Goal: Task Accomplishment & Management: Manage account settings

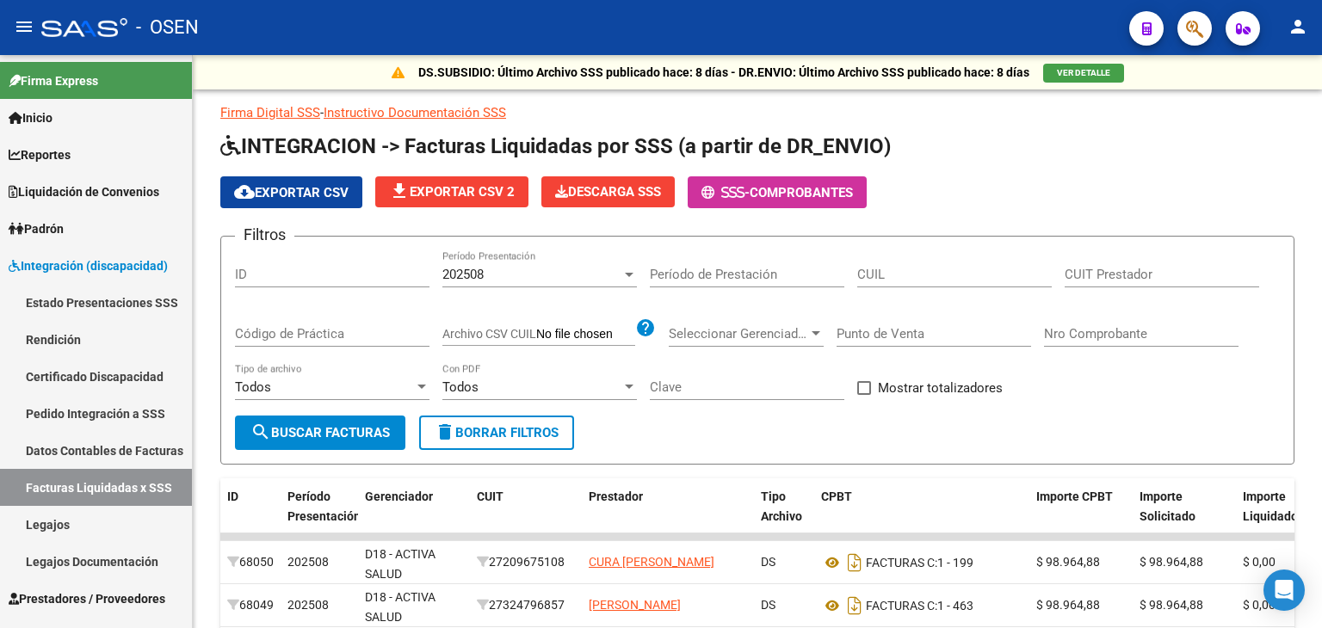
scroll to position [86, 0]
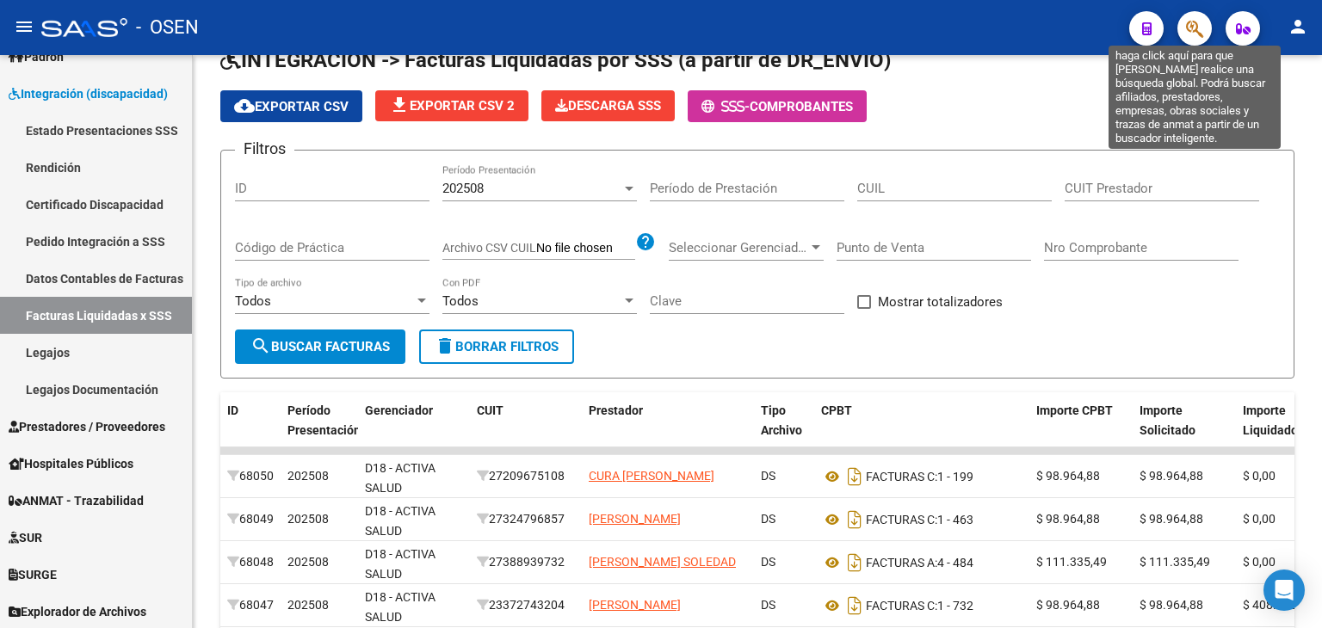
click at [1198, 25] on icon "button" at bounding box center [1194, 29] width 17 height 20
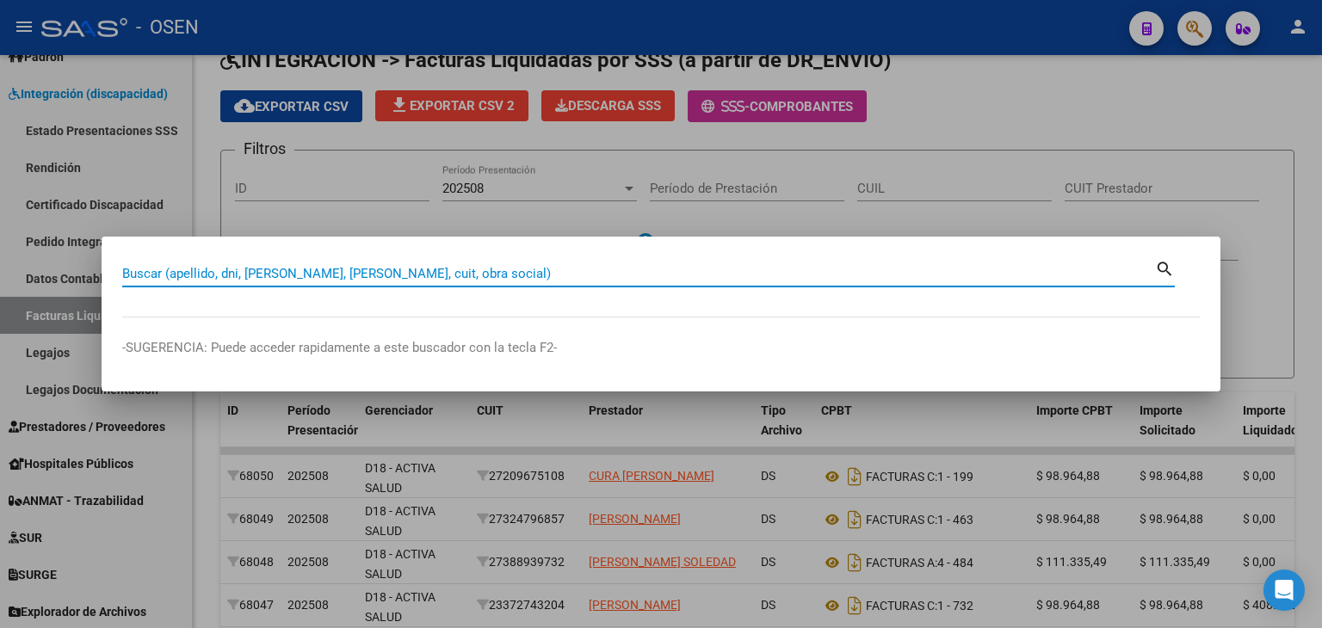
paste input "[PERSON_NAME]"
type input "[PERSON_NAME]"
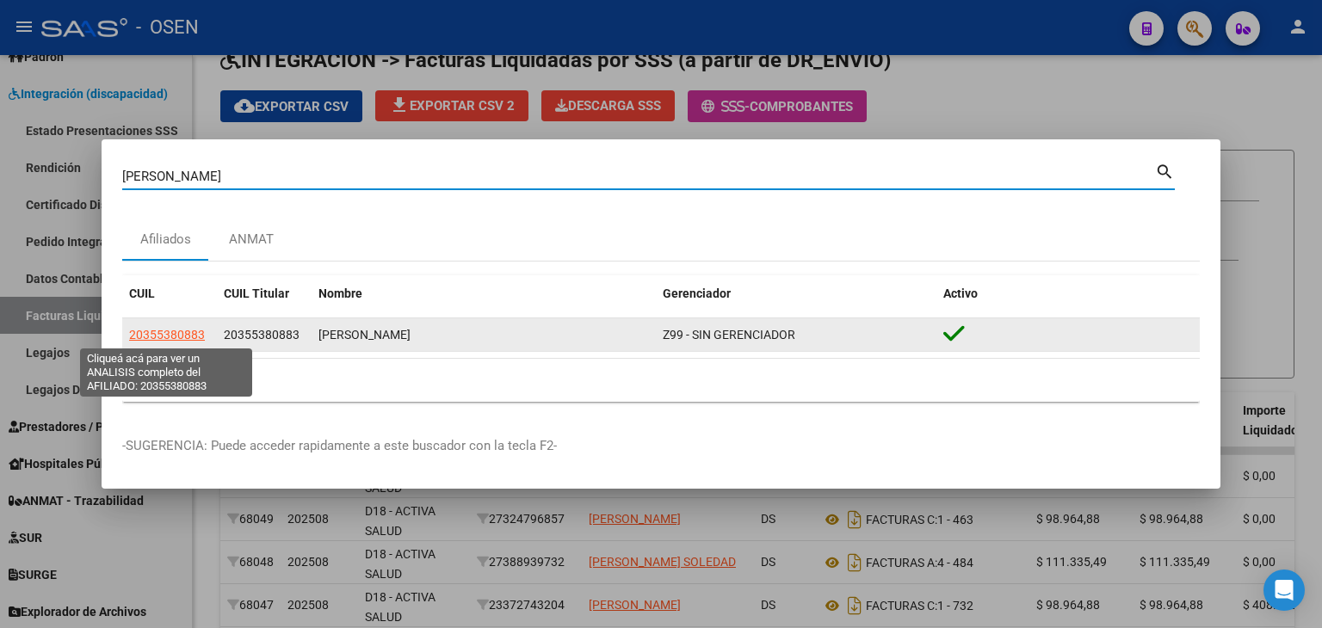
click at [170, 338] on span "20355380883" at bounding box center [167, 335] width 76 height 14
type textarea "20355380883"
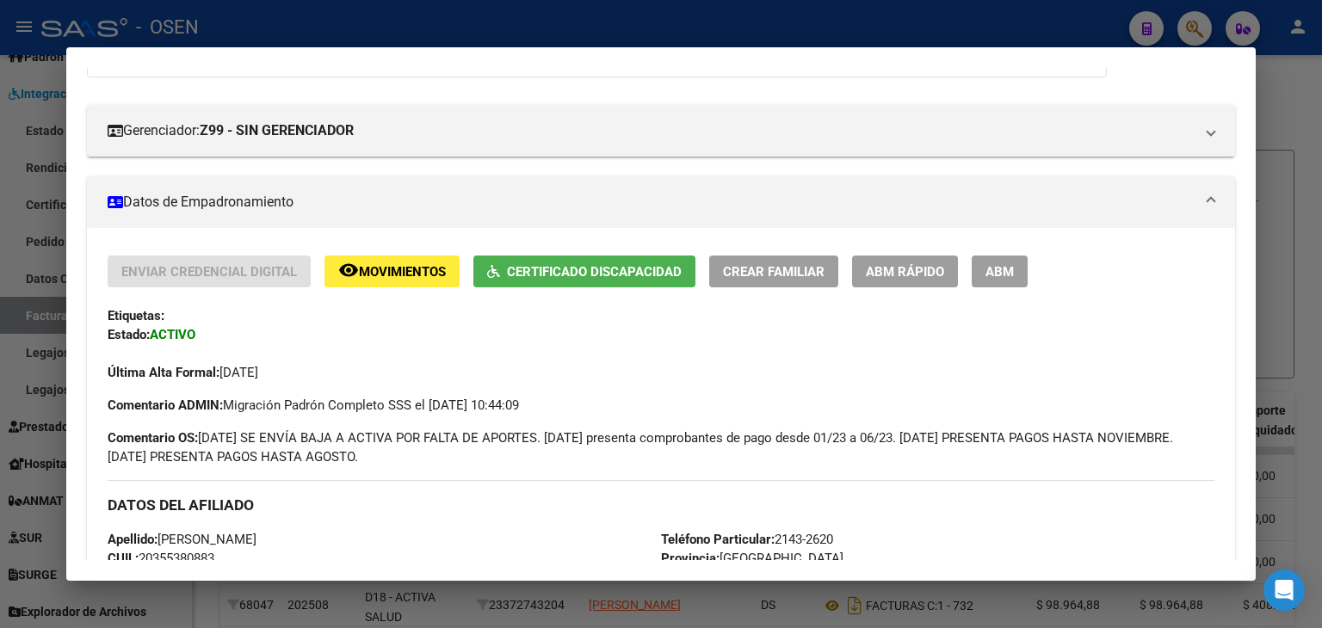
scroll to position [0, 0]
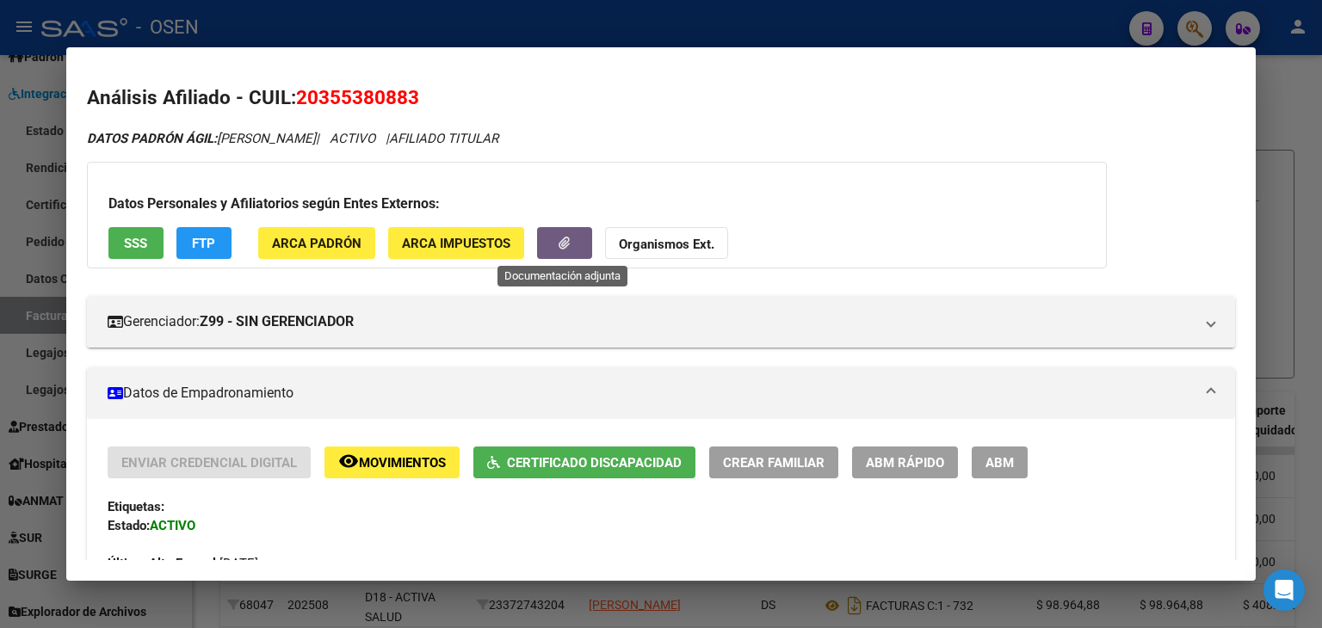
click at [588, 252] on button "button" at bounding box center [564, 243] width 55 height 32
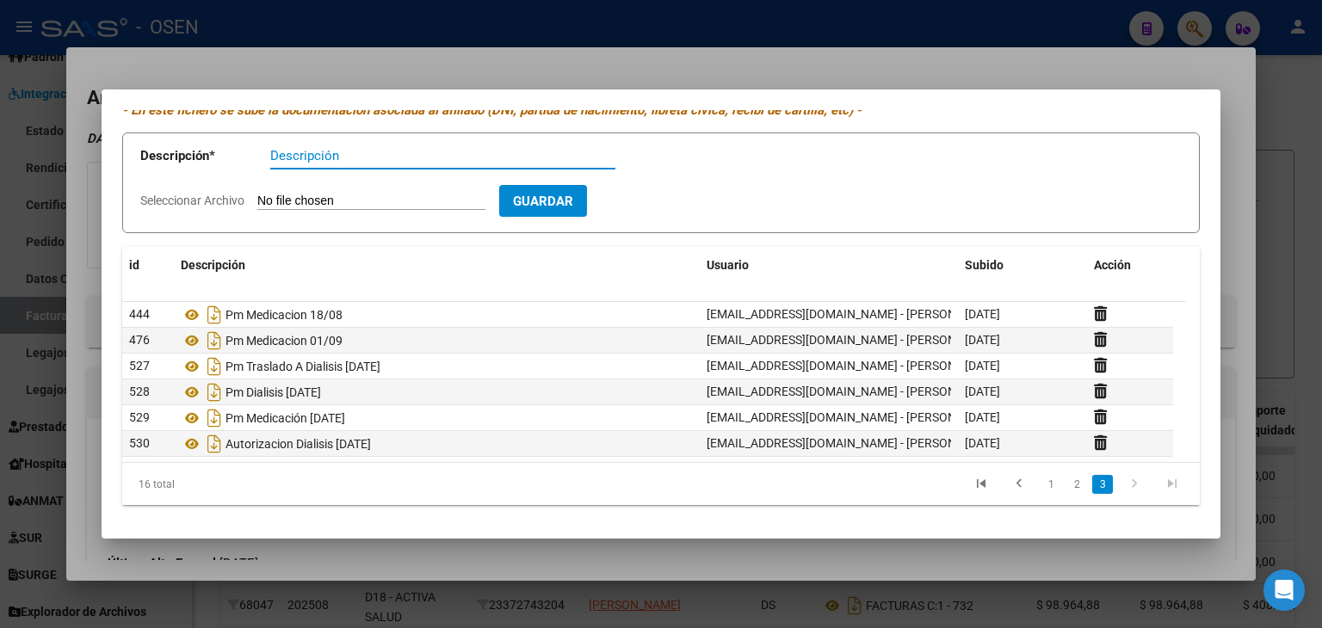
scroll to position [60, 0]
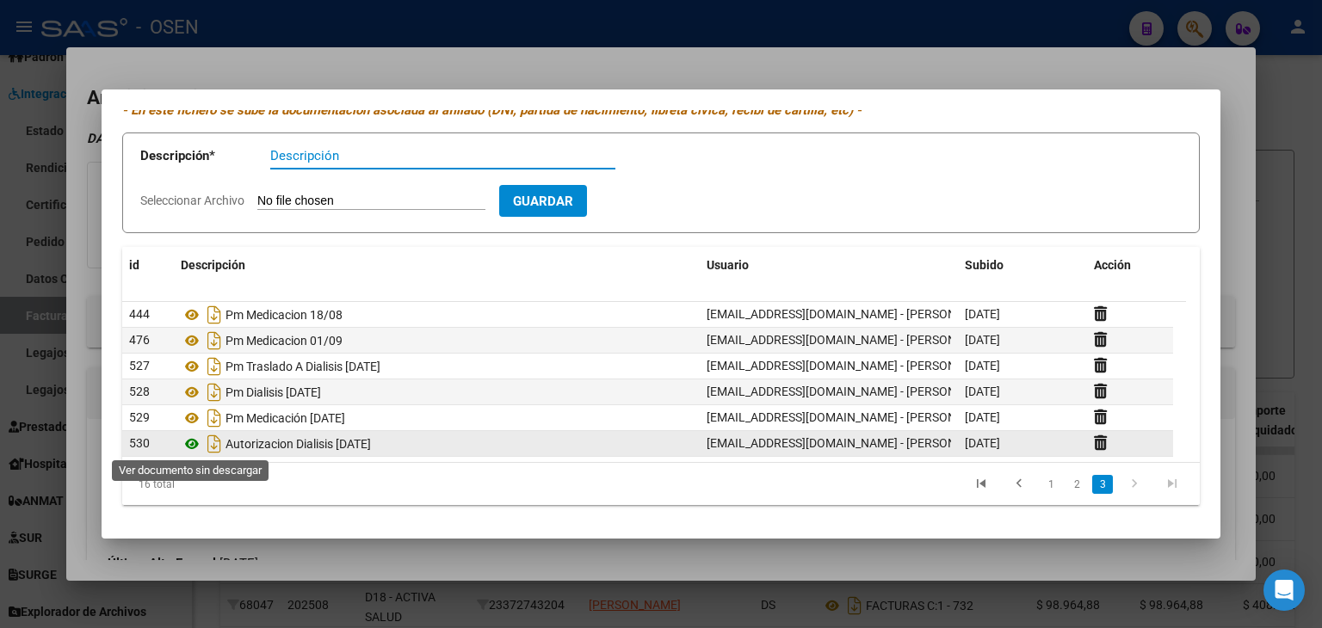
click at [192, 441] on icon at bounding box center [192, 444] width 22 height 21
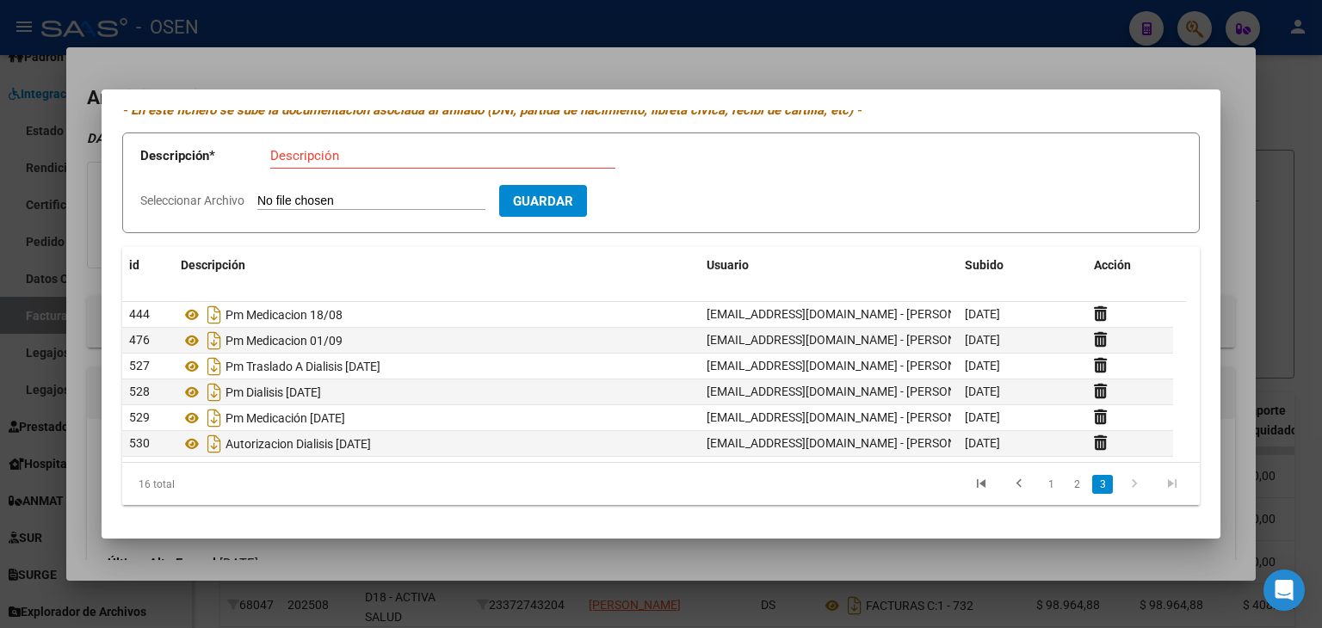
click at [433, 12] on div at bounding box center [661, 314] width 1322 height 628
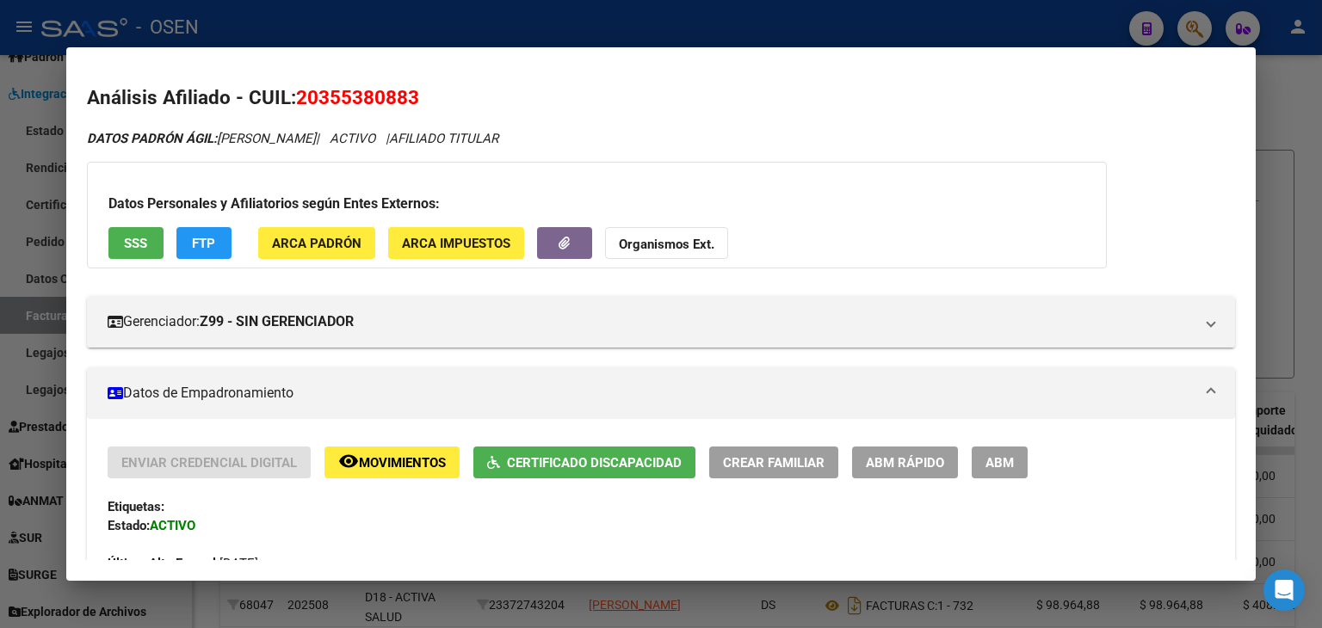
click at [431, 10] on div at bounding box center [661, 314] width 1322 height 628
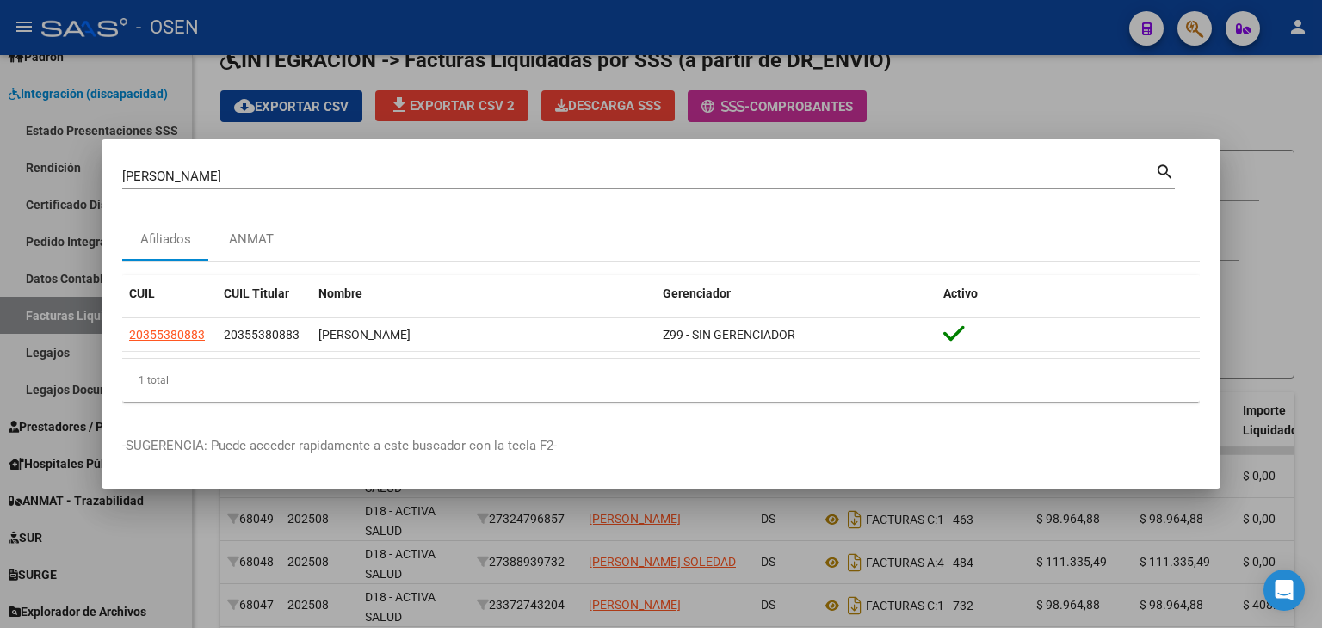
click at [310, 15] on div at bounding box center [661, 314] width 1322 height 628
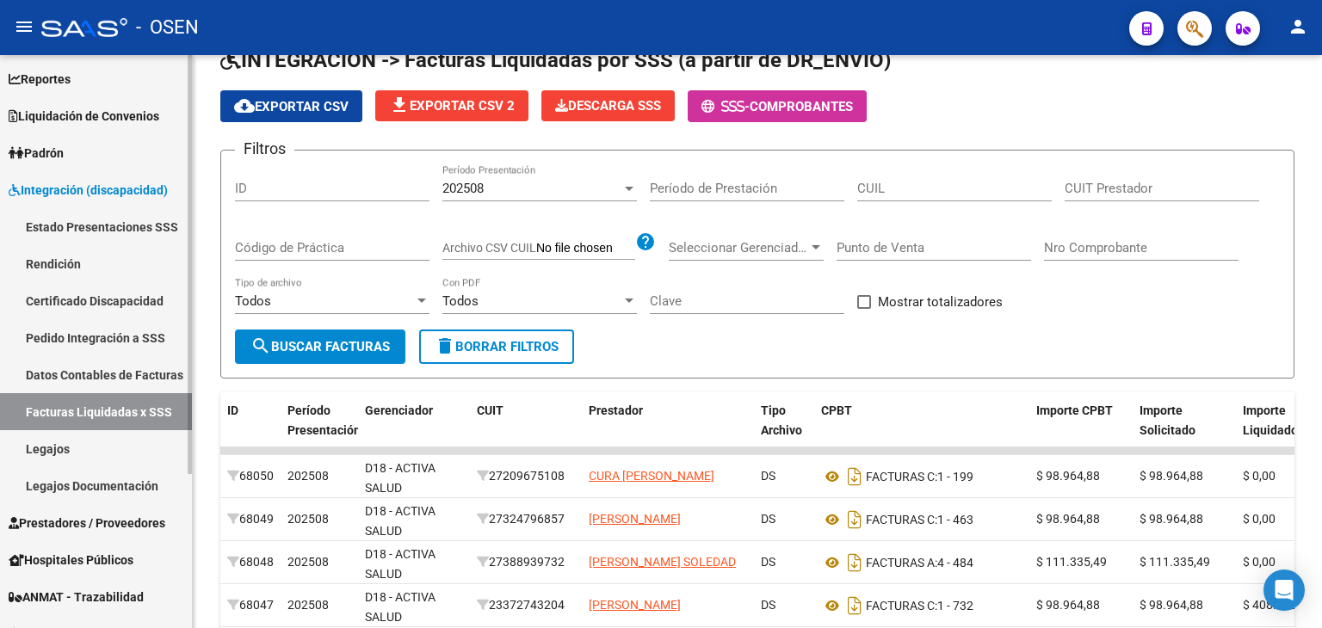
scroll to position [39, 0]
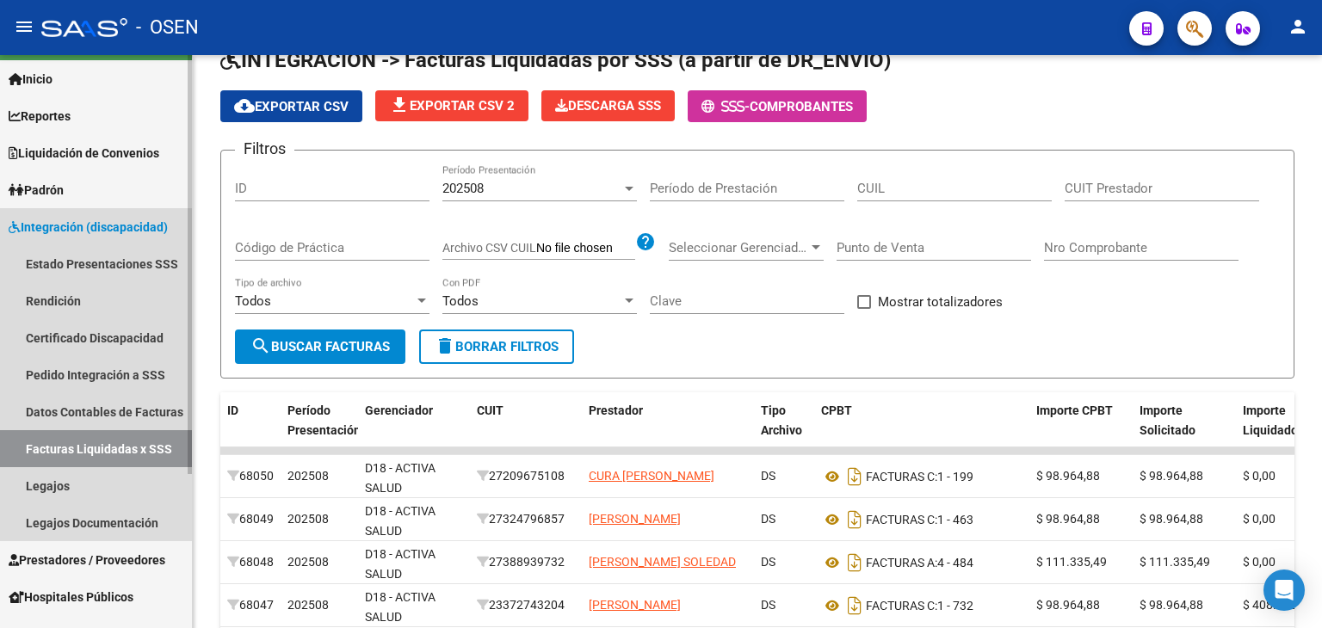
click at [102, 219] on span "Integración (discapacidad)" at bounding box center [88, 227] width 159 height 19
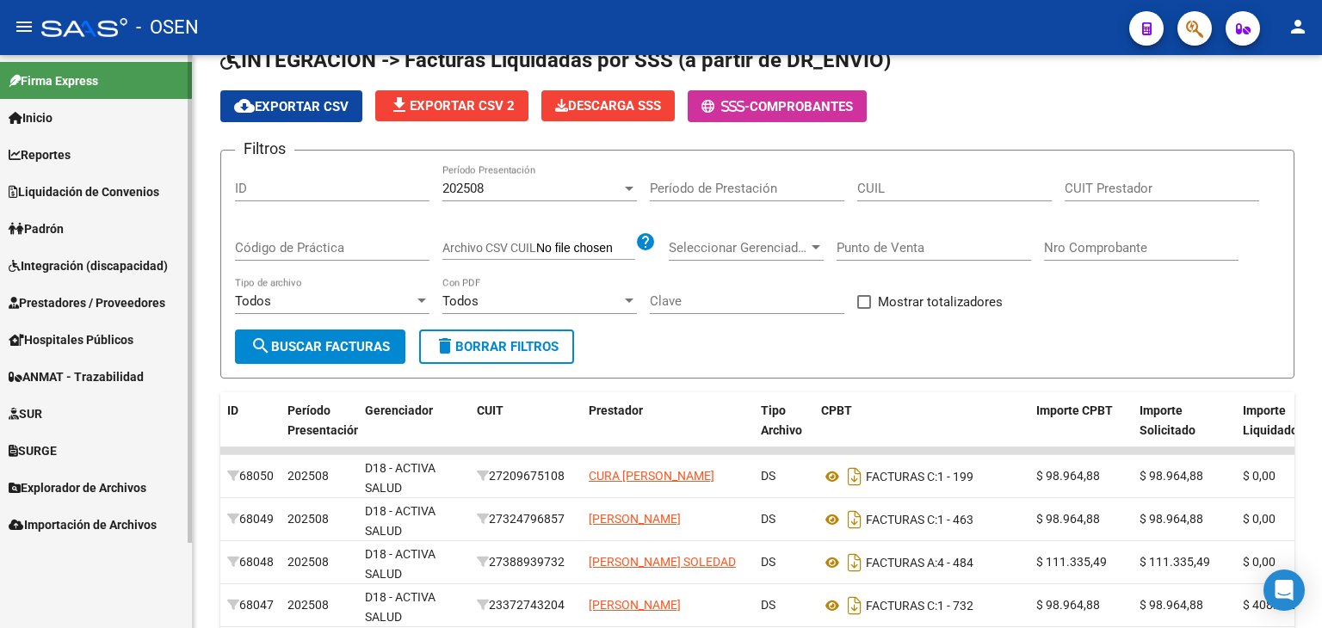
scroll to position [0, 0]
click at [82, 269] on span "Integración (discapacidad)" at bounding box center [88, 265] width 159 height 19
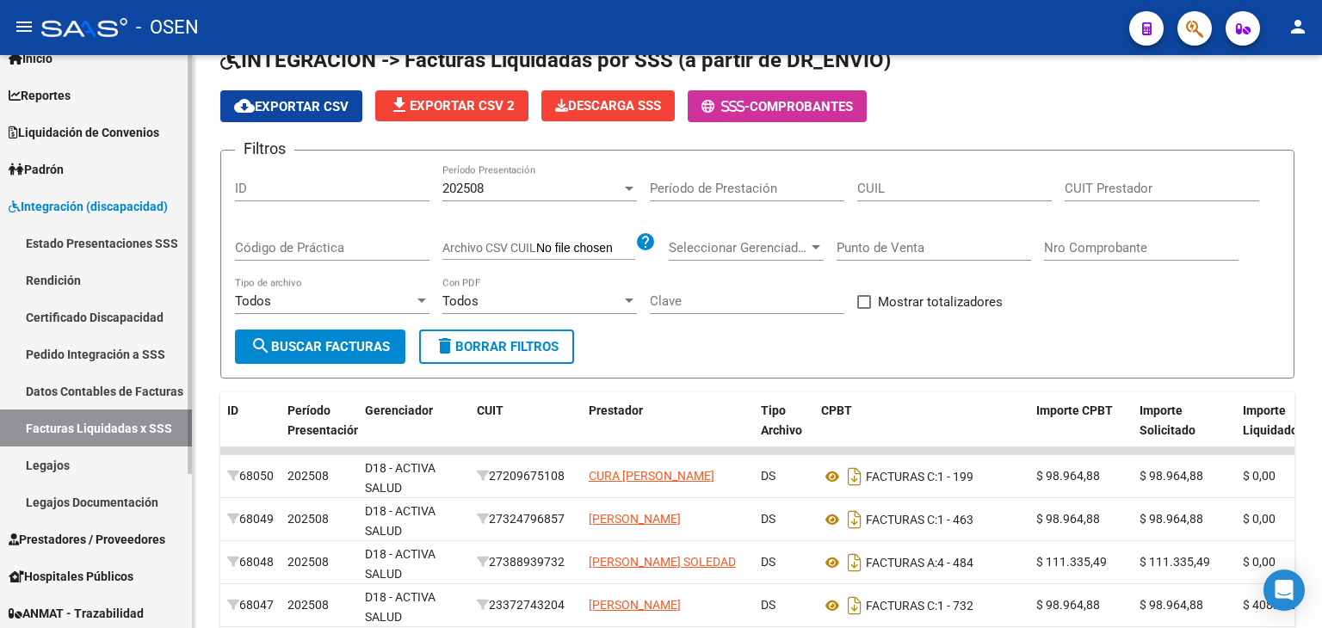
scroll to position [86, 0]
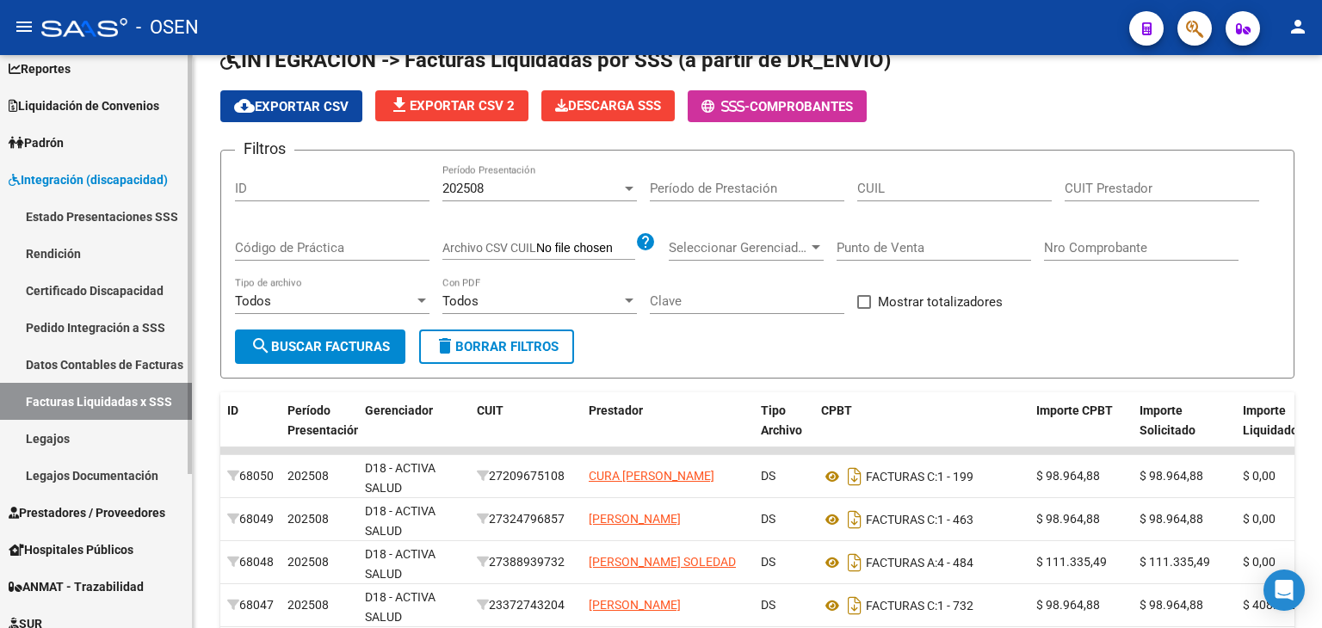
click at [85, 513] on span "Prestadores / Proveedores" at bounding box center [87, 512] width 157 height 19
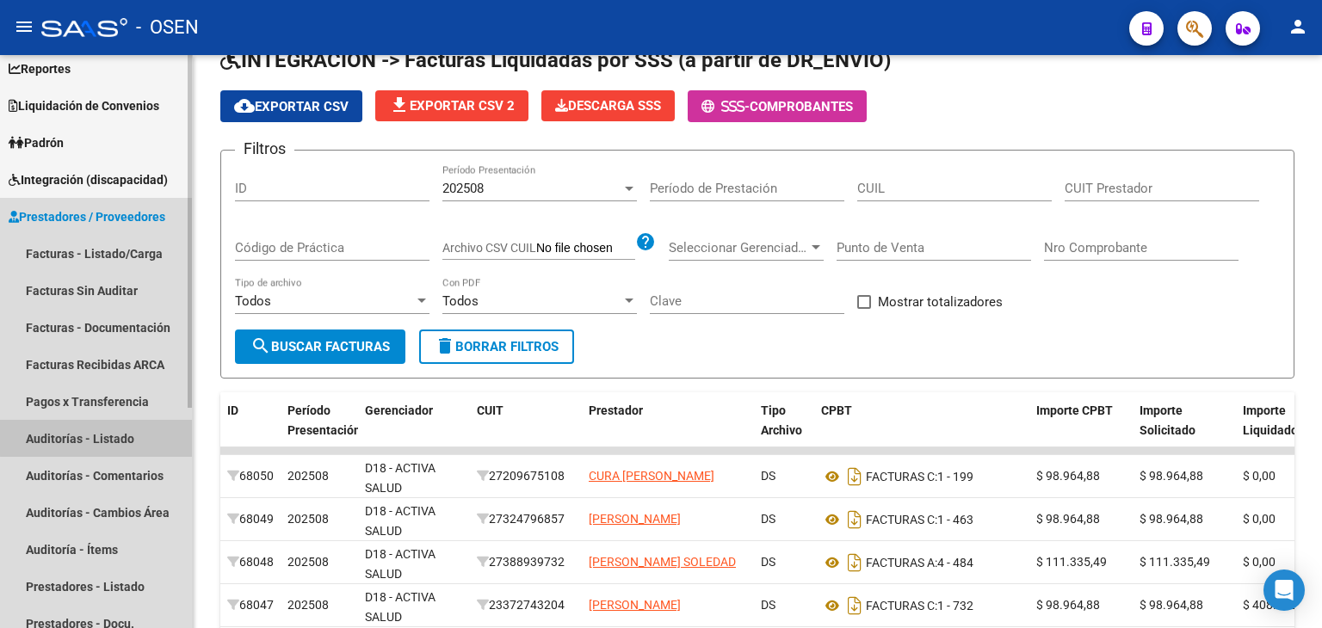
click at [114, 437] on link "Auditorías - Listado" at bounding box center [96, 438] width 192 height 37
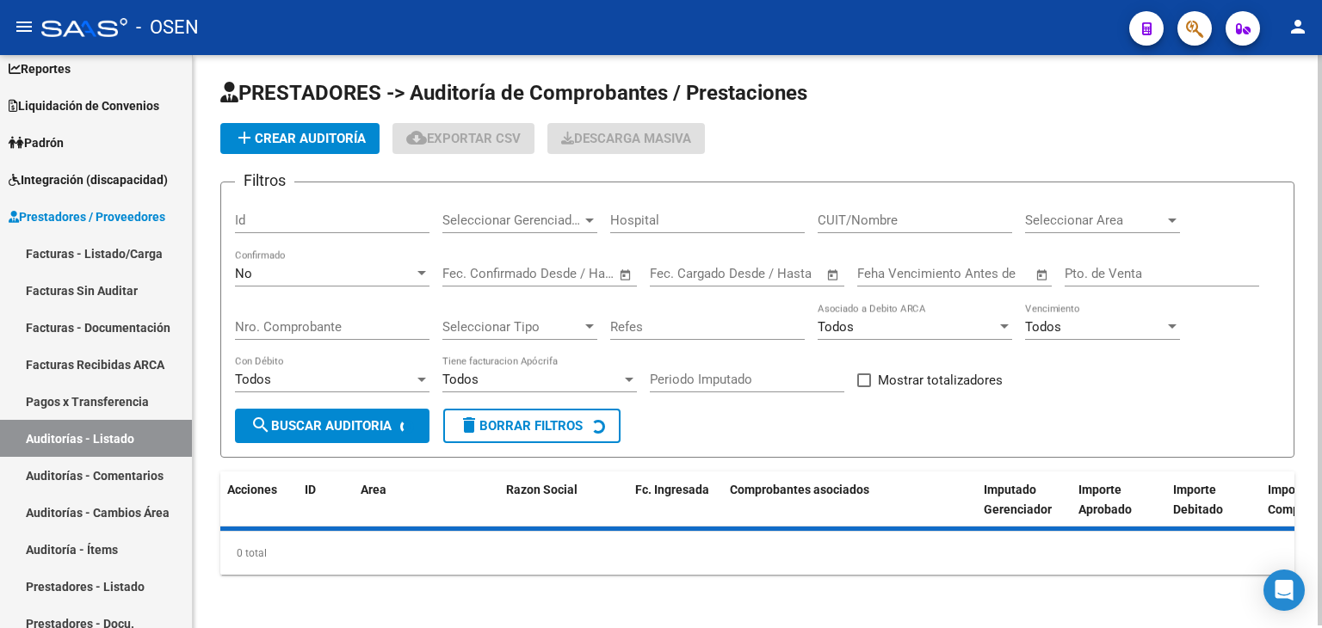
scroll to position [86, 0]
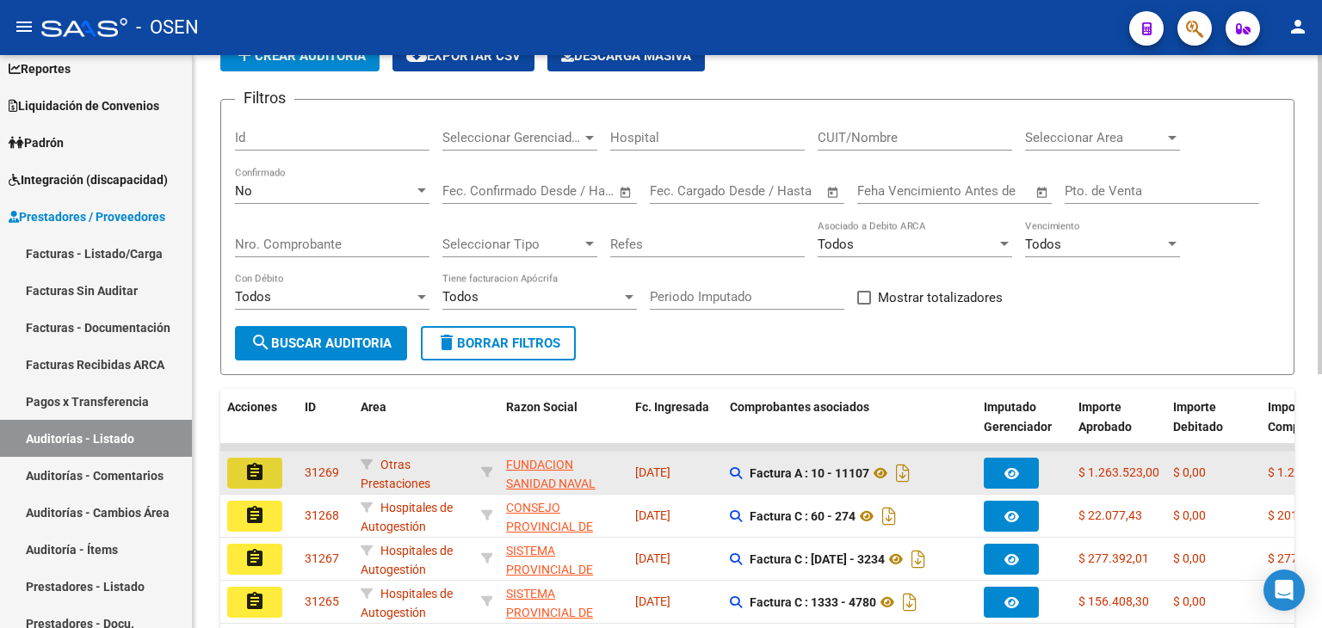
click at [255, 462] on mat-icon "assignment" at bounding box center [254, 472] width 21 height 21
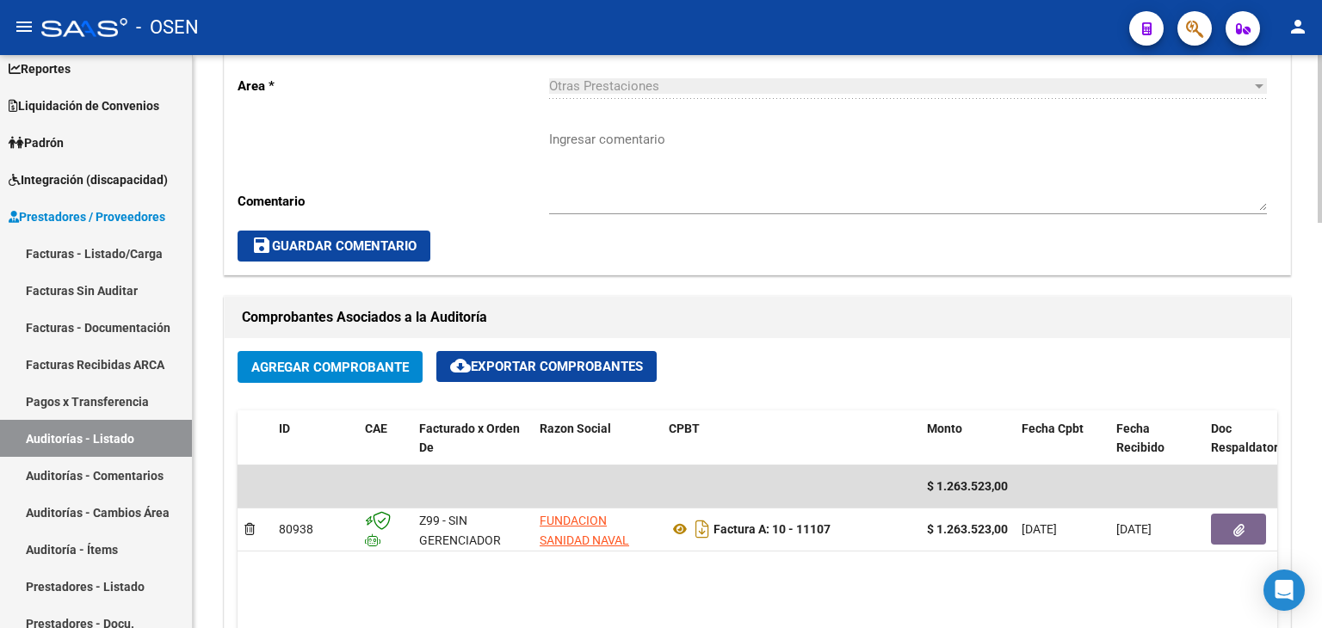
scroll to position [688, 0]
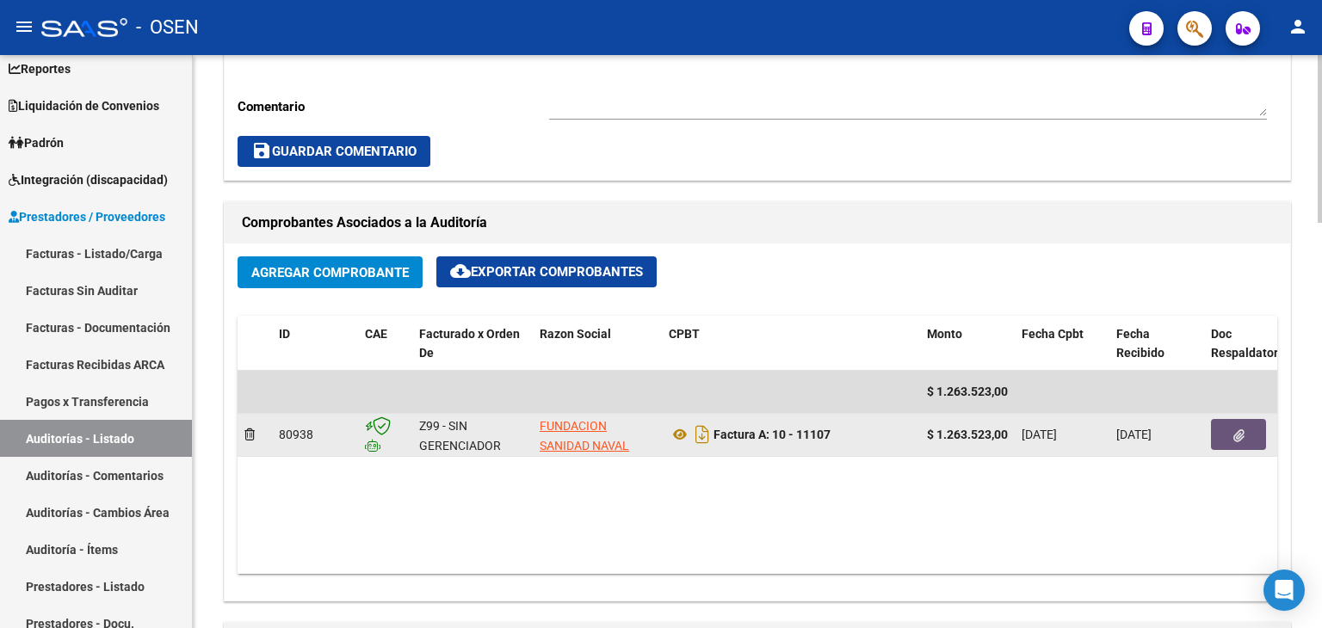
click at [1225, 433] on button "button" at bounding box center [1238, 434] width 55 height 31
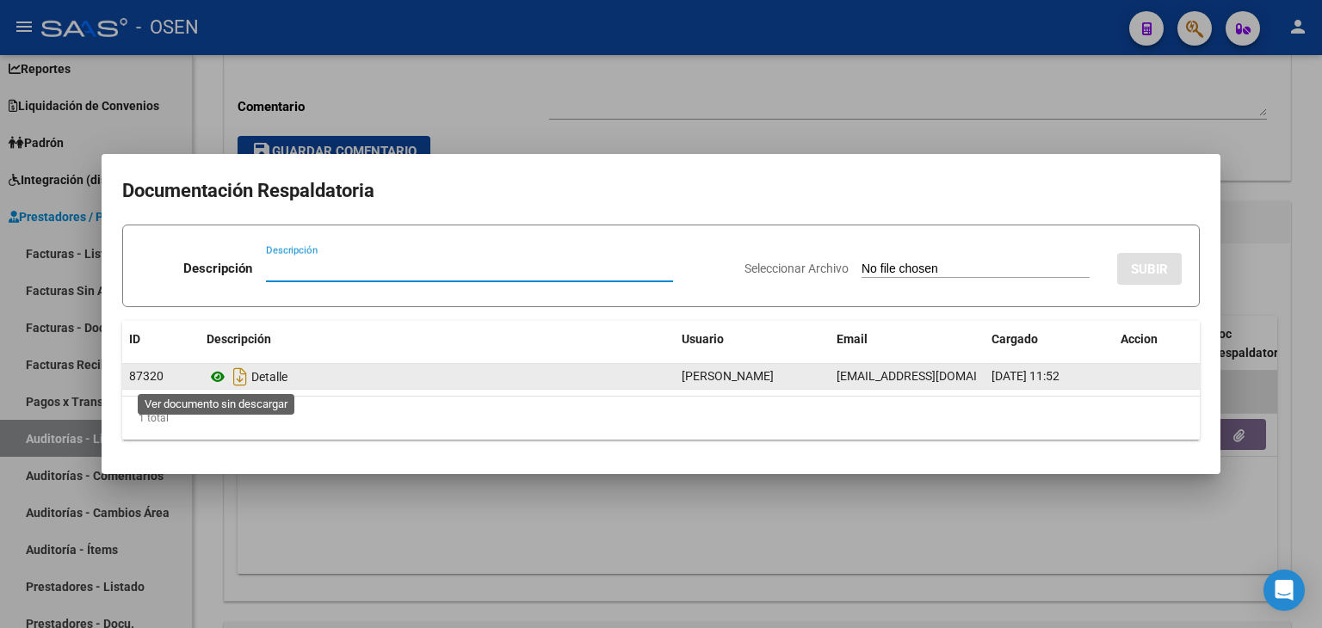
click at [216, 372] on icon at bounding box center [218, 377] width 22 height 21
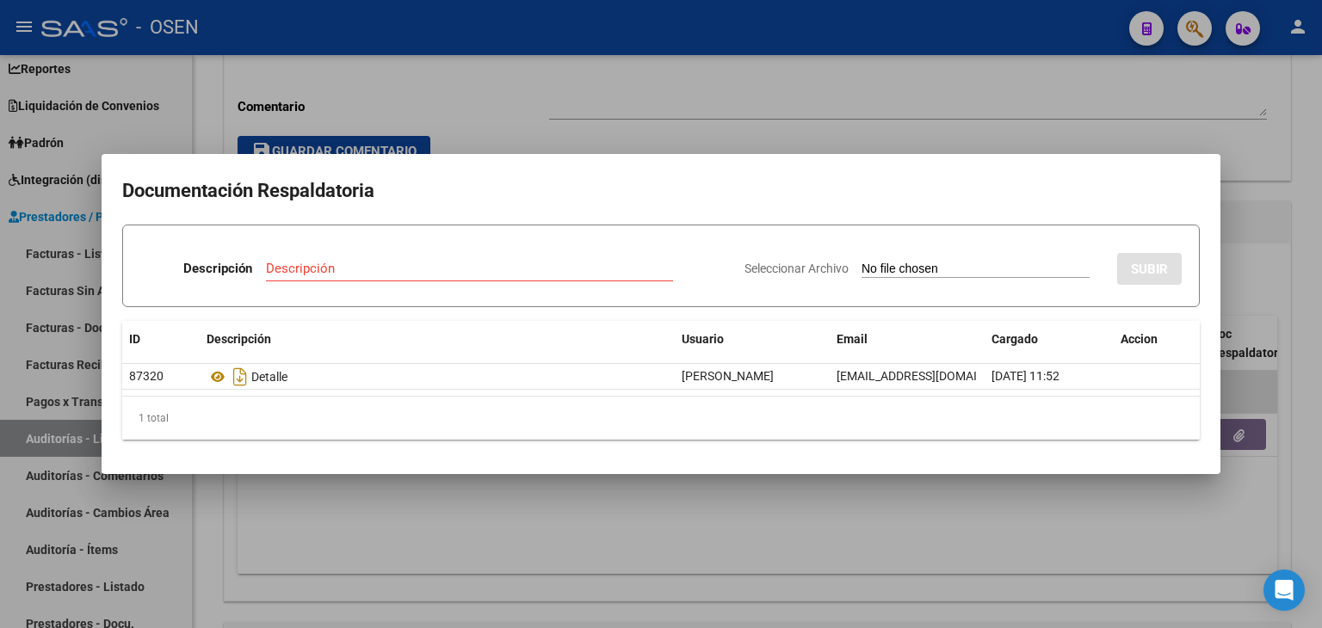
click at [993, 509] on div at bounding box center [661, 314] width 1322 height 628
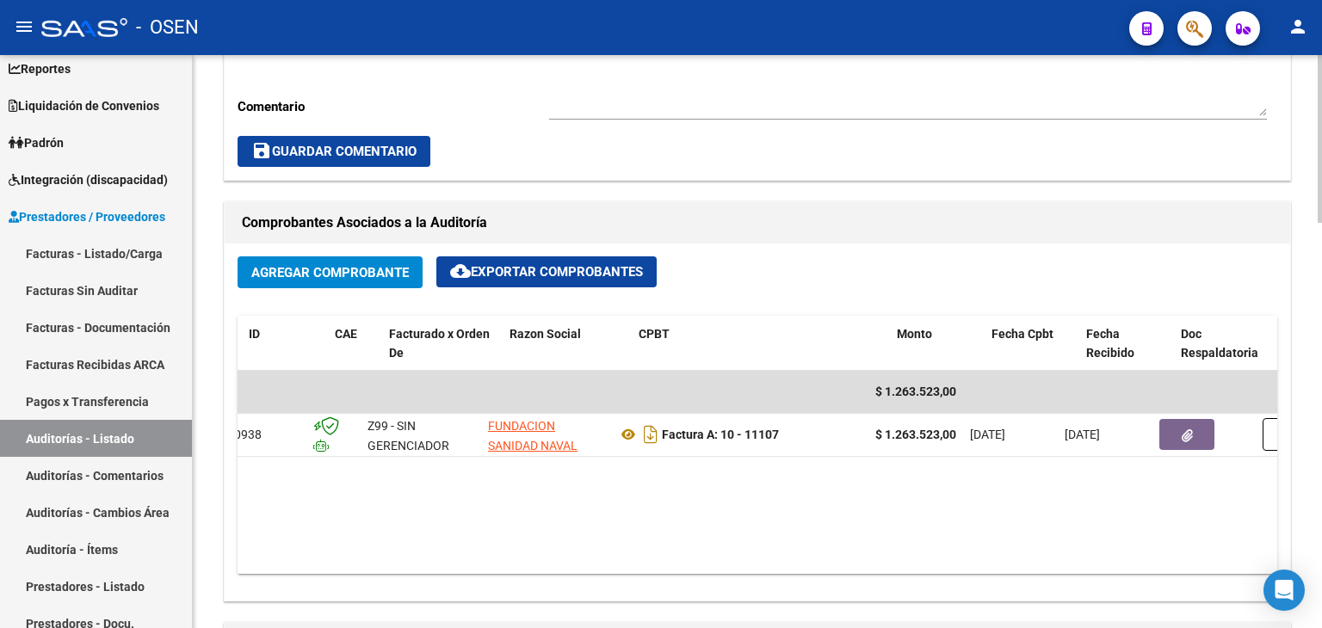
scroll to position [0, 0]
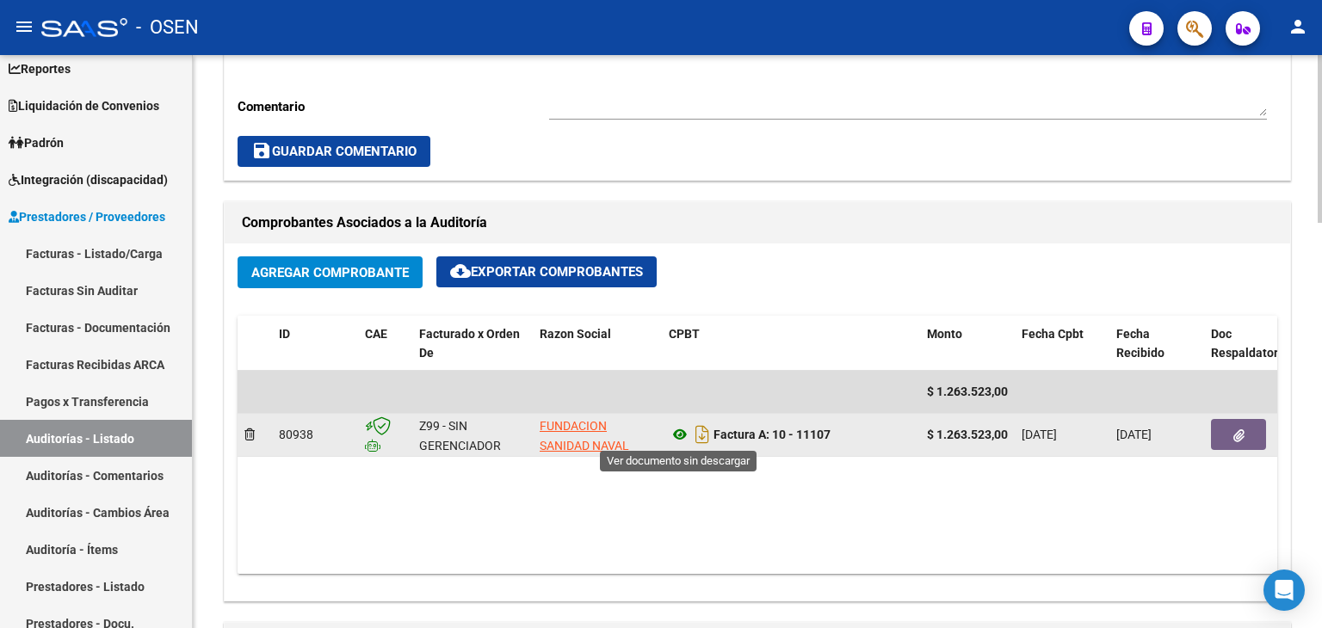
click at [679, 435] on icon at bounding box center [680, 434] width 22 height 21
click at [1229, 430] on button "button" at bounding box center [1238, 434] width 55 height 31
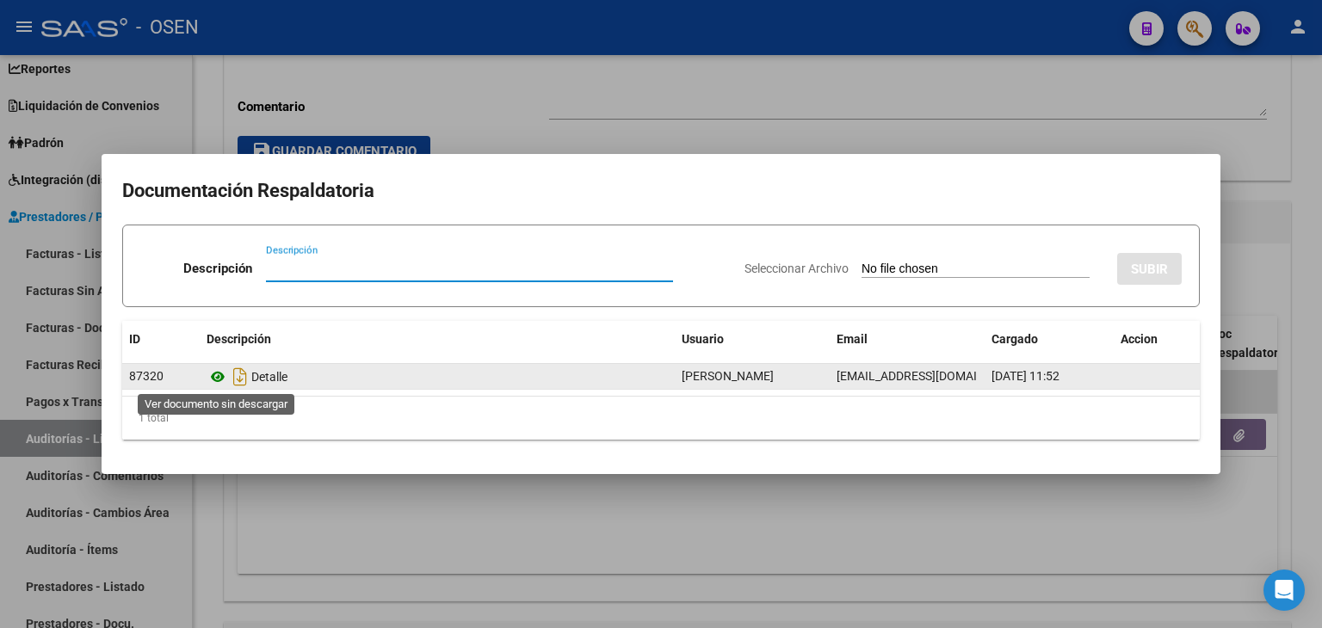
click at [215, 373] on icon at bounding box center [218, 377] width 22 height 21
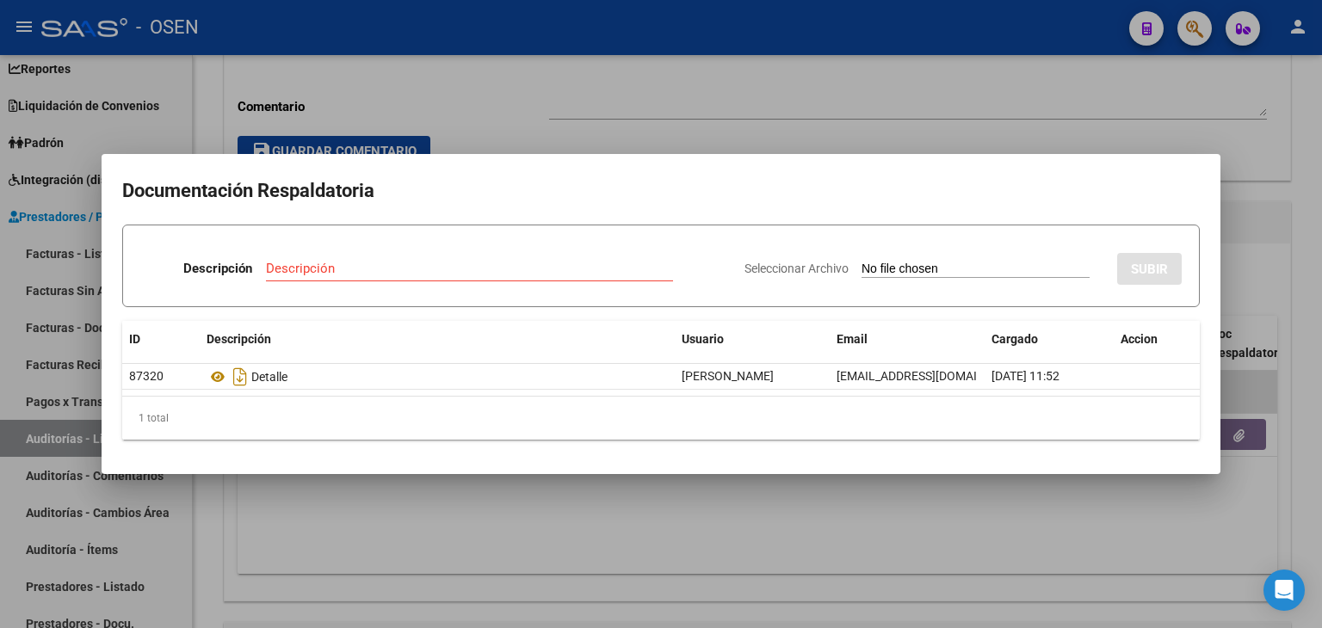
click at [983, 533] on div at bounding box center [661, 314] width 1322 height 628
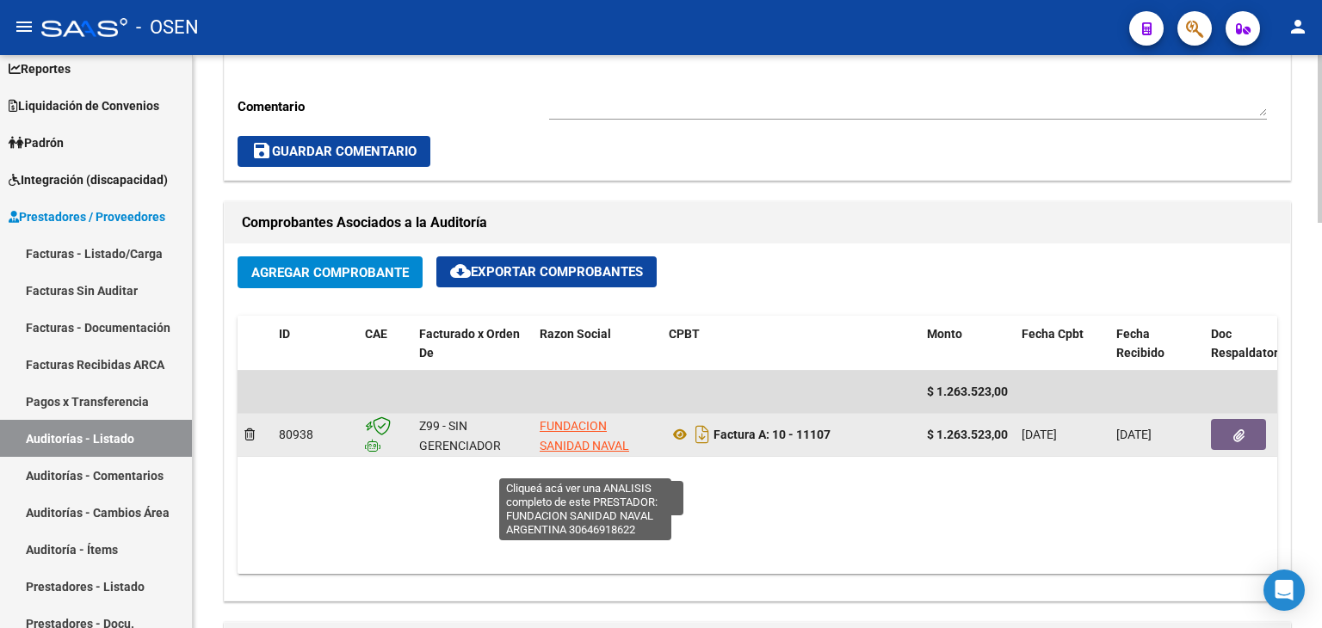
click at [573, 421] on span "FUNDACION SANIDAD NAVAL ARGENTINA" at bounding box center [584, 445] width 89 height 53
type textarea "30646918622"
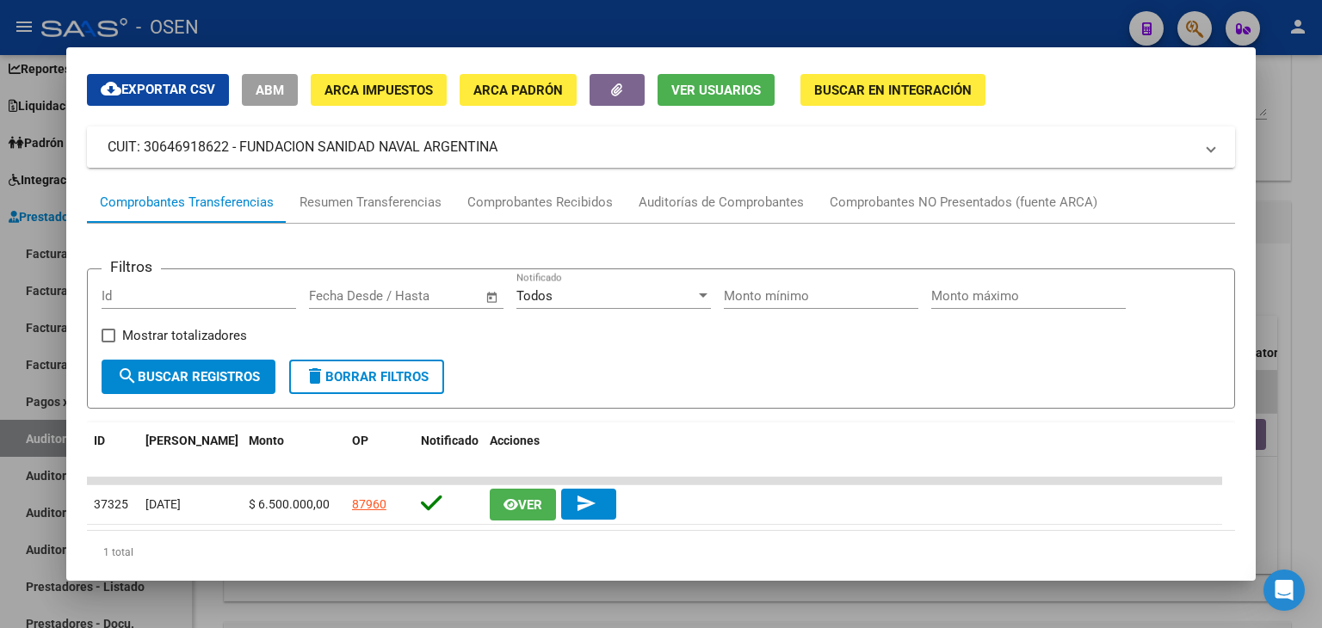
scroll to position [100, 0]
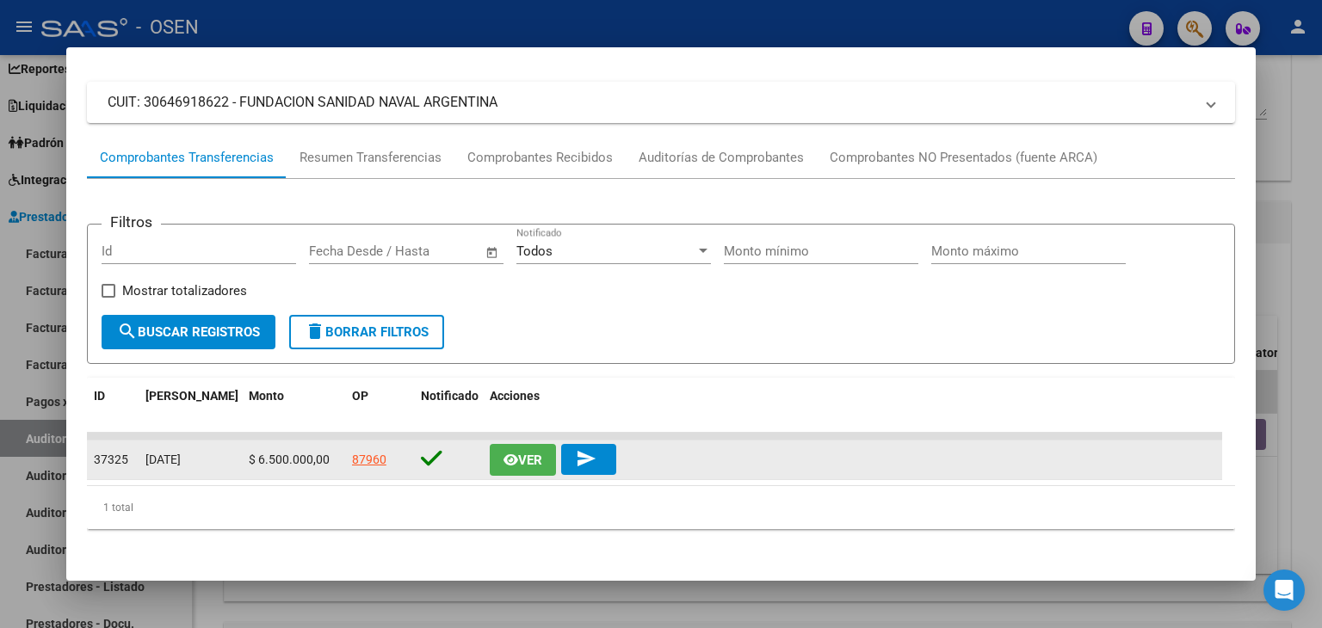
click at [521, 459] on span "Ver" at bounding box center [530, 460] width 24 height 15
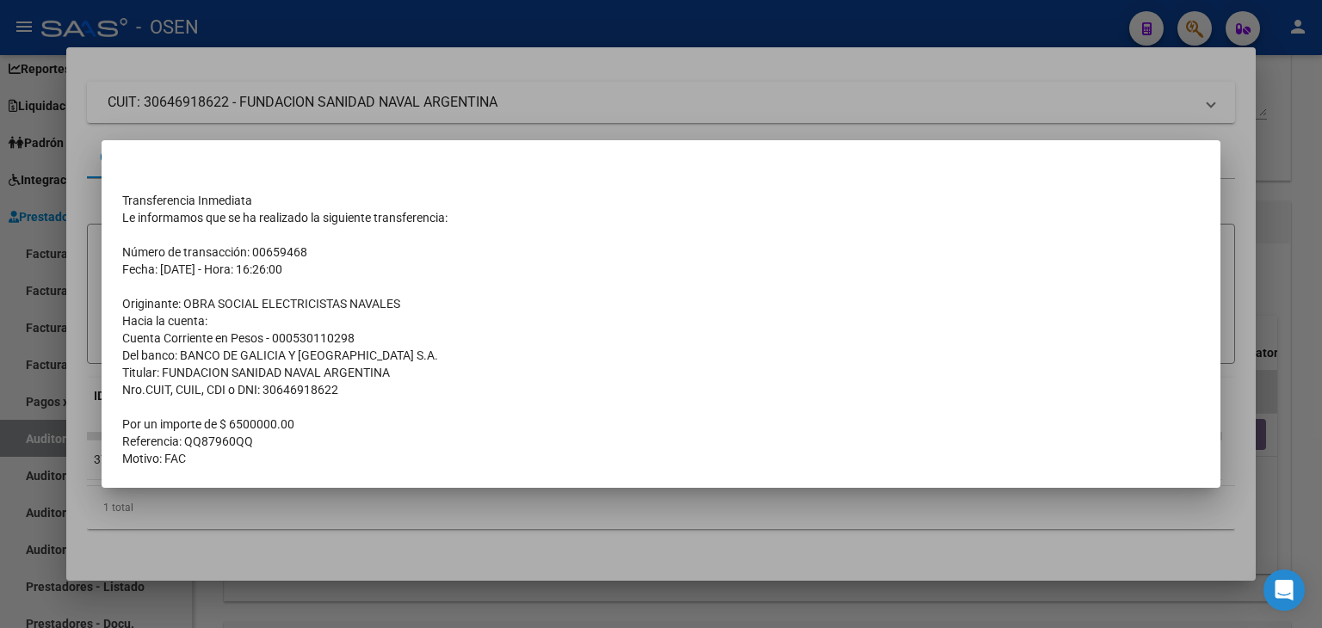
click at [536, 75] on div at bounding box center [661, 314] width 1322 height 628
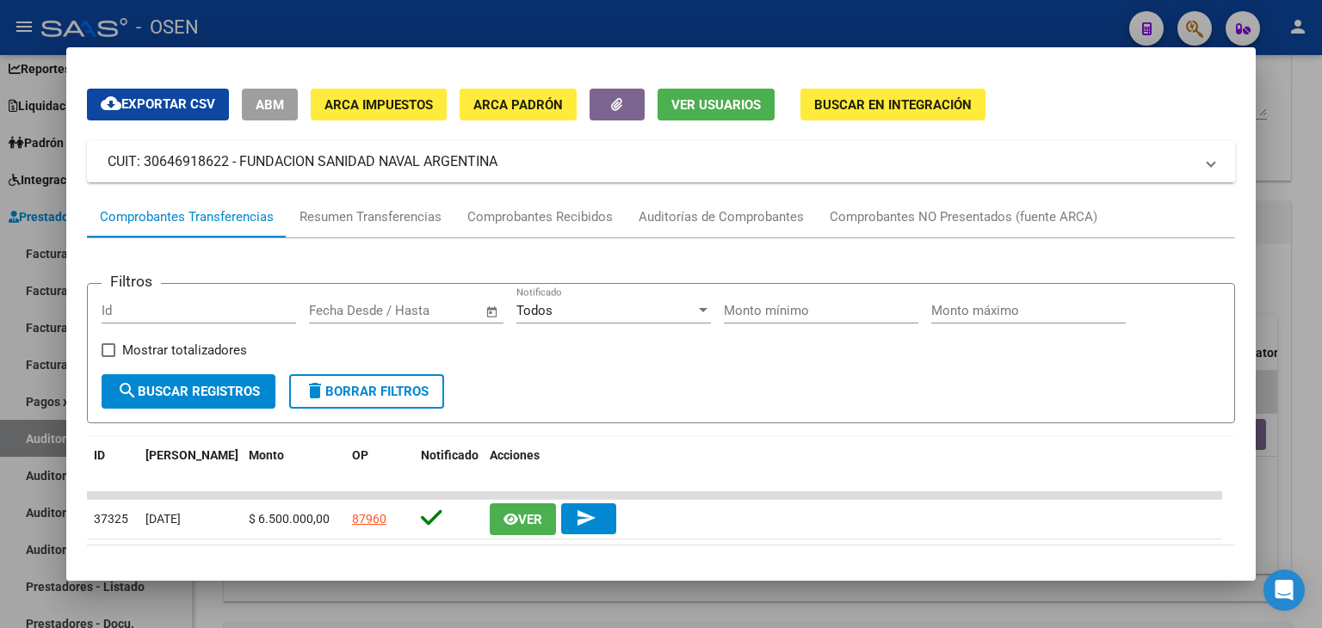
scroll to position [14, 0]
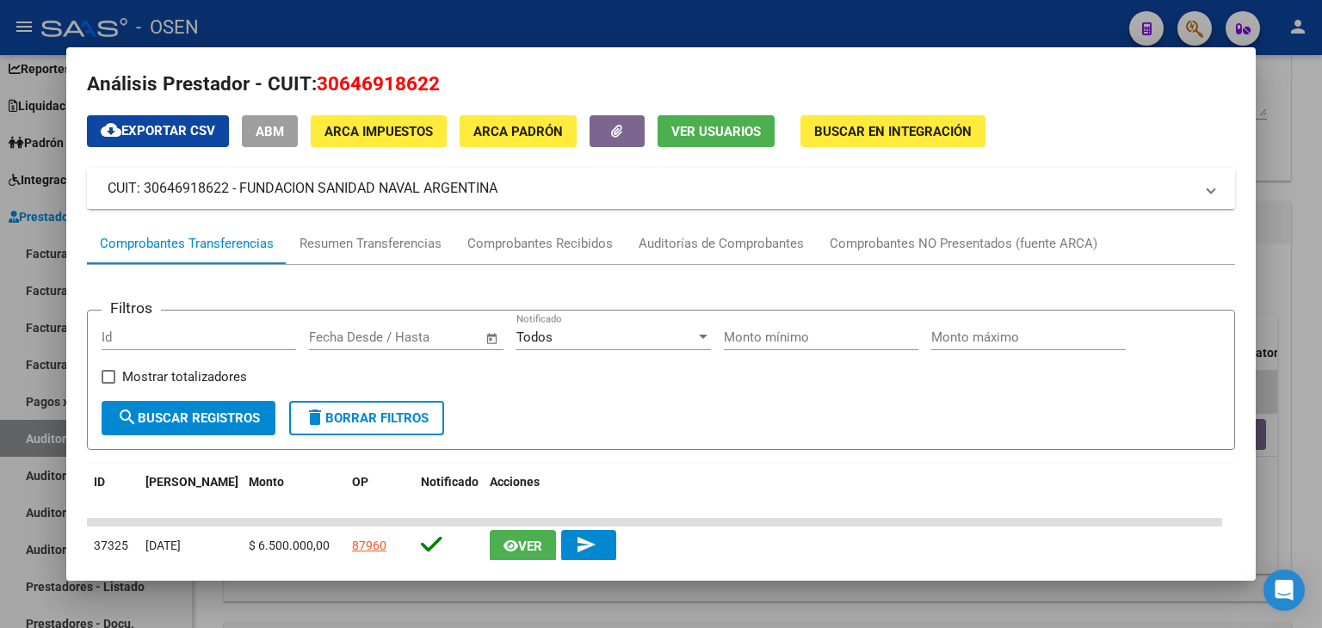
click at [475, 34] on div at bounding box center [661, 314] width 1322 height 628
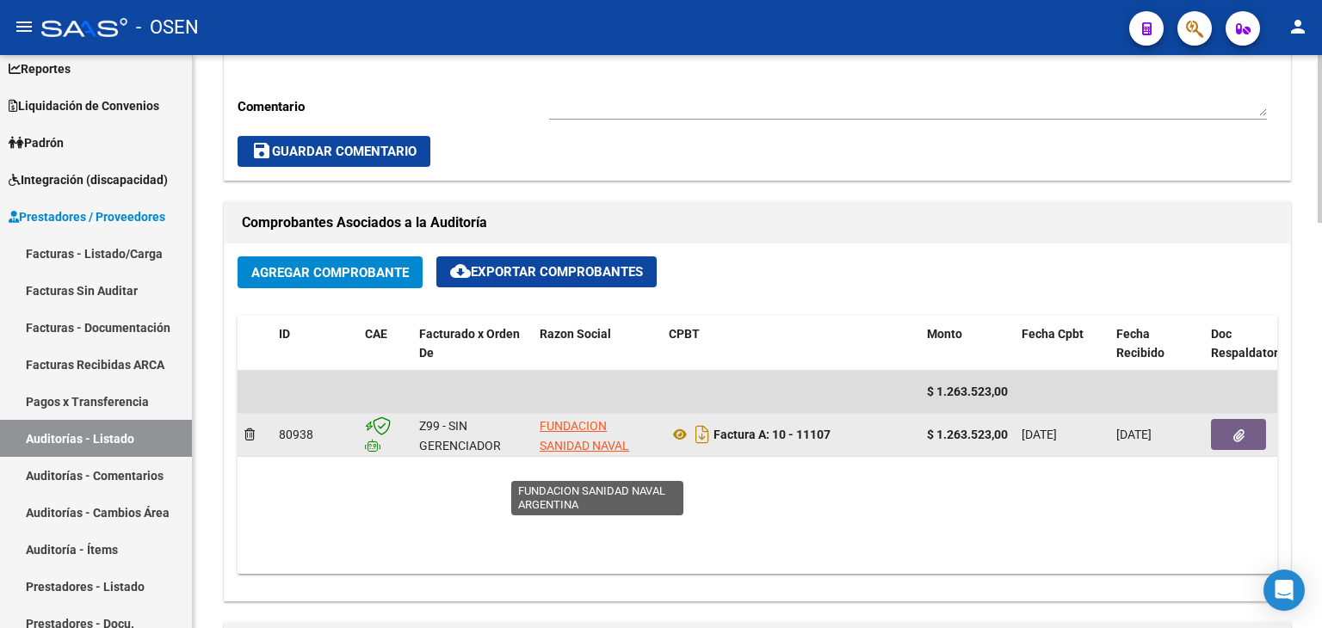
click at [558, 435] on app-link-go-to "FUNDACION SANIDAD NAVAL ARGENTINA" at bounding box center [597, 446] width 115 height 59
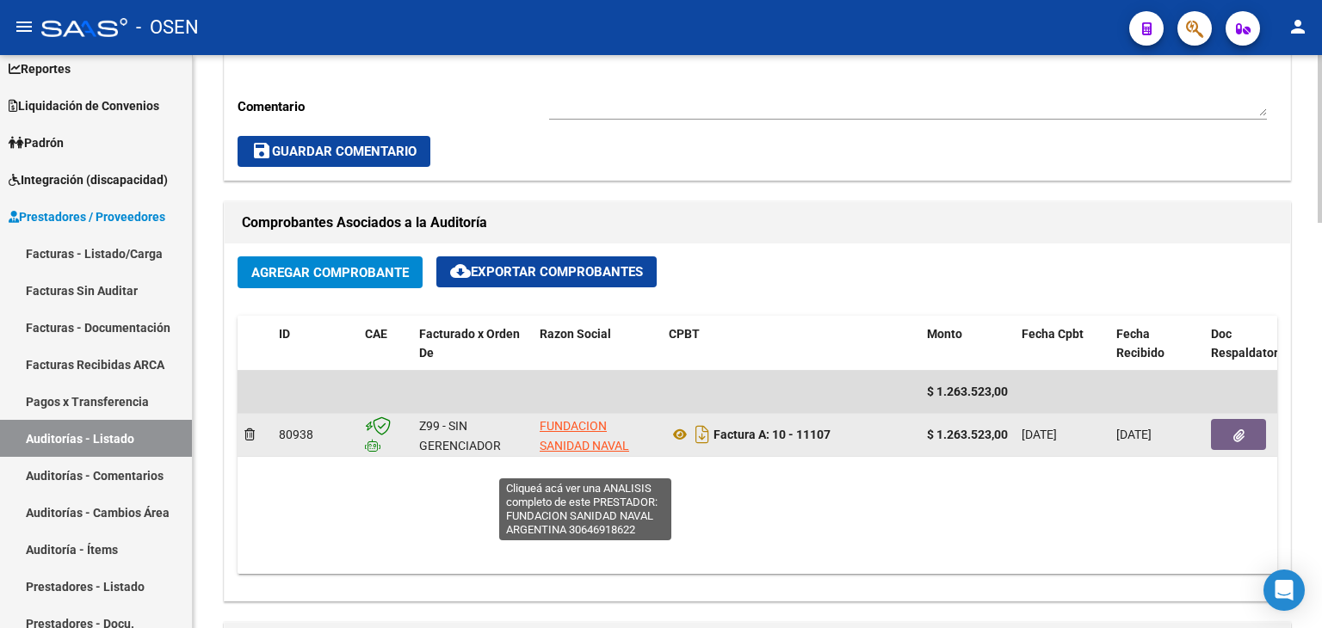
click at [561, 428] on span "FUNDACION SANIDAD NAVAL ARGENTINA" at bounding box center [584, 445] width 89 height 53
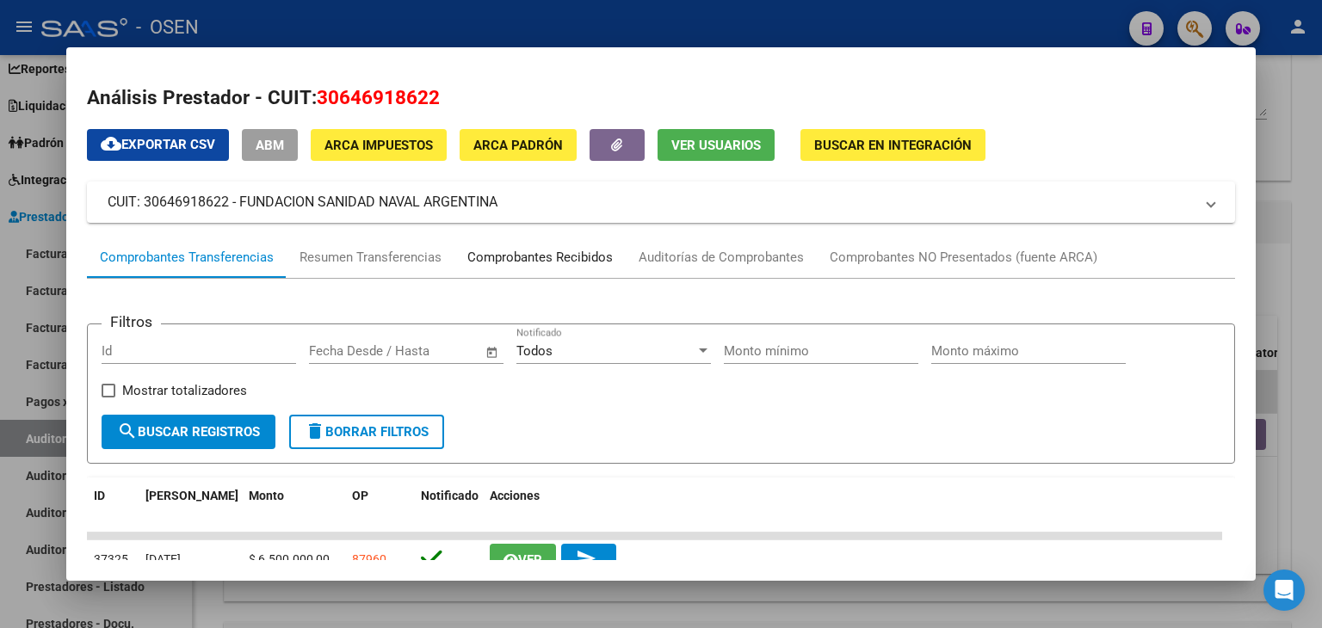
click at [503, 251] on div "Comprobantes Recibidos" at bounding box center [539, 258] width 145 height 20
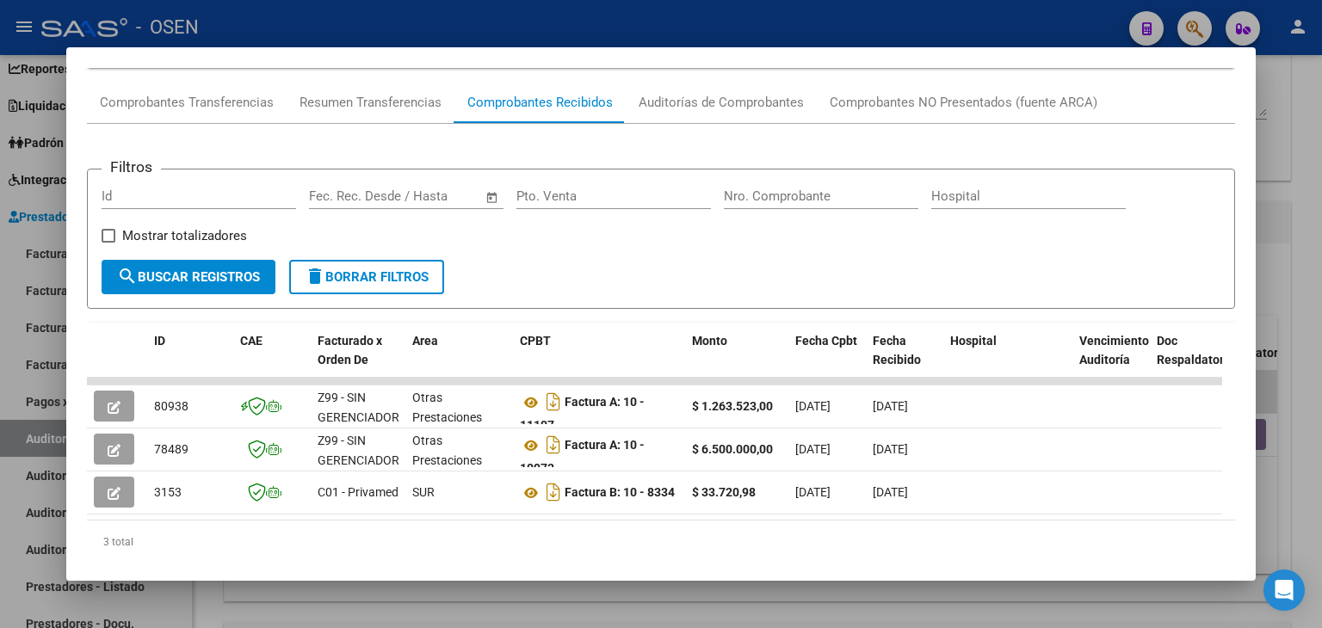
scroll to position [172, 0]
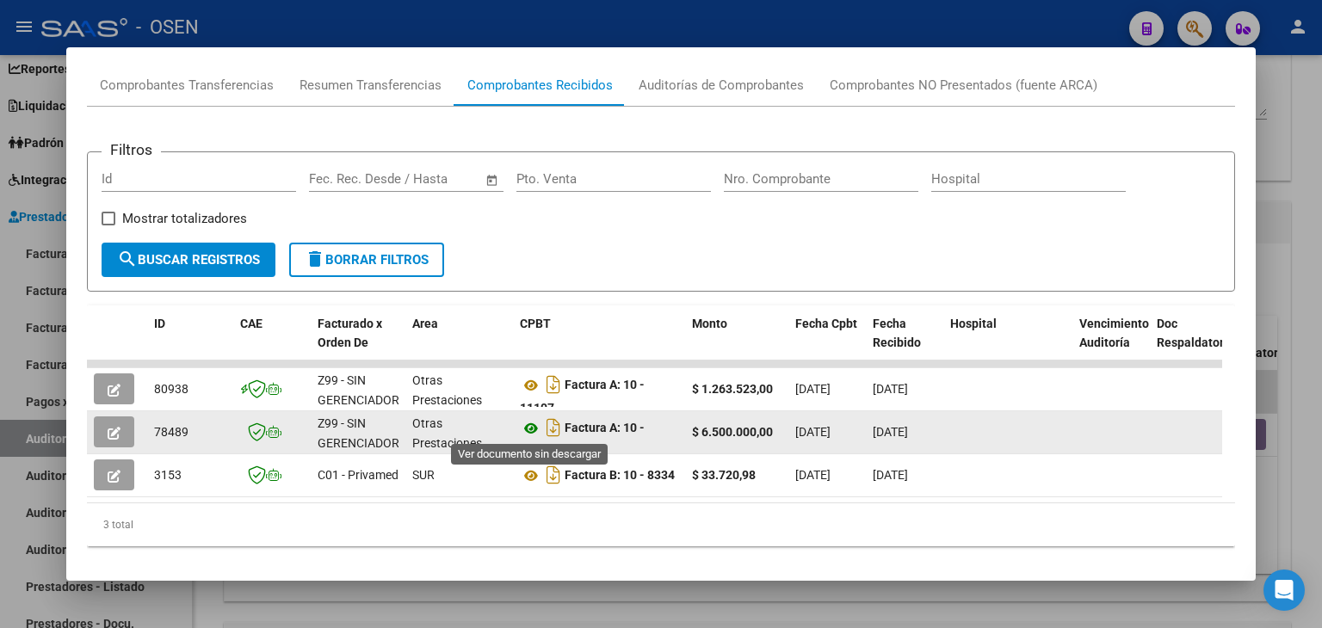
click at [525, 427] on icon at bounding box center [531, 428] width 22 height 21
click at [107, 435] on button "button" at bounding box center [114, 432] width 40 height 31
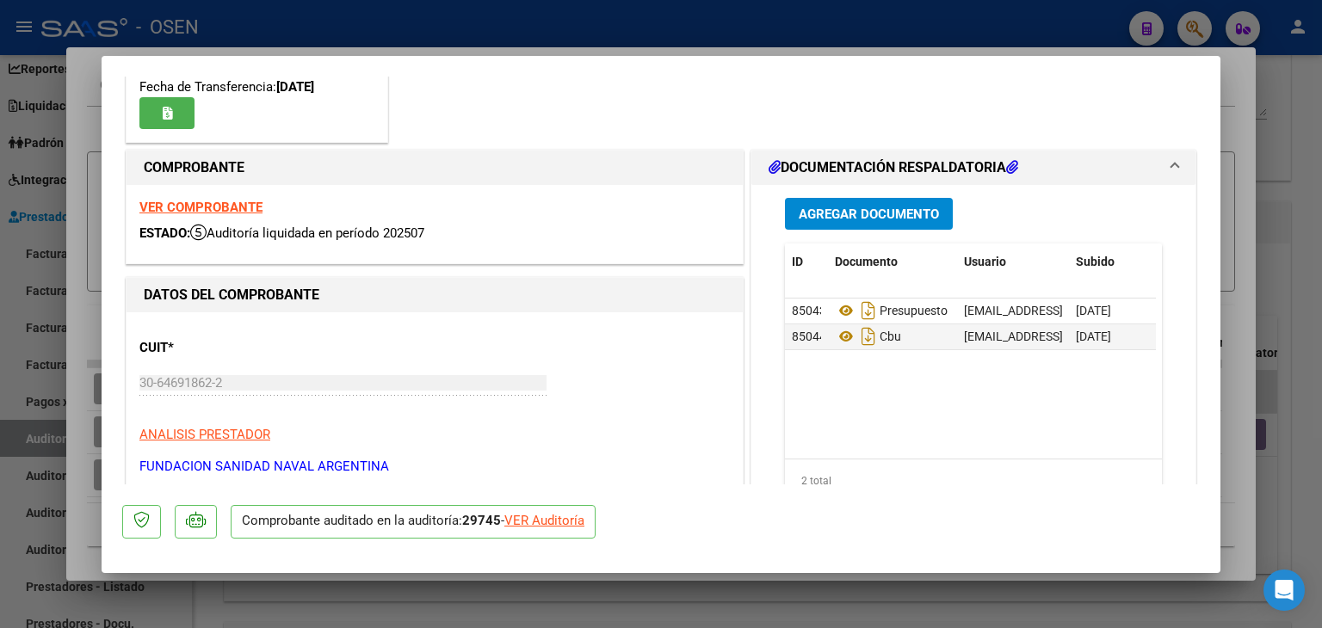
scroll to position [0, 0]
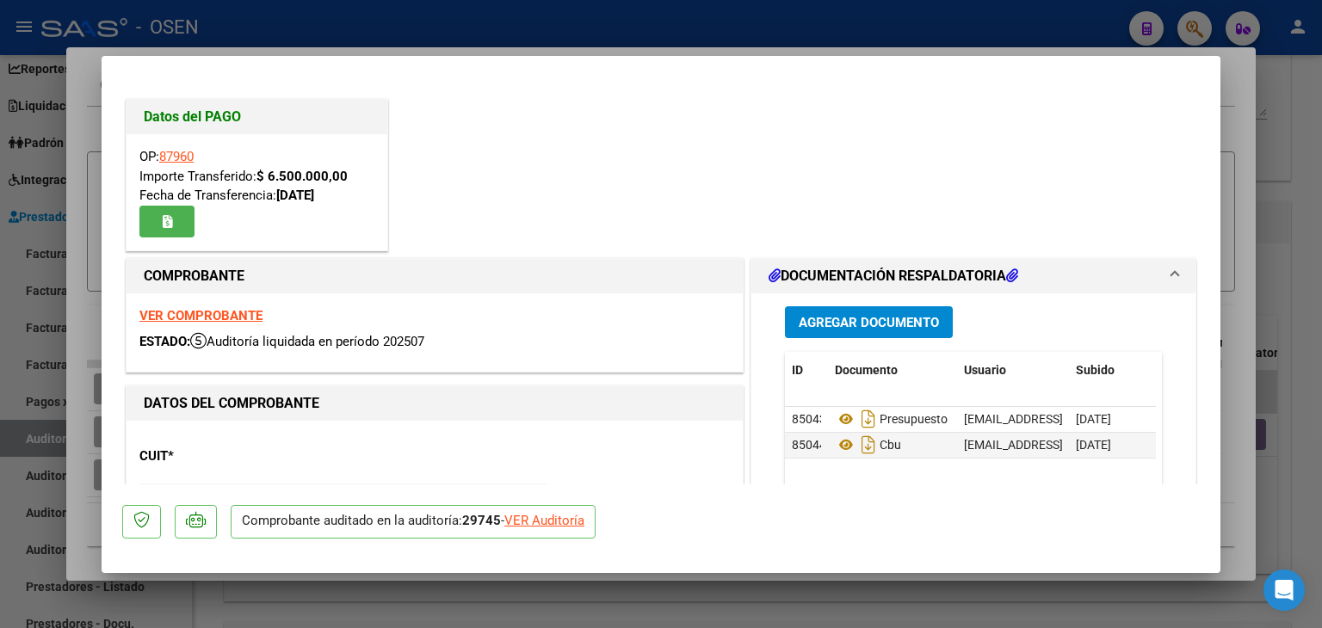
click at [626, 14] on div at bounding box center [661, 314] width 1322 height 628
type input "$ 0,00"
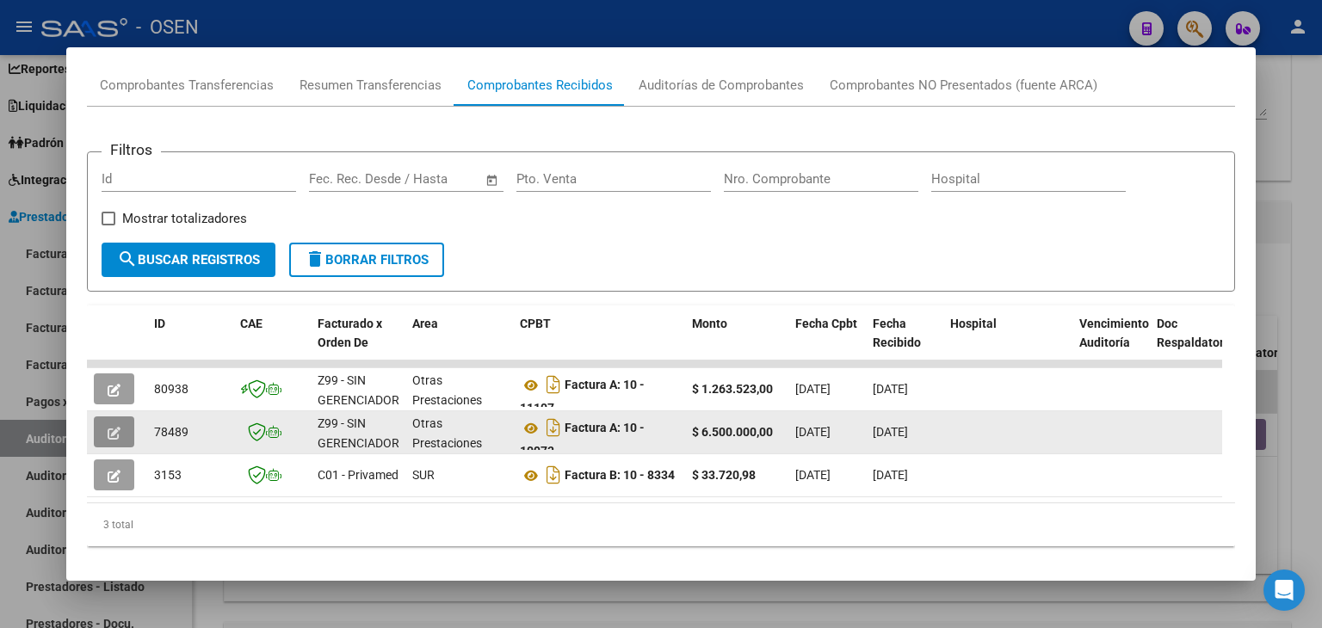
click at [104, 430] on button "button" at bounding box center [114, 432] width 40 height 31
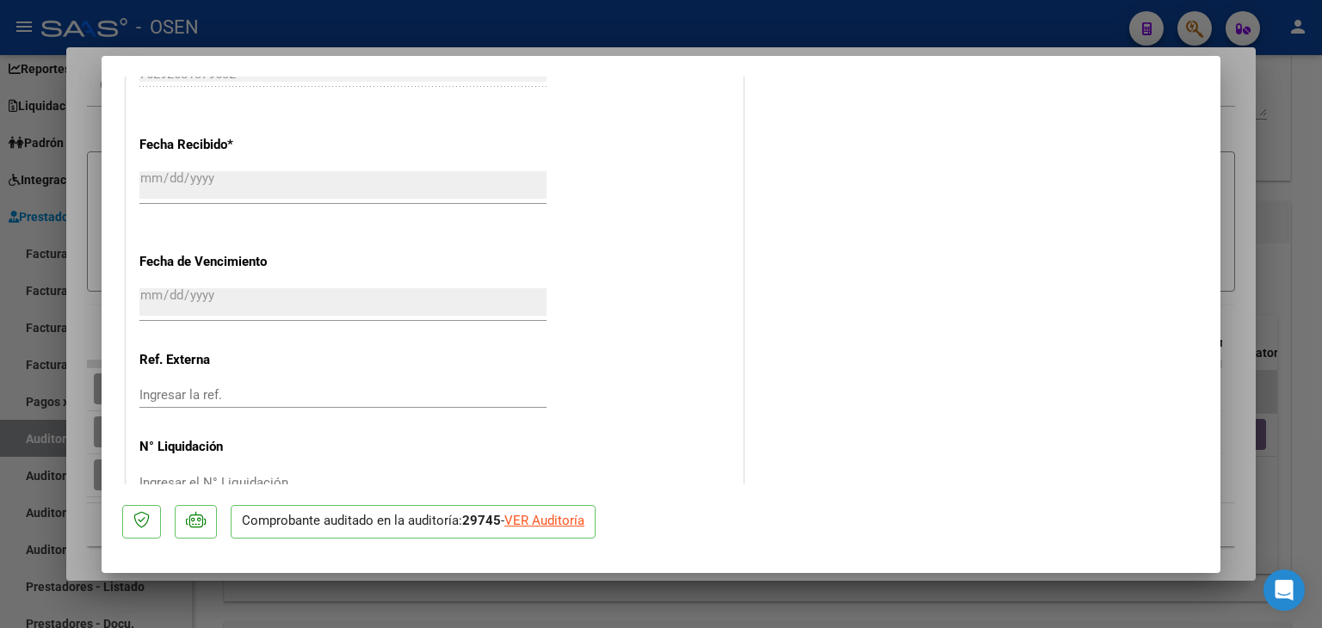
scroll to position [1246, 0]
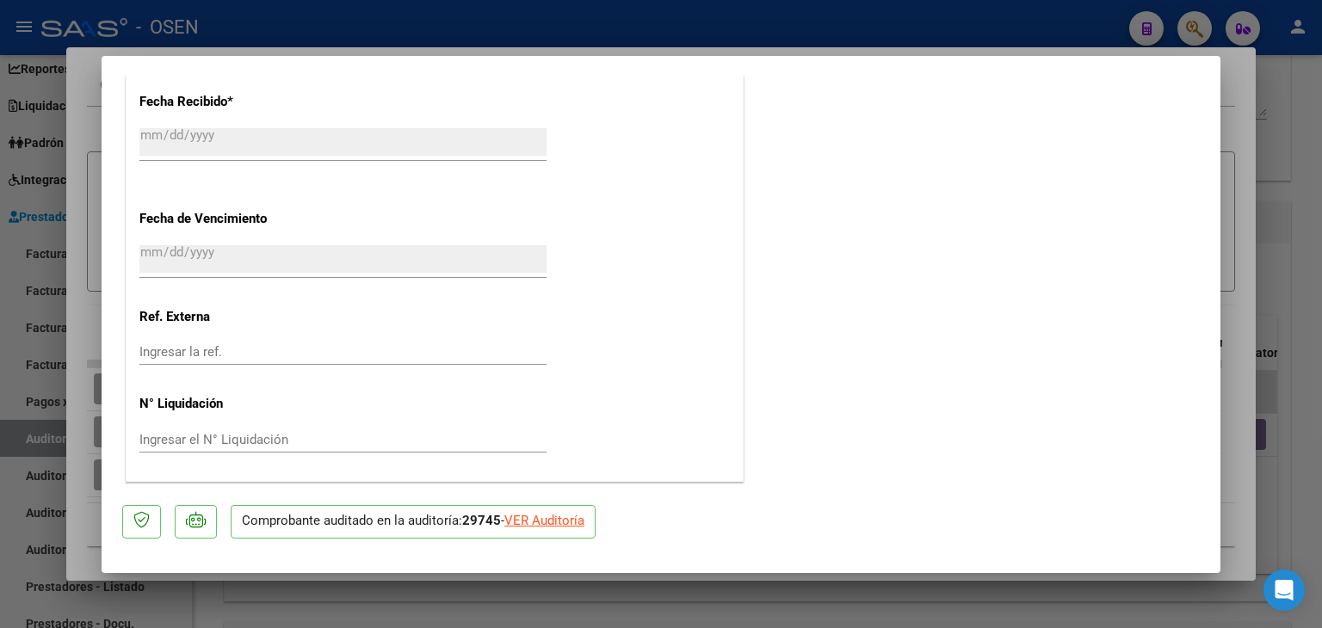
click at [1312, 441] on div at bounding box center [661, 314] width 1322 height 628
type input "$ 0,00"
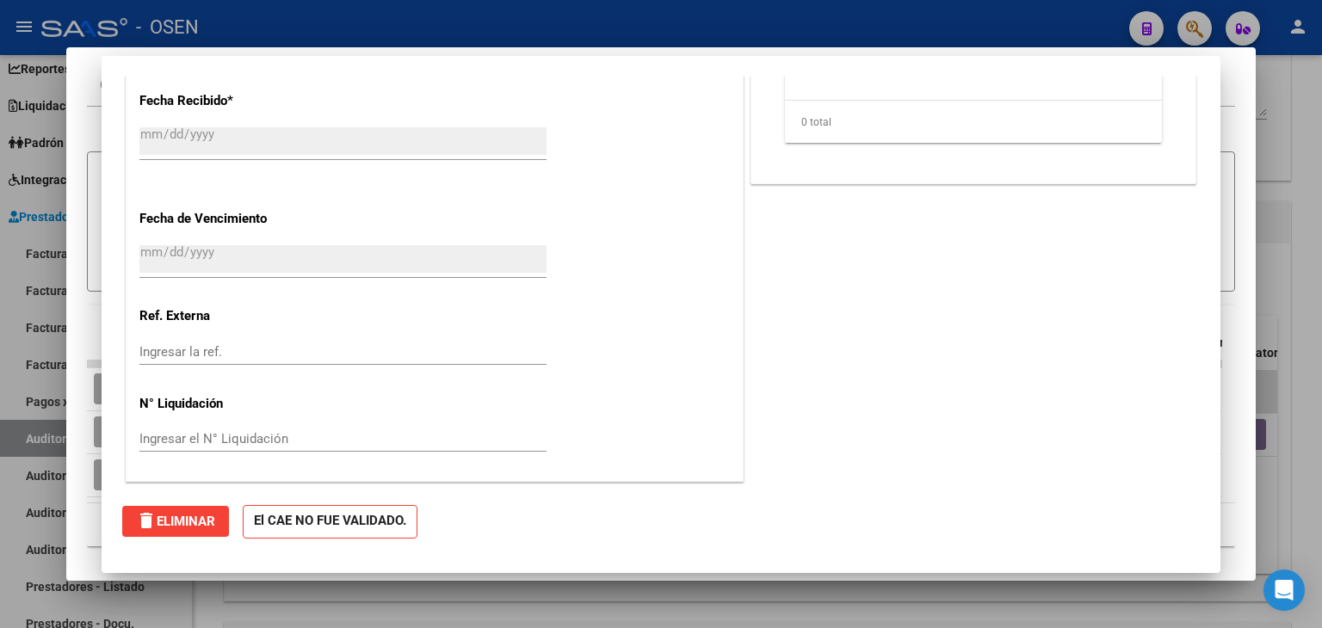
scroll to position [0, 0]
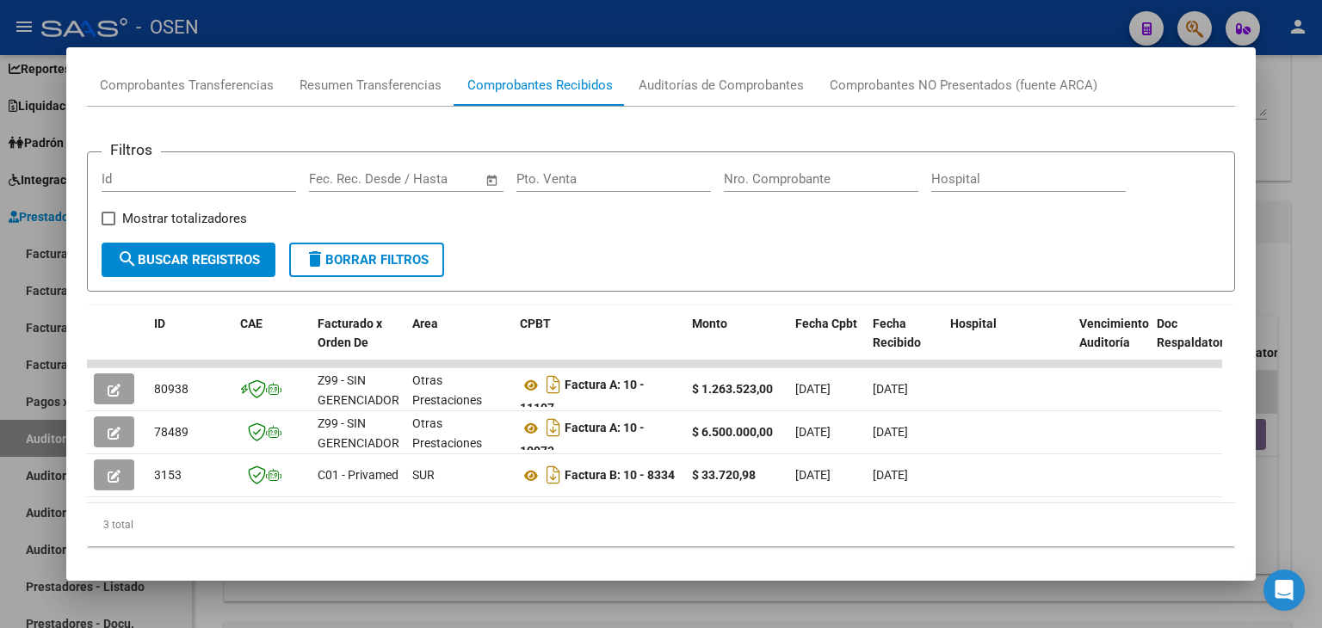
click at [484, 26] on div at bounding box center [661, 314] width 1322 height 628
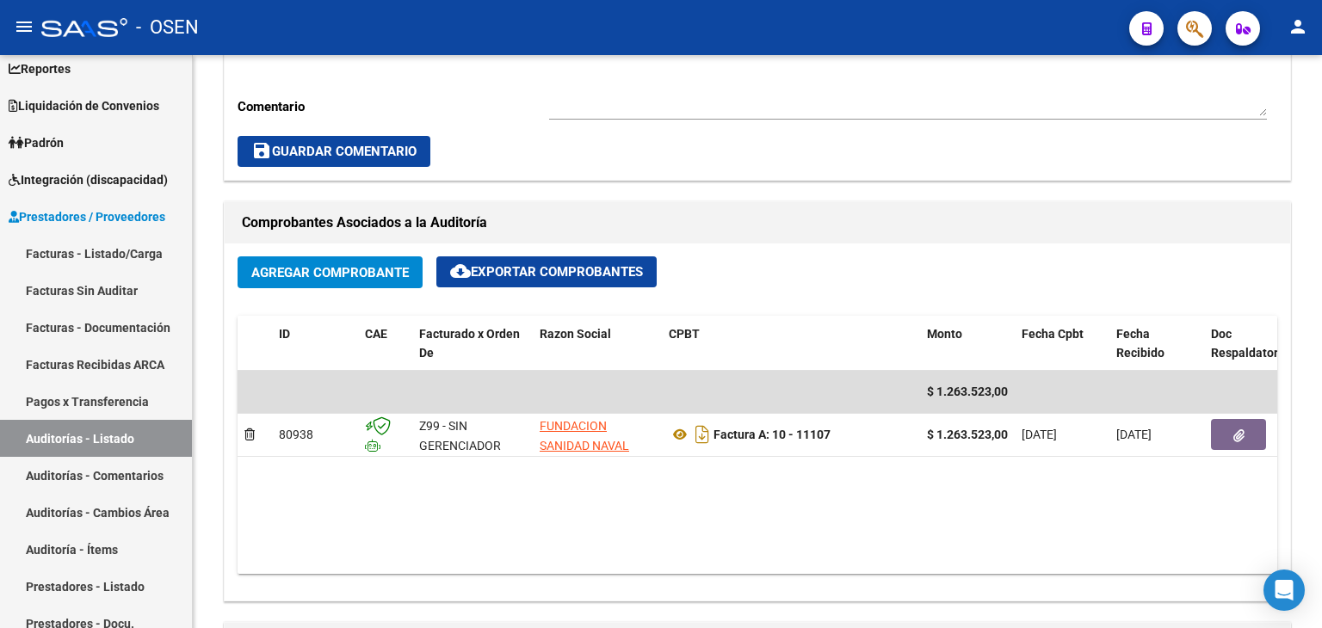
click at [484, 26] on div "- OSEN" at bounding box center [578, 28] width 1074 height 38
click at [1183, 28] on button "button" at bounding box center [1194, 28] width 34 height 34
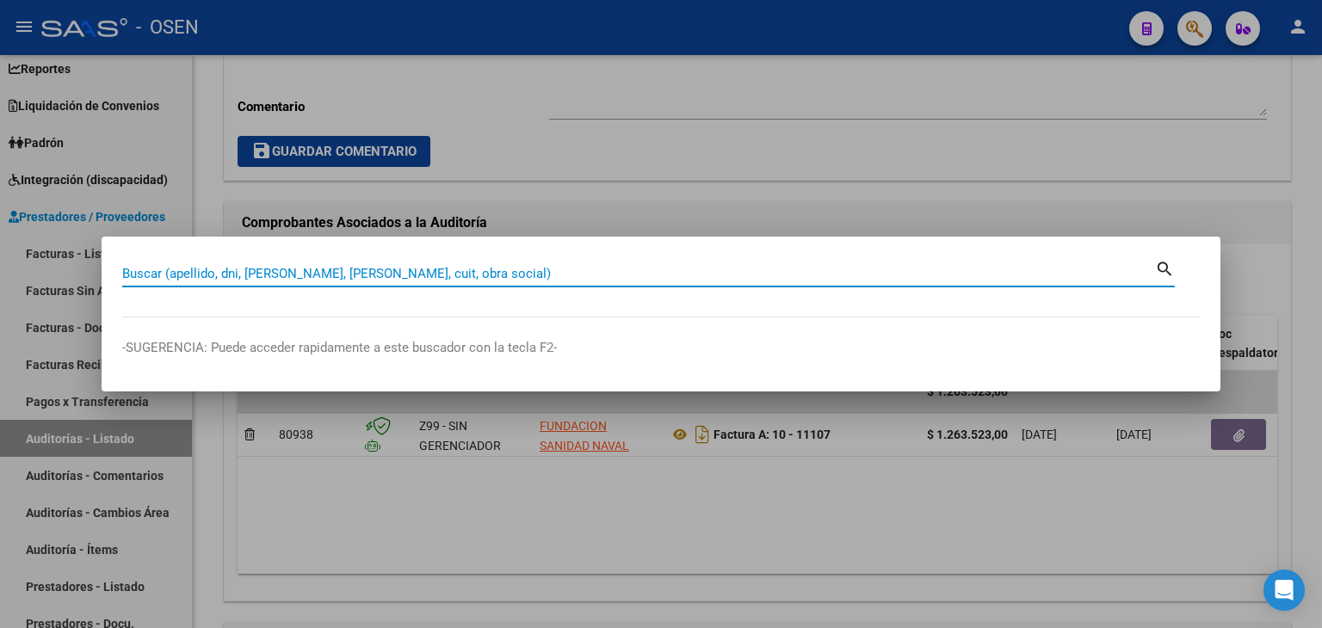
paste input "30646918622"
type input "3"
type input "VOLPETT"
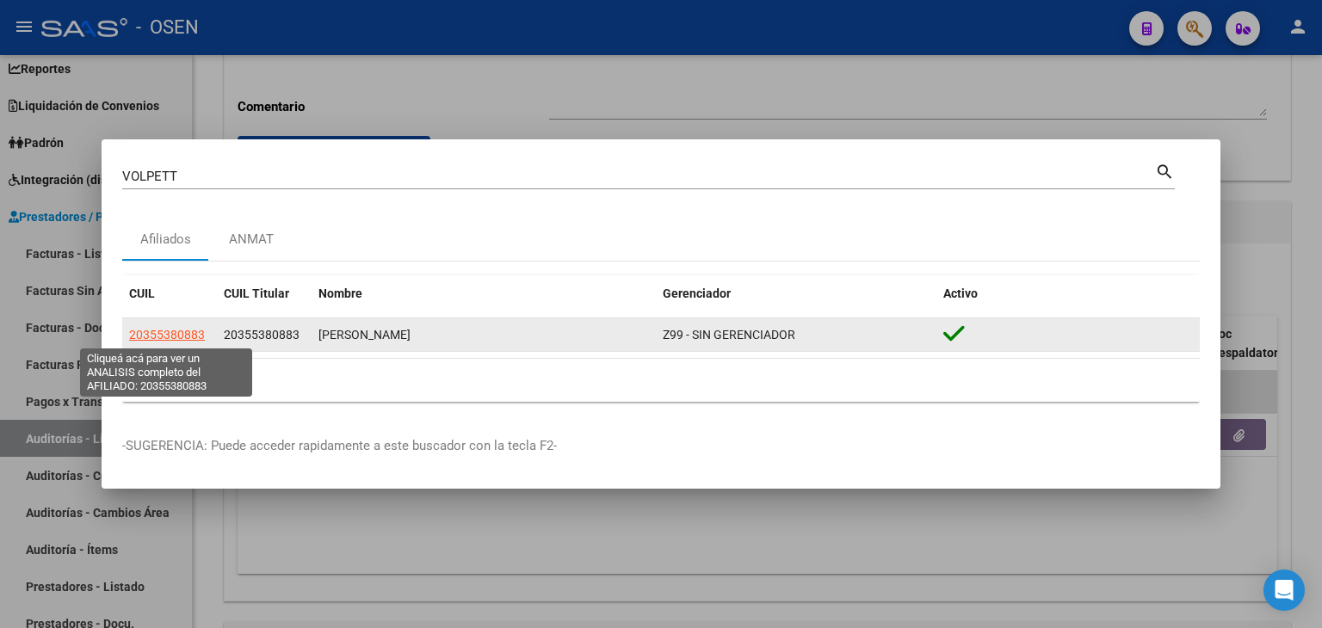
click at [161, 331] on span "20355380883" at bounding box center [167, 335] width 76 height 14
type textarea "20355380883"
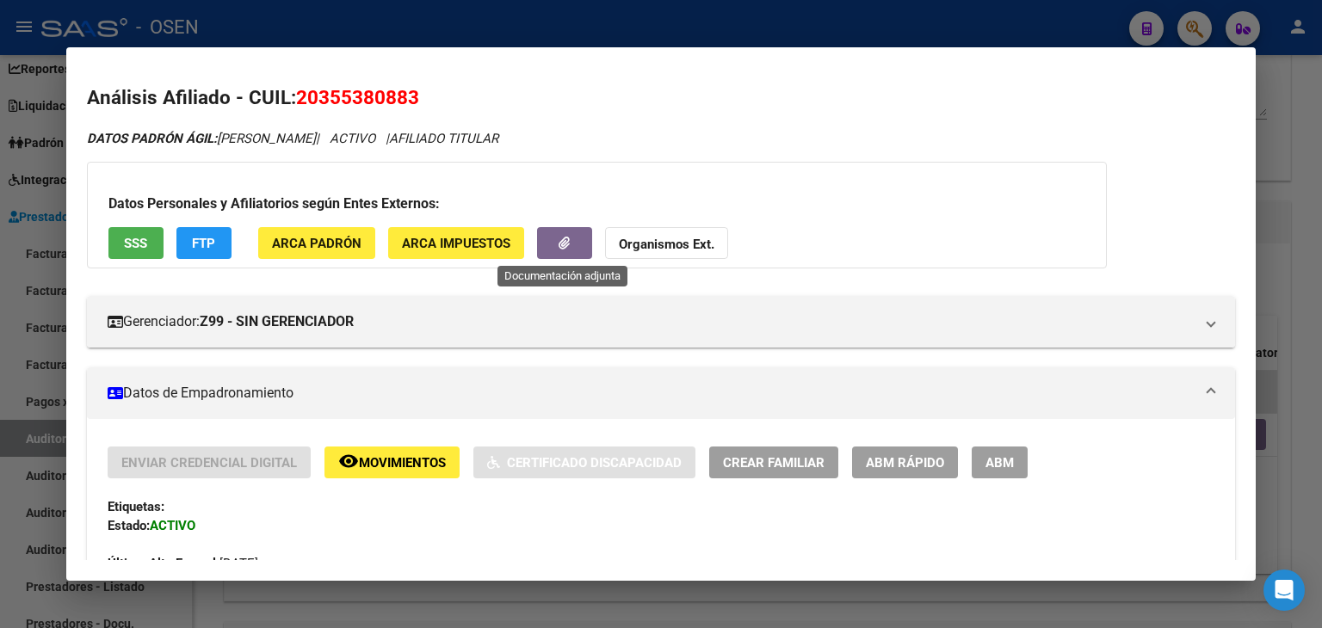
click at [571, 230] on button "button" at bounding box center [564, 243] width 55 height 32
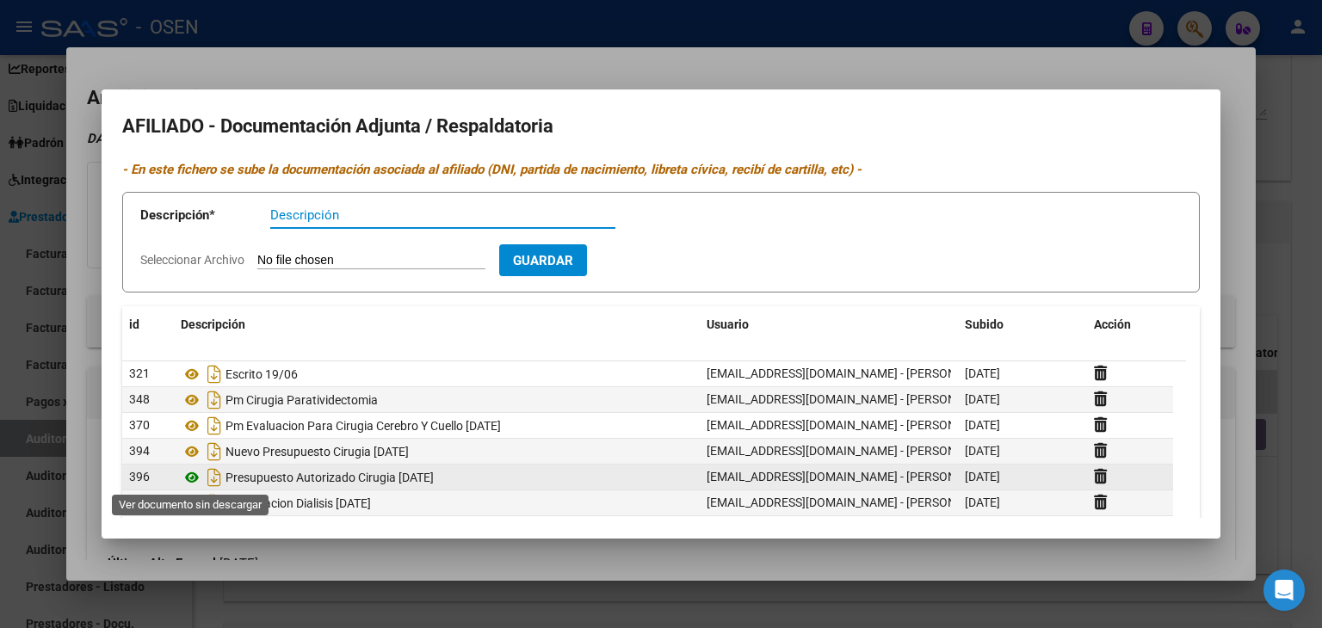
click at [192, 475] on icon at bounding box center [192, 477] width 22 height 21
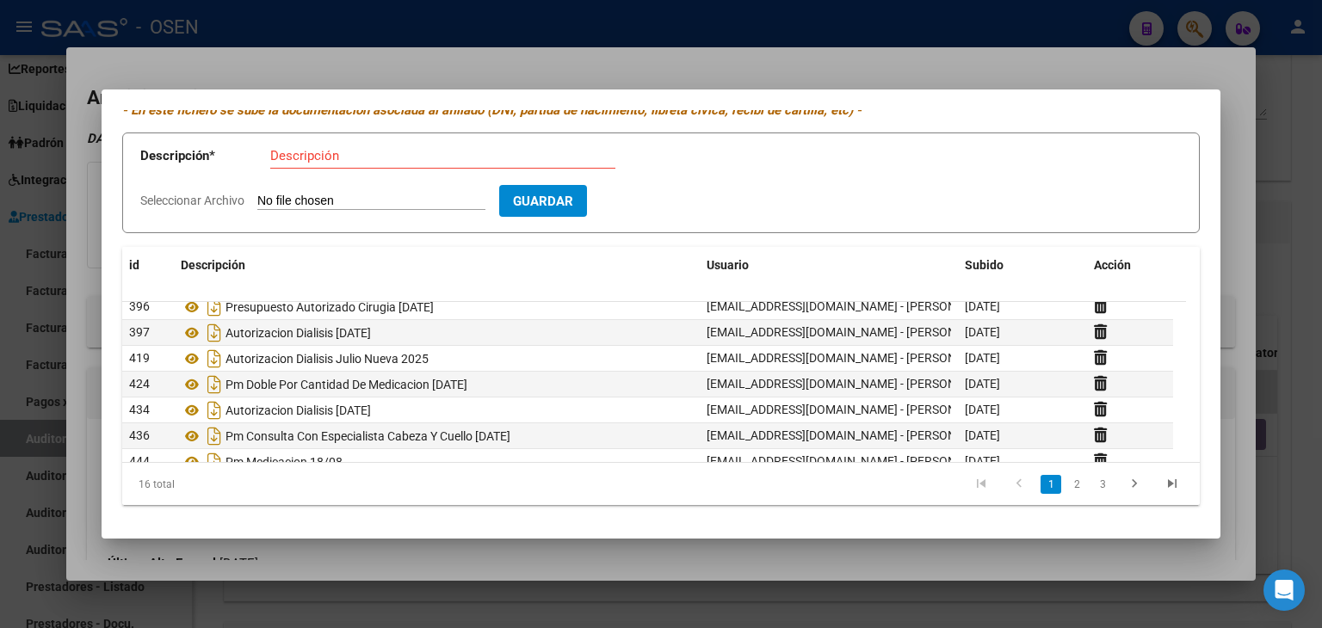
scroll to position [86, 0]
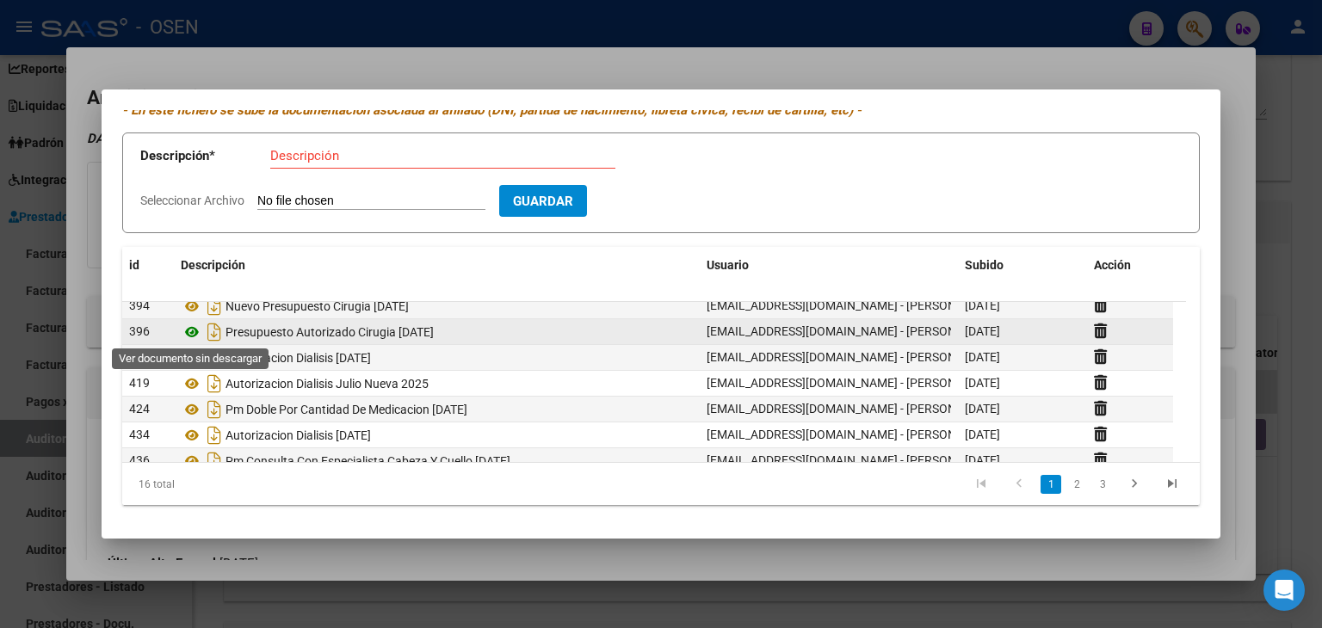
click at [186, 328] on icon at bounding box center [192, 332] width 22 height 21
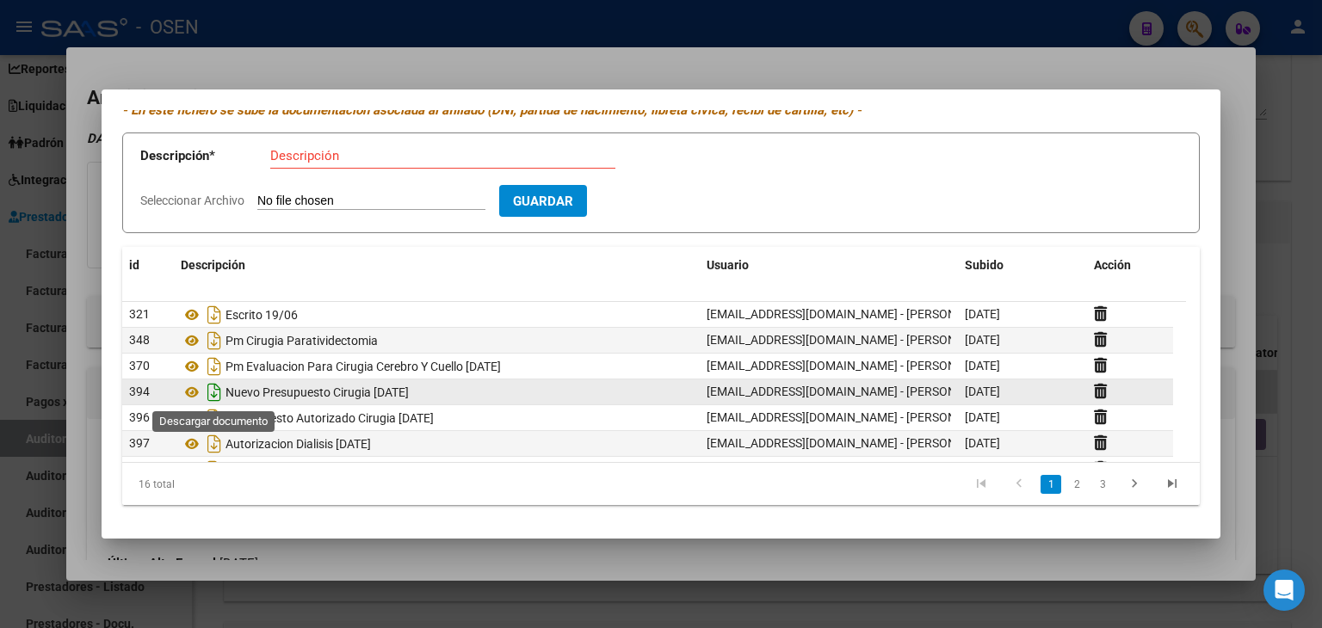
scroll to position [0, 0]
click at [213, 391] on icon "Descargar documento" at bounding box center [214, 393] width 22 height 28
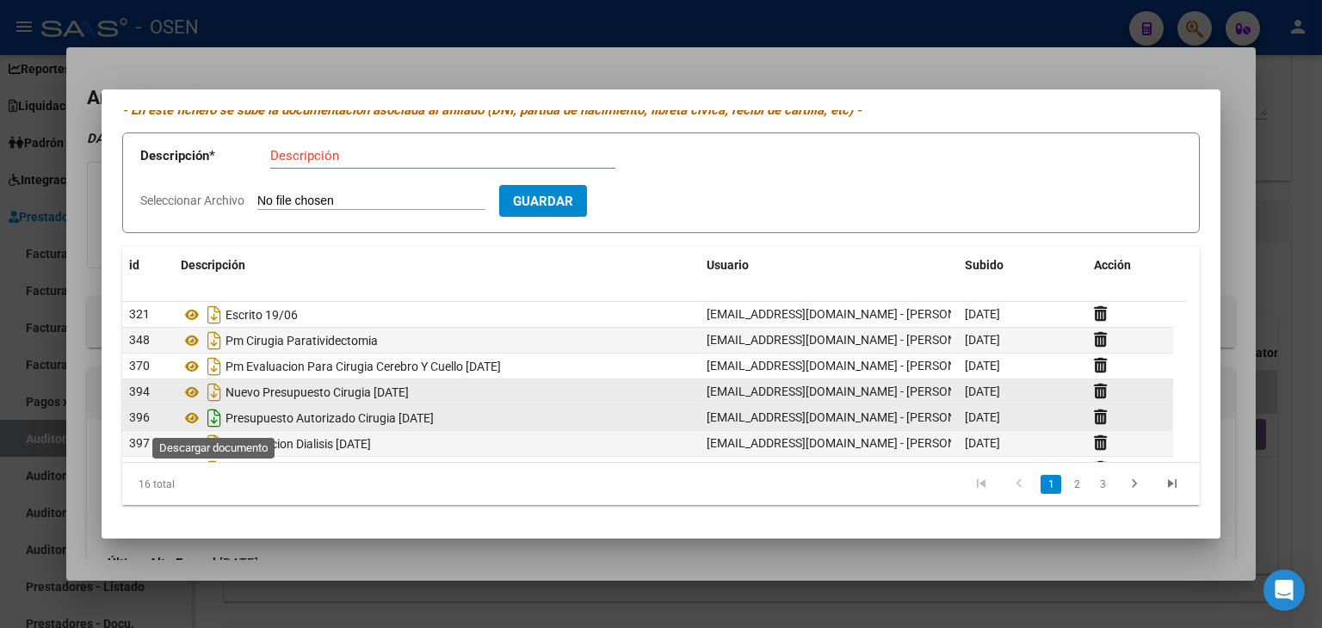
click at [214, 414] on icon "Descargar documento" at bounding box center [214, 418] width 22 height 28
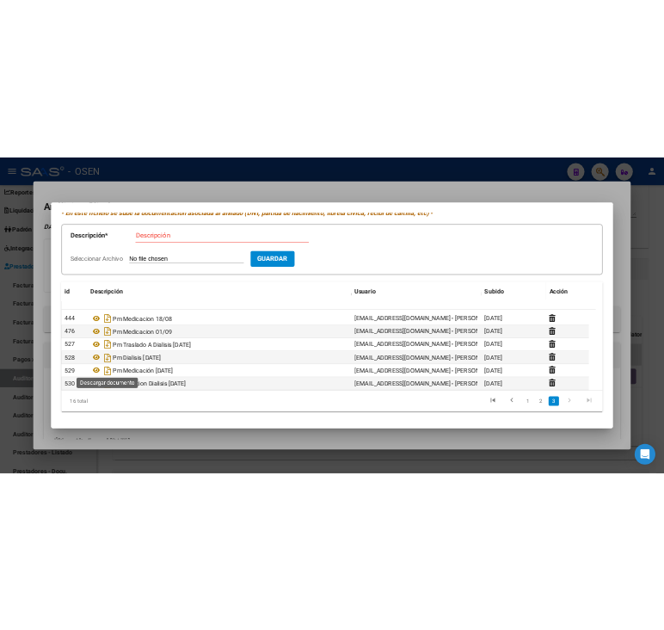
scroll to position [258, 0]
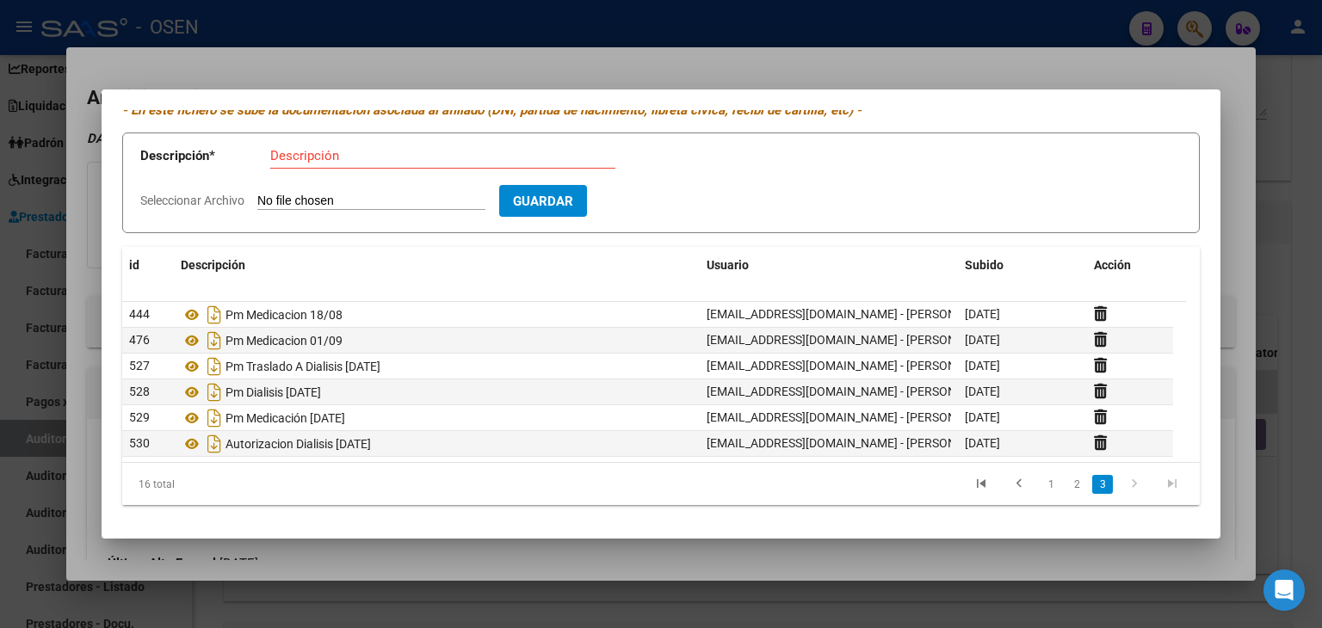
click at [639, 35] on div at bounding box center [661, 314] width 1322 height 628
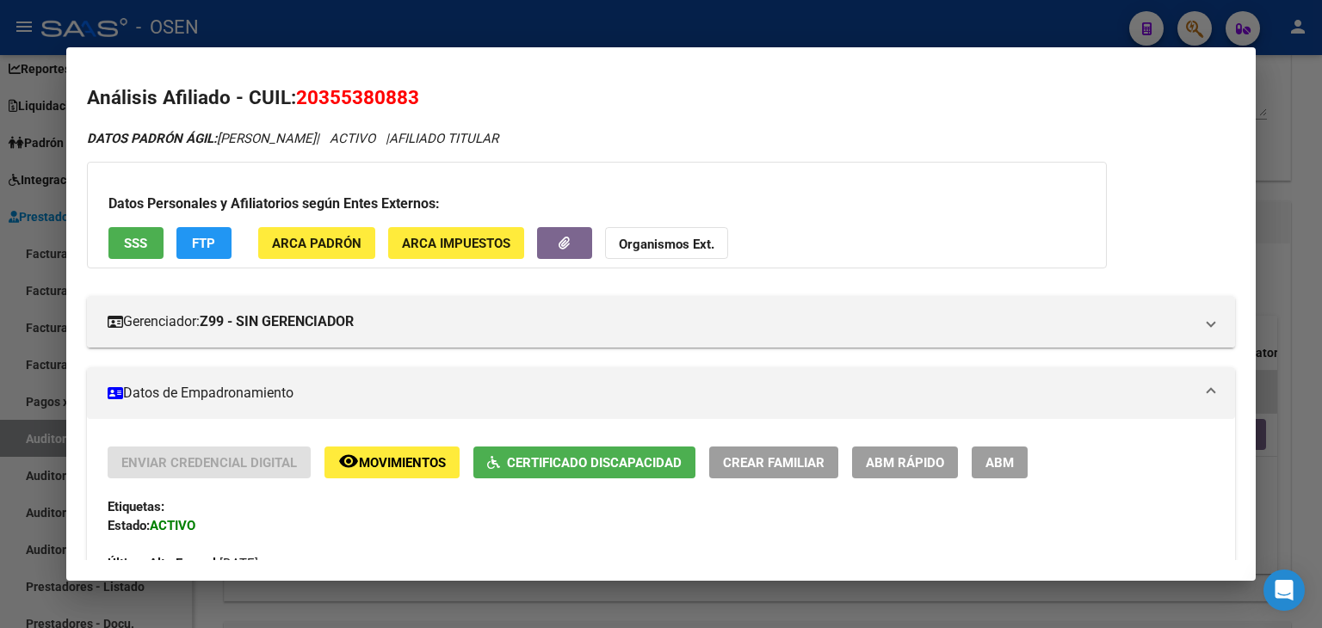
click at [624, 15] on div at bounding box center [661, 314] width 1322 height 628
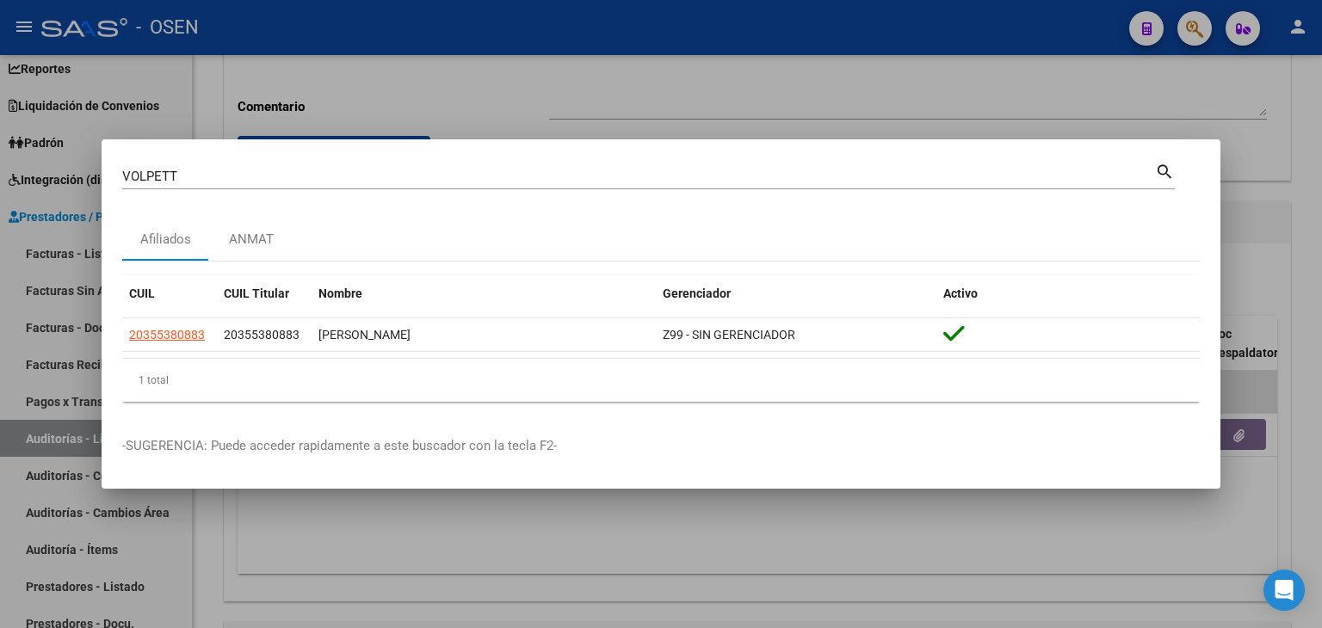
click at [623, 27] on div at bounding box center [661, 314] width 1322 height 628
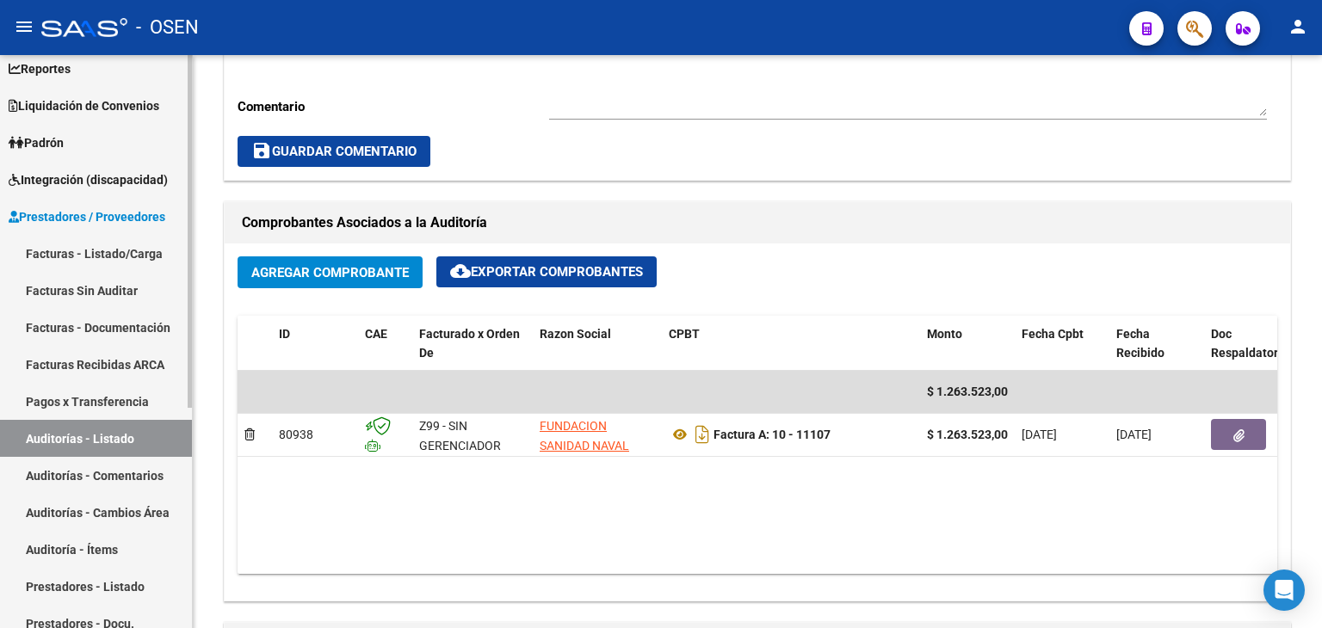
scroll to position [0, 0]
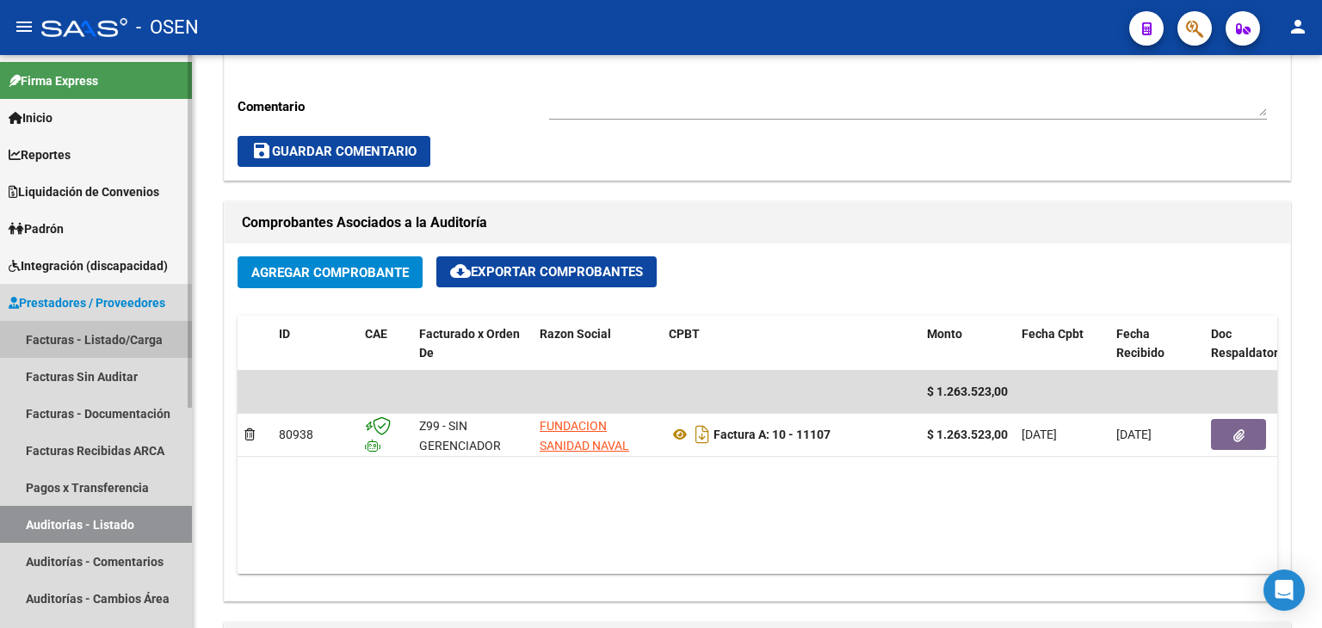
click at [99, 339] on link "Facturas - Listado/Carga" at bounding box center [96, 339] width 192 height 37
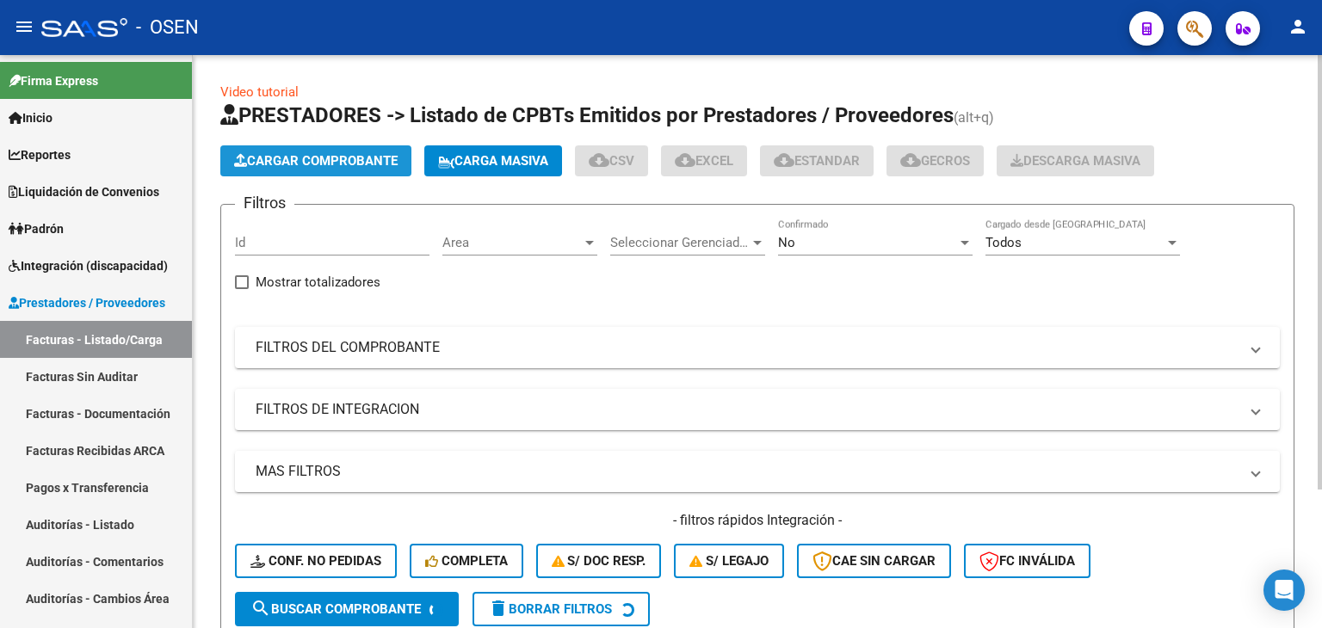
click at [312, 151] on button "Cargar Comprobante" at bounding box center [315, 160] width 191 height 31
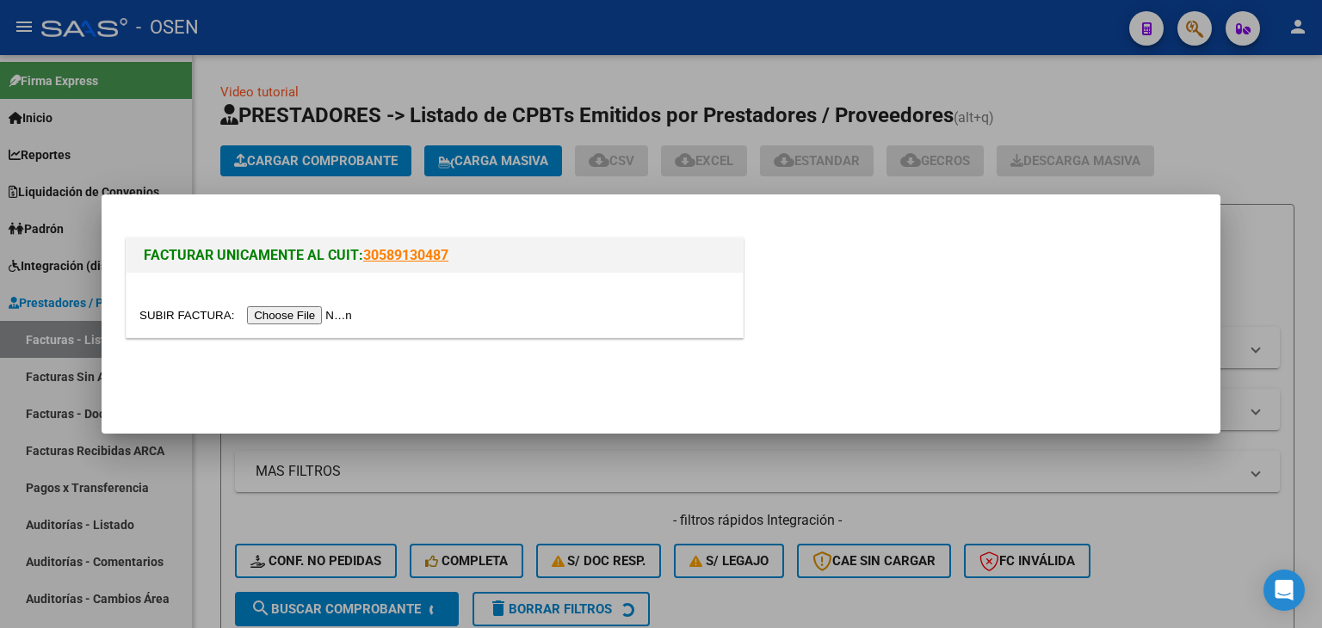
click at [301, 319] on input "file" at bounding box center [248, 315] width 218 height 18
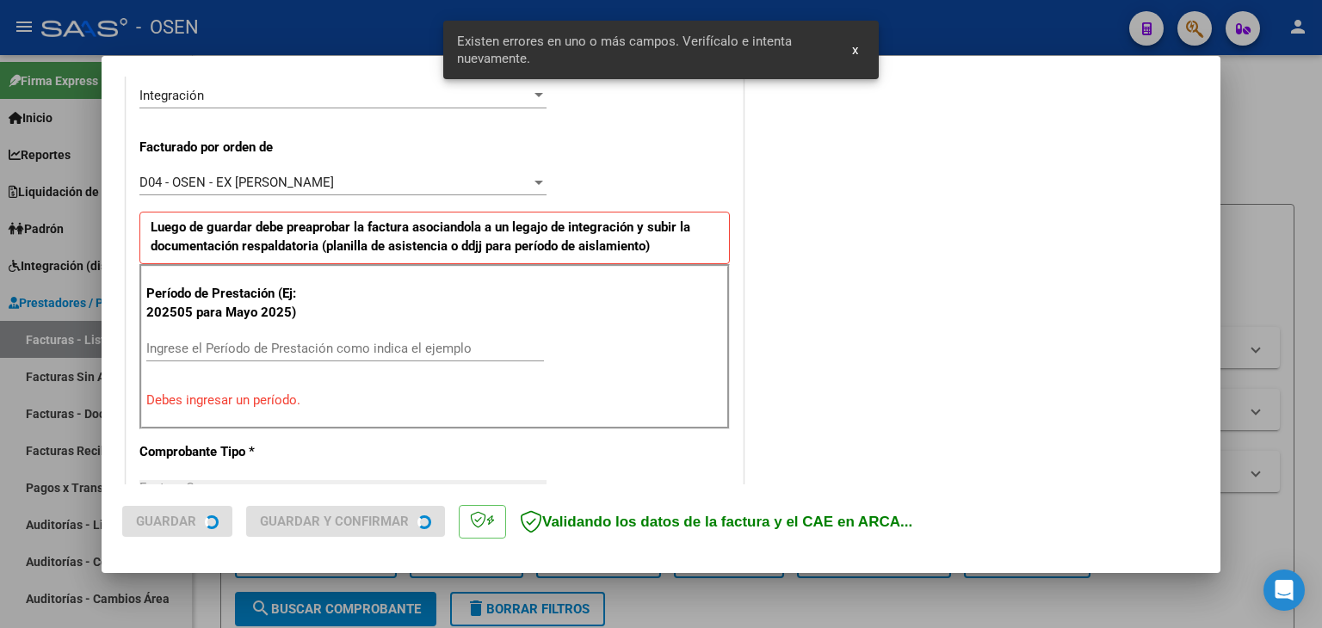
scroll to position [448, 0]
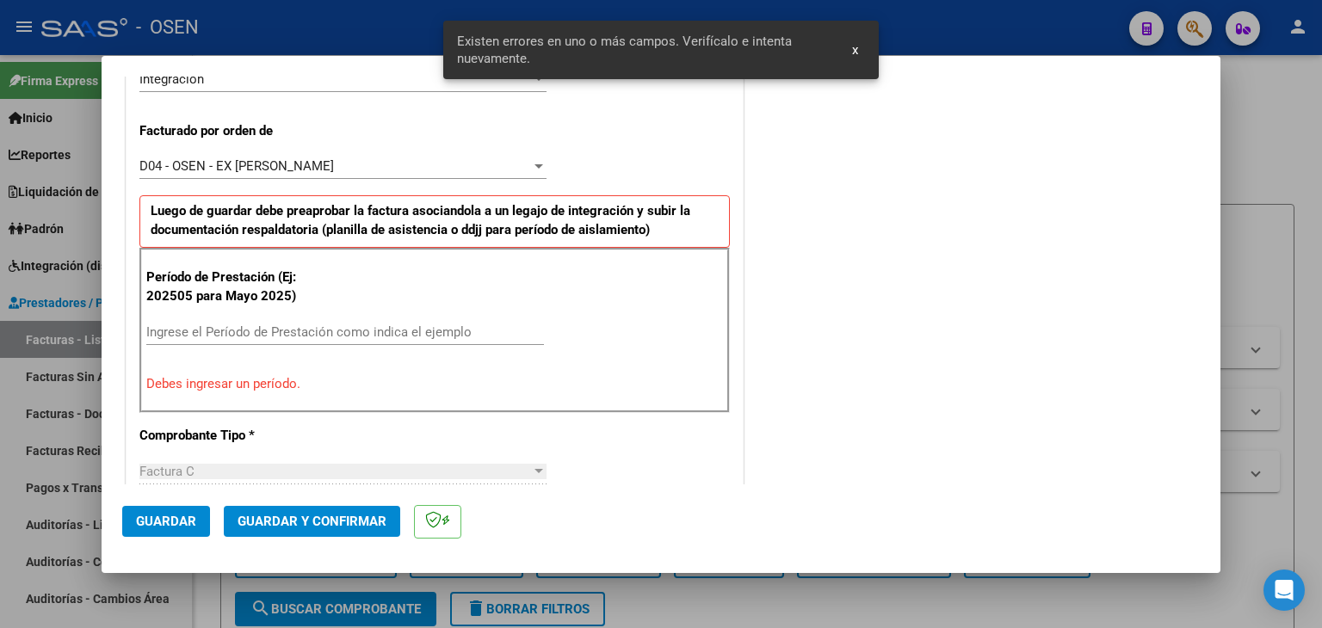
click at [322, 334] on input "Ingrese el Período de Prestación como indica el ejemplo" at bounding box center [345, 331] width 398 height 15
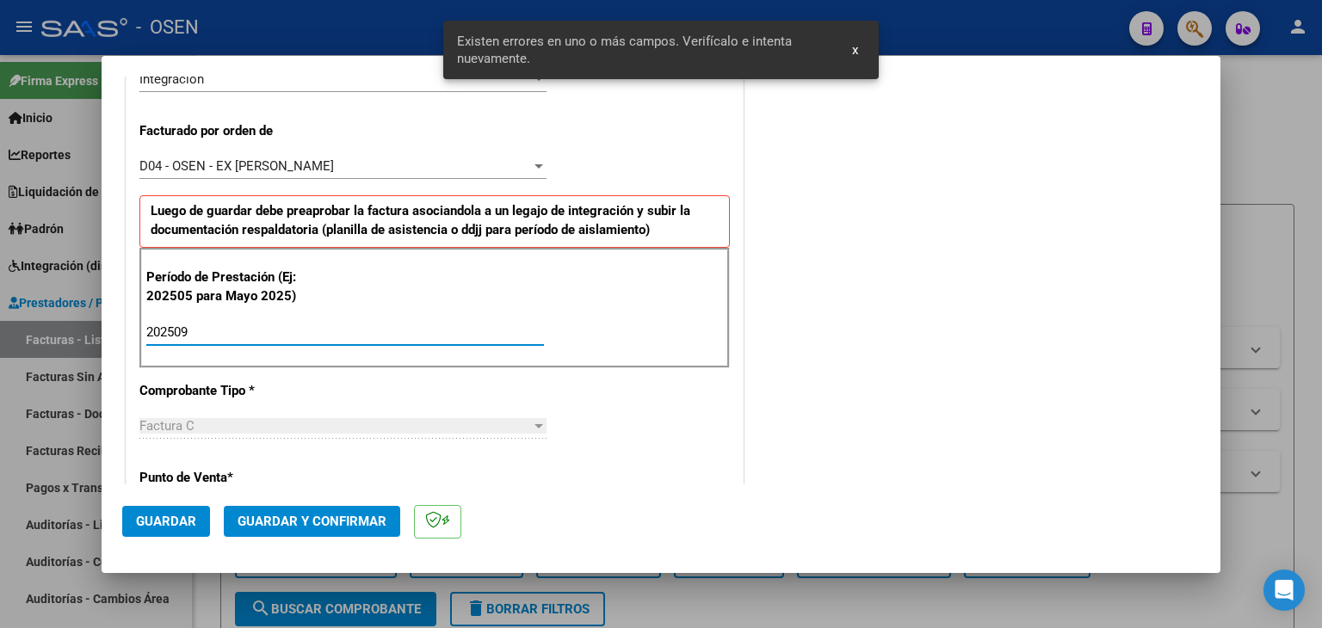
type input "202509"
click at [182, 515] on span "Guardar" at bounding box center [166, 521] width 60 height 15
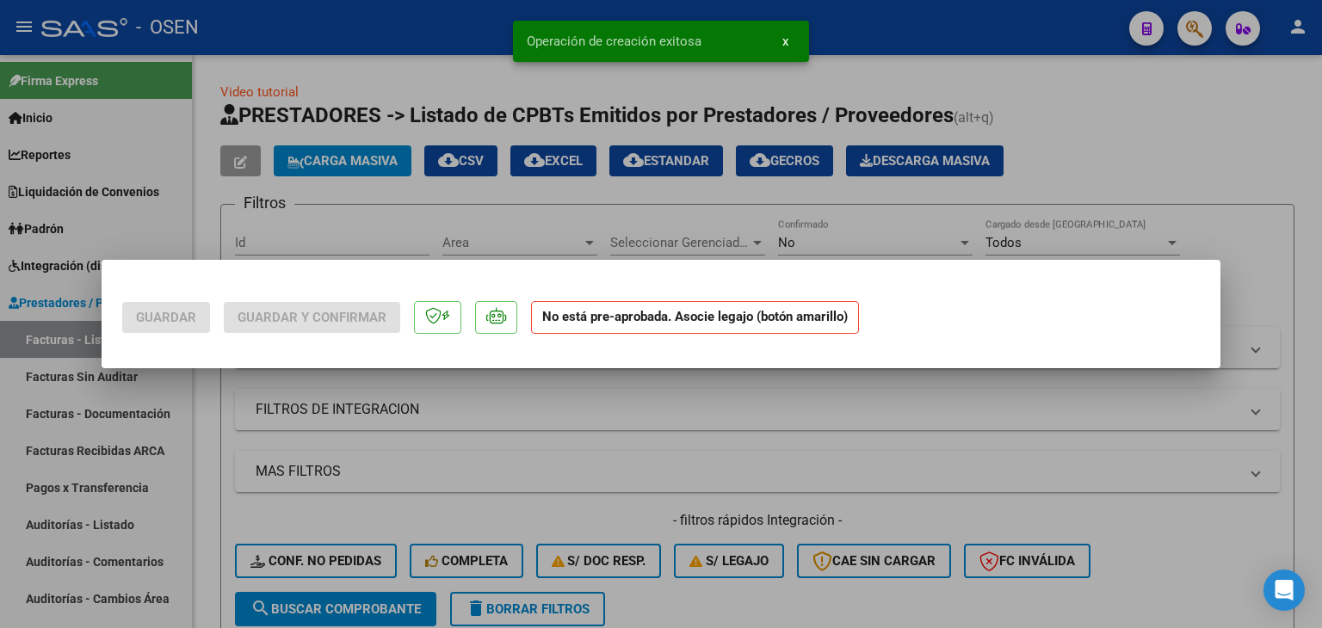
scroll to position [0, 0]
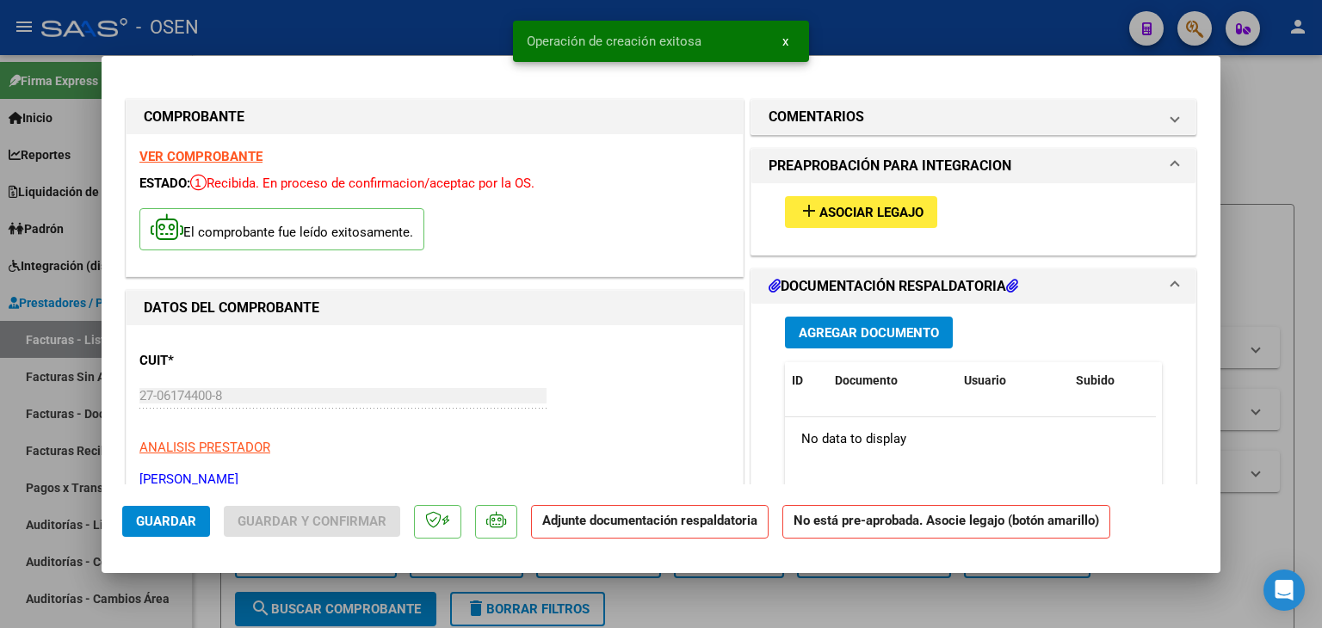
click at [838, 209] on span "Asociar Legajo" at bounding box center [871, 212] width 104 height 15
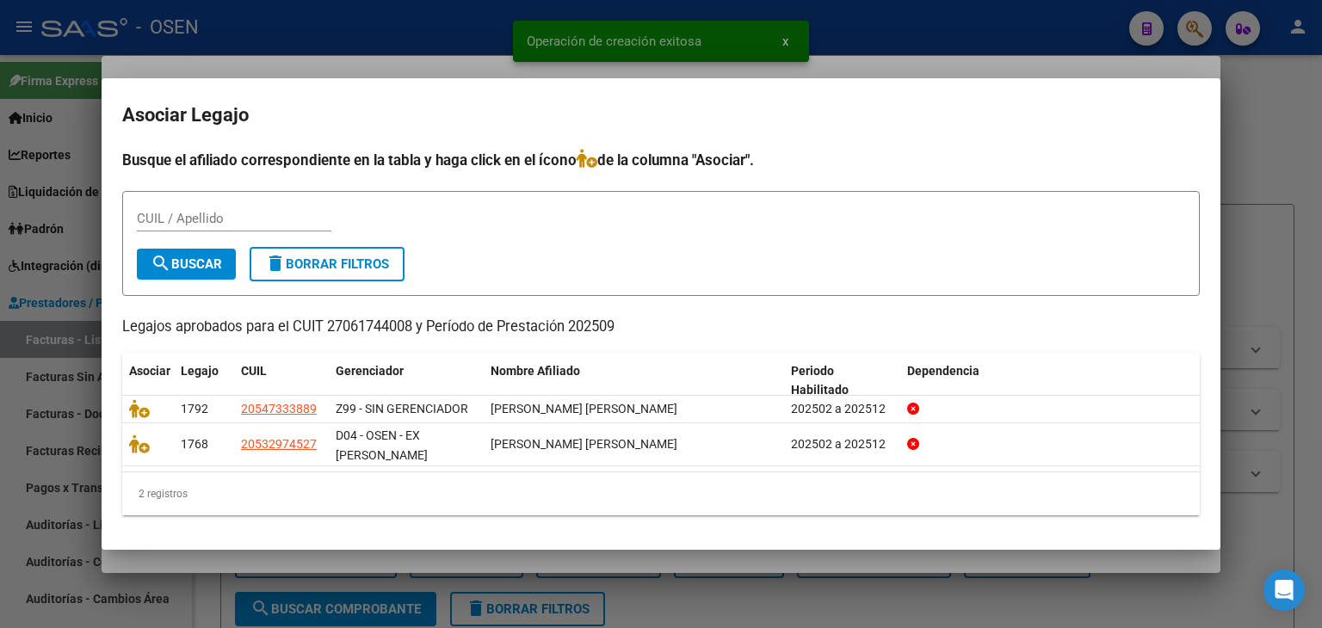
click at [438, 66] on div at bounding box center [661, 314] width 1322 height 628
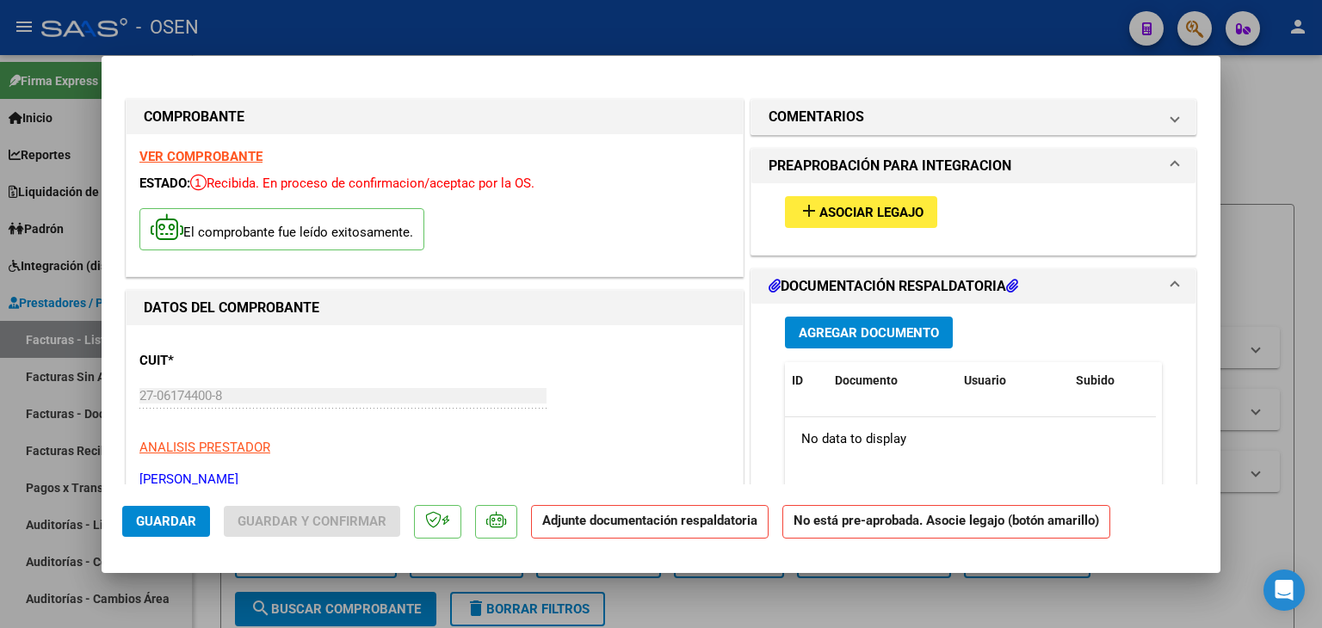
click at [855, 324] on span "Agregar Documento" at bounding box center [869, 331] width 140 height 15
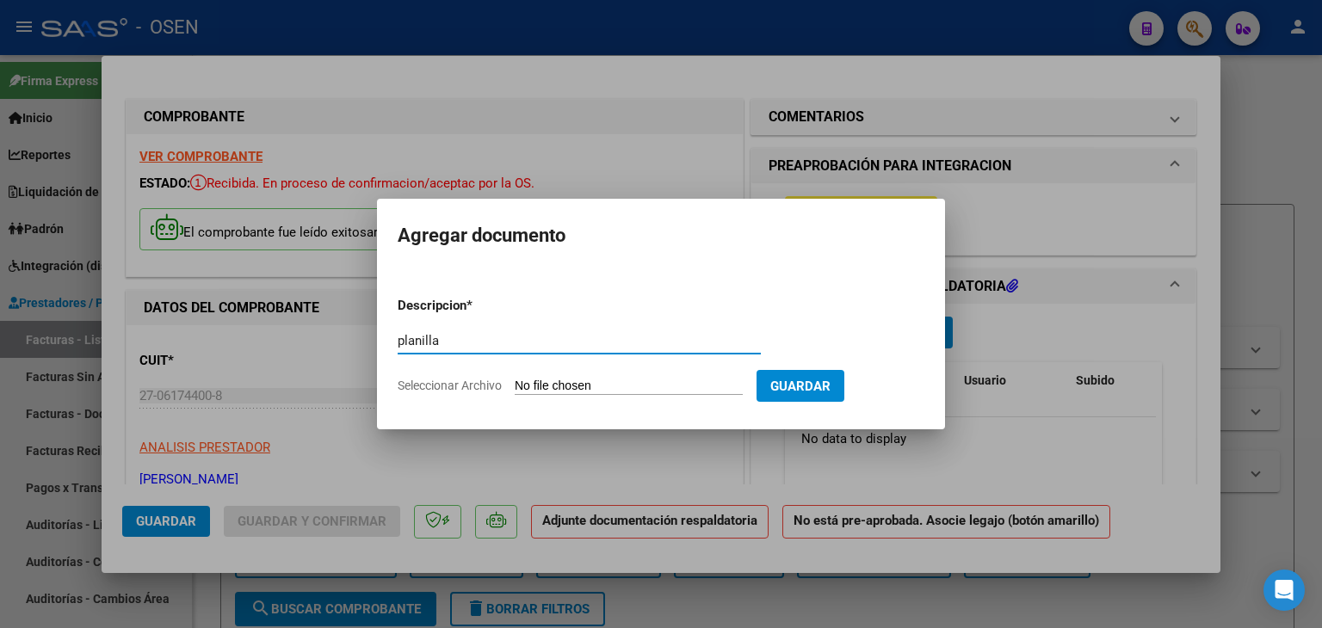
type input "planilla"
click at [515, 379] on input "Seleccionar Archivo" at bounding box center [629, 387] width 228 height 16
type input "C:\fakepath\[PERSON_NAME] GIMENEZ313.pdf"
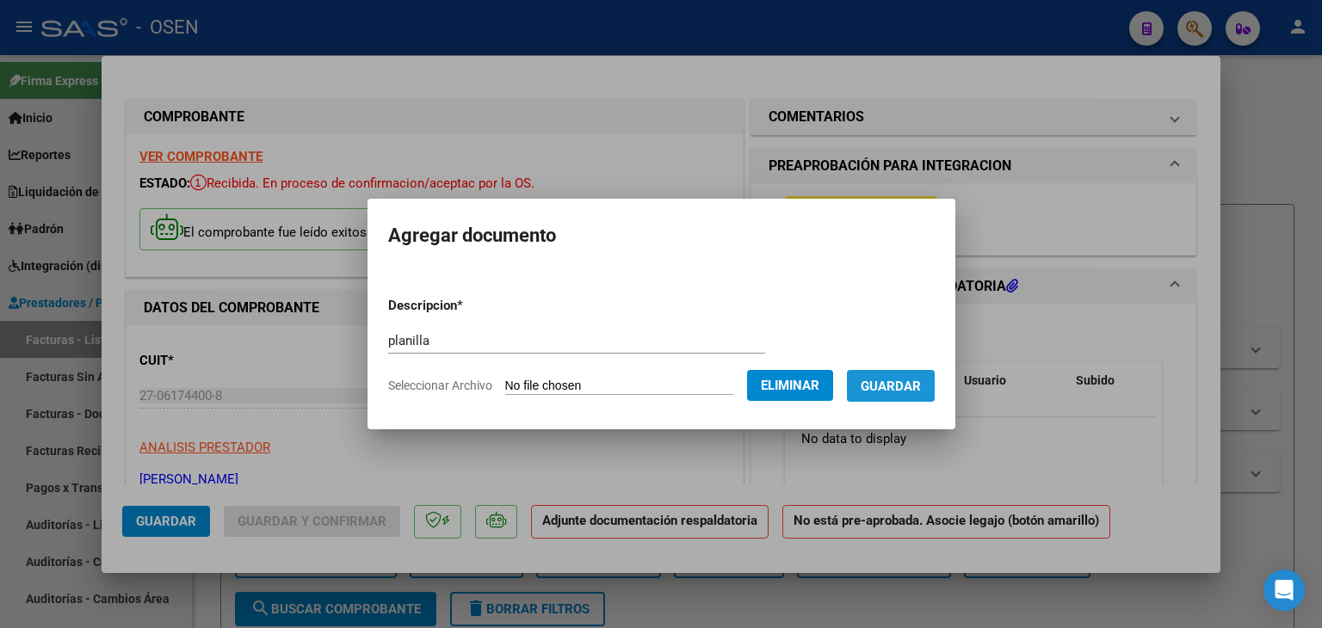
click at [910, 390] on span "Guardar" at bounding box center [891, 386] width 60 height 15
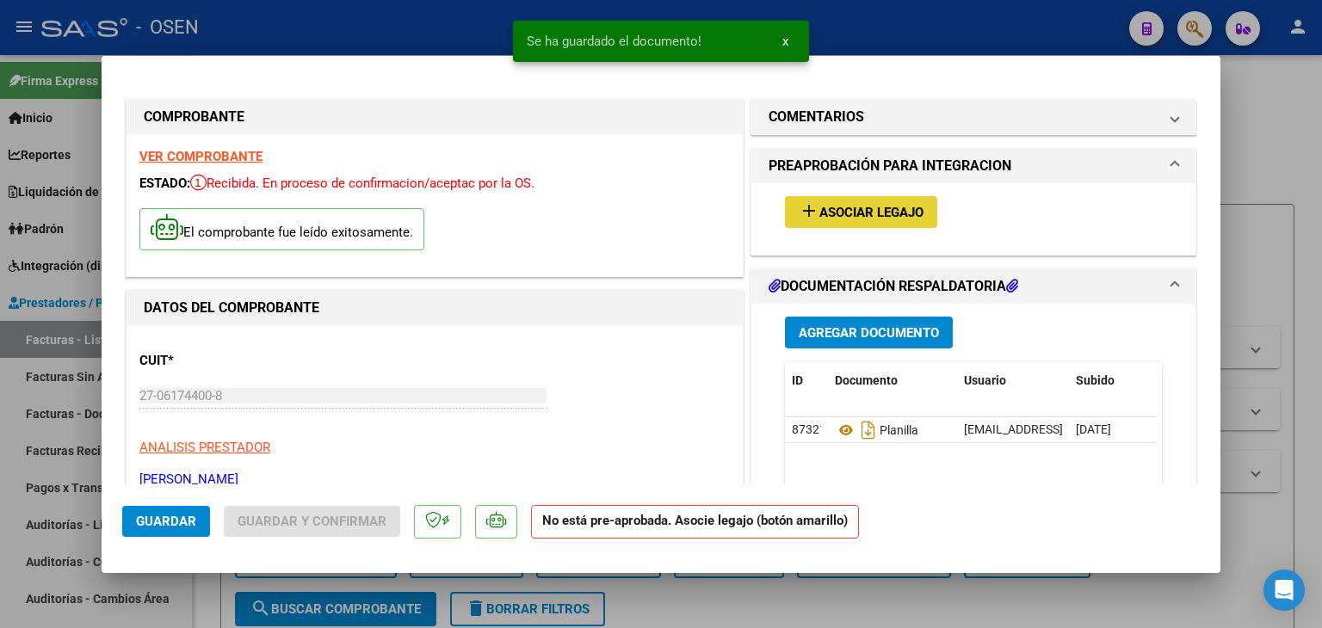
click at [847, 211] on span "Asociar Legajo" at bounding box center [871, 212] width 104 height 15
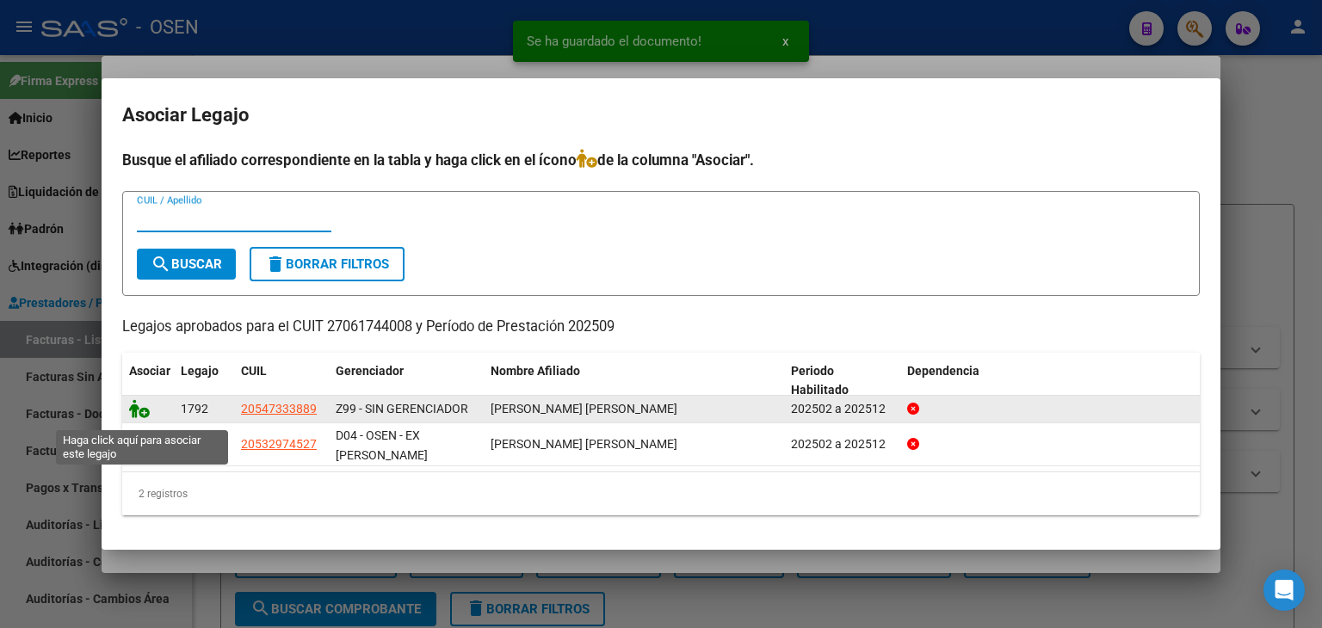
click at [132, 416] on icon at bounding box center [139, 408] width 21 height 19
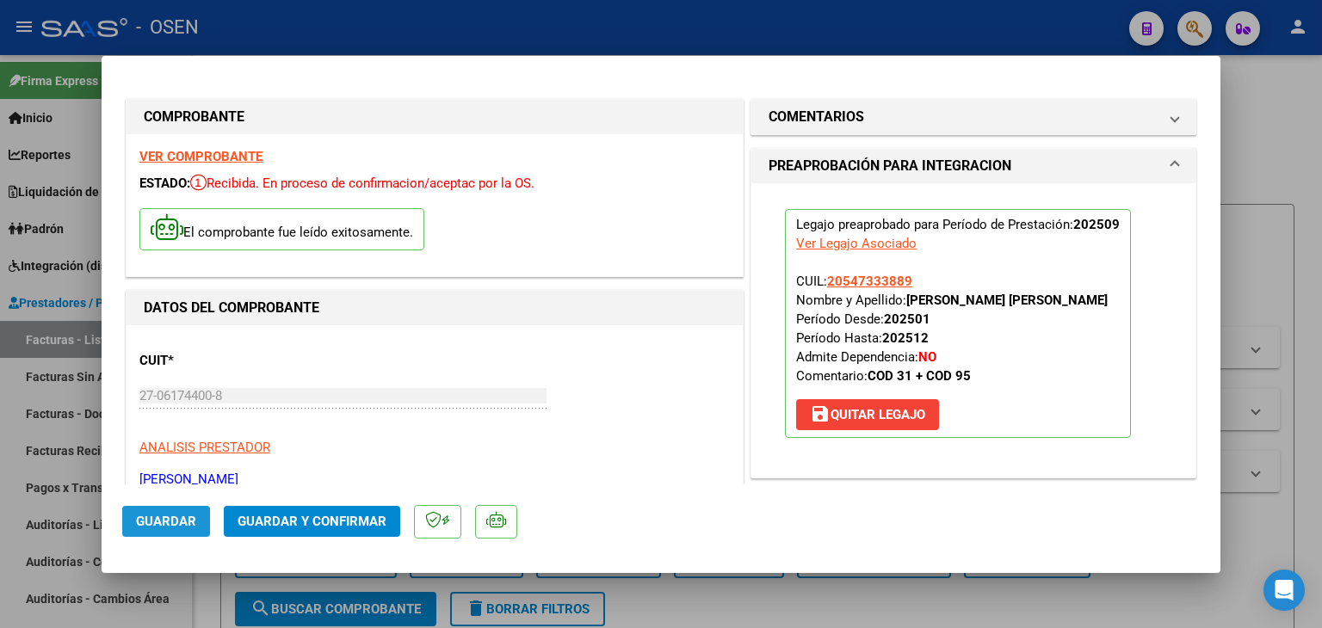
click at [156, 521] on span "Guardar" at bounding box center [166, 521] width 60 height 15
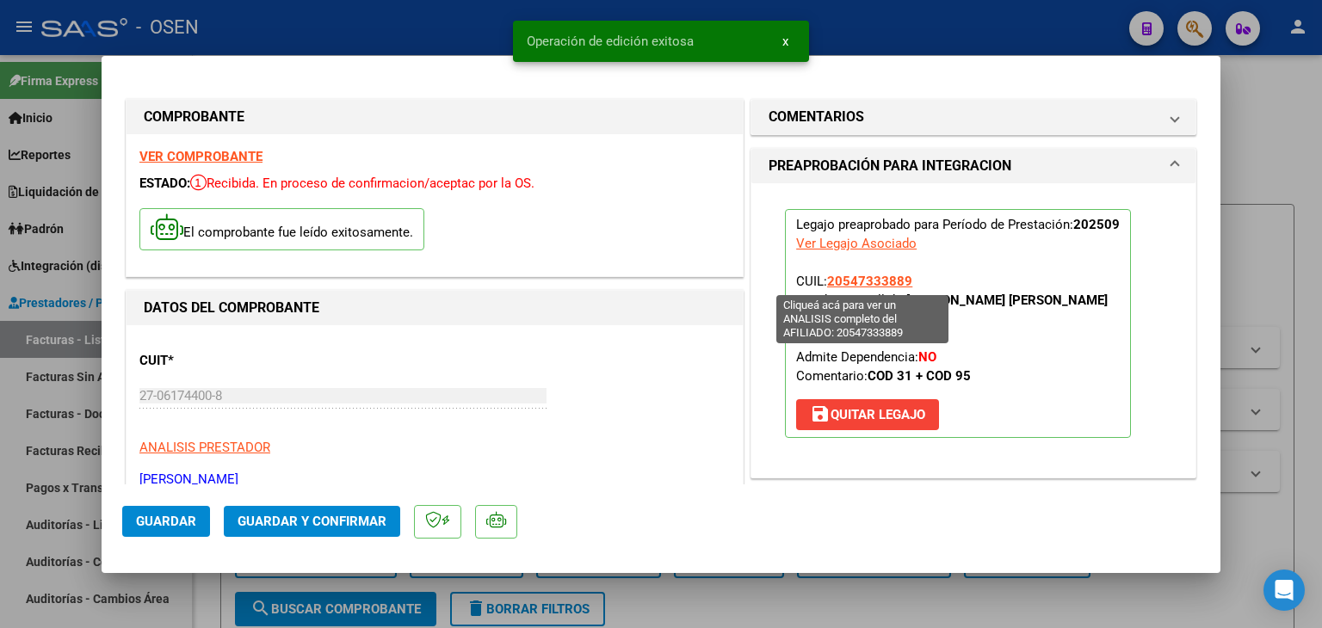
click at [842, 277] on span "20547333889" at bounding box center [869, 281] width 85 height 15
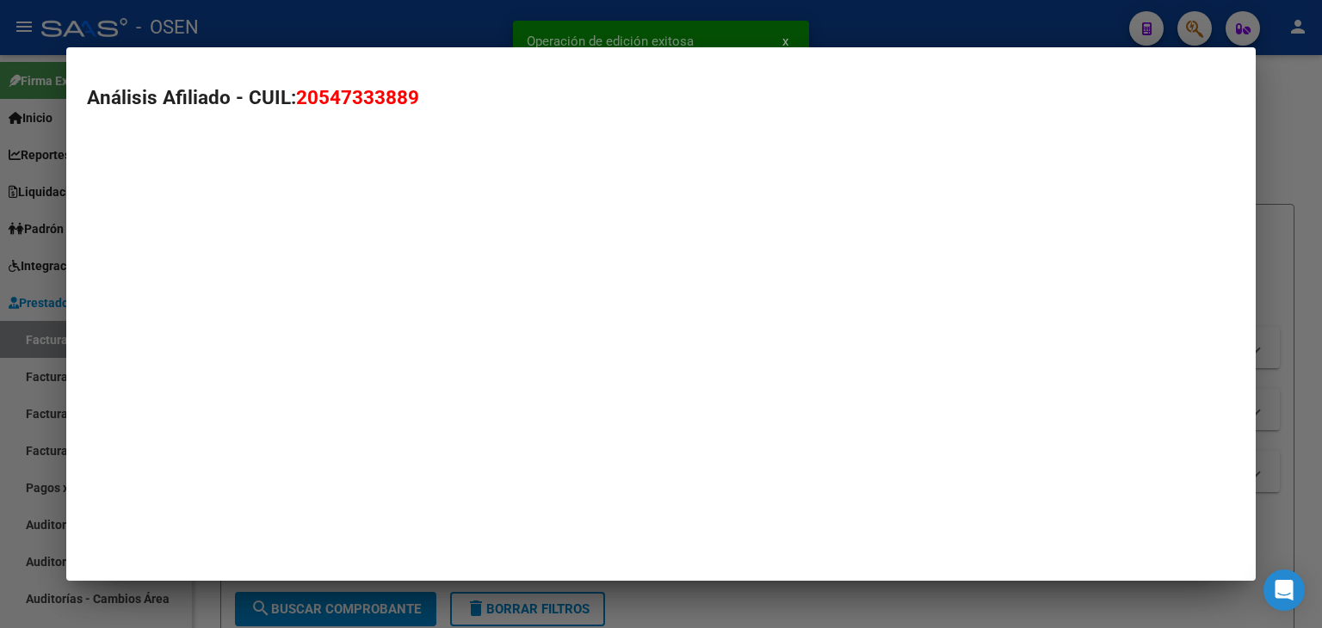
type textarea "20547333889"
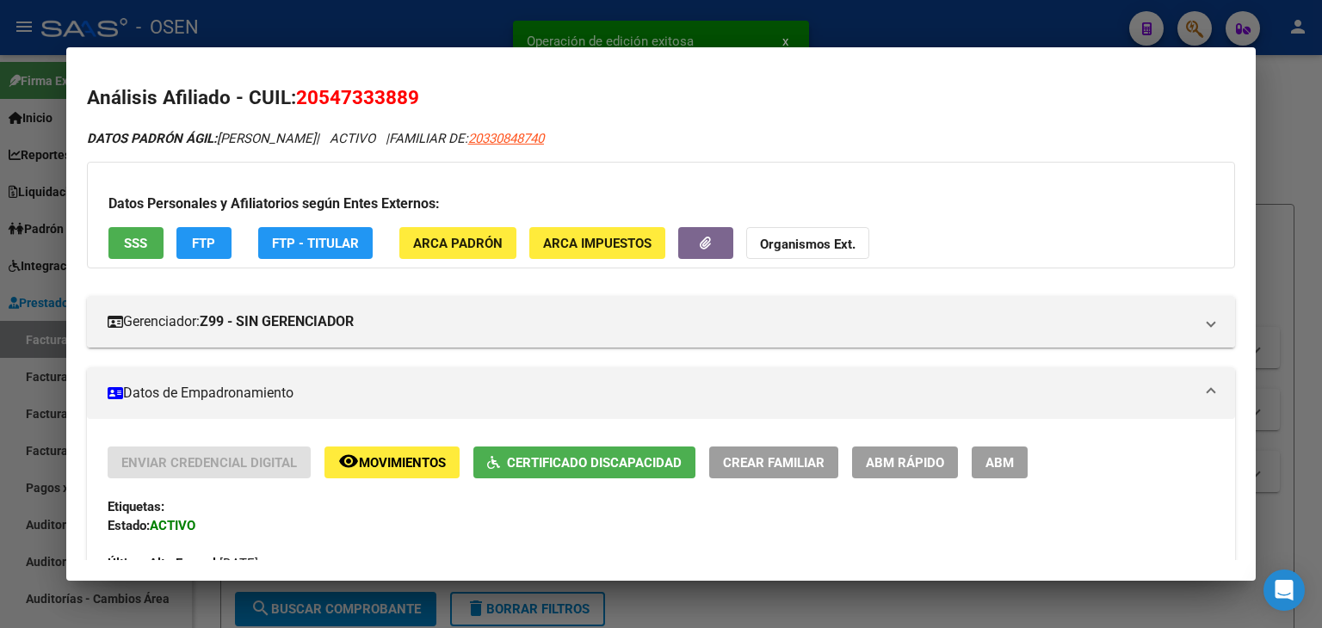
click at [888, 29] on div at bounding box center [661, 314] width 1322 height 628
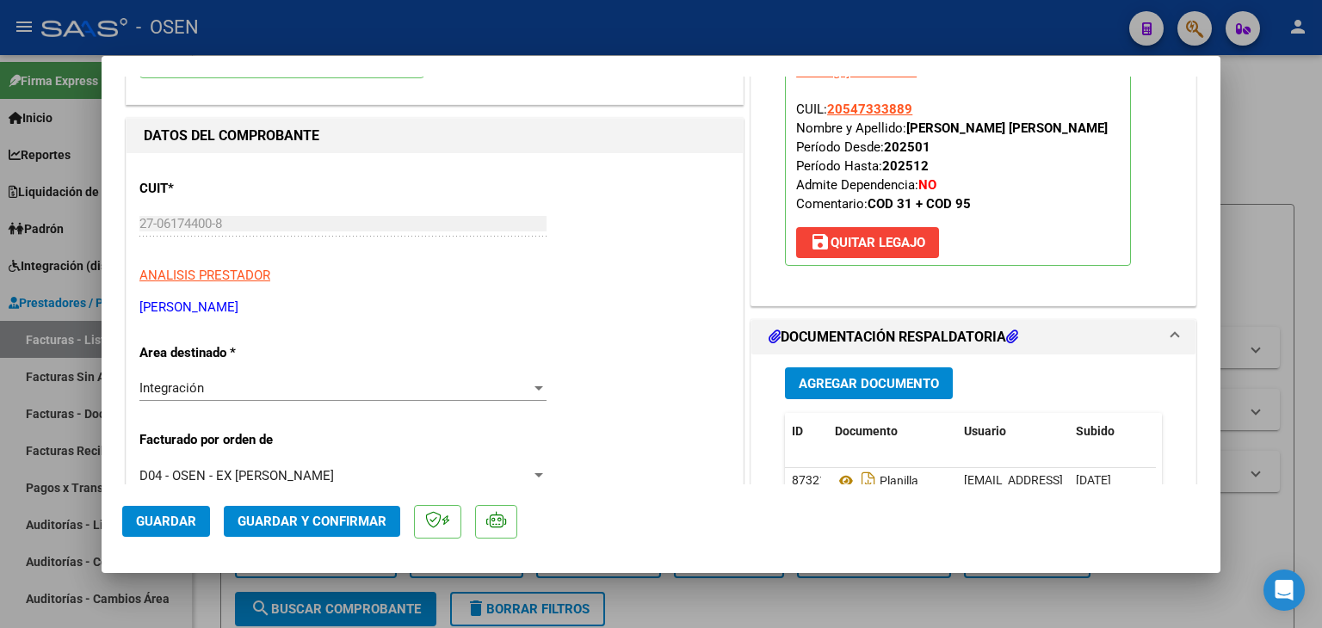
scroll to position [344, 0]
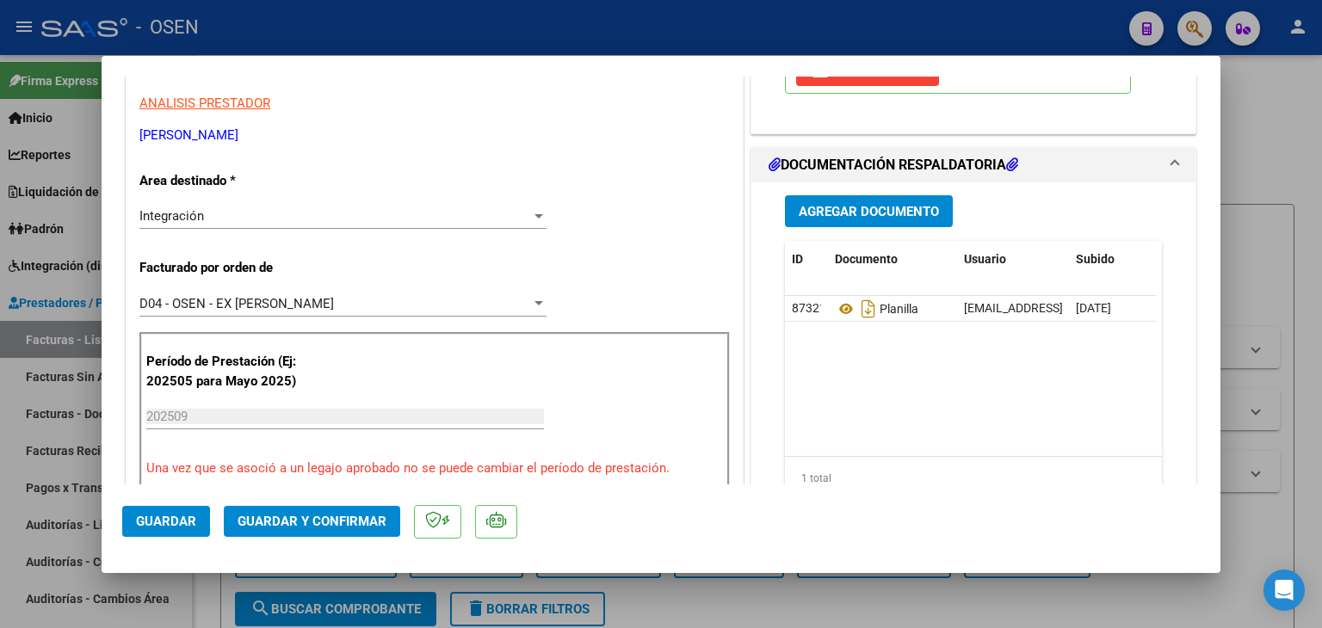
click at [286, 298] on div "D04 - OSEN - EX [PERSON_NAME]" at bounding box center [335, 303] width 392 height 15
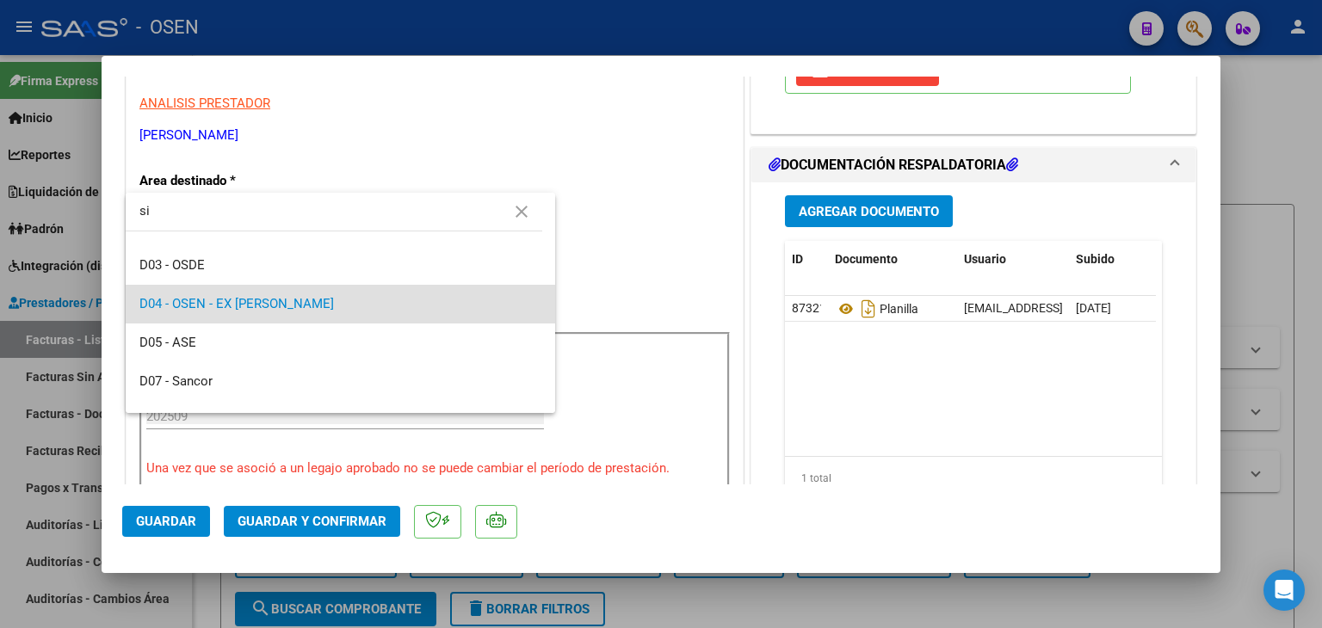
scroll to position [0, 0]
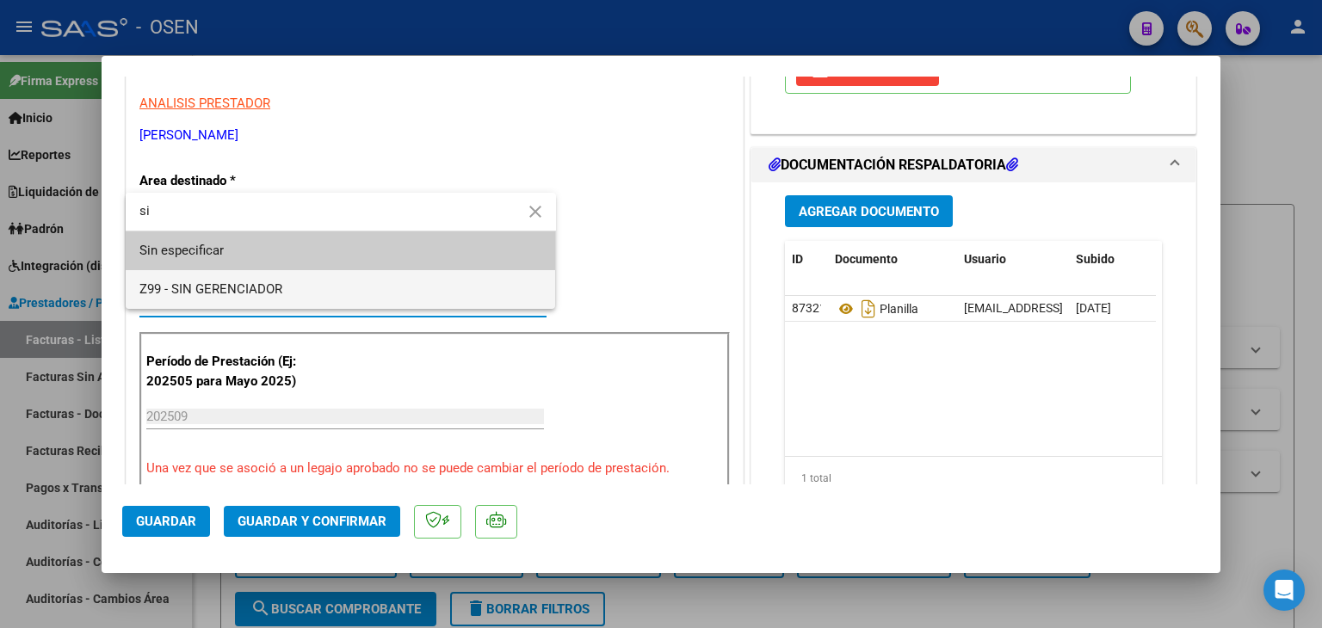
type input "si"
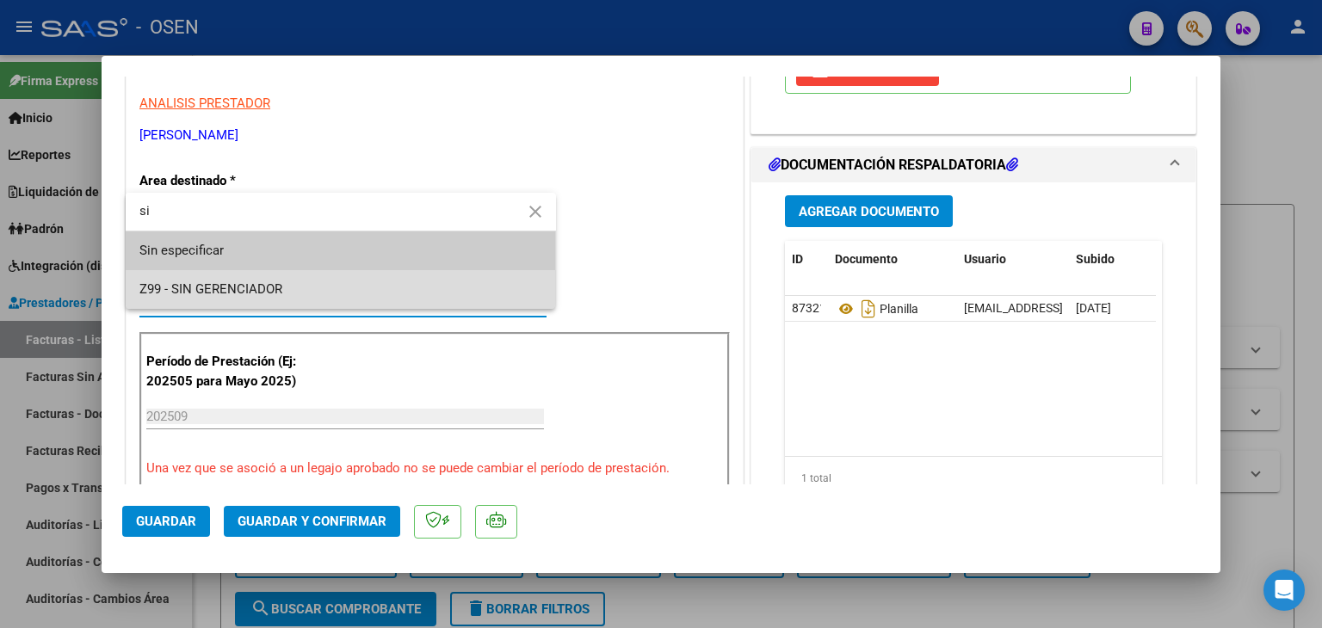
click at [286, 293] on span "Z99 - SIN GERENCIADOR" at bounding box center [340, 289] width 403 height 39
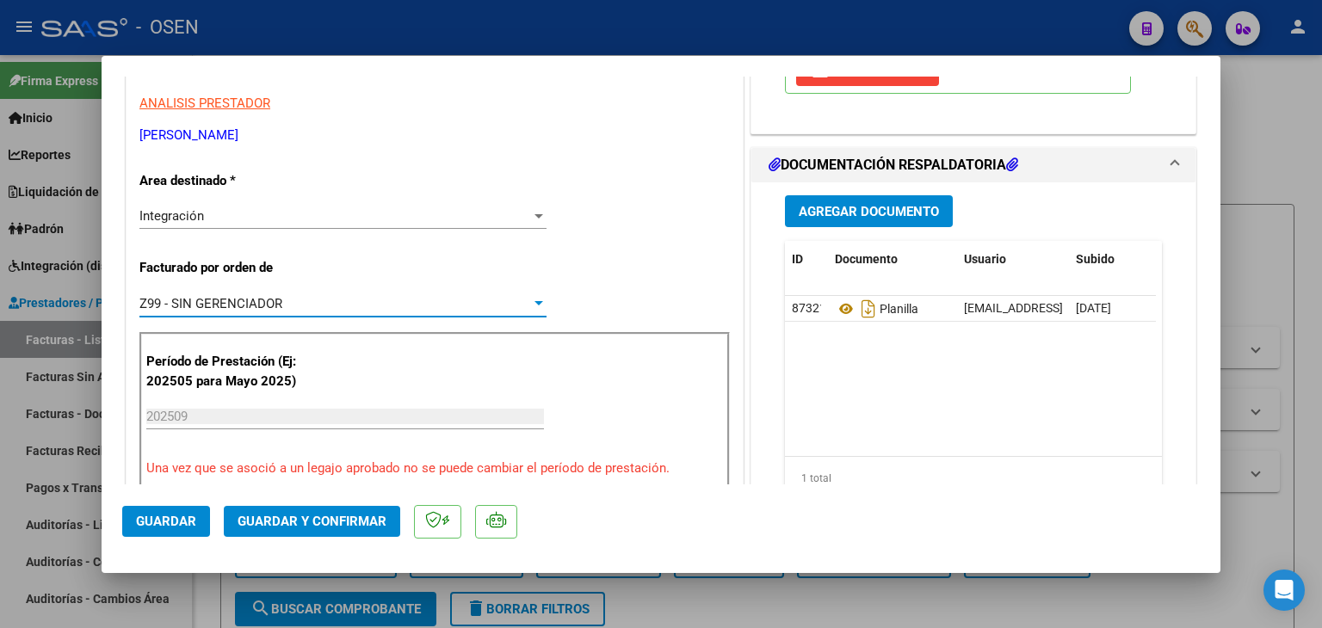
click at [188, 522] on span "Guardar" at bounding box center [166, 521] width 60 height 15
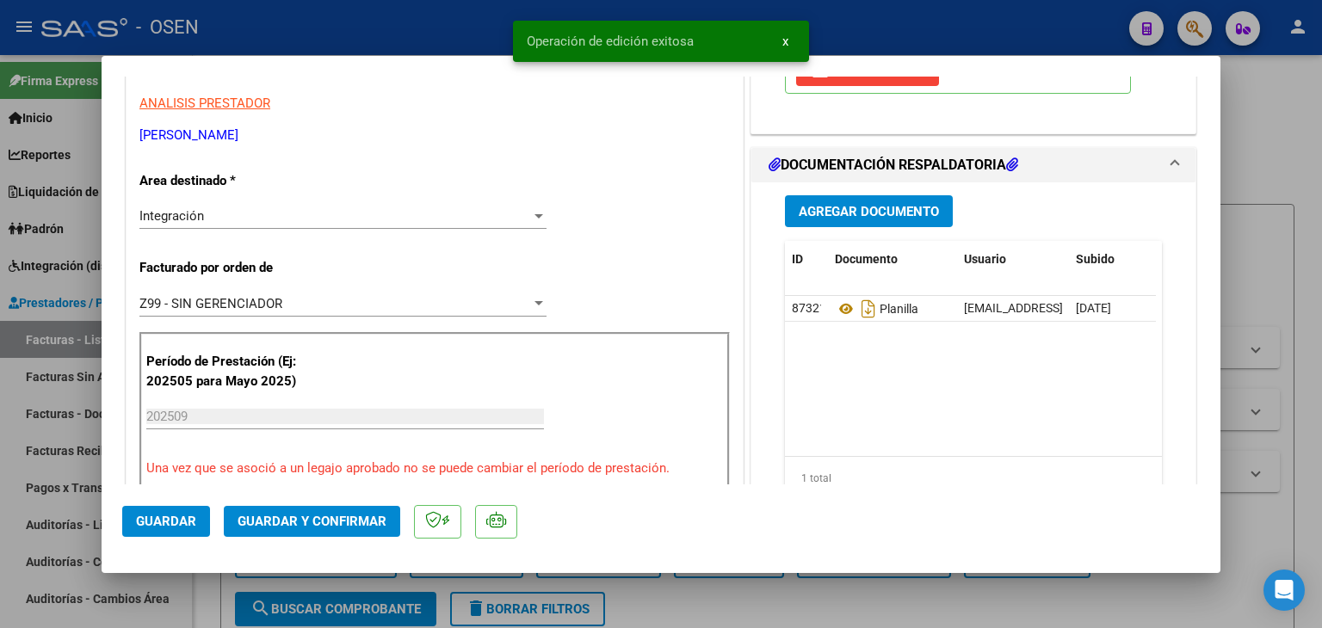
click at [205, 594] on div at bounding box center [661, 314] width 1322 height 628
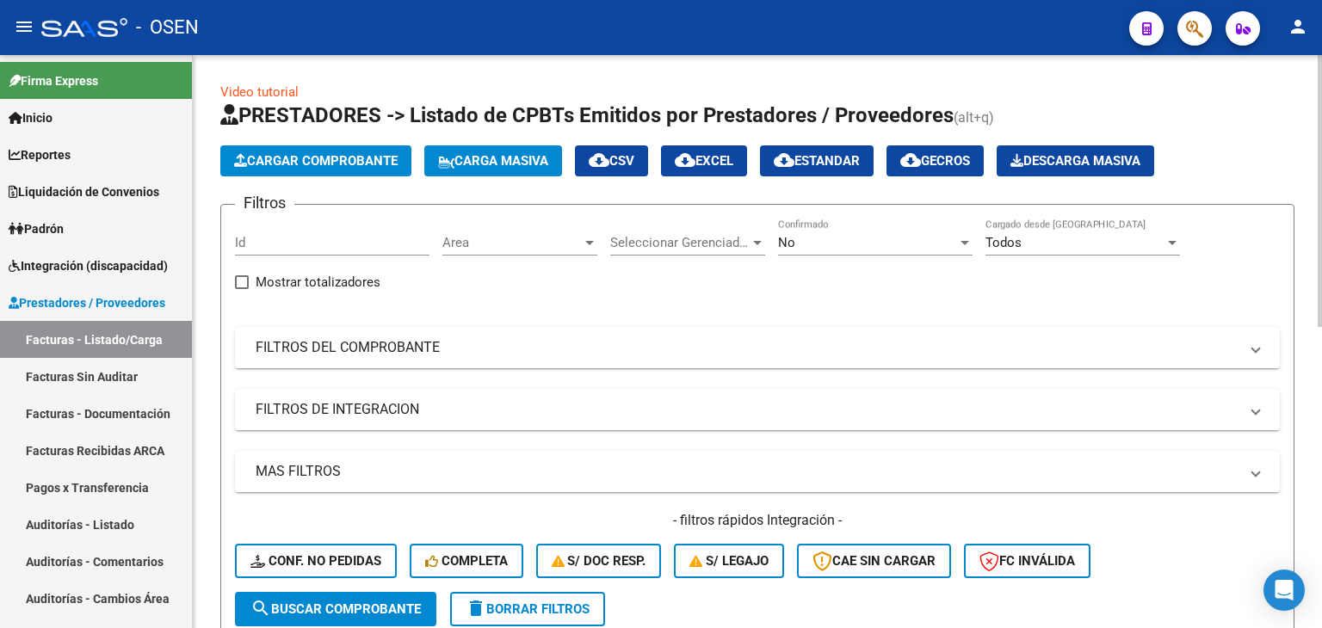
click at [294, 166] on span "Cargar Comprobante" at bounding box center [316, 160] width 164 height 15
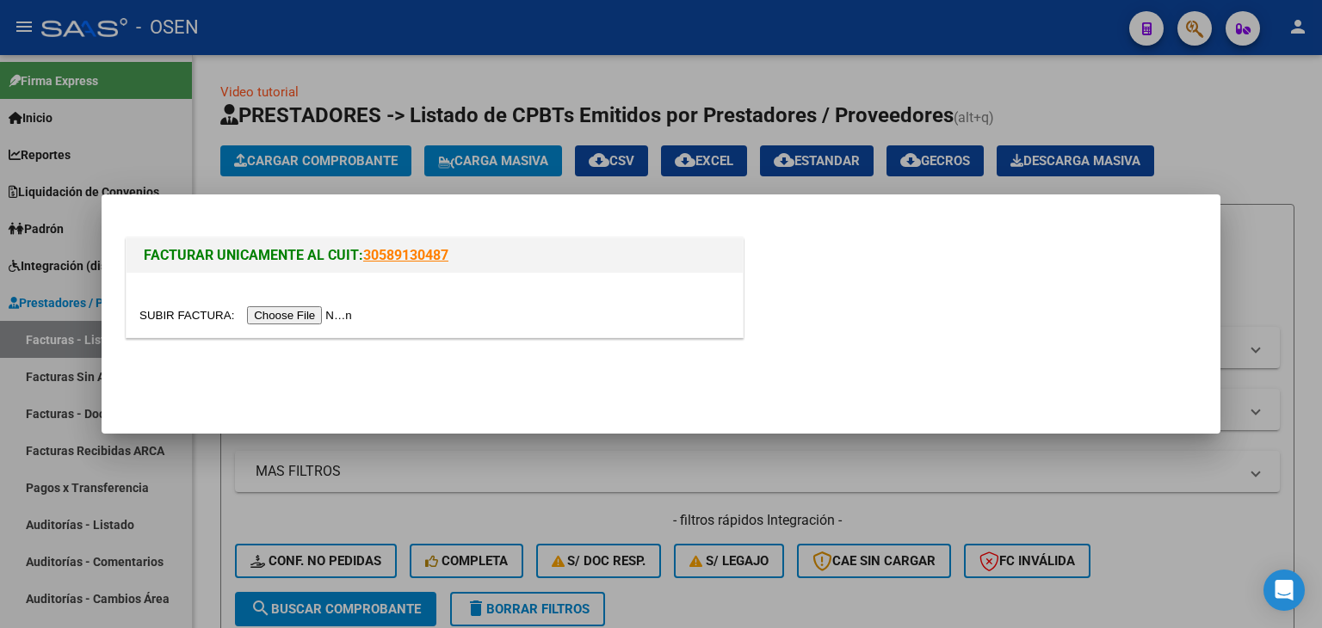
click at [305, 317] on input "file" at bounding box center [248, 315] width 218 height 18
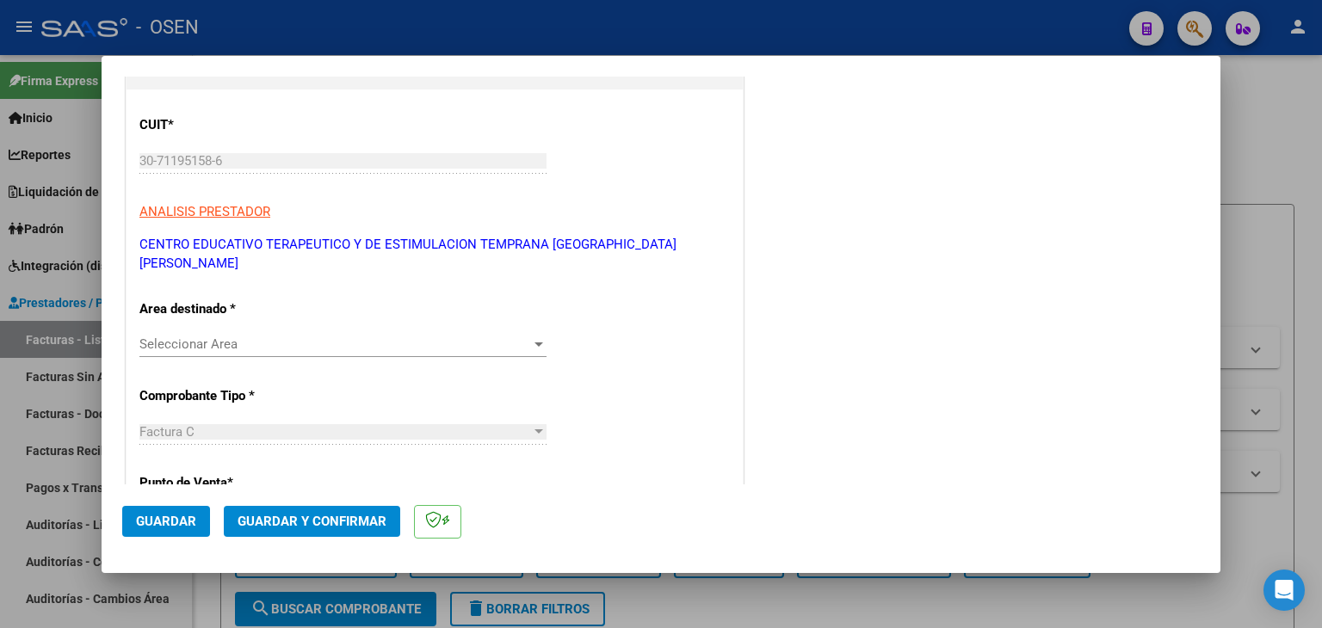
scroll to position [344, 0]
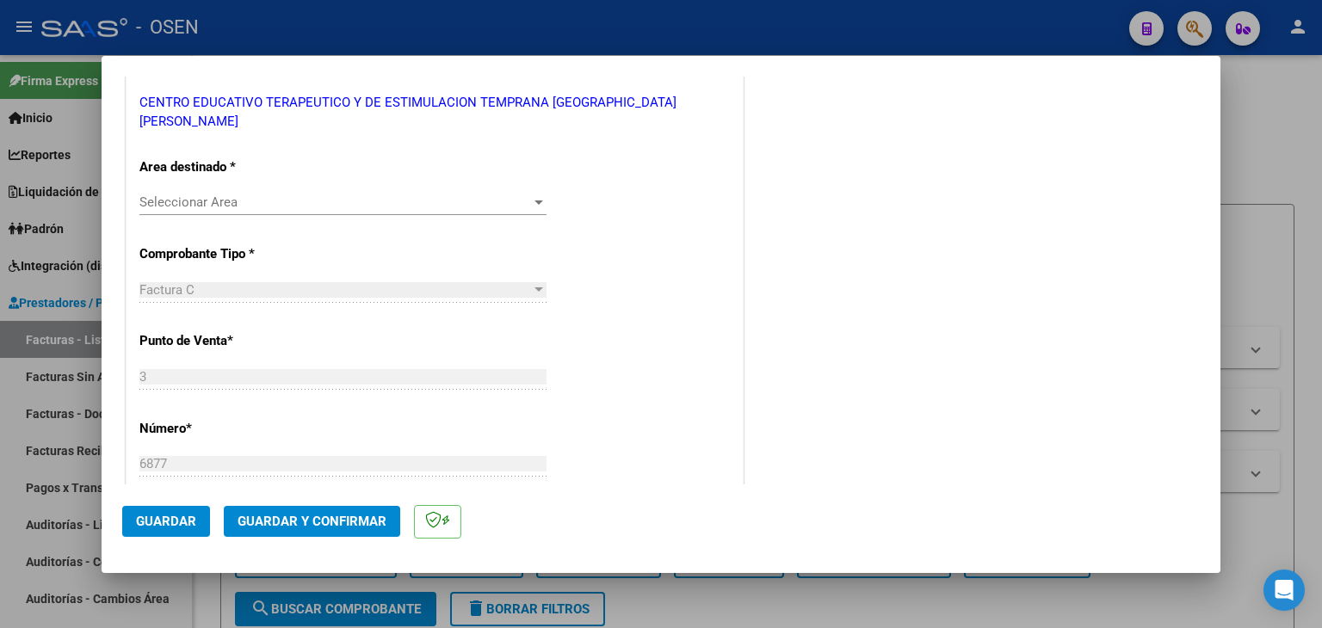
click at [320, 194] on span "Seleccionar Area" at bounding box center [335, 201] width 392 height 15
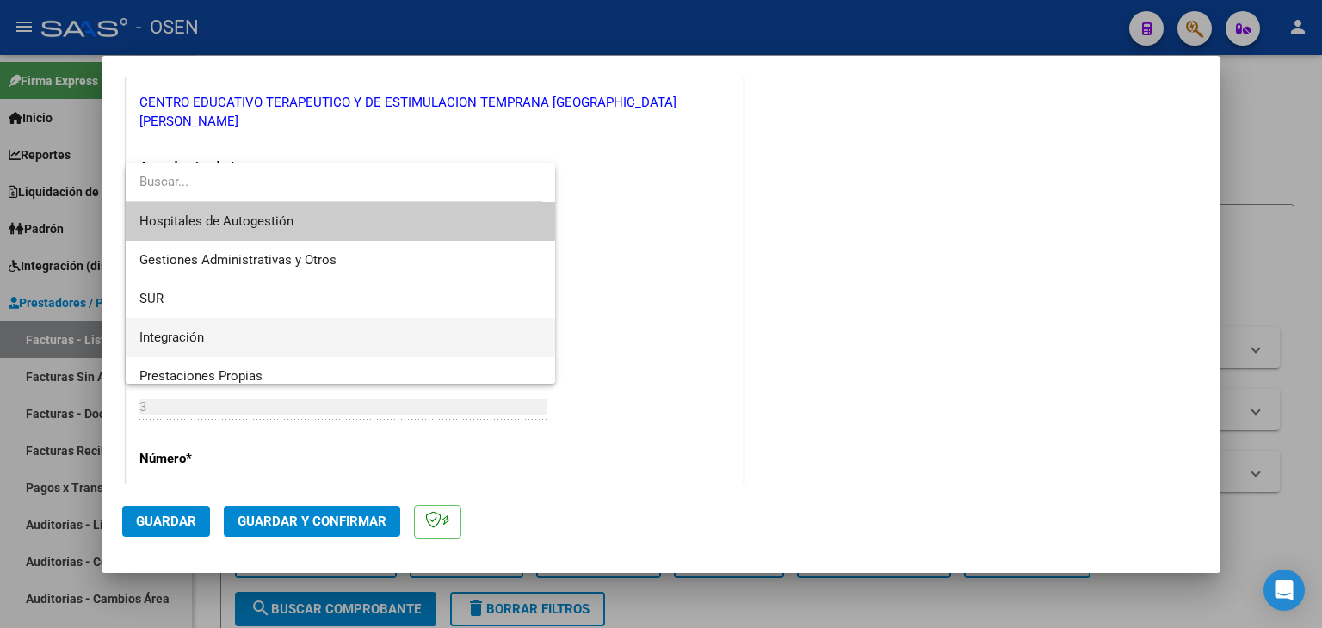
click at [279, 330] on span "Integración" at bounding box center [340, 337] width 403 height 39
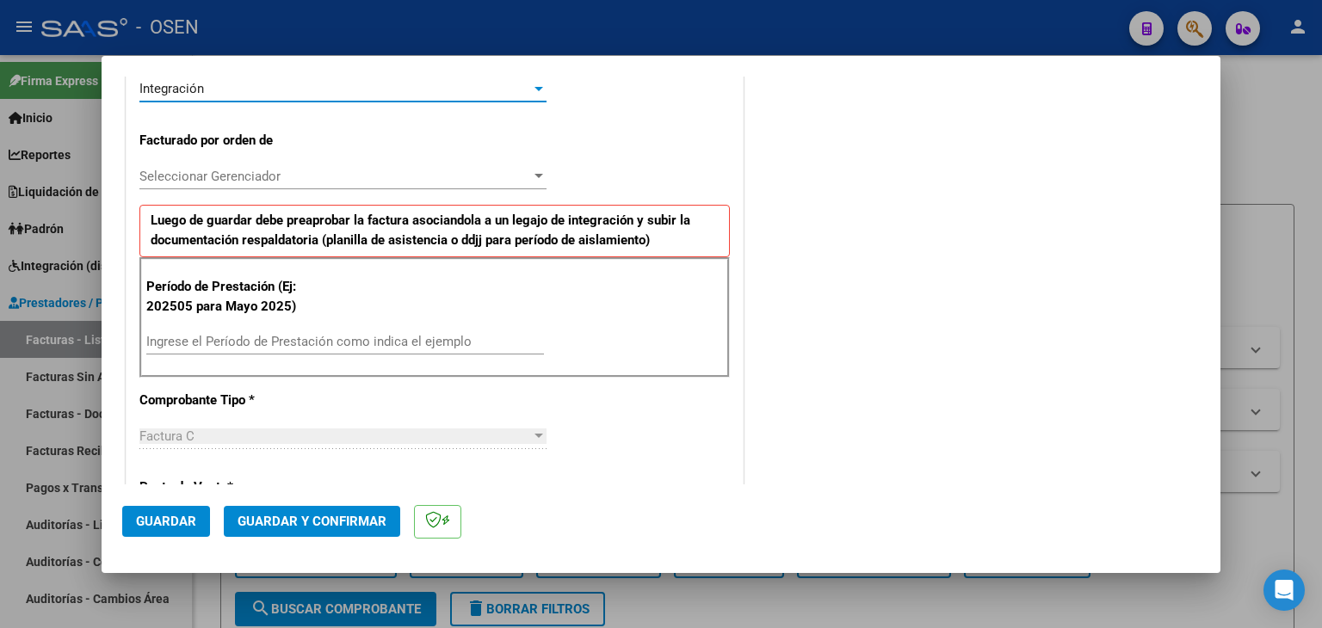
scroll to position [516, 0]
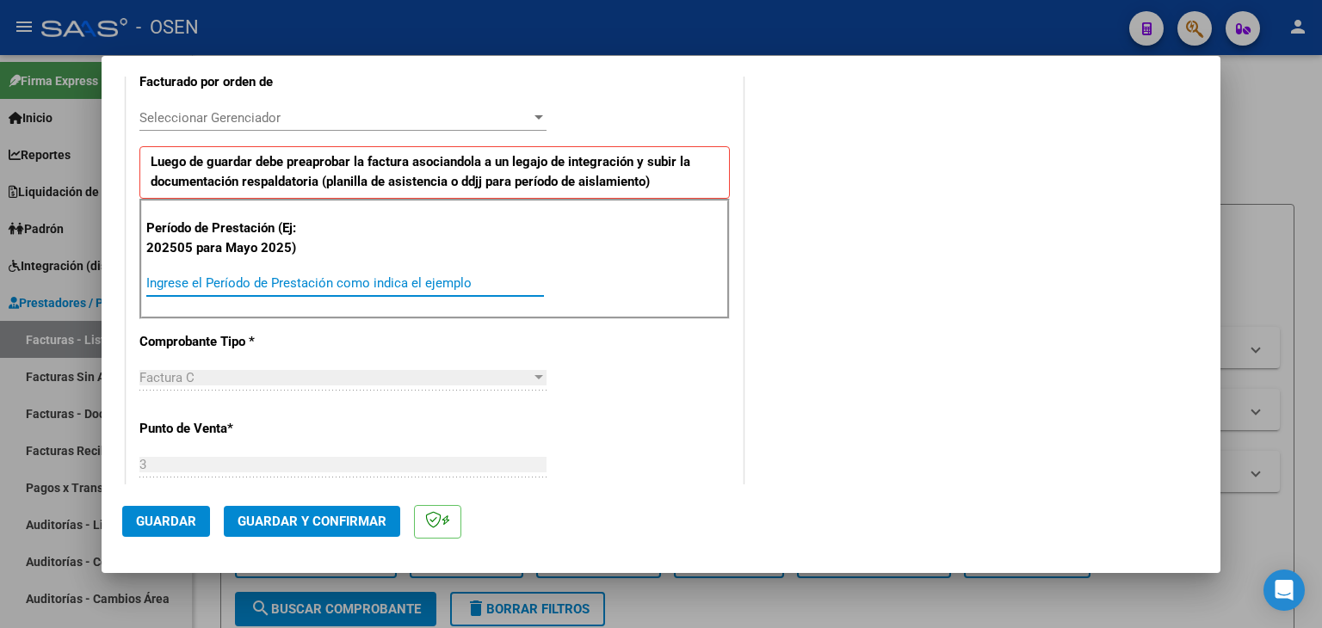
click at [279, 275] on input "Ingrese el Período de Prestación como indica el ejemplo" at bounding box center [345, 282] width 398 height 15
type input "202509"
click at [172, 521] on span "Guardar" at bounding box center [166, 521] width 60 height 15
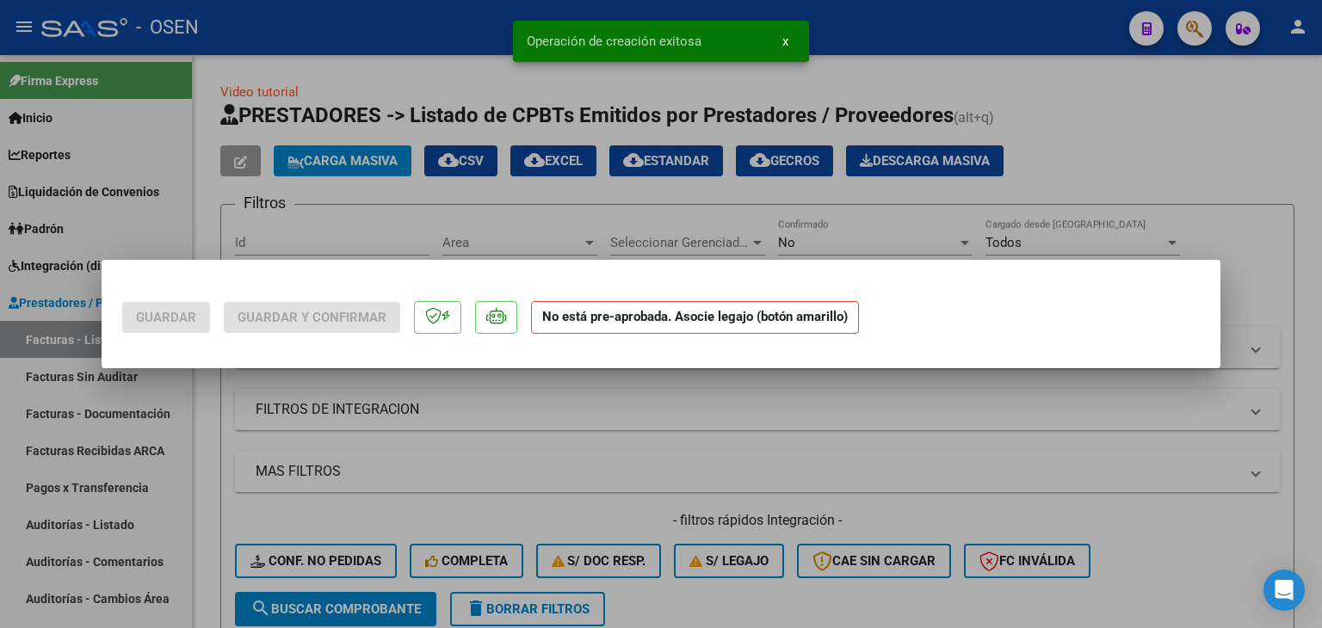
scroll to position [0, 0]
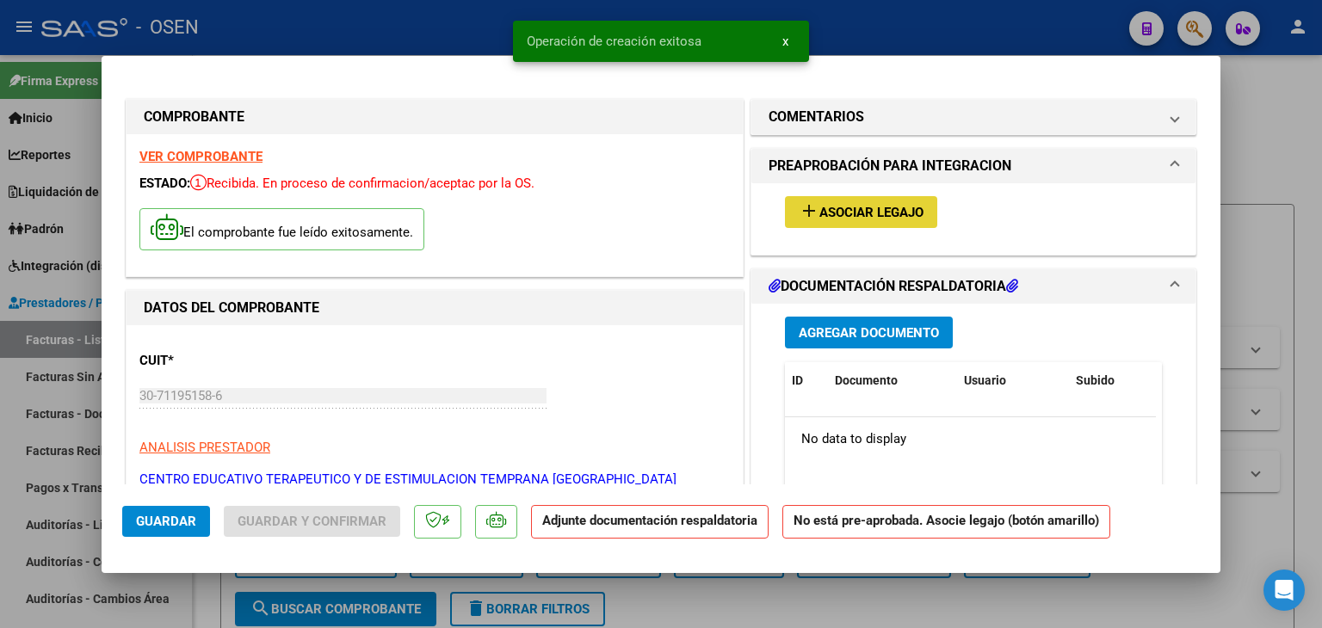
click at [836, 196] on button "add Asociar Legajo" at bounding box center [861, 212] width 152 height 32
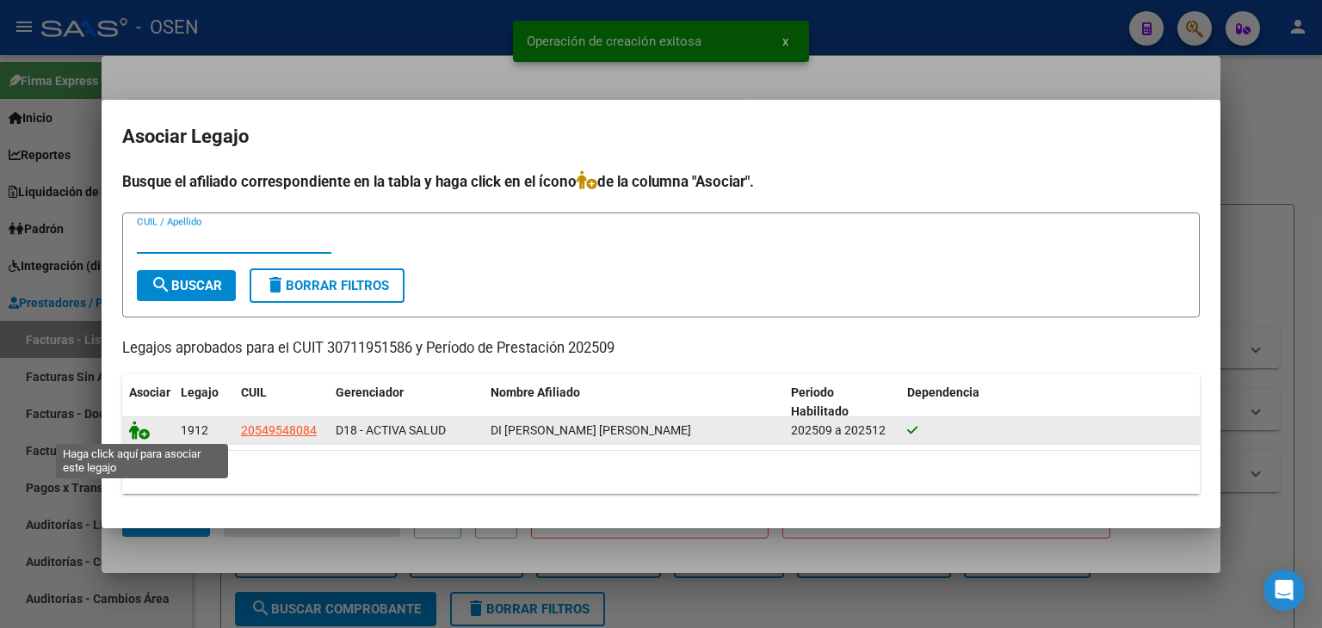
click at [139, 432] on icon at bounding box center [139, 430] width 21 height 19
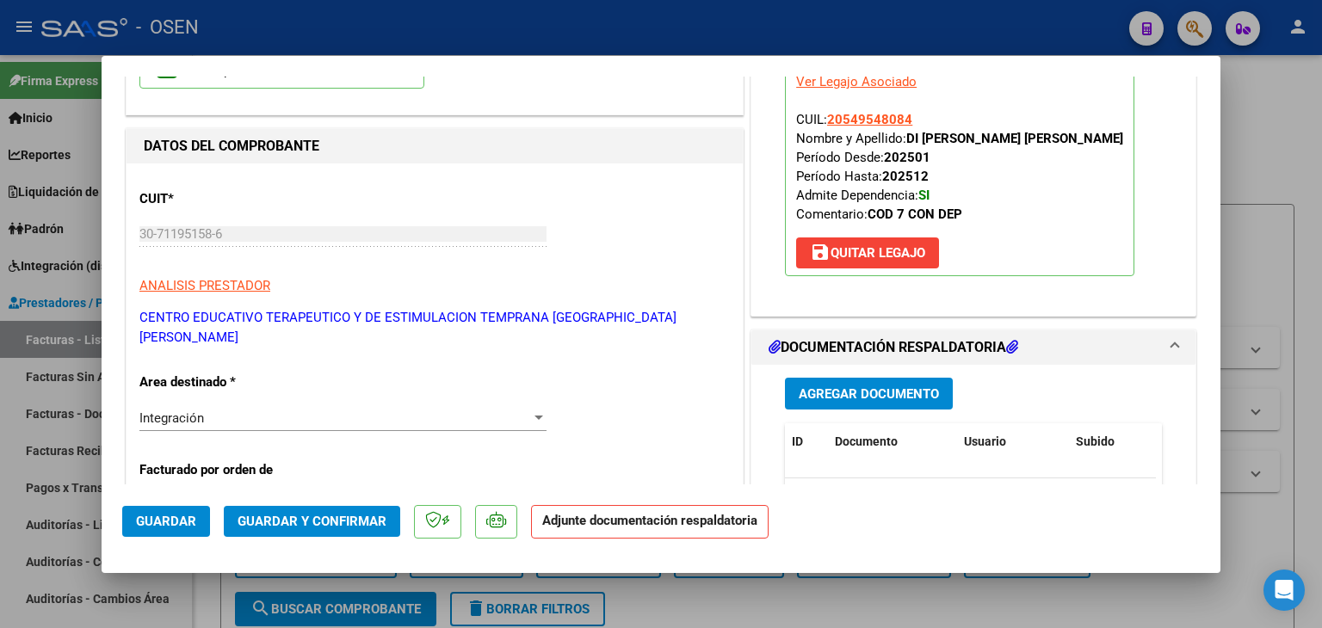
scroll to position [258, 0]
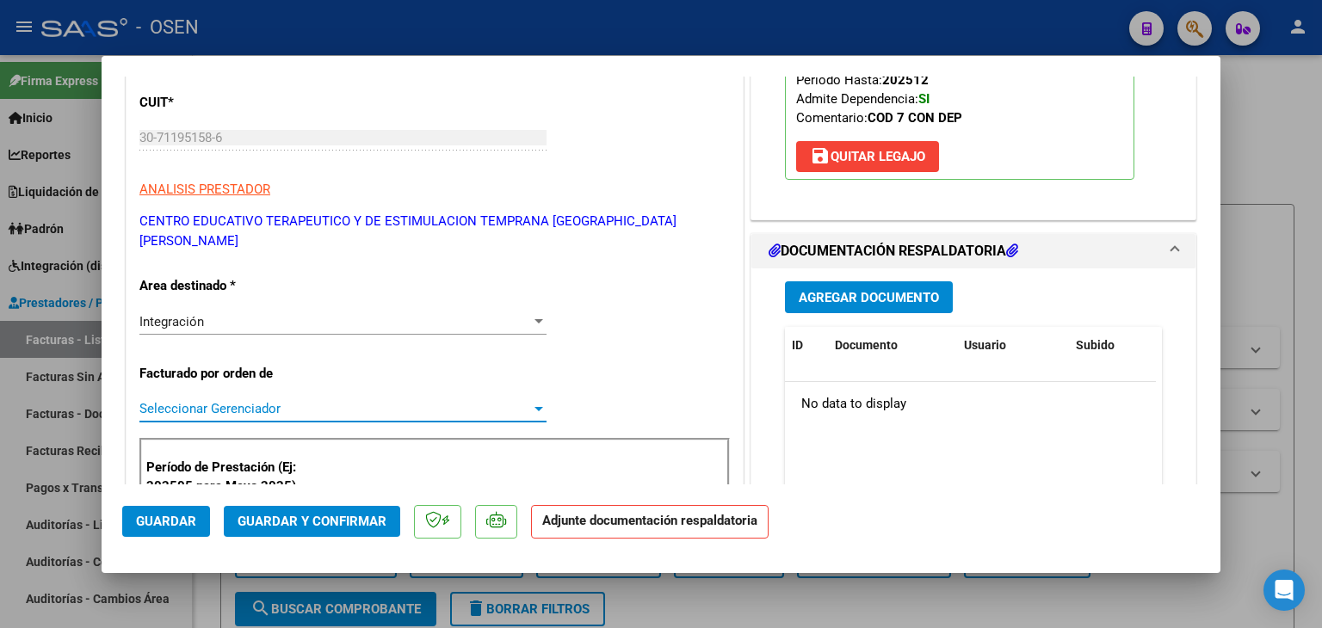
click at [301, 401] on span "Seleccionar Gerenciador" at bounding box center [335, 408] width 392 height 15
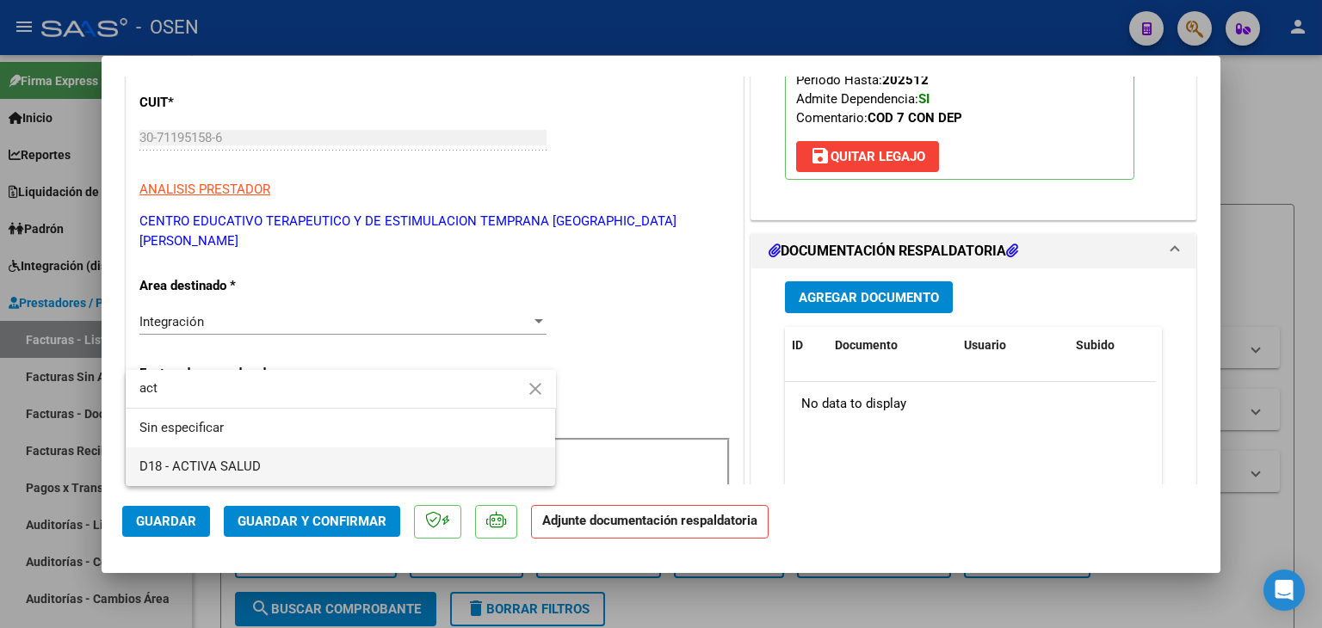
type input "act"
click at [260, 466] on span "D18 - ACTIVA SALUD" at bounding box center [340, 466] width 403 height 39
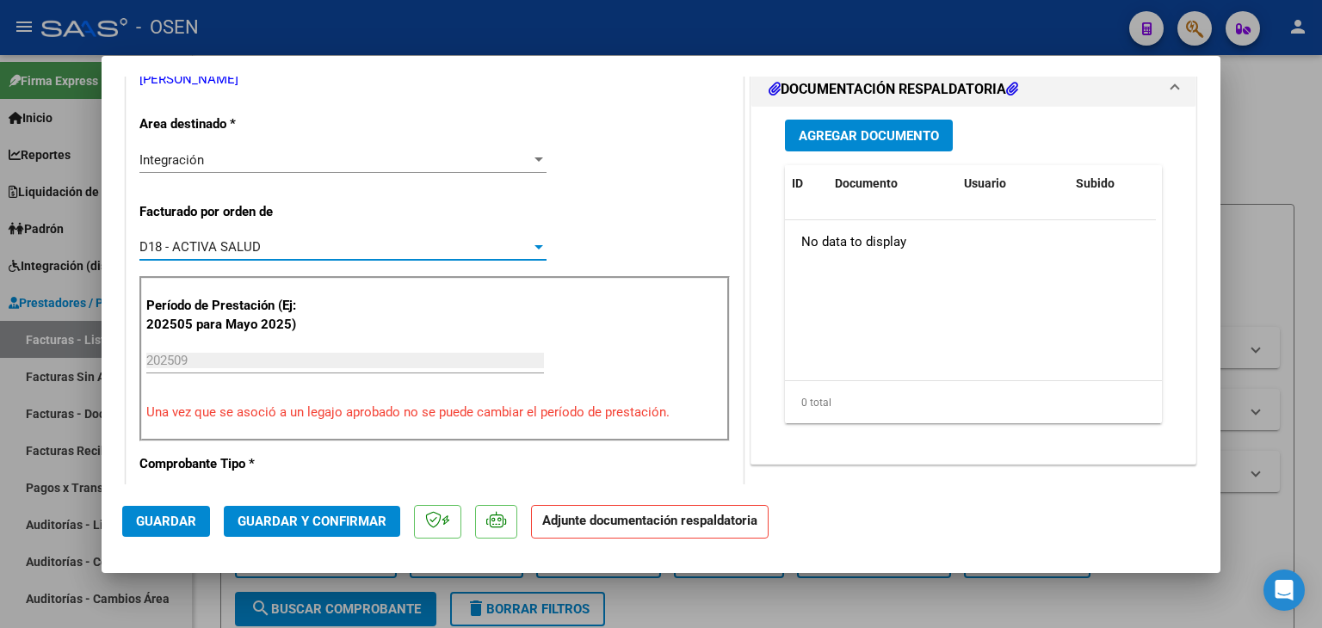
scroll to position [344, 0]
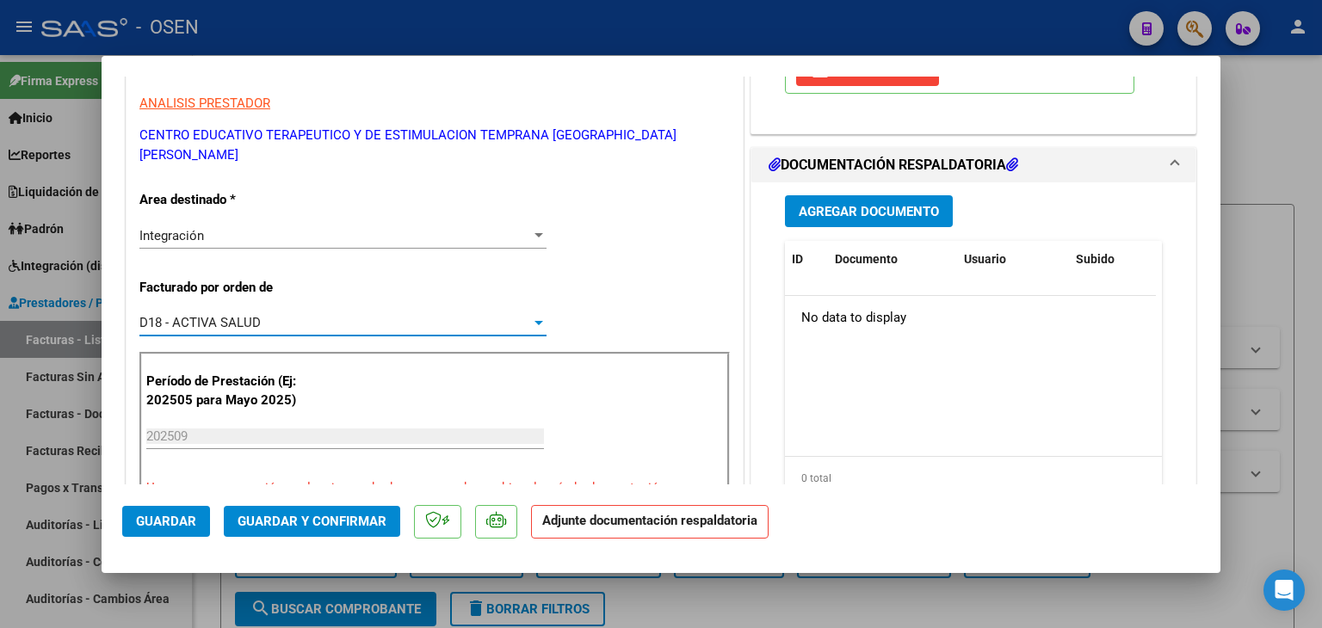
click at [848, 219] on span "Agregar Documento" at bounding box center [869, 211] width 140 height 15
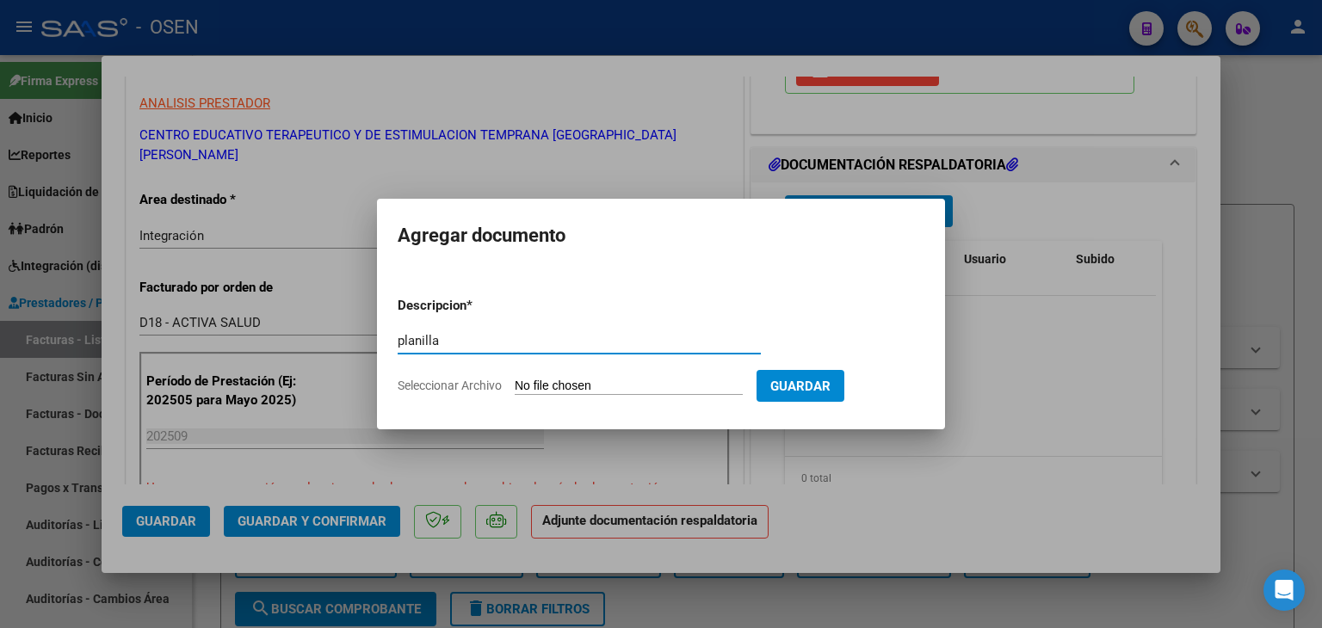
type input "planilla"
click at [515, 379] on input "Seleccionar Archivo" at bounding box center [629, 387] width 228 height 16
type input "C:\fakepath\di [PERSON_NAME].pdf"
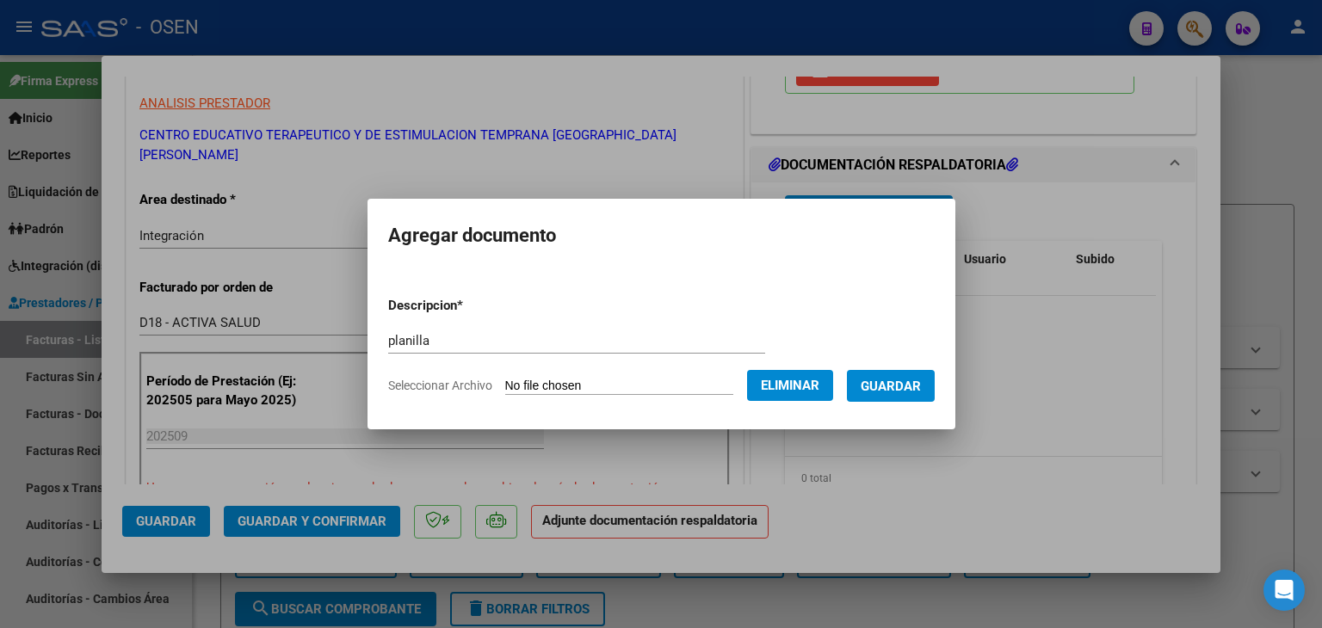
click at [908, 380] on span "Guardar" at bounding box center [891, 386] width 60 height 15
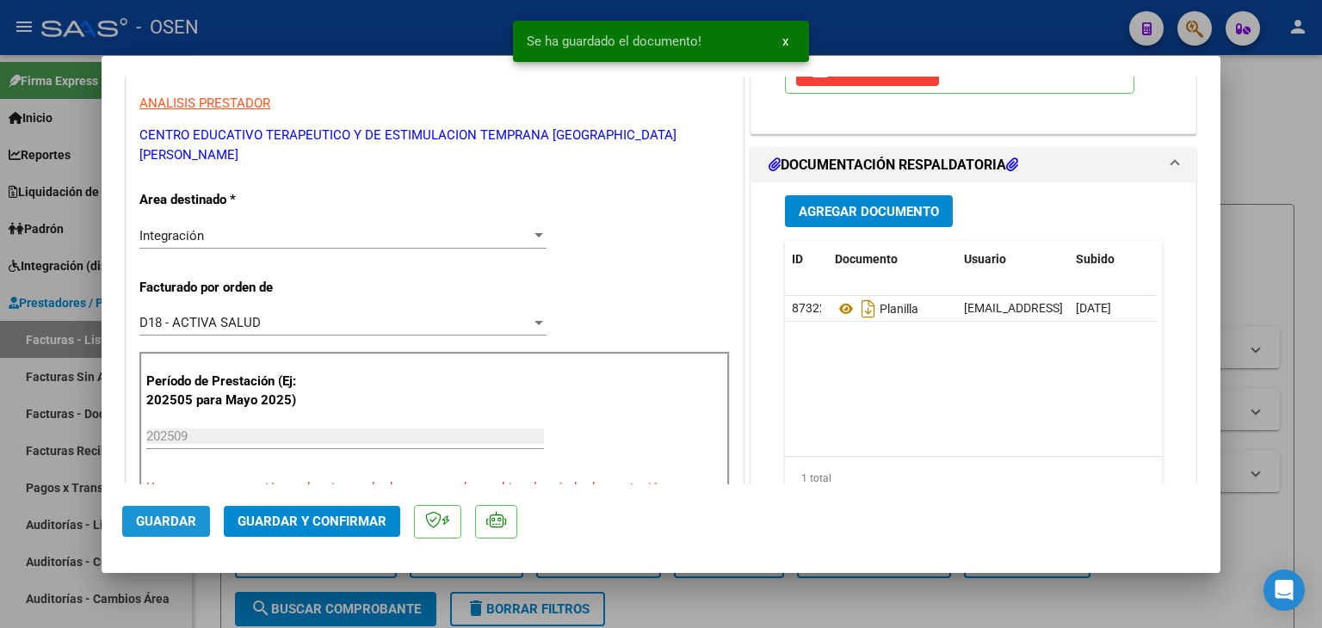
click at [157, 526] on span "Guardar" at bounding box center [166, 521] width 60 height 15
click at [208, 581] on div at bounding box center [661, 314] width 1322 height 628
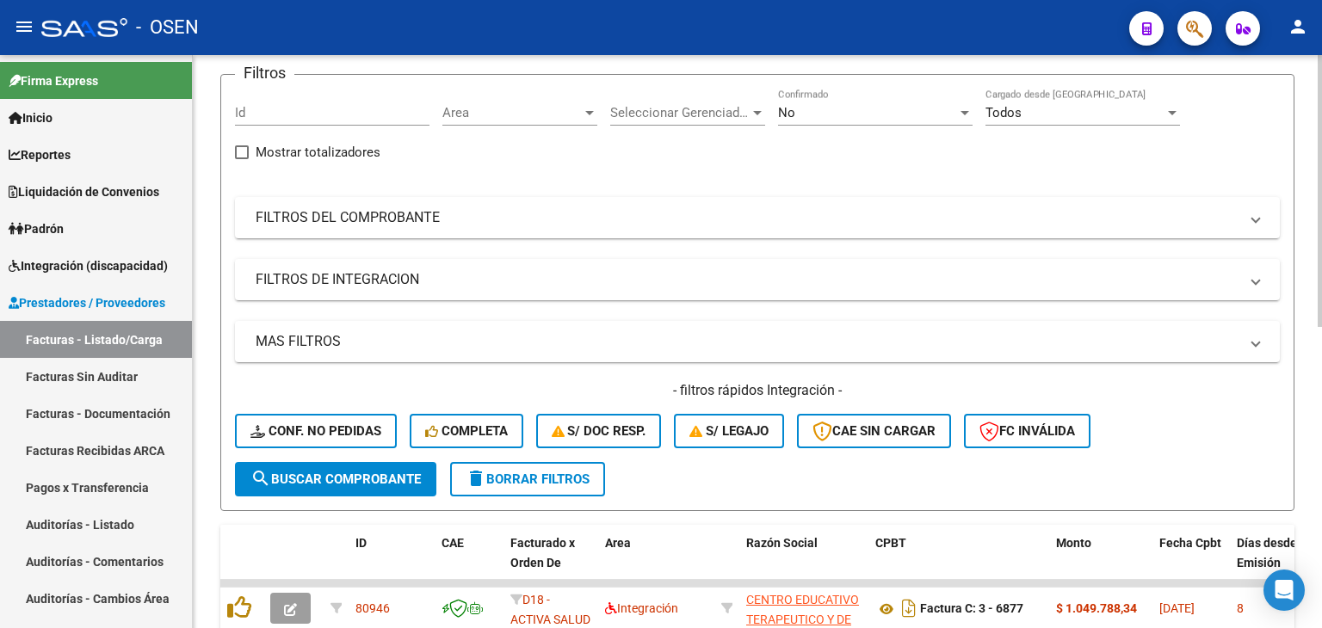
scroll to position [0, 0]
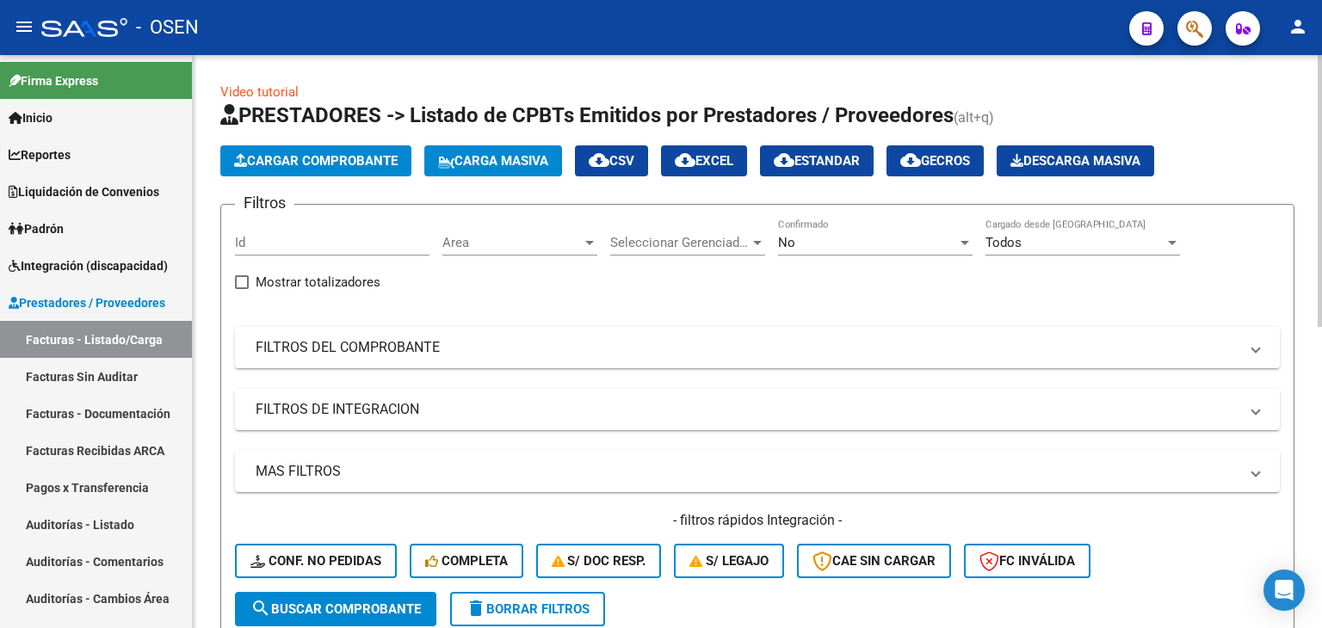
click at [330, 170] on button "Cargar Comprobante" at bounding box center [315, 160] width 191 height 31
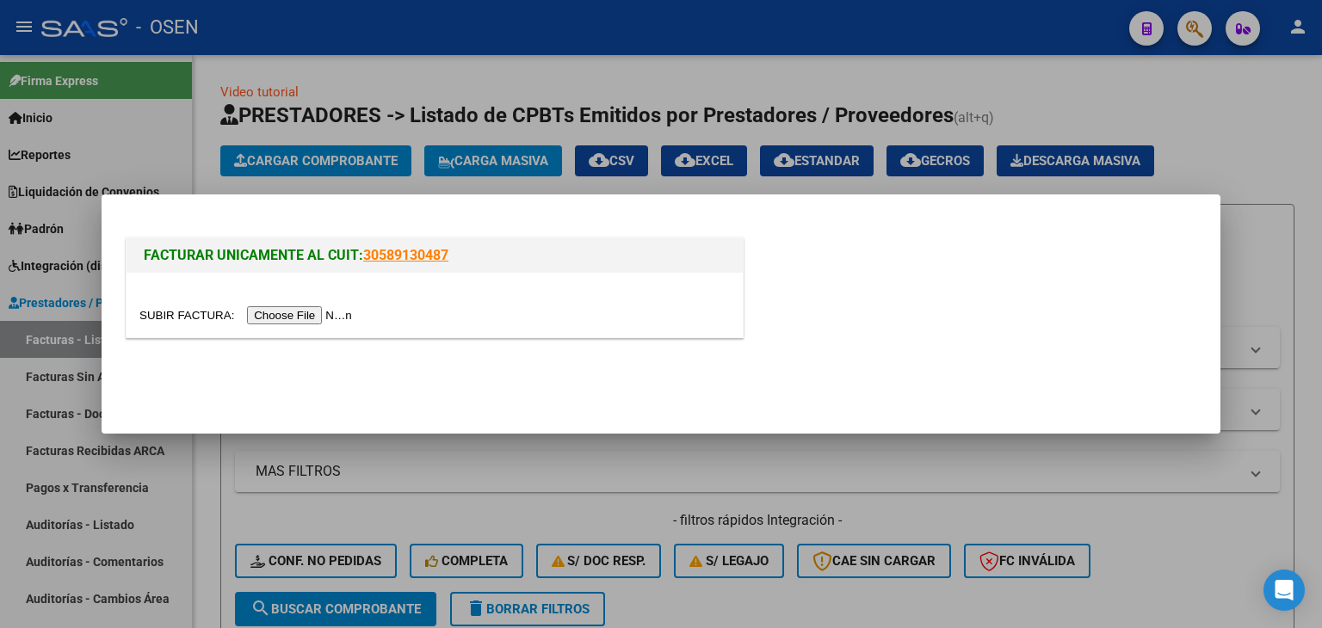
click at [310, 321] on input "file" at bounding box center [248, 315] width 218 height 18
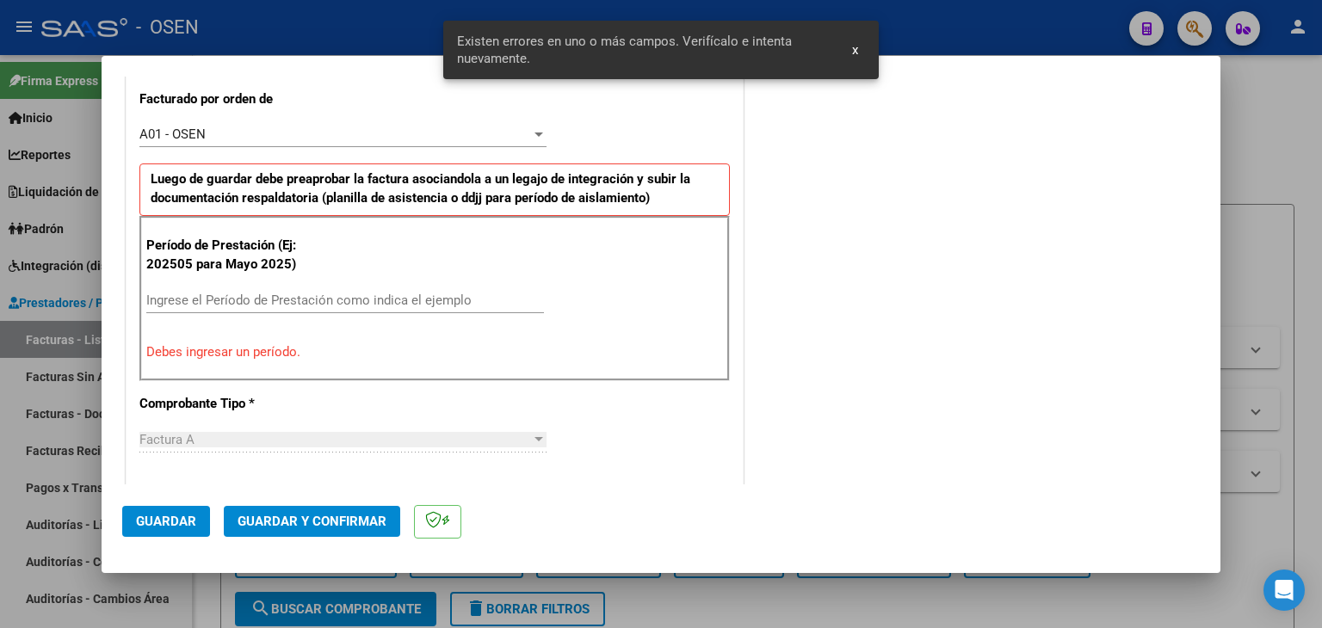
scroll to position [540, 0]
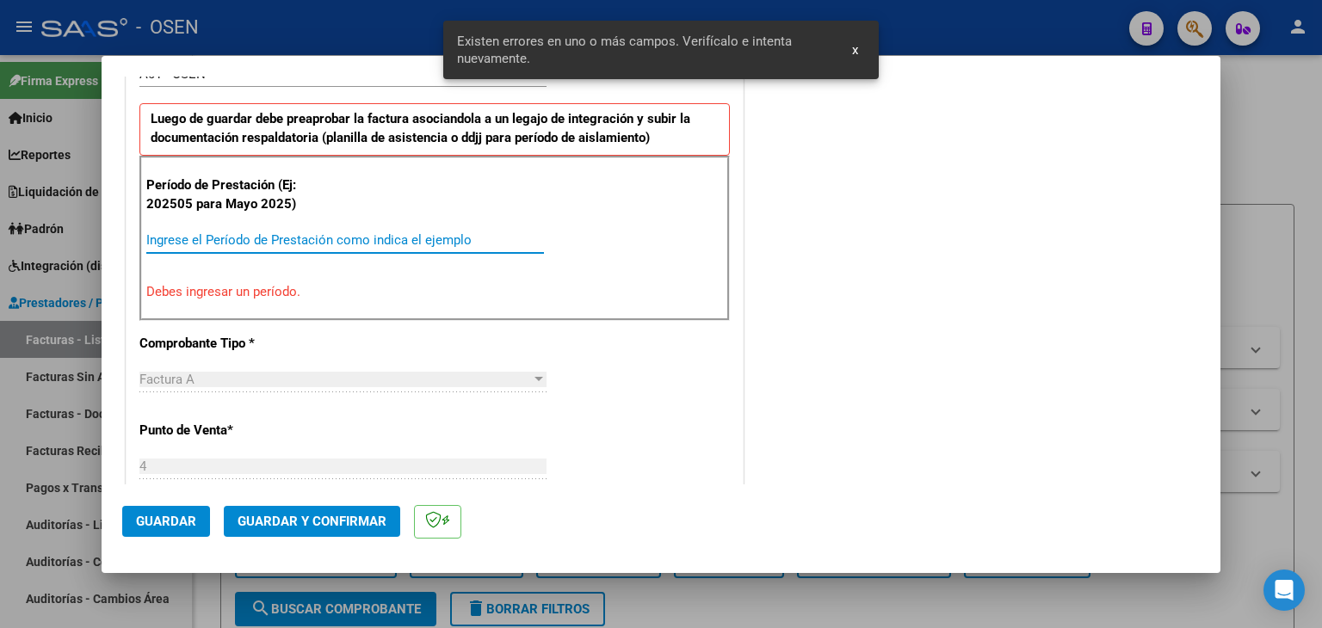
click at [256, 237] on input "Ingrese el Período de Prestación como indica el ejemplo" at bounding box center [345, 239] width 398 height 15
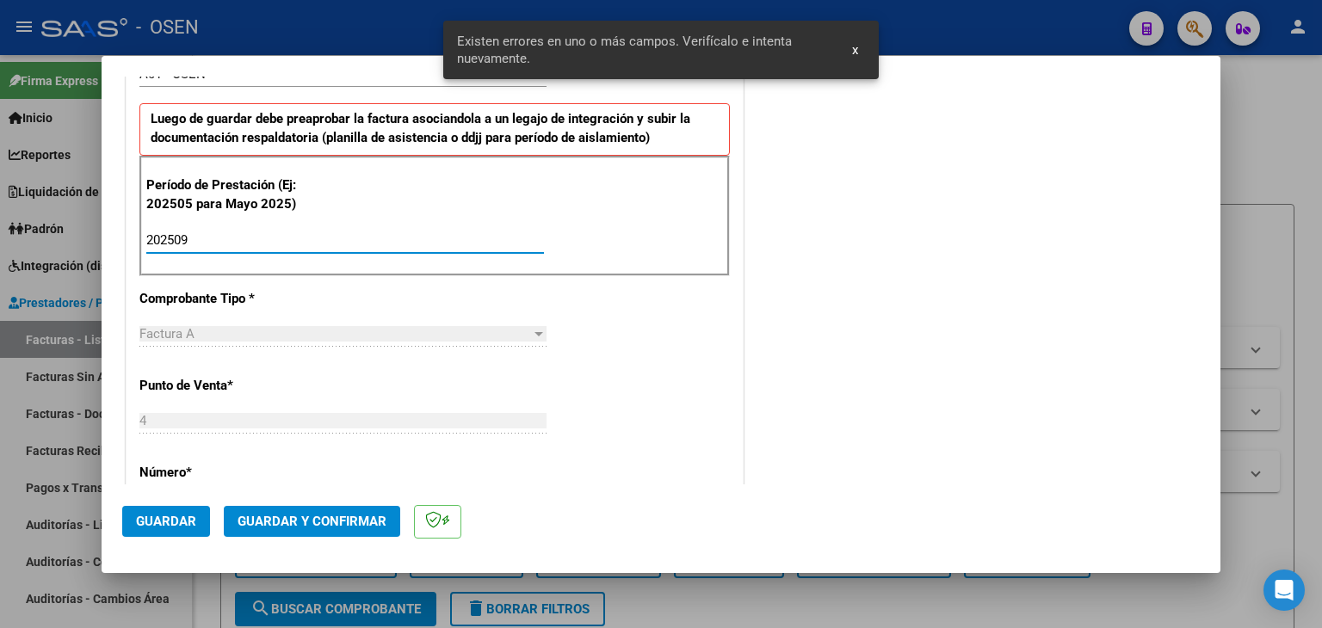
type input "202509"
click at [132, 525] on button "Guardar" at bounding box center [166, 521] width 88 height 31
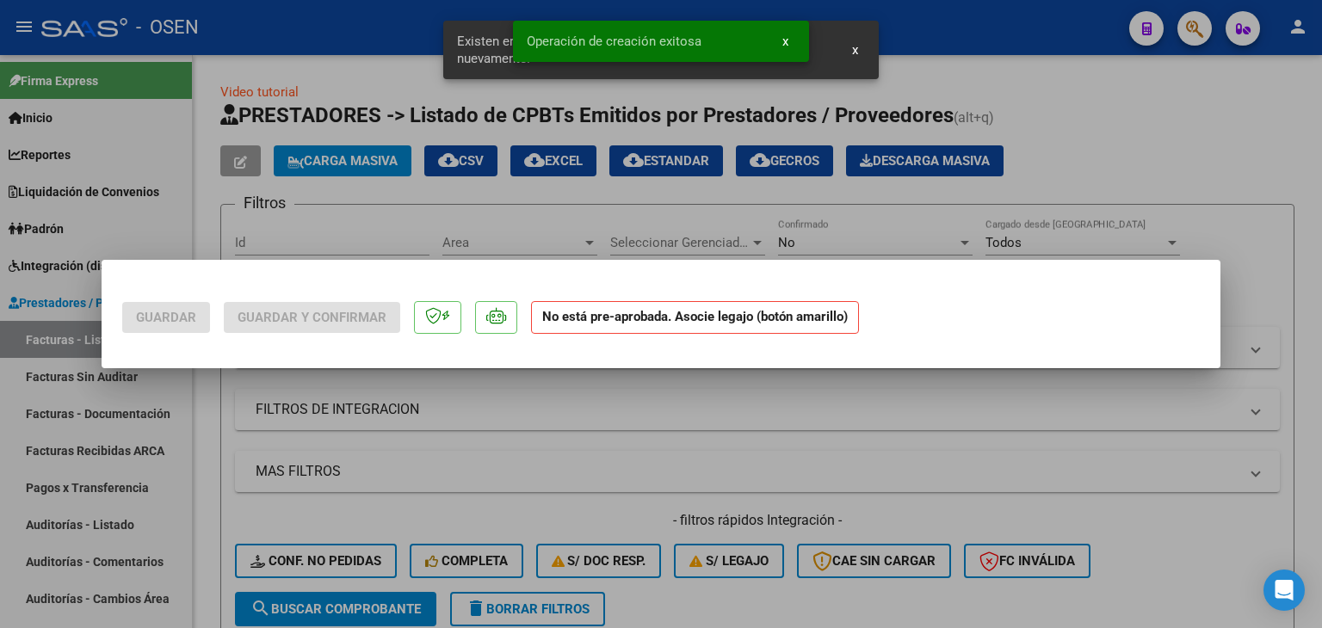
scroll to position [0, 0]
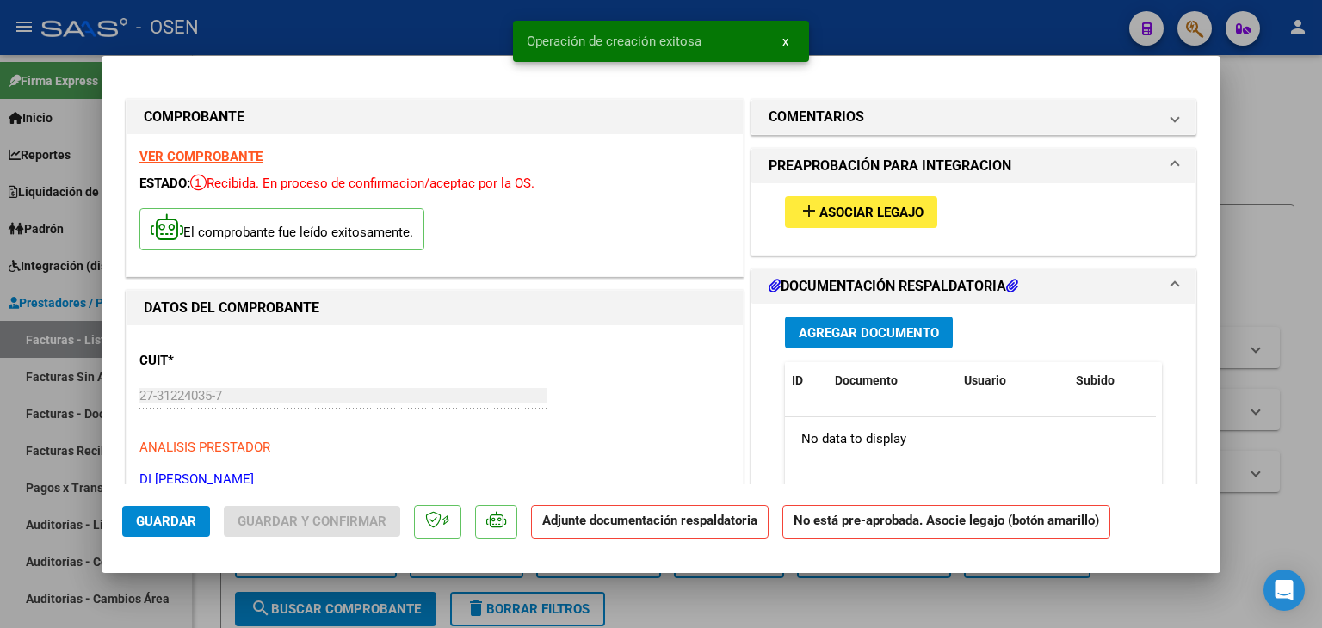
click at [786, 209] on button "add Asociar Legajo" at bounding box center [861, 212] width 152 height 32
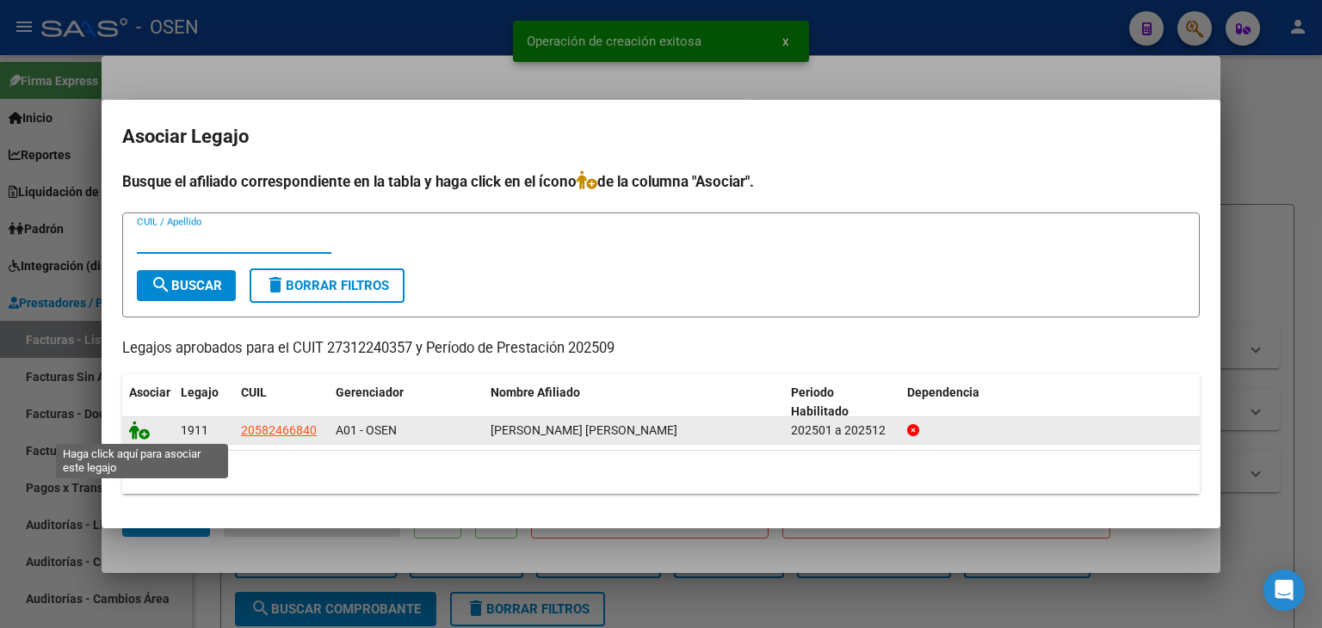
click at [139, 431] on icon at bounding box center [139, 430] width 21 height 19
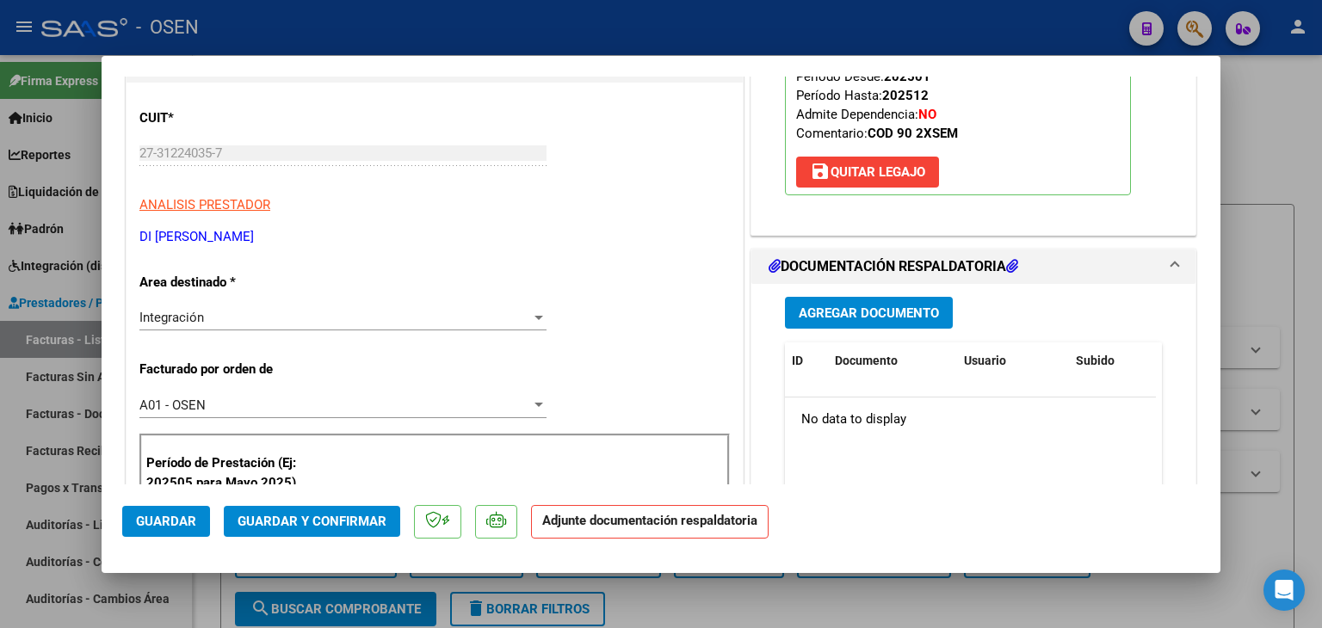
scroll to position [258, 0]
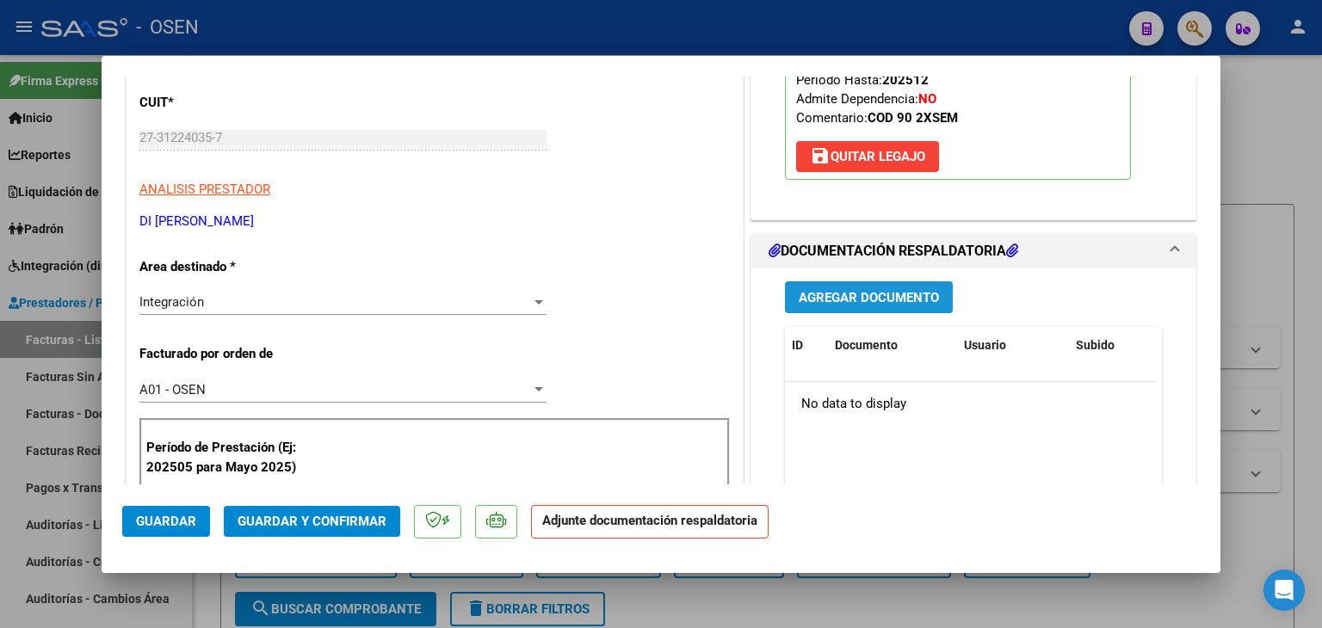
click at [855, 299] on span "Agregar Documento" at bounding box center [869, 297] width 140 height 15
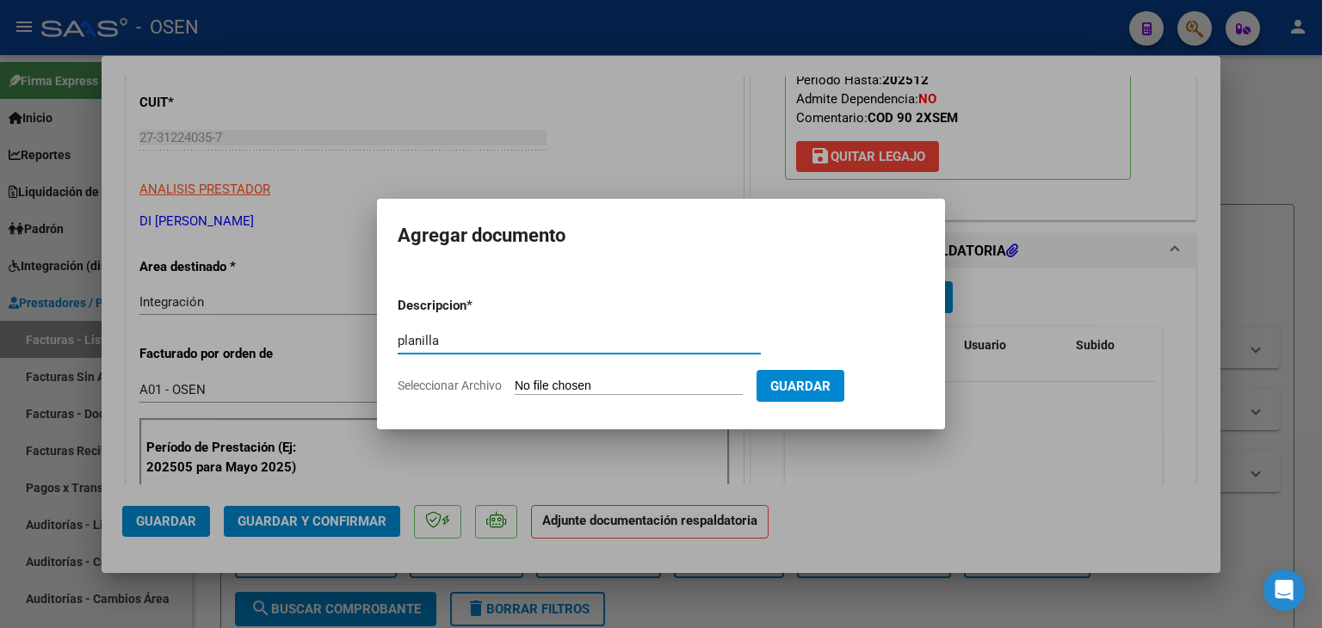
type input "planilla"
click at [515, 379] on input "Seleccionar Archivo" at bounding box center [629, 387] width 228 height 16
type input "C:\fakepath\Planilla de asistencia [PERSON_NAME][GEOGRAPHIC_DATA]pdf (2).pdf"
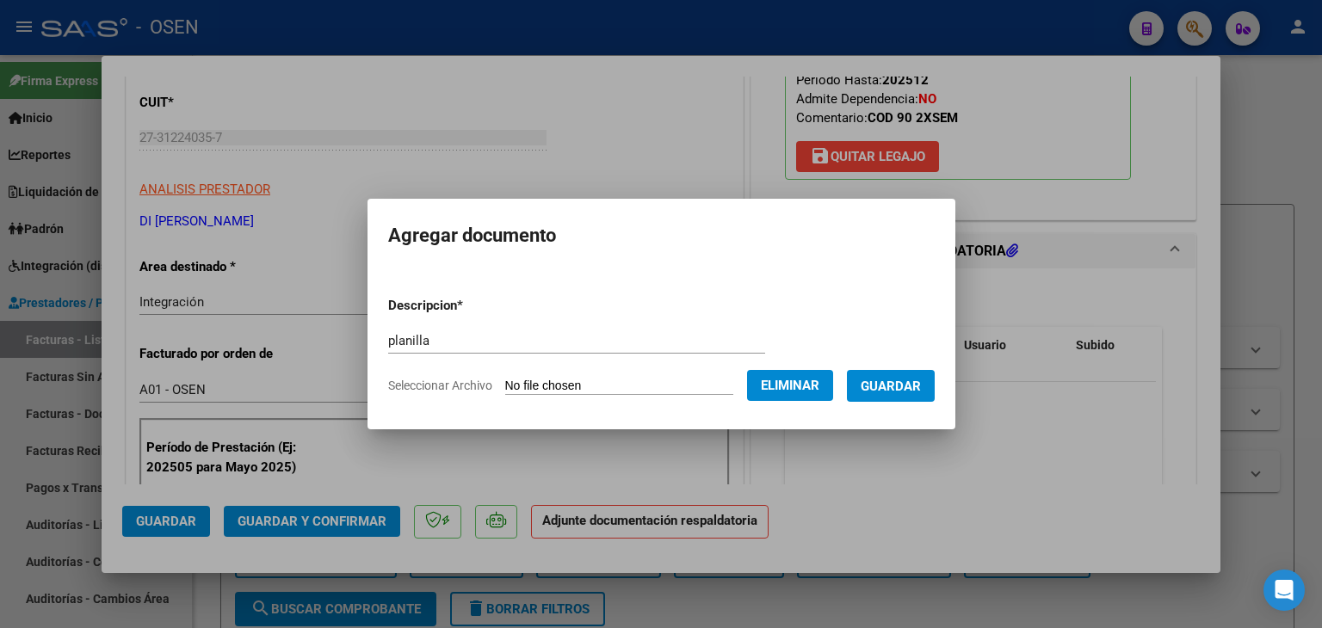
click at [919, 393] on span "Guardar" at bounding box center [891, 386] width 60 height 15
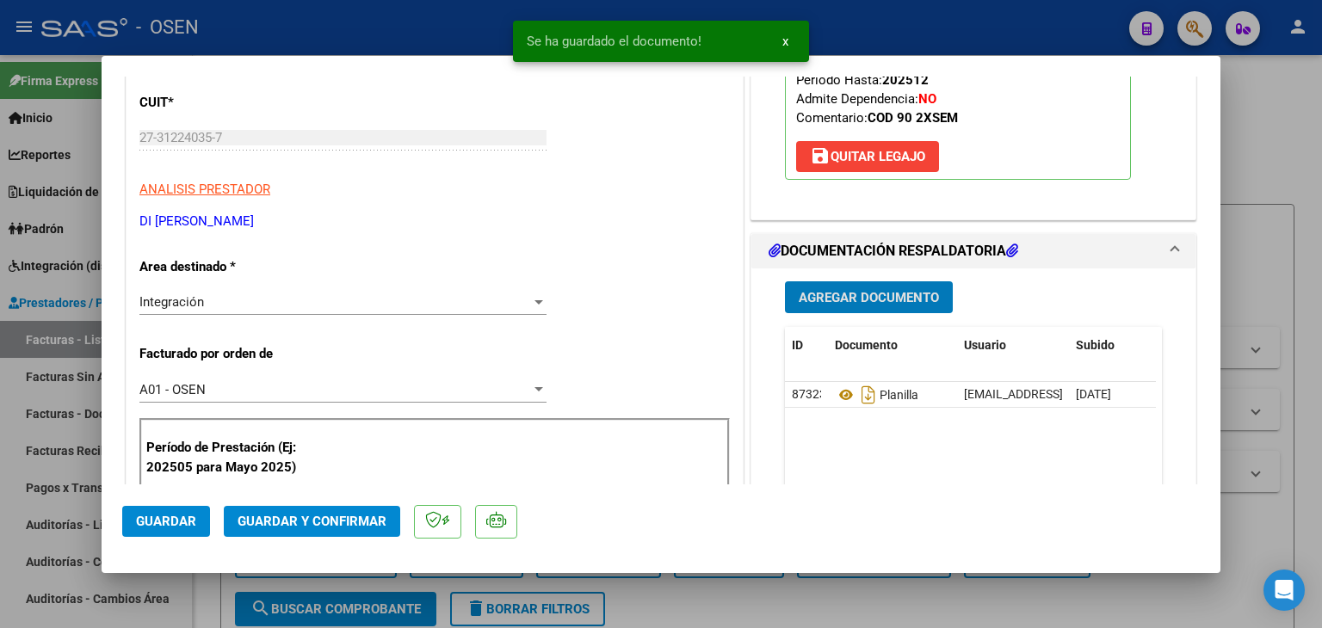
click at [170, 530] on button "Guardar" at bounding box center [166, 521] width 88 height 31
click at [207, 590] on div at bounding box center [661, 314] width 1322 height 628
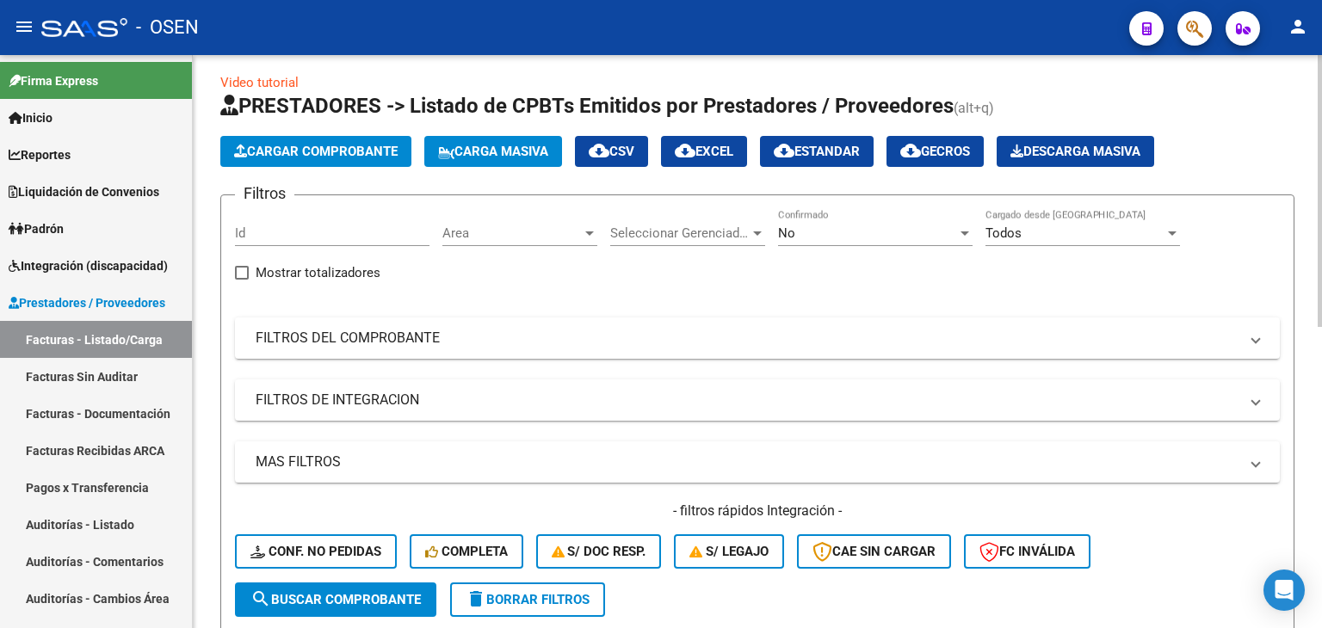
scroll to position [0, 0]
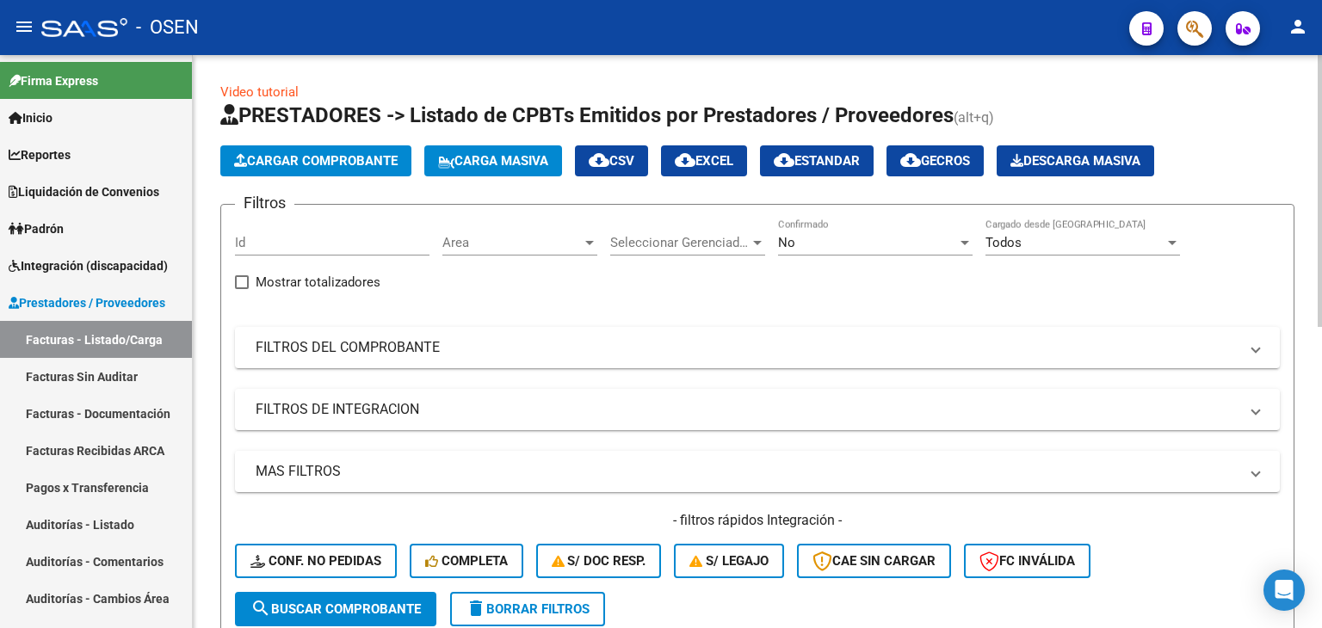
click at [350, 157] on span "Cargar Comprobante" at bounding box center [316, 160] width 164 height 15
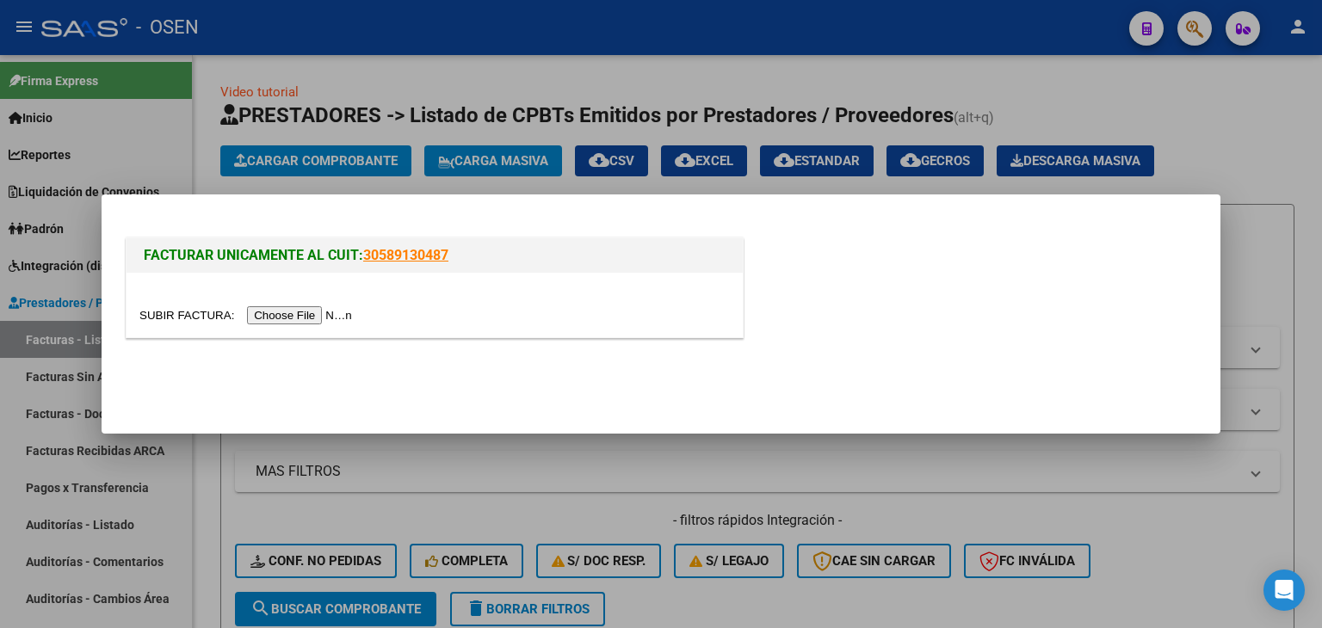
click at [301, 315] on input "file" at bounding box center [248, 315] width 218 height 18
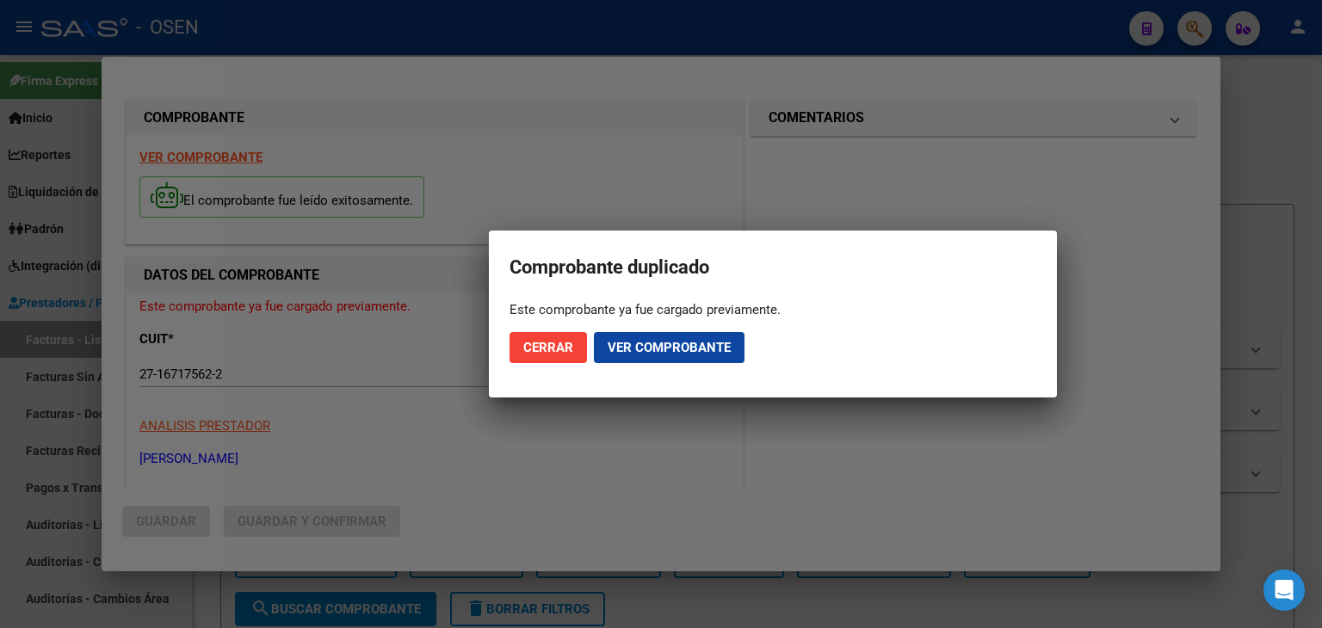
click at [201, 599] on div at bounding box center [661, 314] width 1322 height 628
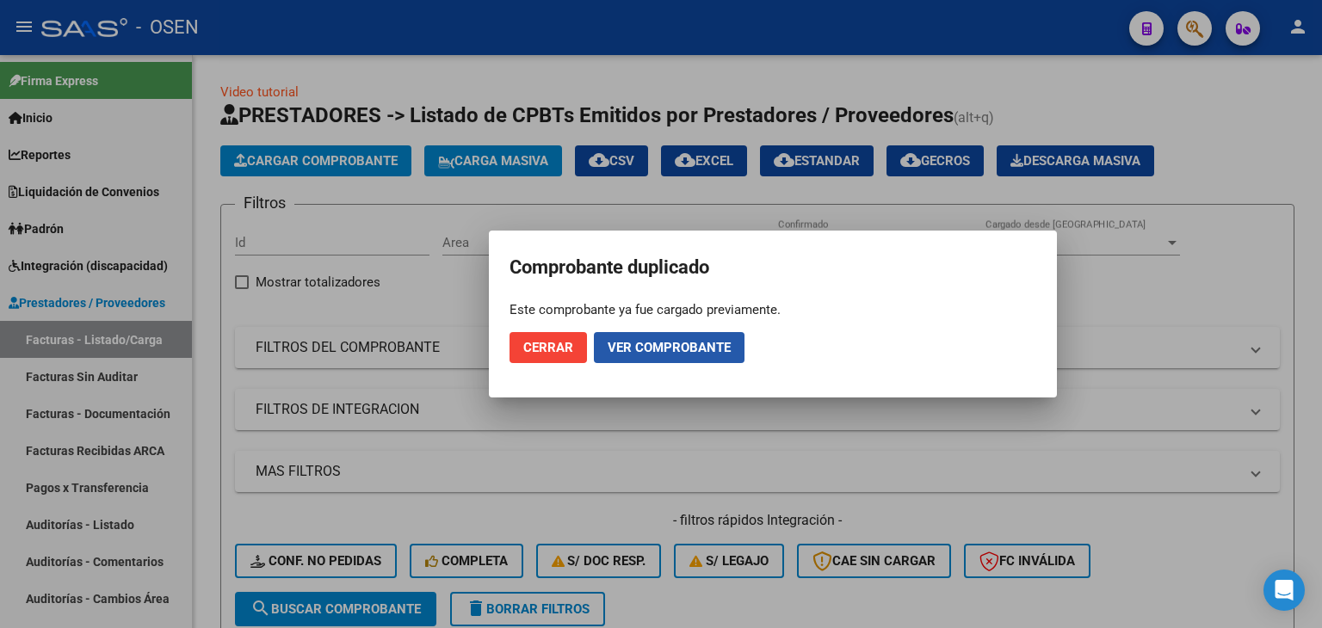
click at [629, 355] on span "Ver comprobante" at bounding box center [669, 347] width 123 height 15
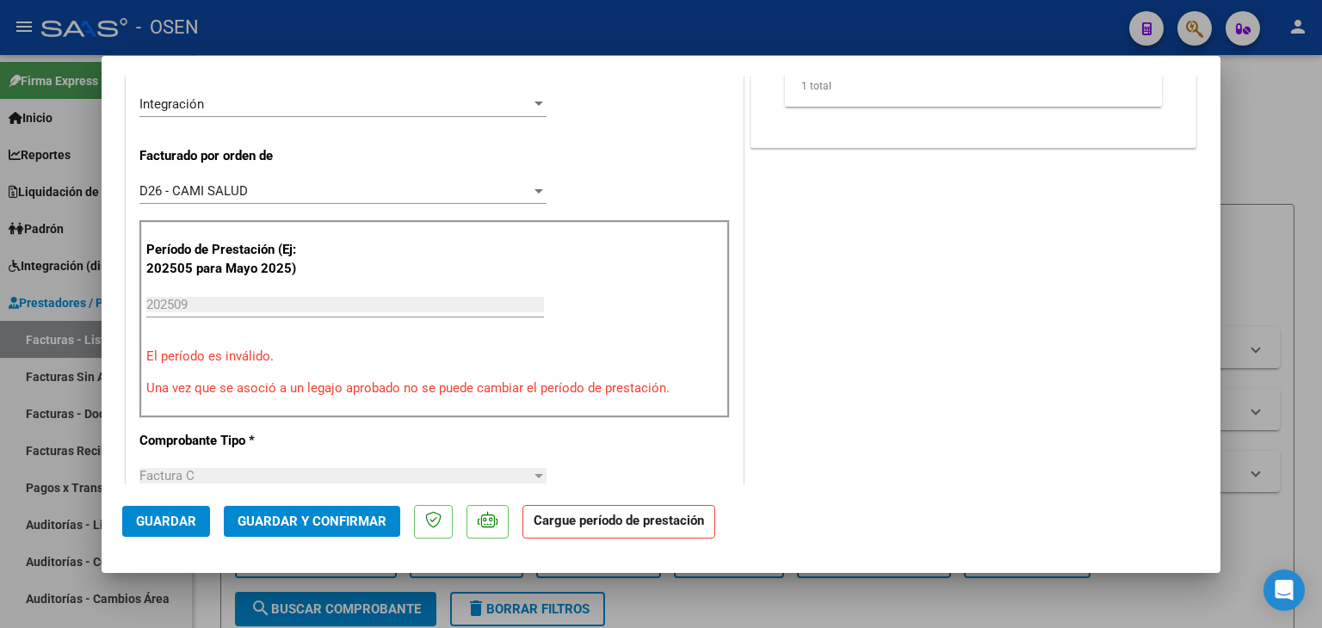
scroll to position [430, 0]
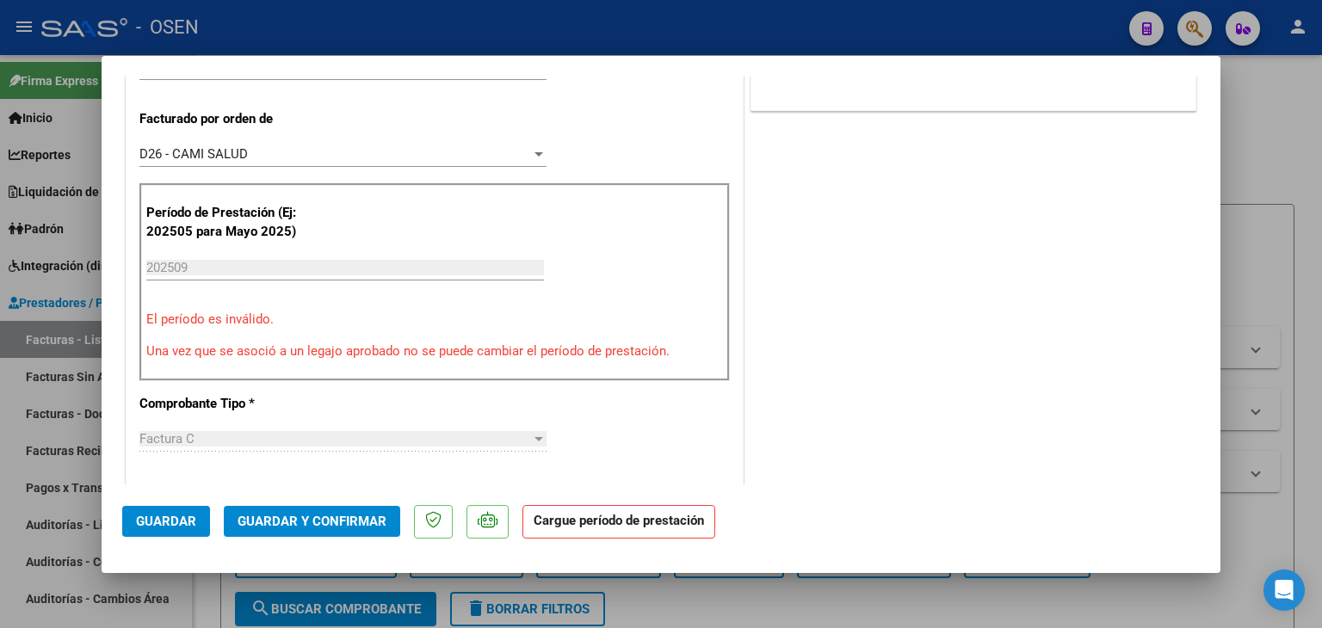
click at [209, 600] on div at bounding box center [661, 314] width 1322 height 628
type input "$ 0,00"
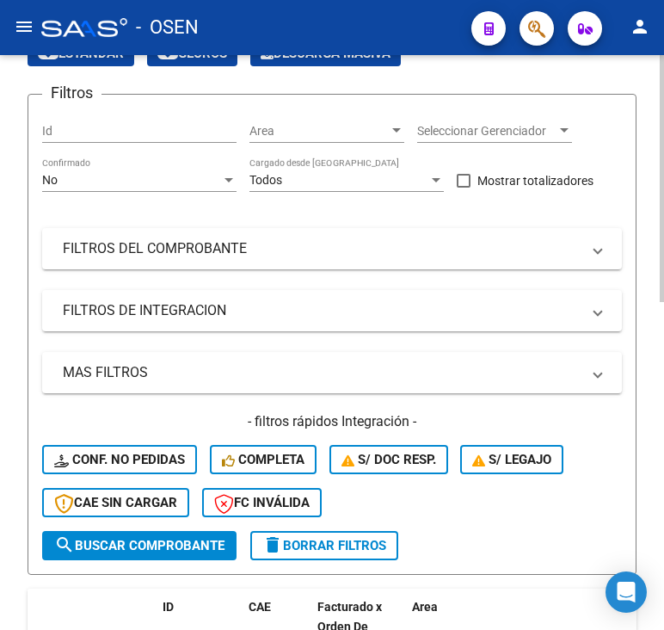
scroll to position [258, 0]
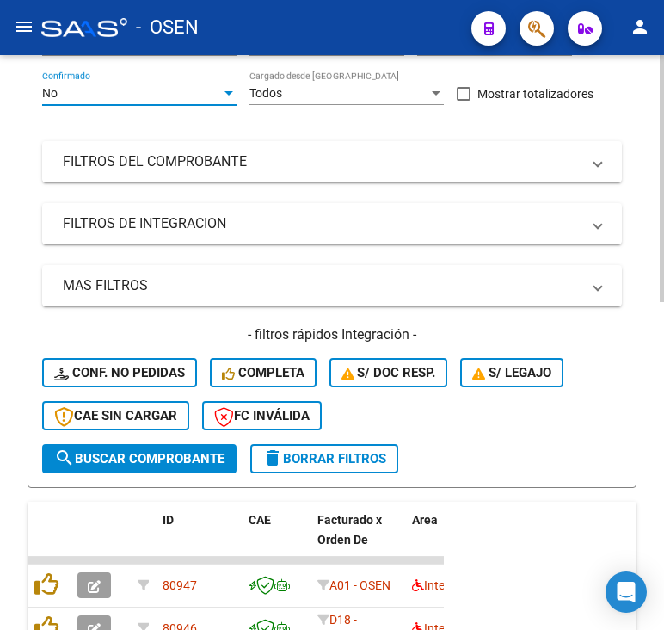
click at [99, 94] on div "No" at bounding box center [131, 93] width 179 height 15
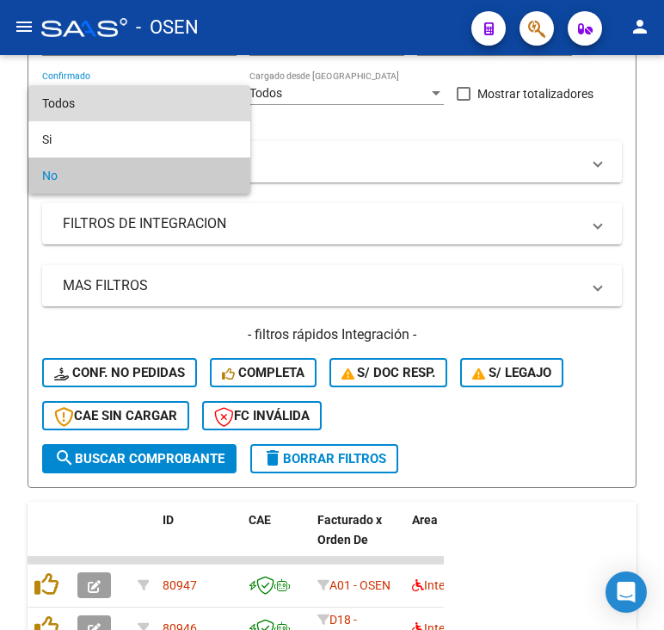
click at [96, 115] on span "Todos" at bounding box center [139, 103] width 194 height 36
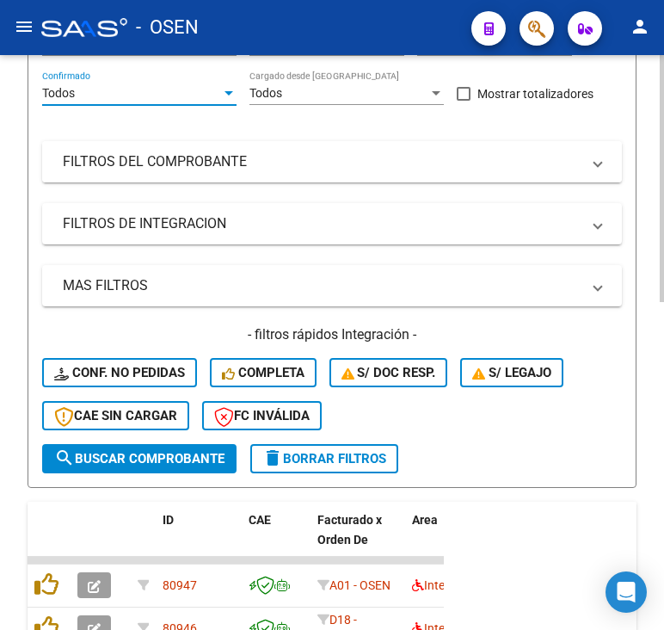
click at [285, 176] on mat-expansion-panel-header "FILTROS DEL COMPROBANTE" at bounding box center [332, 161] width 580 height 41
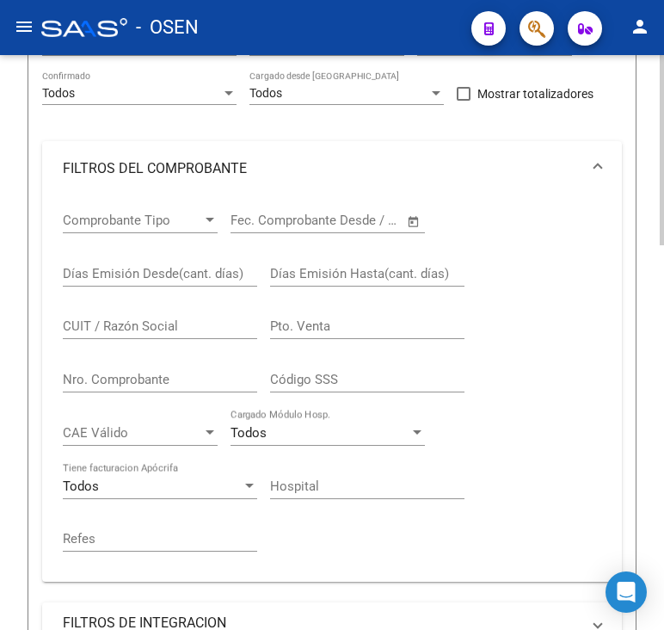
click at [165, 374] on input "Nro. Comprobante" at bounding box center [160, 379] width 194 height 15
type input "205"
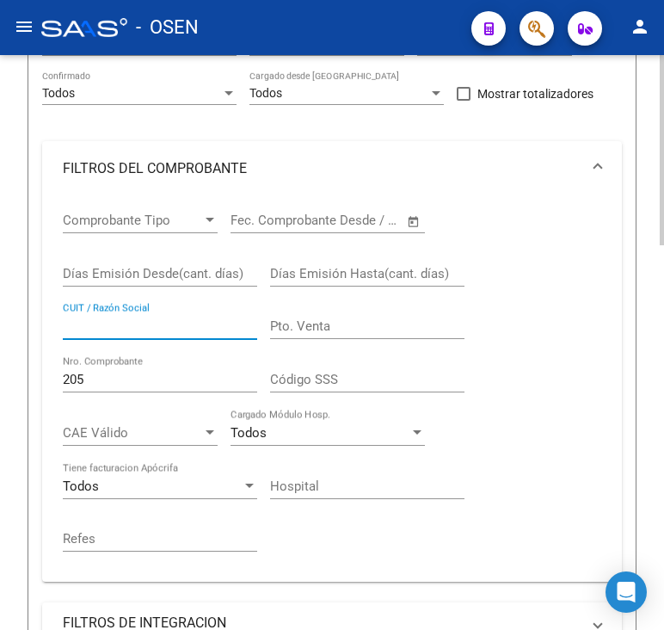
click at [155, 325] on input "CUIT / Razón Social" at bounding box center [160, 325] width 194 height 15
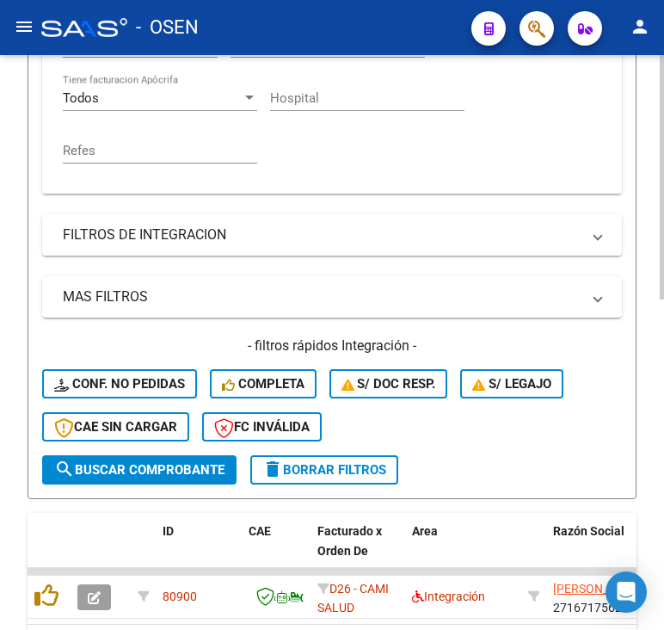
scroll to position [688, 0]
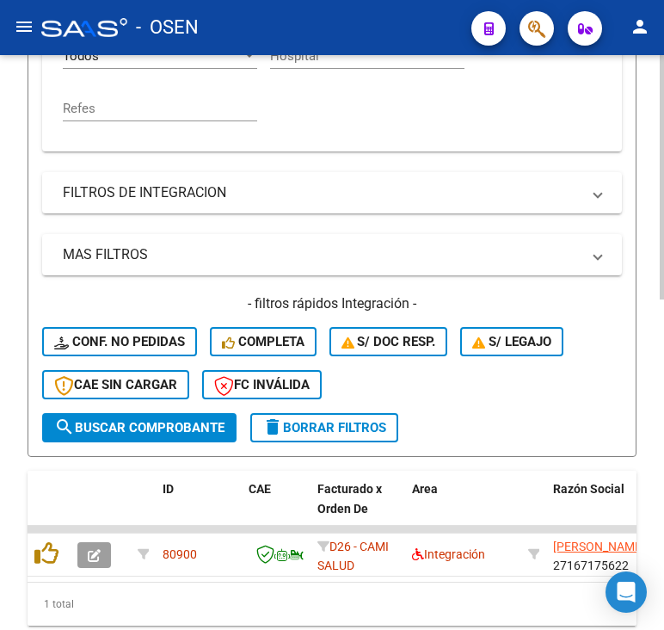
type input "27167175622"
click at [186, 431] on span "search Buscar Comprobante" at bounding box center [139, 427] width 170 height 15
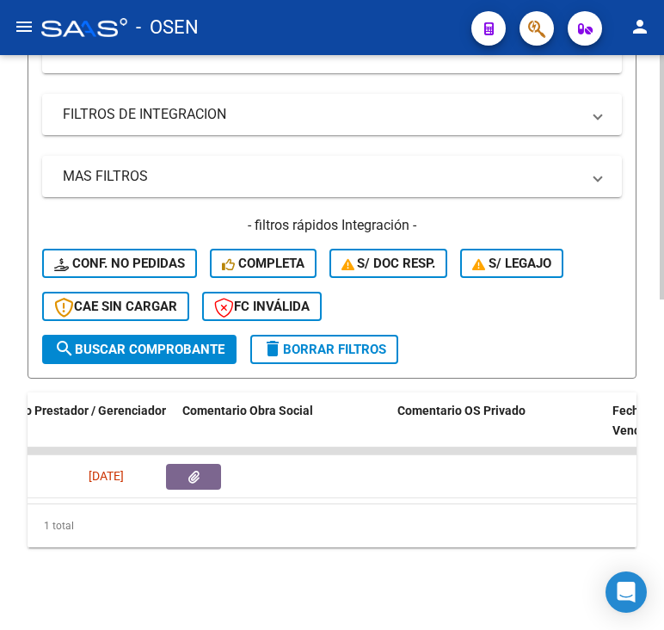
scroll to position [0, 3169]
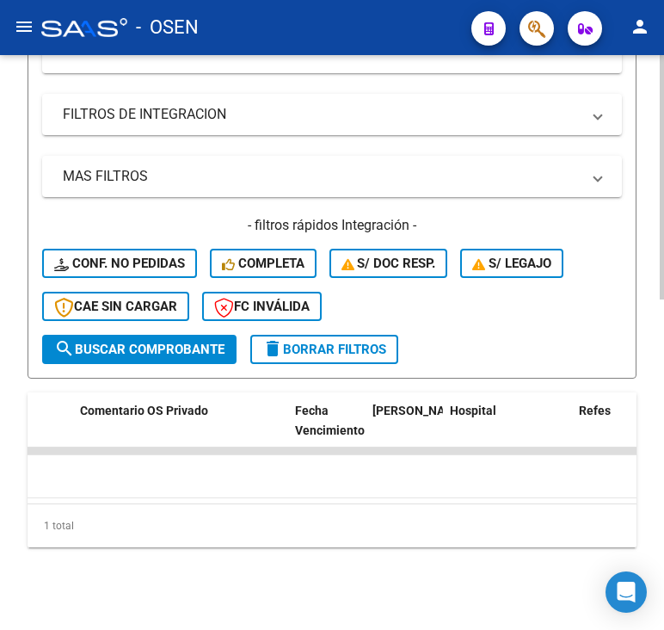
drag, startPoint x: 544, startPoint y: 515, endPoint x: 569, endPoint y: 499, distance: 29.4
click at [575, 500] on div "ID CAE Facturado x Orden De Area Razón Social CPBT Monto Fecha Cpbt Días desde …" at bounding box center [332, 469] width 609 height 155
click at [498, 544] on div "1 total" at bounding box center [332, 525] width 609 height 43
click at [435, 543] on div "1 total" at bounding box center [332, 525] width 609 height 43
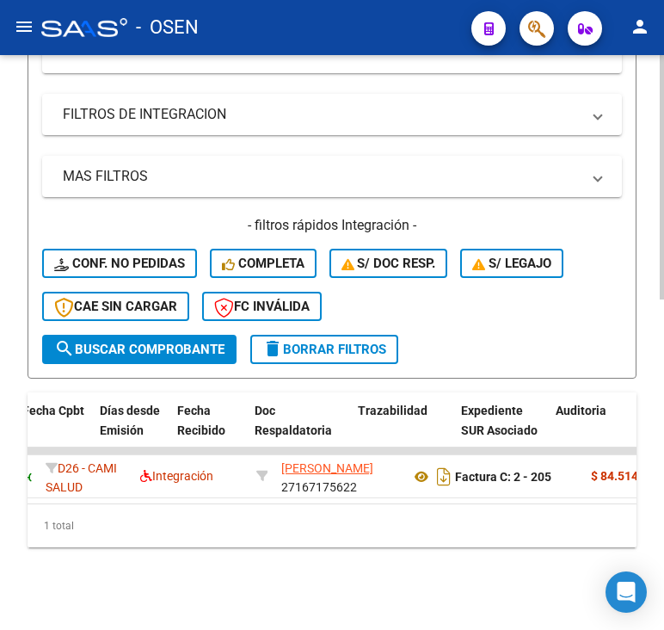
scroll to position [0, 82]
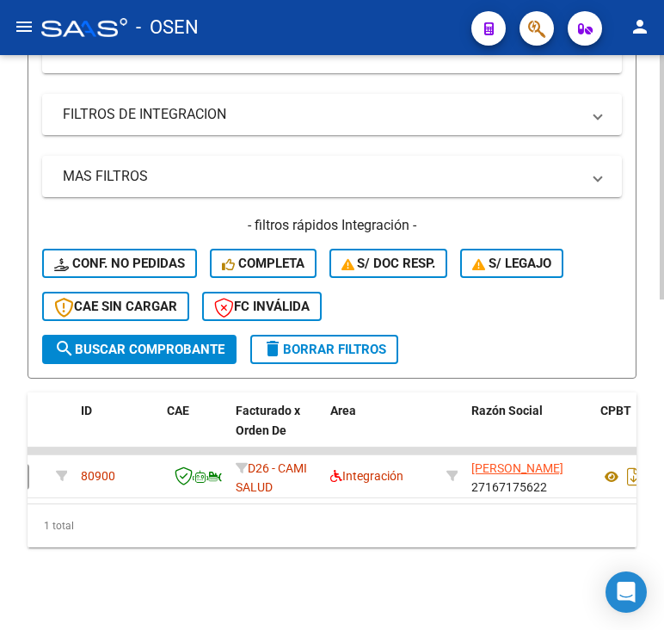
click at [148, 546] on div "1 total" at bounding box center [332, 525] width 609 height 43
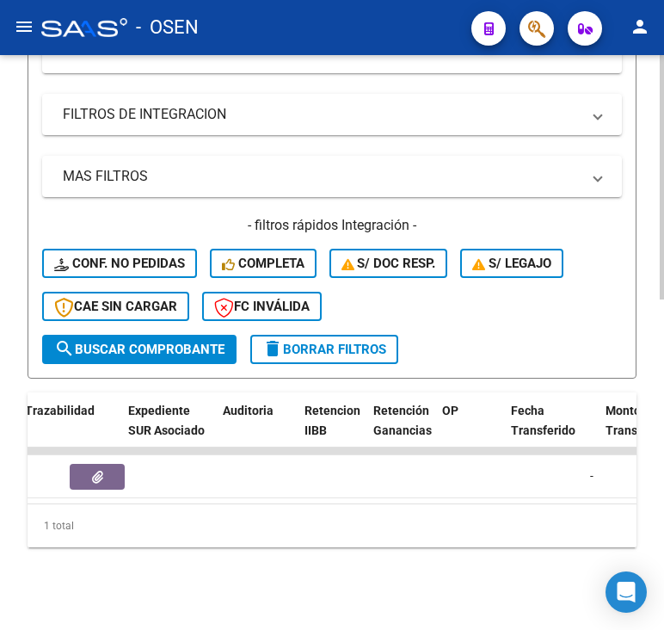
scroll to position [0, 1118]
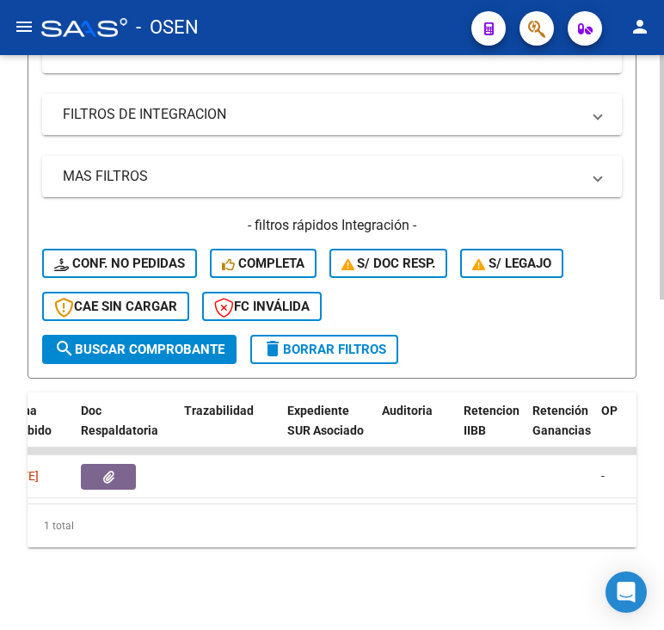
drag, startPoint x: 215, startPoint y: 503, endPoint x: 158, endPoint y: 510, distance: 57.2
click at [158, 510] on div "1 total" at bounding box center [332, 525] width 609 height 43
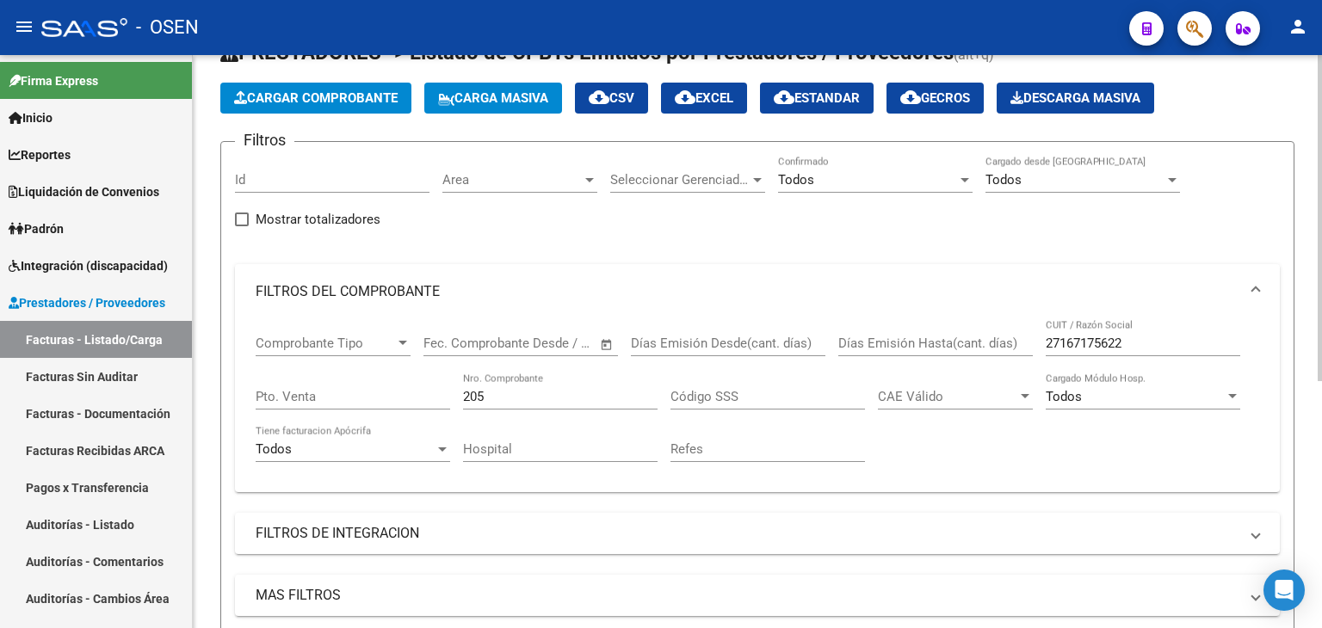
scroll to position [0, 0]
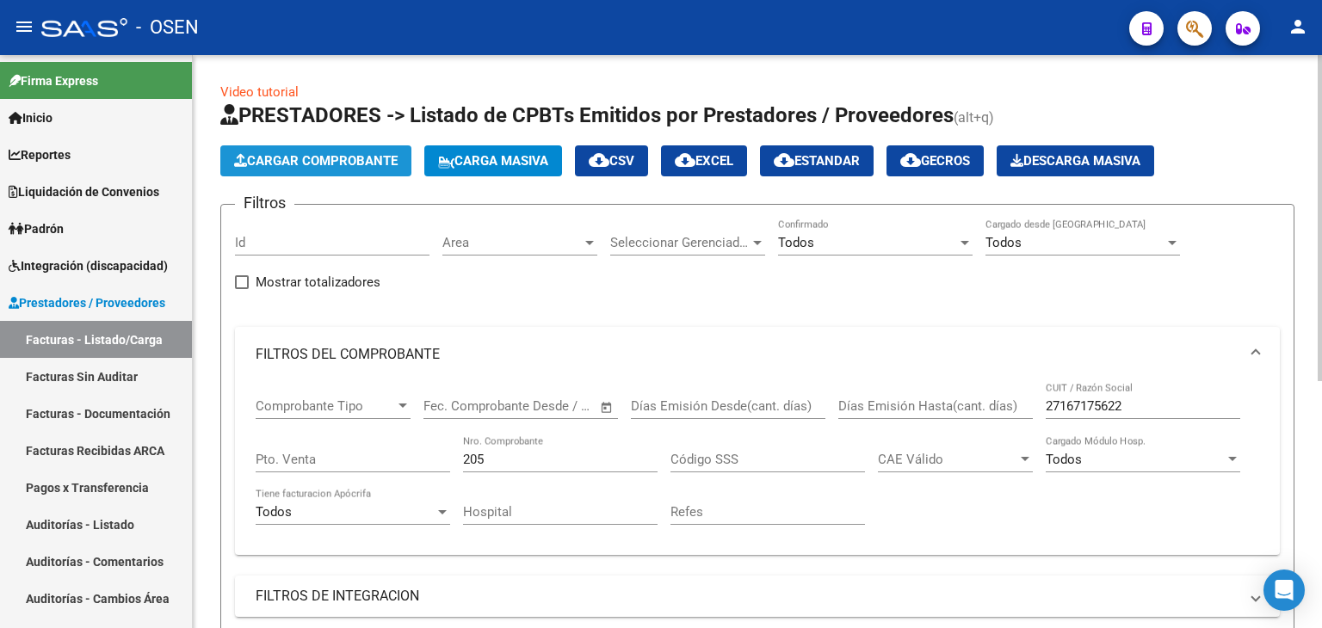
click at [350, 169] on button "Cargar Comprobante" at bounding box center [315, 160] width 191 height 31
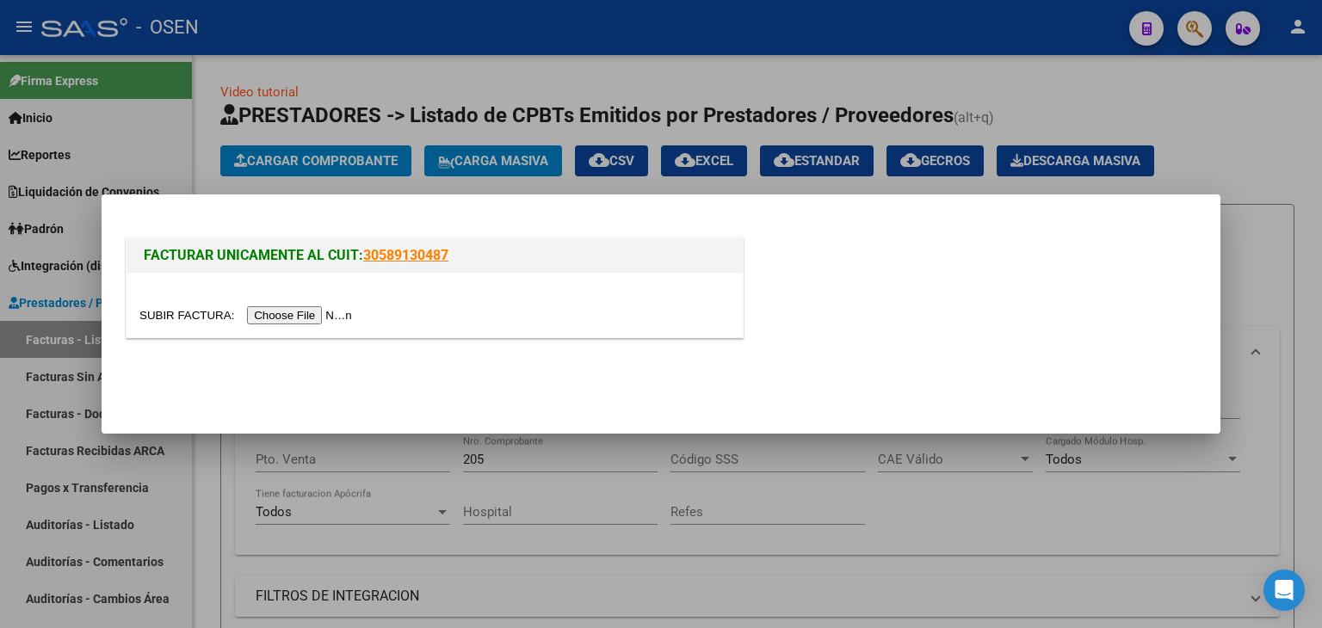
click at [282, 318] on input "file" at bounding box center [248, 315] width 218 height 18
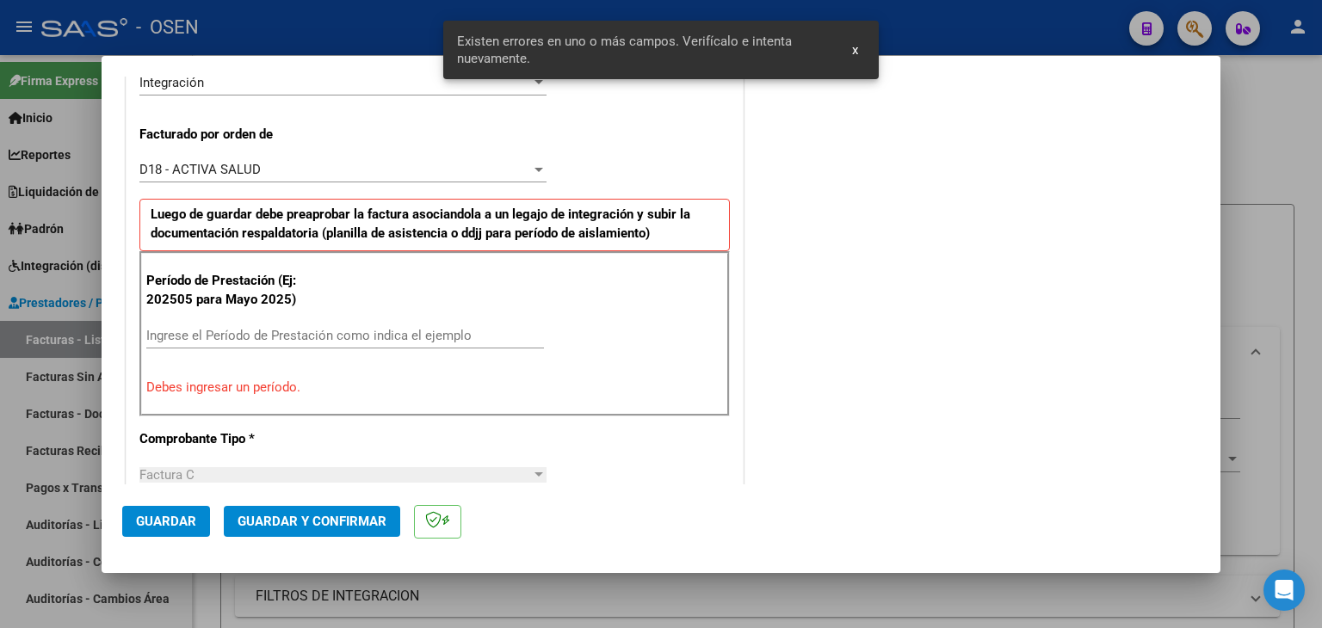
scroll to position [481, 0]
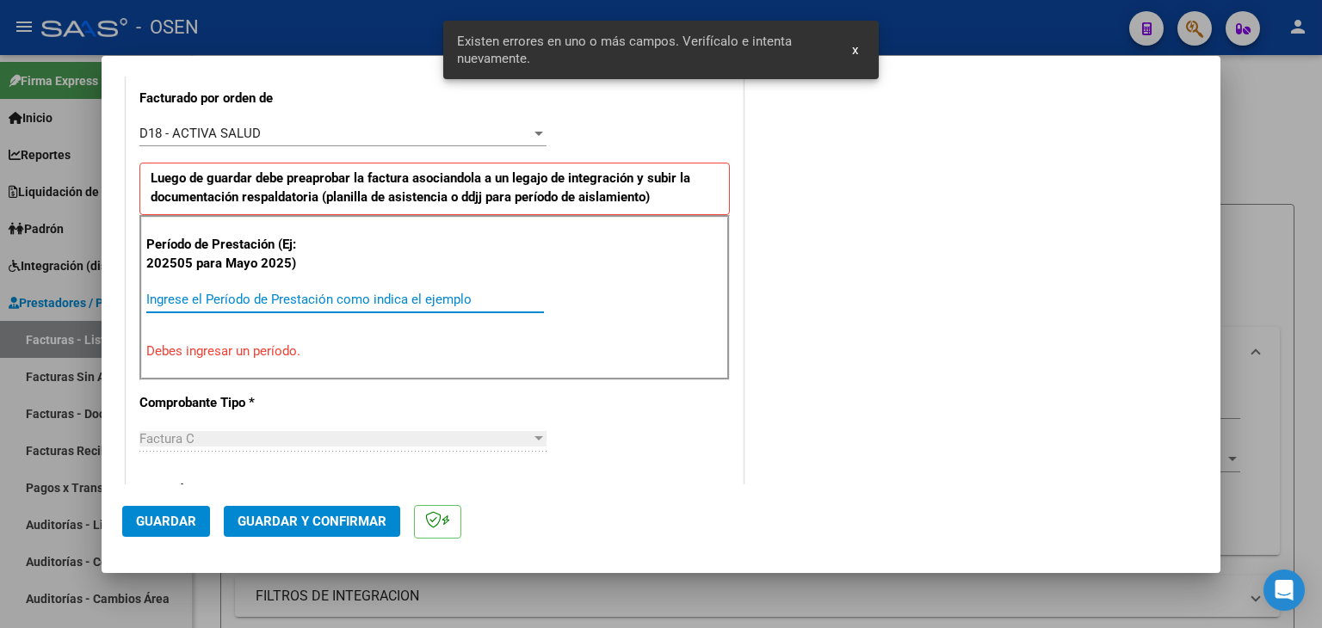
click at [216, 294] on input "Ingrese el Período de Prestación como indica el ejemplo" at bounding box center [345, 299] width 398 height 15
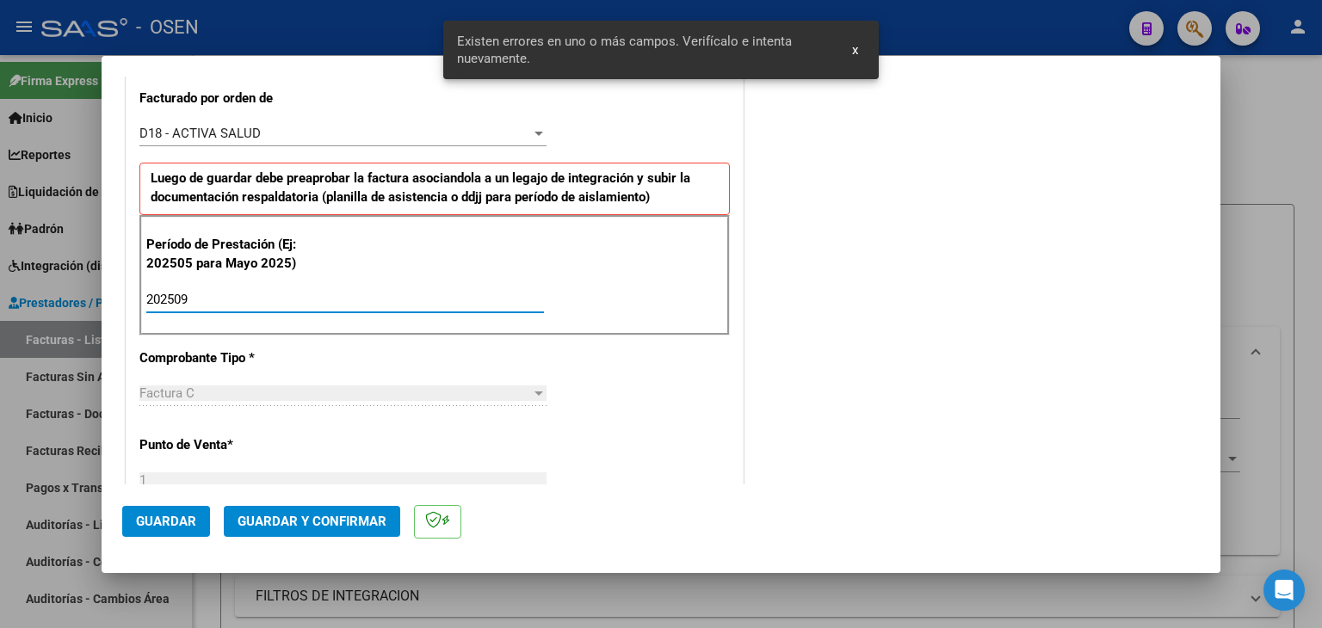
type input "202509"
drag, startPoint x: 170, startPoint y: 521, endPoint x: 205, endPoint y: 503, distance: 39.3
click at [172, 516] on span "Guardar" at bounding box center [166, 521] width 60 height 15
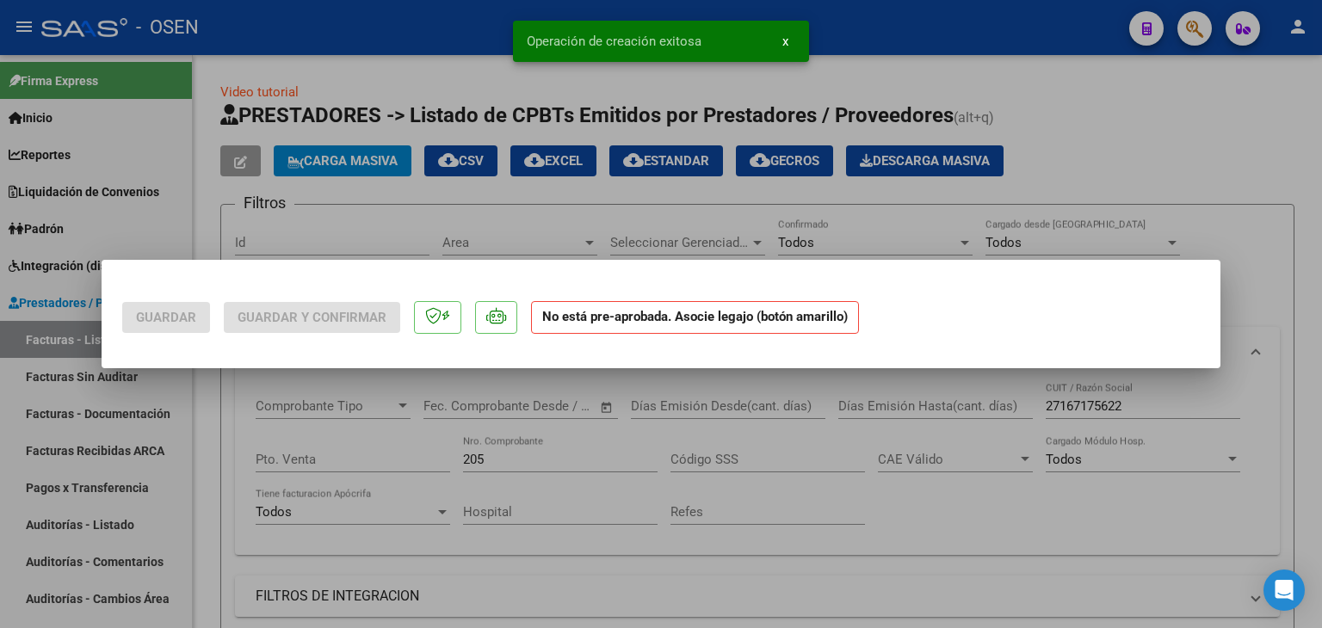
scroll to position [0, 0]
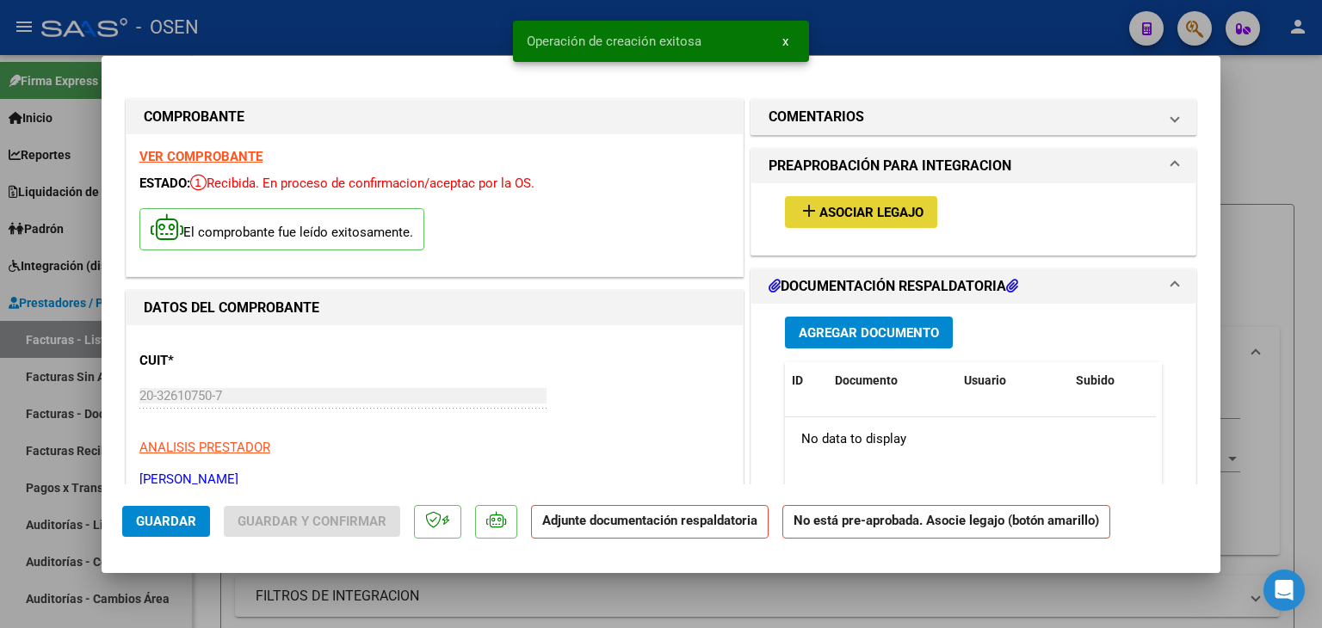
click at [859, 207] on span "Asociar Legajo" at bounding box center [871, 212] width 104 height 15
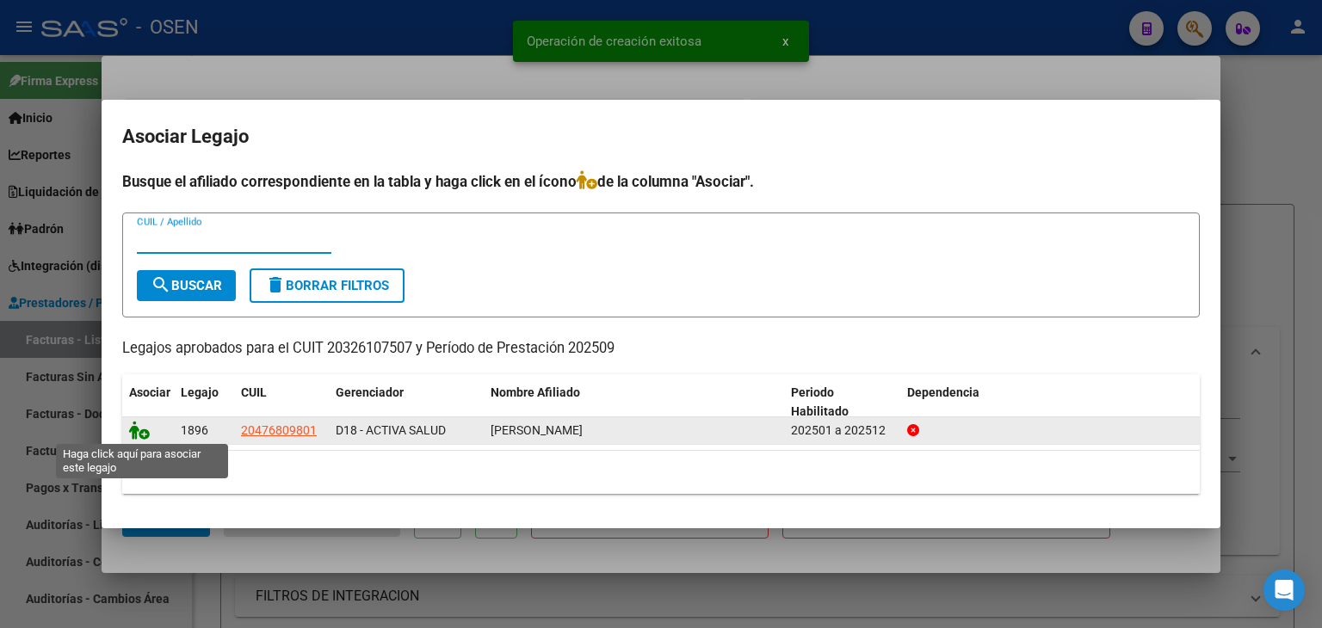
click at [145, 429] on icon at bounding box center [139, 430] width 21 height 19
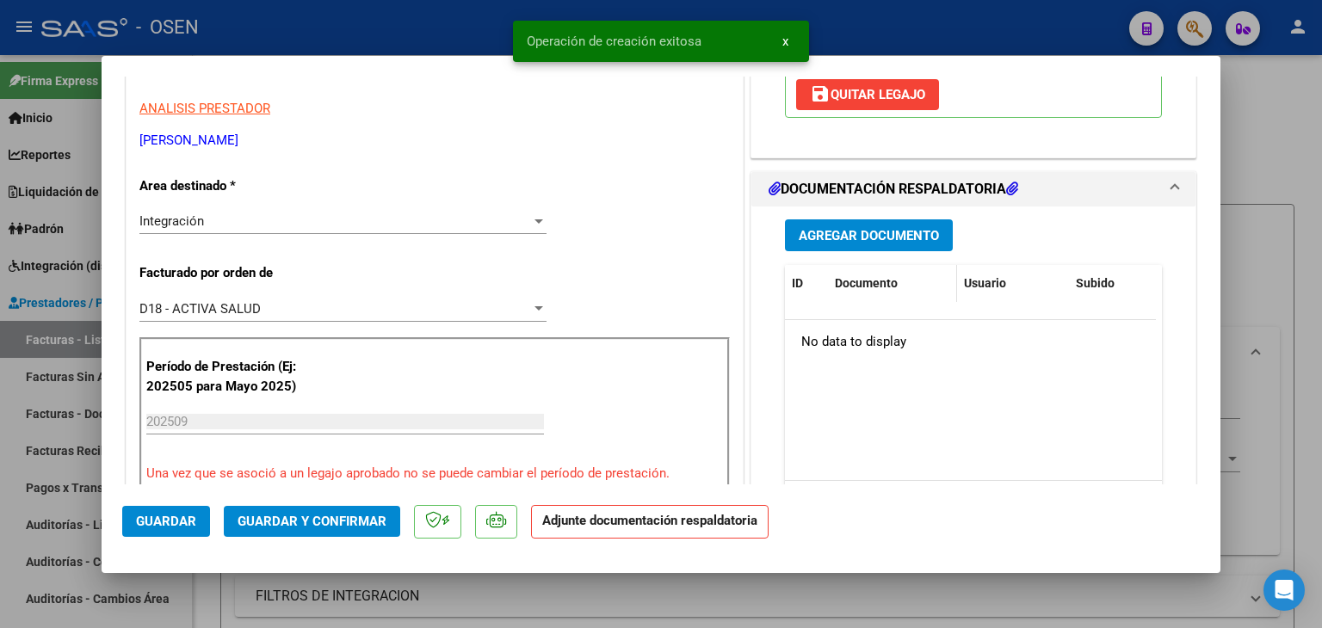
scroll to position [344, 0]
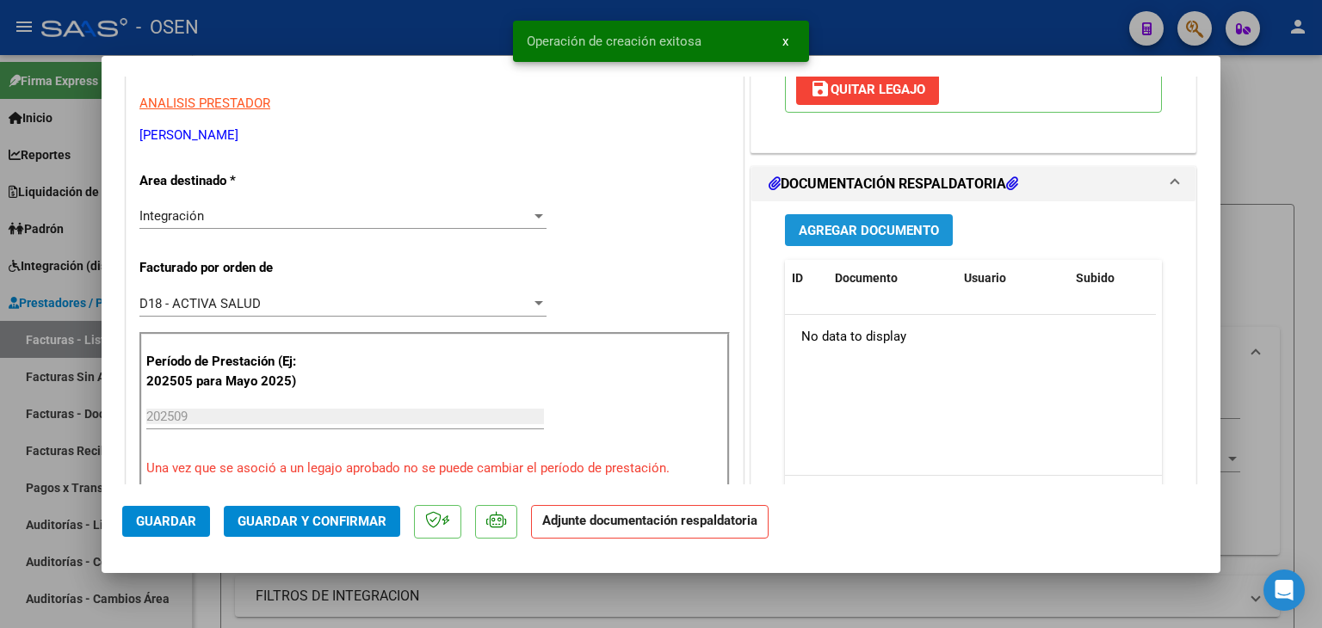
click at [865, 223] on span "Agregar Documento" at bounding box center [869, 230] width 140 height 15
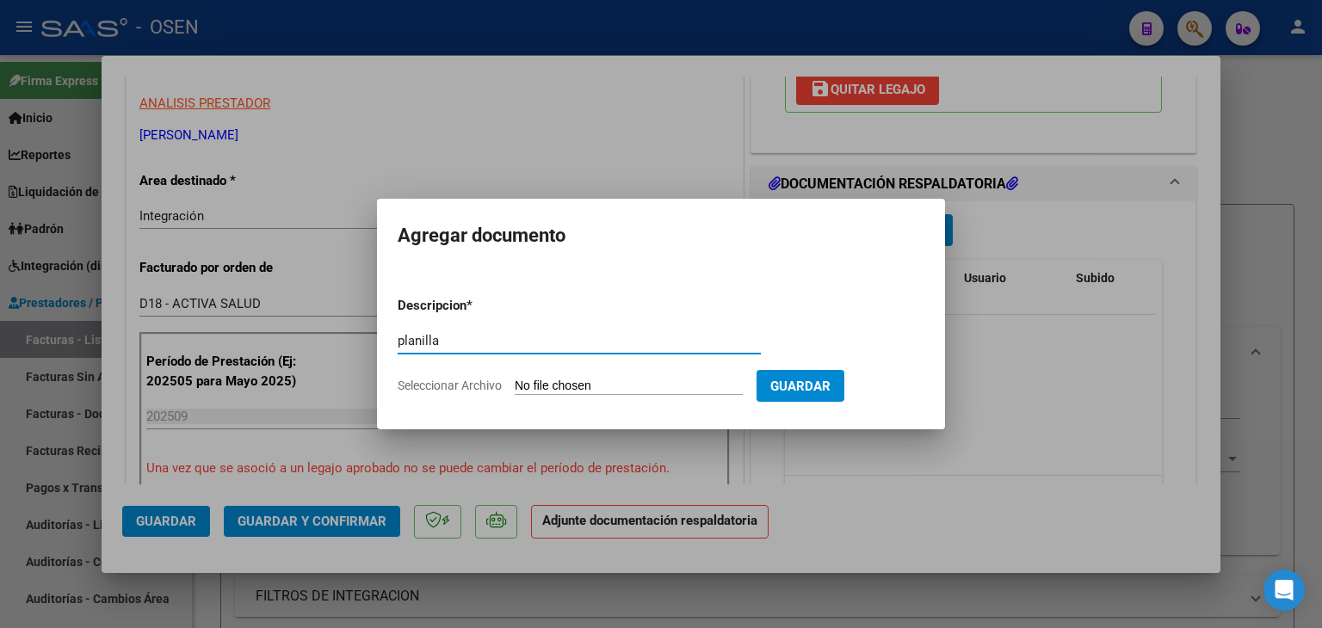
type input "planilla"
click at [515, 379] on input "Seleccionar Archivo" at bounding box center [629, 387] width 228 height 16
type input "C:\fakepath\ma242.pdf"
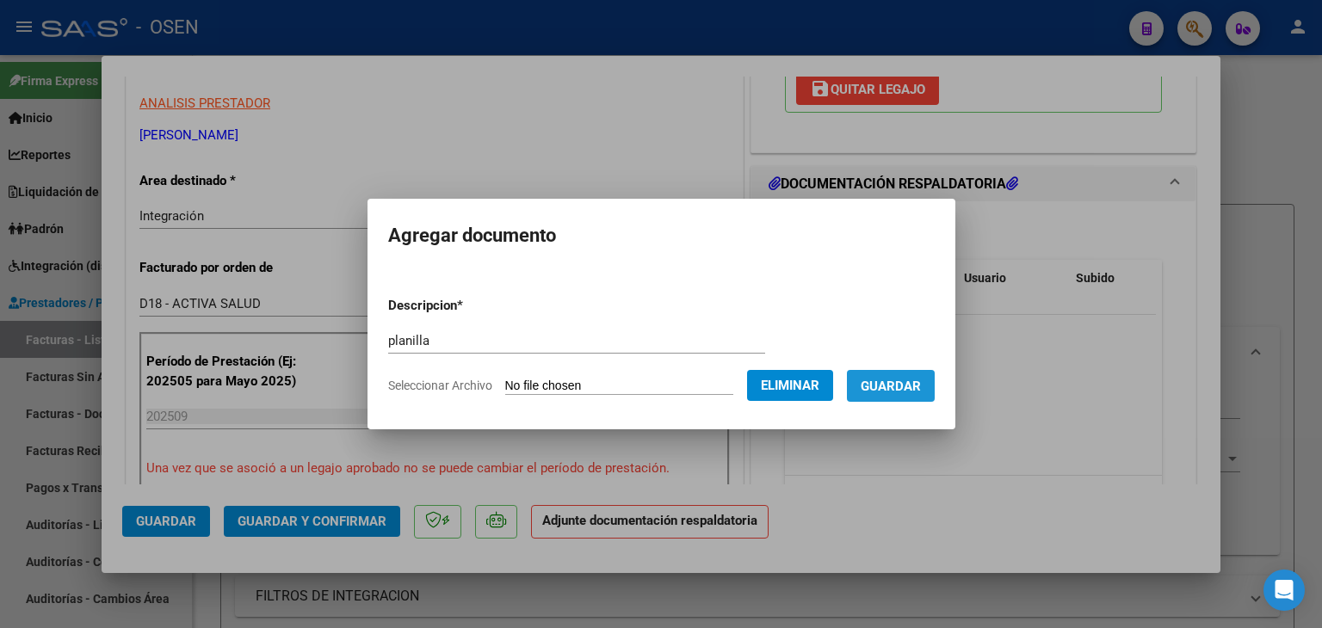
click at [919, 386] on span "Guardar" at bounding box center [891, 386] width 60 height 15
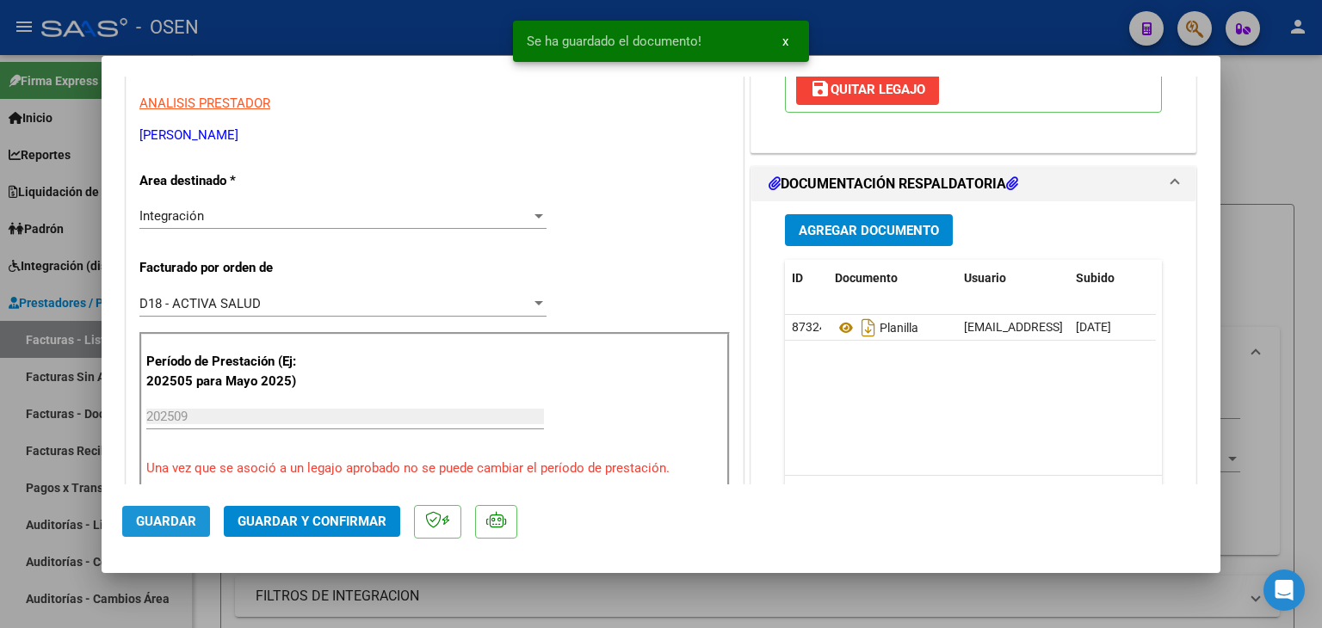
click at [181, 518] on span "Guardar" at bounding box center [166, 521] width 60 height 15
click at [213, 595] on div at bounding box center [661, 314] width 1322 height 628
type input "$ 0,00"
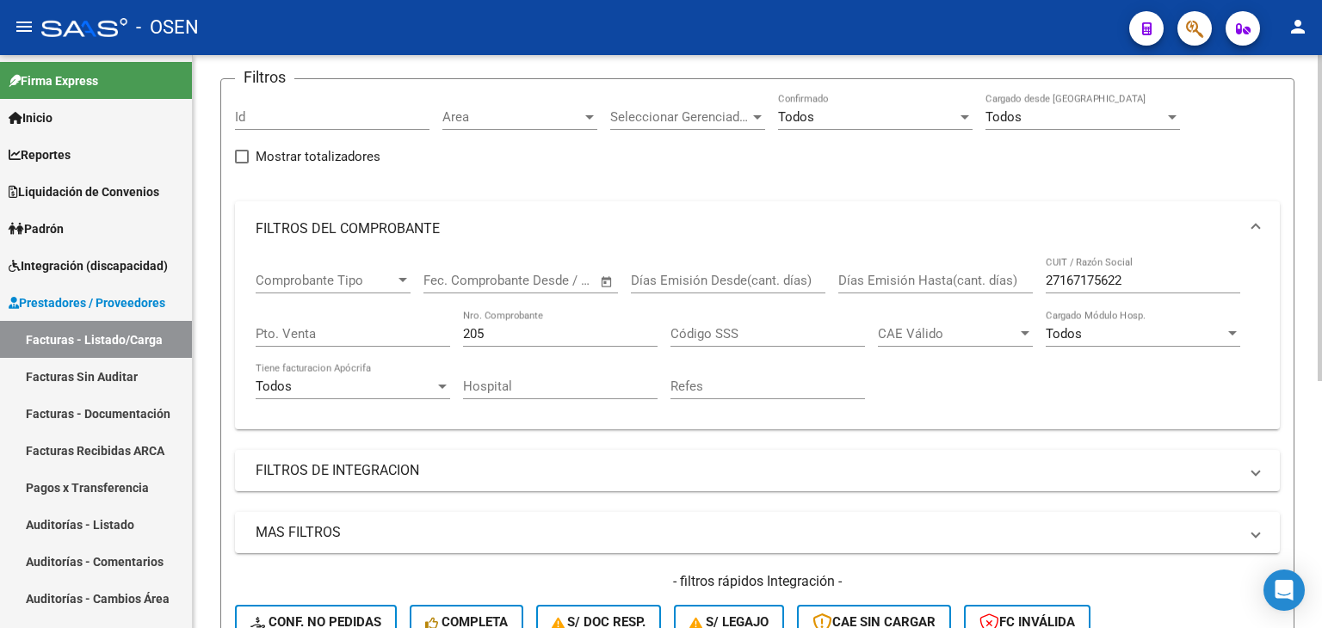
scroll to position [0, 0]
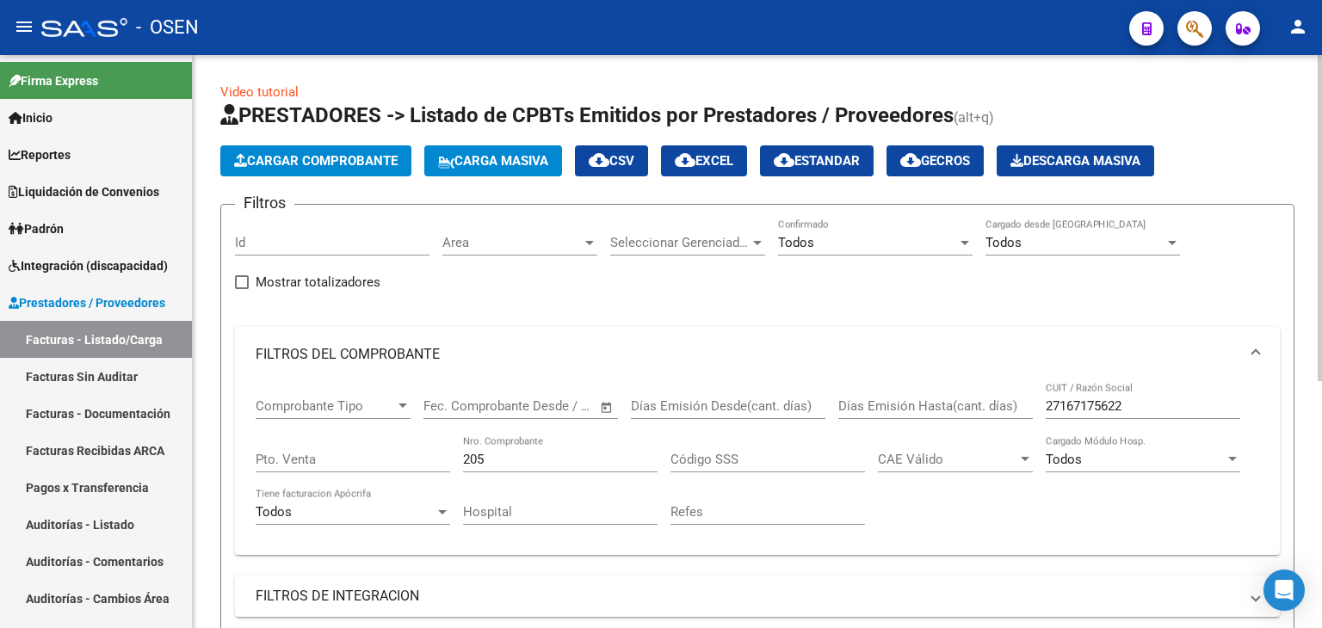
click at [344, 162] on span "Cargar Comprobante" at bounding box center [316, 160] width 164 height 15
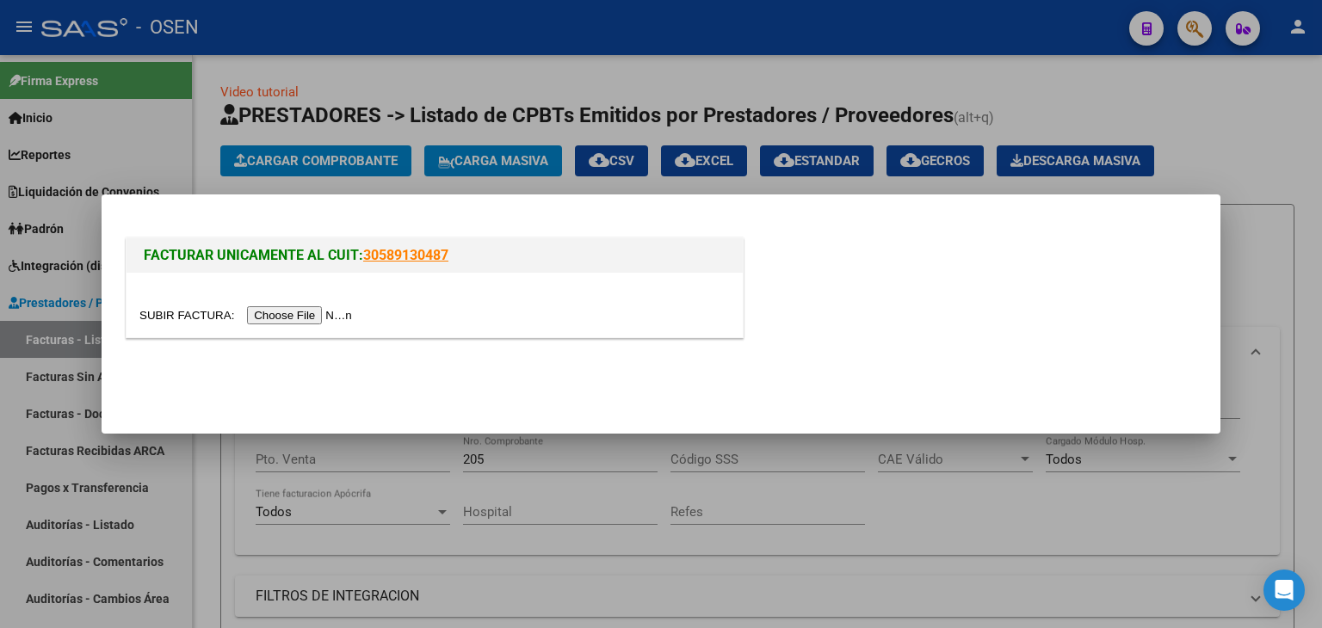
click at [326, 315] on input "file" at bounding box center [248, 315] width 218 height 18
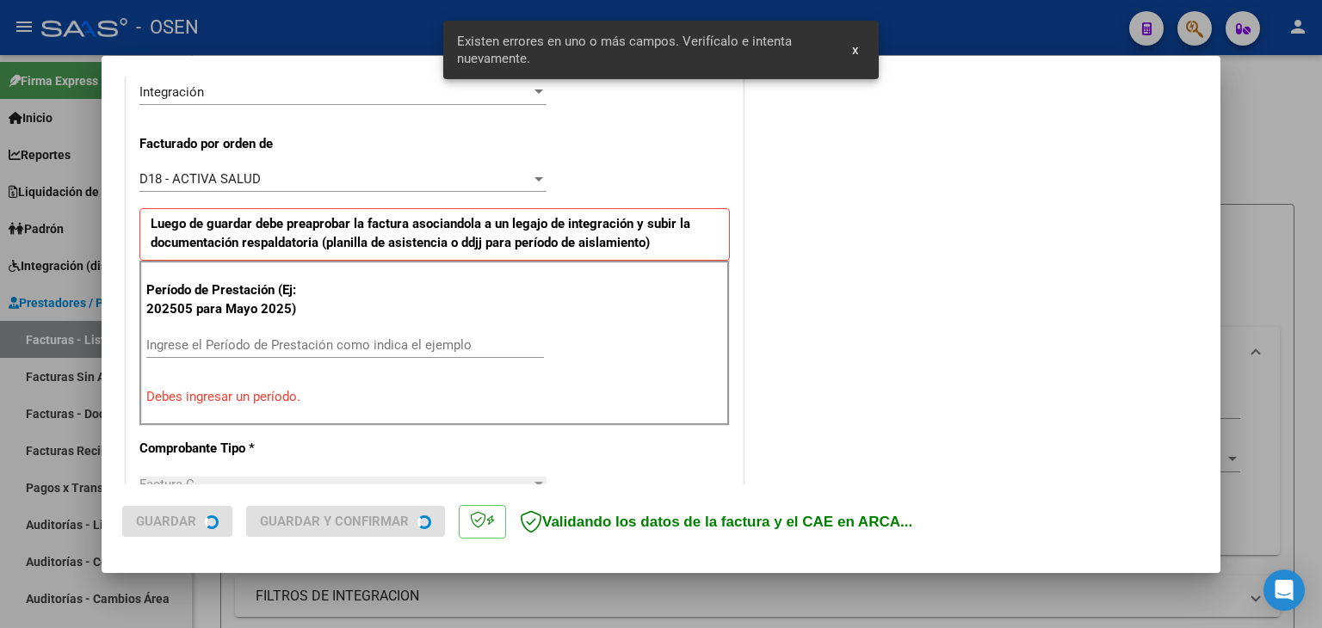
scroll to position [481, 0]
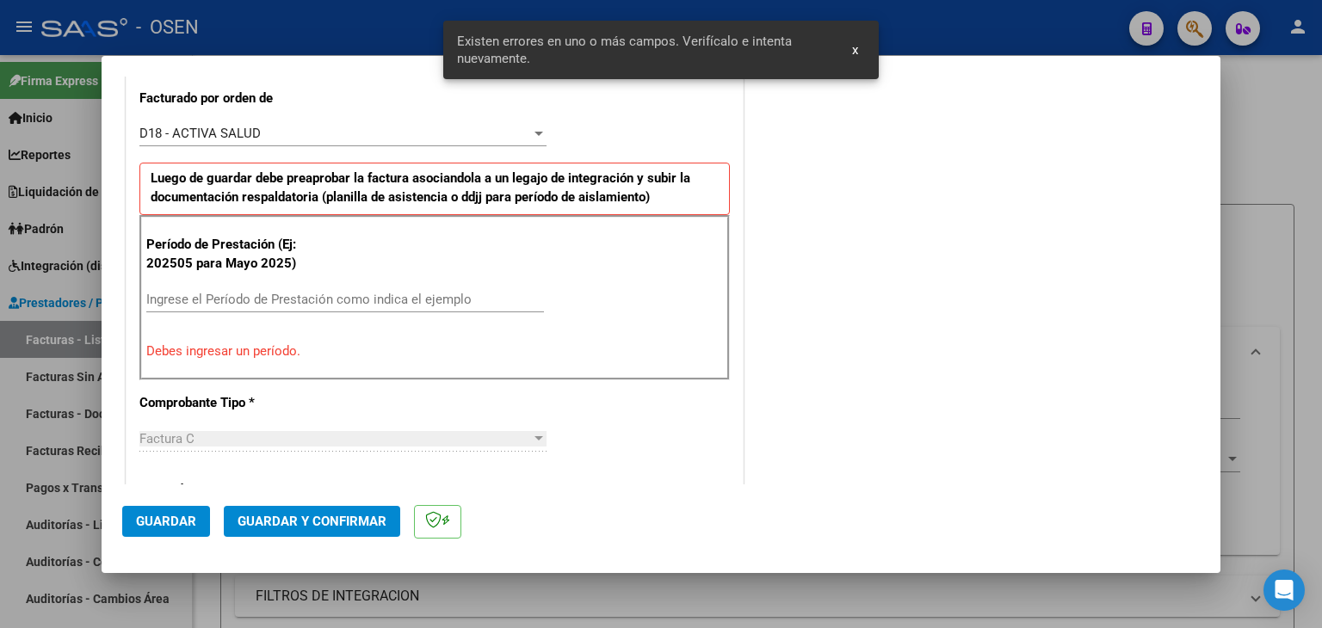
click at [170, 305] on div "Ingrese el Período de Prestación como indica el ejemplo" at bounding box center [345, 300] width 398 height 26
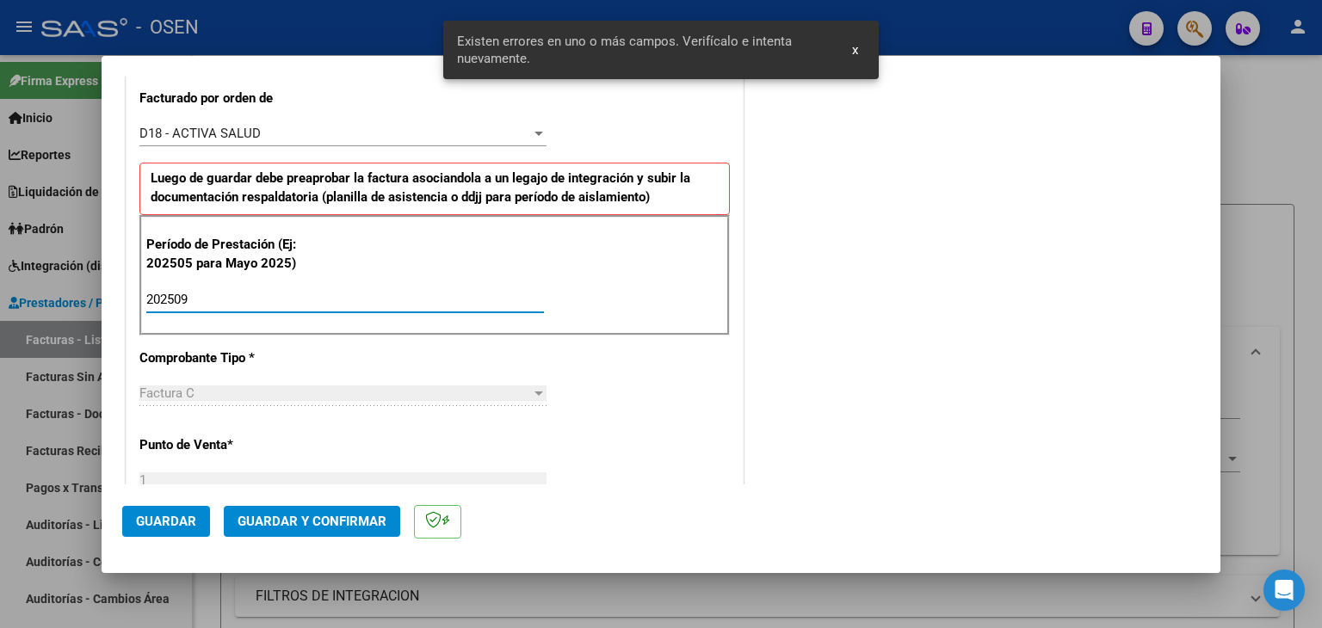
type input "202509"
click at [153, 528] on span "Guardar" at bounding box center [166, 521] width 60 height 15
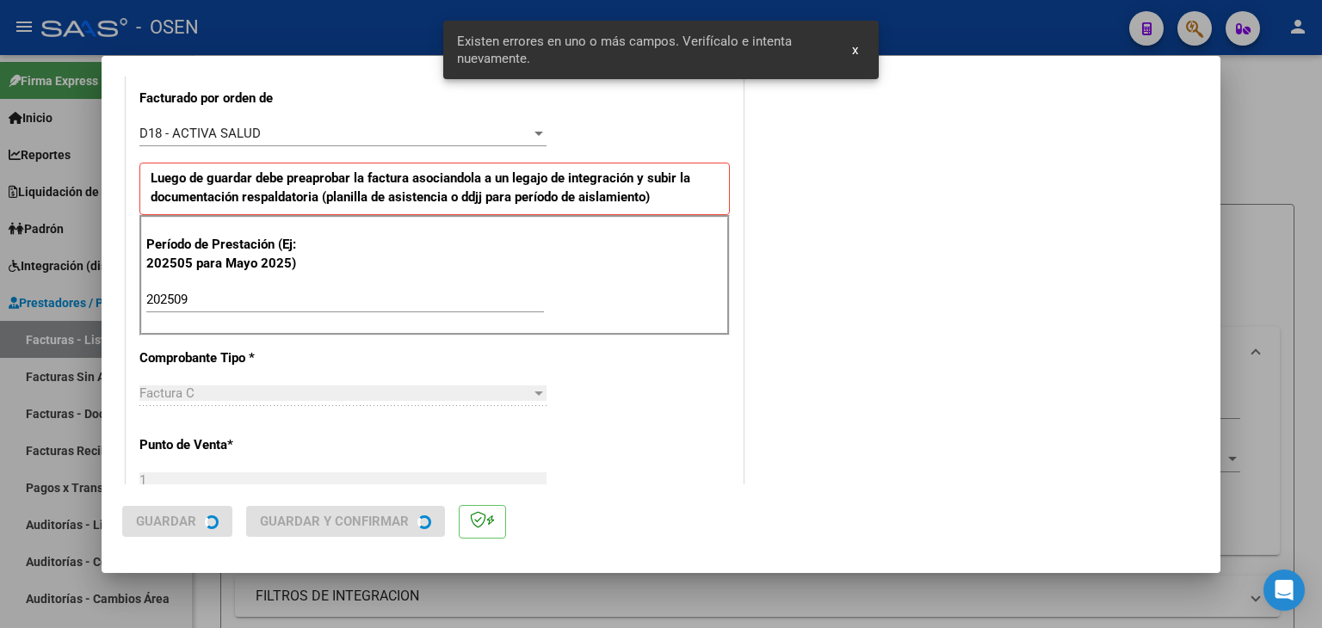
scroll to position [0, 0]
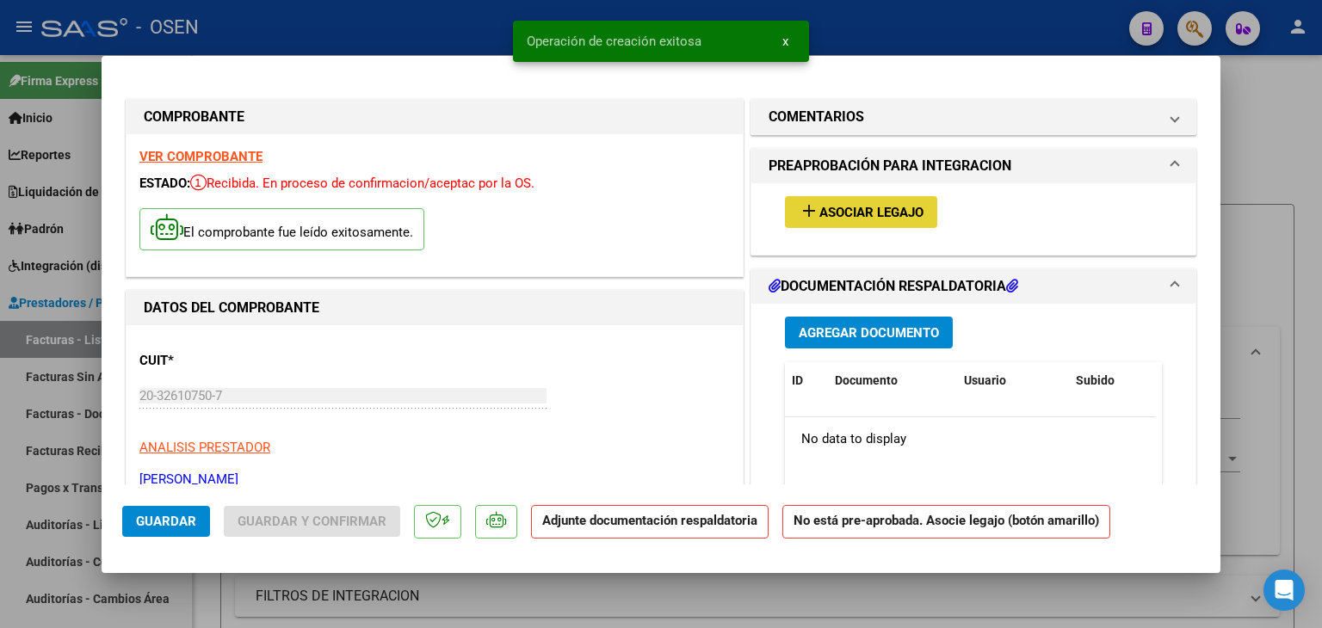
click at [864, 211] on span "Asociar Legajo" at bounding box center [871, 212] width 104 height 15
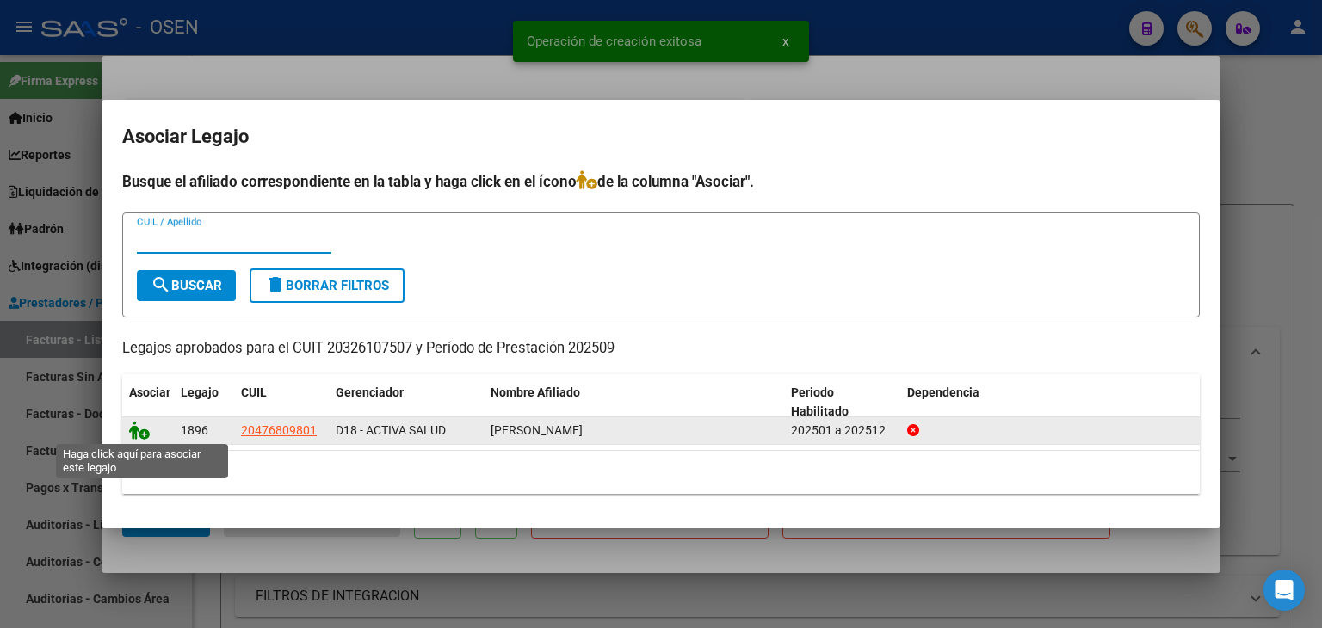
click at [139, 427] on icon at bounding box center [139, 430] width 21 height 19
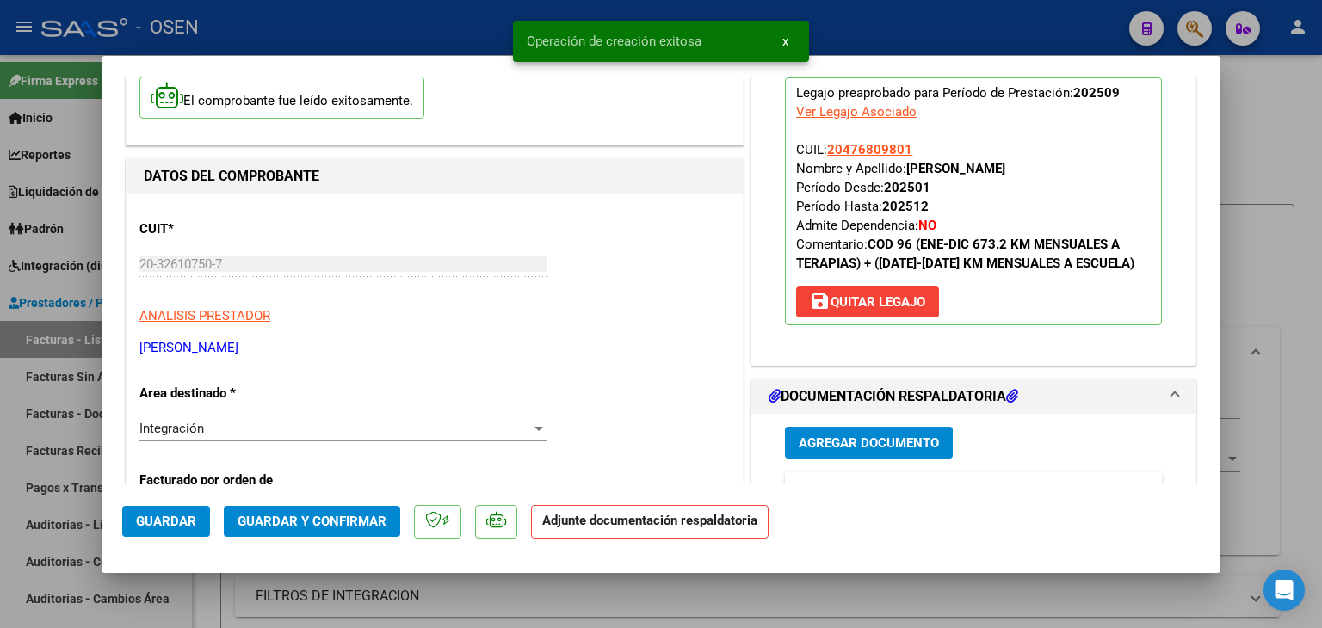
scroll to position [344, 0]
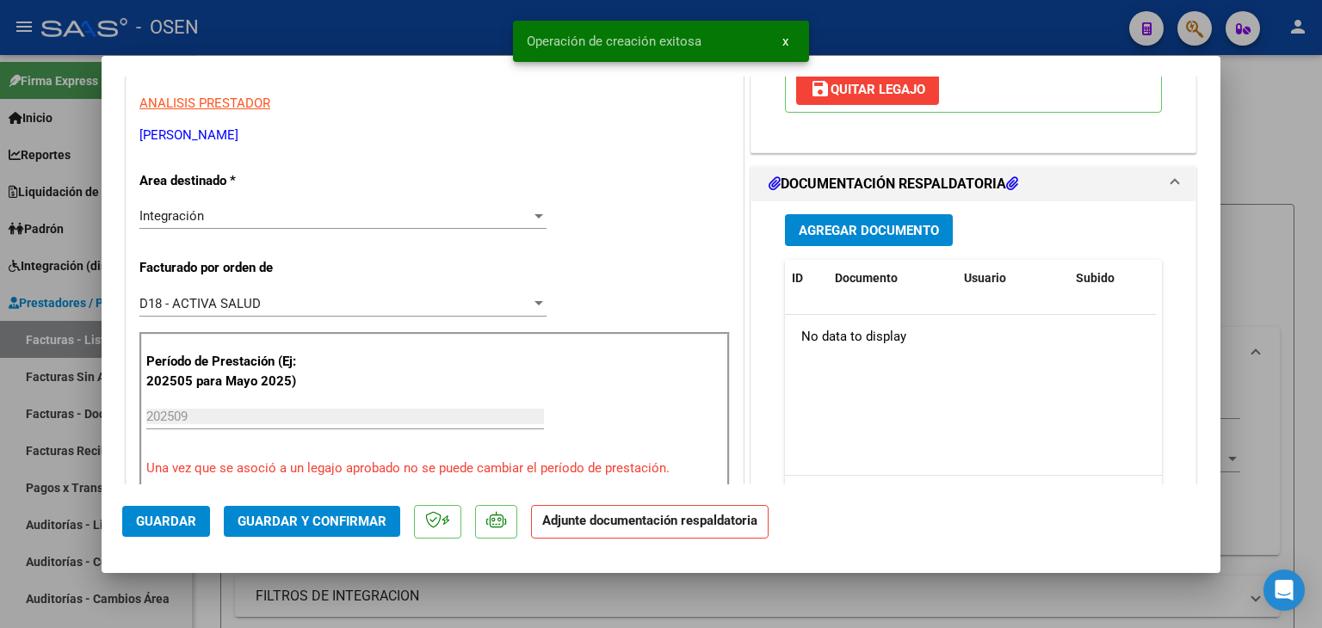
click at [861, 225] on span "Agregar Documento" at bounding box center [869, 230] width 140 height 15
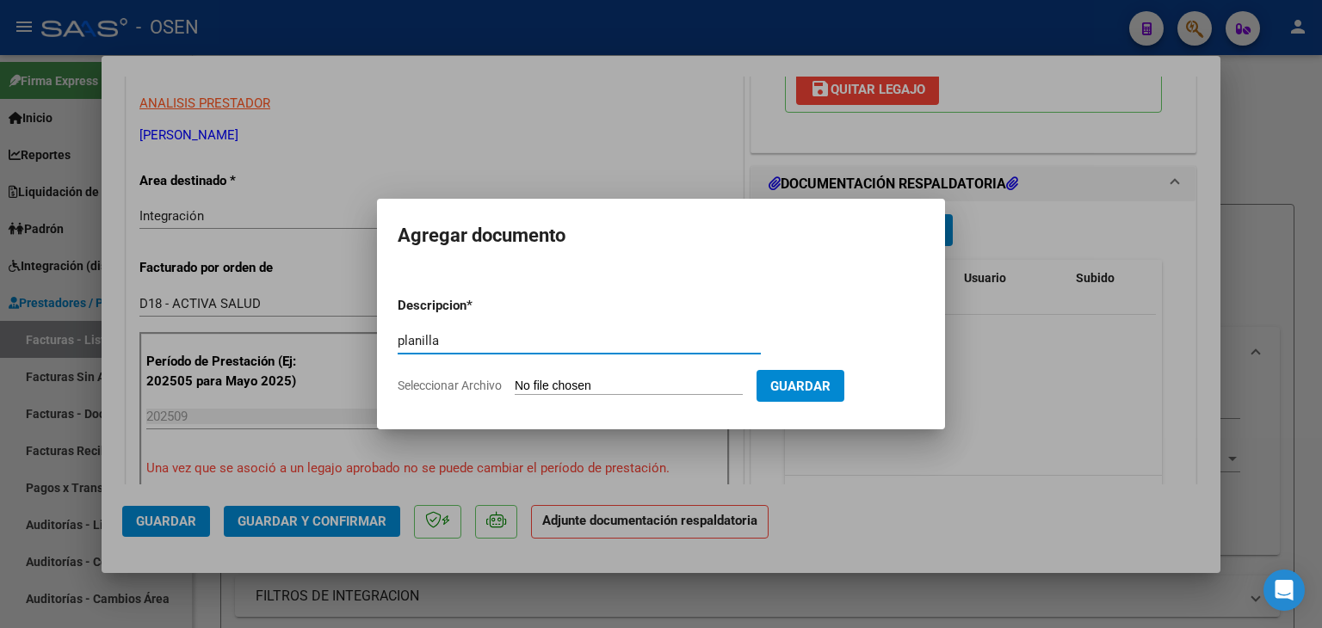
type input "planilla"
click at [515, 379] on input "Seleccionar Archivo" at bounding box center [629, 387] width 228 height 16
type input "C:\fakepath\ma241.pdf"
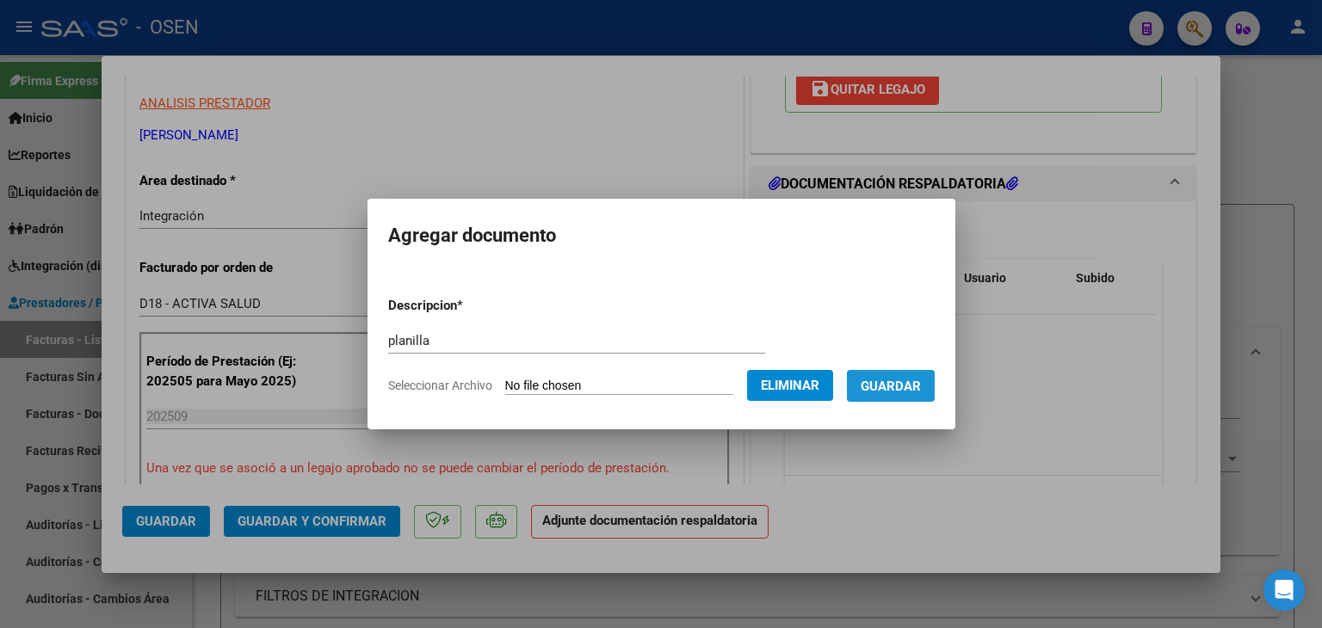
click at [913, 383] on span "Guardar" at bounding box center [891, 386] width 60 height 15
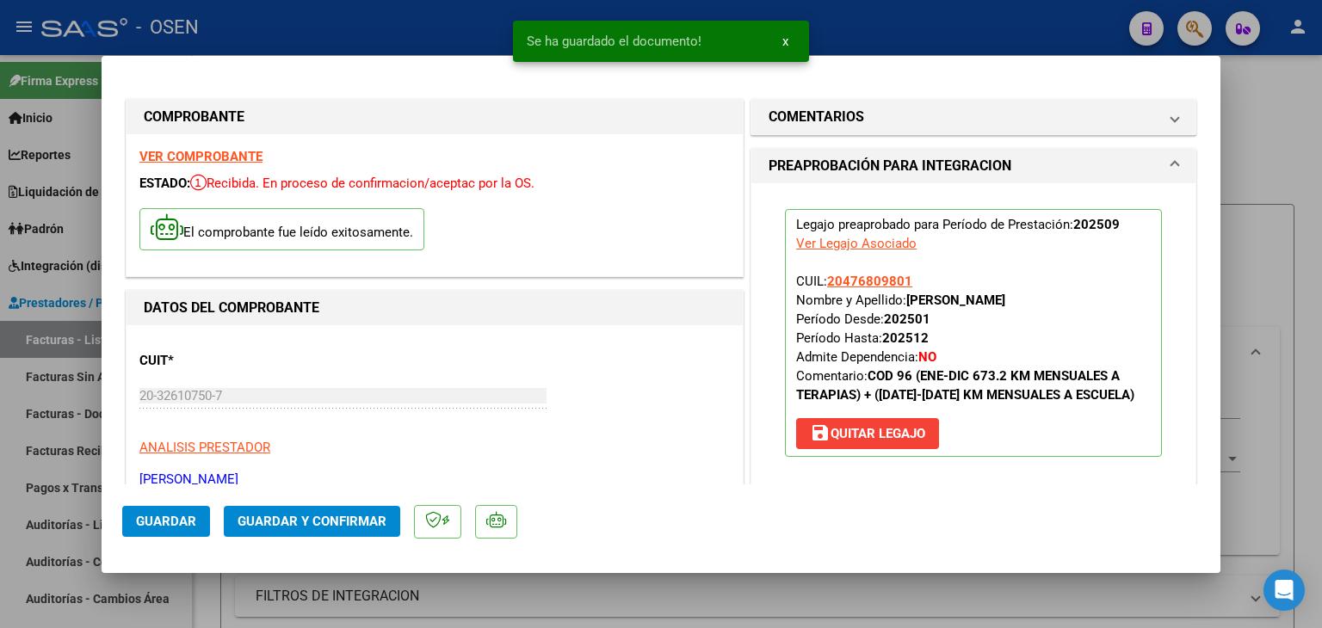
scroll to position [430, 0]
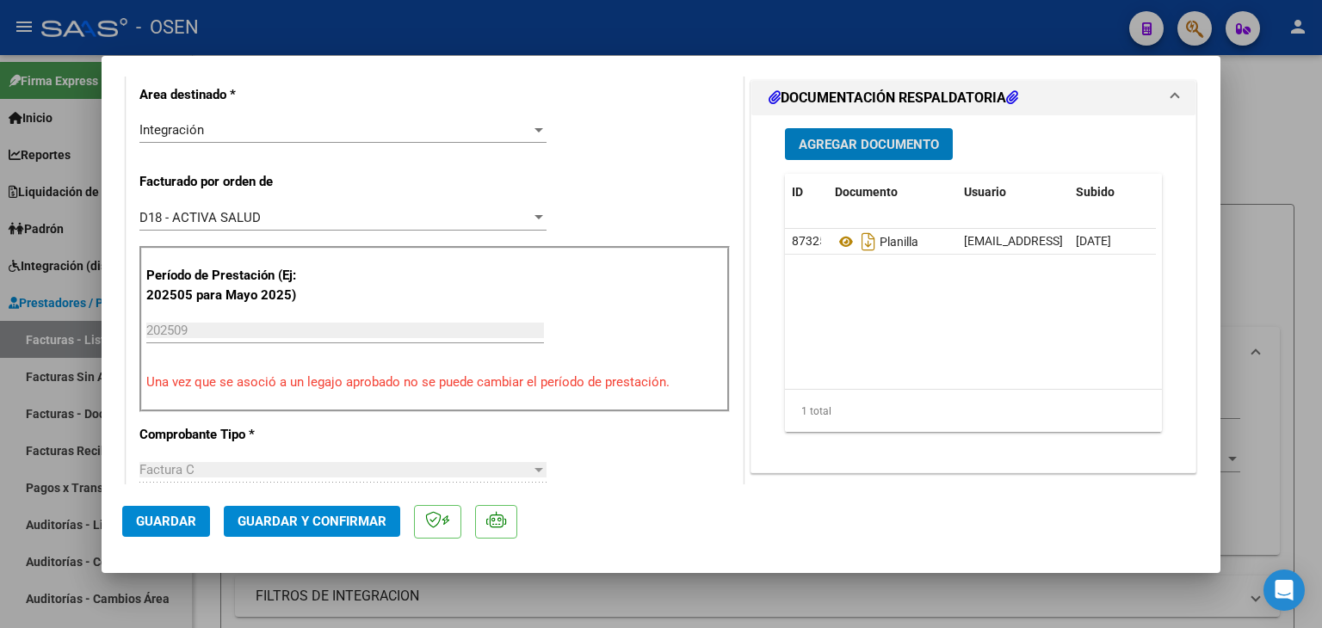
click at [196, 527] on button "Guardar" at bounding box center [166, 521] width 88 height 31
click at [191, 523] on span "Guardar" at bounding box center [166, 521] width 60 height 15
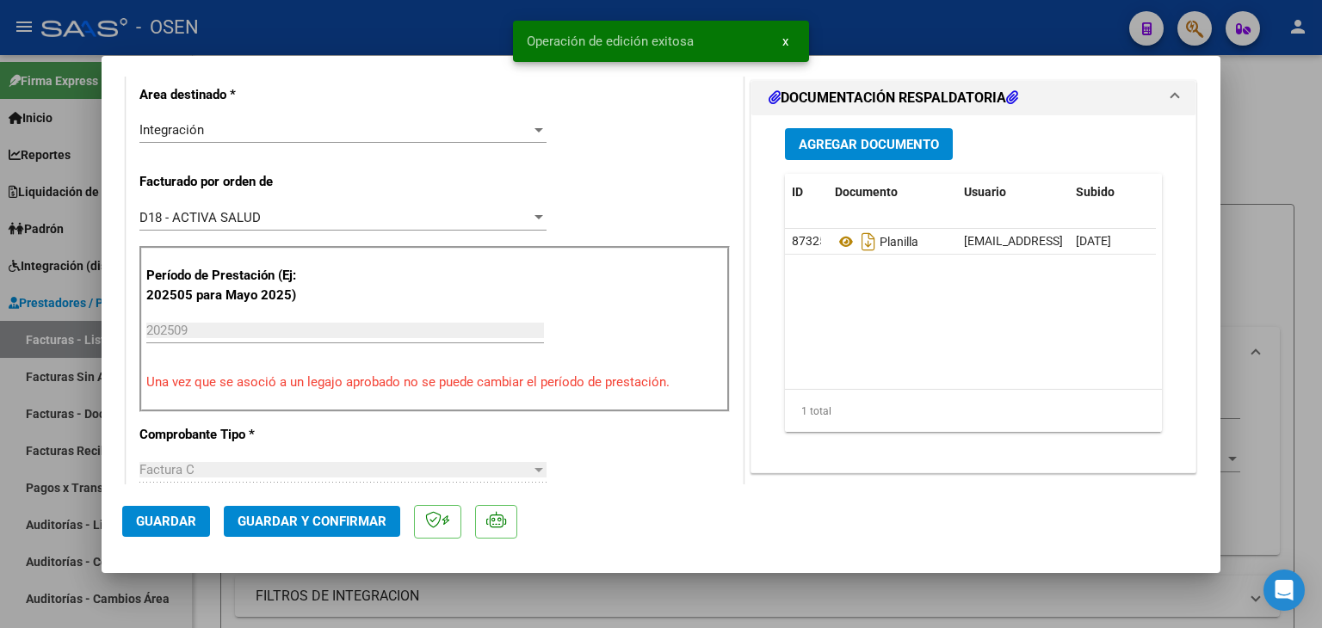
click at [211, 611] on div at bounding box center [661, 314] width 1322 height 628
type input "$ 0,00"
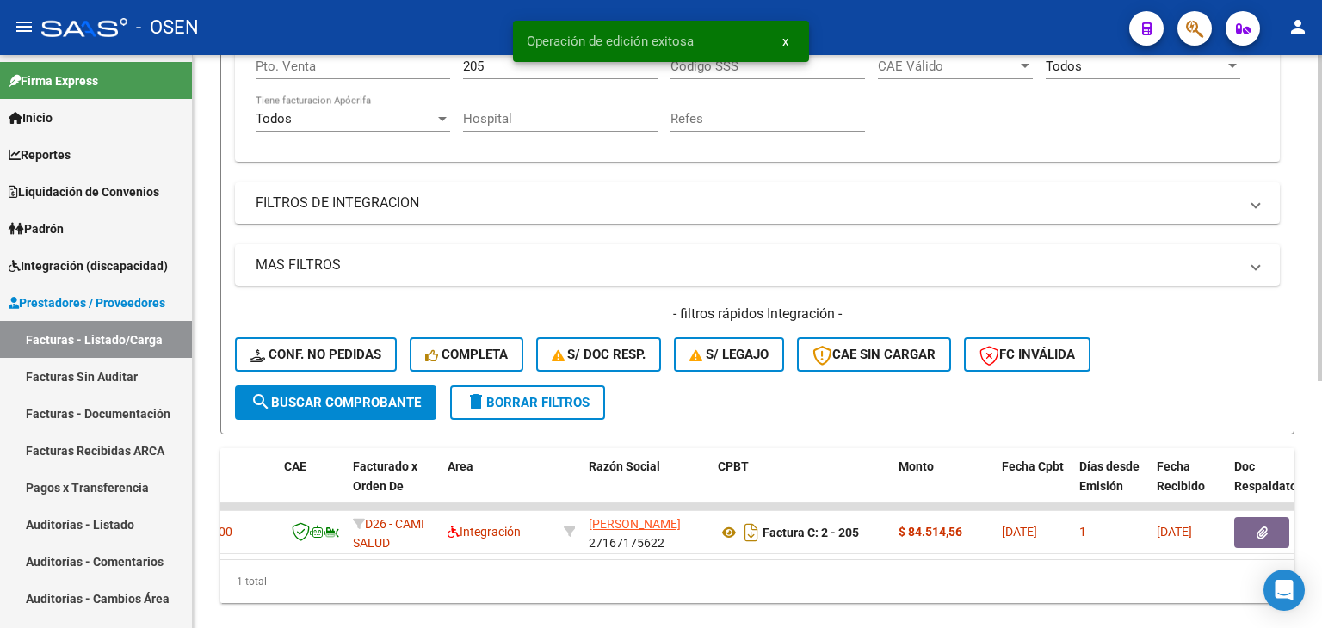
scroll to position [434, 0]
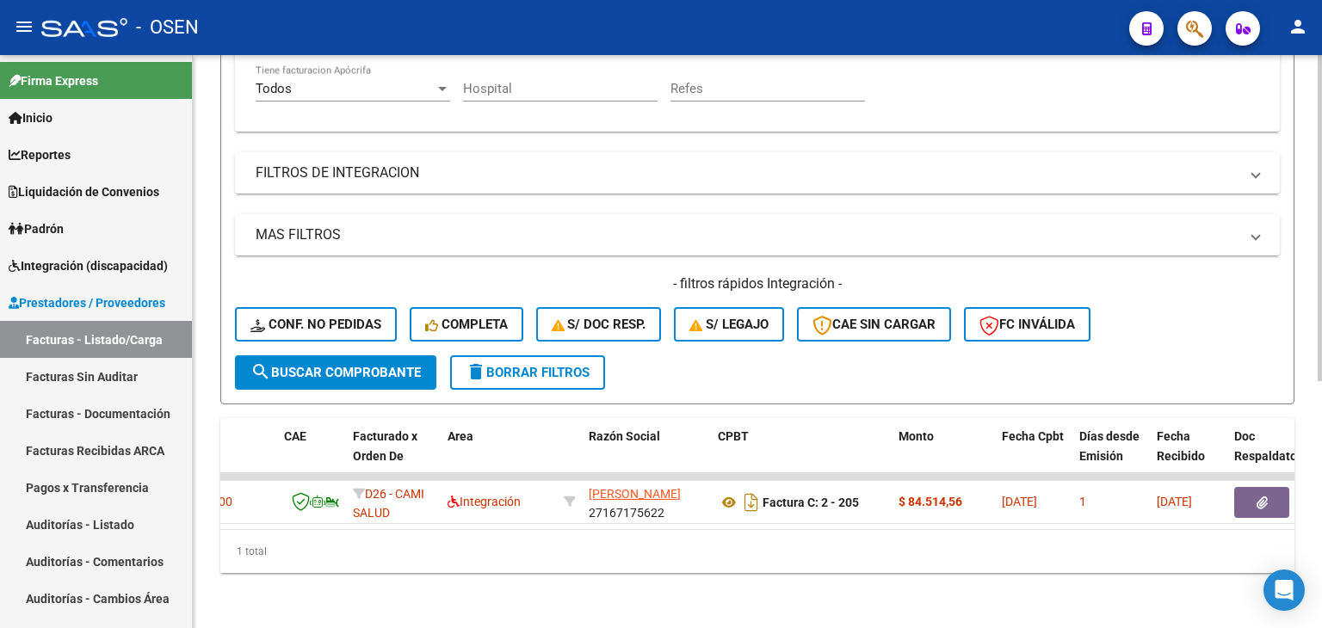
click at [531, 355] on button "delete Borrar Filtros" at bounding box center [527, 372] width 155 height 34
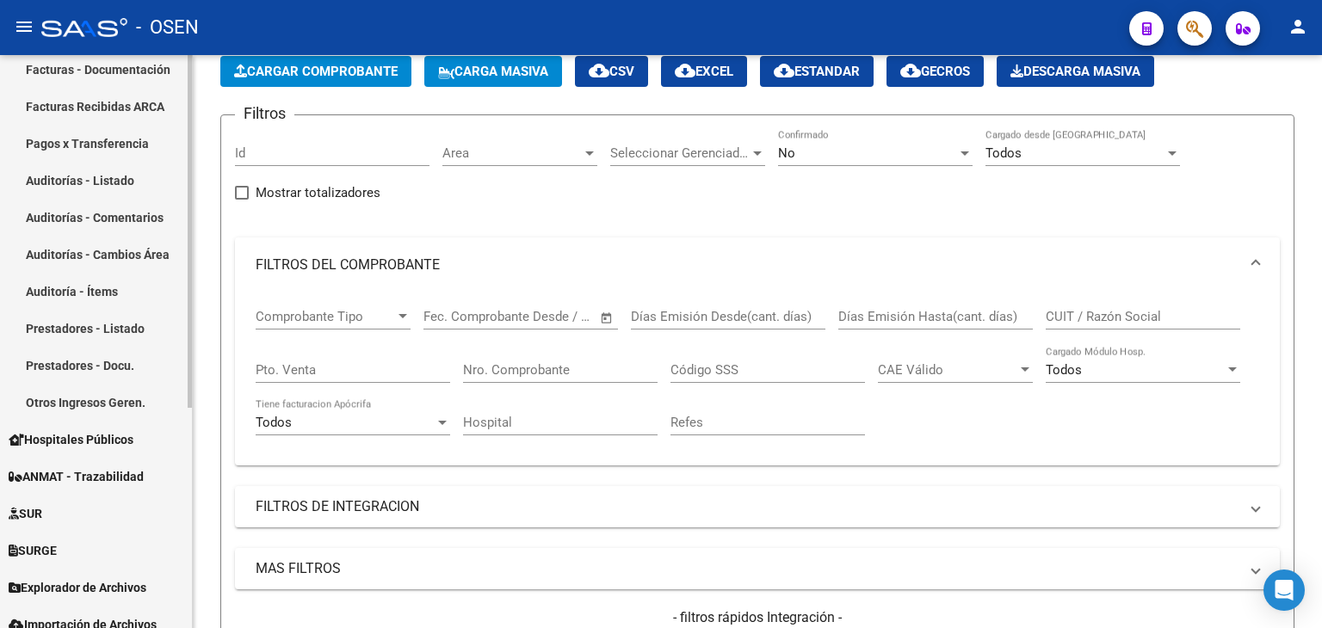
scroll to position [258, 0]
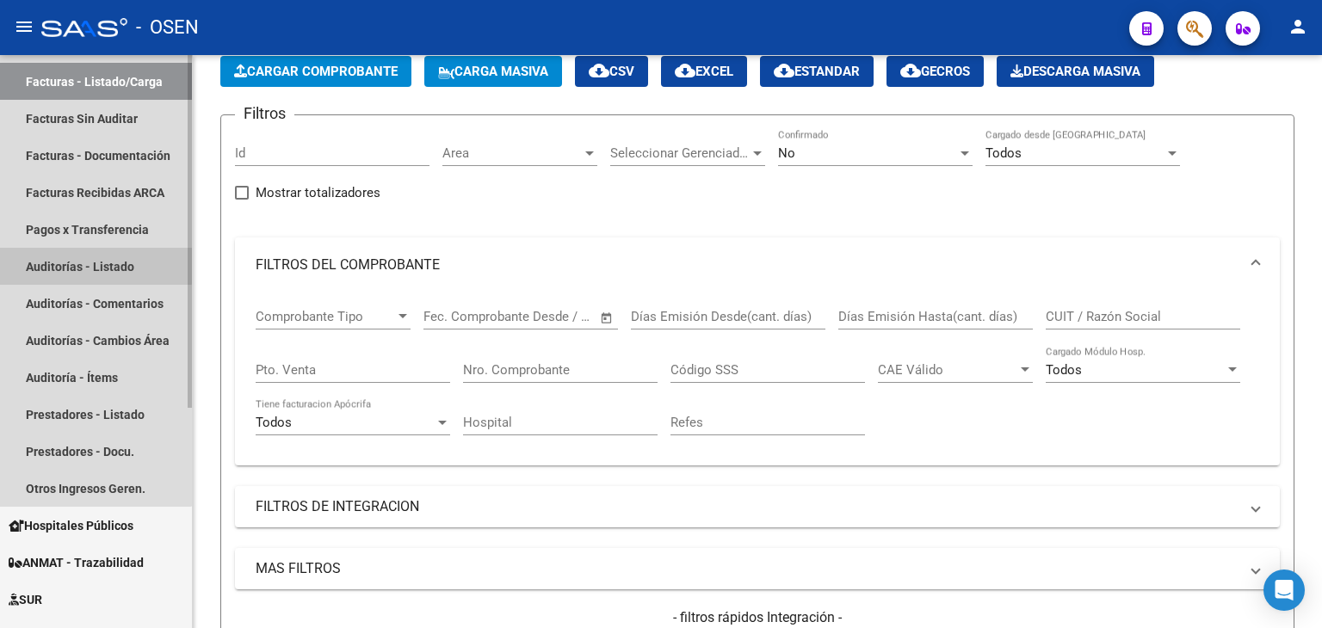
click at [94, 255] on link "Auditorías - Listado" at bounding box center [96, 266] width 192 height 37
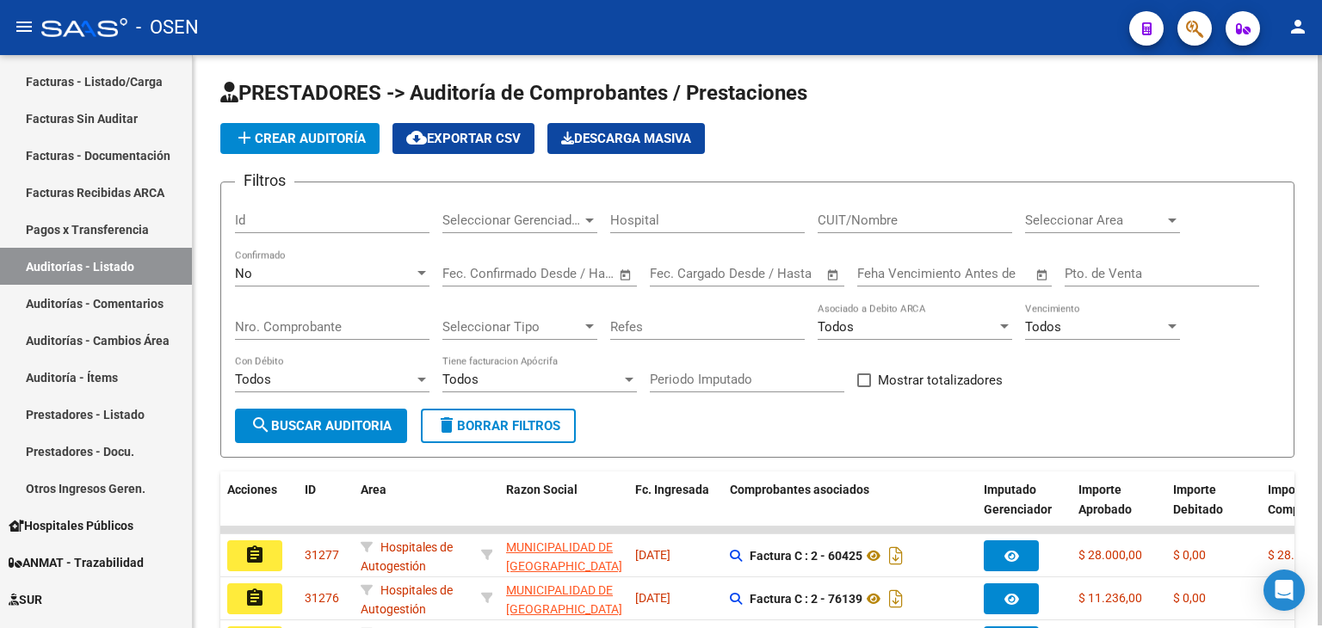
scroll to position [89, 0]
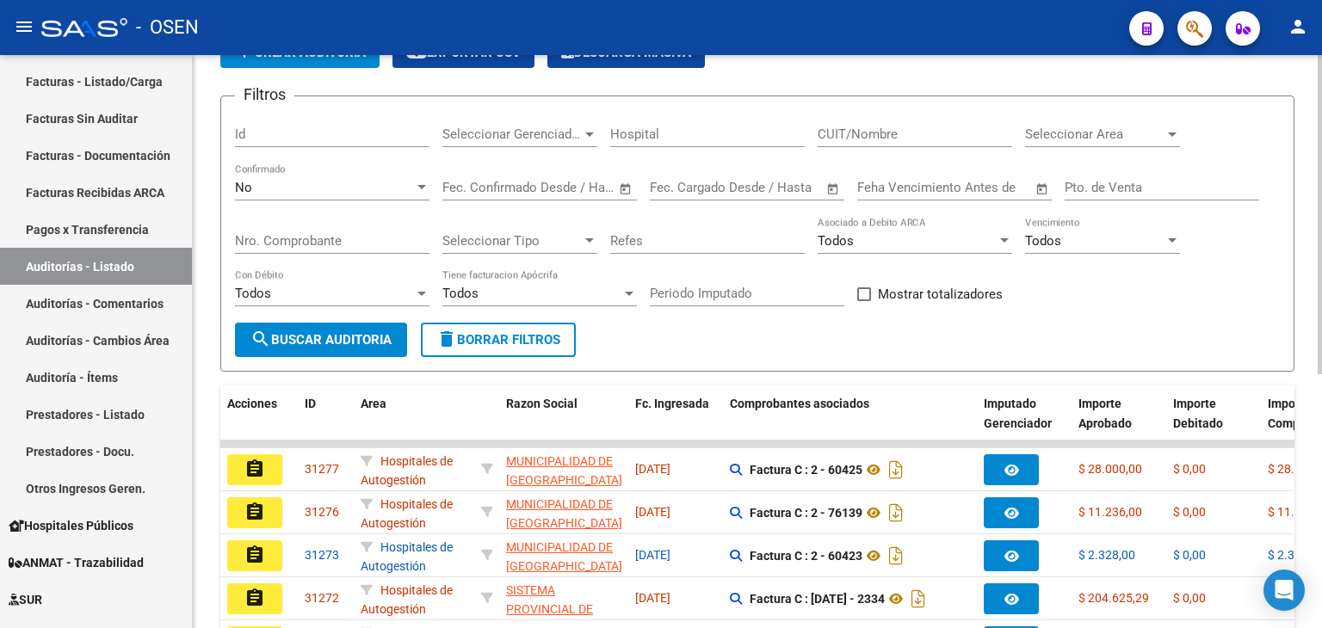
click at [1063, 135] on span "Seleccionar Area" at bounding box center [1094, 134] width 139 height 15
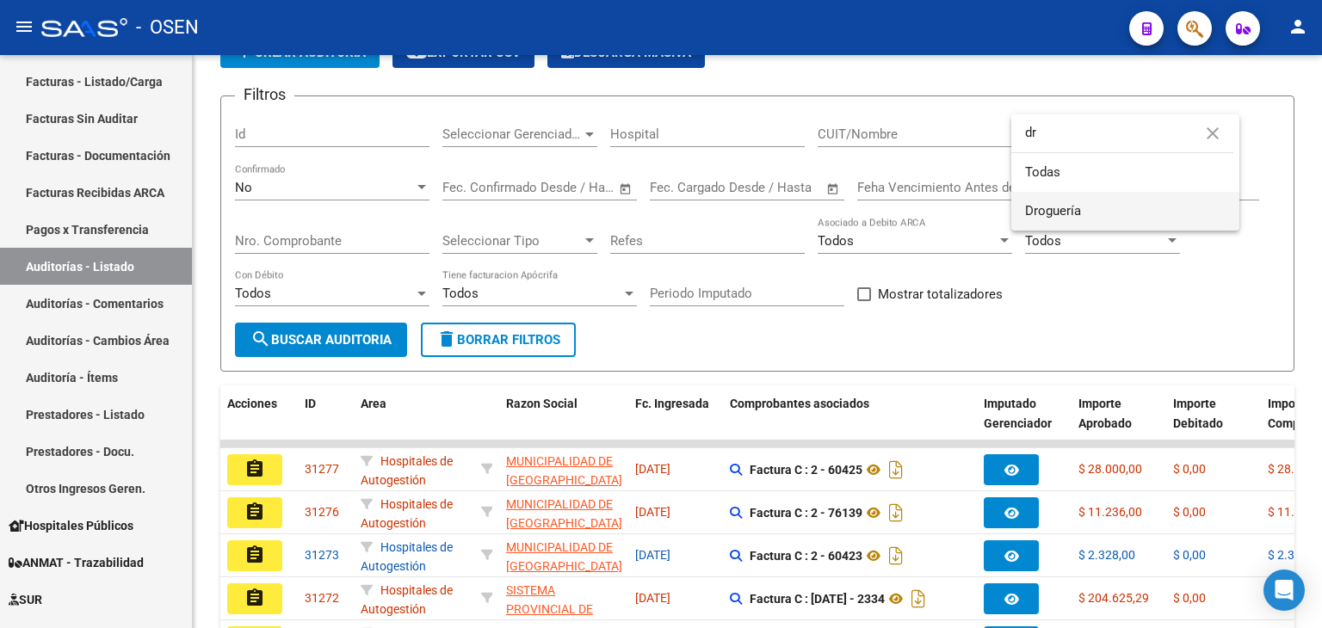
type input "dr"
click at [1090, 200] on span "Droguería" at bounding box center [1125, 211] width 201 height 39
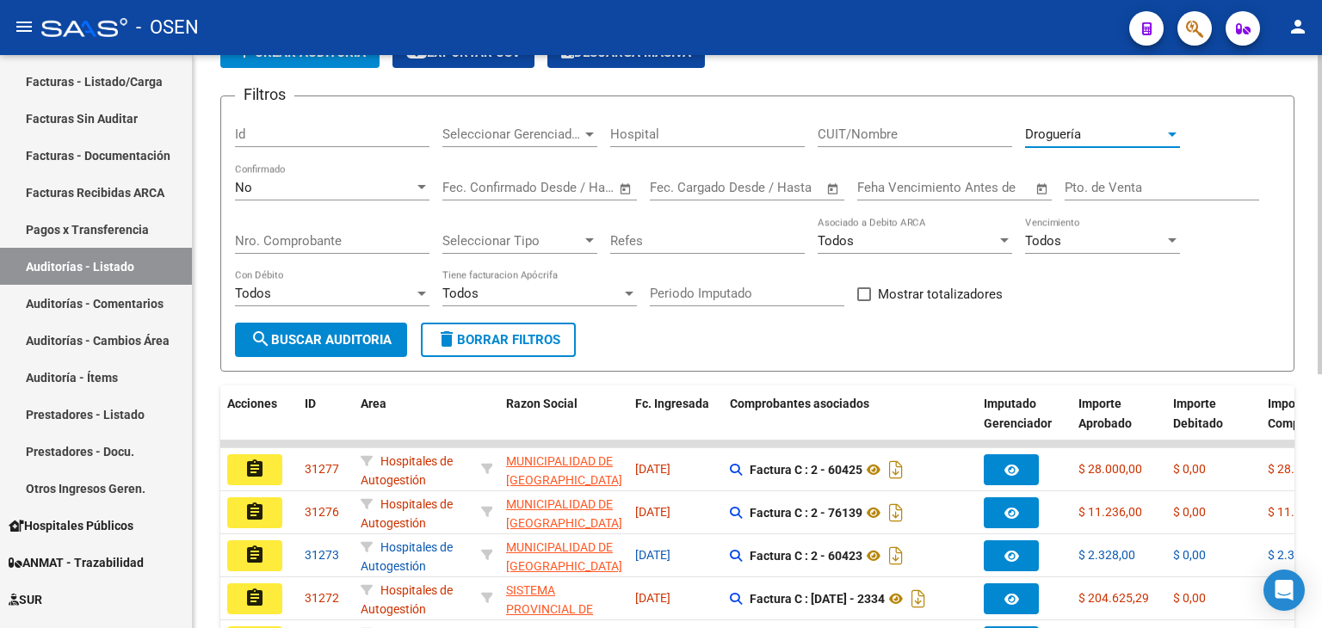
click at [321, 336] on span "search Buscar Auditoria" at bounding box center [320, 339] width 141 height 15
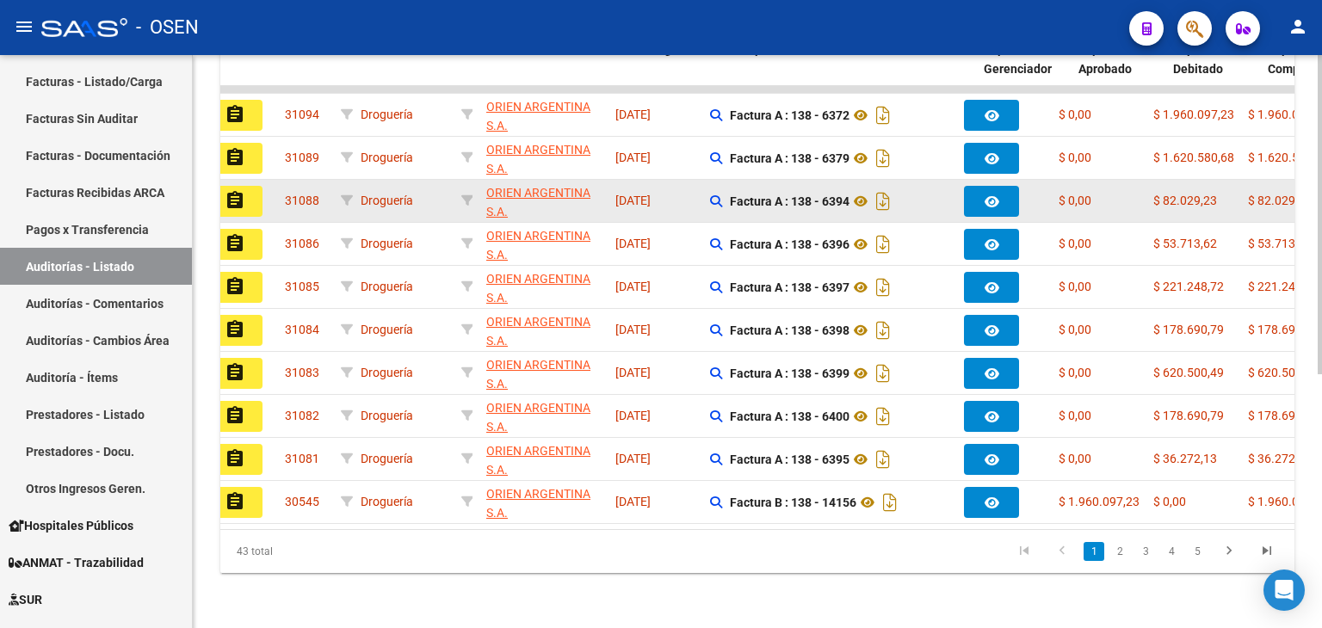
scroll to position [0, 0]
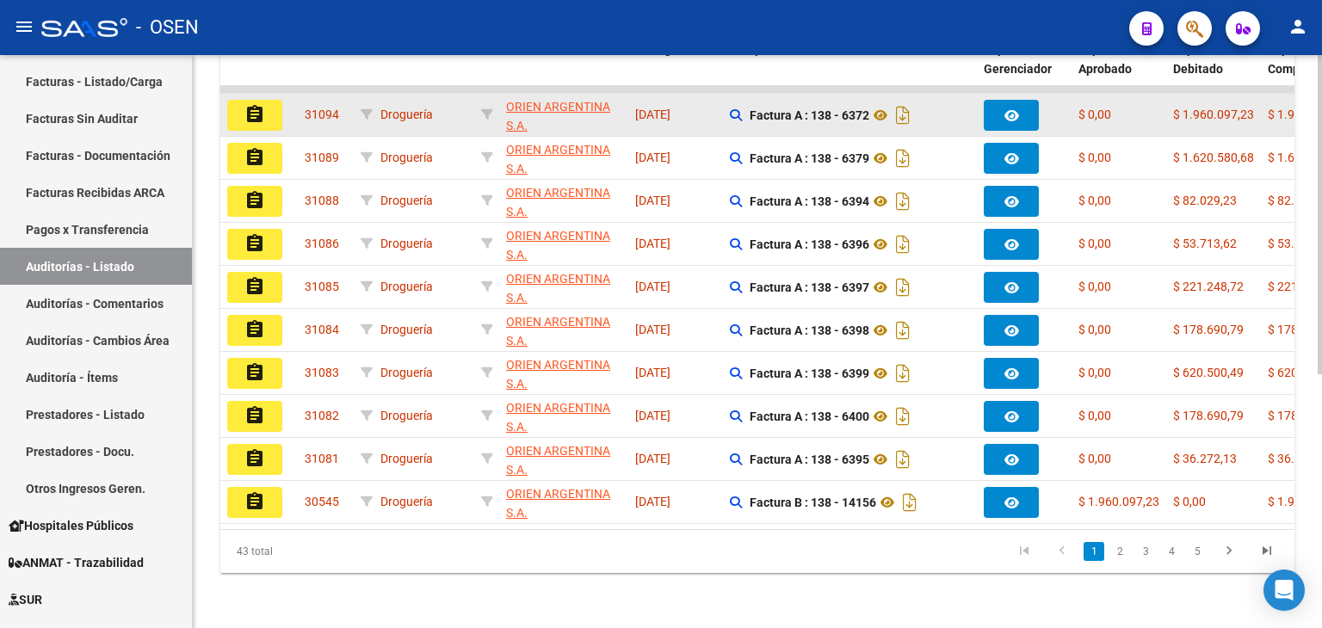
click at [255, 110] on mat-icon "assignment" at bounding box center [254, 114] width 21 height 21
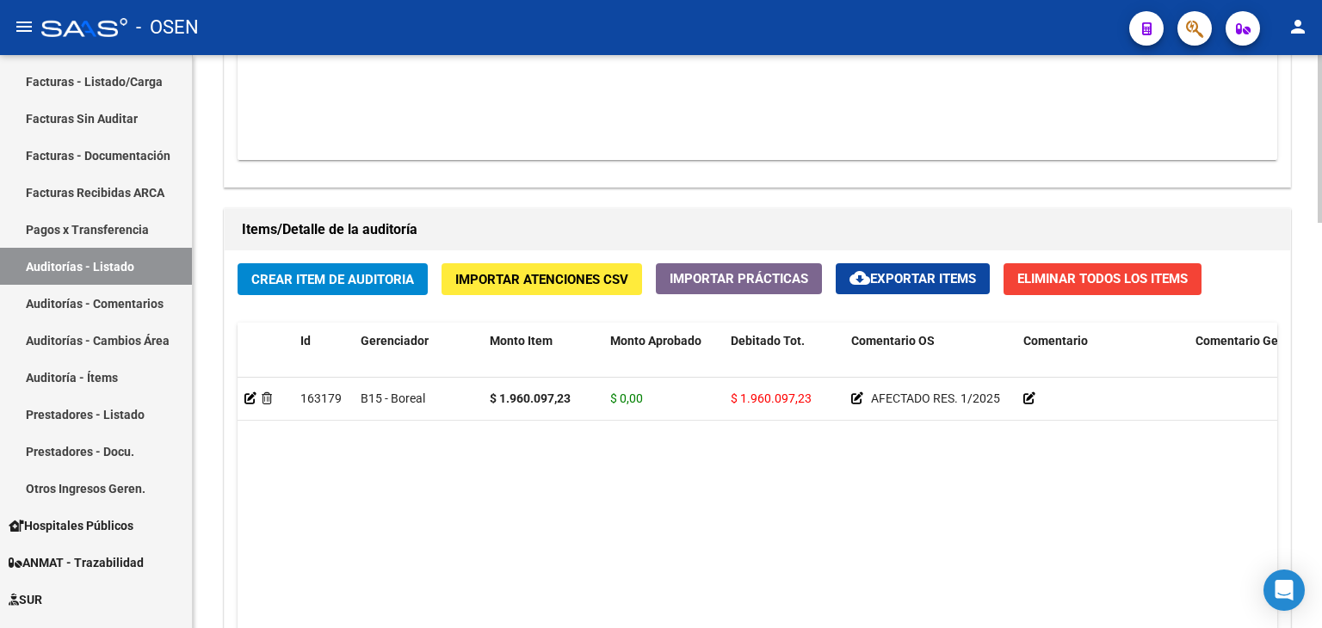
scroll to position [1119, 0]
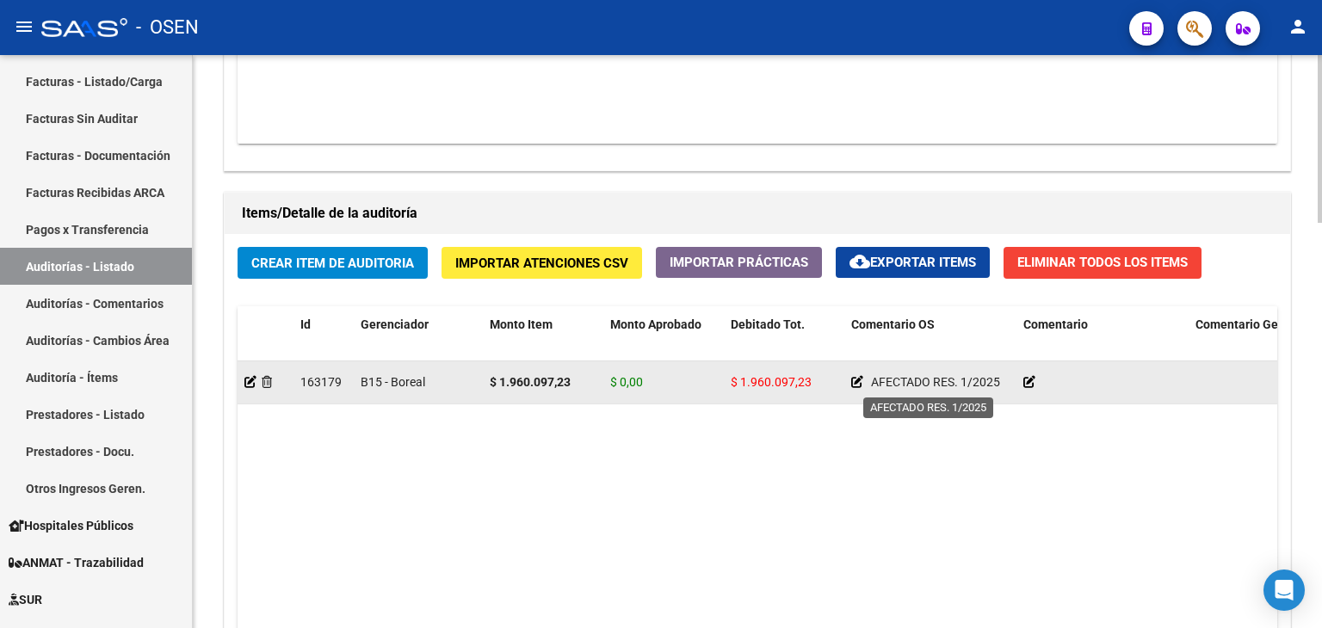
drag, startPoint x: 873, startPoint y: 384, endPoint x: 1002, endPoint y: 381, distance: 128.2
click at [1002, 381] on div "AFECTADO RES. 1/2025" at bounding box center [930, 383] width 158 height 20
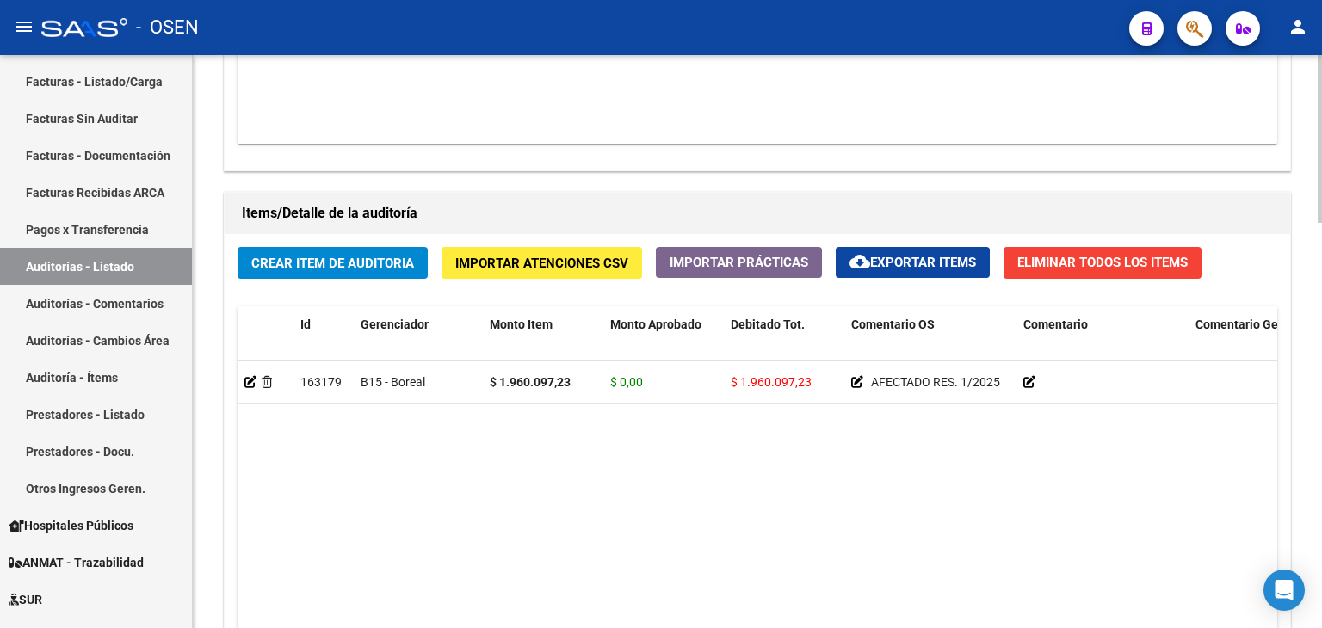
copy span "AFECTADO RES. 1/2025"
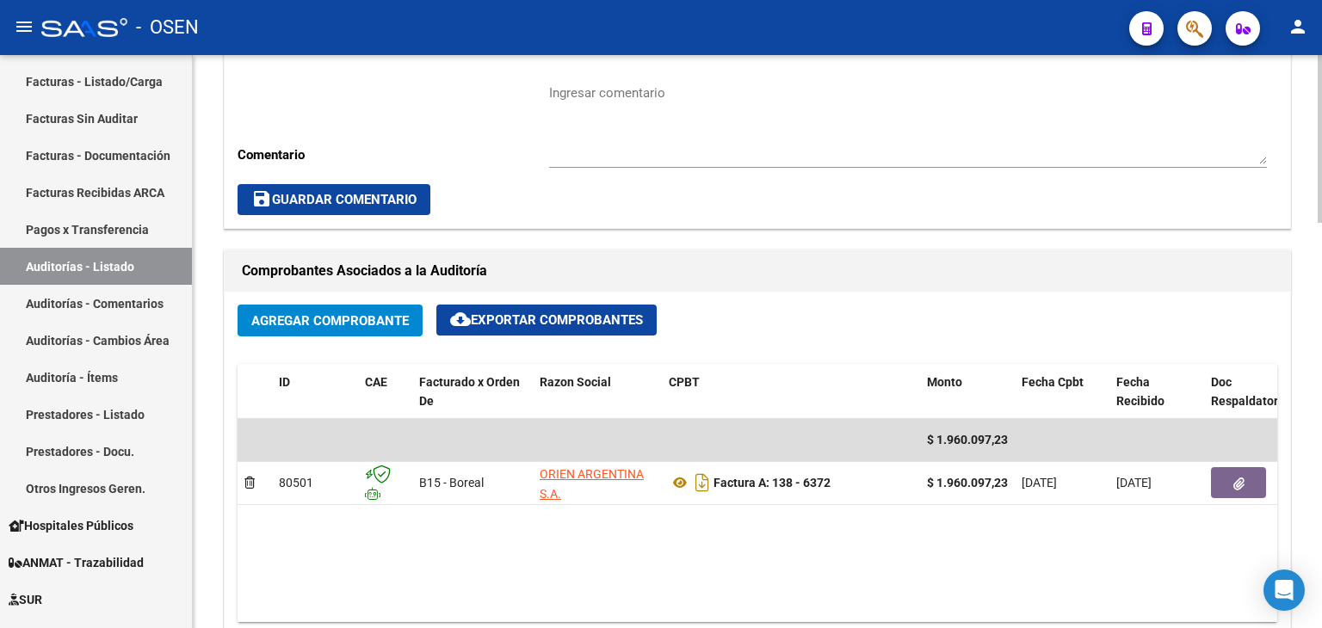
scroll to position [602, 0]
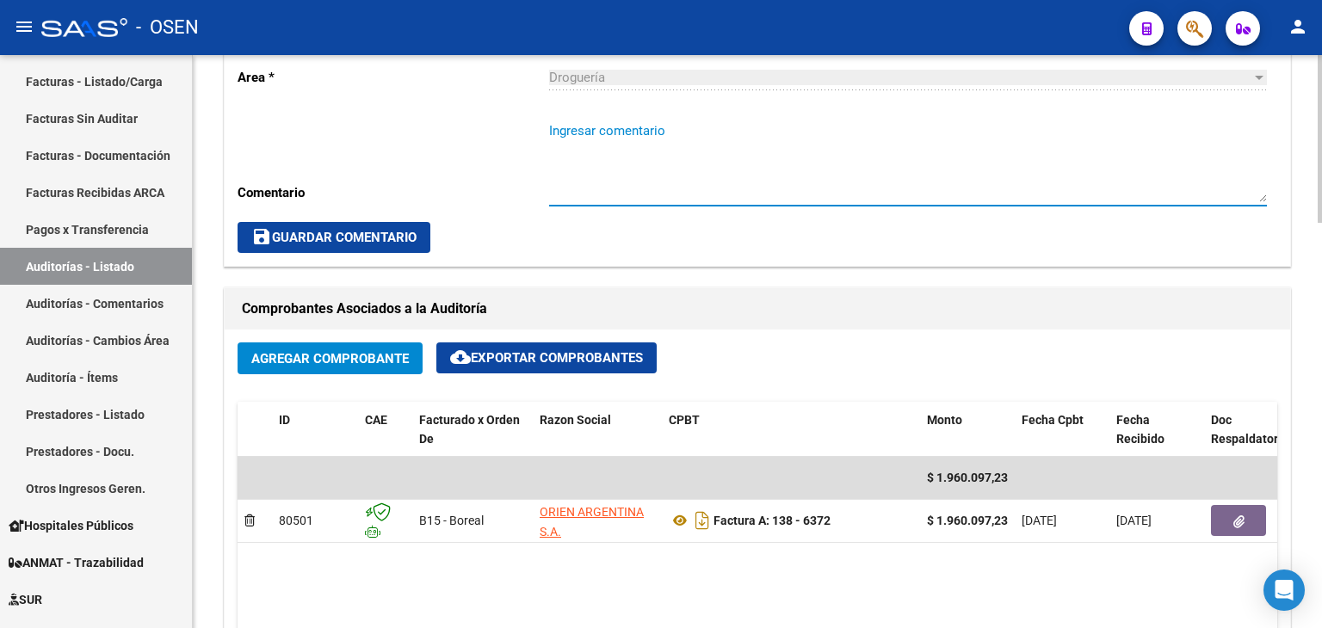
click at [606, 138] on textarea "Ingresar comentario" at bounding box center [908, 161] width 718 height 81
paste textarea "AFECTADO RES. 1/2025"
type textarea "AFECTADO RES. 1/2025"
click at [425, 227] on button "save Guardar Comentario" at bounding box center [334, 237] width 193 height 31
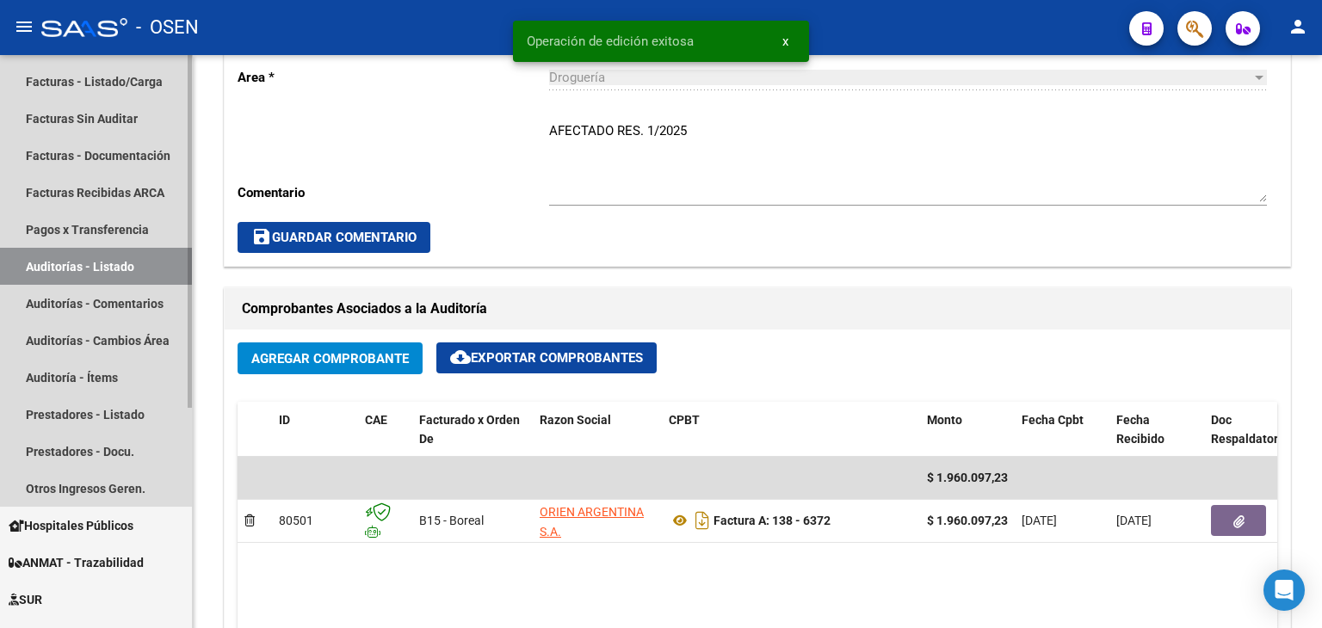
click at [123, 268] on link "Auditorías - Listado" at bounding box center [96, 266] width 192 height 37
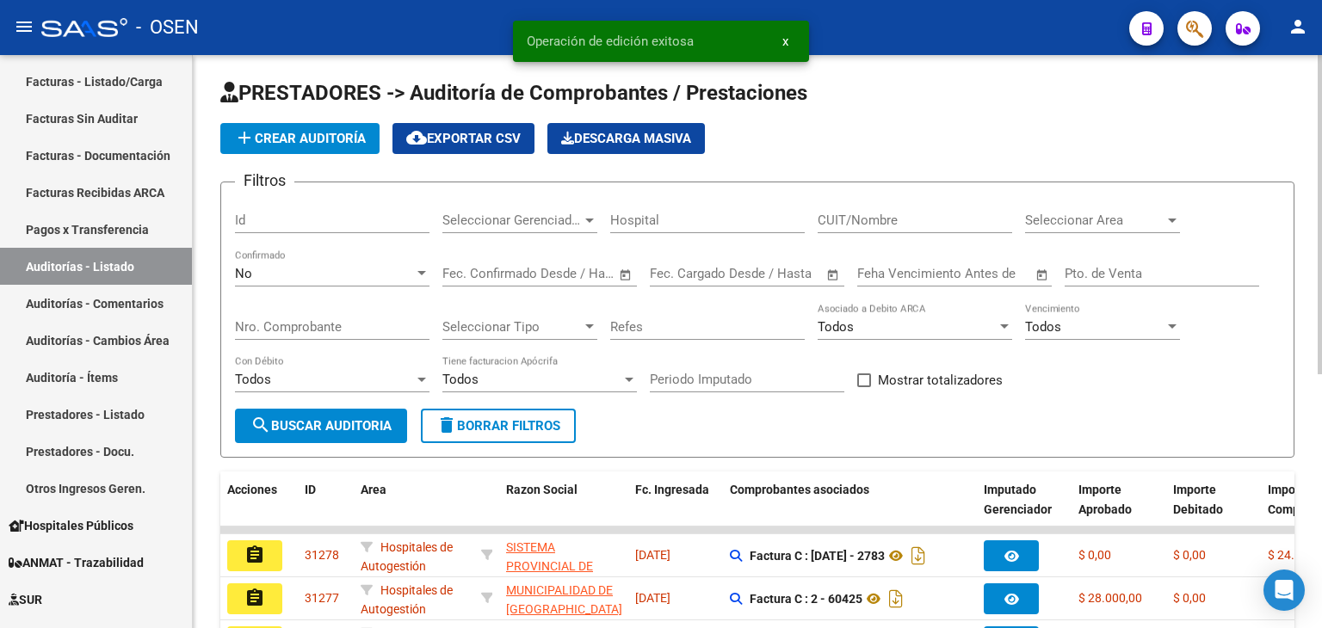
scroll to position [454, 0]
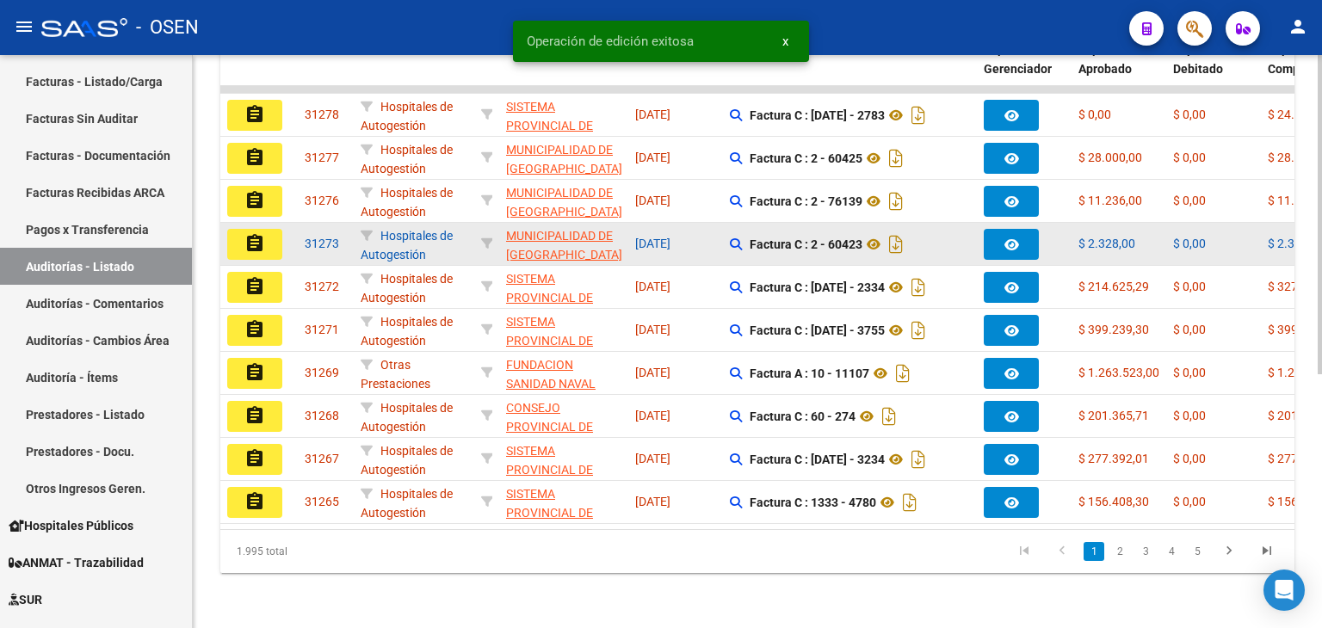
click at [1064, 229] on div at bounding box center [1024, 244] width 81 height 31
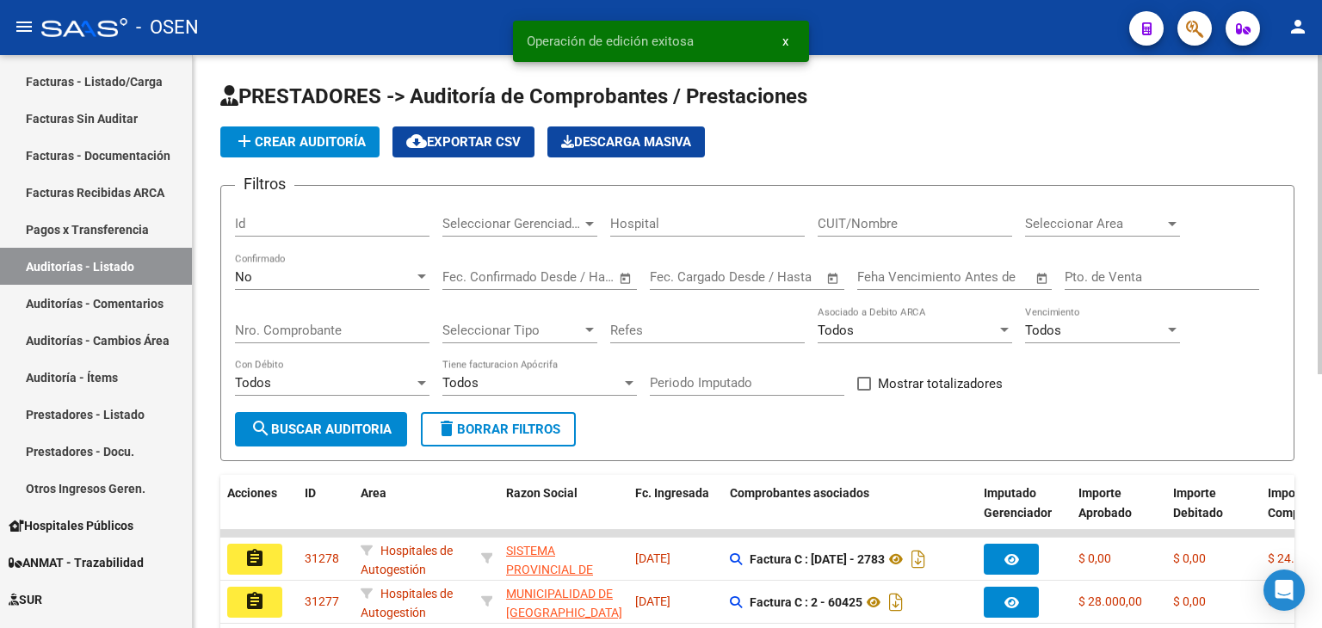
click at [1077, 217] on span "Seleccionar Area" at bounding box center [1094, 223] width 139 height 15
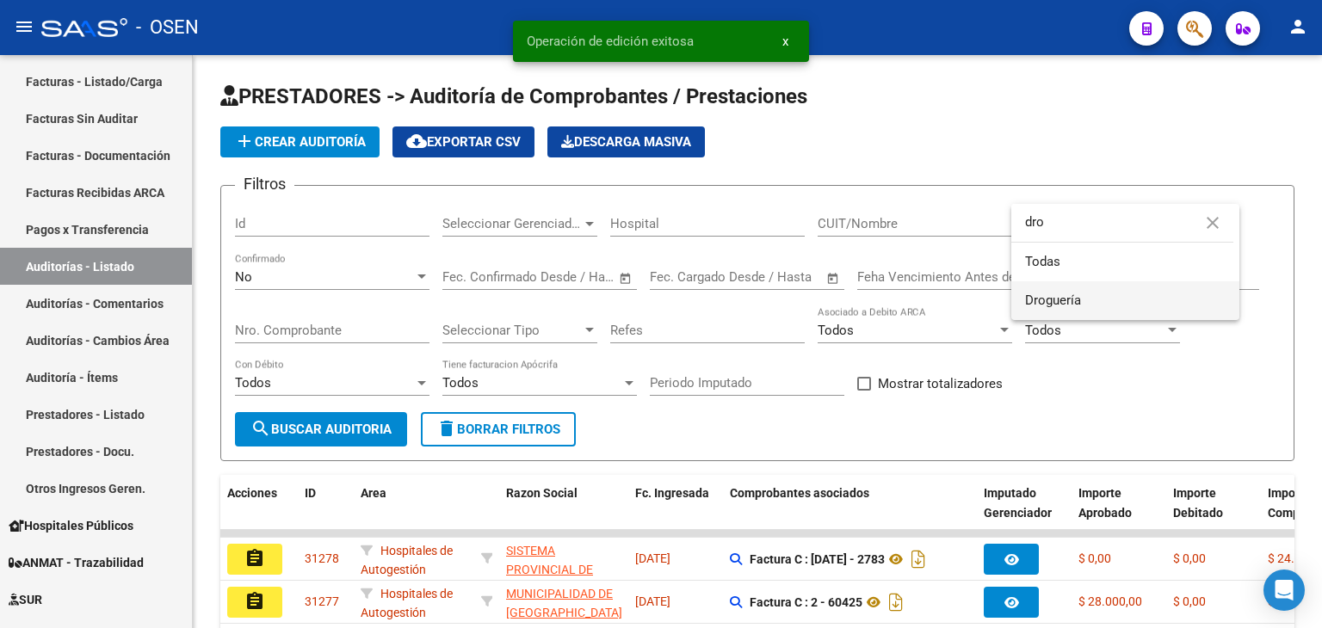
type input "dro"
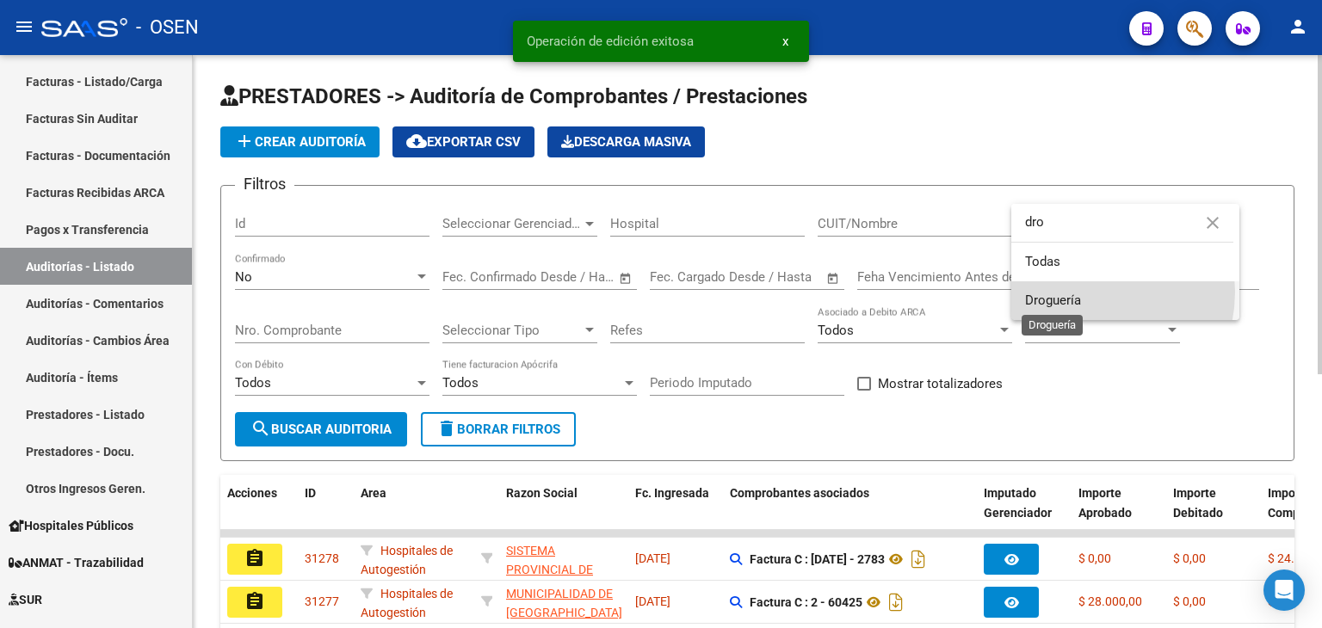
click at [1075, 293] on span "Droguería" at bounding box center [1053, 300] width 56 height 15
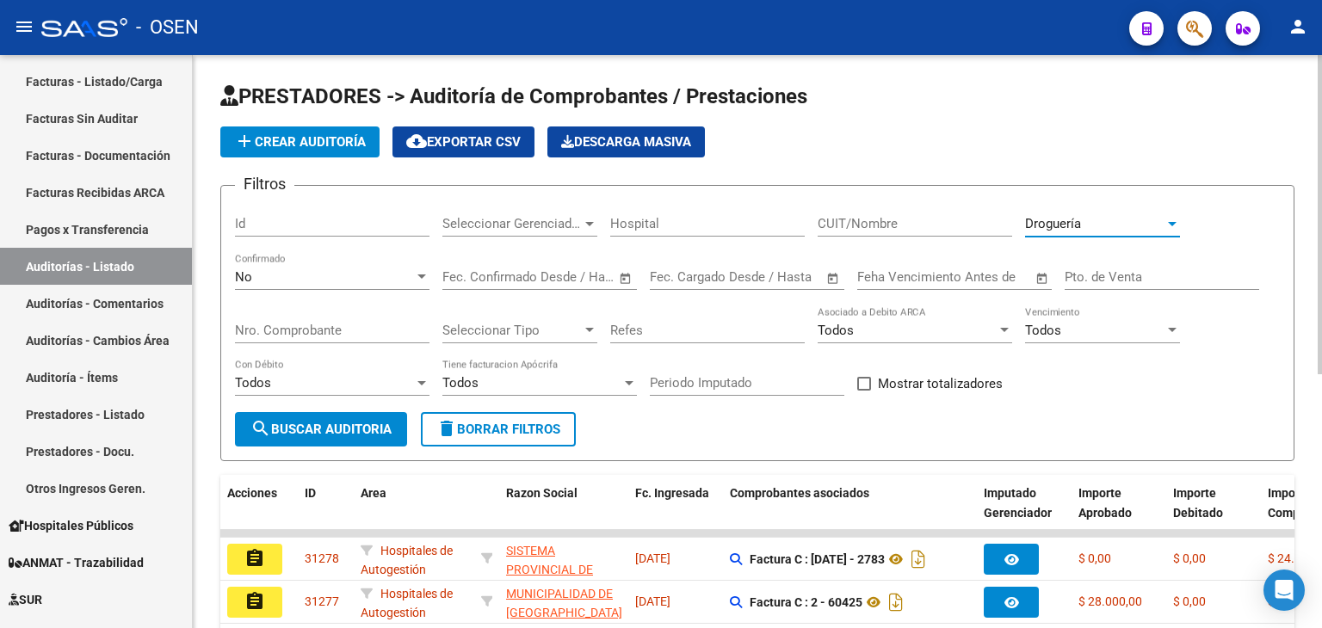
click at [365, 423] on span "search Buscar Auditoria" at bounding box center [320, 429] width 141 height 15
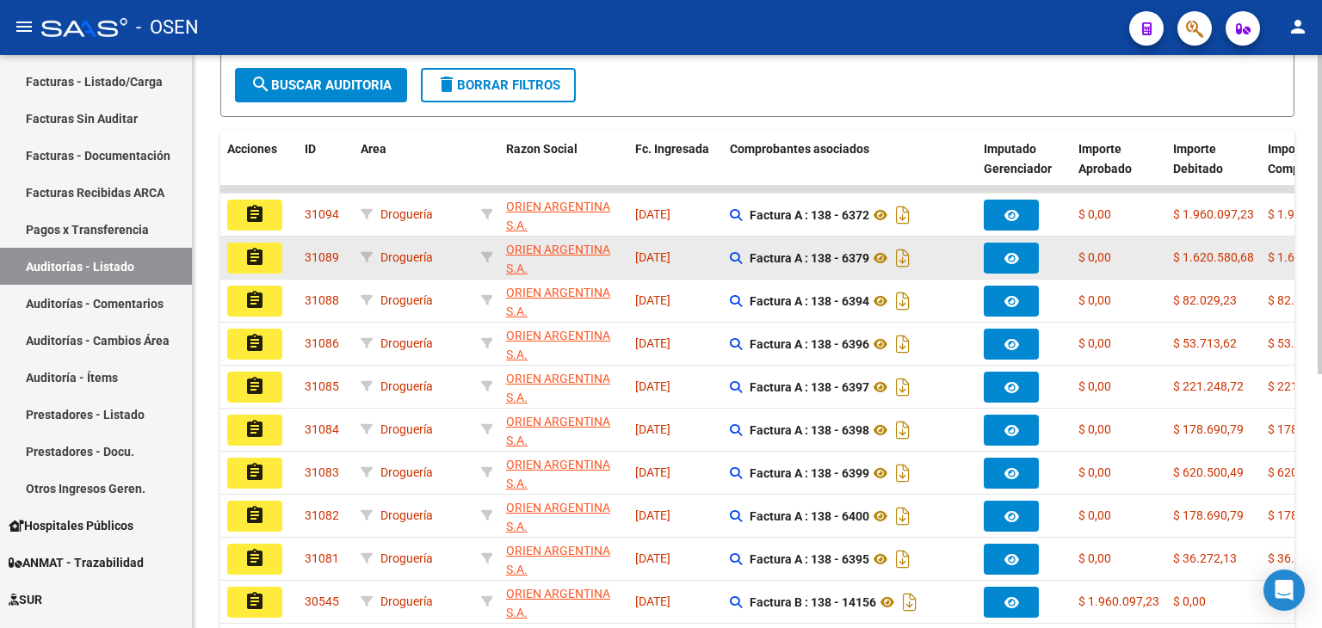
click at [269, 259] on button "assignment" at bounding box center [254, 258] width 55 height 31
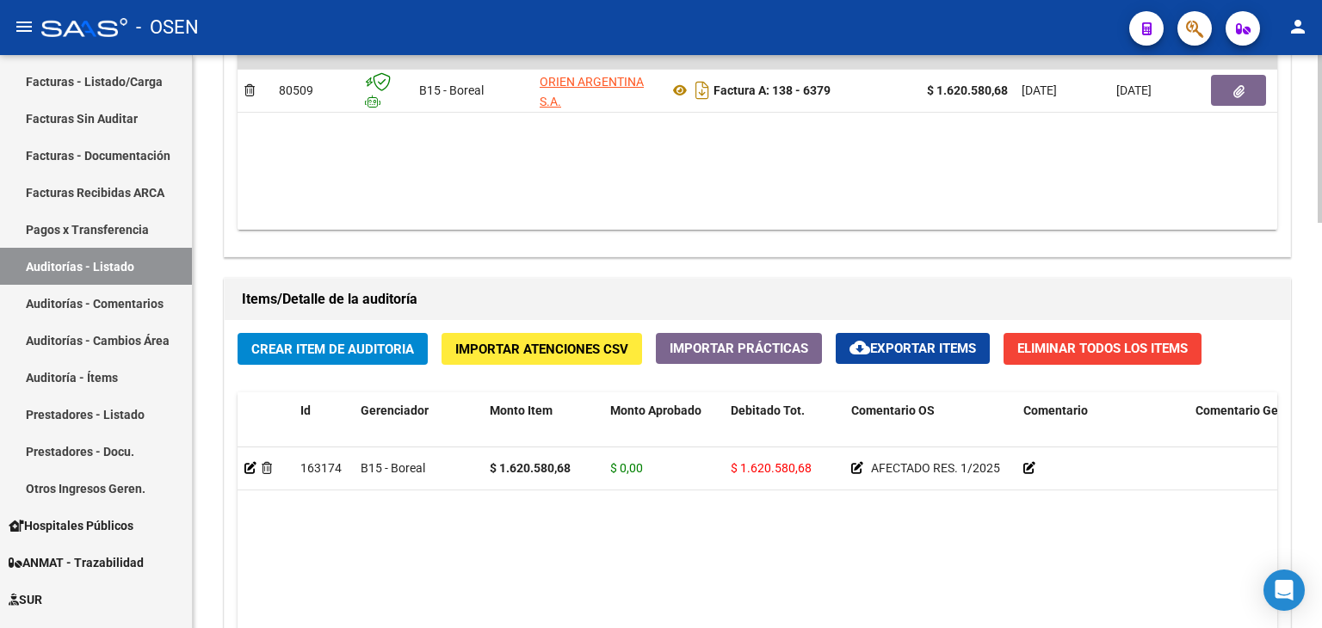
scroll to position [430, 0]
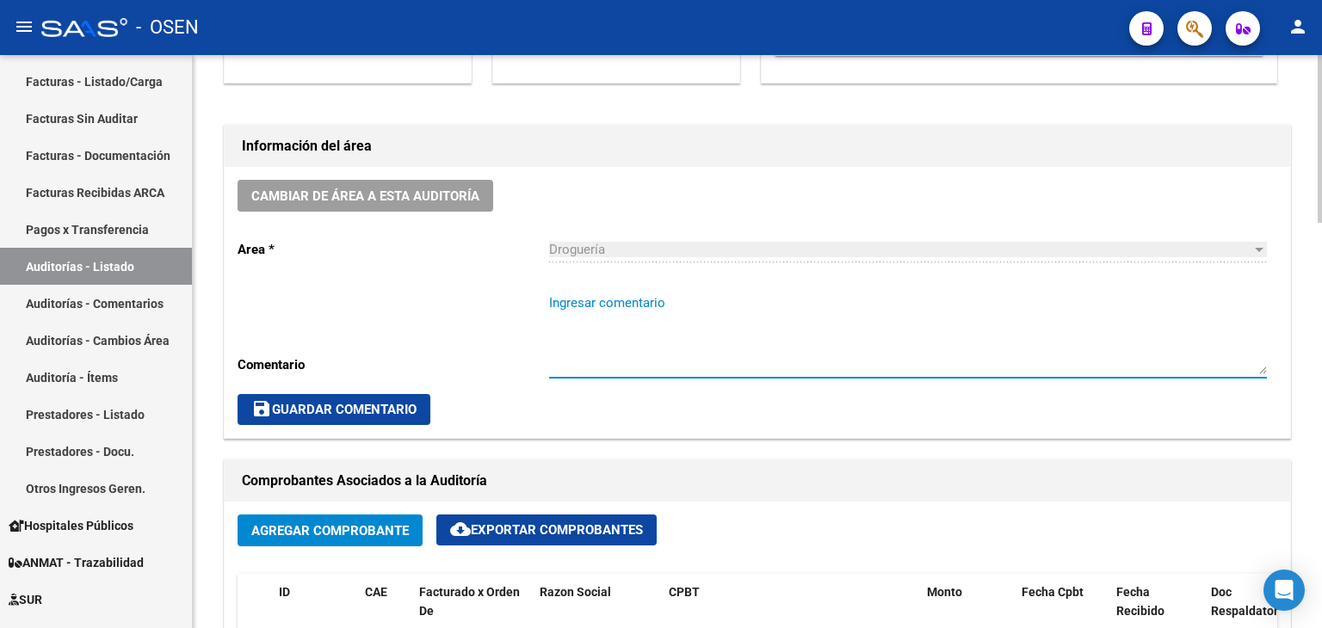
click at [617, 293] on textarea "Ingresar comentario" at bounding box center [908, 333] width 718 height 81
paste textarea "AFECTADO RES. 1/2025"
type textarea "AFECTADO RES. 1/2025"
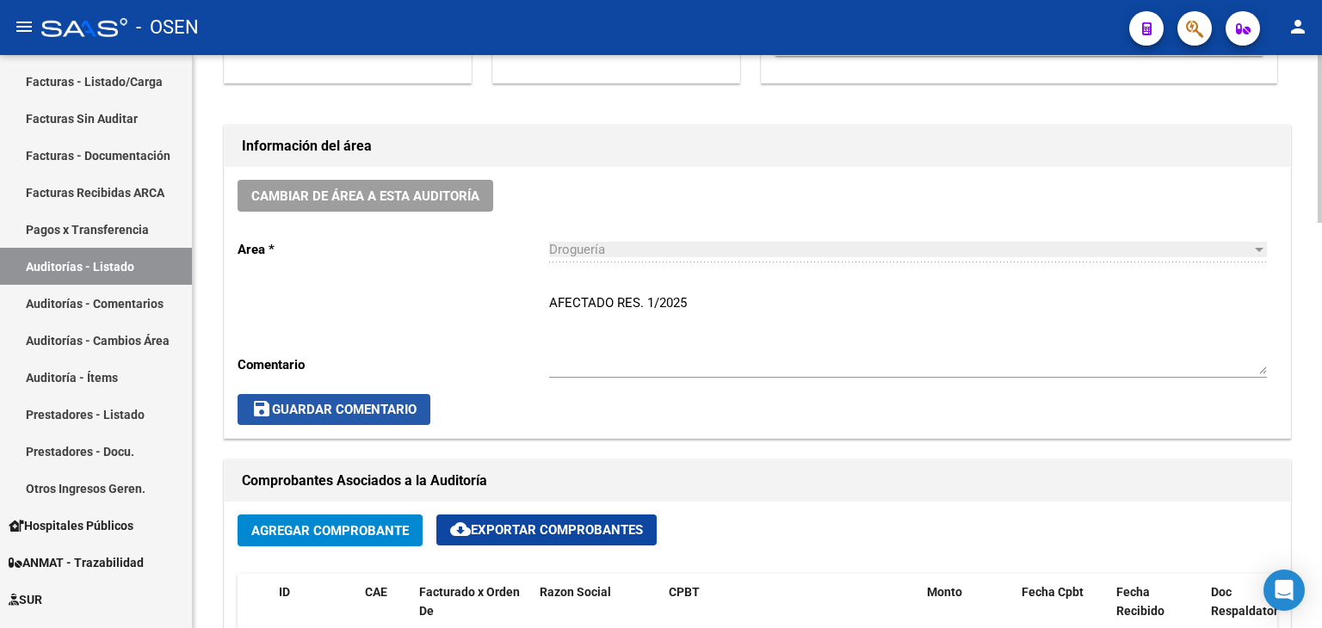
click at [405, 407] on span "save Guardar Comentario" at bounding box center [333, 409] width 165 height 15
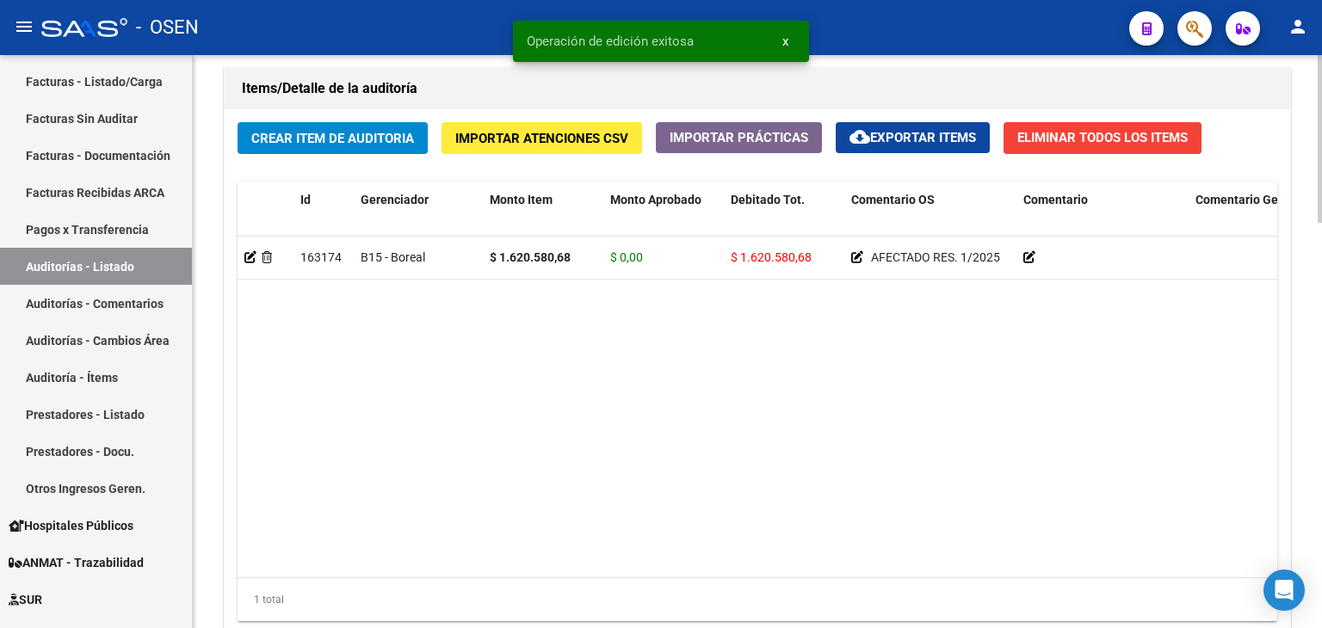
scroll to position [1384, 0]
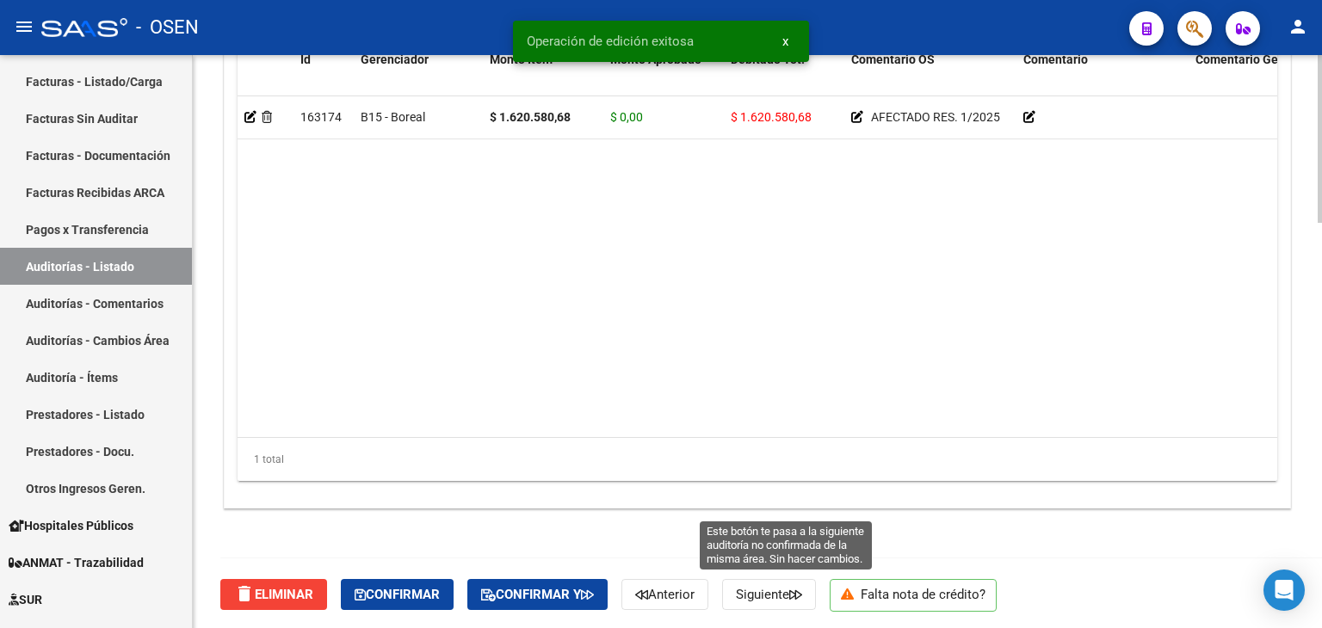
click at [792, 592] on span "Siguiente" at bounding box center [769, 594] width 66 height 15
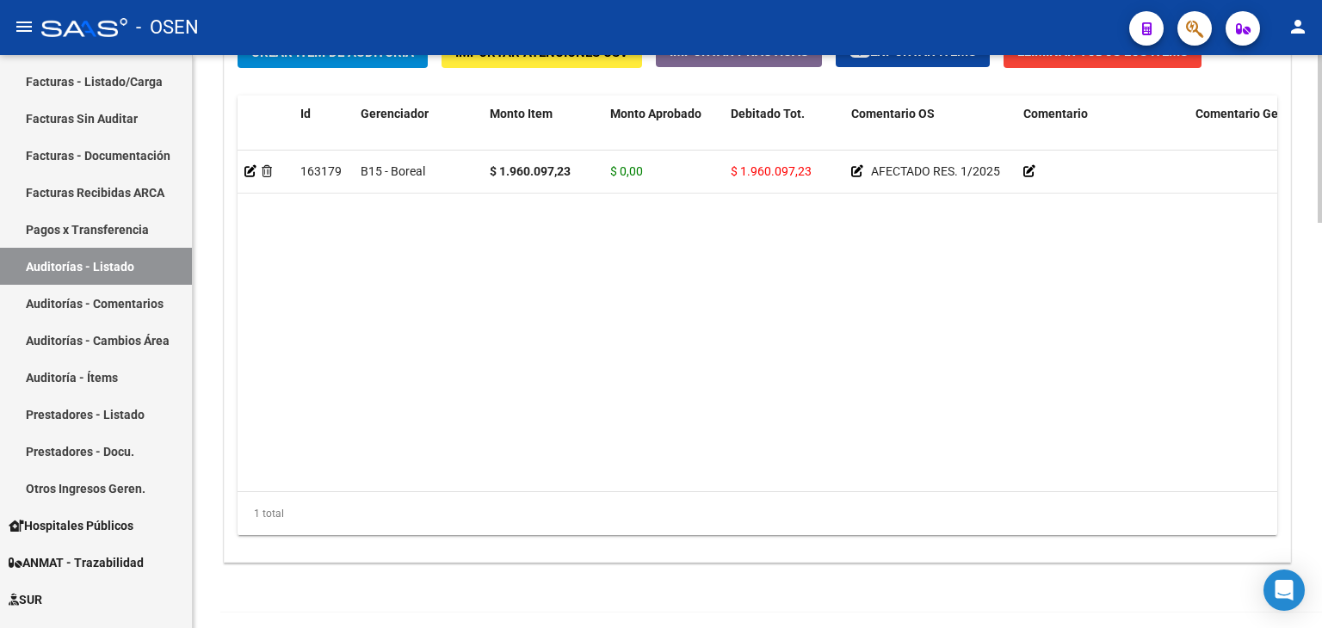
scroll to position [1377, 0]
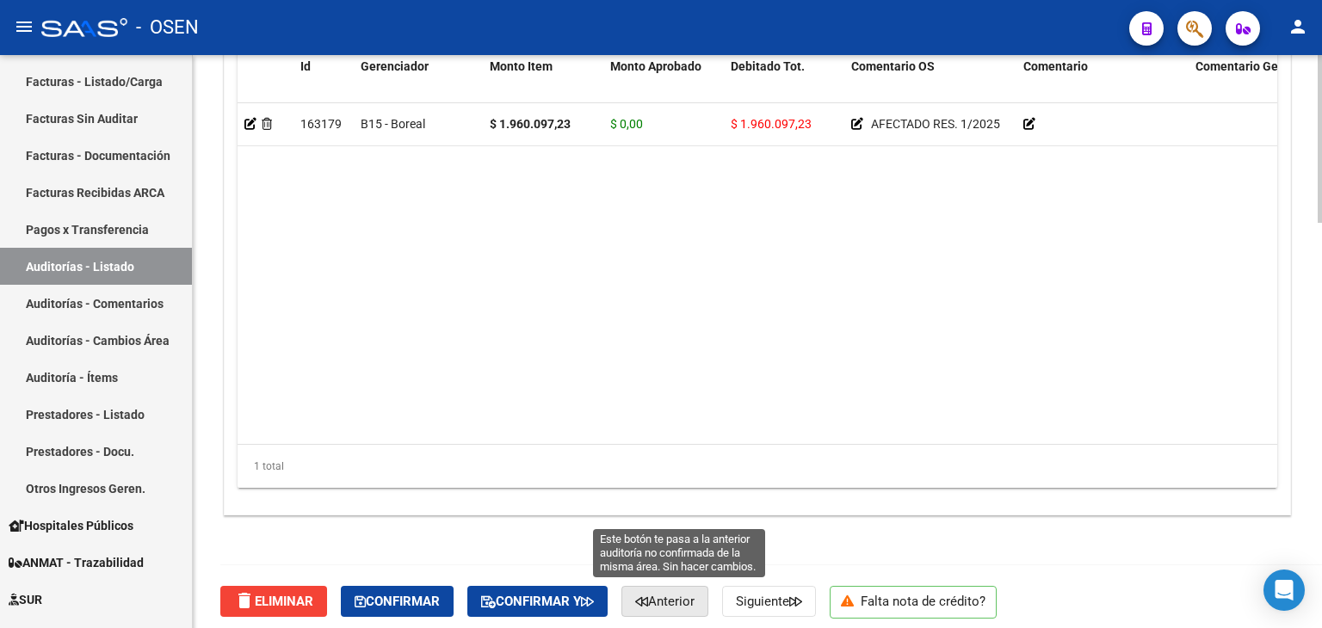
click at [694, 597] on span "Anterior" at bounding box center [664, 601] width 59 height 15
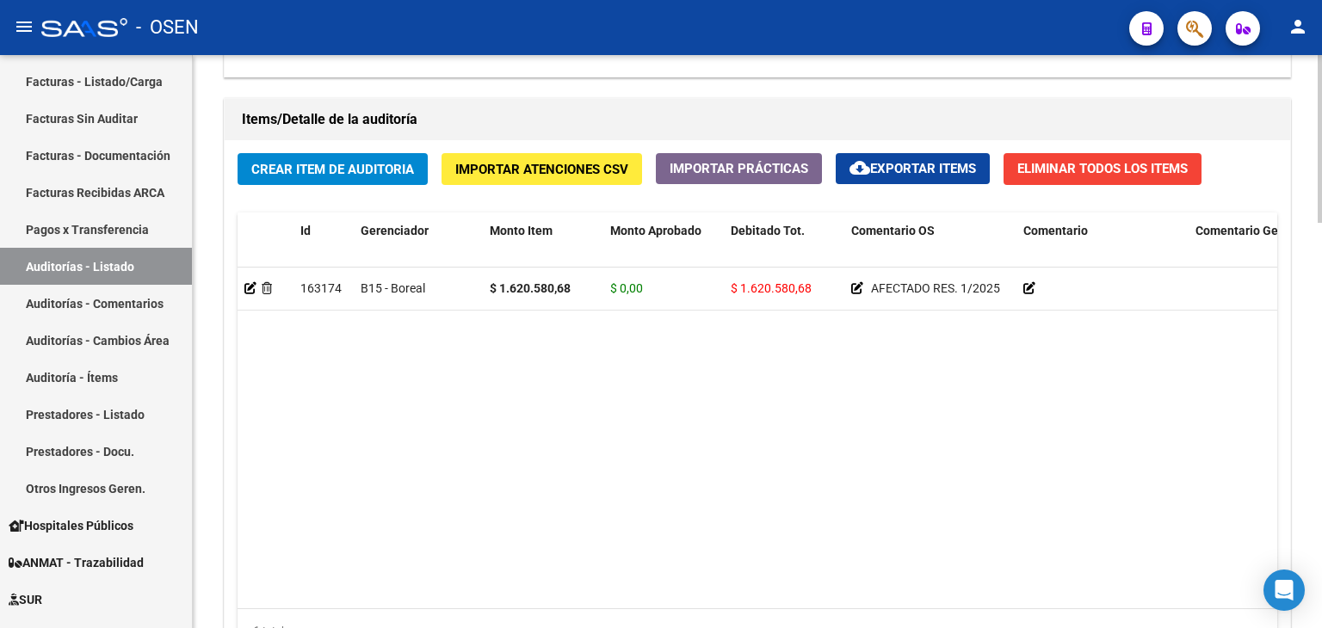
scroll to position [1377, 0]
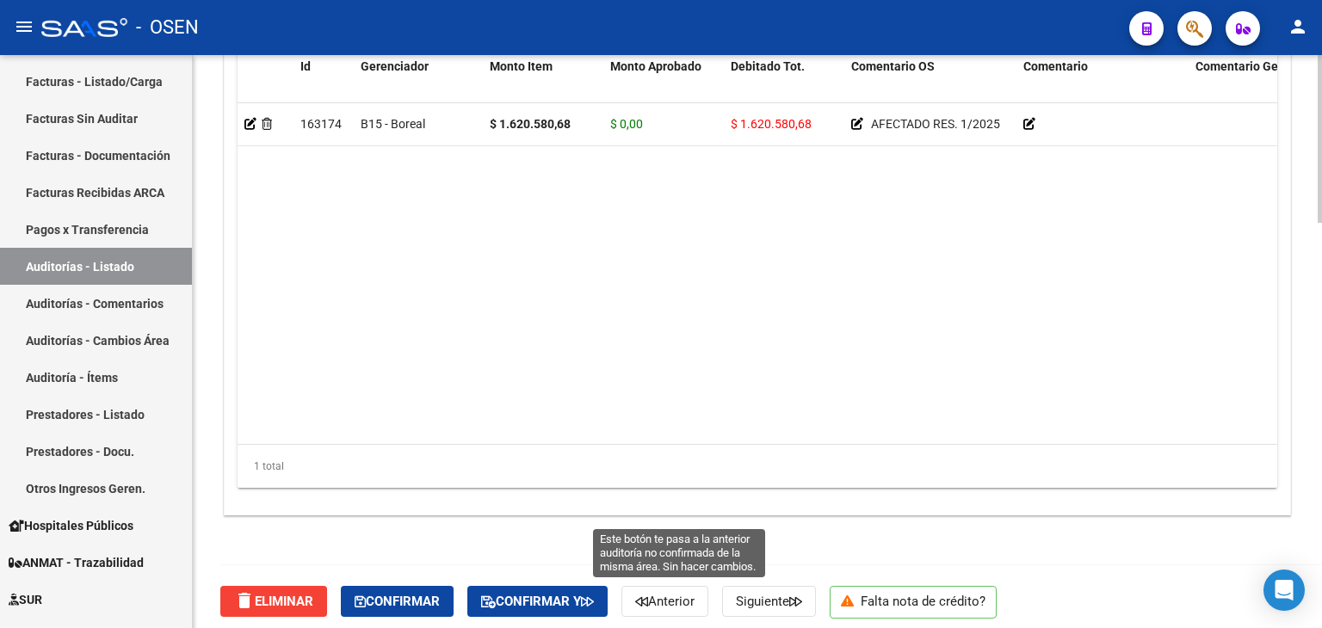
click at [678, 587] on button "Anterior" at bounding box center [664, 601] width 87 height 31
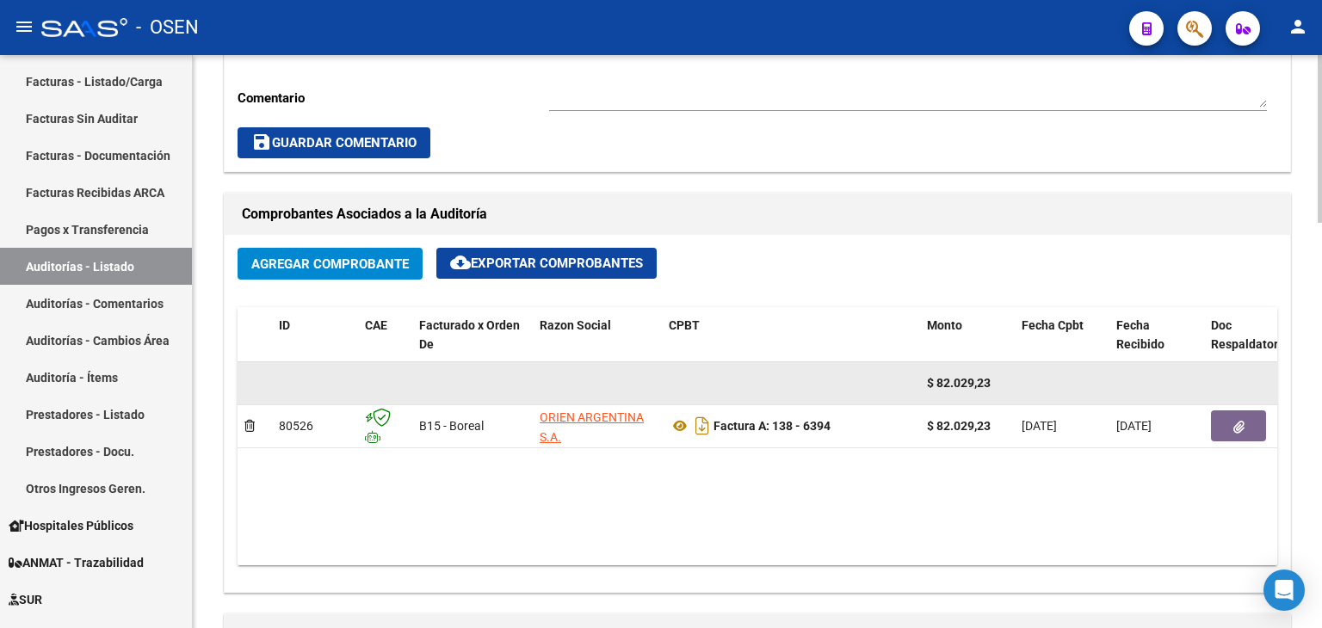
scroll to position [688, 0]
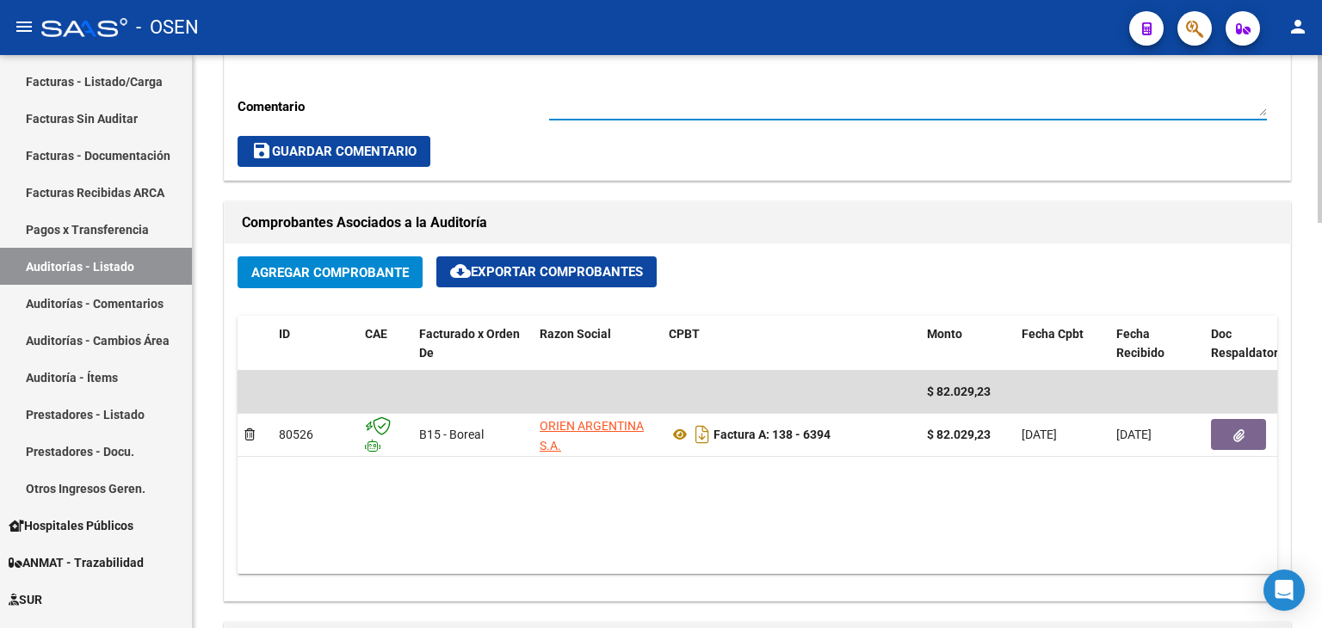
click at [640, 97] on textarea "Ingresar comentario" at bounding box center [908, 75] width 718 height 81
paste textarea "AFECTADO RES. 1/2025"
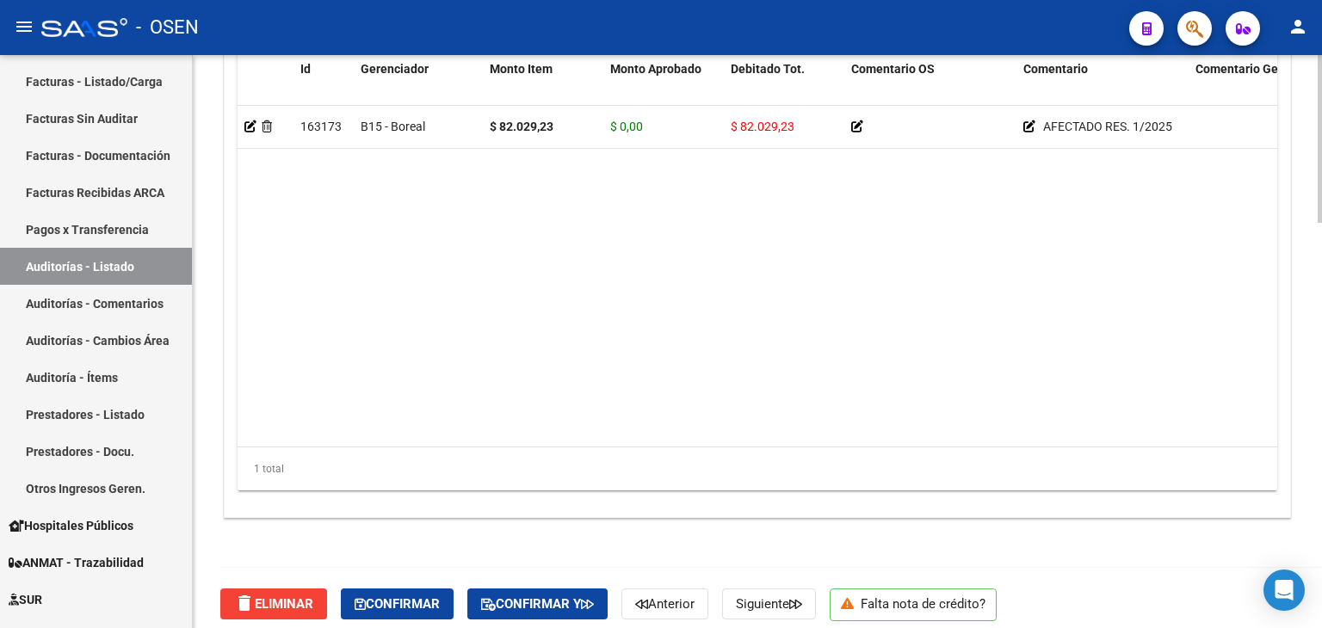
scroll to position [1384, 0]
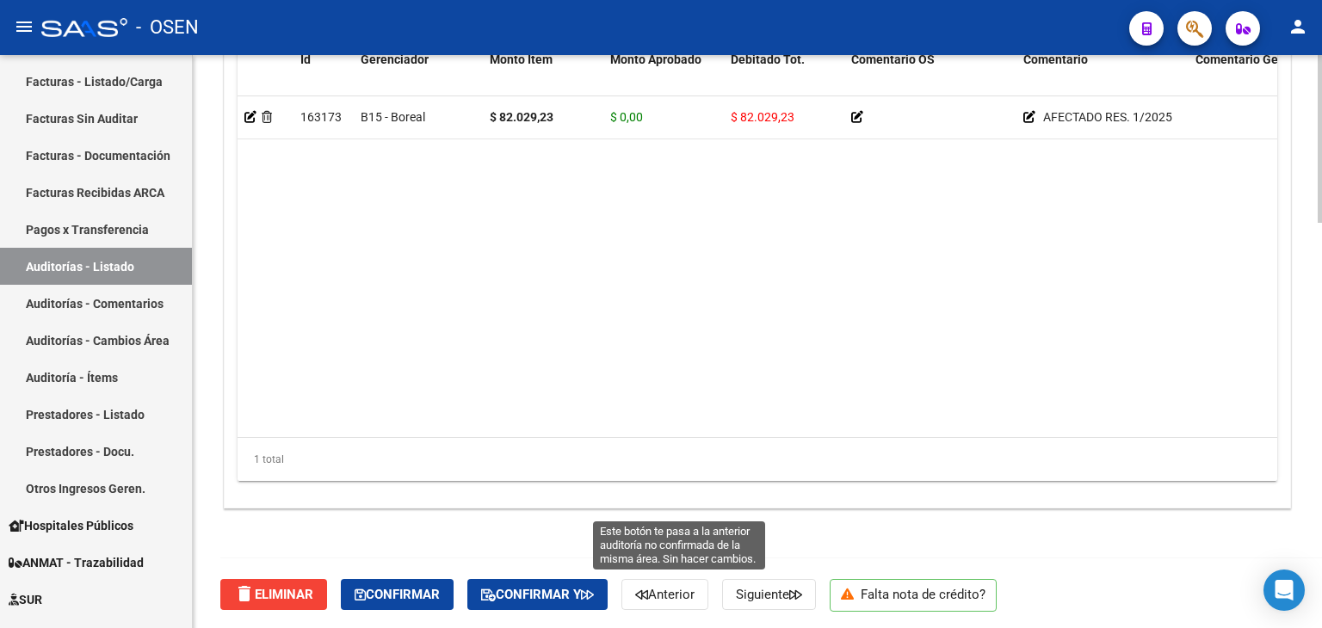
type textarea "AFECTADO RES. 1/2025"
click at [675, 600] on button "Anterior" at bounding box center [664, 594] width 87 height 31
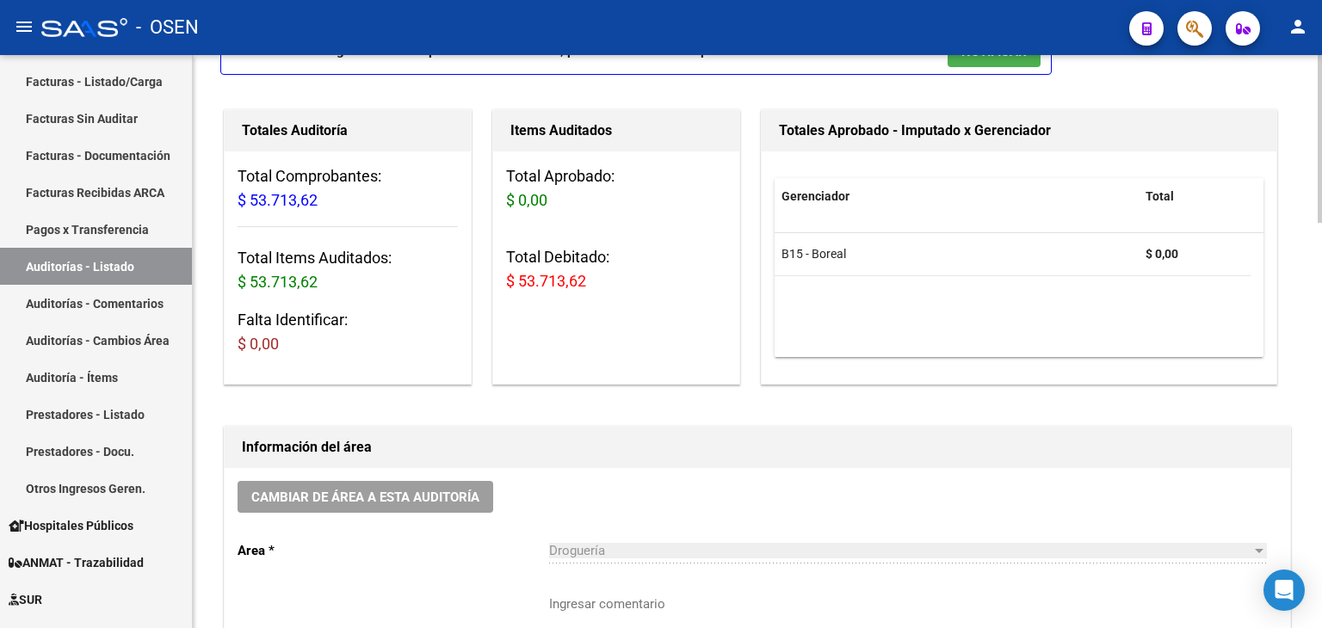
scroll to position [344, 0]
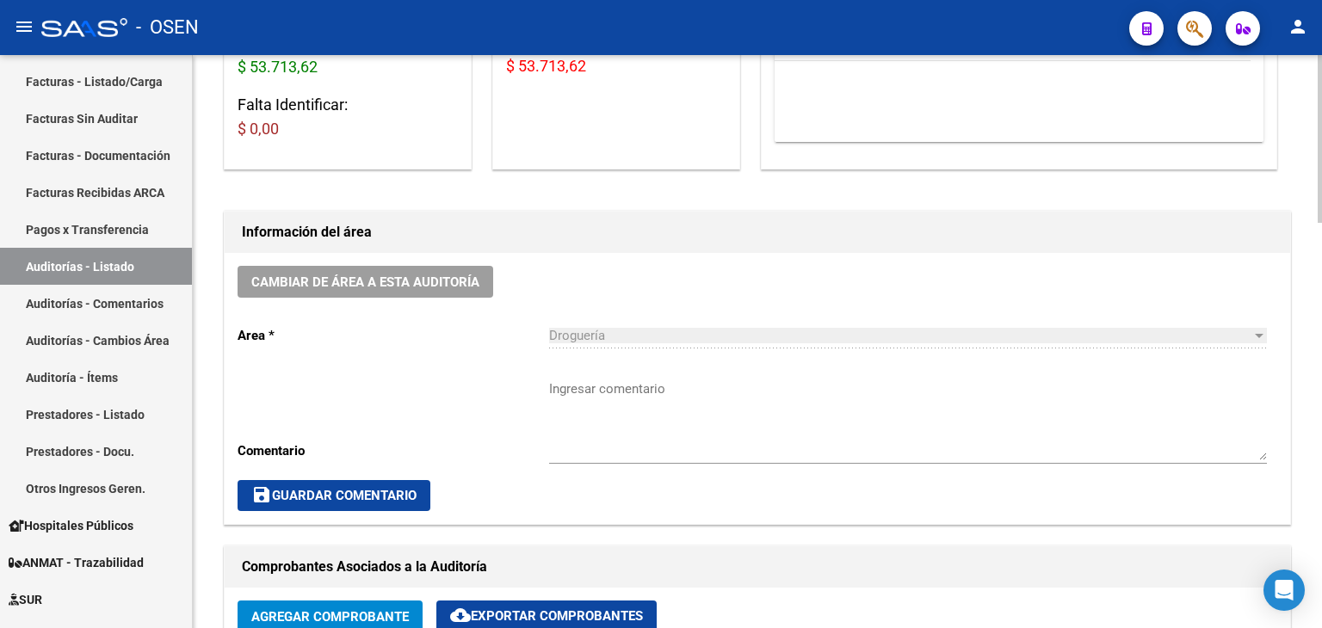
click at [781, 373] on div "Ingresar comentario" at bounding box center [908, 414] width 718 height 99
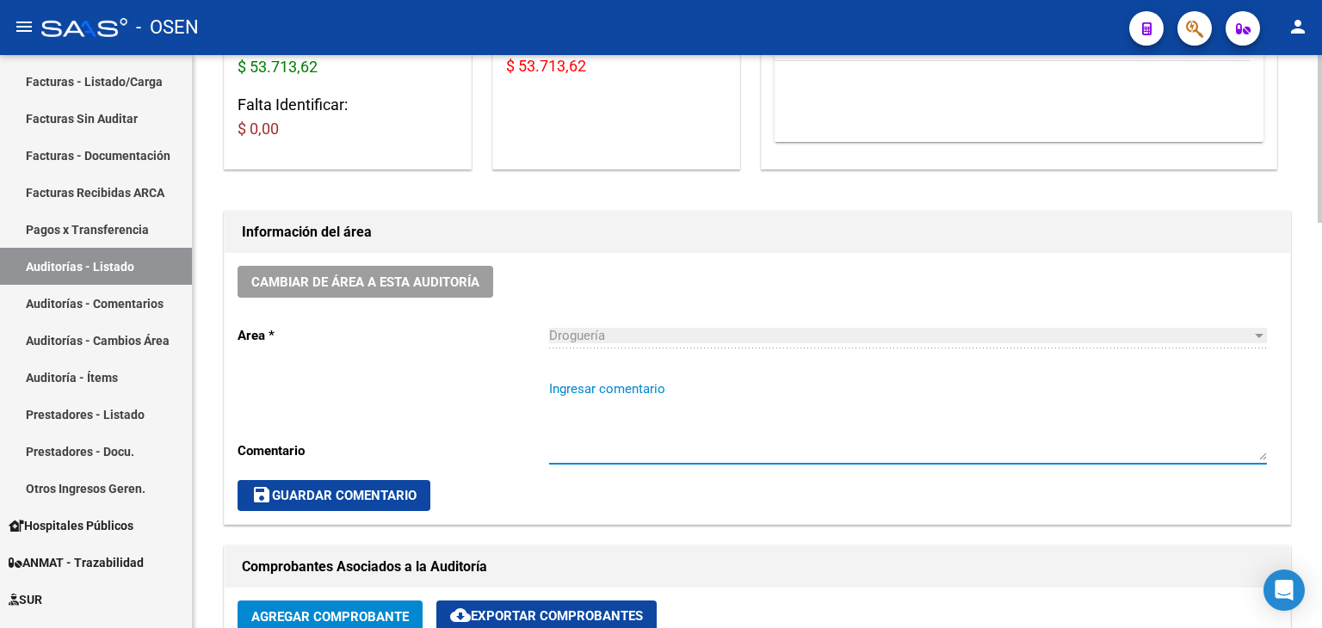
paste textarea "AFECTADO RES. 1/2025"
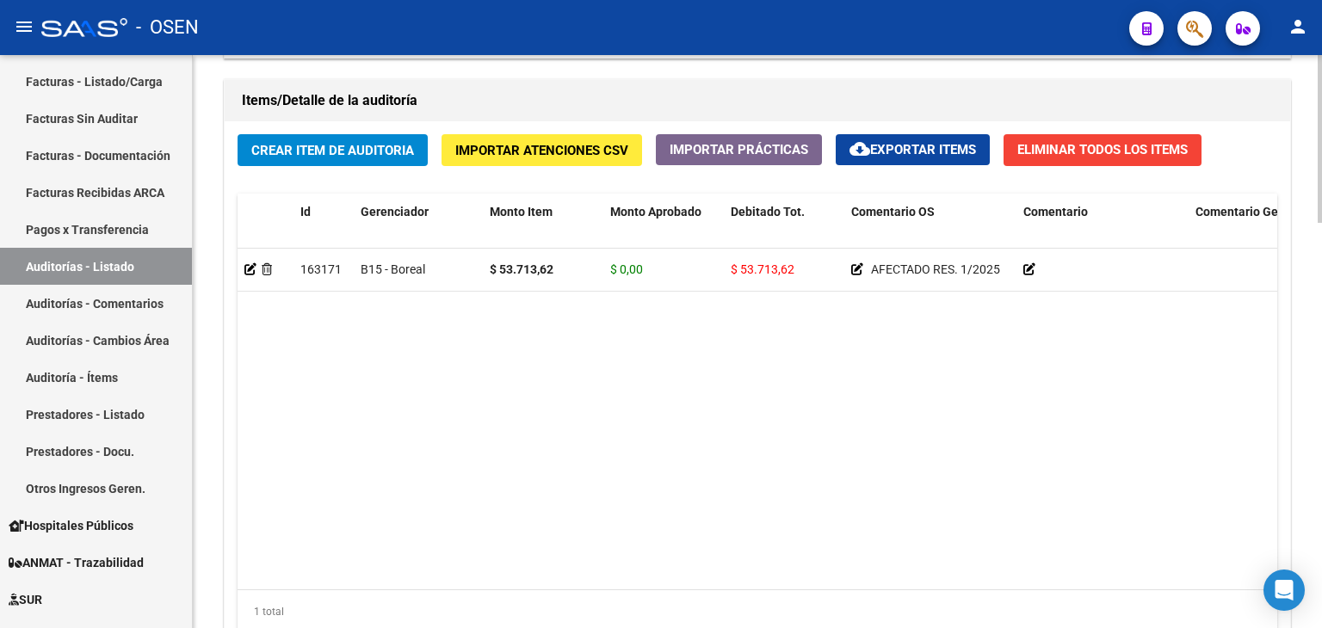
scroll to position [1384, 0]
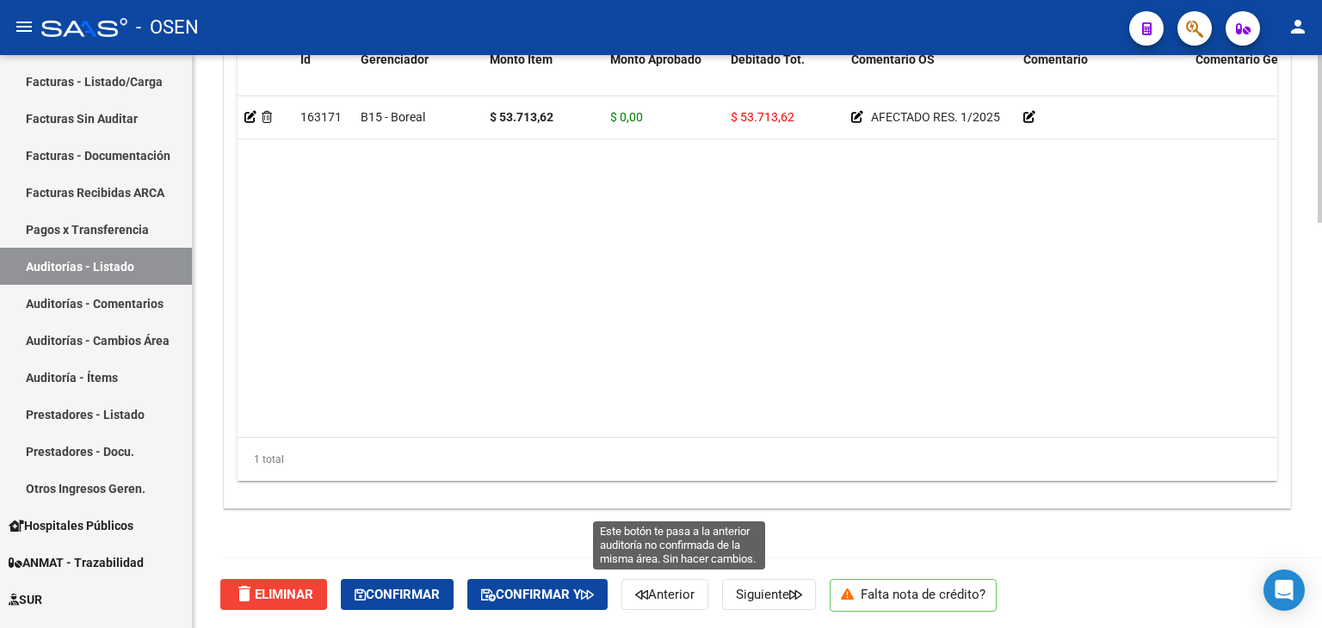
type textarea "AFECTADO RES. 1/2025"
click at [684, 599] on span "Anterior" at bounding box center [664, 594] width 59 height 15
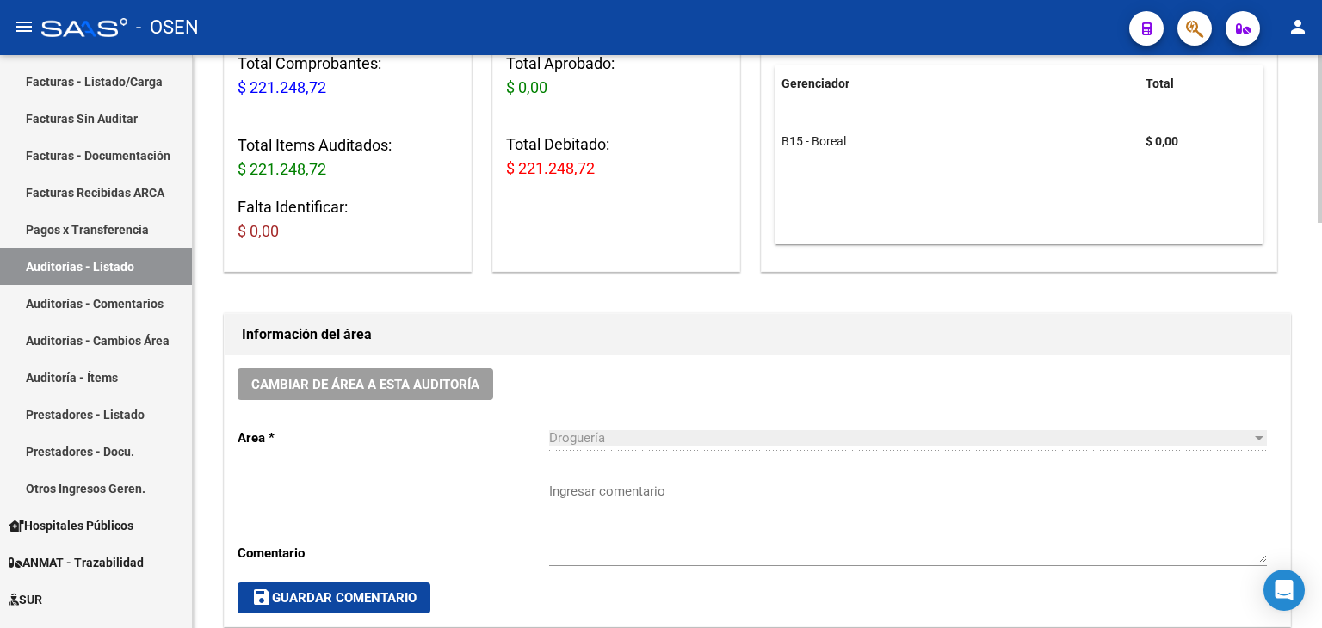
scroll to position [258, 0]
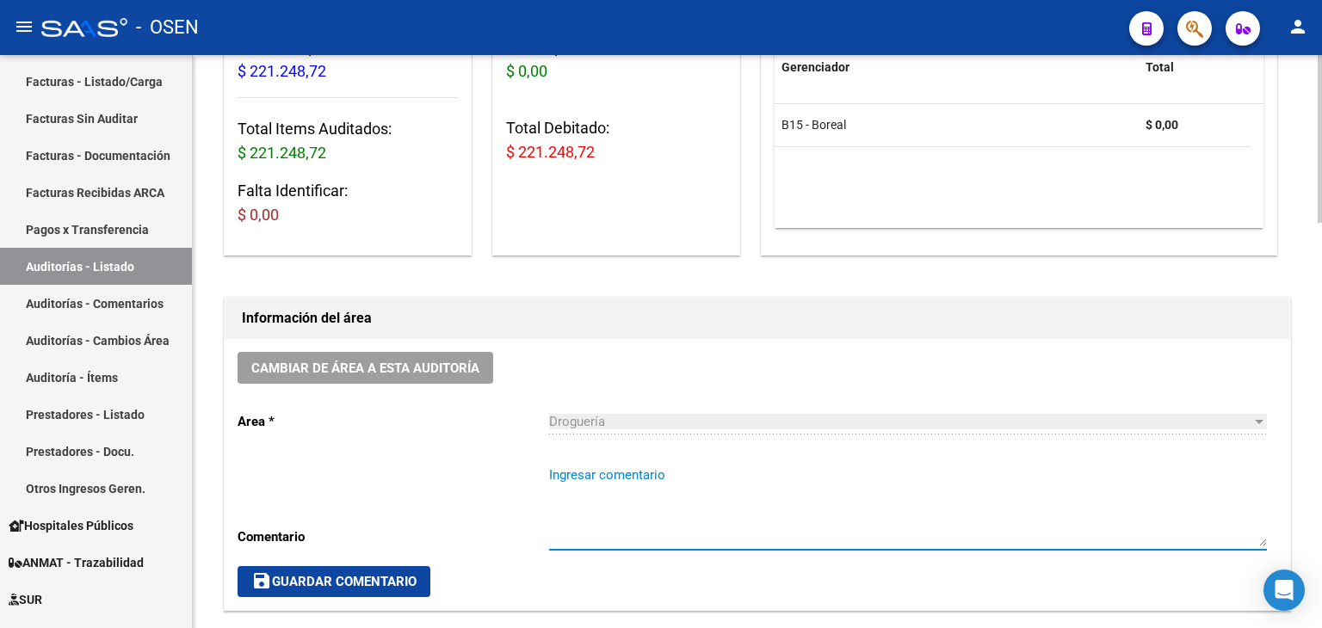
click at [622, 476] on textarea "Ingresar comentario" at bounding box center [908, 506] width 718 height 81
paste textarea "AFECTADO RES. 1/2025"
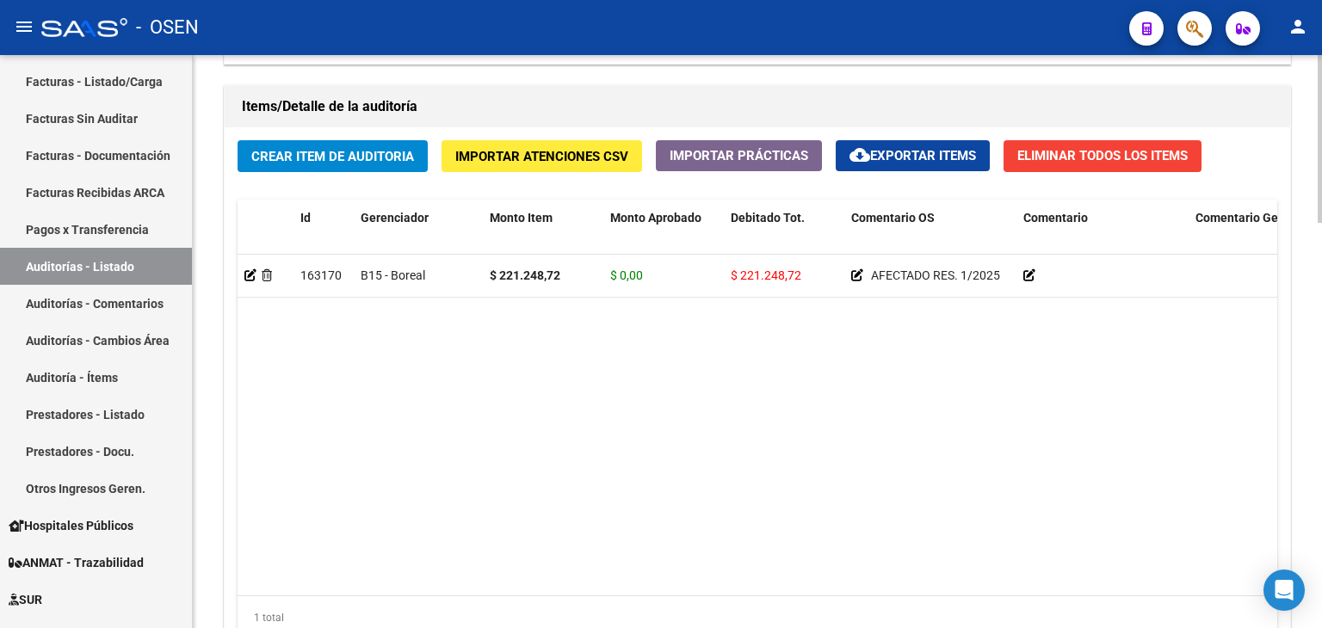
scroll to position [1384, 0]
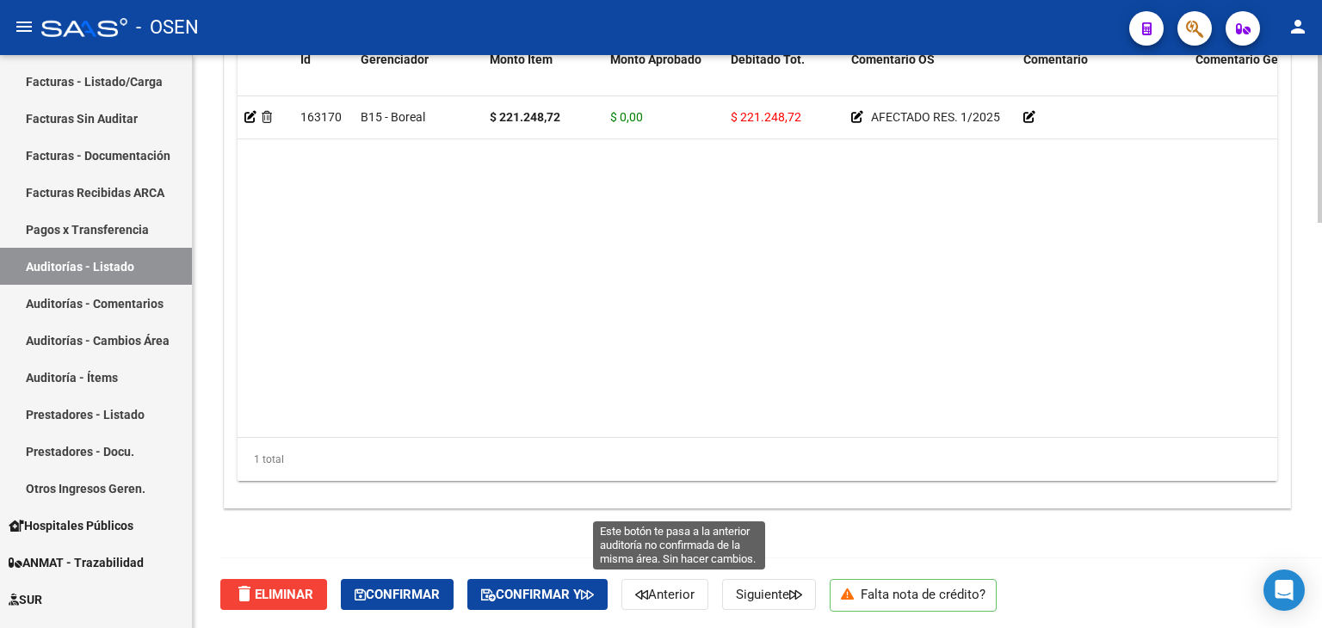
type textarea "AFECTADO RES. 1/2025"
click at [672, 590] on span "Anterior" at bounding box center [664, 594] width 59 height 15
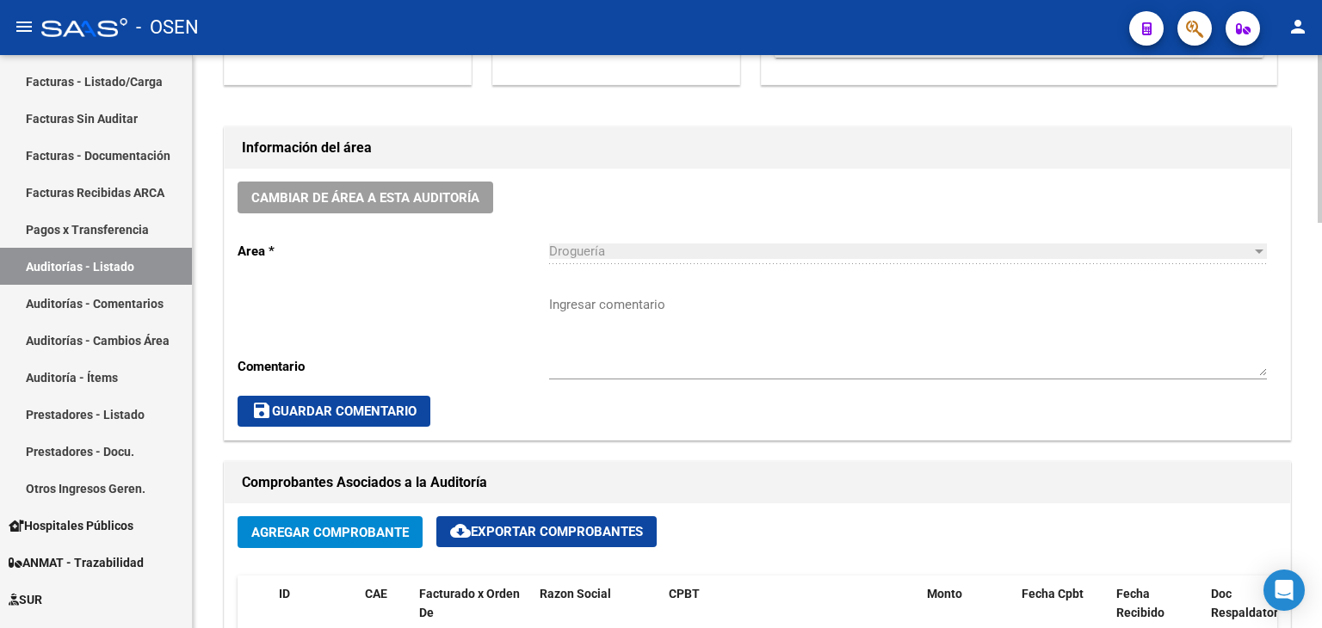
scroll to position [430, 0]
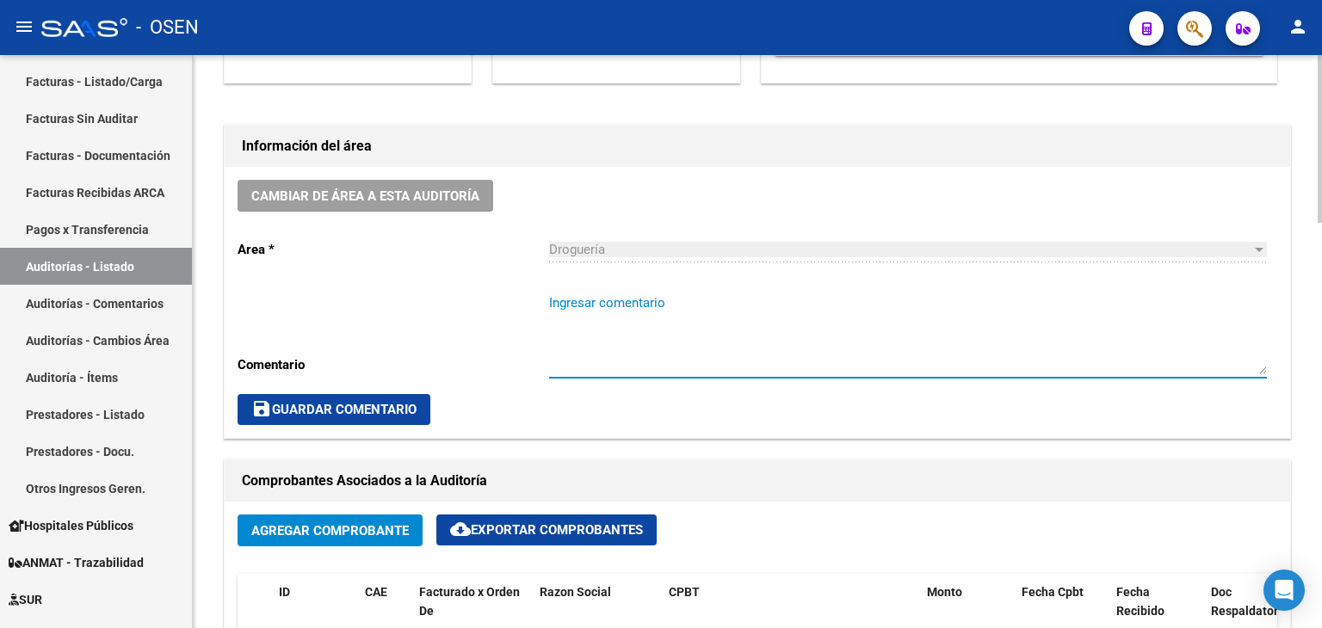
click at [597, 306] on textarea "Ingresar comentario" at bounding box center [908, 333] width 718 height 81
paste textarea "AFECTADO RES. 1/2025"
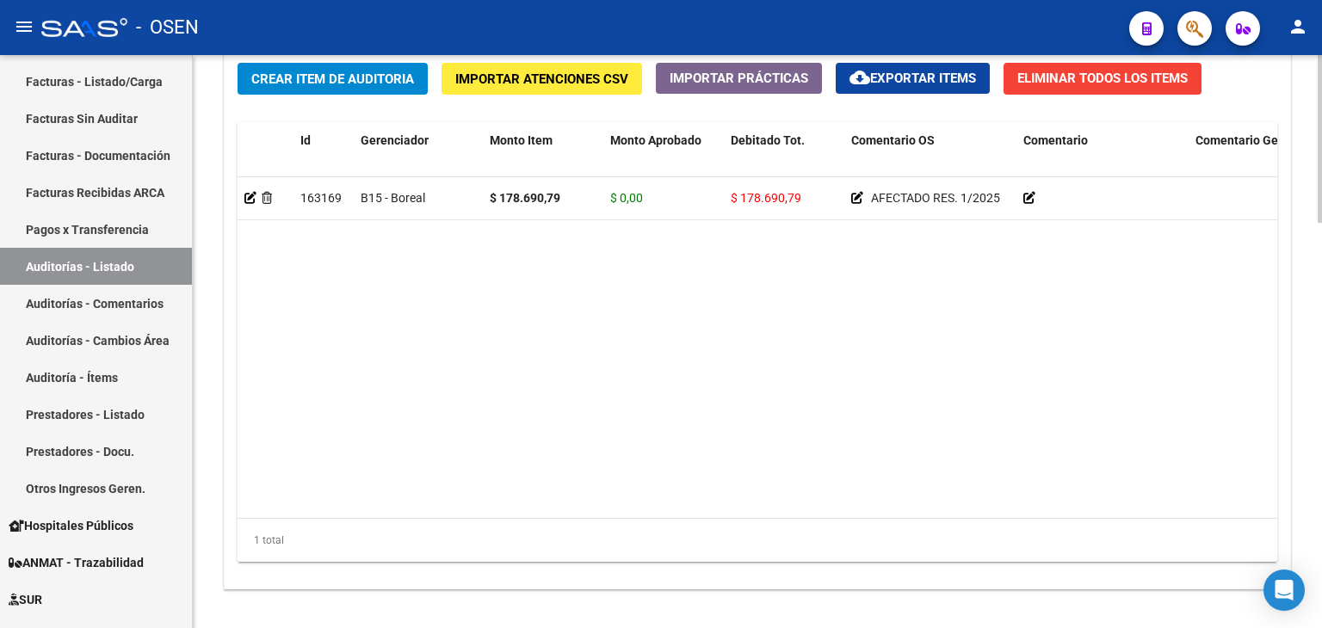
scroll to position [1384, 0]
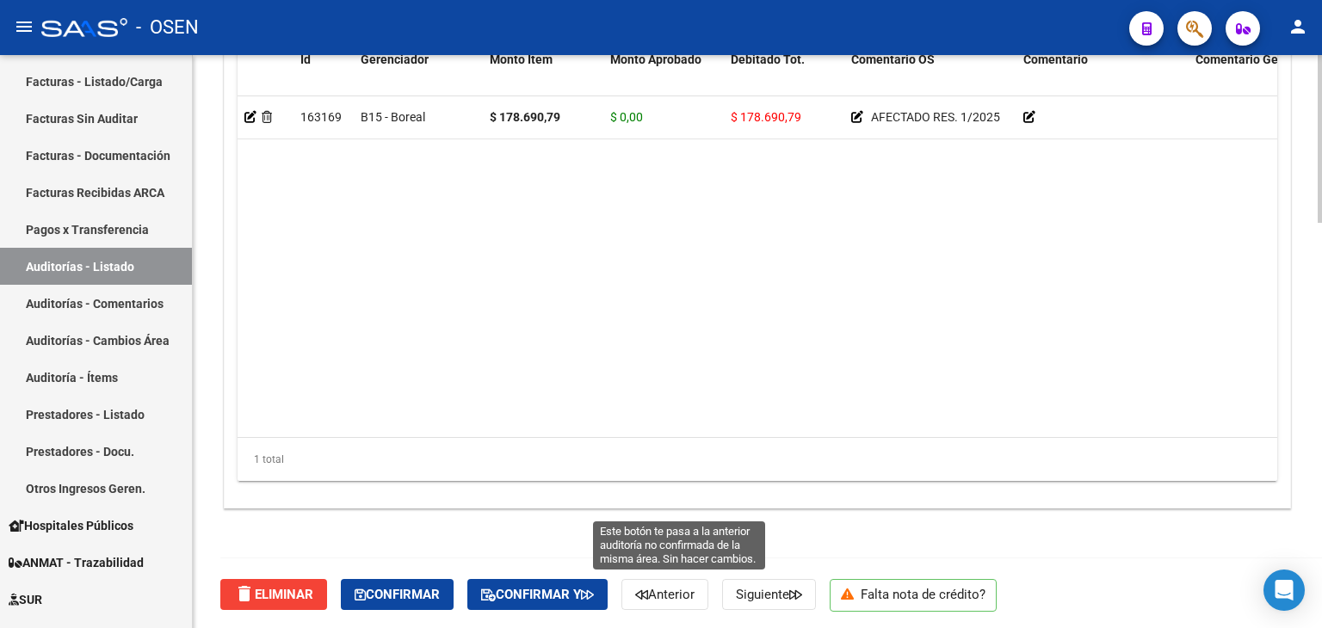
type textarea "AFECTADO RES. 1/2025"
click at [659, 603] on button "Anterior" at bounding box center [664, 594] width 87 height 31
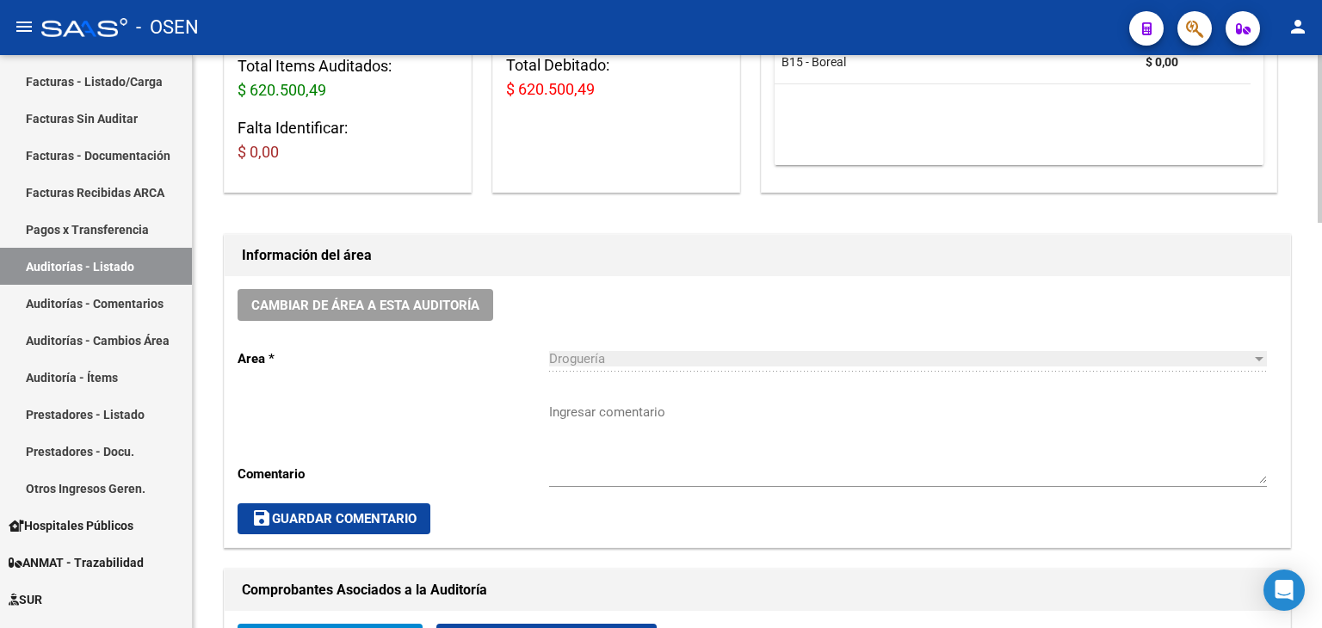
scroll to position [430, 0]
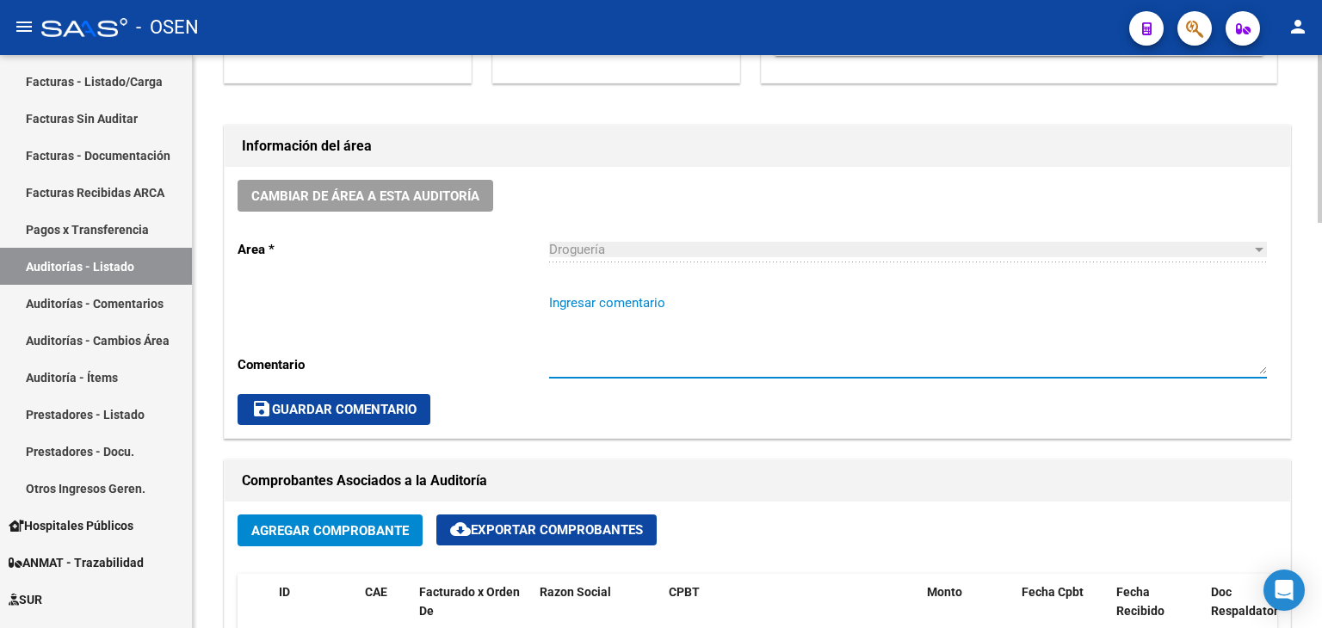
click at [695, 314] on textarea "Ingresar comentario" at bounding box center [908, 333] width 718 height 81
paste textarea "AFECTADO RES. 1/2025"
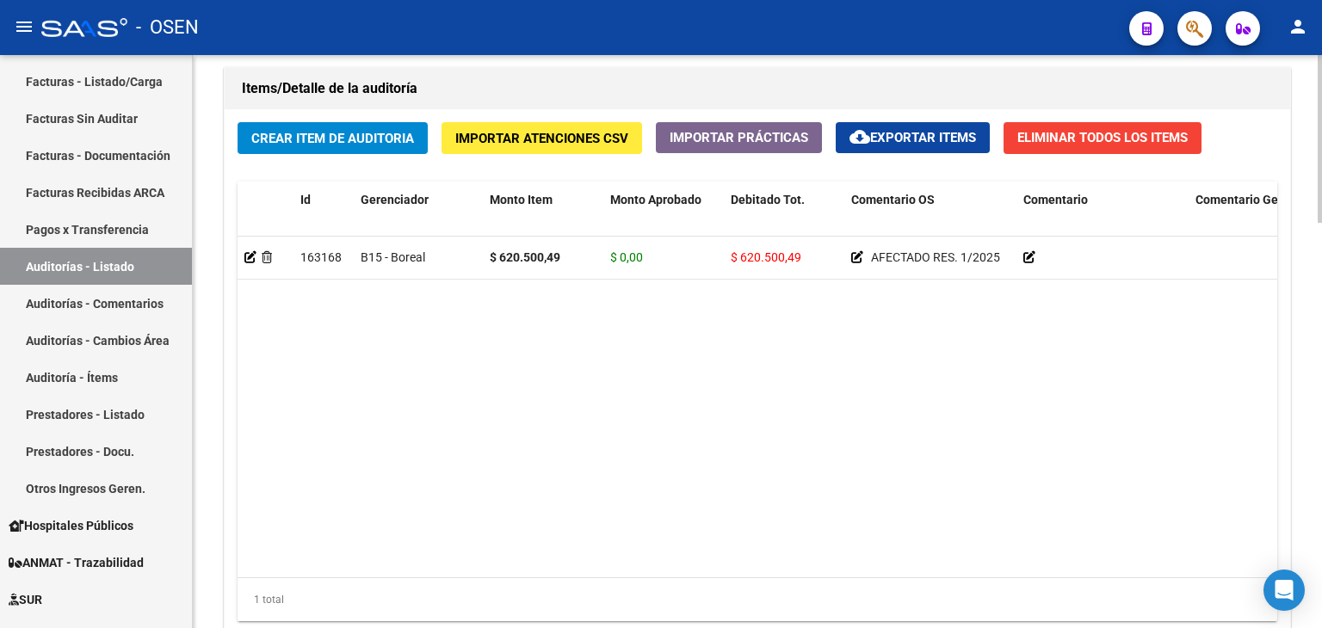
scroll to position [1384, 0]
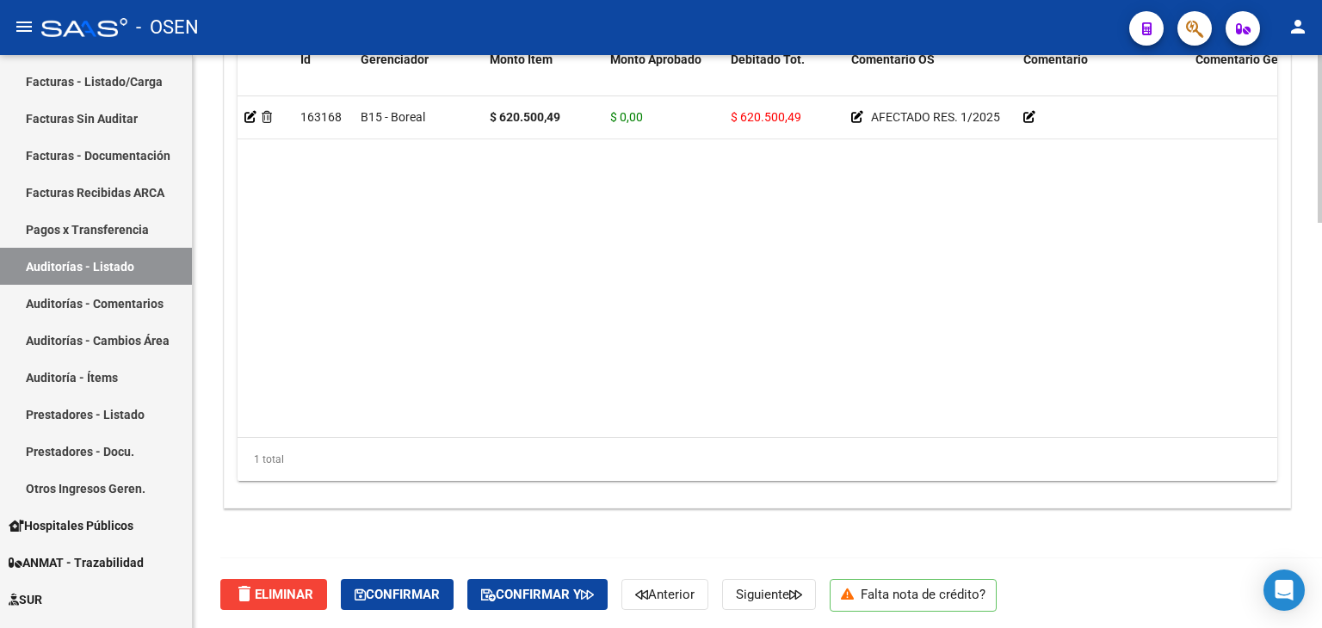
type textarea "AFECTADO RES. 1/2025"
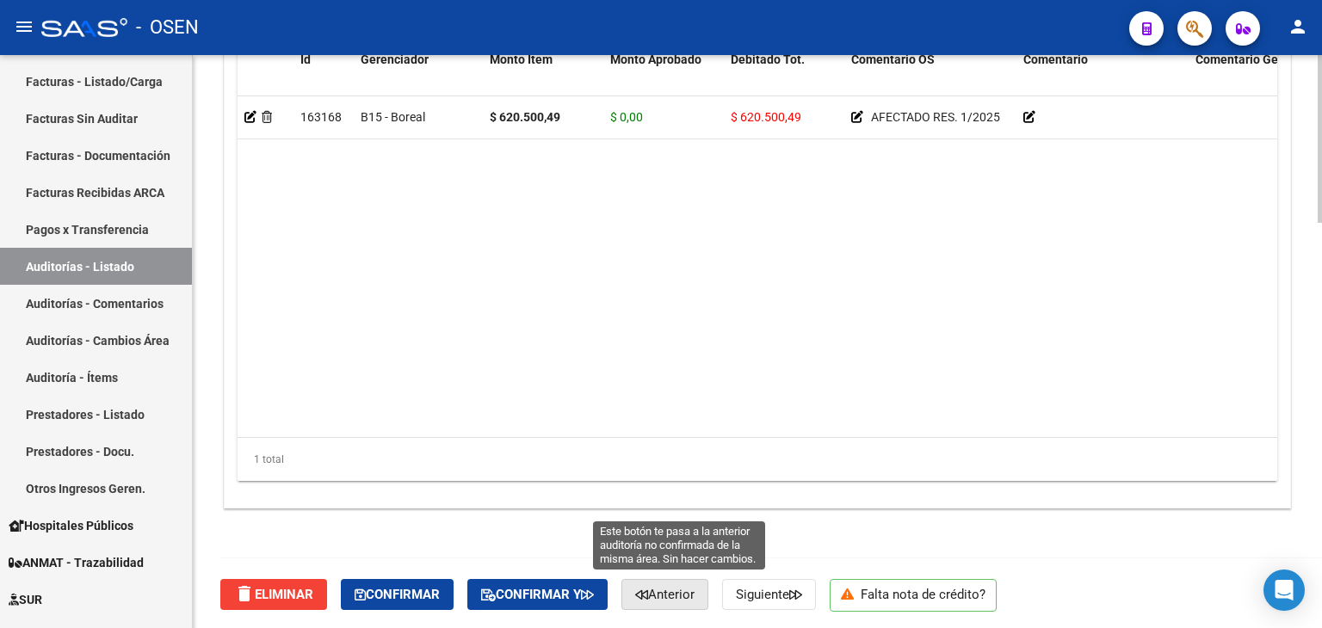
click at [673, 593] on span "Anterior" at bounding box center [664, 594] width 59 height 15
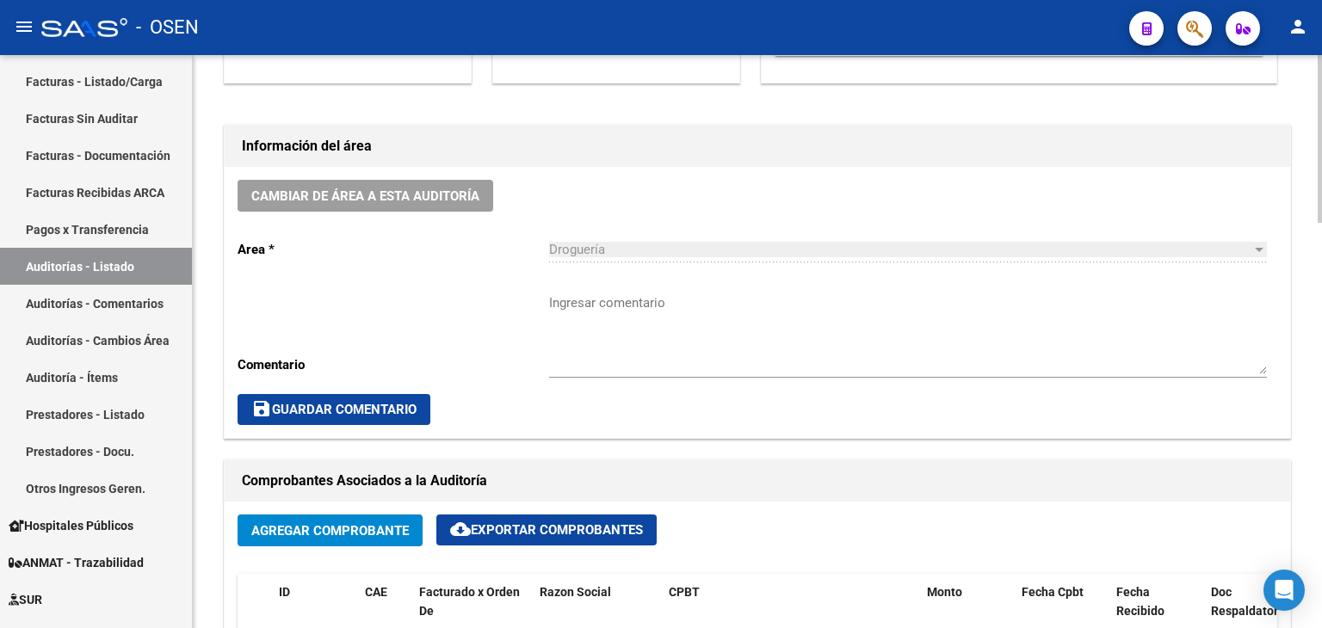
click at [630, 307] on textarea "Ingresar comentario" at bounding box center [908, 333] width 718 height 81
paste textarea "AFECTADO RES. 1/2025"
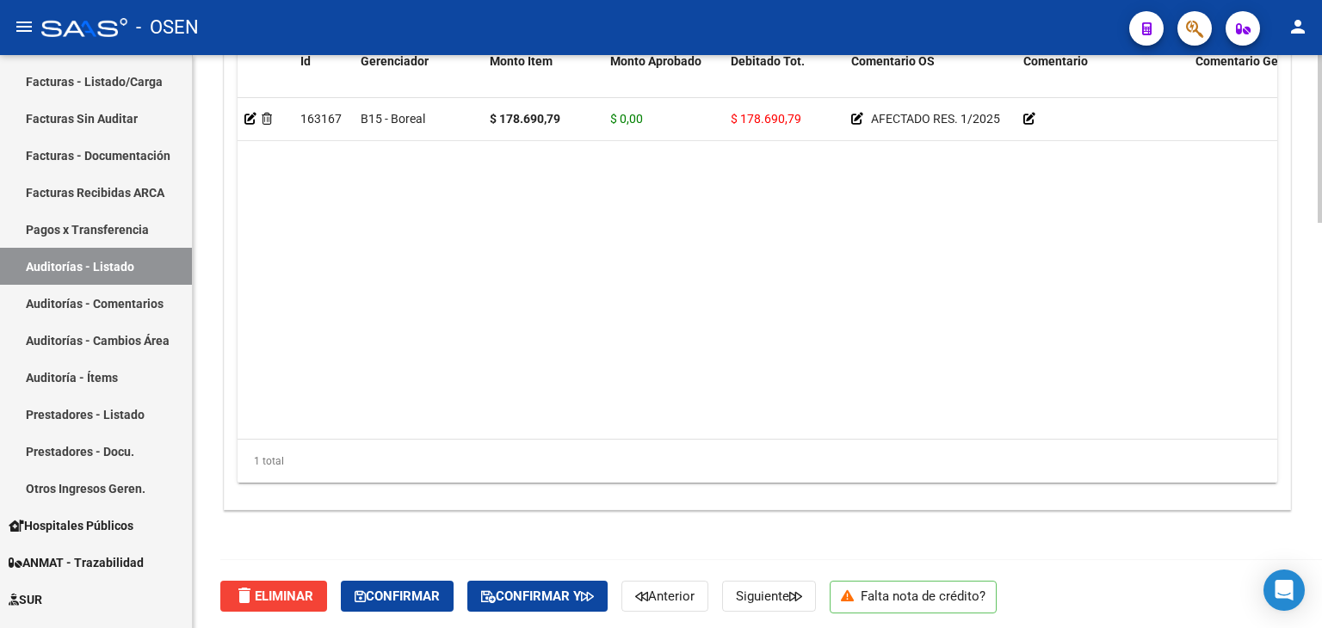
scroll to position [1384, 0]
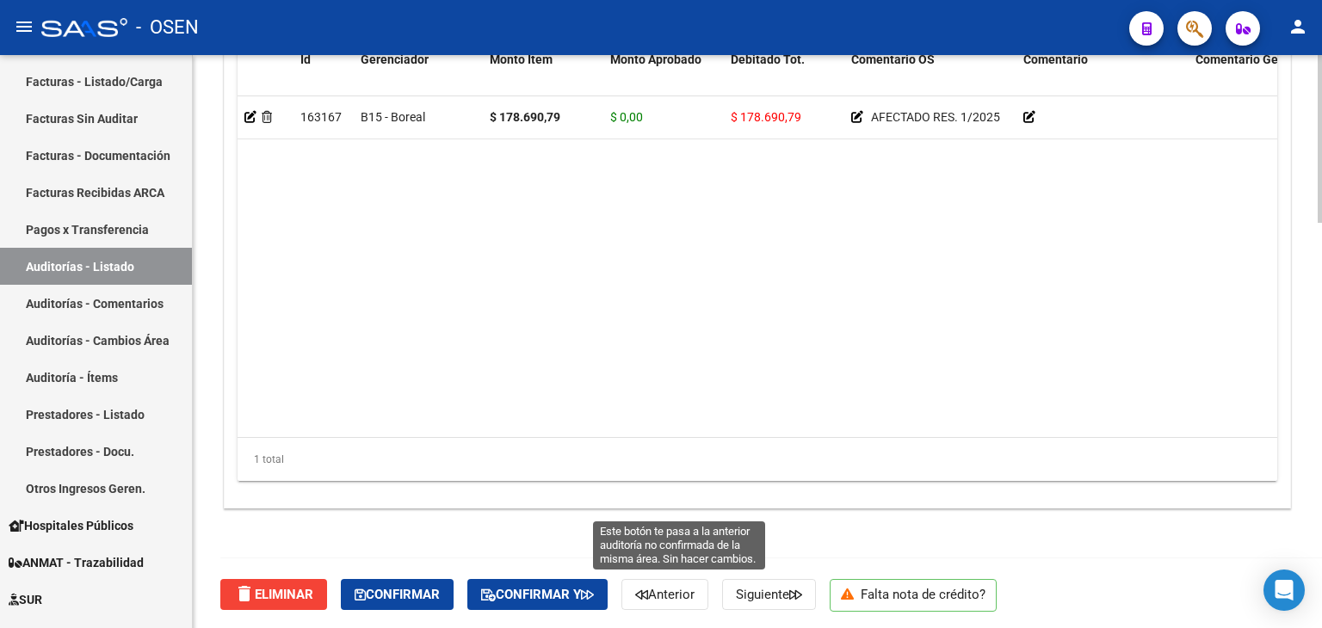
type textarea "AFECTADO RES. 1/2025"
click at [677, 599] on span "Anterior" at bounding box center [664, 594] width 59 height 15
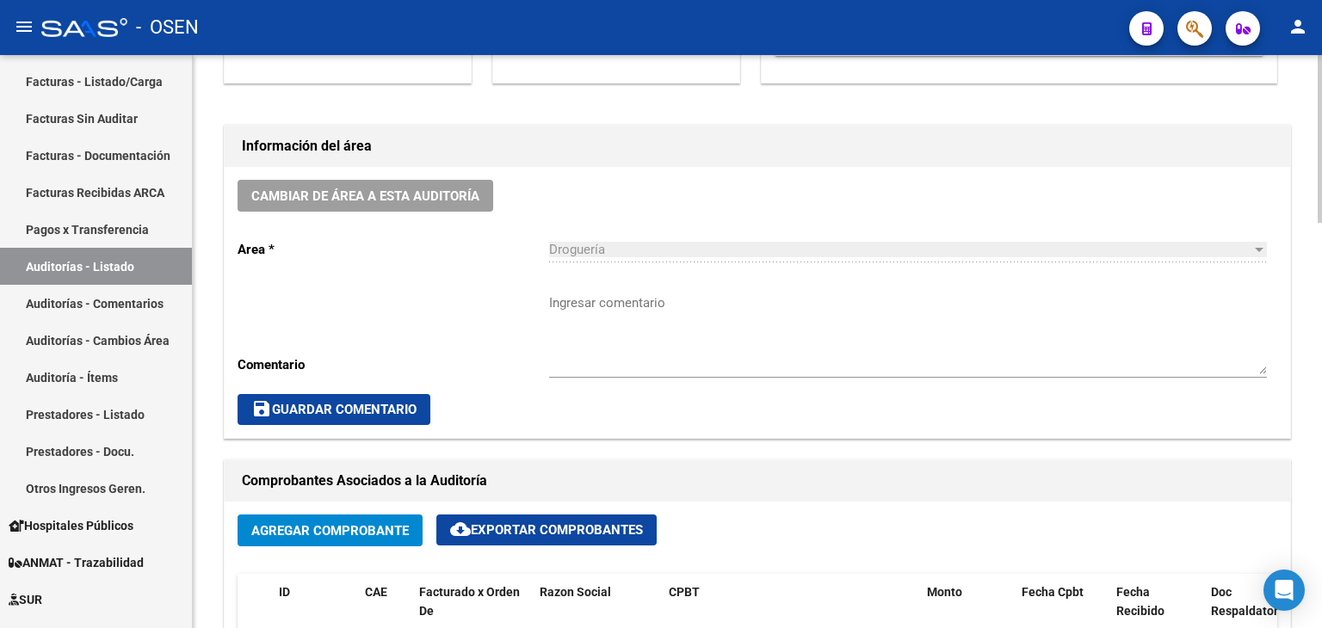
click at [658, 317] on textarea "Ingresar comentario" at bounding box center [908, 333] width 718 height 81
paste textarea "AFECTADO RES. 1/2025"
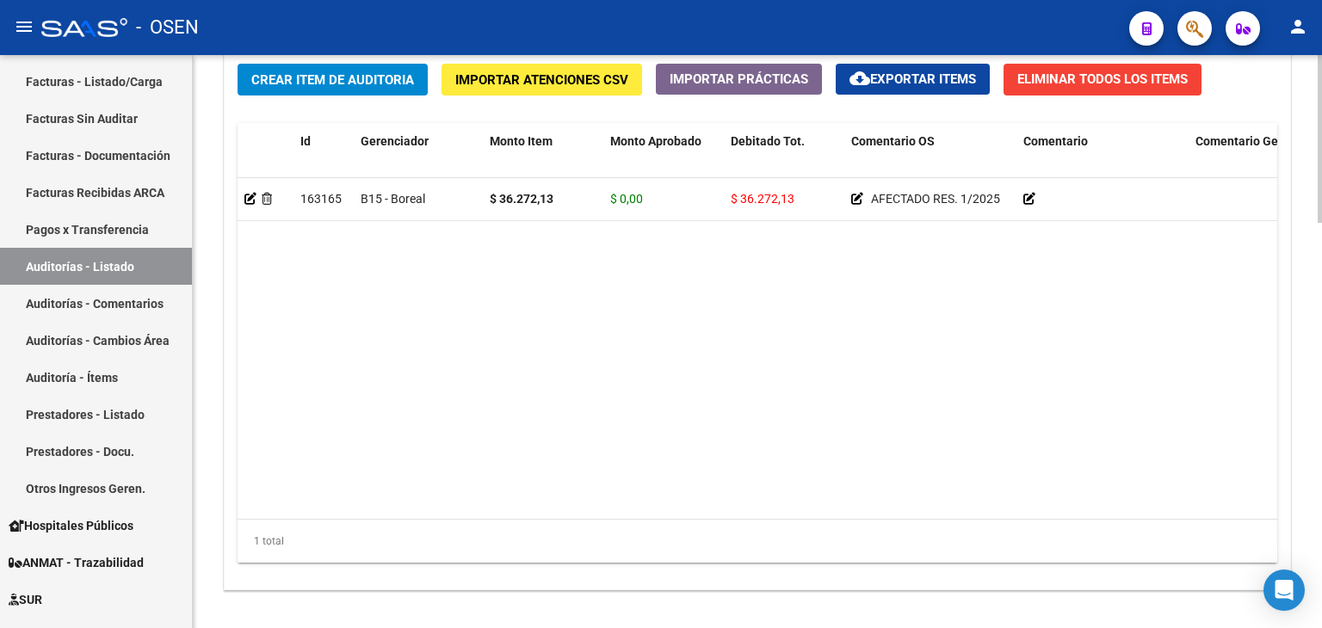
scroll to position [1384, 0]
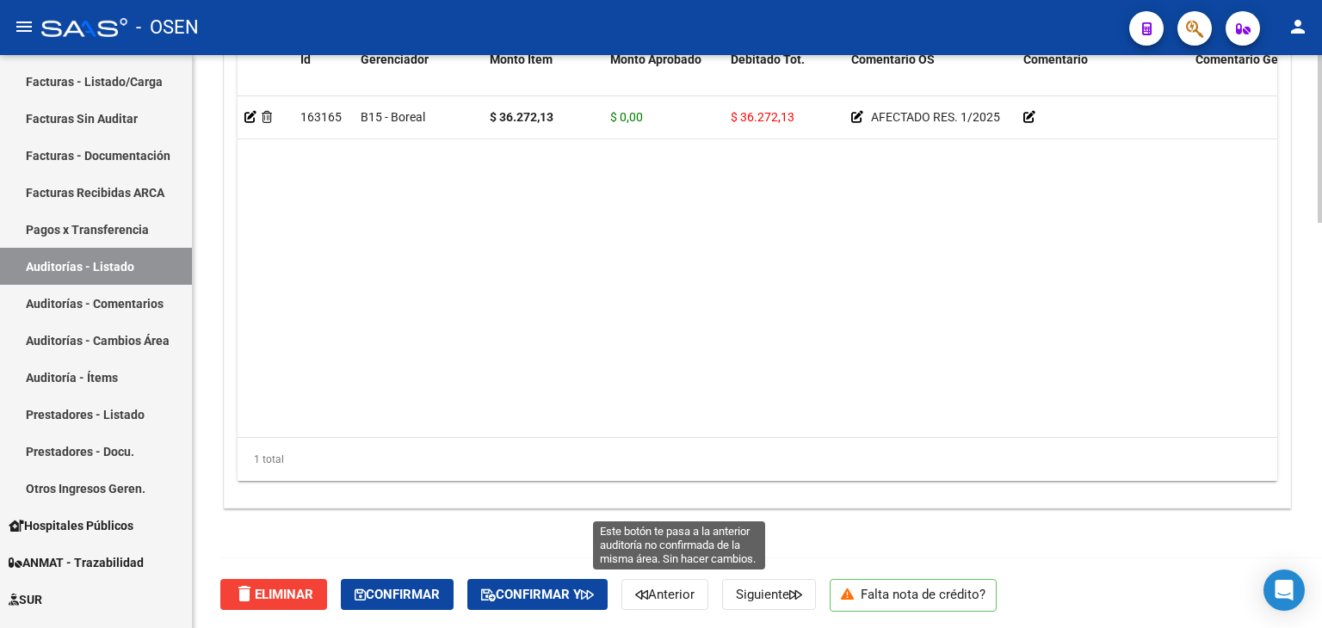
type textarea "AFECTADO RES. 1/2025"
click at [676, 587] on span "Anterior" at bounding box center [664, 594] width 59 height 15
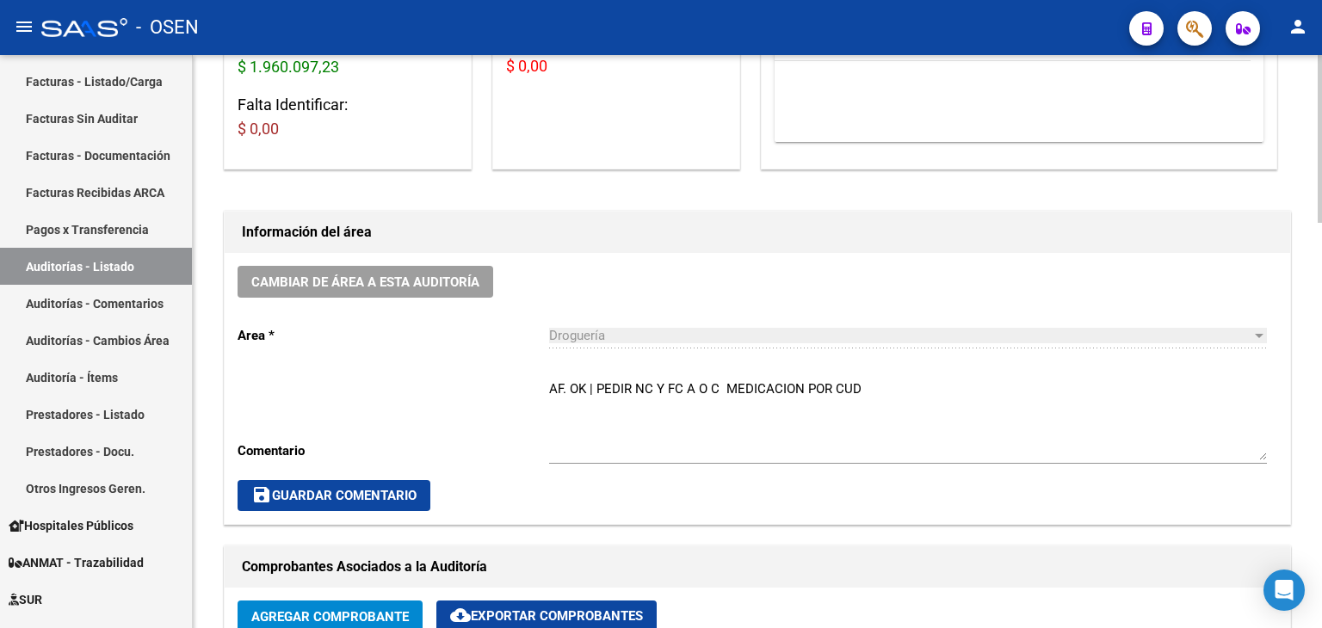
drag, startPoint x: 151, startPoint y: 262, endPoint x: 201, endPoint y: 249, distance: 50.7
click at [151, 262] on link "Auditorías - Listado" at bounding box center [96, 266] width 192 height 37
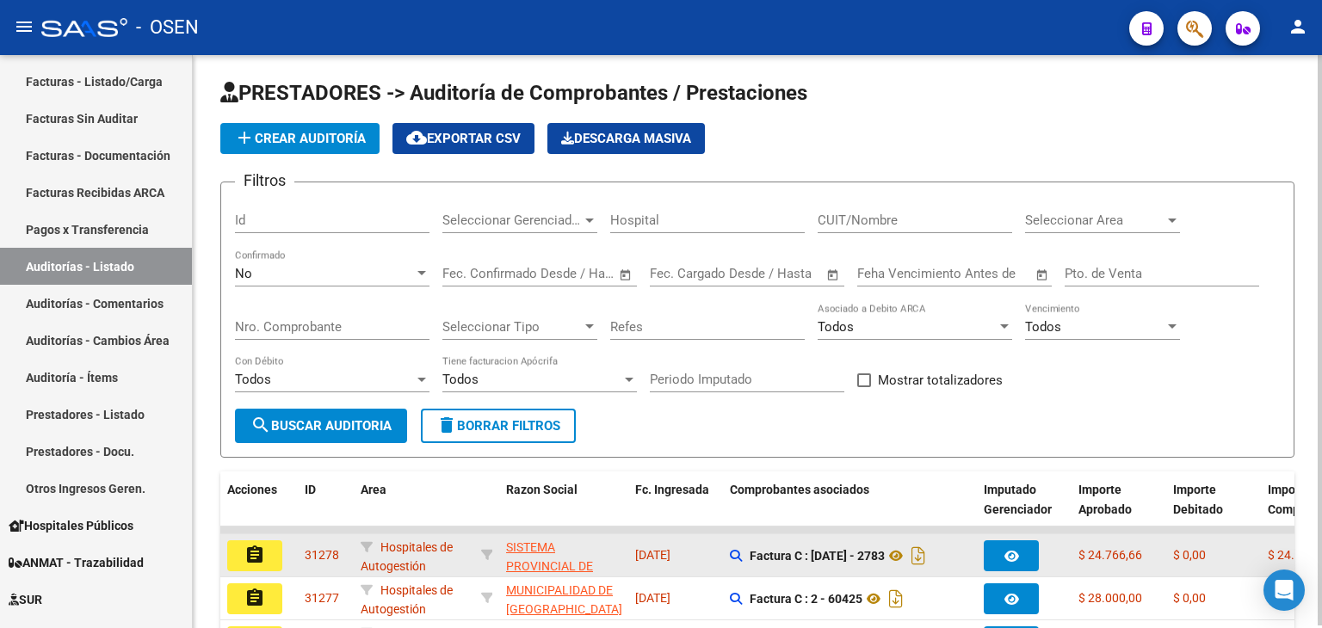
scroll to position [344, 0]
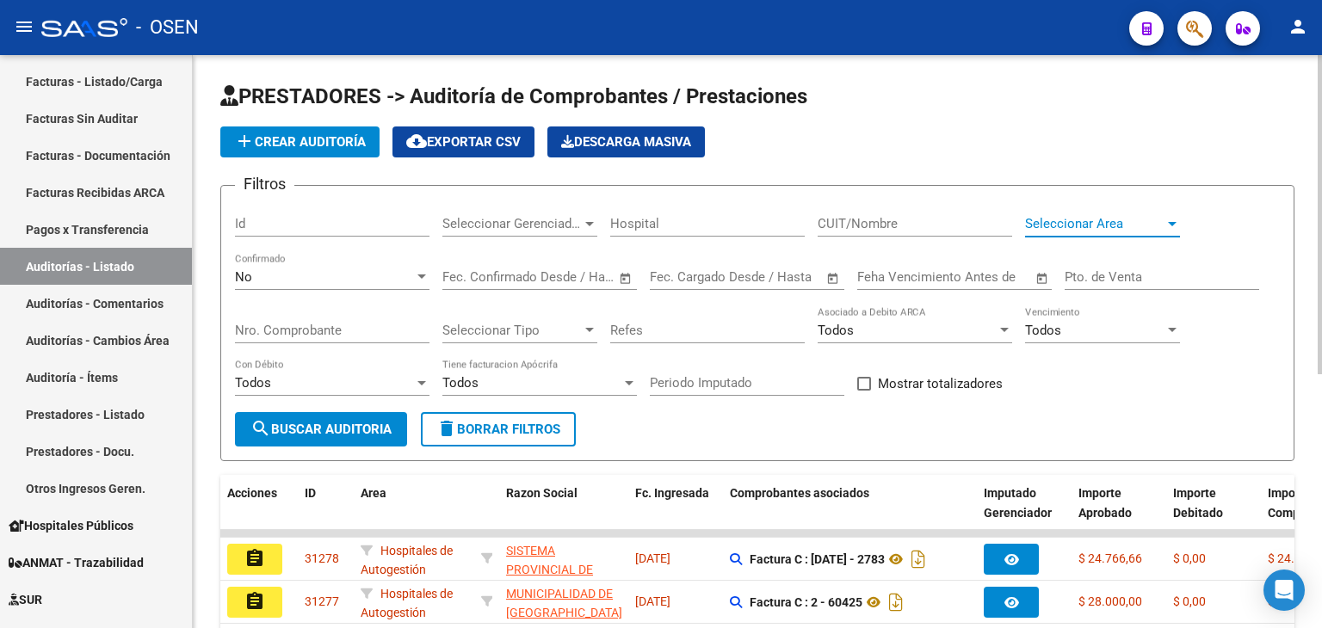
click at [1129, 229] on span "Seleccionar Area" at bounding box center [1094, 223] width 139 height 15
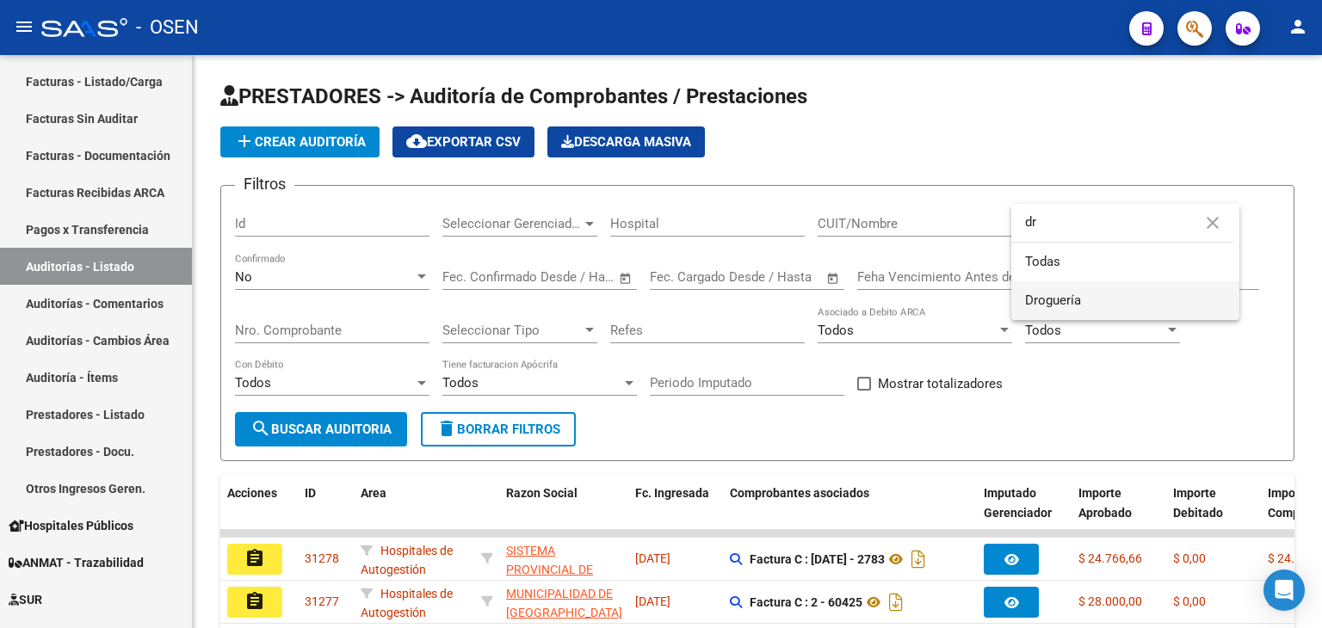
type input "dr"
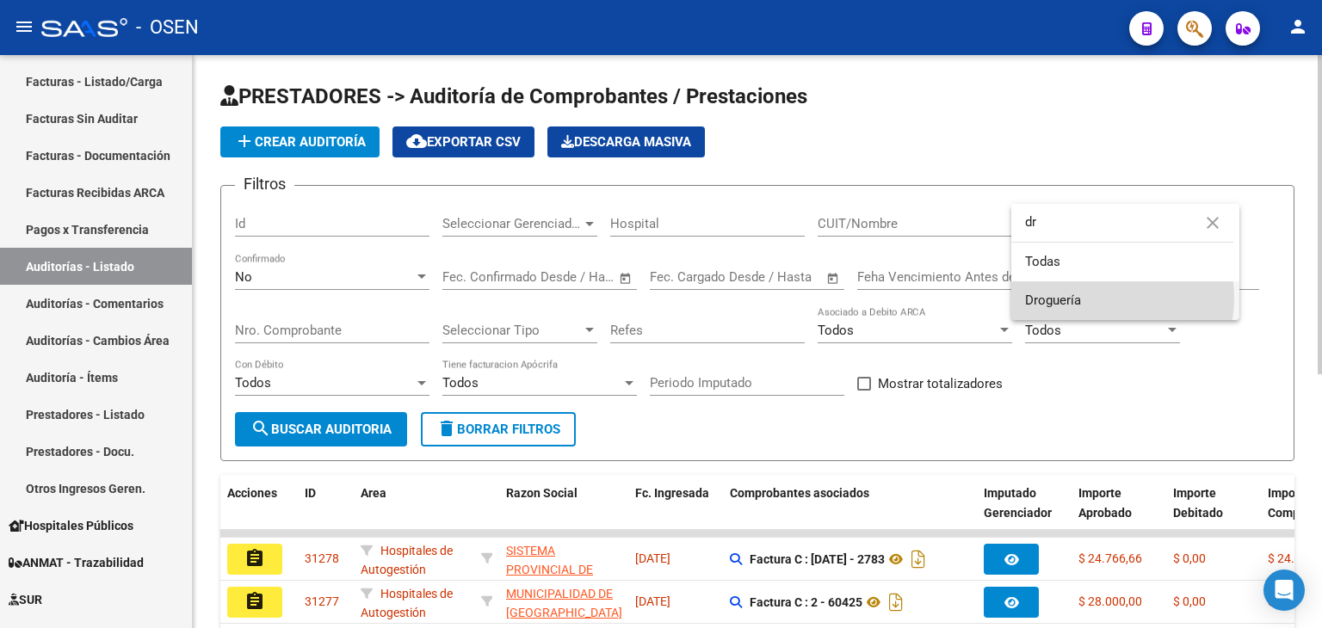
drag, startPoint x: 1093, startPoint y: 298, endPoint x: 932, endPoint y: 304, distance: 161.0
click at [1093, 299] on span "Droguería" at bounding box center [1125, 300] width 201 height 39
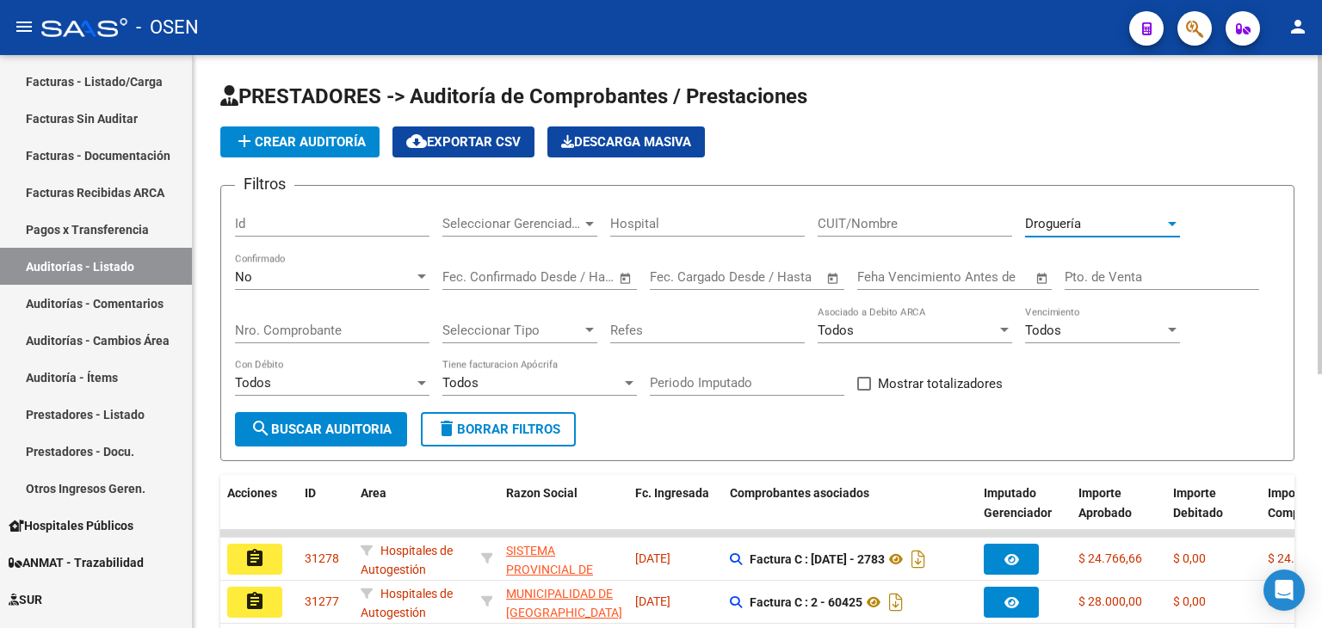
click at [345, 417] on button "search Buscar Auditoria" at bounding box center [321, 429] width 172 height 34
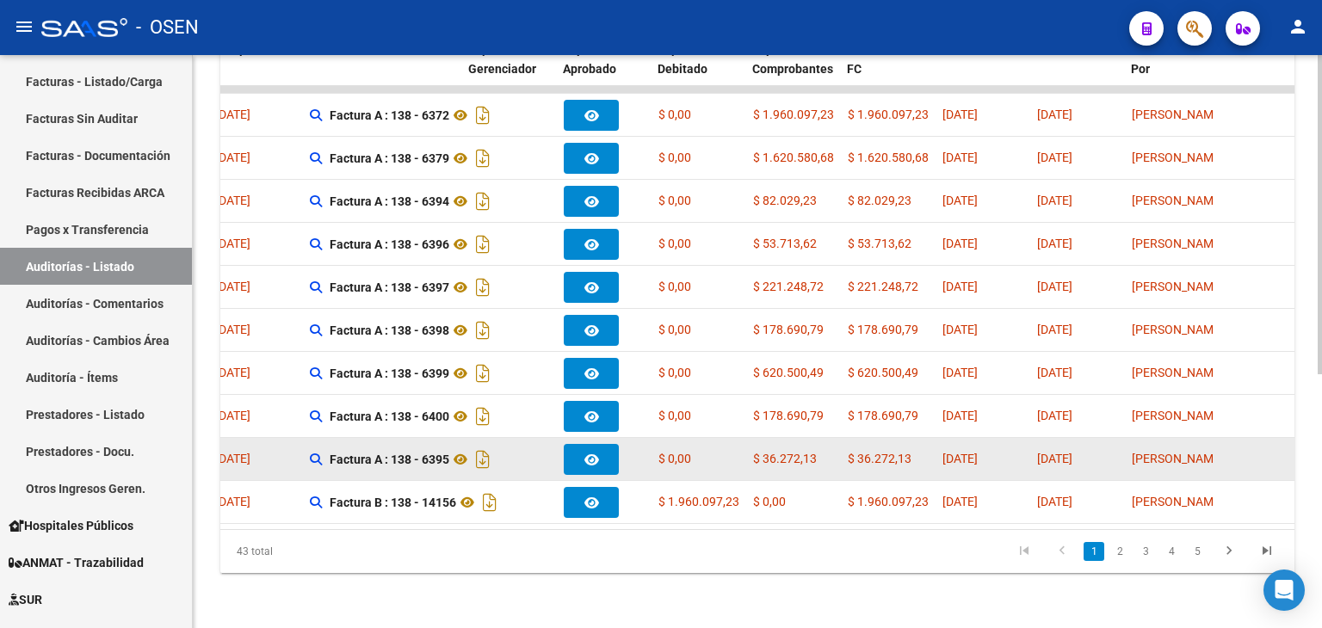
scroll to position [0, 0]
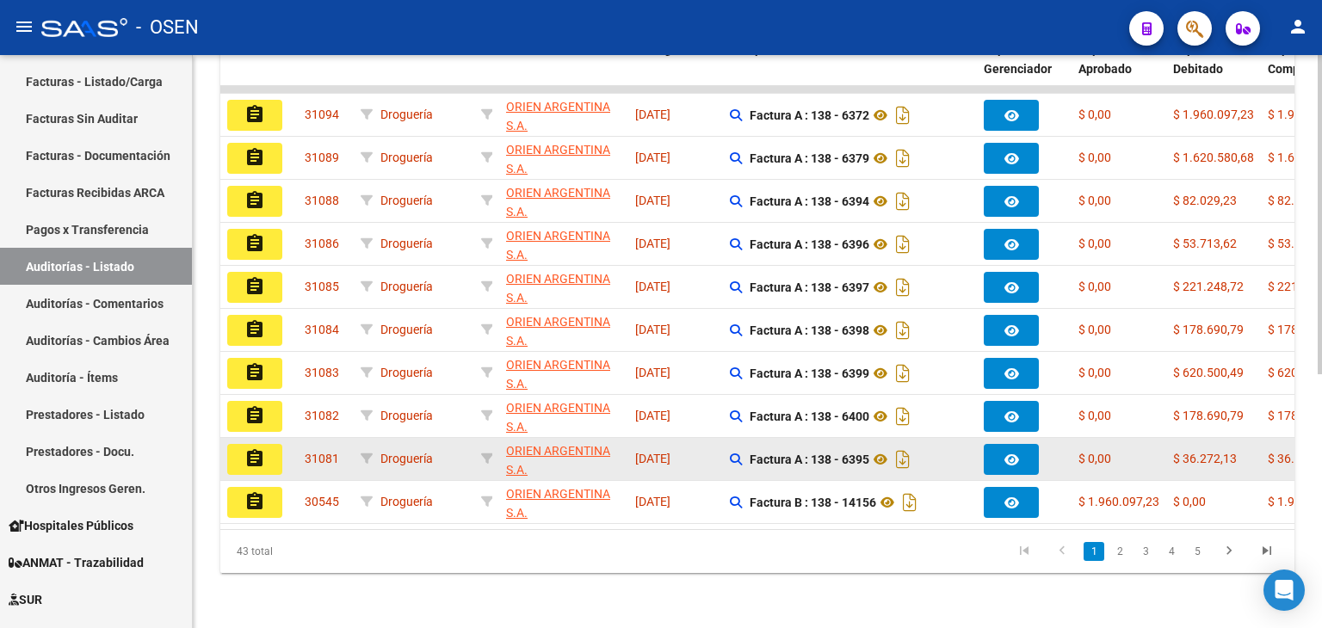
click at [266, 444] on button "assignment" at bounding box center [254, 459] width 55 height 31
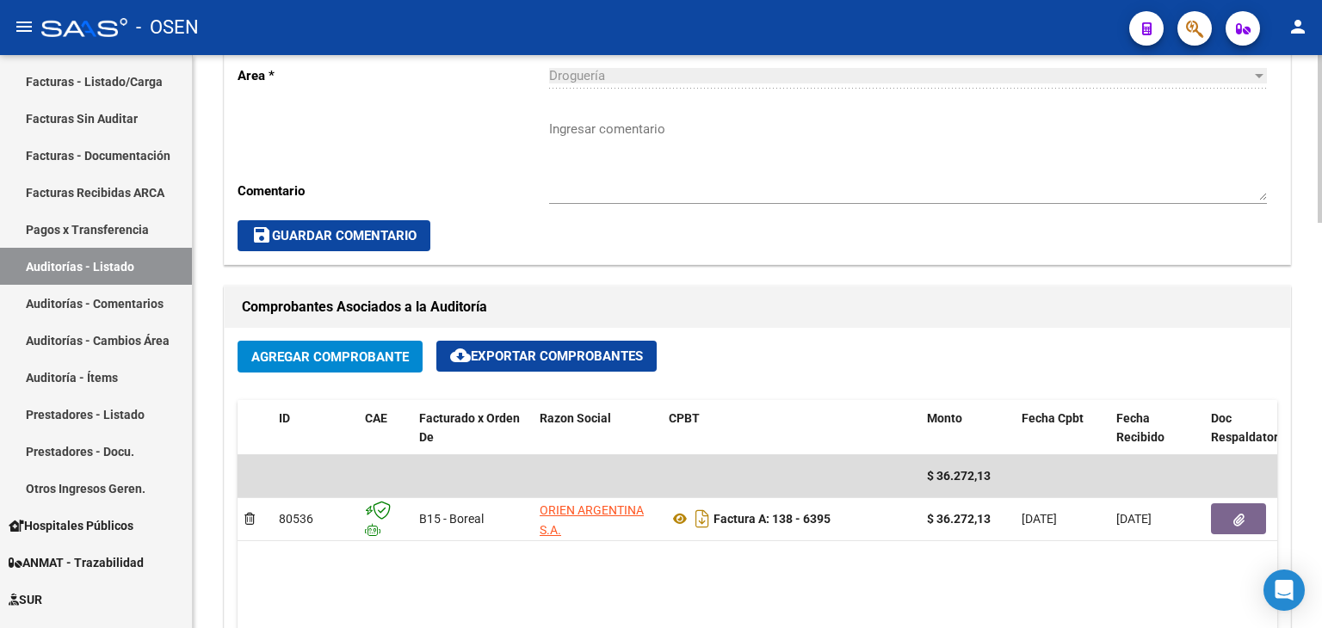
scroll to position [602, 0]
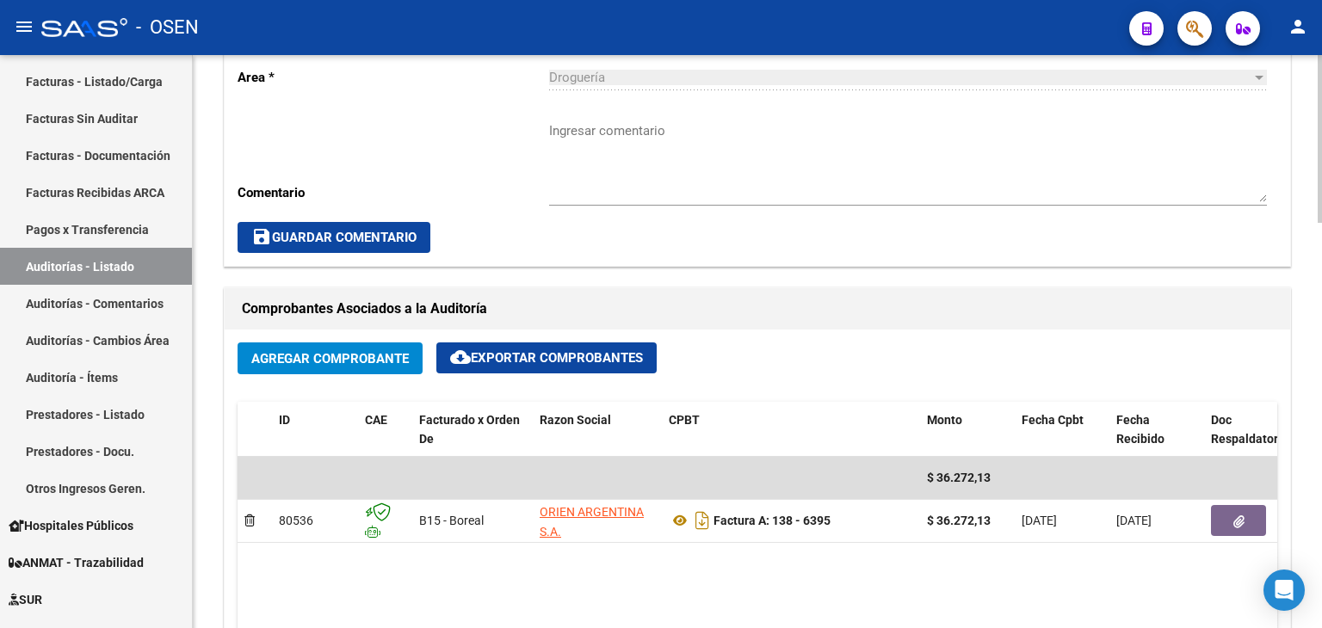
click at [654, 145] on textarea "Ingresar comentario" at bounding box center [908, 161] width 718 height 81
paste textarea "AFECTADO RES. 1/2025"
type textarea "AFECTADO RES. 1/2025"
drag, startPoint x: 407, startPoint y: 230, endPoint x: 410, endPoint y: 219, distance: 11.5
click at [406, 230] on span "save Guardar Comentario" at bounding box center [333, 237] width 165 height 15
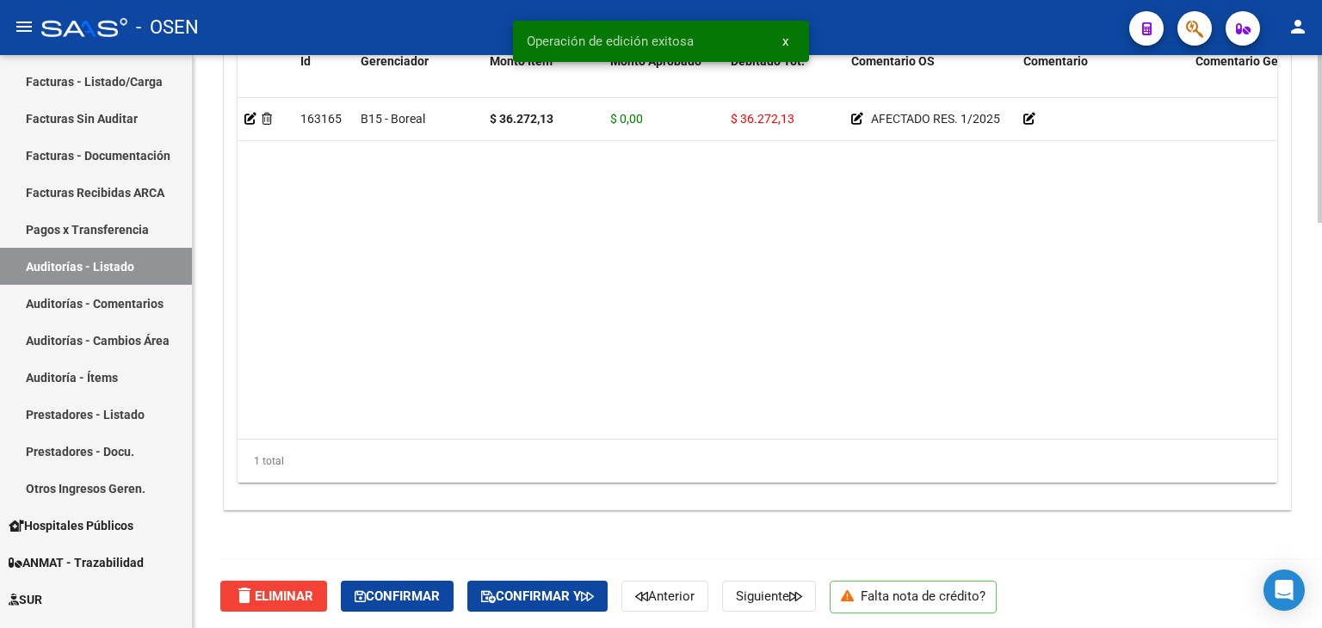
scroll to position [1384, 0]
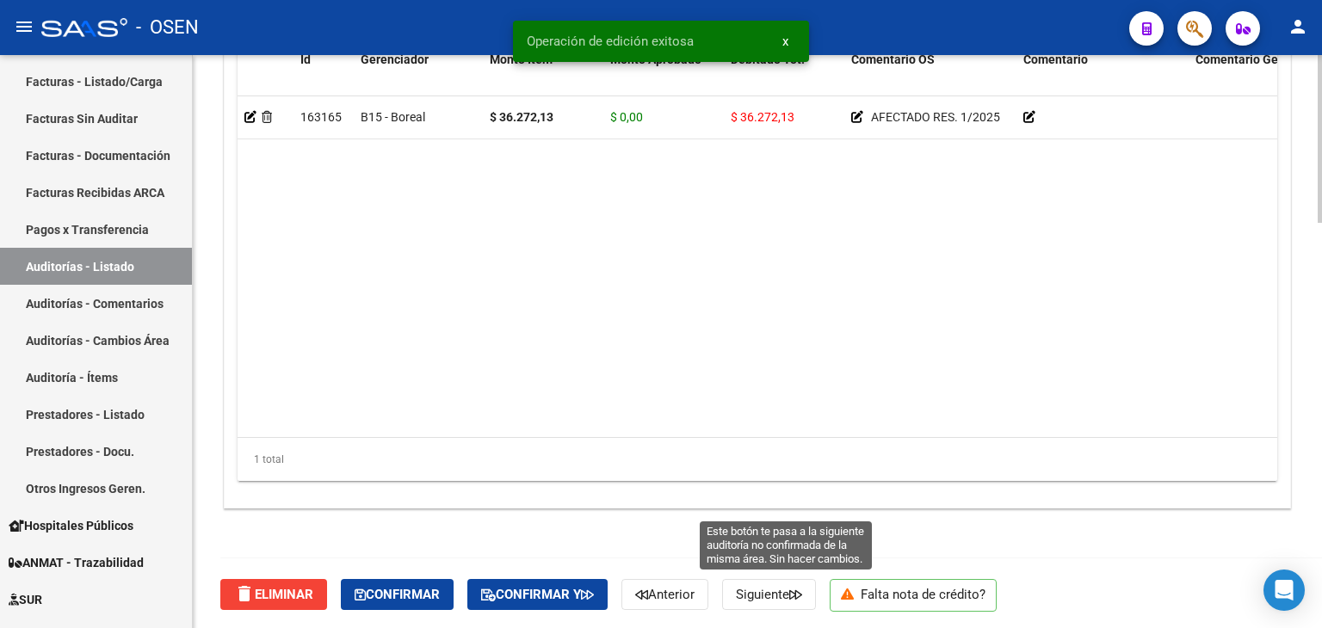
click at [800, 589] on span "Siguiente" at bounding box center [769, 594] width 66 height 15
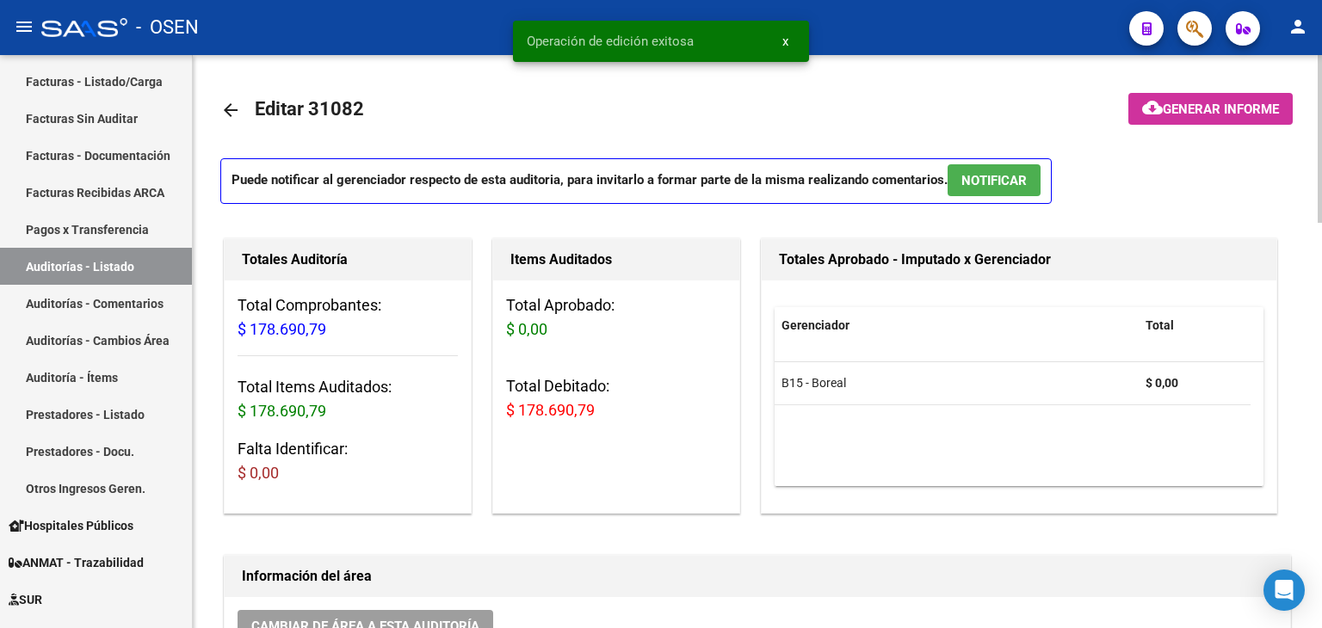
scroll to position [344, 0]
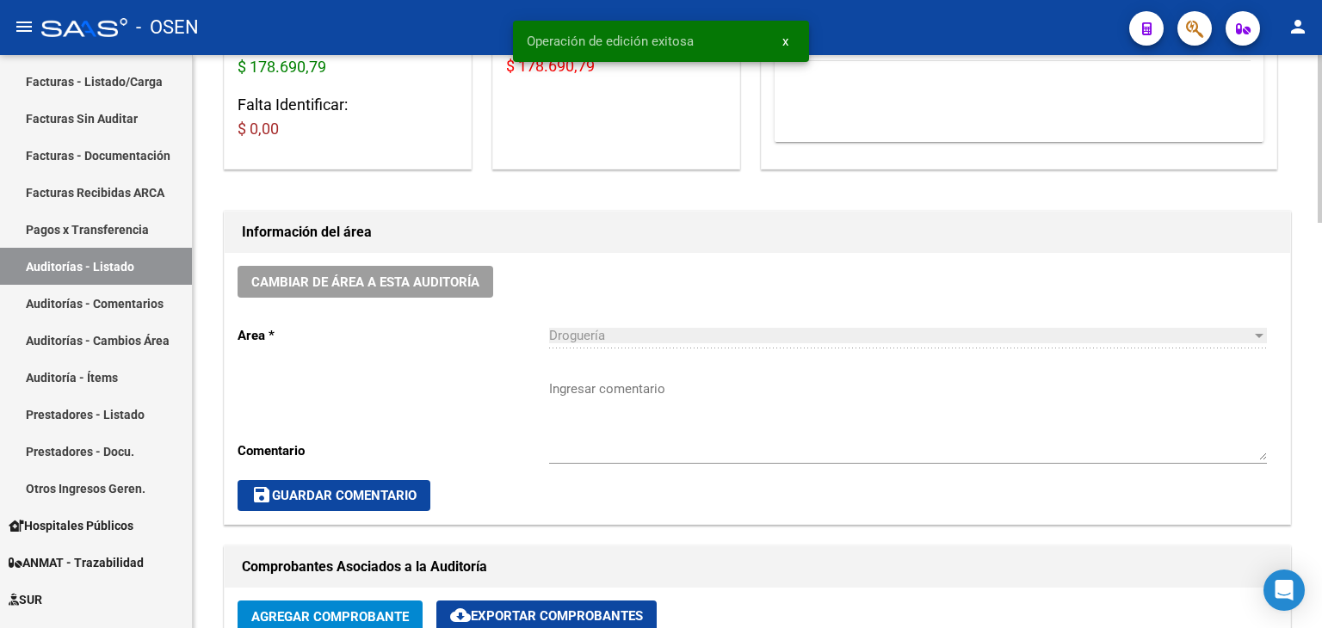
click at [611, 401] on textarea "Ingresar comentario" at bounding box center [908, 420] width 718 height 81
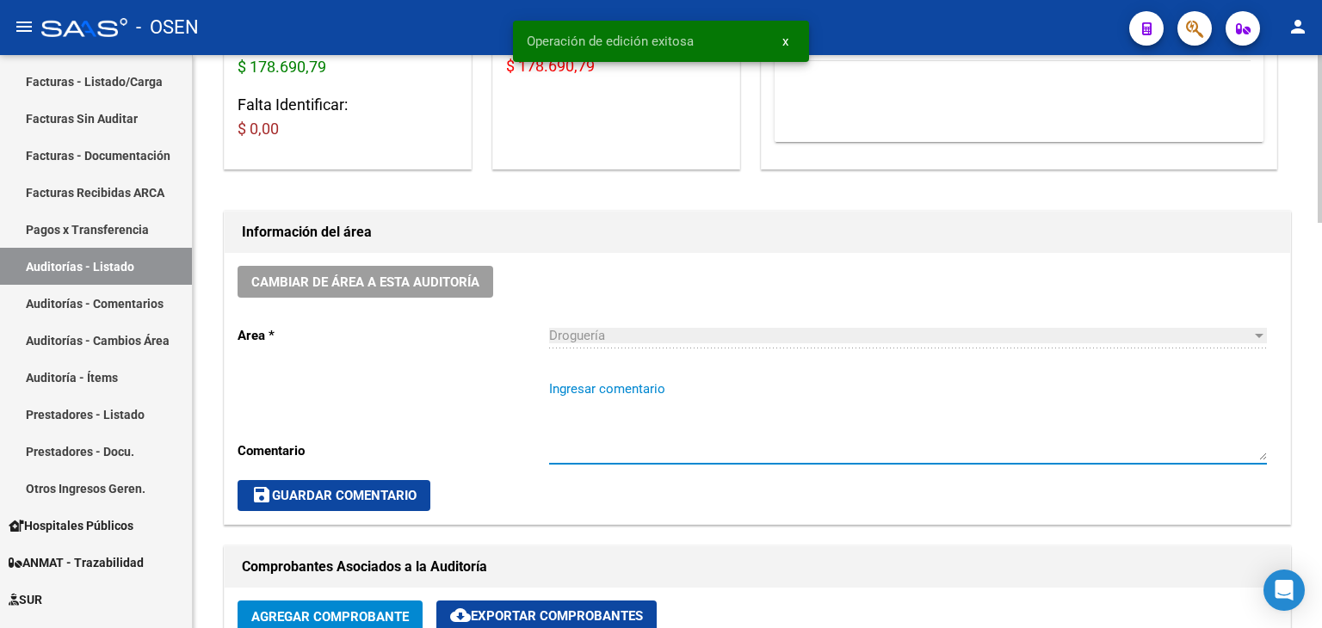
paste textarea "AFECTADO RES. 1/2025"
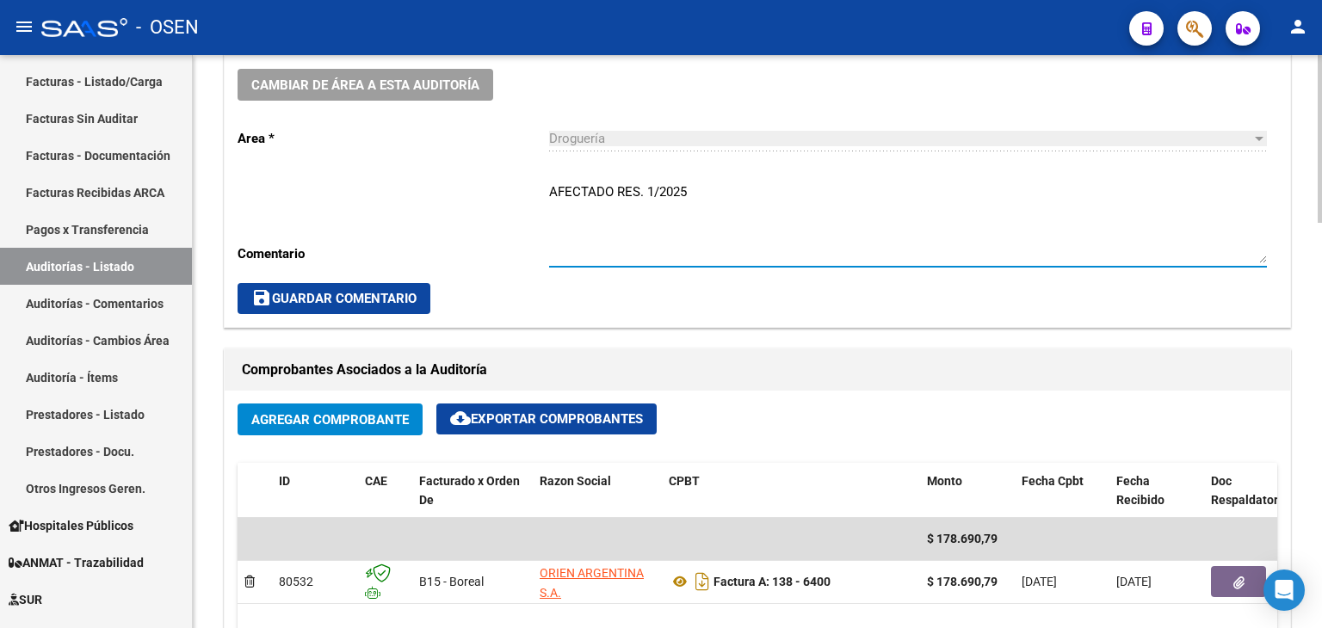
scroll to position [523, 0]
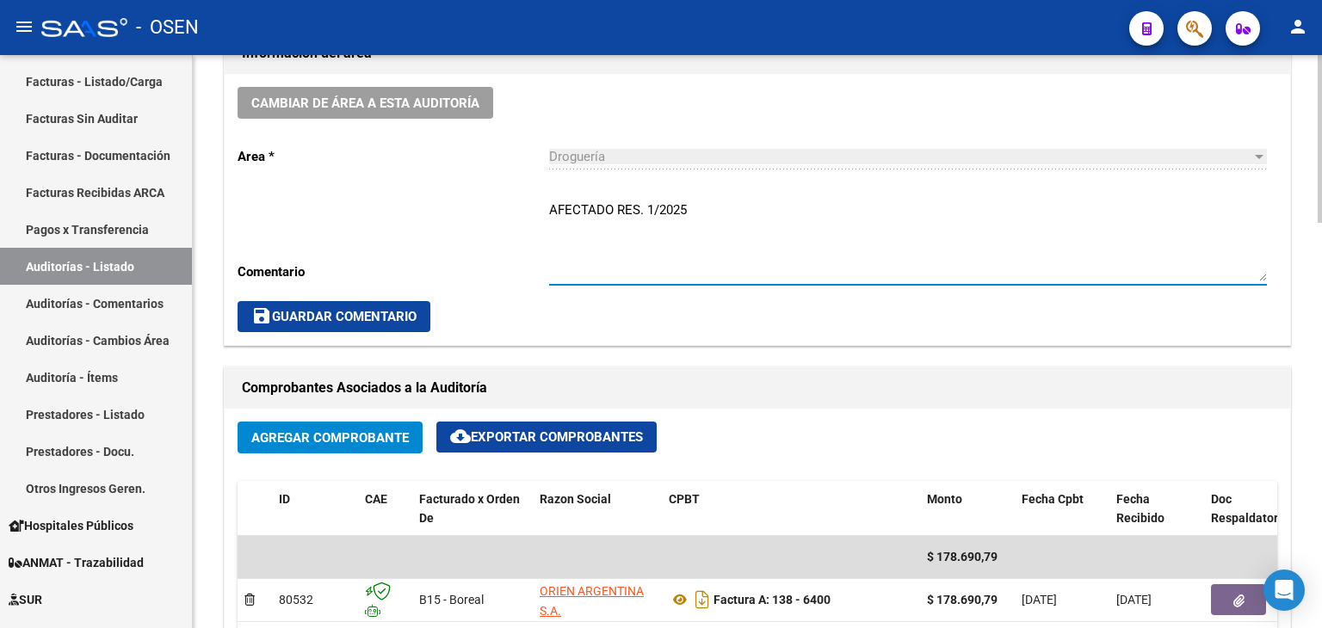
type textarea "AFECTADO RES. 1/2025"
click at [361, 311] on span "save Guardar Comentario" at bounding box center [333, 316] width 165 height 15
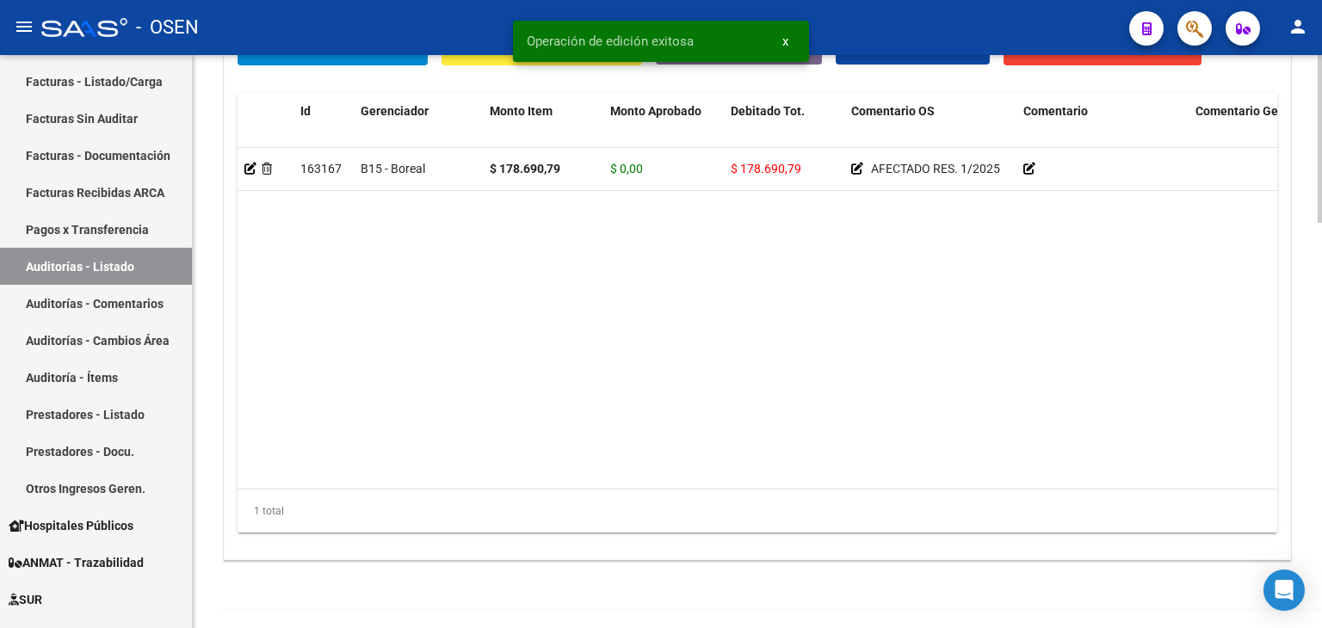
scroll to position [1384, 0]
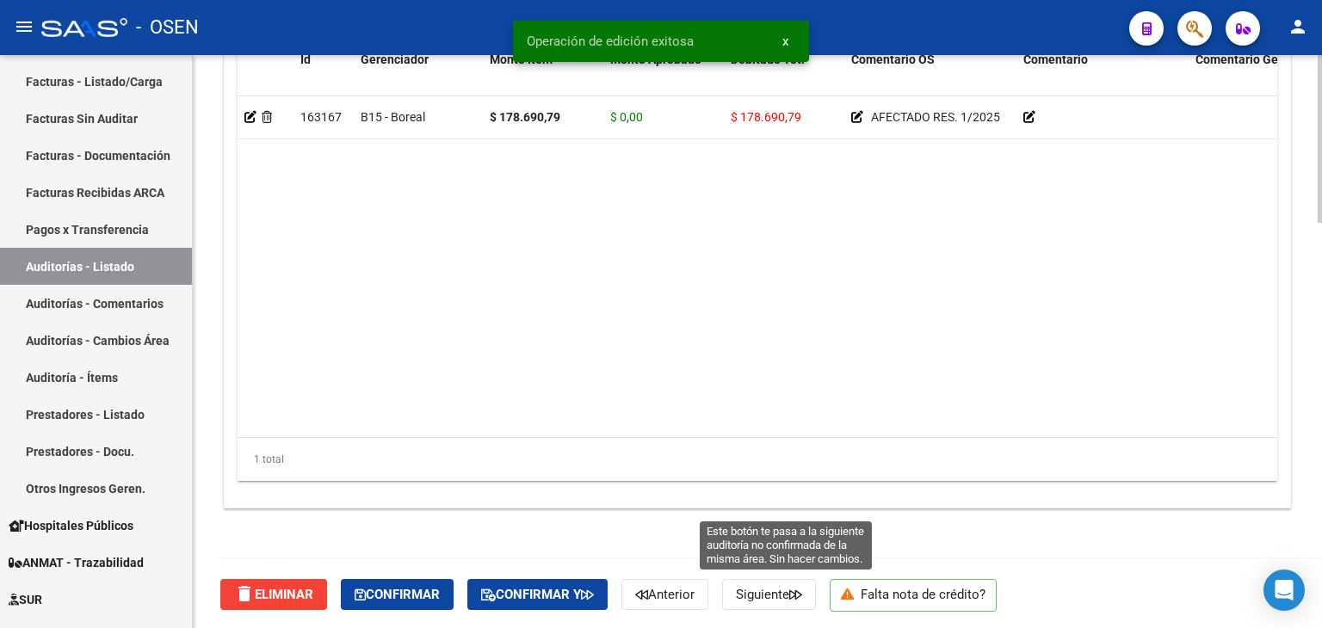
click at [774, 596] on span "Siguiente" at bounding box center [769, 594] width 66 height 15
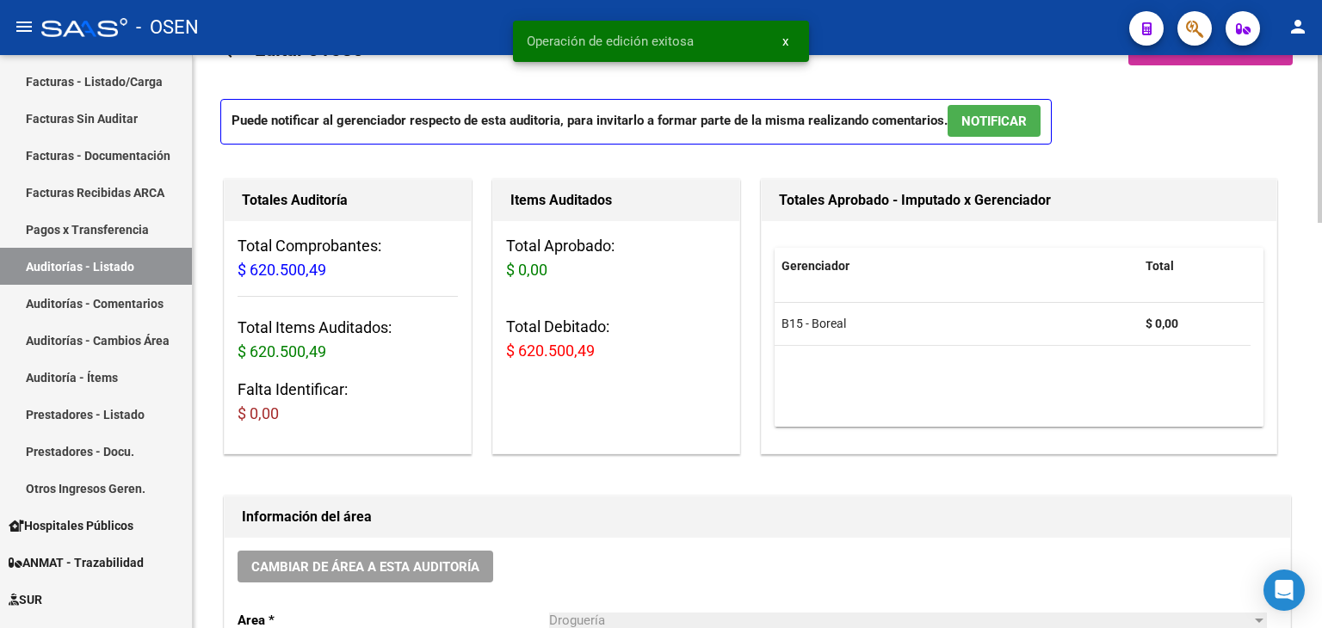
scroll to position [258, 0]
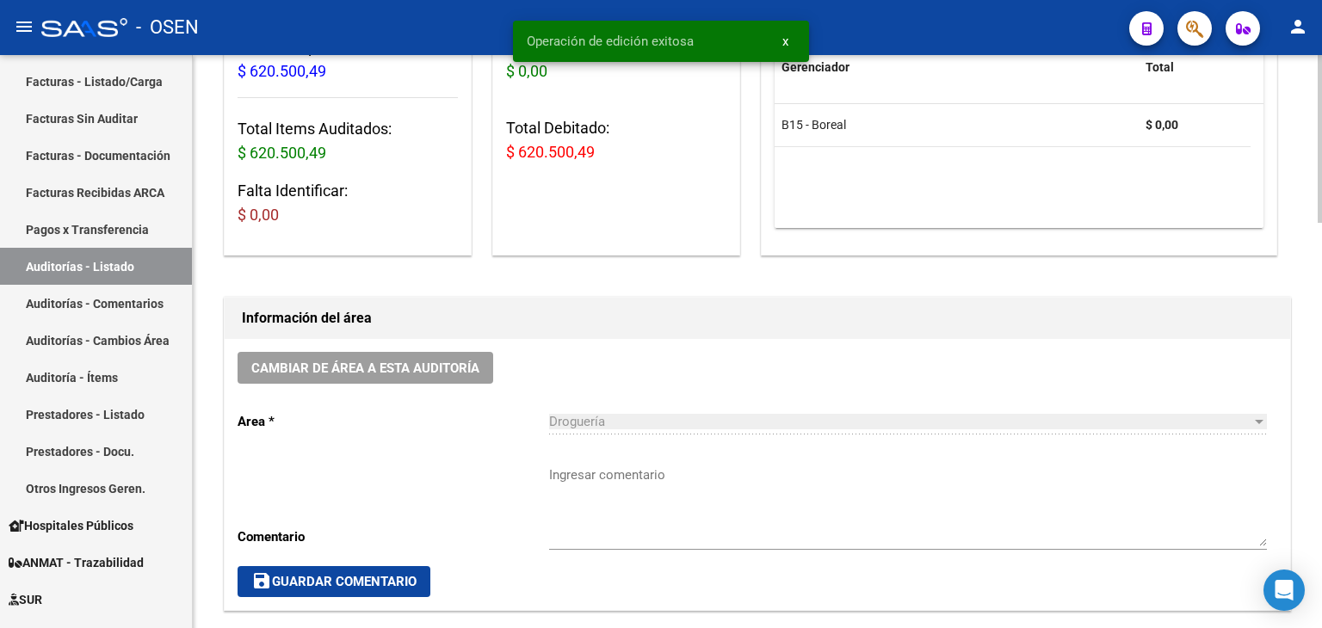
click at [676, 466] on textarea "Ingresar comentario" at bounding box center [908, 506] width 718 height 81
paste textarea "AFECTADO RES. 1/2025"
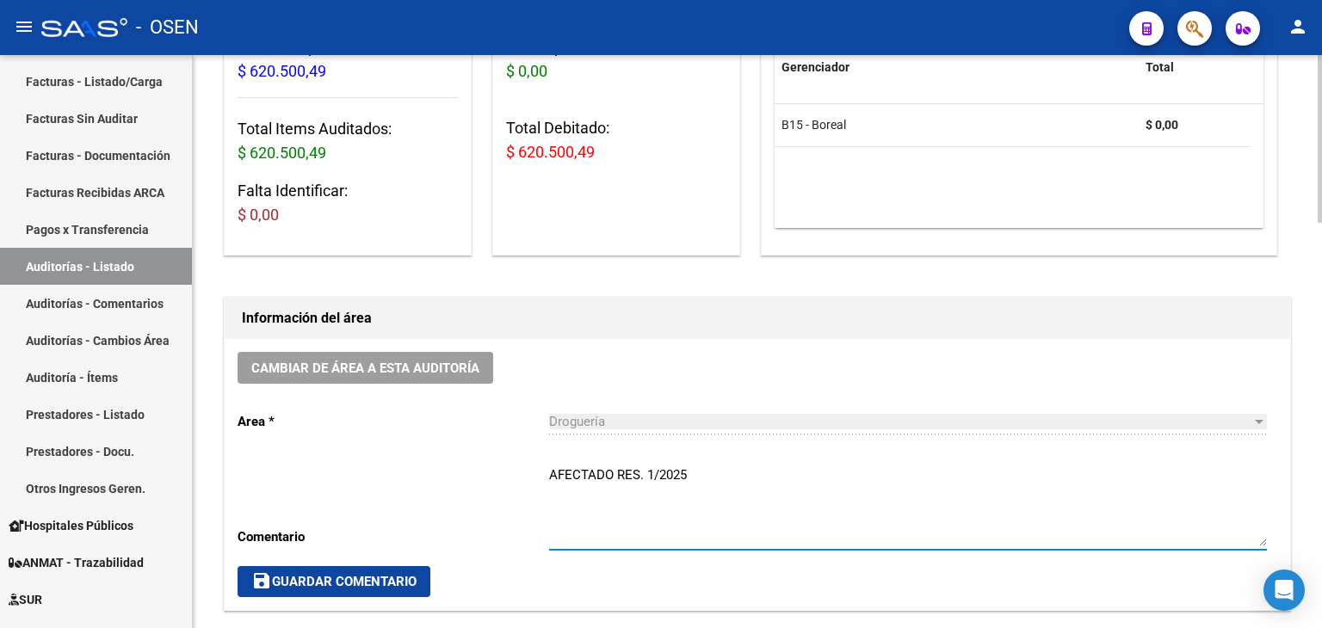
type textarea "AFECTADO RES. 1/2025"
click at [392, 585] on span "save Guardar Comentario" at bounding box center [333, 581] width 165 height 15
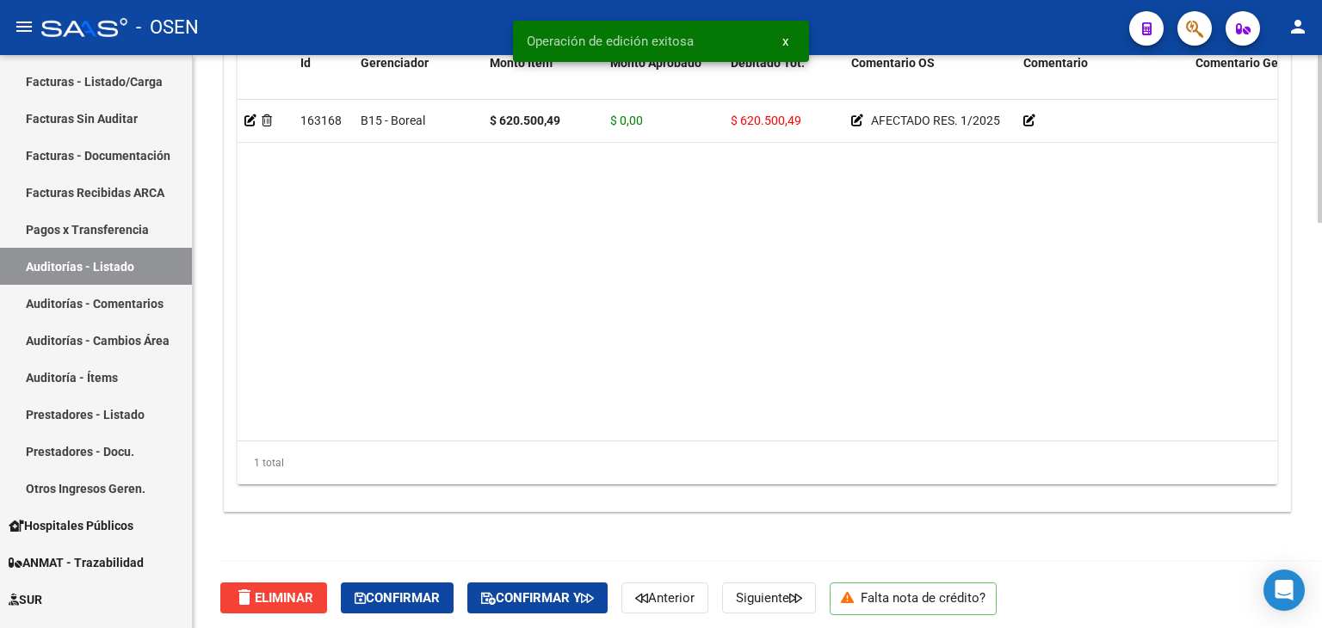
scroll to position [1384, 0]
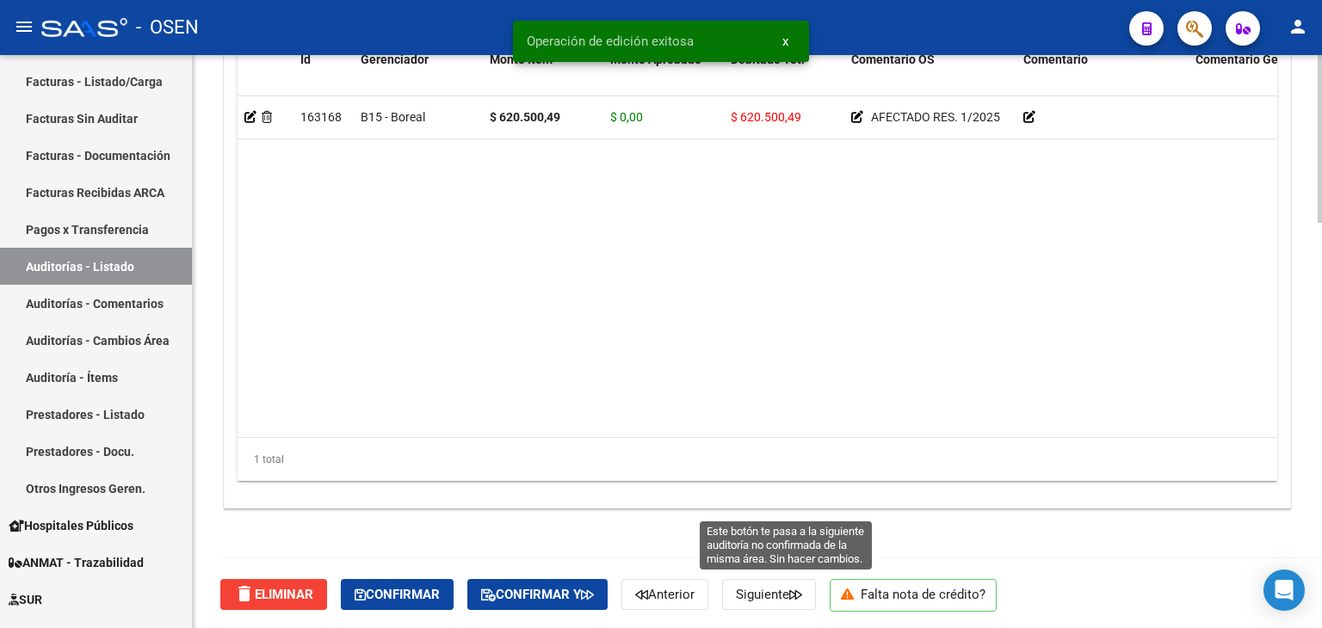
click at [780, 595] on span "Siguiente" at bounding box center [769, 594] width 66 height 15
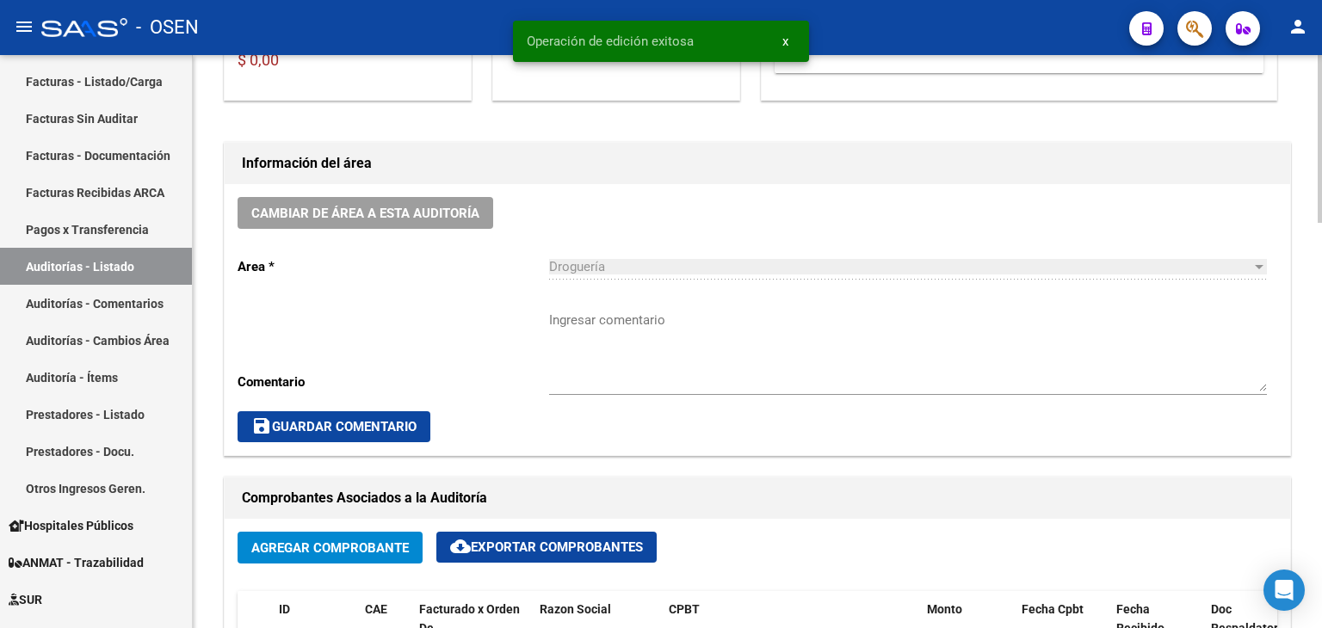
scroll to position [430, 0]
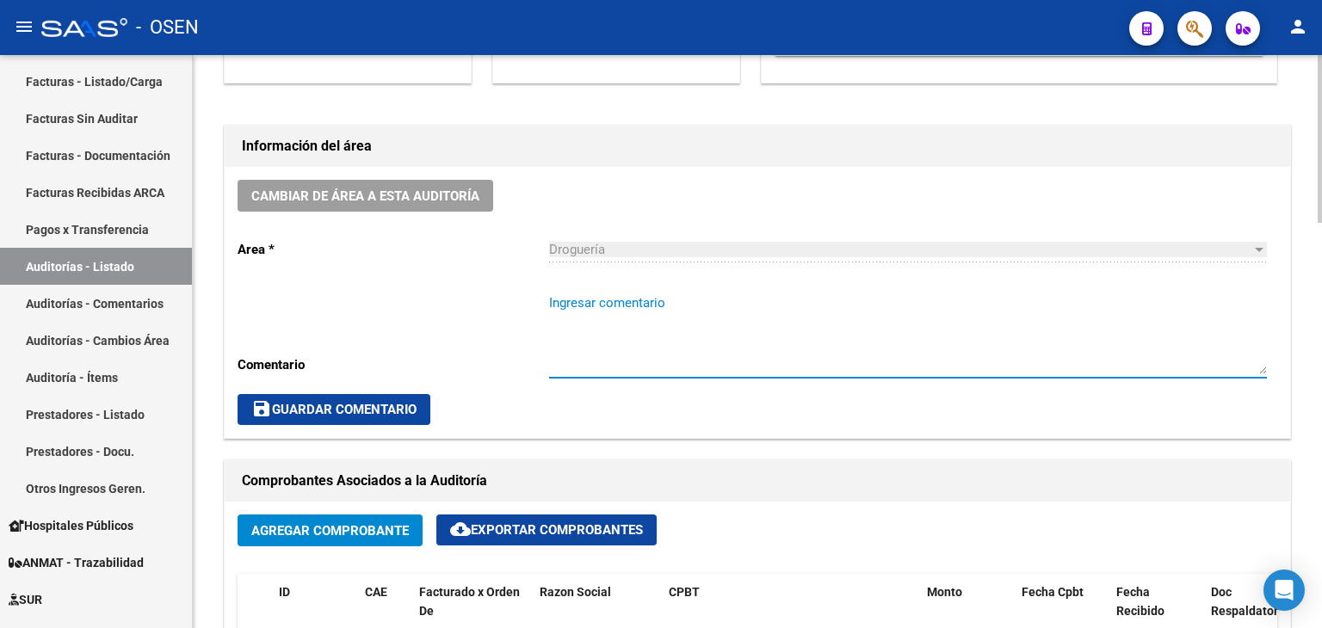
click at [620, 314] on textarea "Ingresar comentario" at bounding box center [908, 333] width 718 height 81
paste textarea "AFECTADO RES. 1/2025"
type textarea "AFECTADO RES. 1/2025"
click at [396, 414] on span "save Guardar Comentario" at bounding box center [333, 409] width 165 height 15
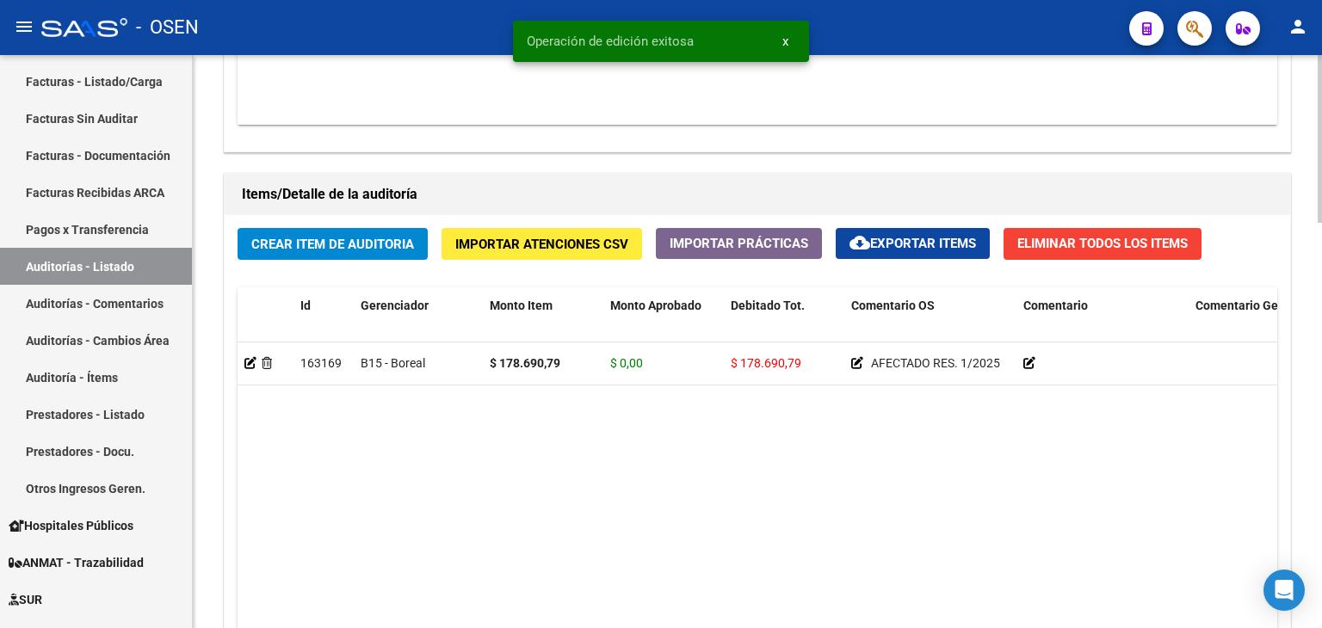
scroll to position [1377, 0]
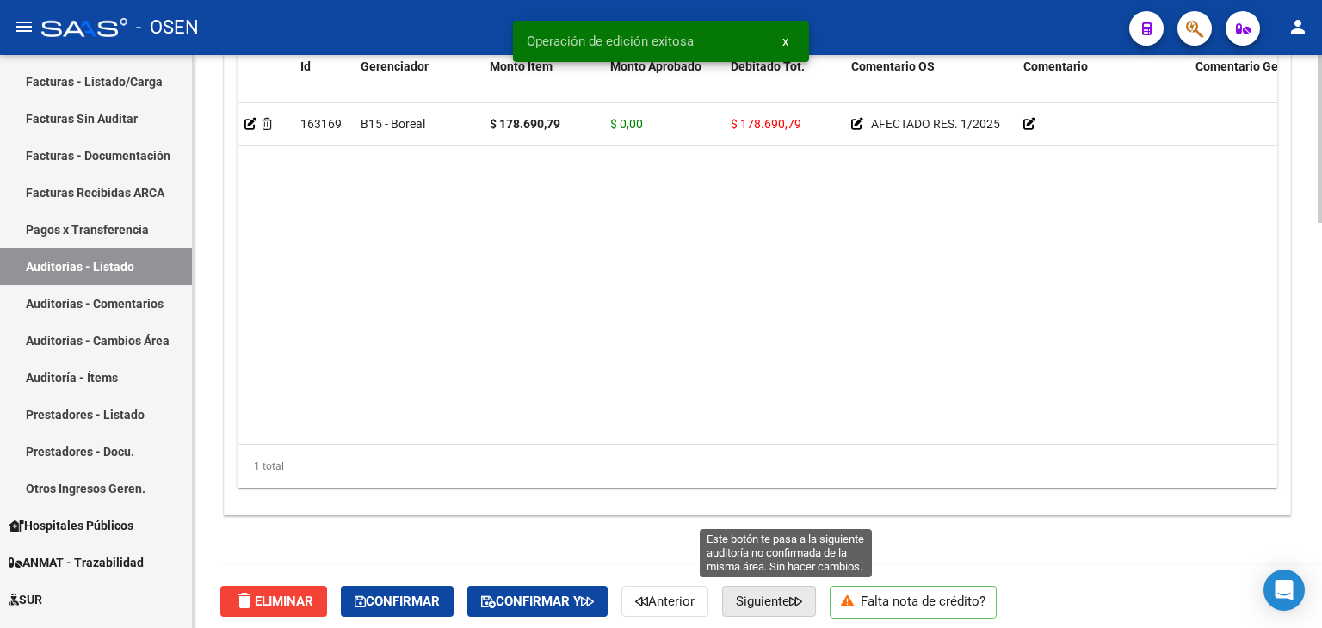
click at [786, 595] on span "Siguiente" at bounding box center [769, 601] width 66 height 15
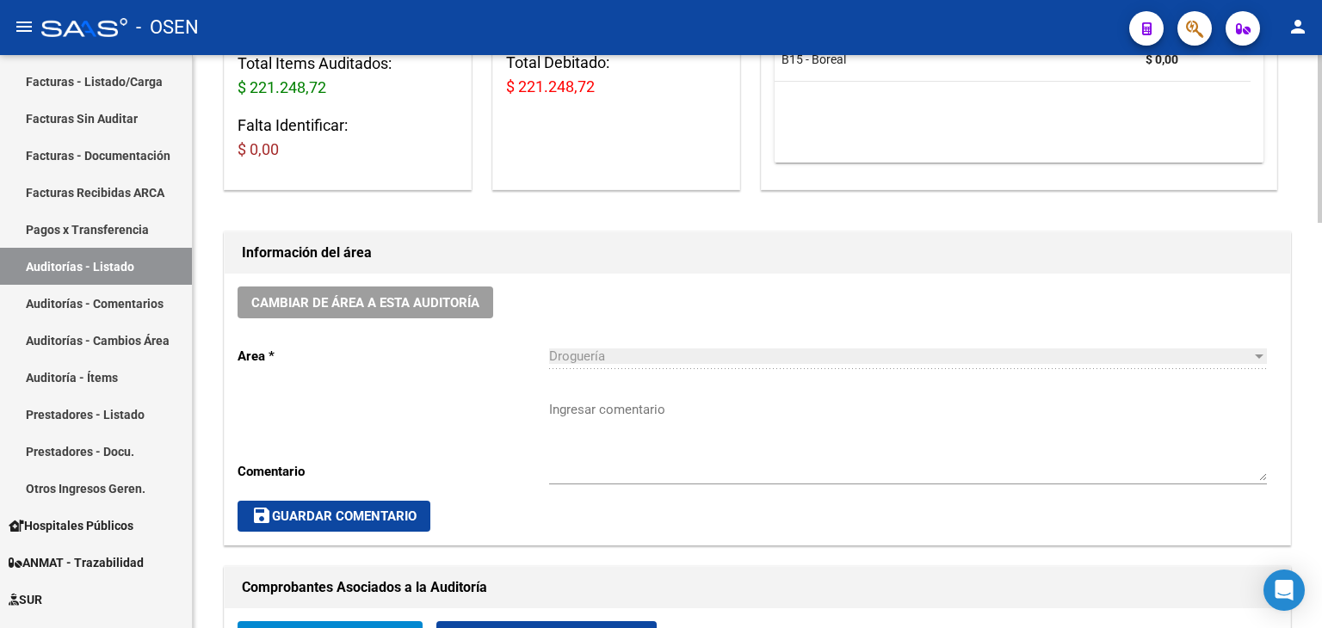
scroll to position [344, 0]
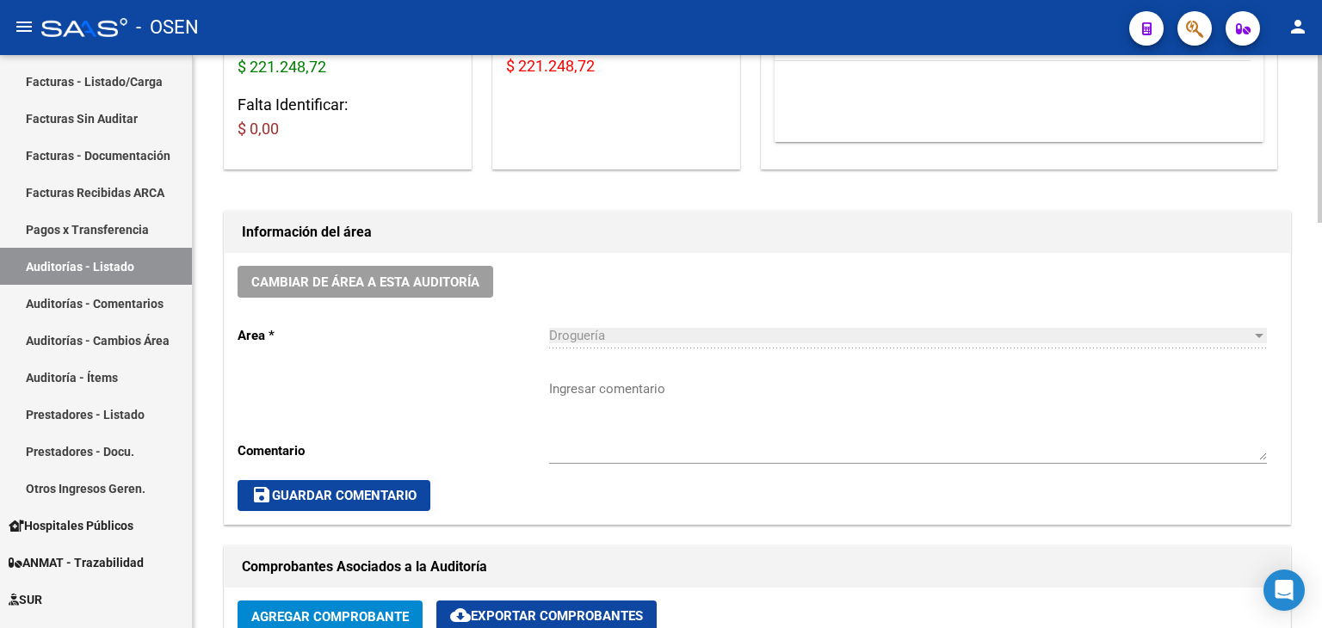
click at [703, 388] on textarea "Ingresar comentario" at bounding box center [908, 420] width 718 height 81
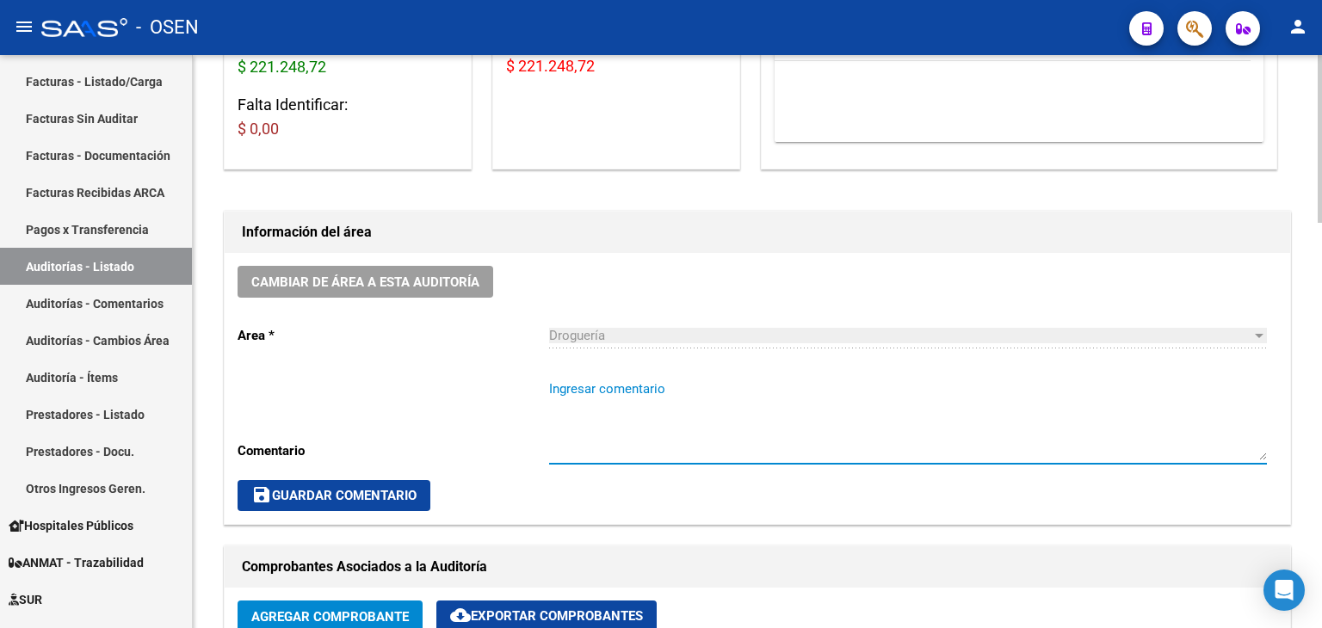
paste textarea "AFECTADO RES. 1/2025"
type textarea "AFECTADO RES. 1/2025"
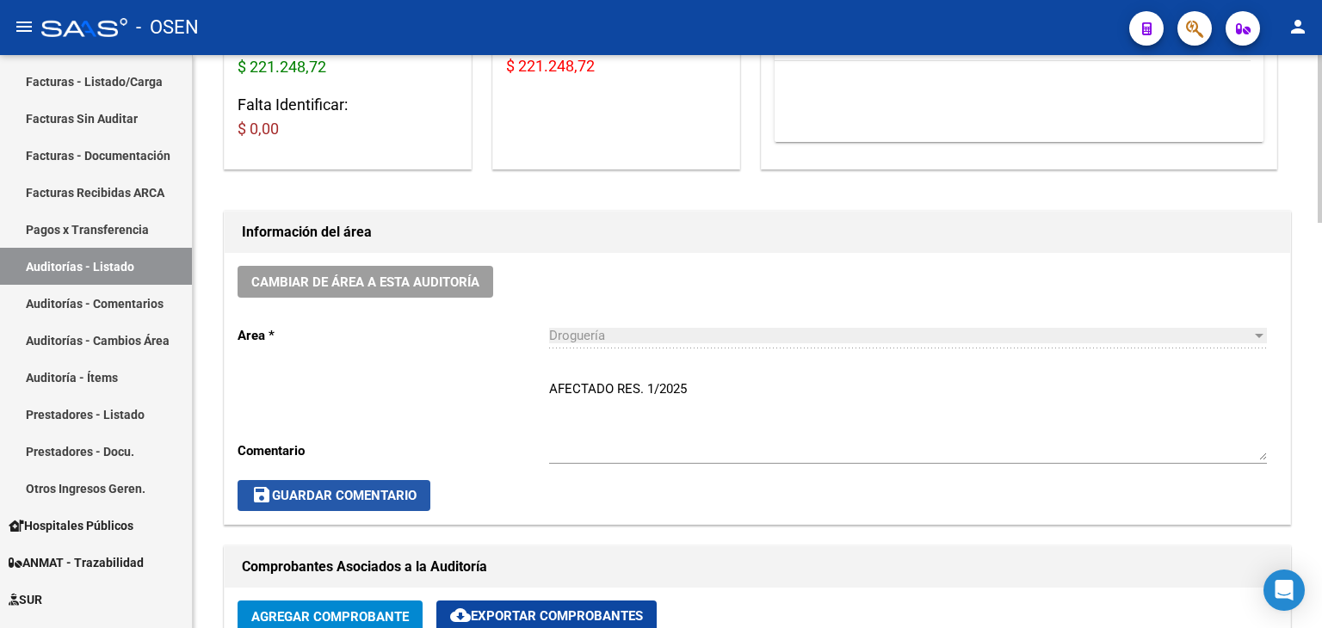
click at [395, 497] on span "save Guardar Comentario" at bounding box center [333, 495] width 165 height 15
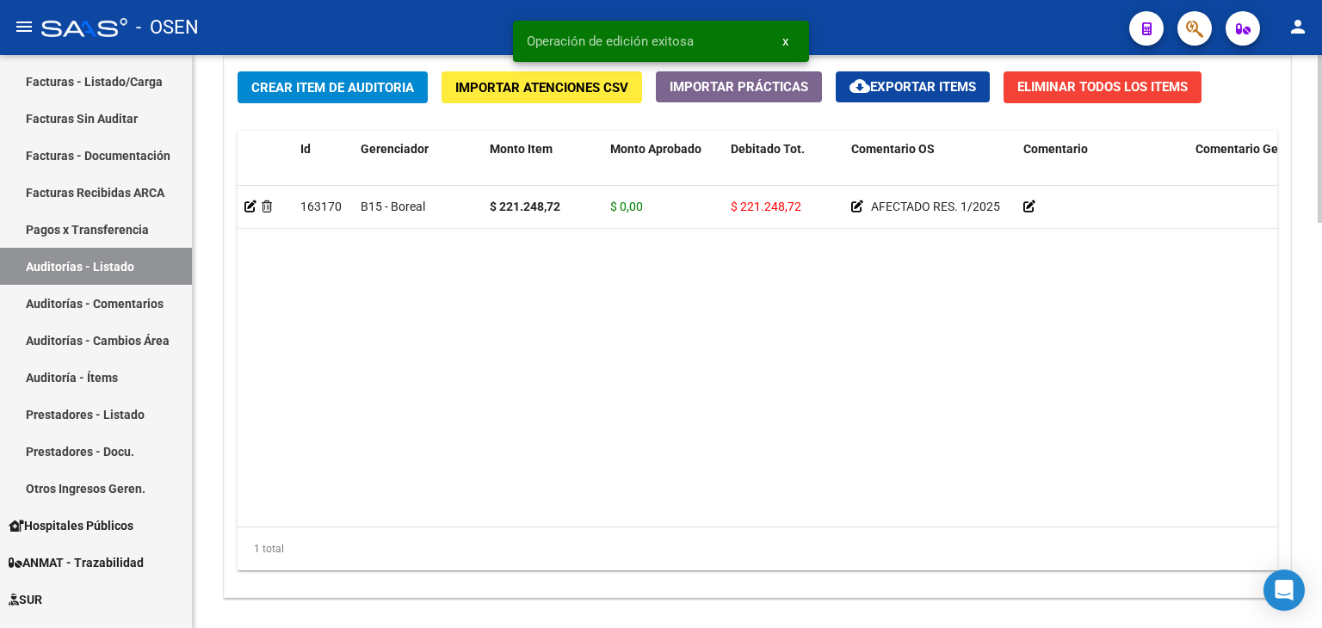
scroll to position [1384, 0]
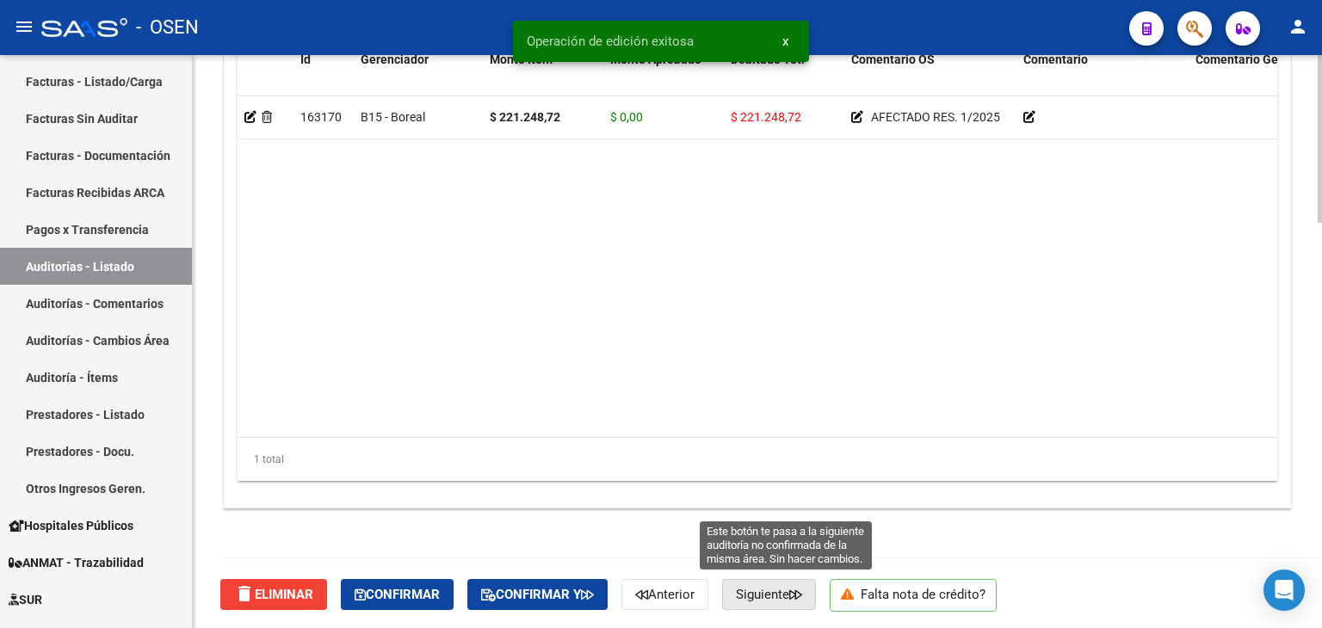
click at [766, 597] on span "Siguiente" at bounding box center [769, 594] width 66 height 15
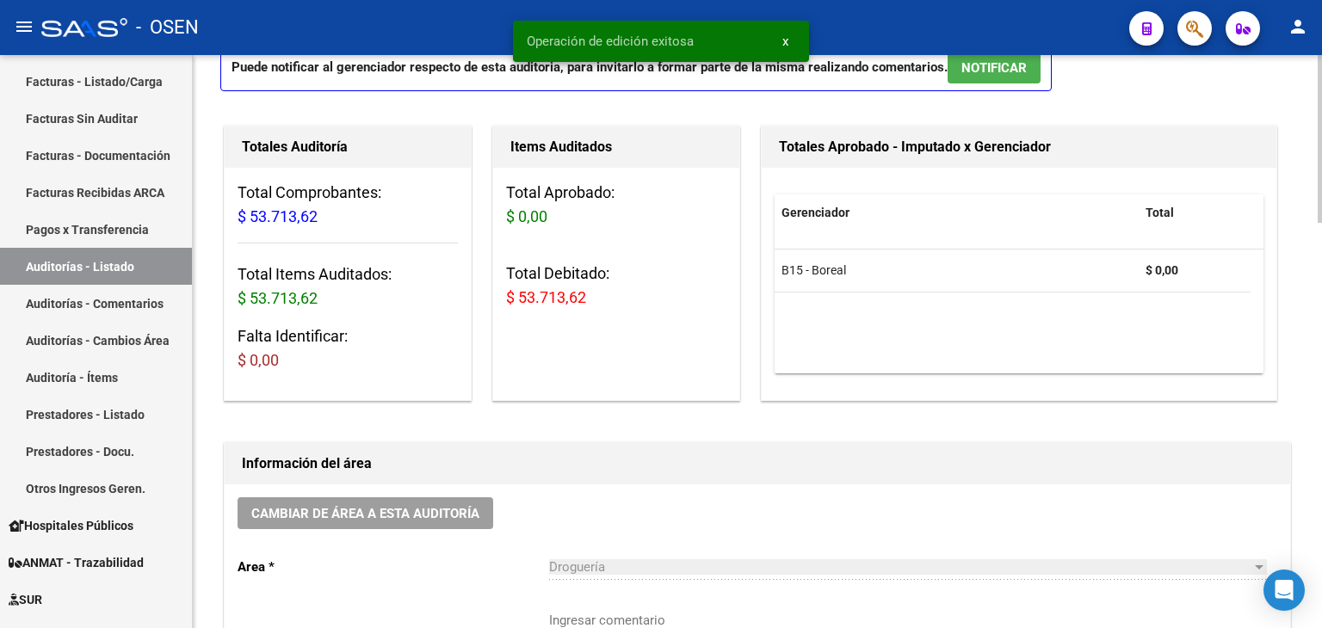
scroll to position [344, 0]
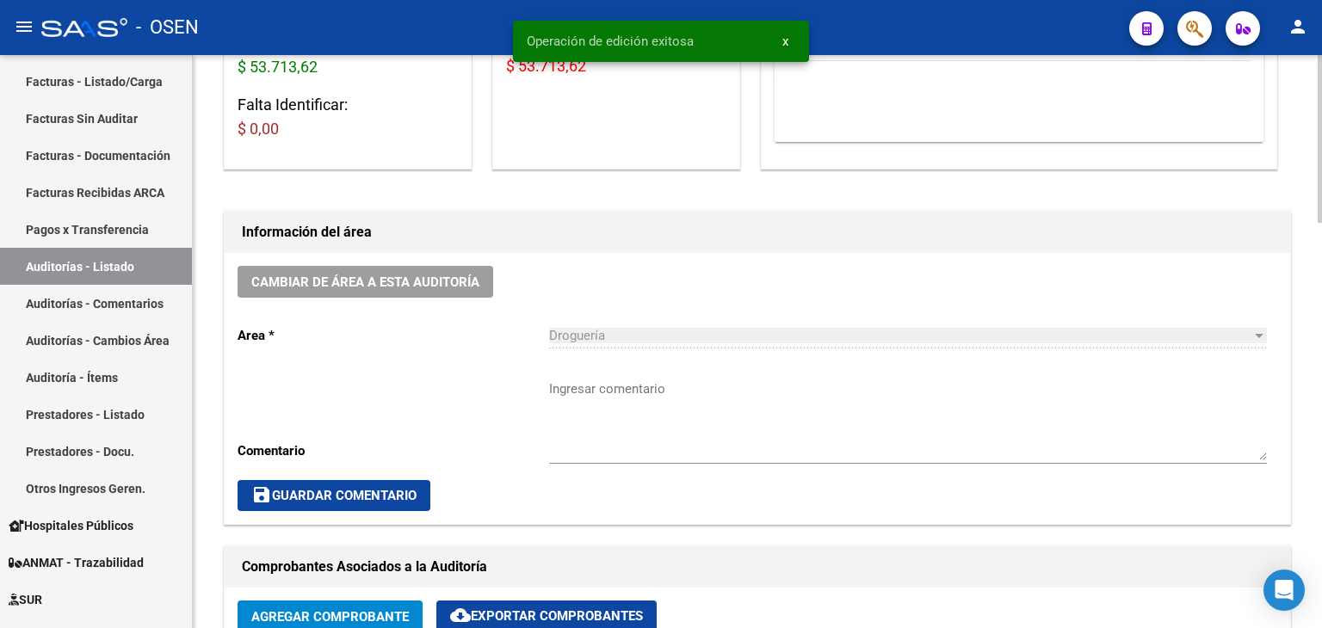
click at [602, 380] on textarea "Ingresar comentario" at bounding box center [908, 420] width 718 height 81
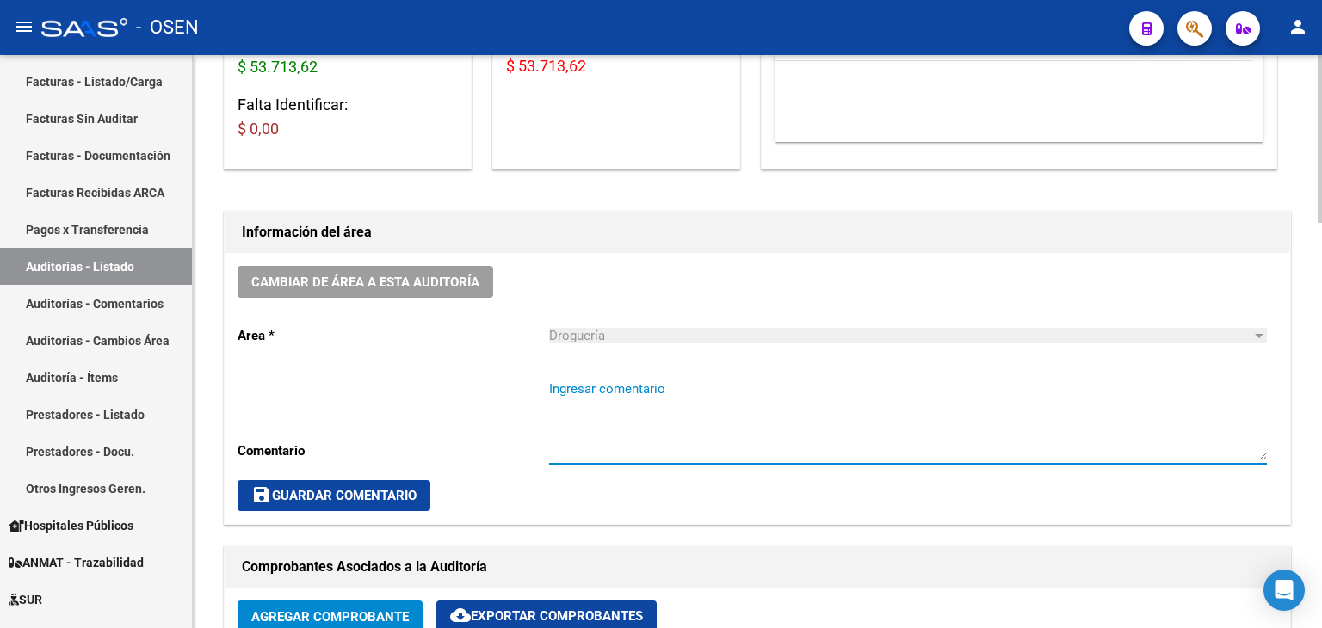
paste textarea "AFECTADO RES. 1/2025"
type textarea "AFECTADO RES. 1/2025"
click at [420, 504] on button "save Guardar Comentario" at bounding box center [334, 495] width 193 height 31
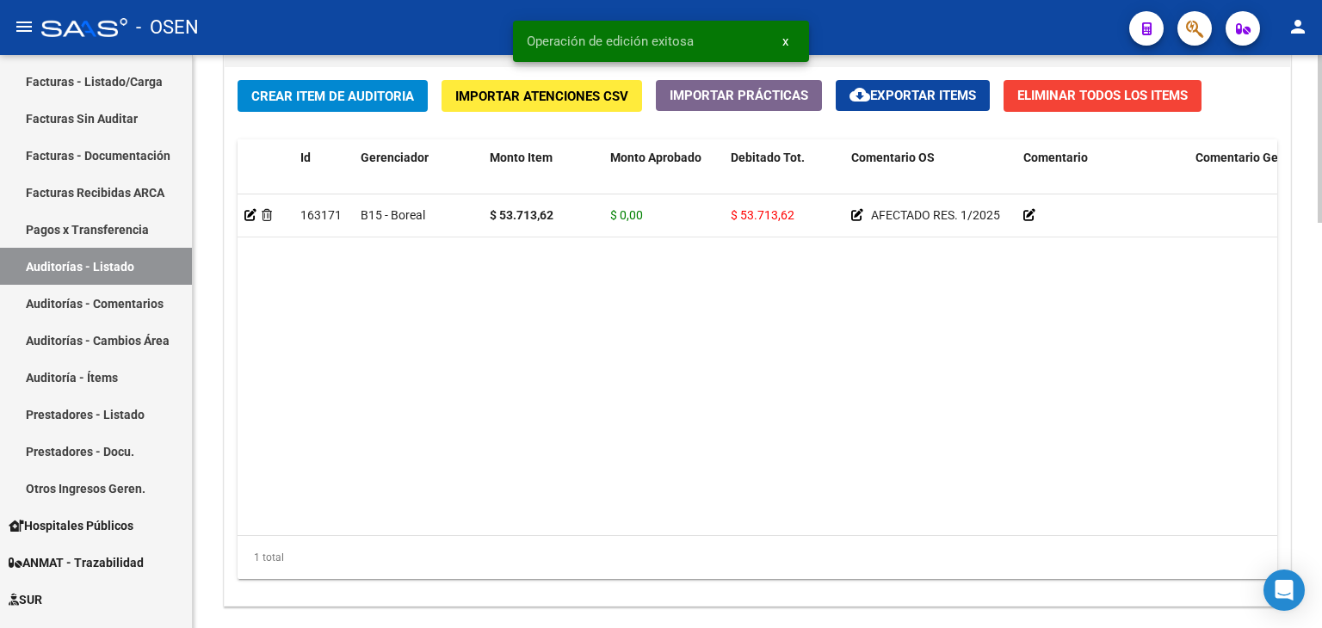
scroll to position [1384, 0]
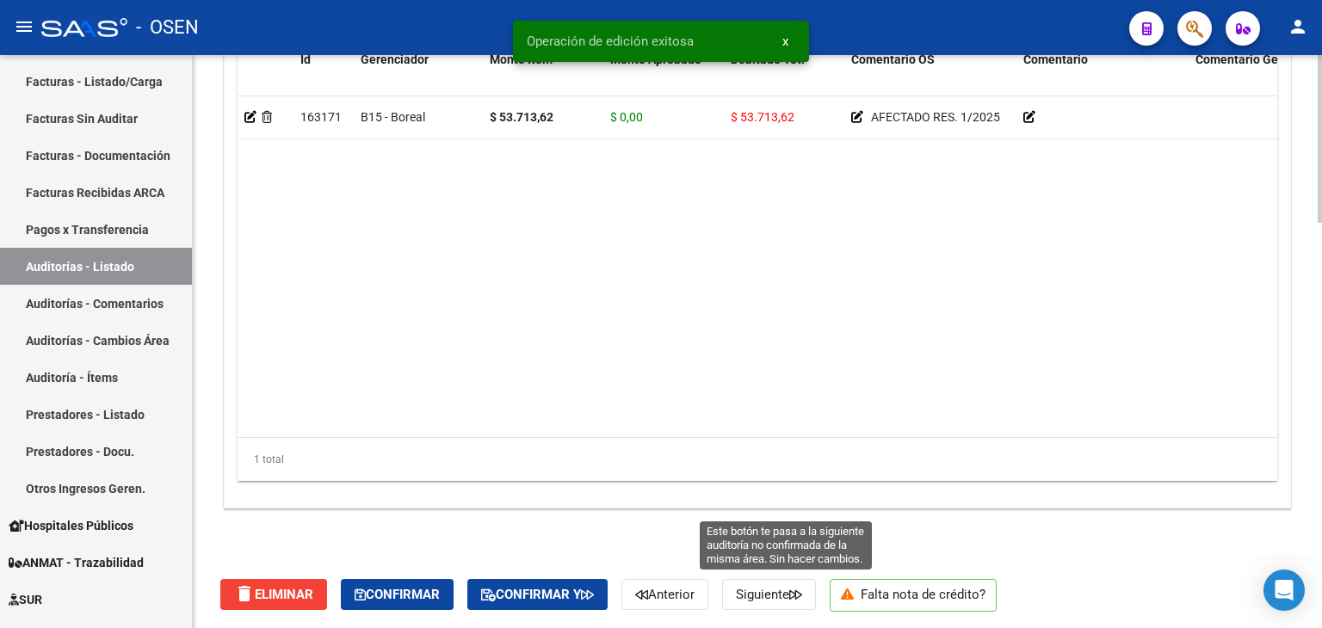
click at [792, 600] on button "Siguiente" at bounding box center [769, 594] width 94 height 31
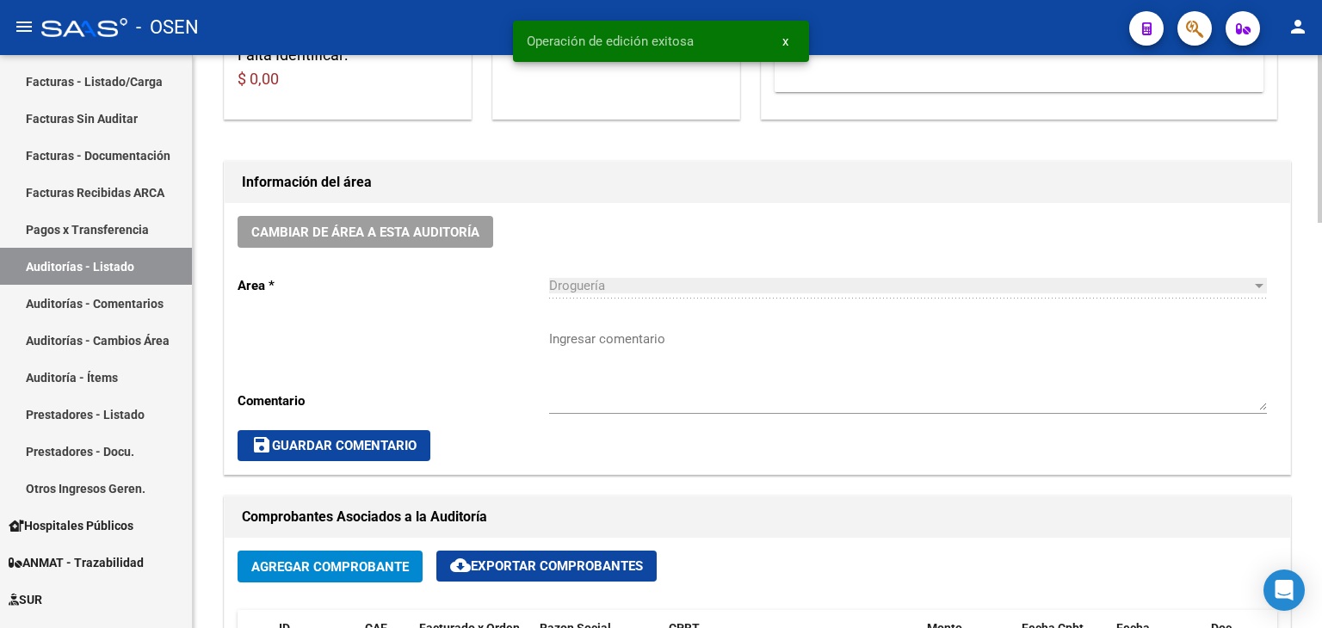
scroll to position [430, 0]
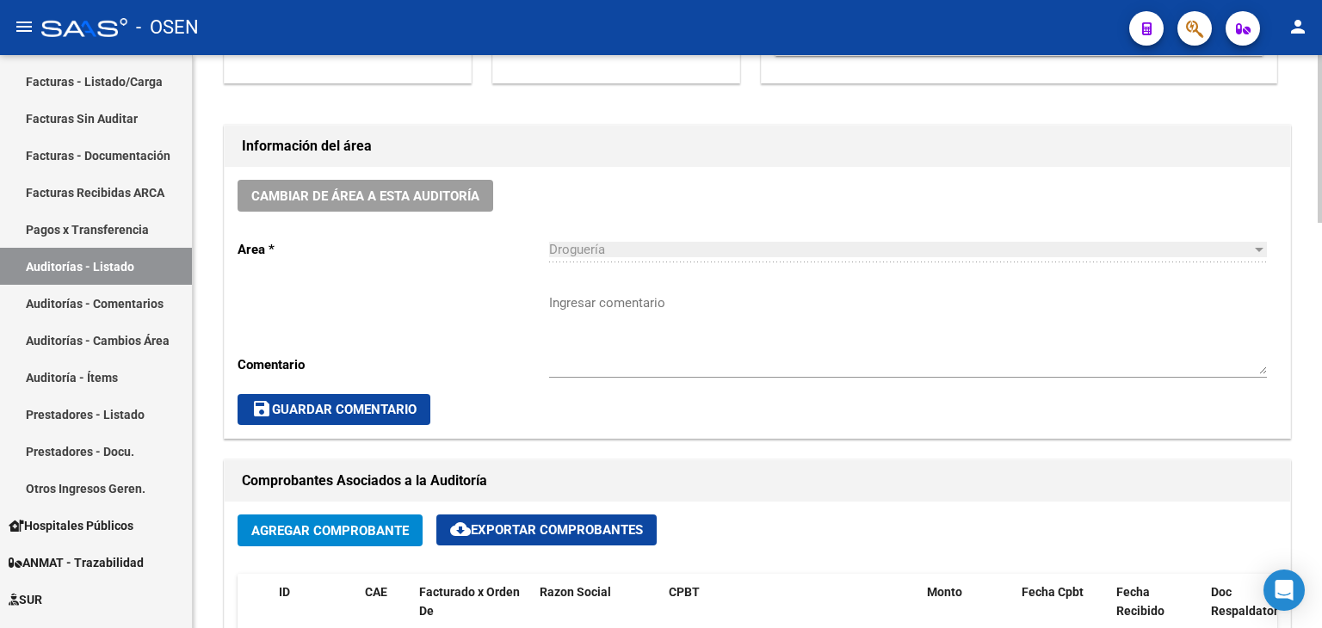
click at [575, 311] on textarea "Ingresar comentario" at bounding box center [908, 333] width 718 height 81
paste textarea "AFECTADO RES. 1/2025"
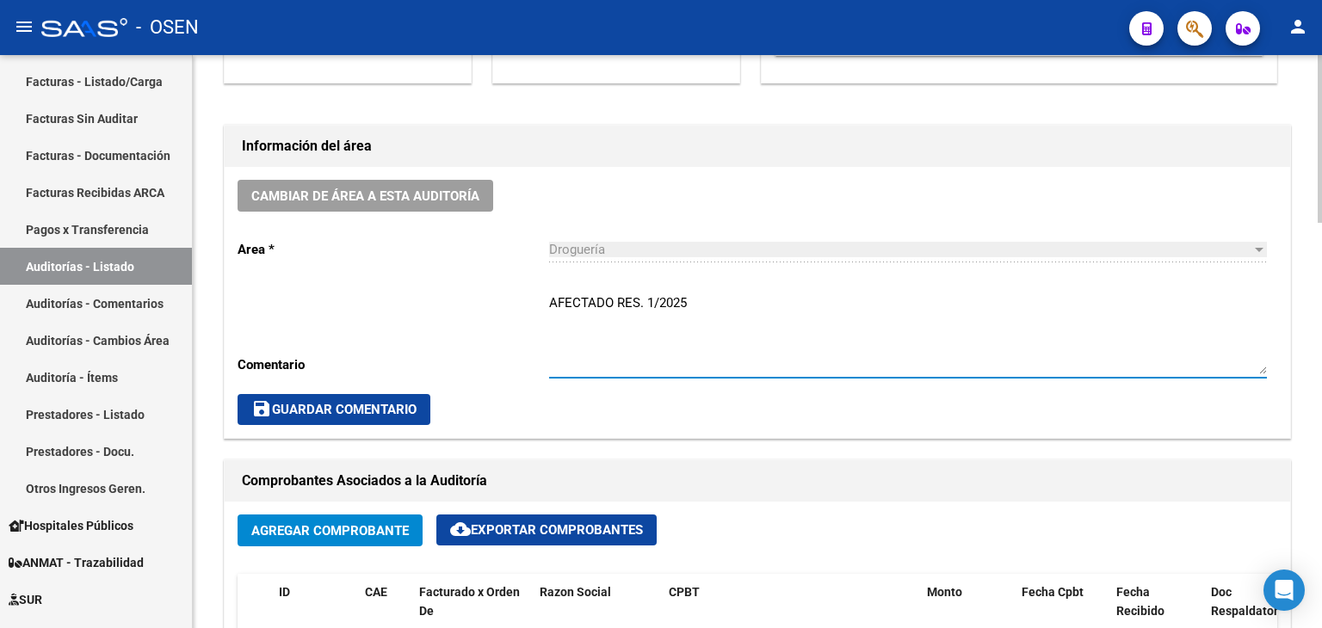
type textarea "AFECTADO RES. 1/2025"
click at [375, 410] on span "save Guardar Comentario" at bounding box center [333, 409] width 165 height 15
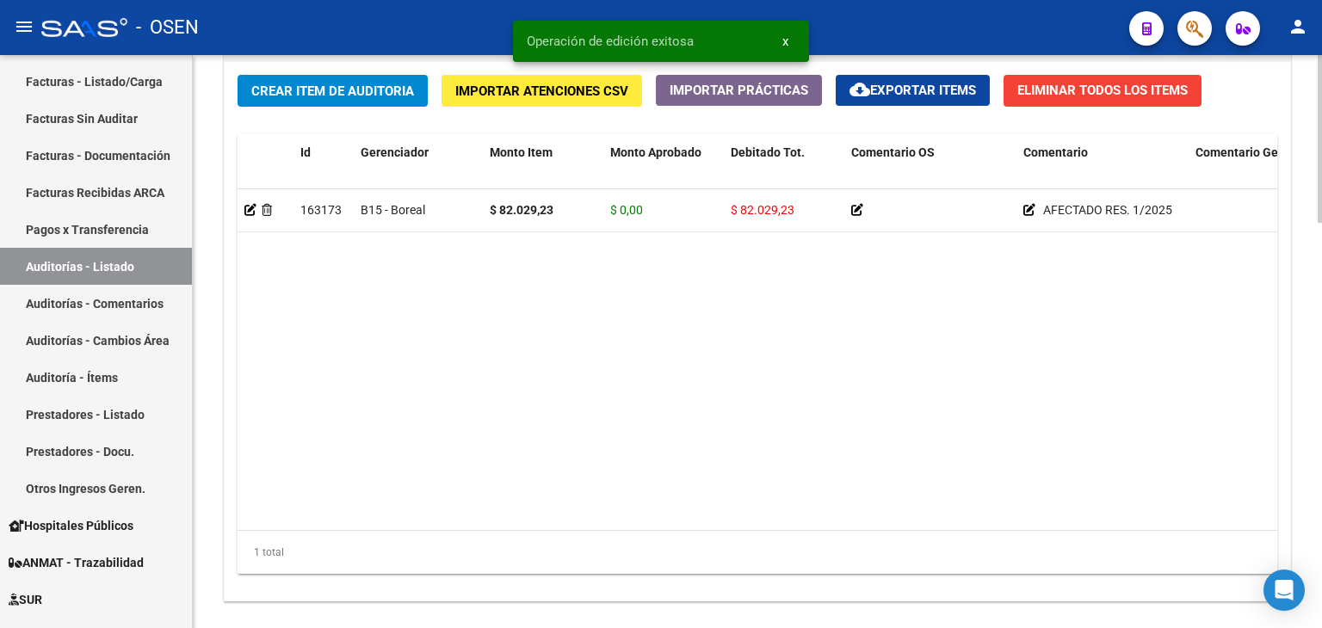
scroll to position [1384, 0]
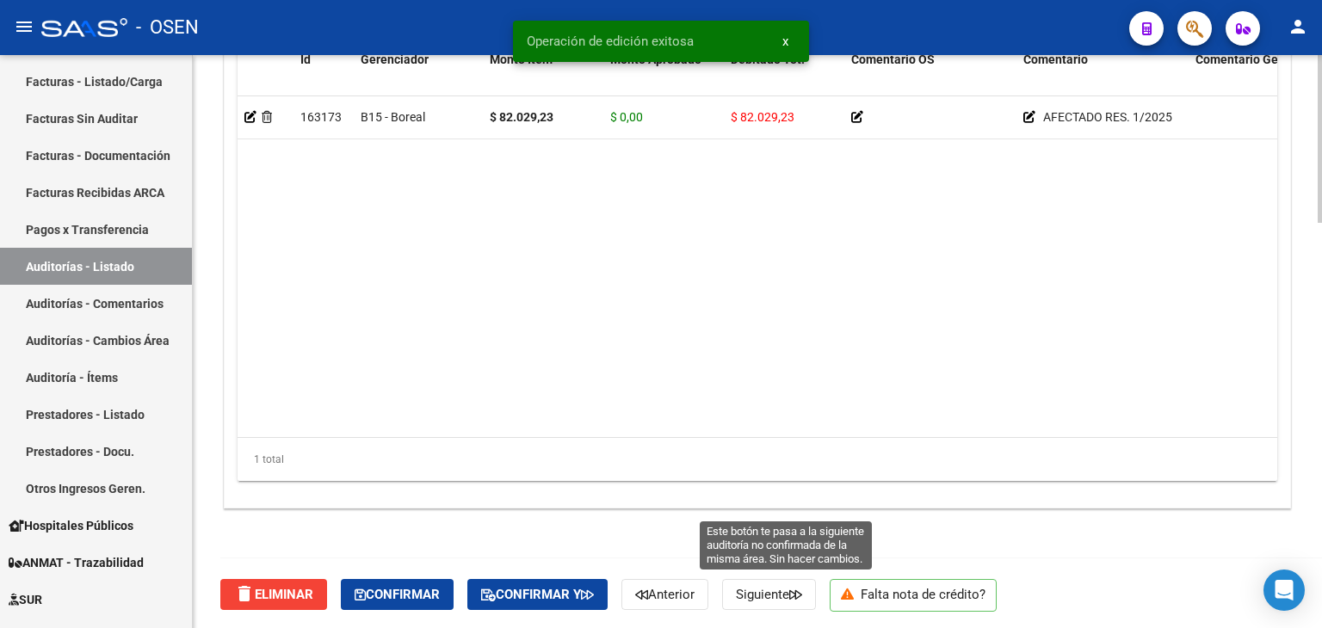
click at [797, 597] on span "Siguiente" at bounding box center [769, 594] width 66 height 15
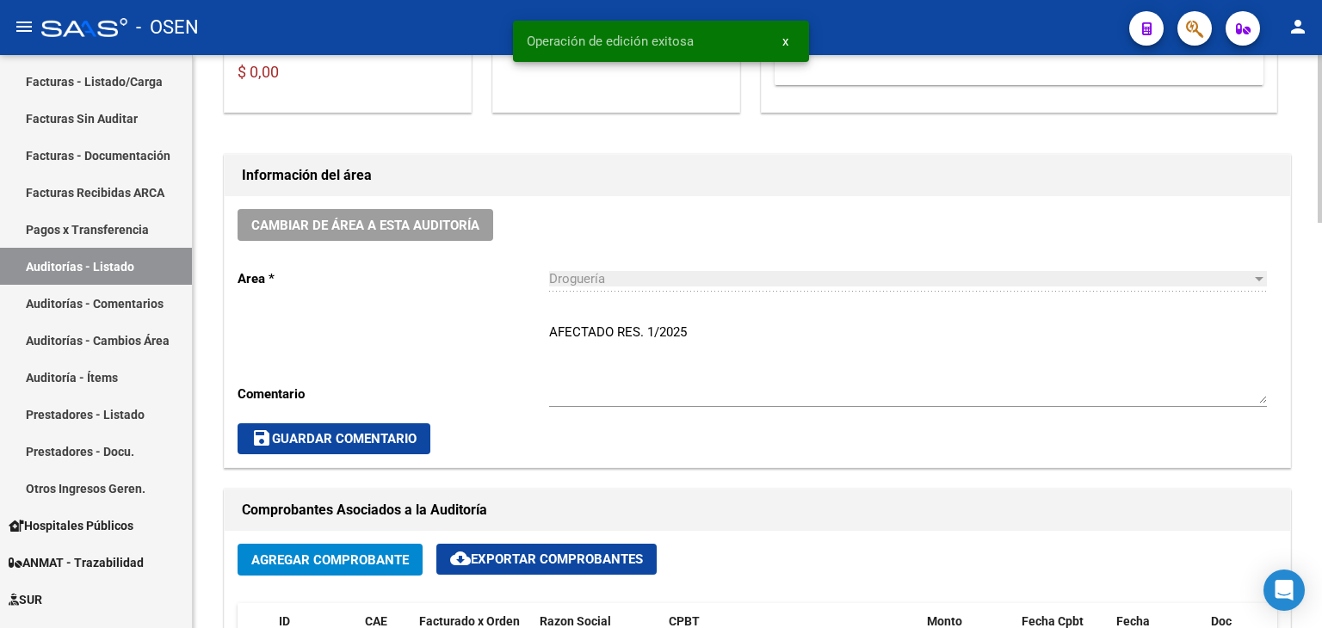
scroll to position [430, 0]
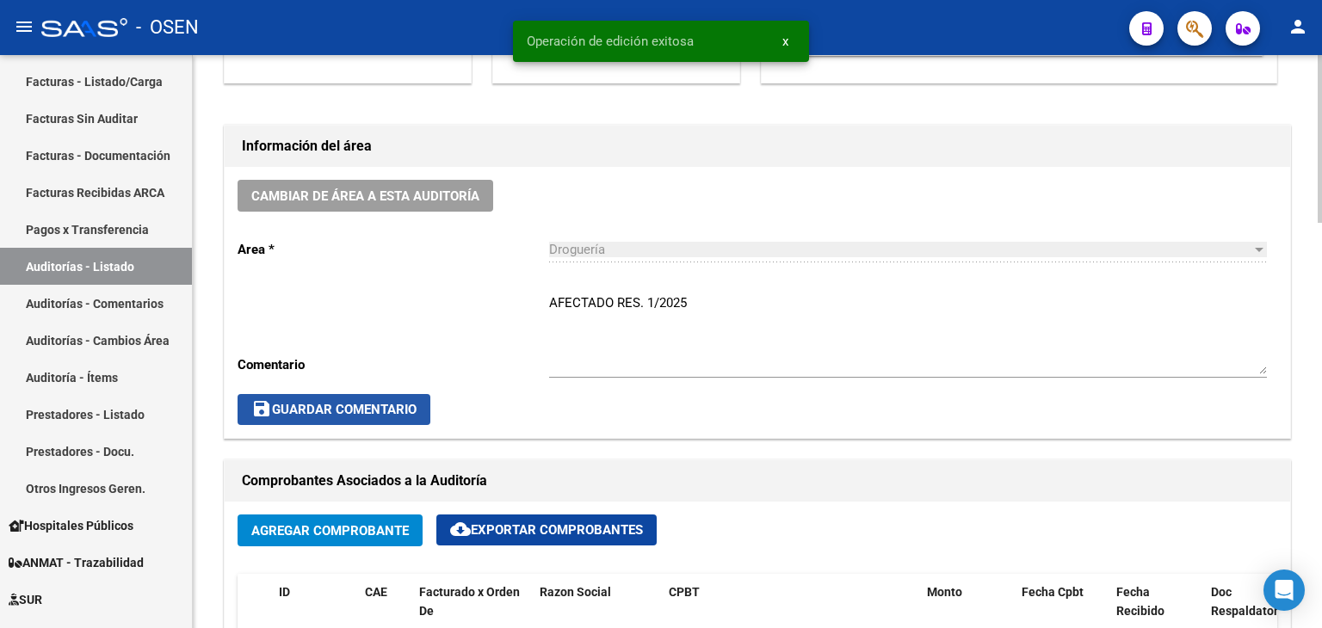
drag, startPoint x: 414, startPoint y: 404, endPoint x: 361, endPoint y: 360, distance: 69.0
click at [413, 405] on span "save Guardar Comentario" at bounding box center [333, 409] width 165 height 15
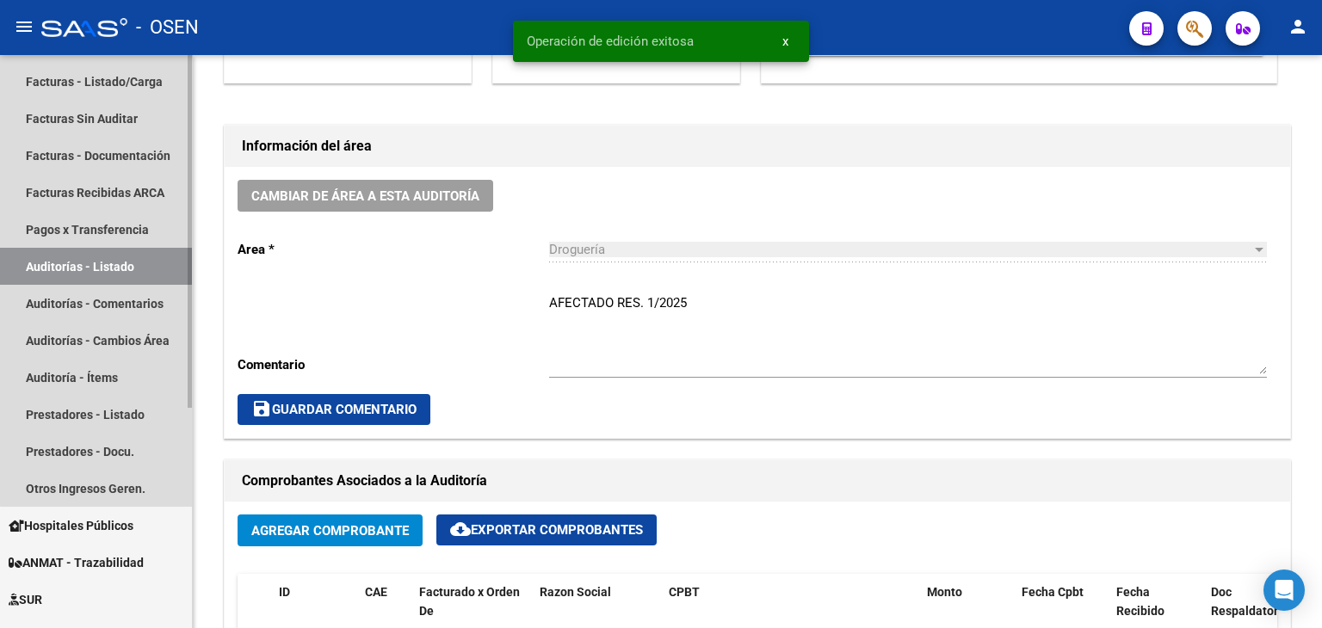
click at [141, 251] on link "Auditorías - Listado" at bounding box center [96, 266] width 192 height 37
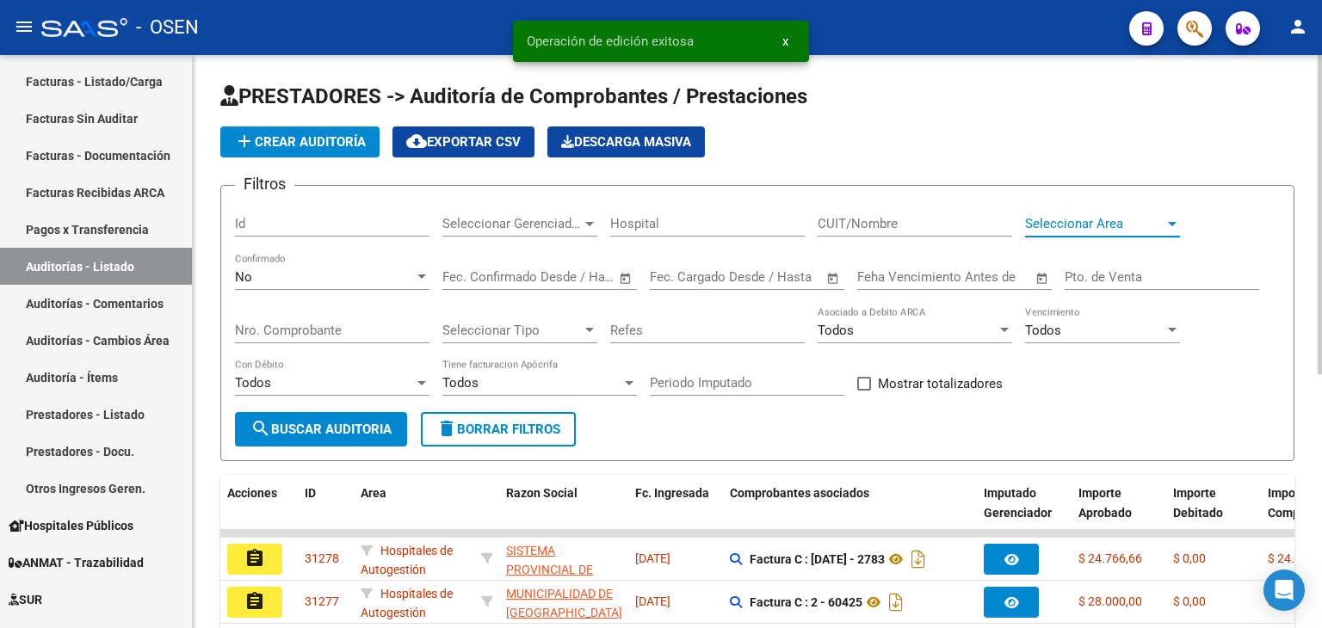
click at [1115, 219] on span "Seleccionar Area" at bounding box center [1094, 223] width 139 height 15
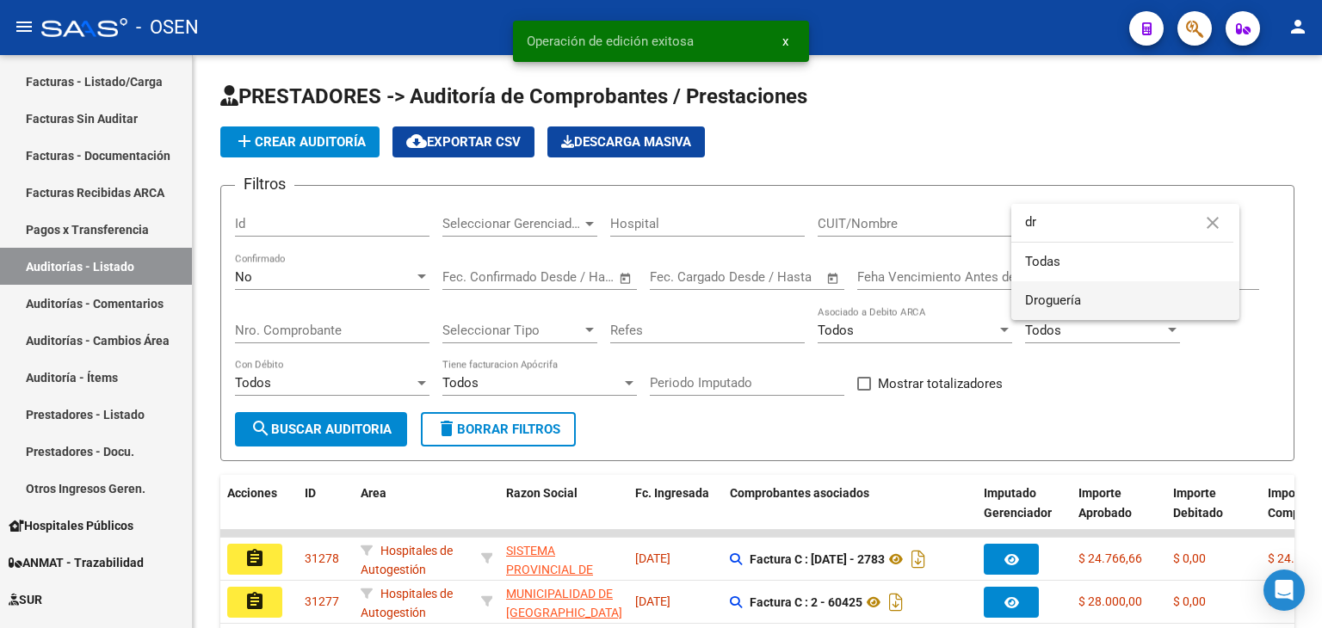
type input "dr"
click at [1079, 293] on span "Droguería" at bounding box center [1125, 300] width 201 height 39
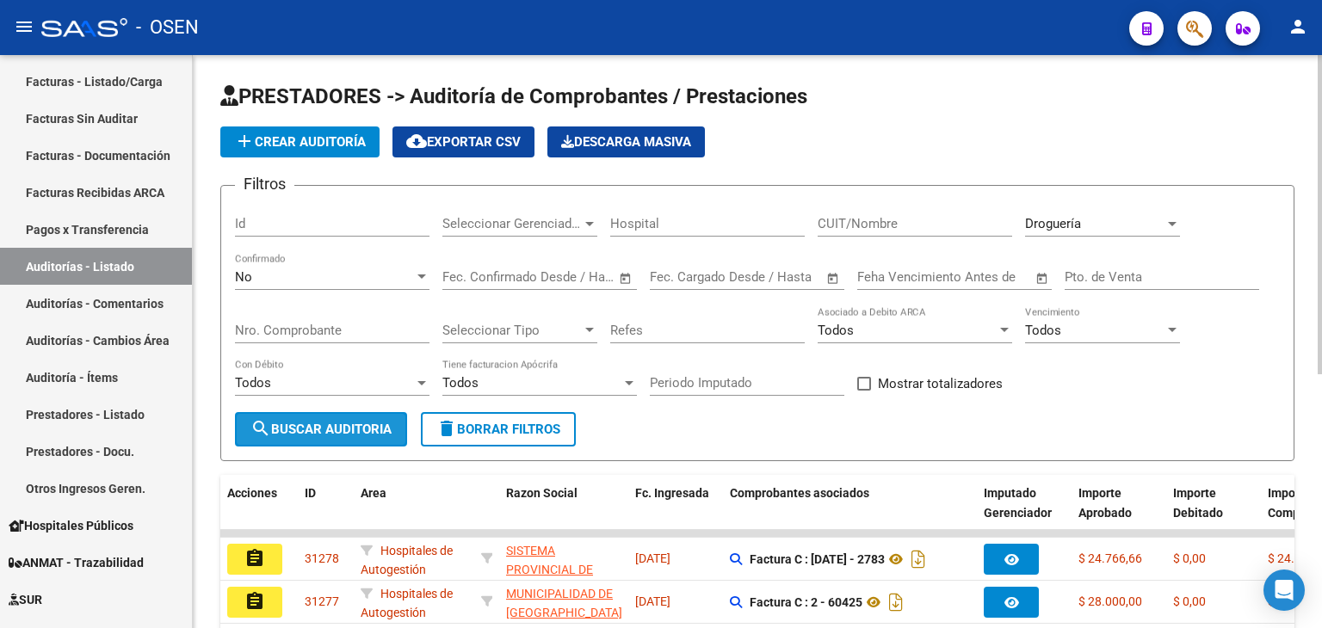
click at [361, 423] on span "search Buscar Auditoria" at bounding box center [320, 429] width 141 height 15
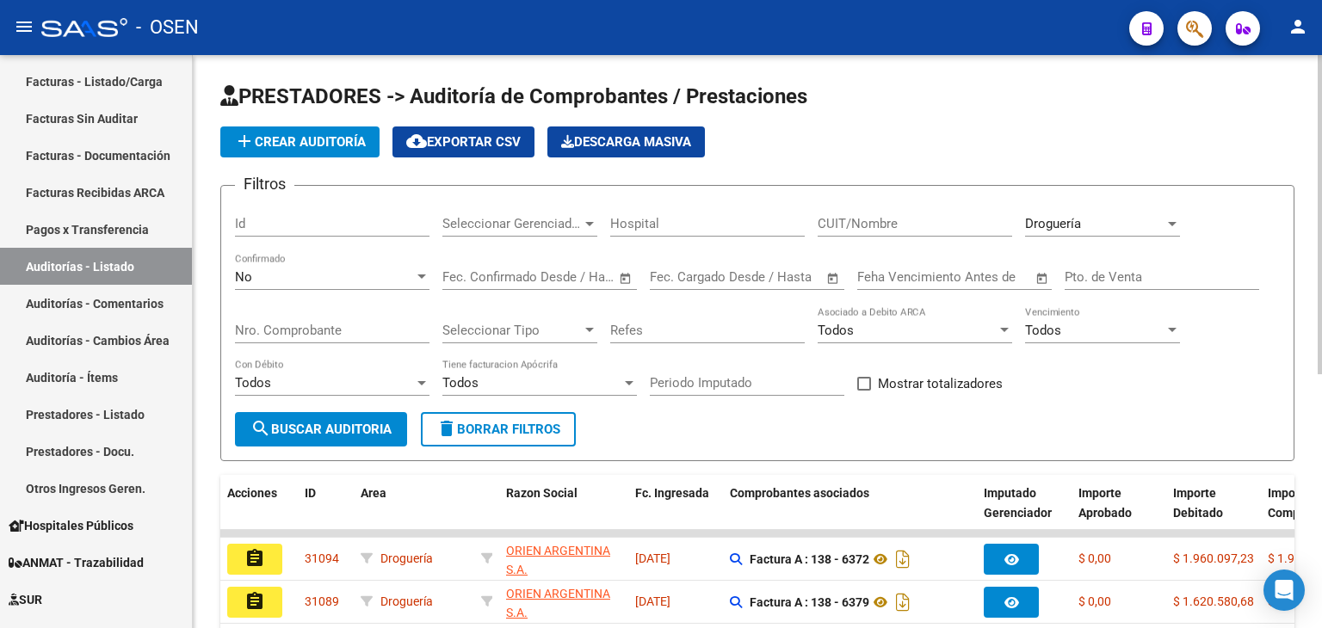
click at [1136, 226] on div "Droguería" at bounding box center [1094, 223] width 139 height 15
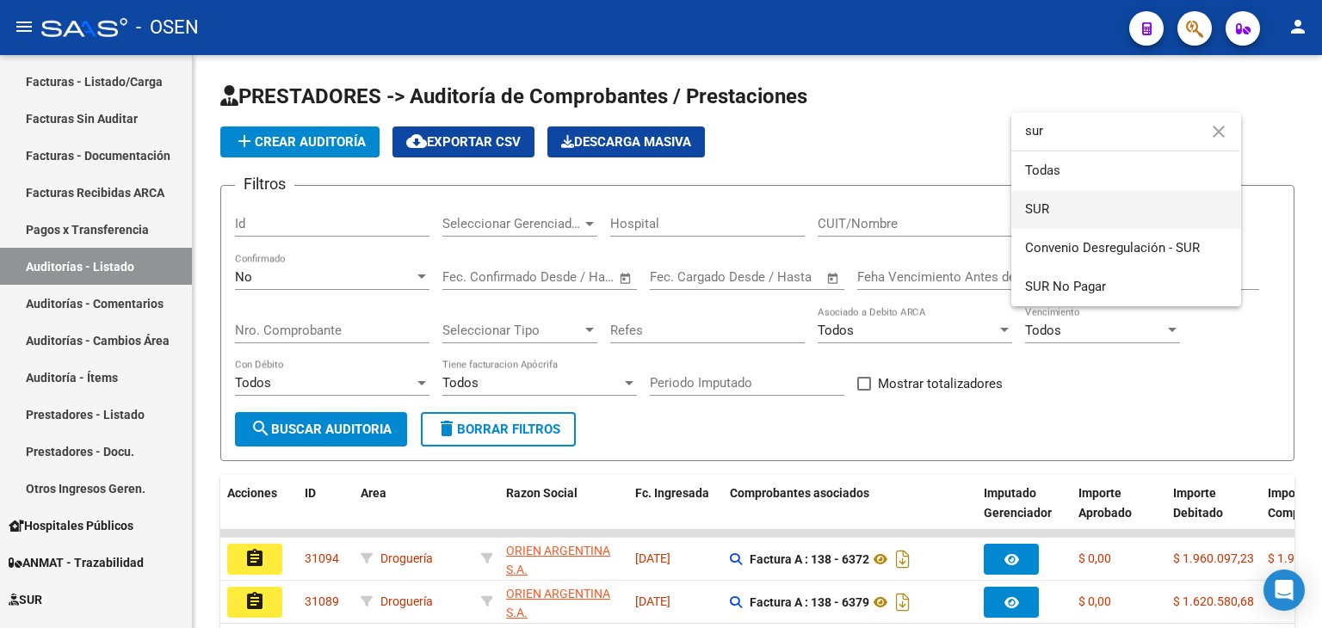
type input "sur"
click at [1132, 226] on span "SUR" at bounding box center [1126, 209] width 202 height 39
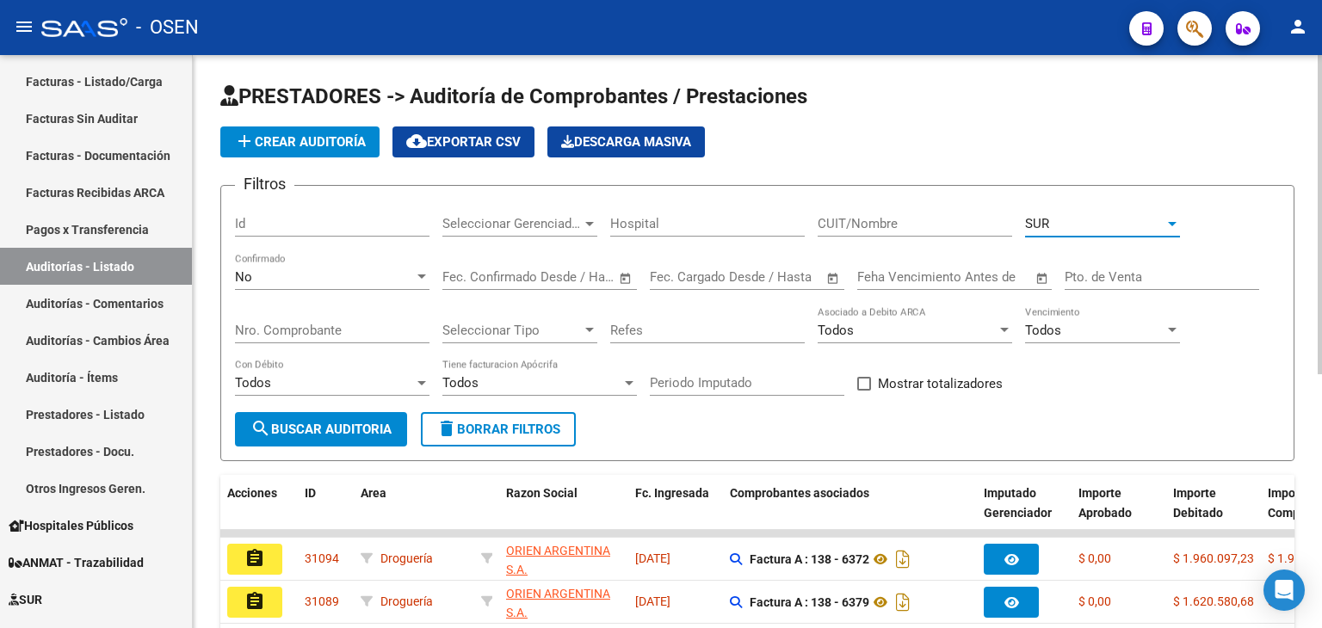
click at [371, 417] on button "search Buscar Auditoria" at bounding box center [321, 429] width 172 height 34
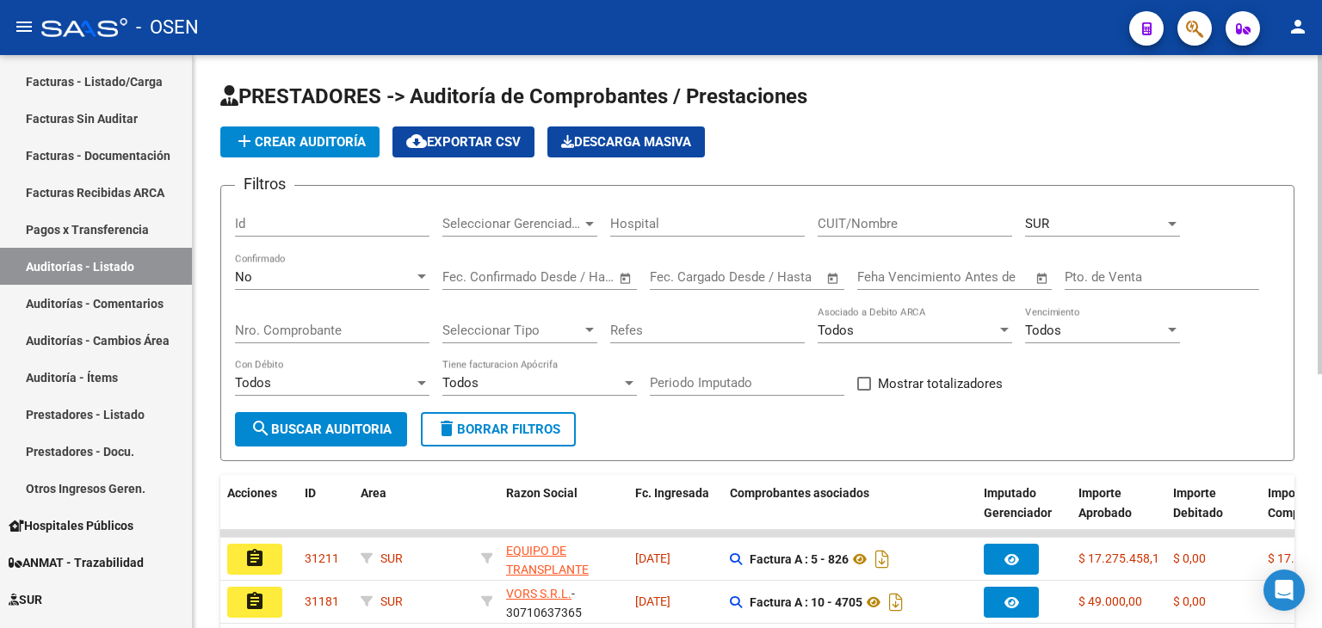
click at [1048, 228] on span "SUR" at bounding box center [1037, 223] width 24 height 15
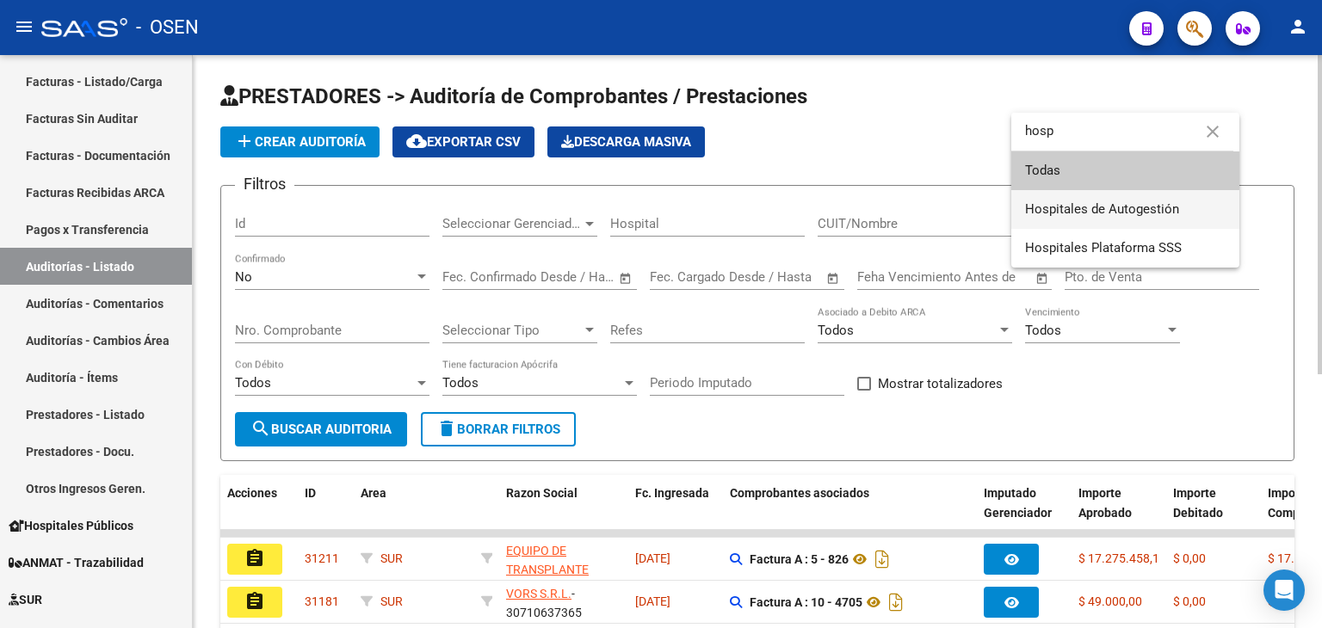
type input "hosp"
click at [1052, 219] on span "Hospitales de Autogestión" at bounding box center [1125, 209] width 201 height 39
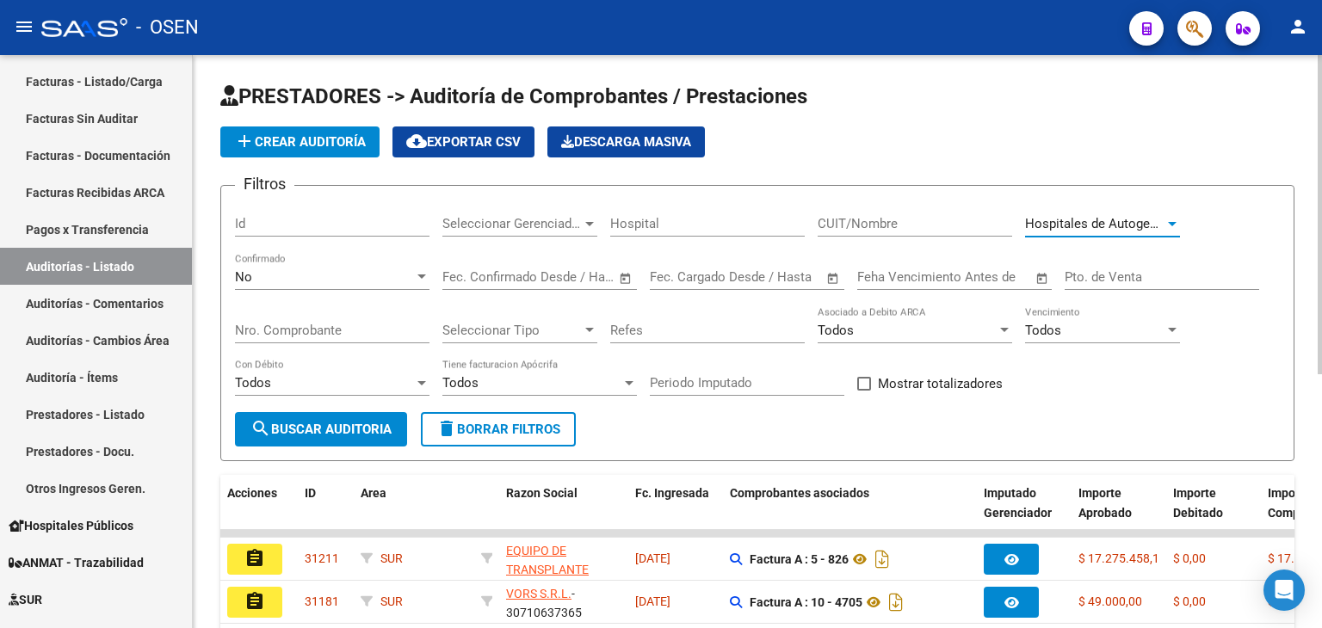
click at [343, 426] on span "search Buscar Auditoria" at bounding box center [320, 429] width 141 height 15
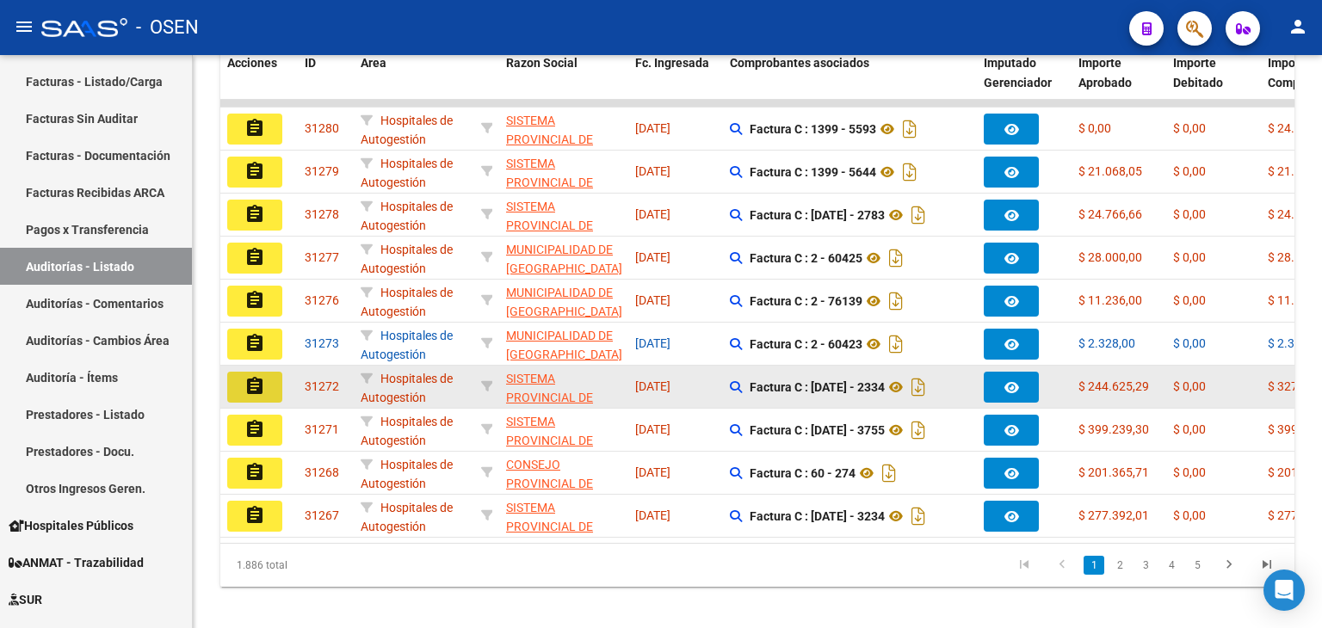
click at [256, 376] on mat-icon "assignment" at bounding box center [254, 386] width 21 height 21
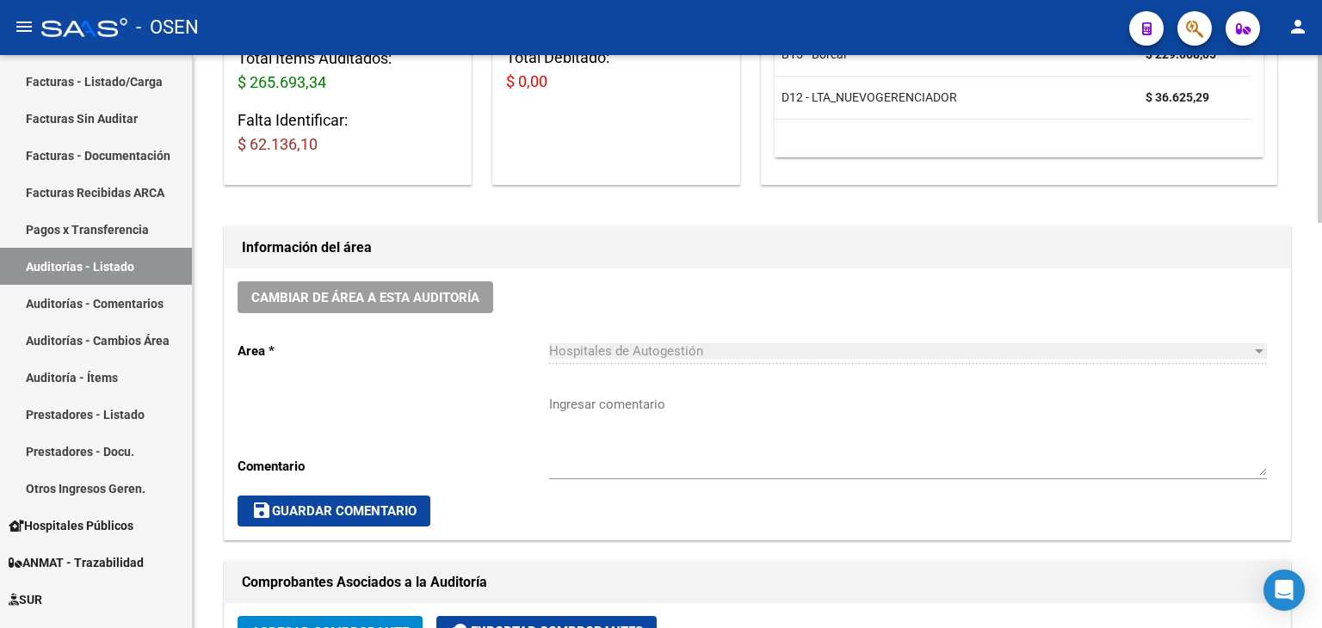
scroll to position [430, 0]
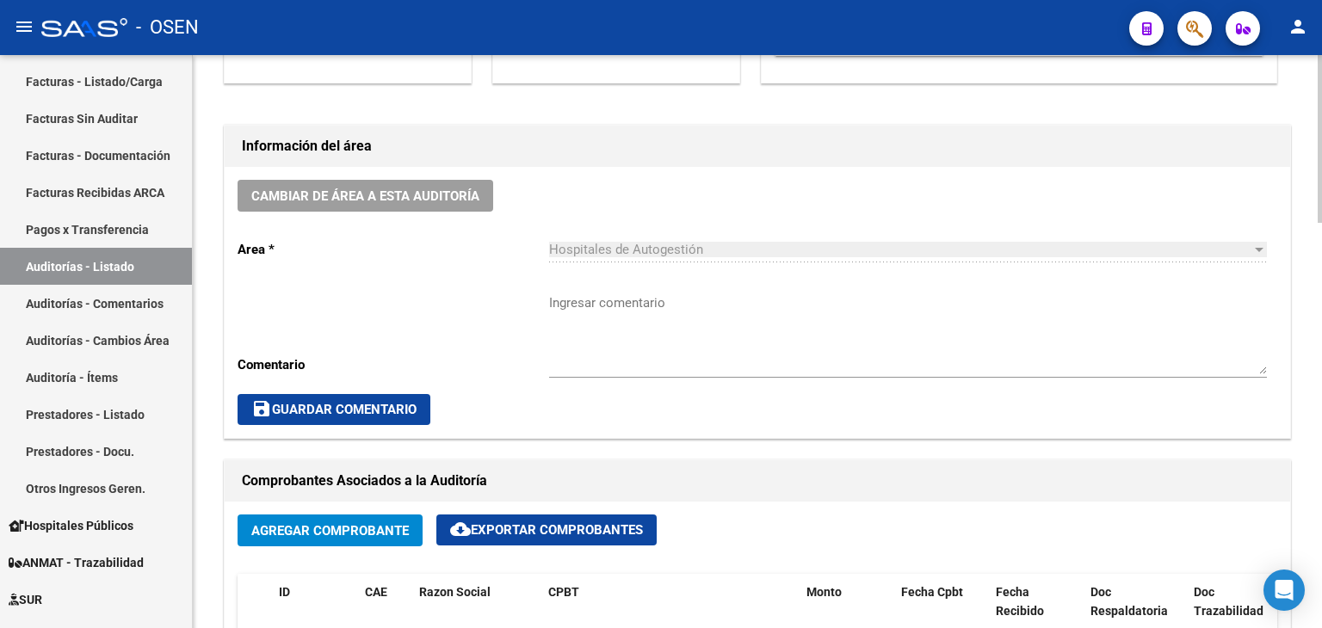
click at [570, 312] on textarea "Ingresar comentario" at bounding box center [908, 333] width 718 height 81
paste textarea "AFECTADO RES. 1/2025"
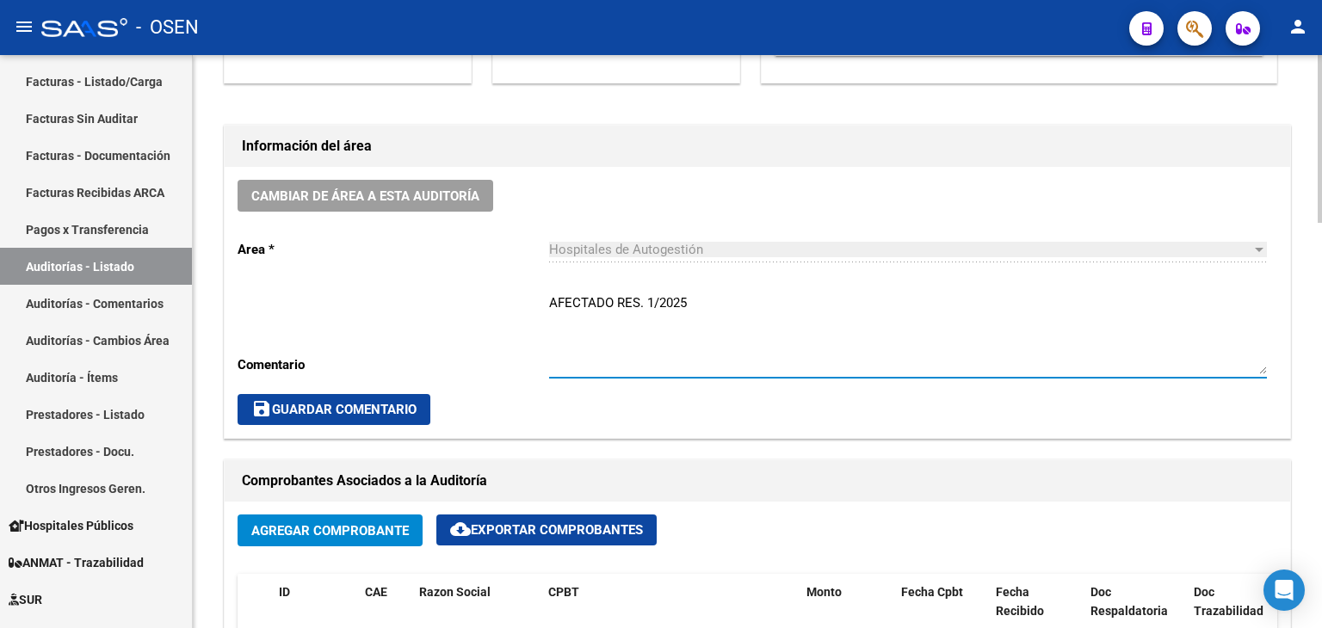
drag, startPoint x: 726, startPoint y: 302, endPoint x: 497, endPoint y: 294, distance: 229.0
click at [499, 293] on div "Cambiar de área a esta auditoría Area * Hospitales de Autogestión Seleccionar a…" at bounding box center [757, 302] width 1065 height 271
drag, startPoint x: 708, startPoint y: 306, endPoint x: 526, endPoint y: 302, distance: 182.5
click at [527, 303] on div "Cambiar de área a esta auditoría Area * Hospitales de Autogestión Seleccionar a…" at bounding box center [757, 302] width 1065 height 271
type textarea "SIN RECUPERO SURGE"
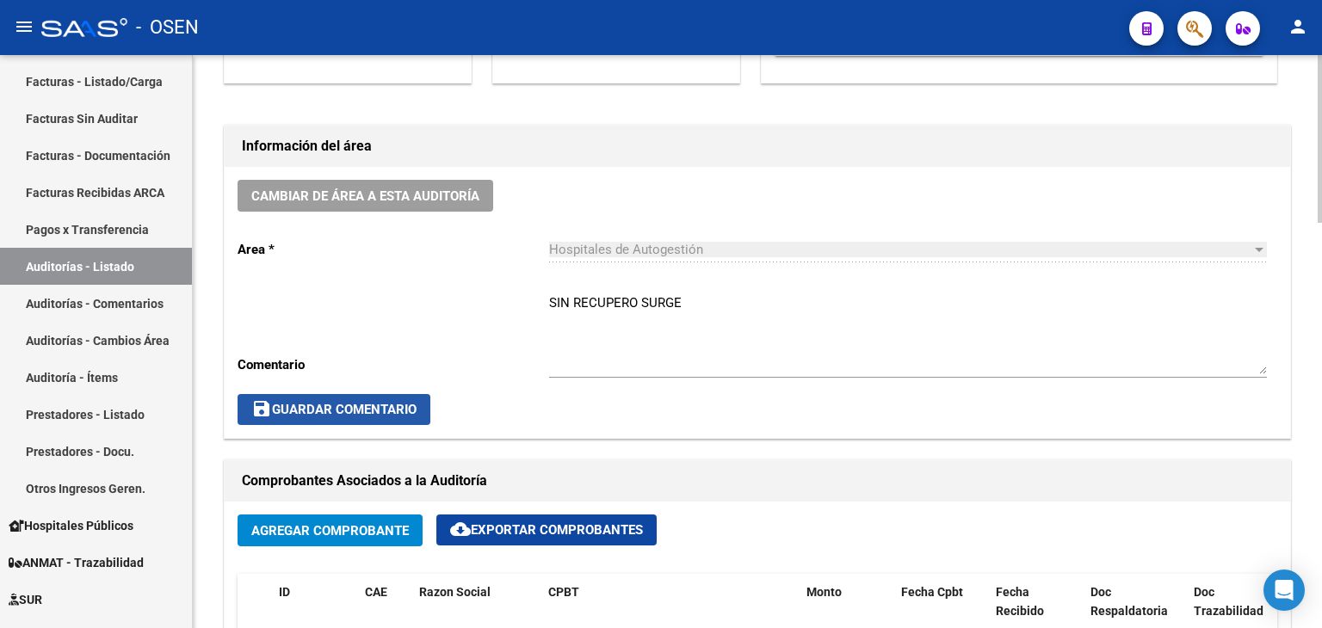
click at [395, 406] on span "save Guardar Comentario" at bounding box center [333, 409] width 165 height 15
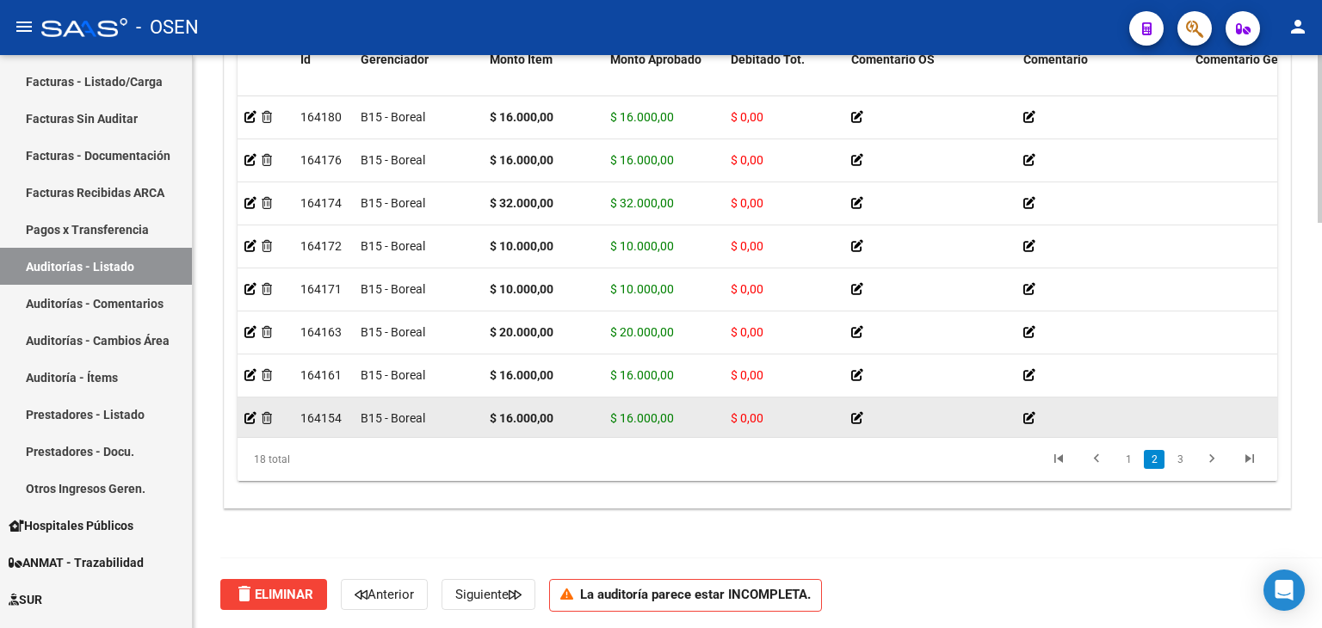
scroll to position [451, 0]
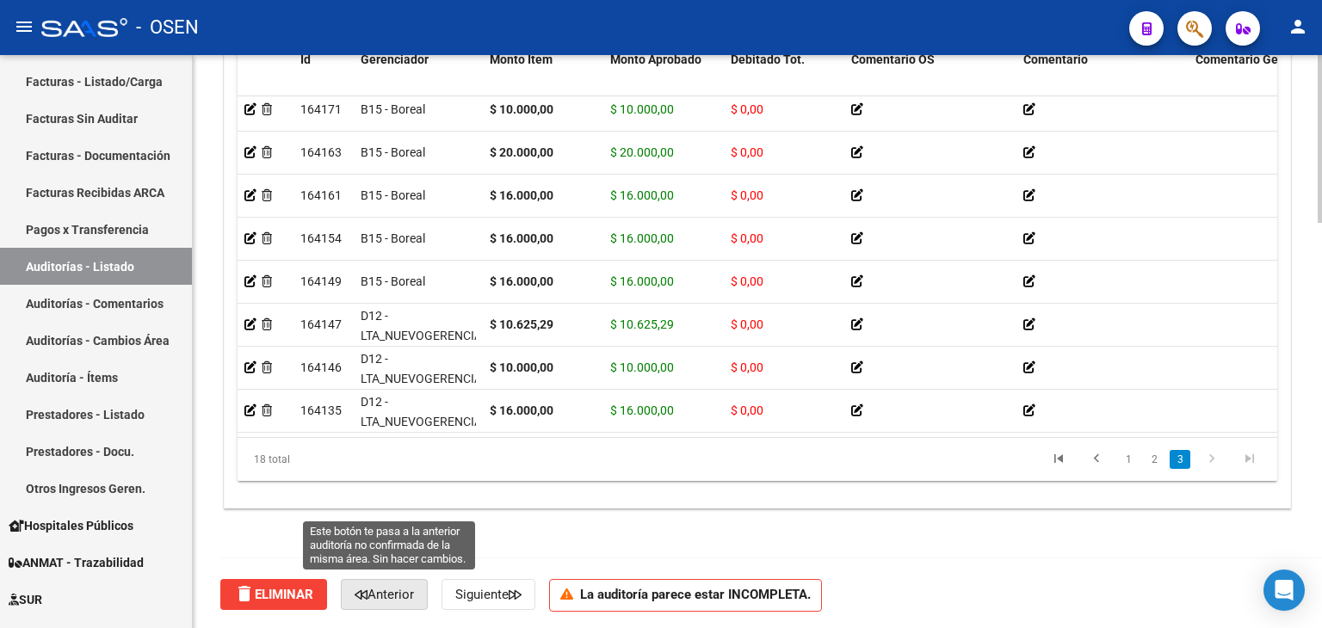
drag, startPoint x: 386, startPoint y: 599, endPoint x: 398, endPoint y: 593, distance: 13.5
click at [386, 599] on span "Anterior" at bounding box center [384, 594] width 59 height 15
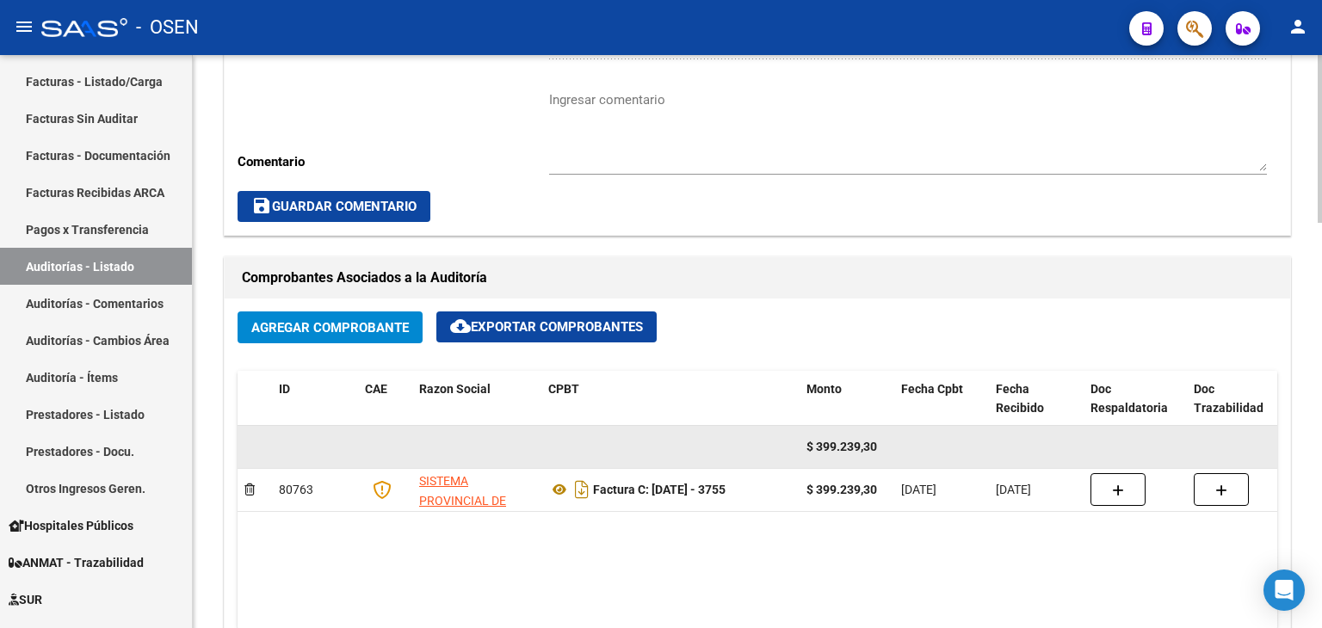
scroll to position [609, 0]
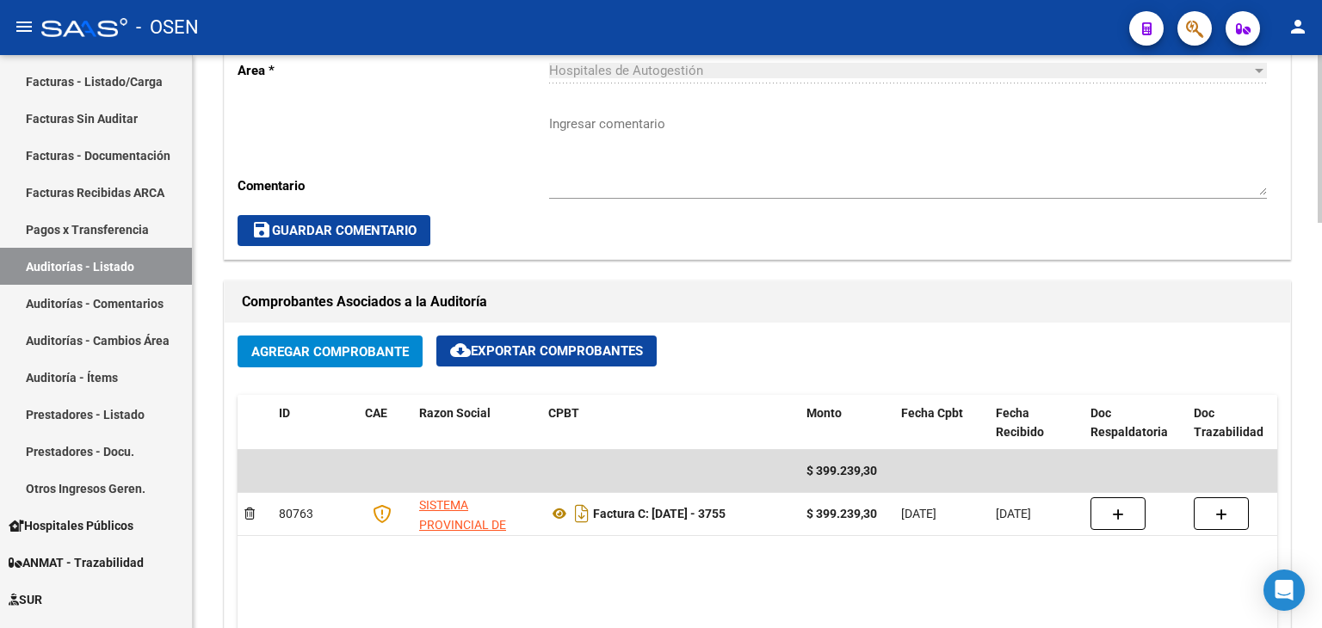
click at [594, 133] on textarea "Ingresar comentario" at bounding box center [908, 154] width 718 height 81
paste textarea "SIN RECUPERO SURGE"
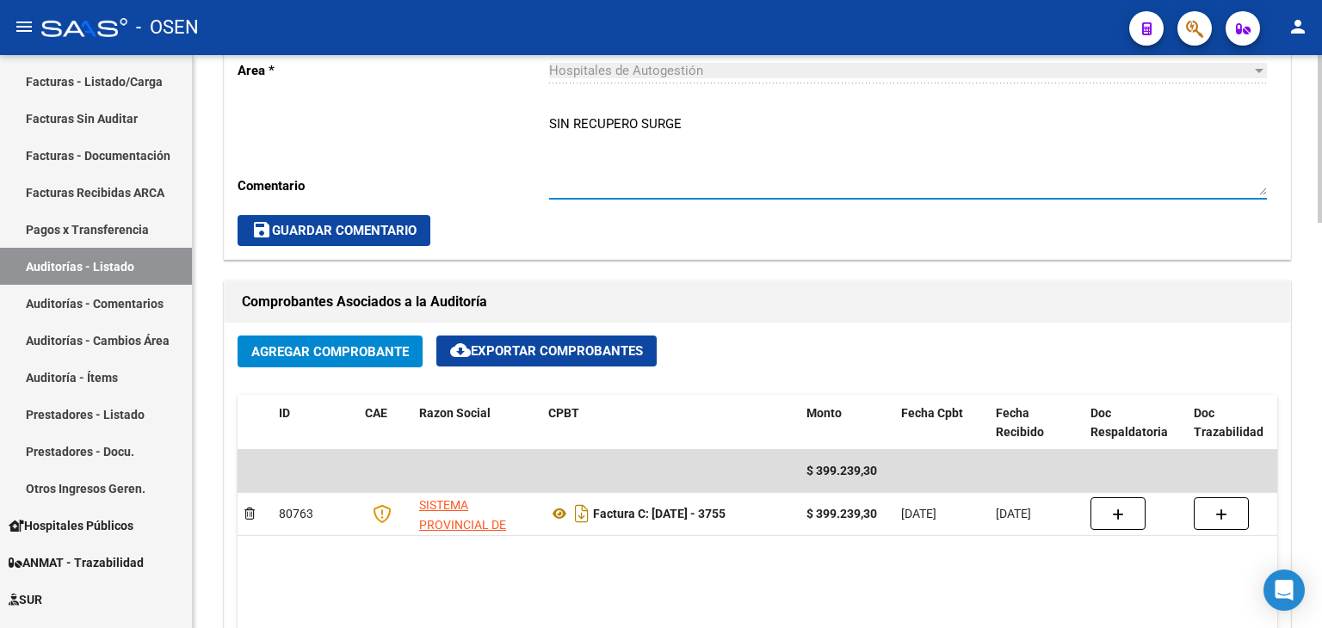
type textarea "SIN RECUPERO SURGE"
click at [392, 219] on button "save Guardar Comentario" at bounding box center [334, 230] width 193 height 31
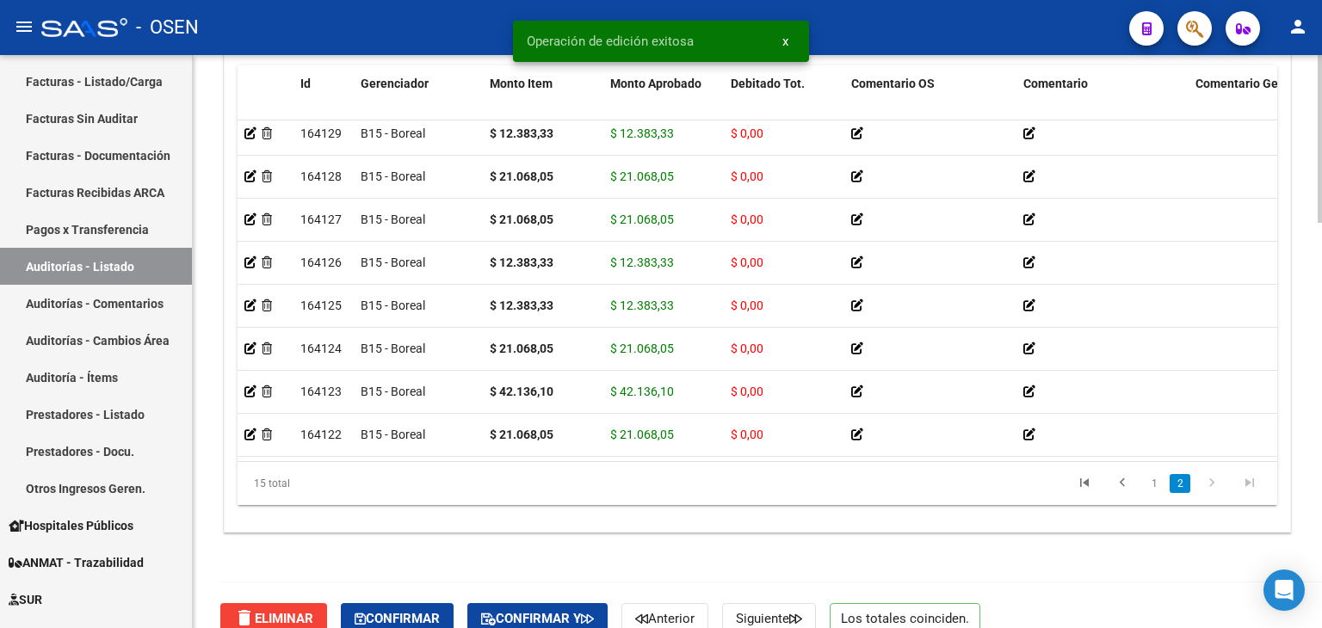
scroll to position [1384, 0]
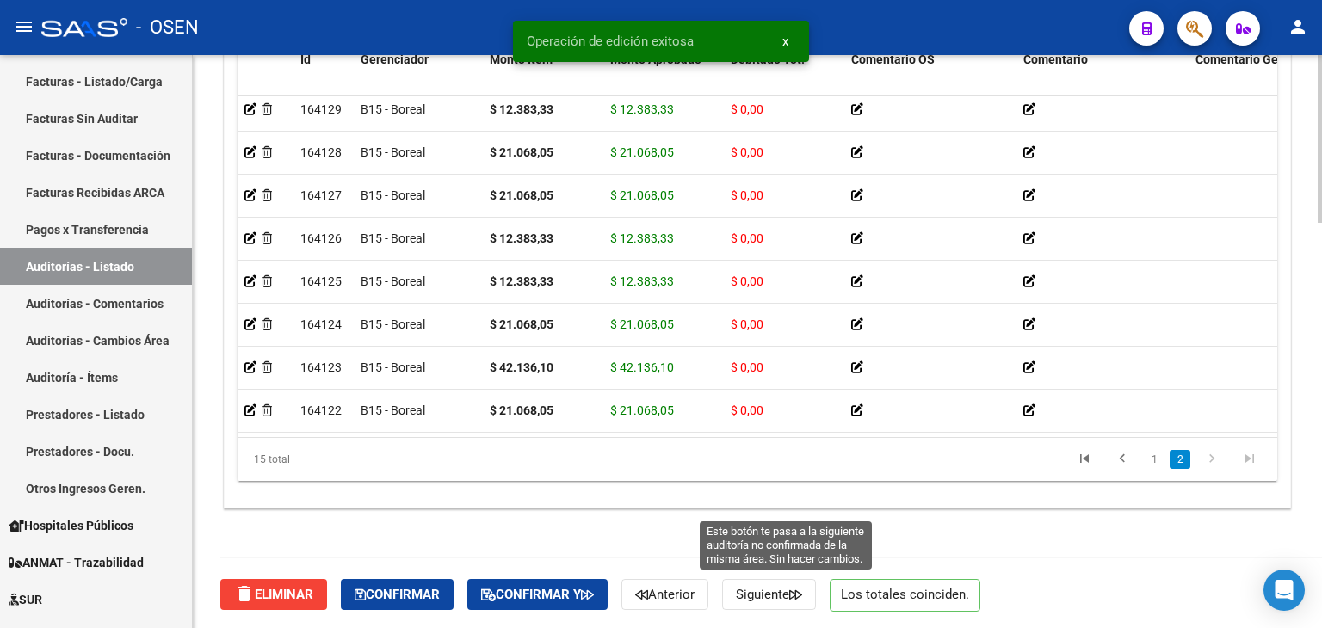
drag, startPoint x: 778, startPoint y: 591, endPoint x: 784, endPoint y: 573, distance: 19.0
click at [778, 591] on span "Siguiente" at bounding box center [769, 594] width 66 height 15
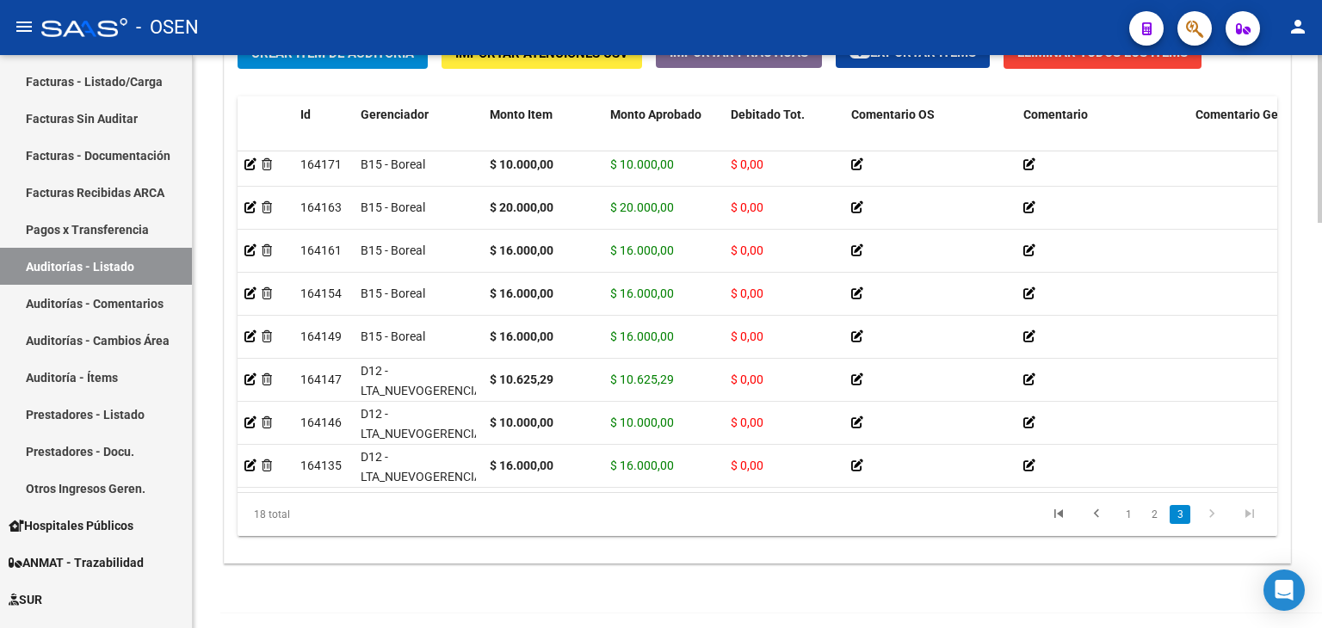
scroll to position [1384, 0]
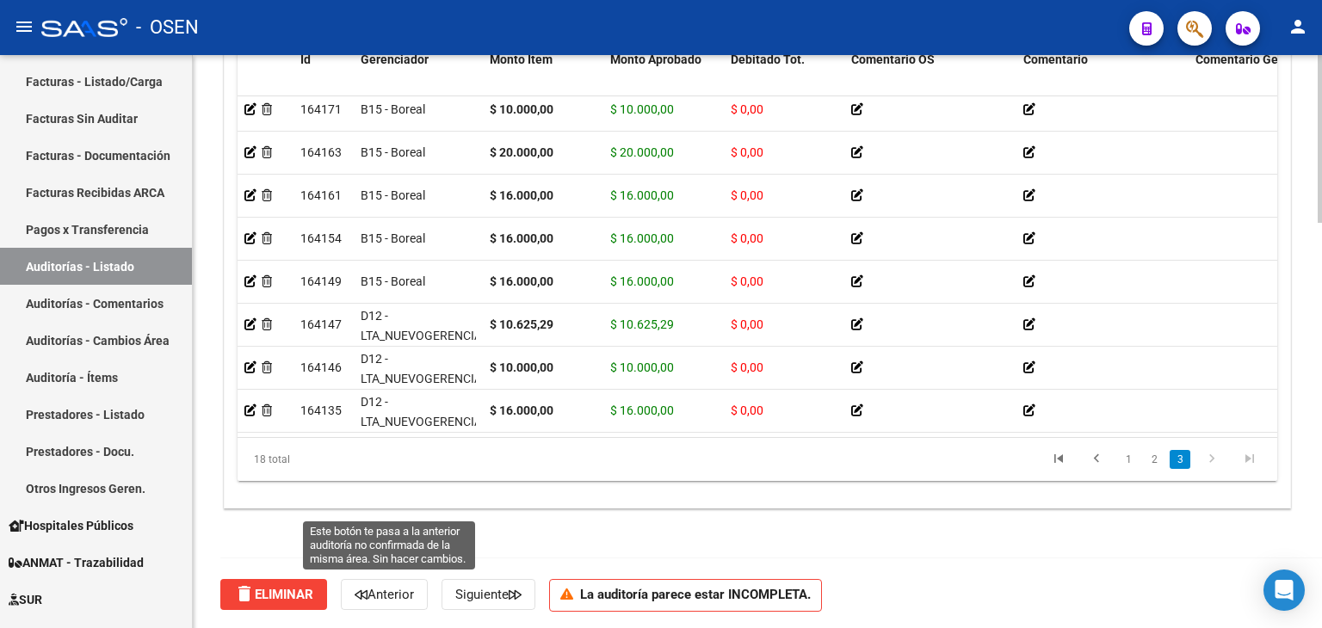
click at [395, 595] on span "Anterior" at bounding box center [384, 594] width 59 height 15
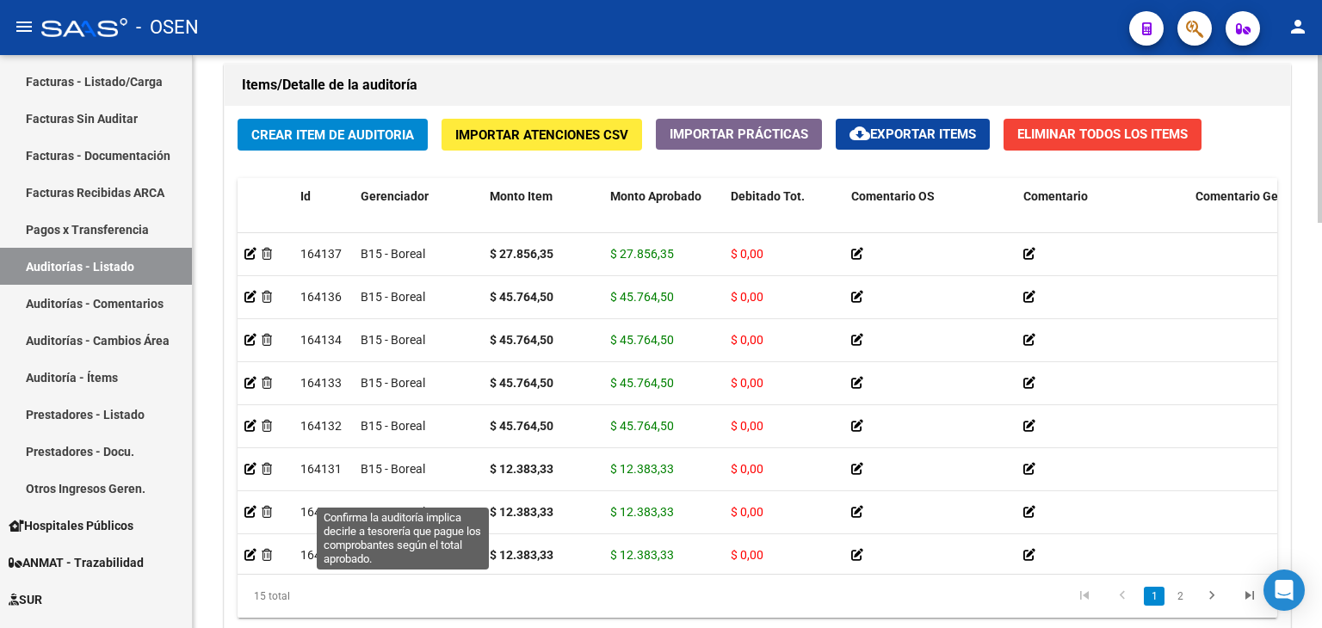
scroll to position [1384, 0]
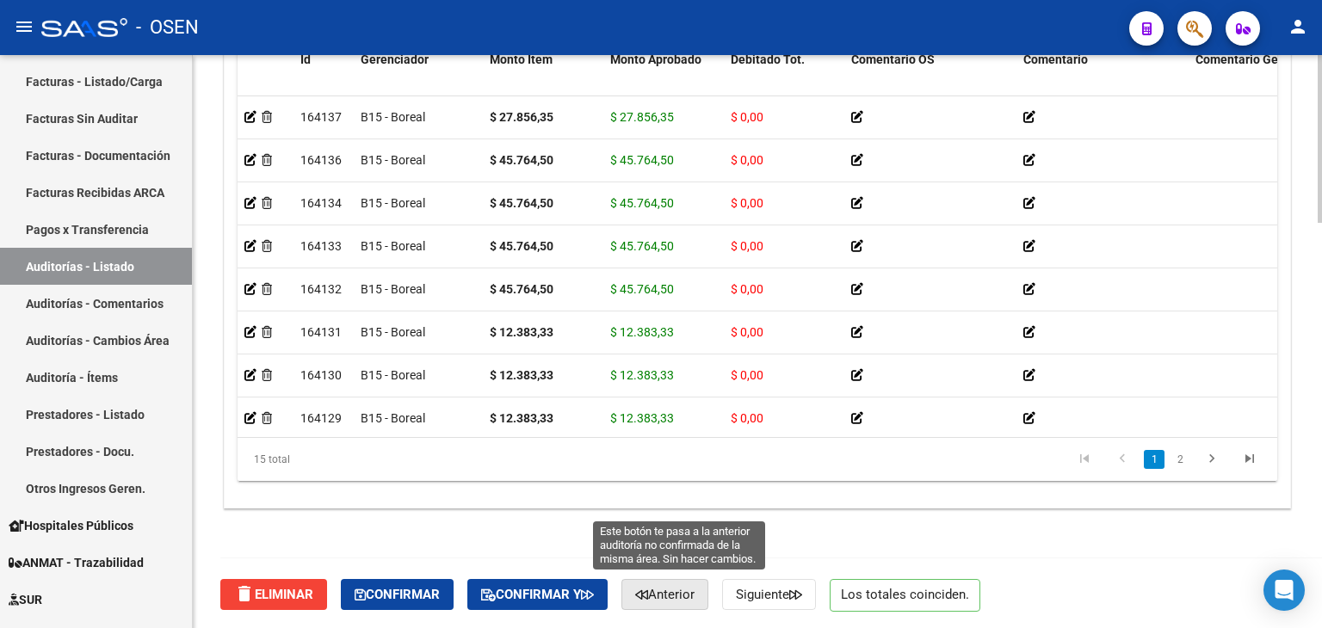
click at [682, 593] on span "Anterior" at bounding box center [664, 594] width 59 height 15
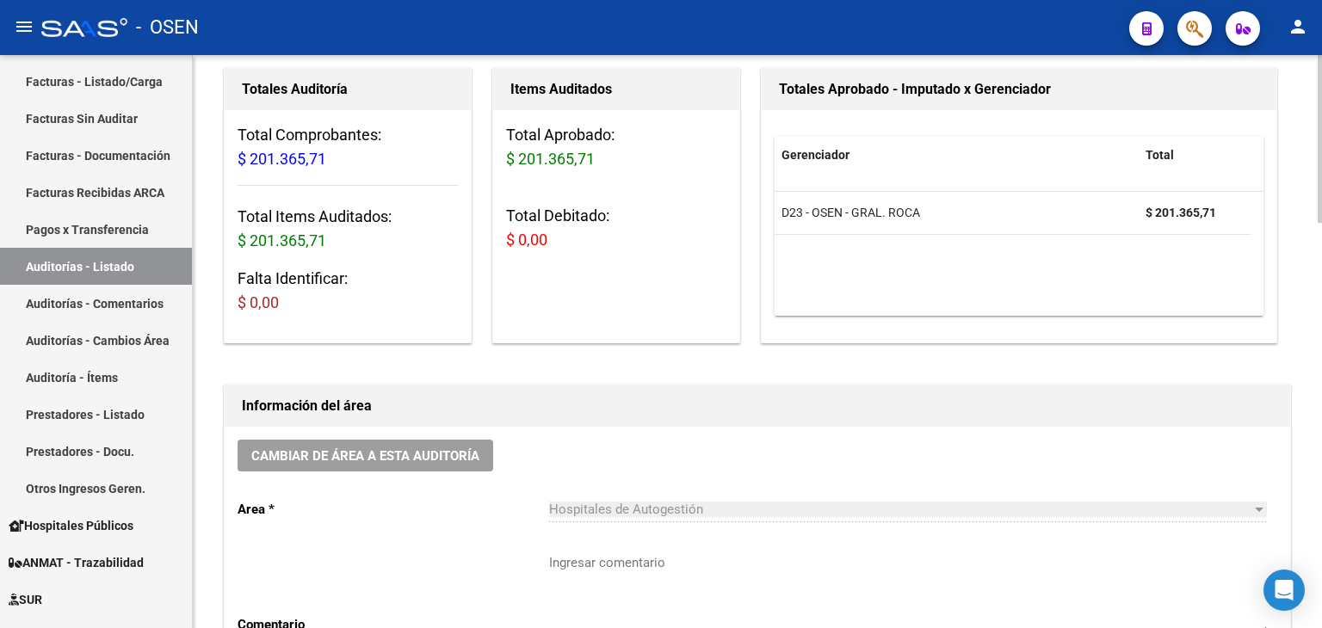
scroll to position [344, 0]
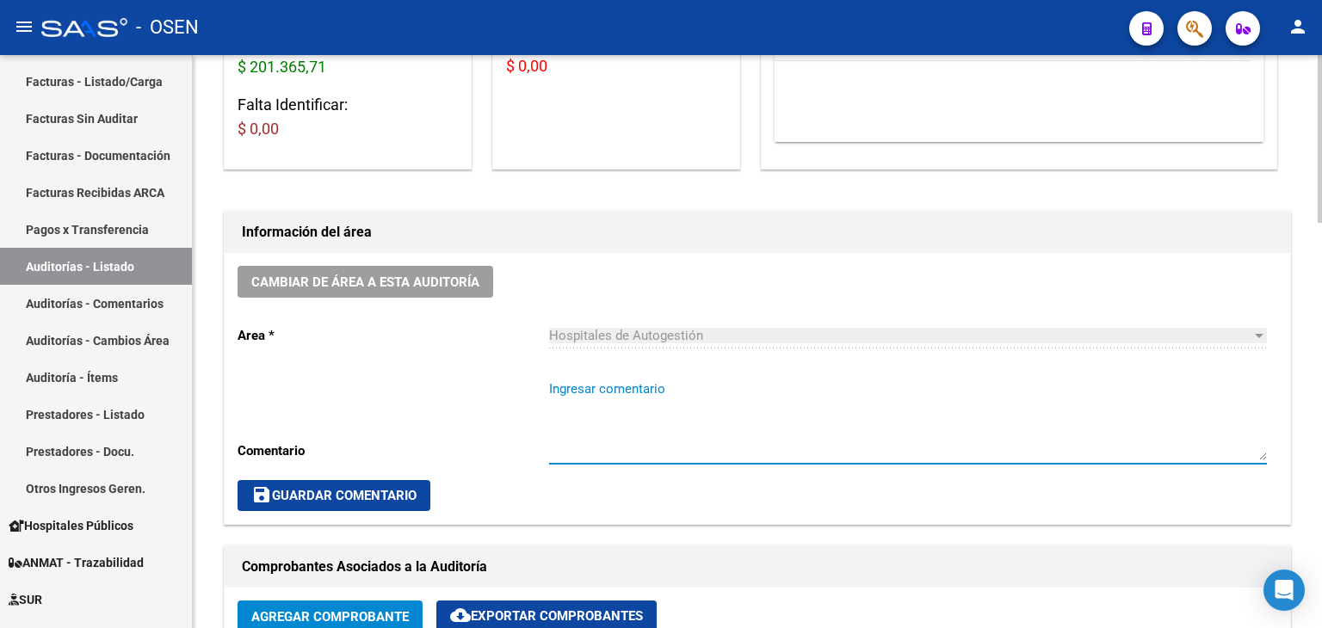
click at [585, 397] on textarea "Ingresar comentario" at bounding box center [908, 420] width 718 height 81
paste textarea "SIN RECUPERO SURGE"
type textarea "SIN RECUPERO SURGE"
click at [423, 494] on button "save Guardar Comentario" at bounding box center [334, 495] width 193 height 31
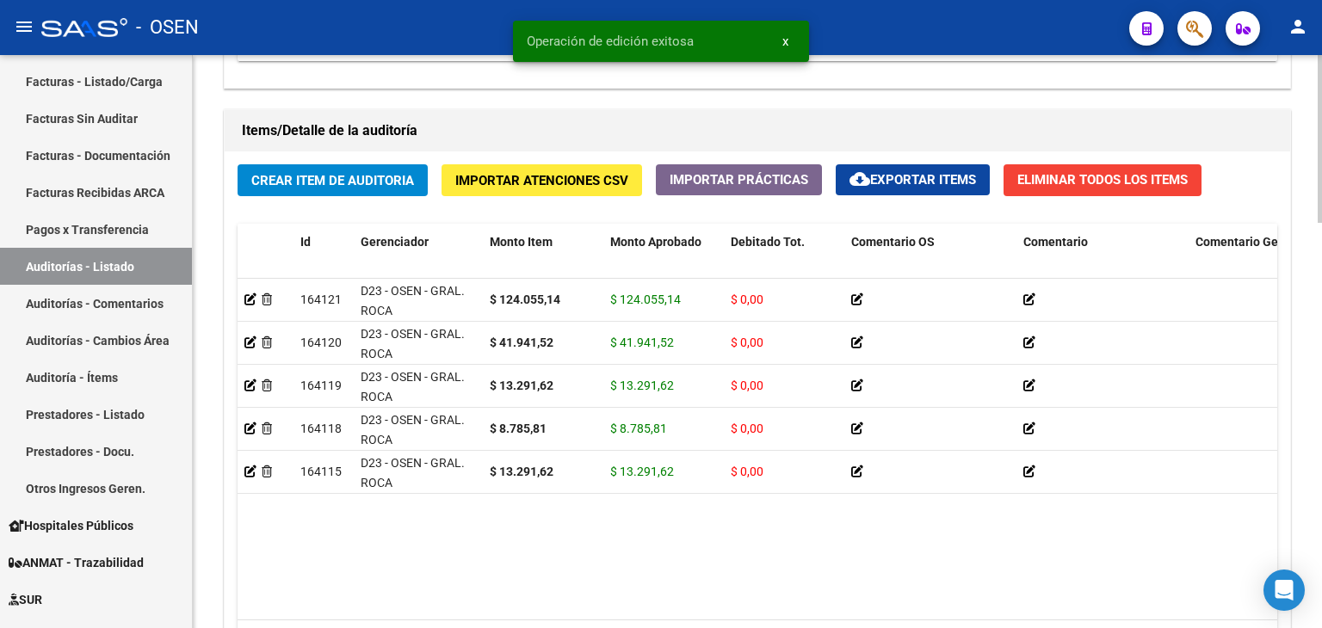
scroll to position [1384, 0]
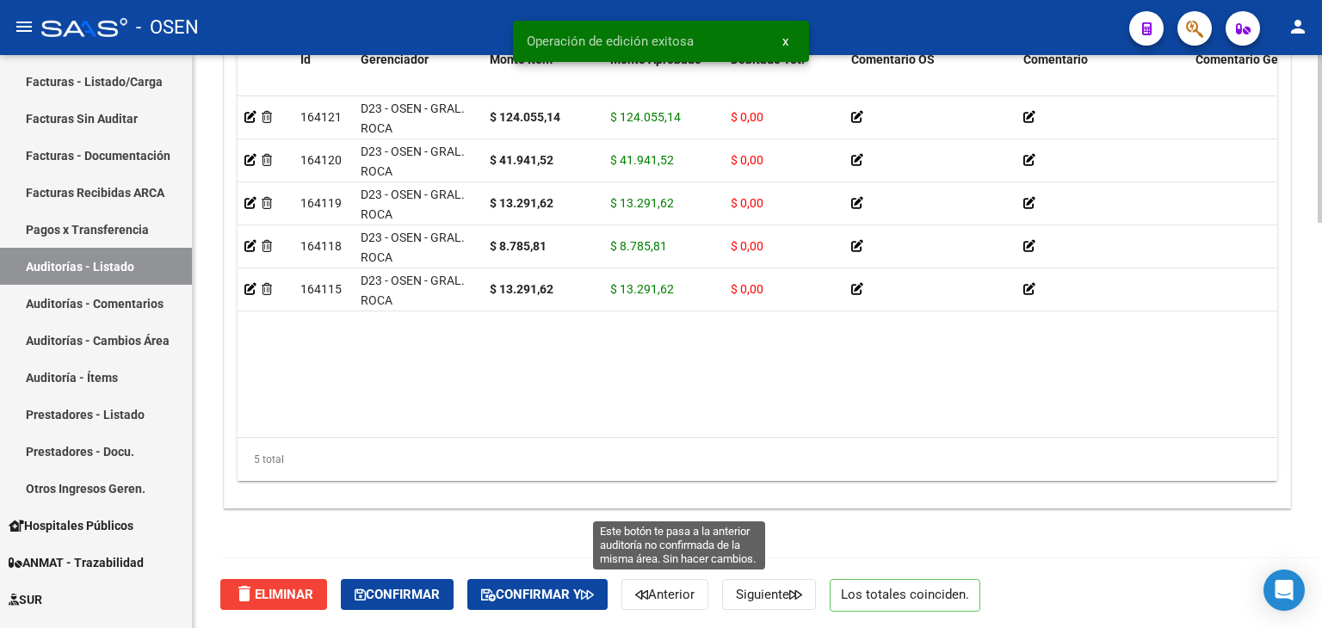
click at [682, 603] on button "Anterior" at bounding box center [664, 594] width 87 height 31
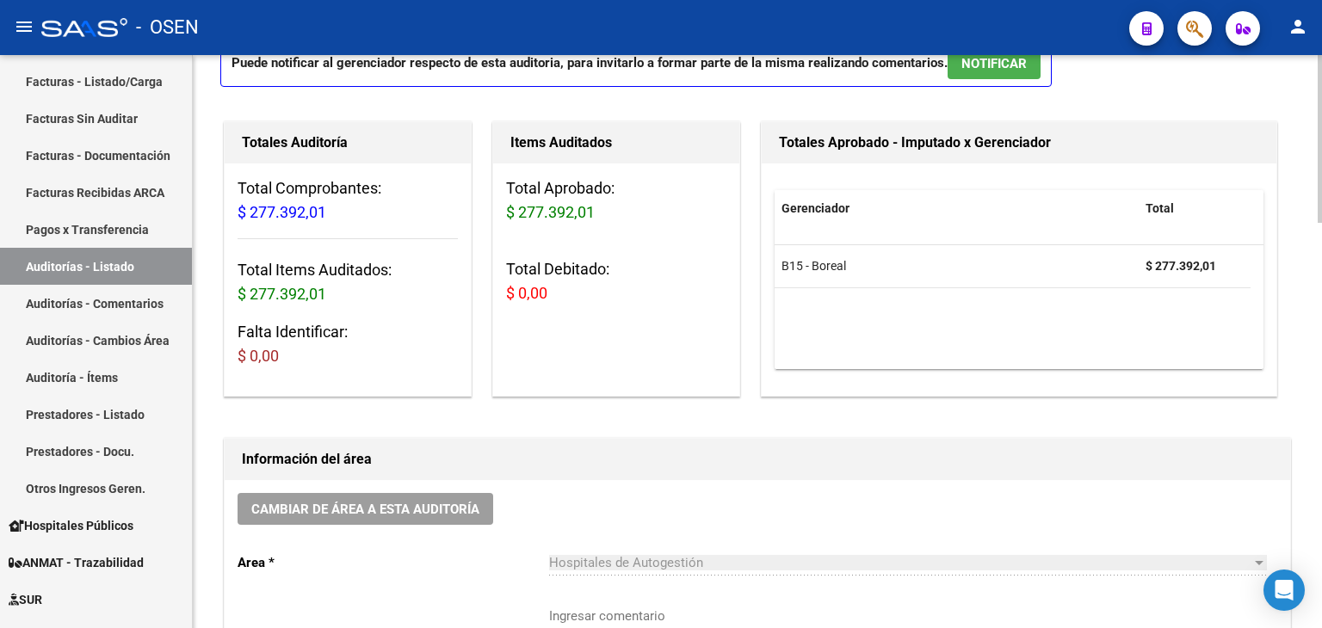
scroll to position [344, 0]
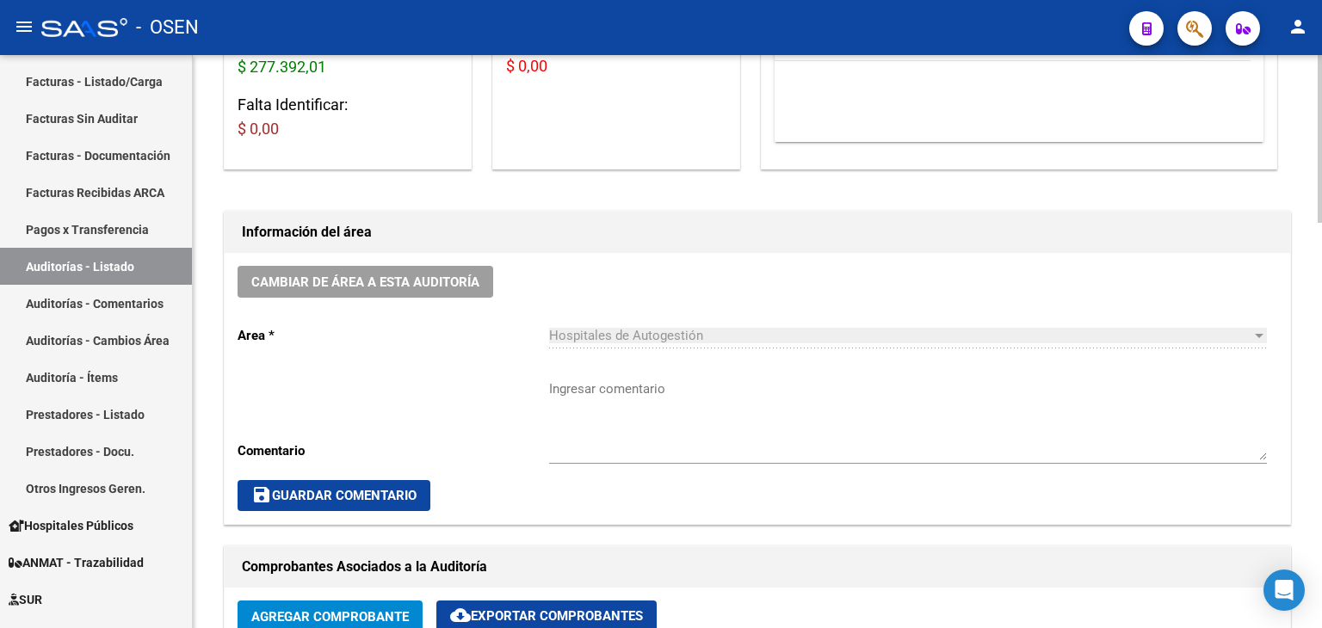
click at [626, 411] on textarea "Ingresar comentario" at bounding box center [908, 420] width 718 height 81
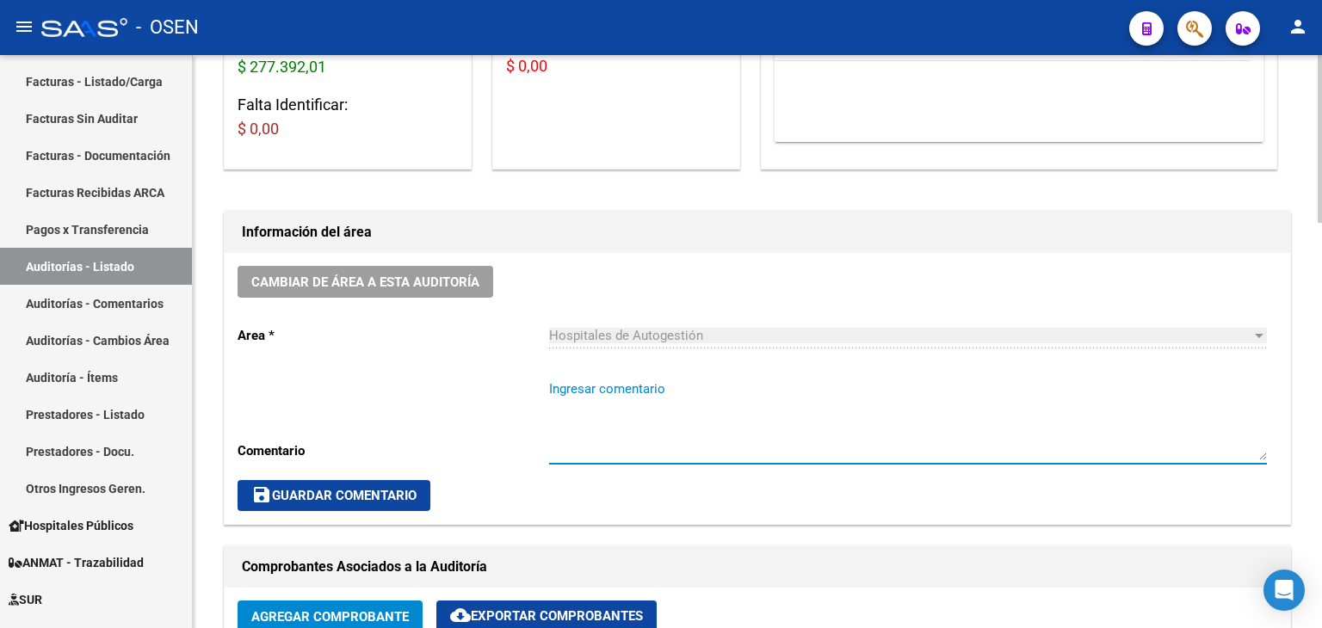
paste textarea "SIN RECUPERO SURGE"
type textarea "SIN RECUPERO SURGE"
click at [418, 483] on button "save Guardar Comentario" at bounding box center [334, 495] width 193 height 31
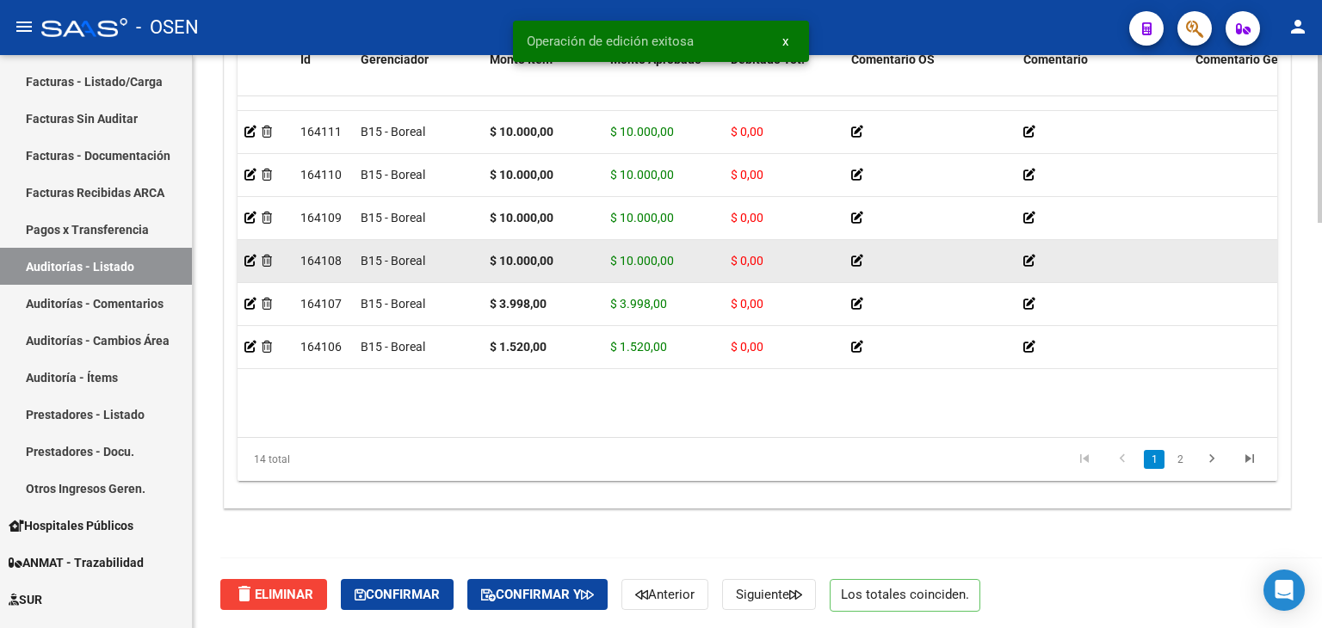
scroll to position [258, 0]
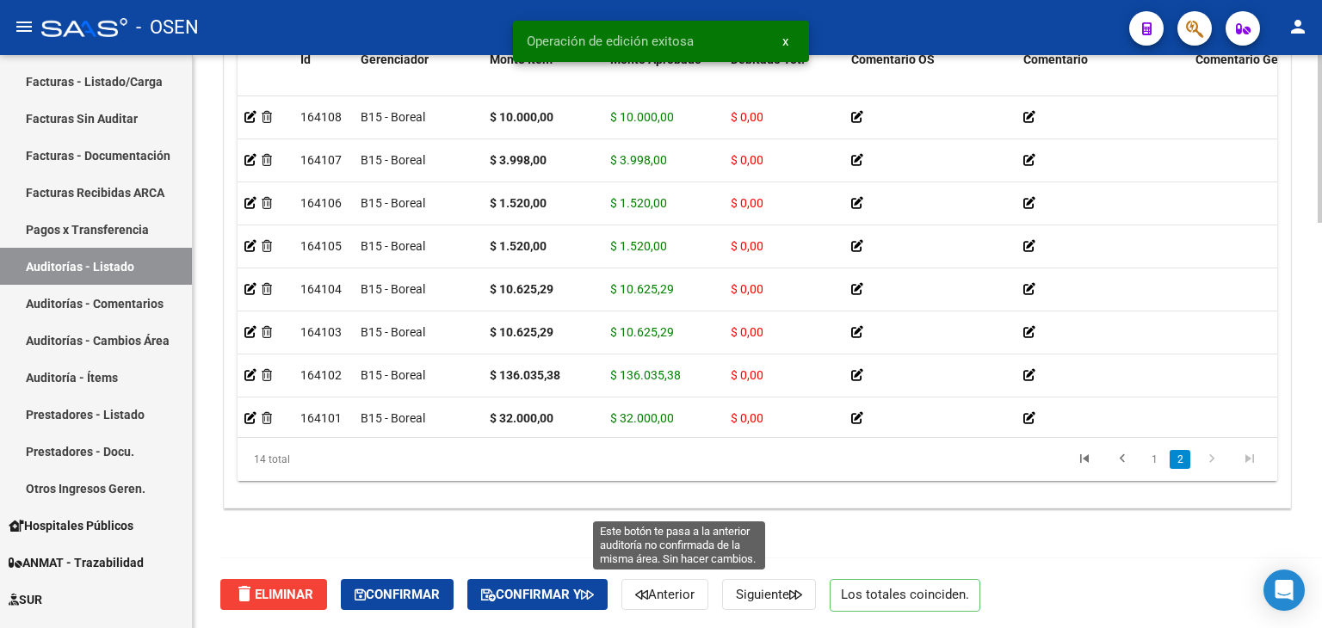
click at [694, 587] on span "Anterior" at bounding box center [664, 594] width 59 height 15
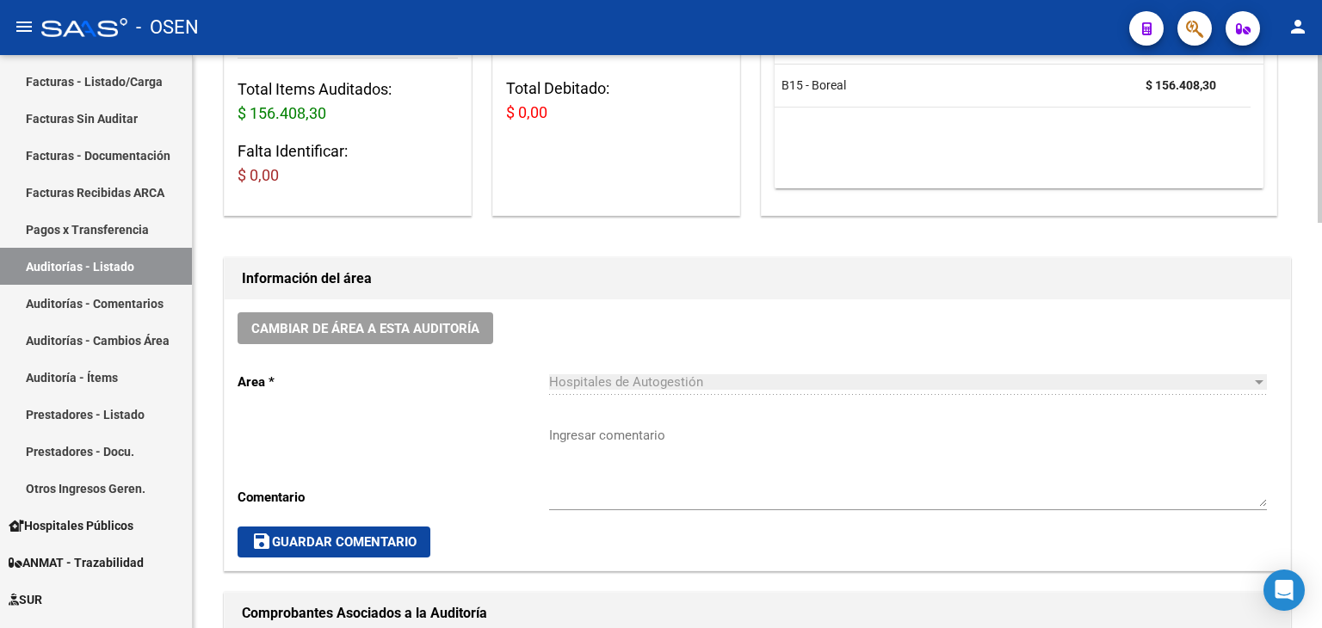
scroll to position [516, 0]
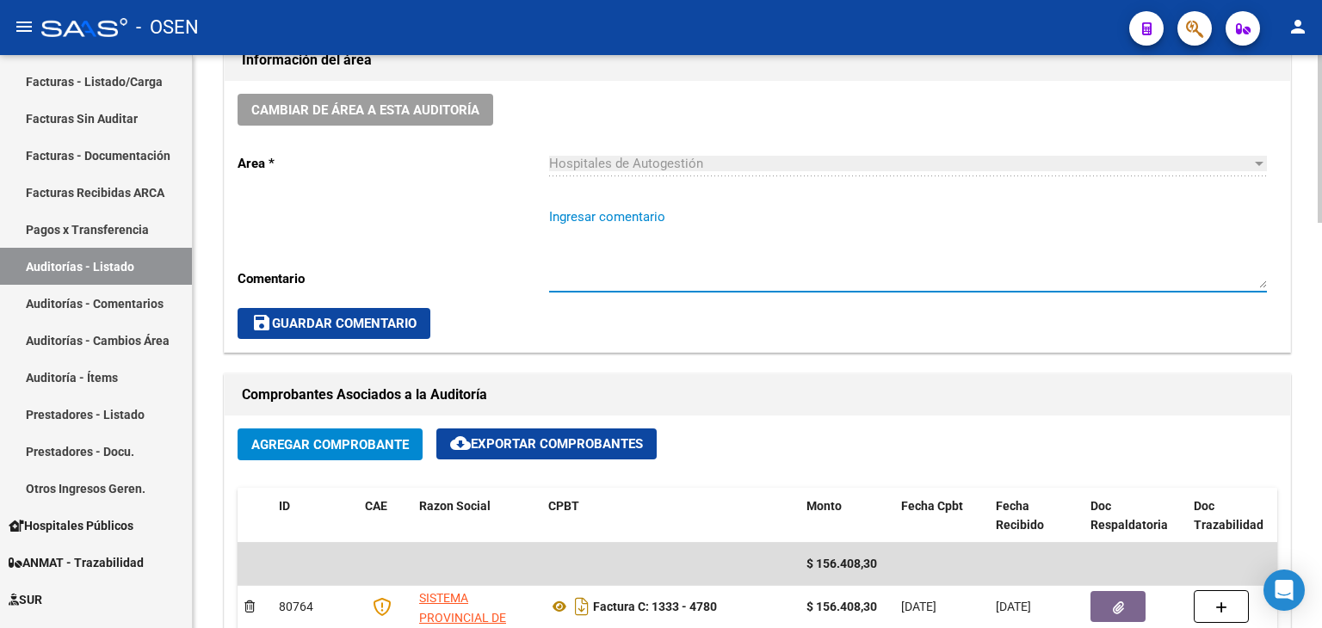
click at [681, 242] on textarea "Ingresar comentario" at bounding box center [908, 247] width 718 height 81
paste textarea "SIN RECUPERO SURGE"
type textarea "SIN RECUPERO SURGE"
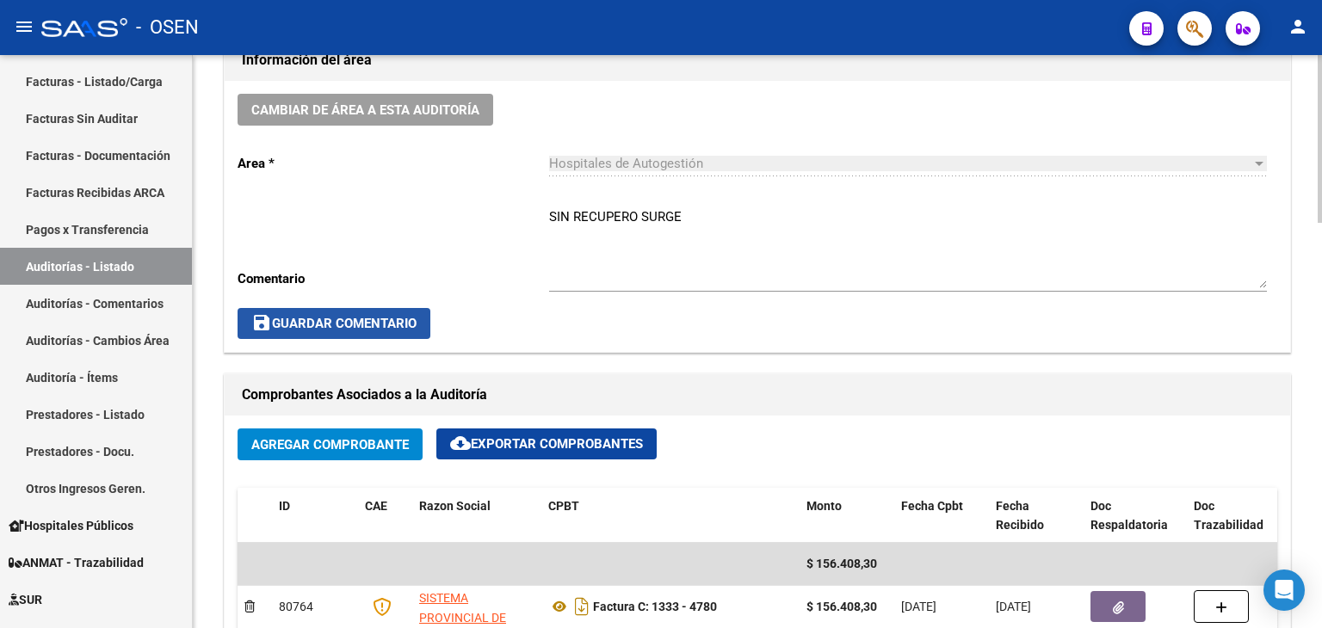
click at [411, 320] on span "save Guardar Comentario" at bounding box center [333, 323] width 165 height 15
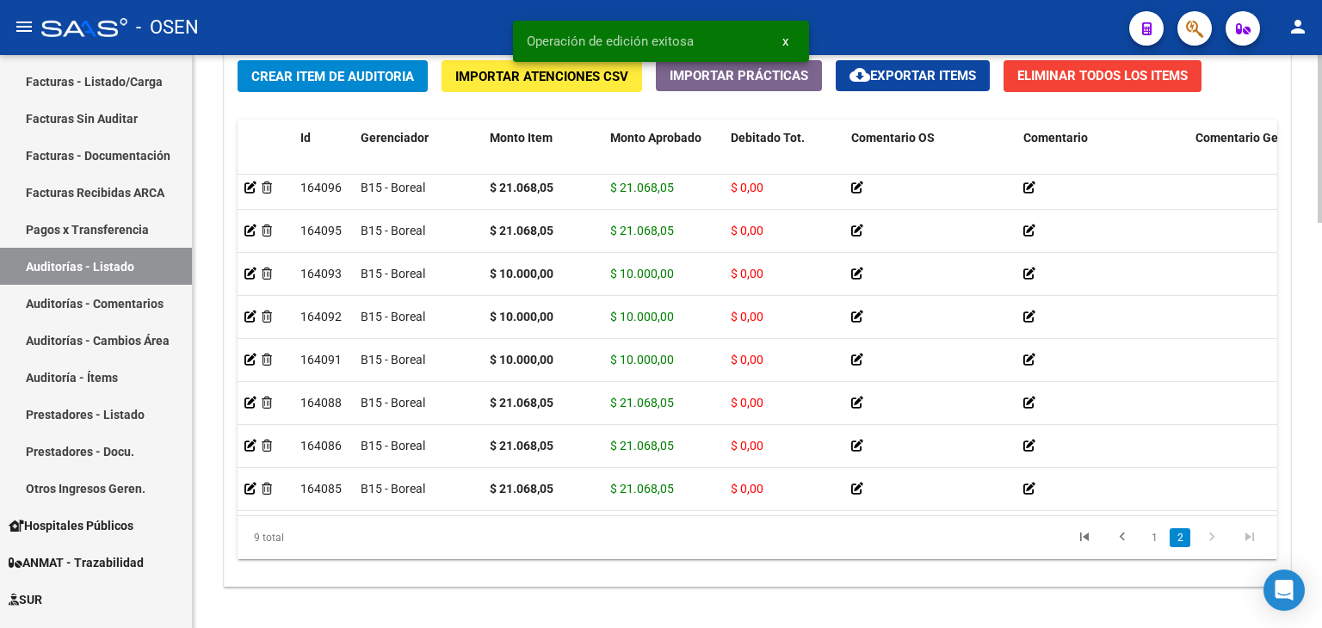
scroll to position [1384, 0]
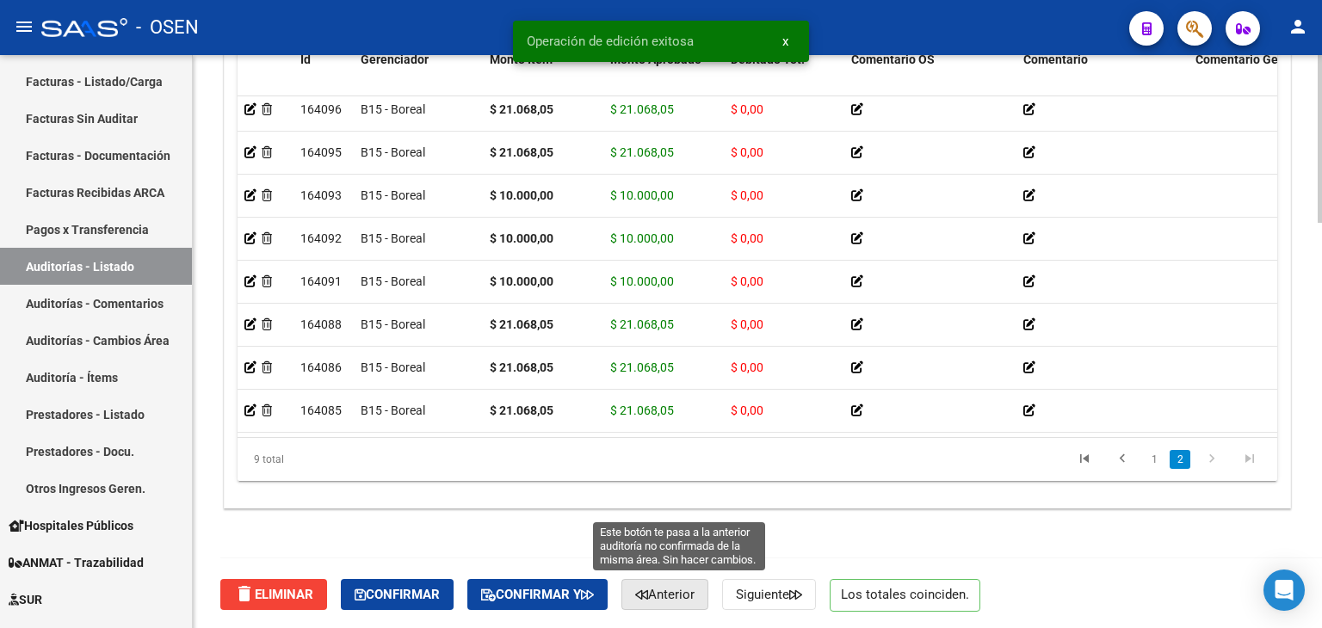
click at [694, 593] on span "Anterior" at bounding box center [664, 594] width 59 height 15
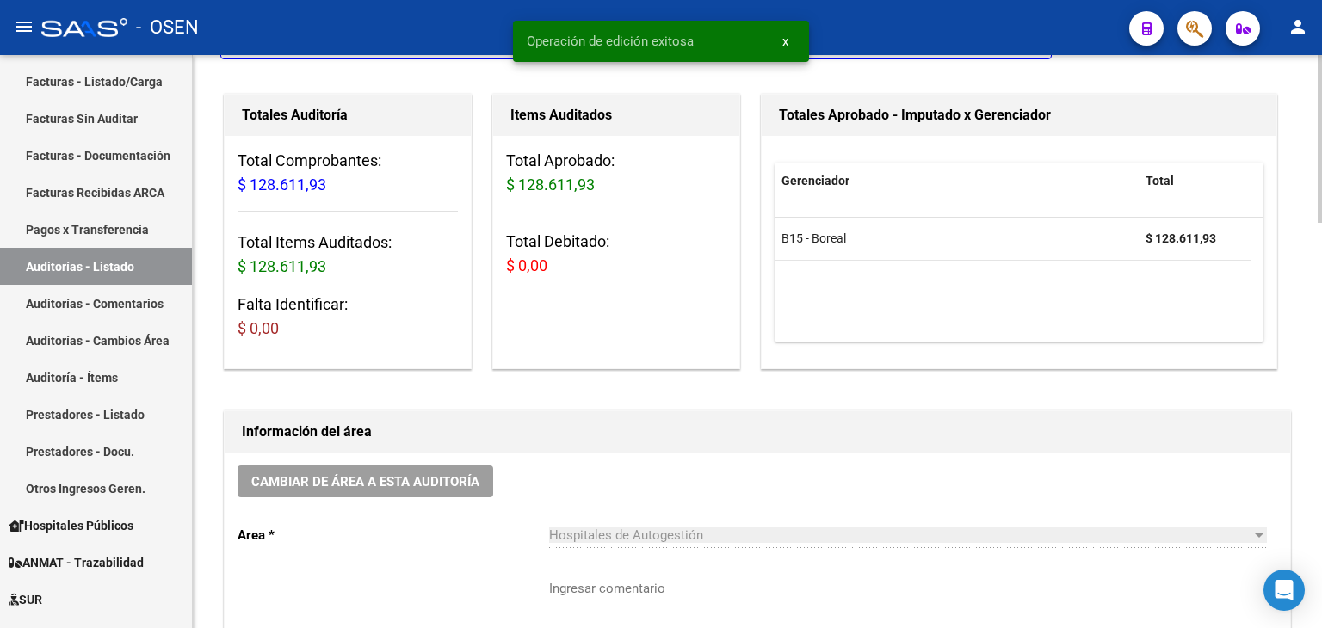
scroll to position [430, 0]
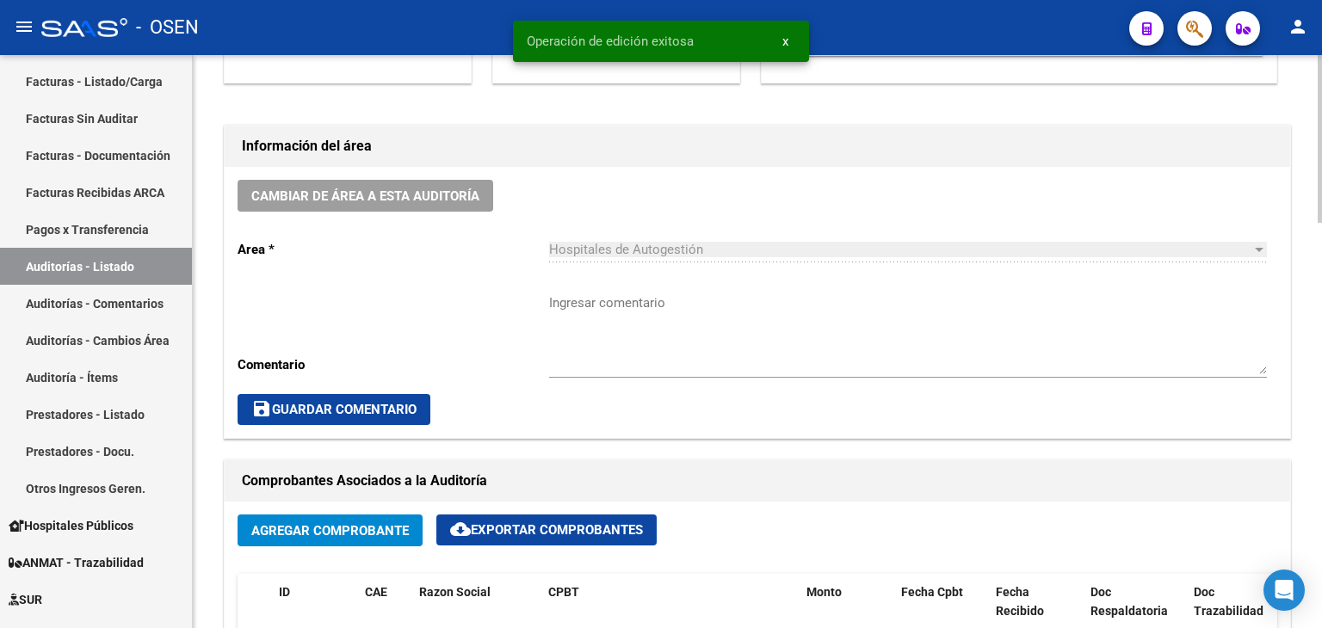
click at [628, 318] on textarea "Ingresar comentario" at bounding box center [908, 333] width 718 height 81
paste textarea "SIN RECUPERO SURGE"
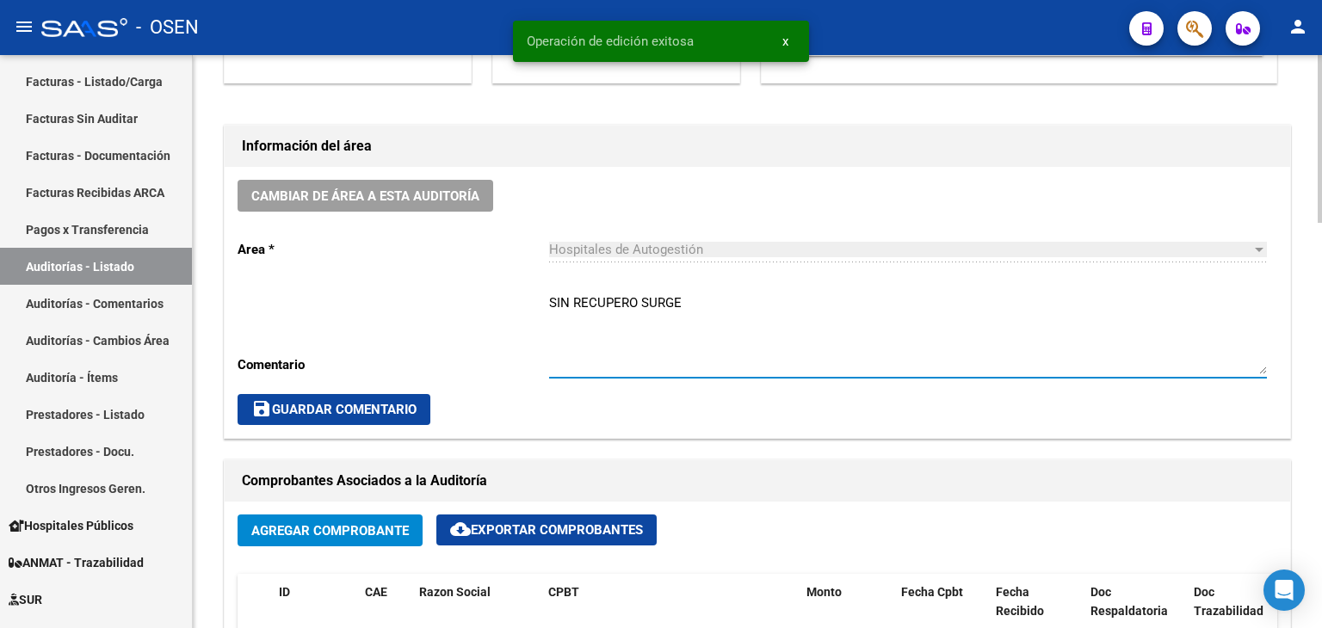
type textarea "SIN RECUPERO SURGE"
drag, startPoint x: 417, startPoint y: 415, endPoint x: 435, endPoint y: 404, distance: 20.5
click at [417, 414] on span "save Guardar Comentario" at bounding box center [333, 409] width 165 height 15
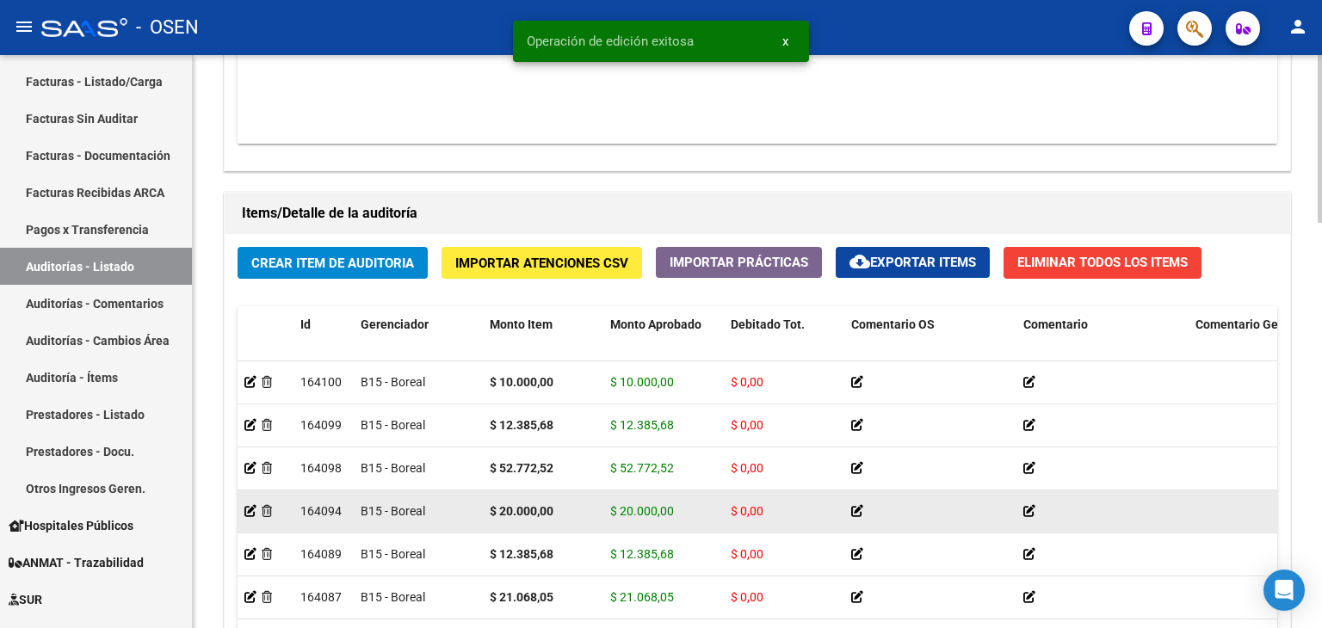
scroll to position [1384, 0]
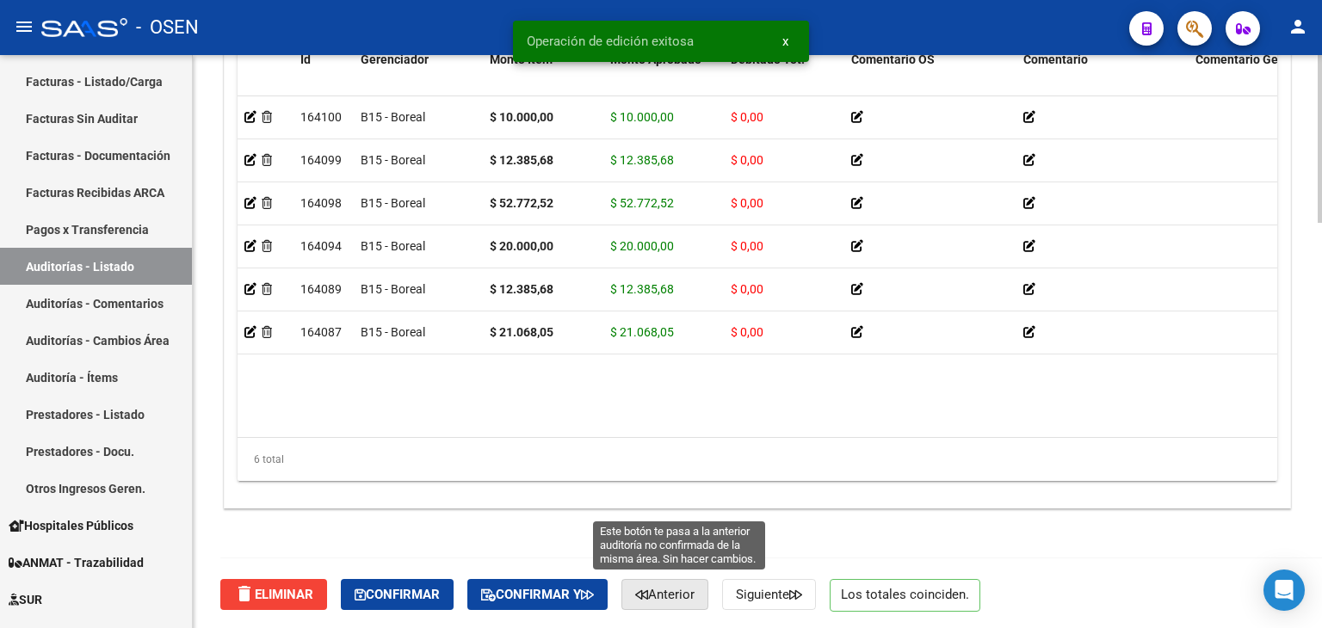
drag, startPoint x: 668, startPoint y: 595, endPoint x: 661, endPoint y: 502, distance: 93.2
click at [670, 590] on span "Anterior" at bounding box center [664, 594] width 59 height 15
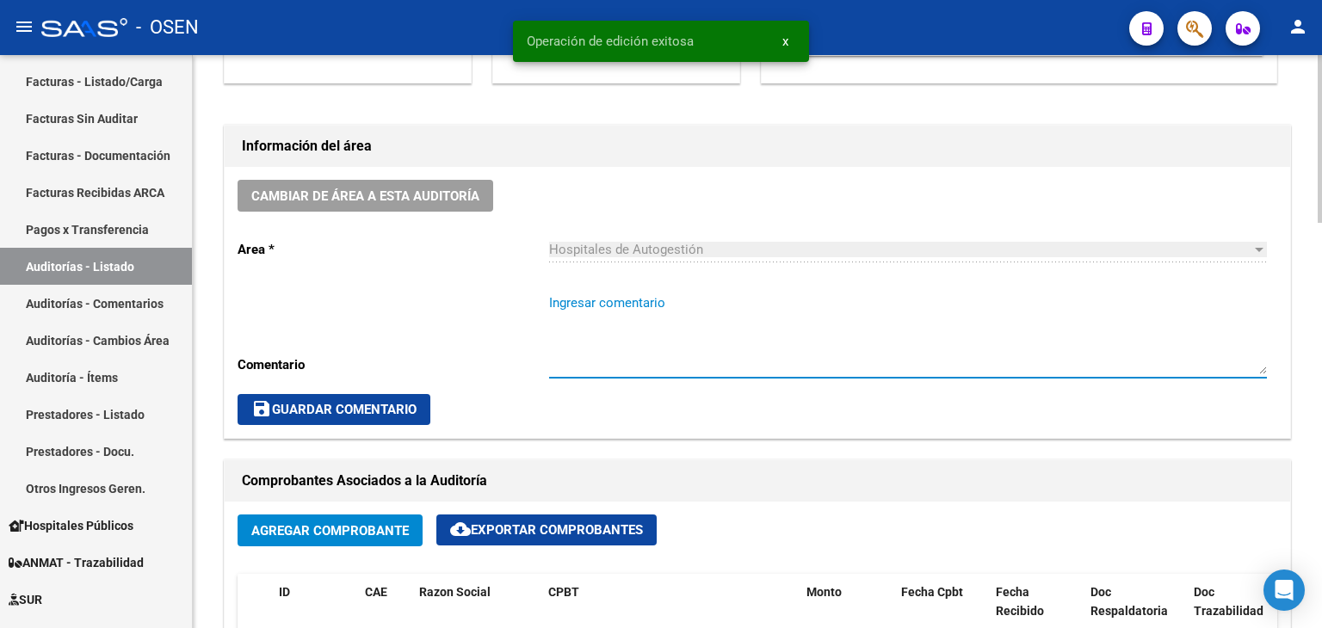
click at [658, 306] on textarea "Ingresar comentario" at bounding box center [908, 333] width 718 height 81
paste textarea "SIN RECUPERO SURGE"
type textarea "SIN RECUPERO SURGE"
click at [404, 402] on span "save Guardar Comentario" at bounding box center [333, 409] width 165 height 15
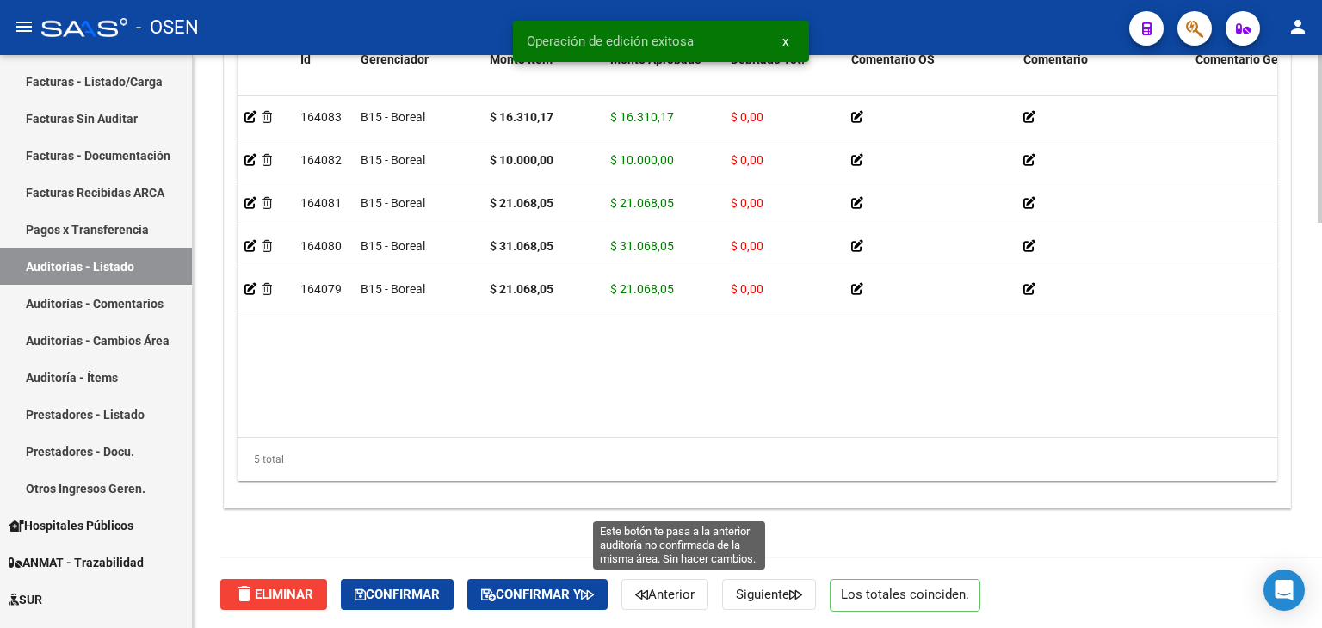
click at [679, 595] on span "Anterior" at bounding box center [664, 594] width 59 height 15
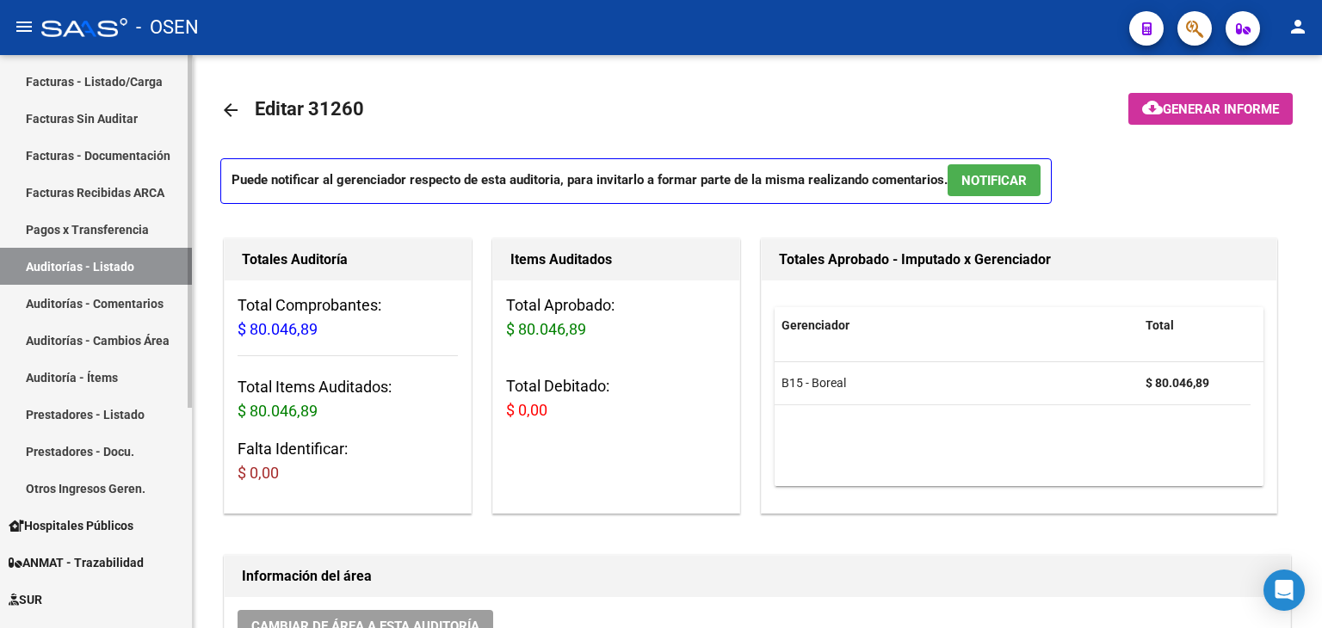
drag, startPoint x: 131, startPoint y: 125, endPoint x: 158, endPoint y: 120, distance: 27.9
click at [131, 125] on link "Facturas Sin Auditar" at bounding box center [96, 118] width 192 height 37
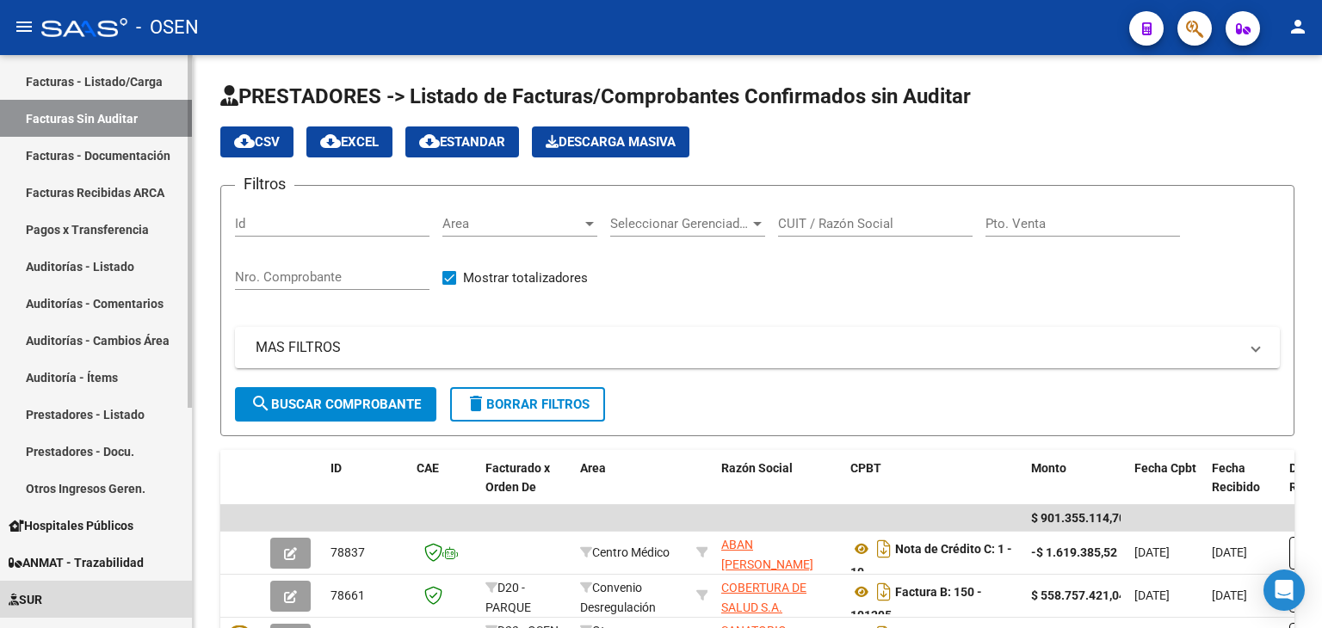
click at [67, 594] on link "SUR" at bounding box center [96, 599] width 192 height 37
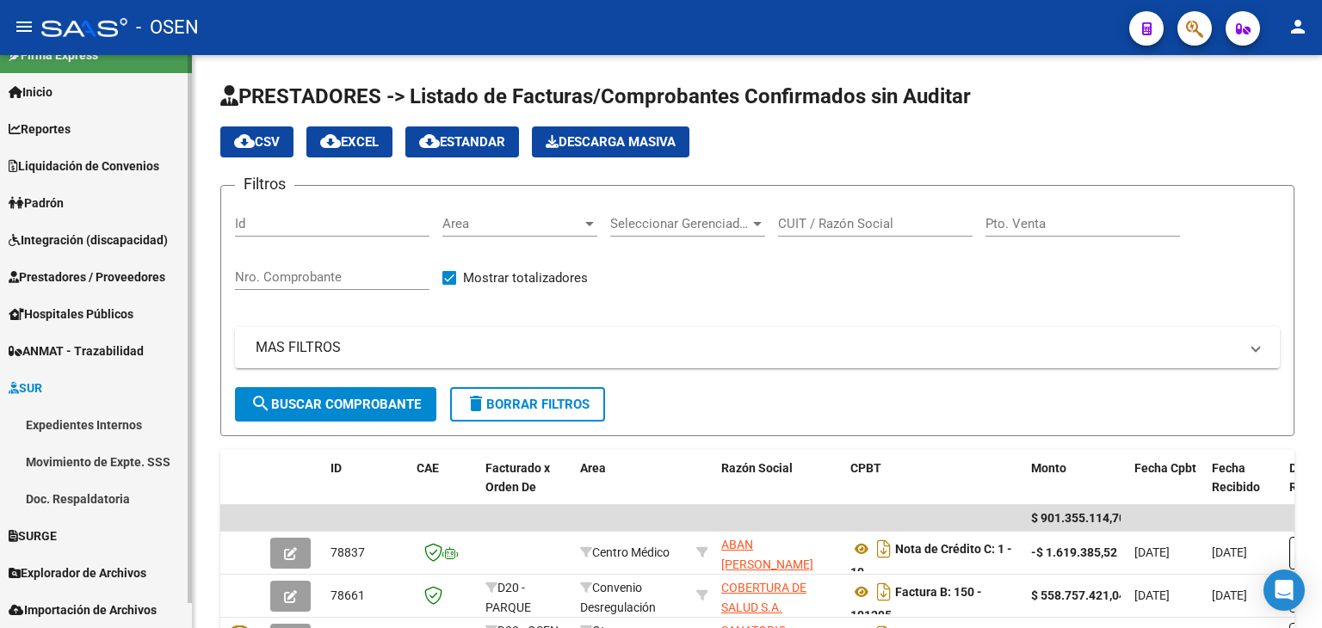
scroll to position [26, 0]
click at [51, 537] on span "SURGE" at bounding box center [33, 536] width 48 height 19
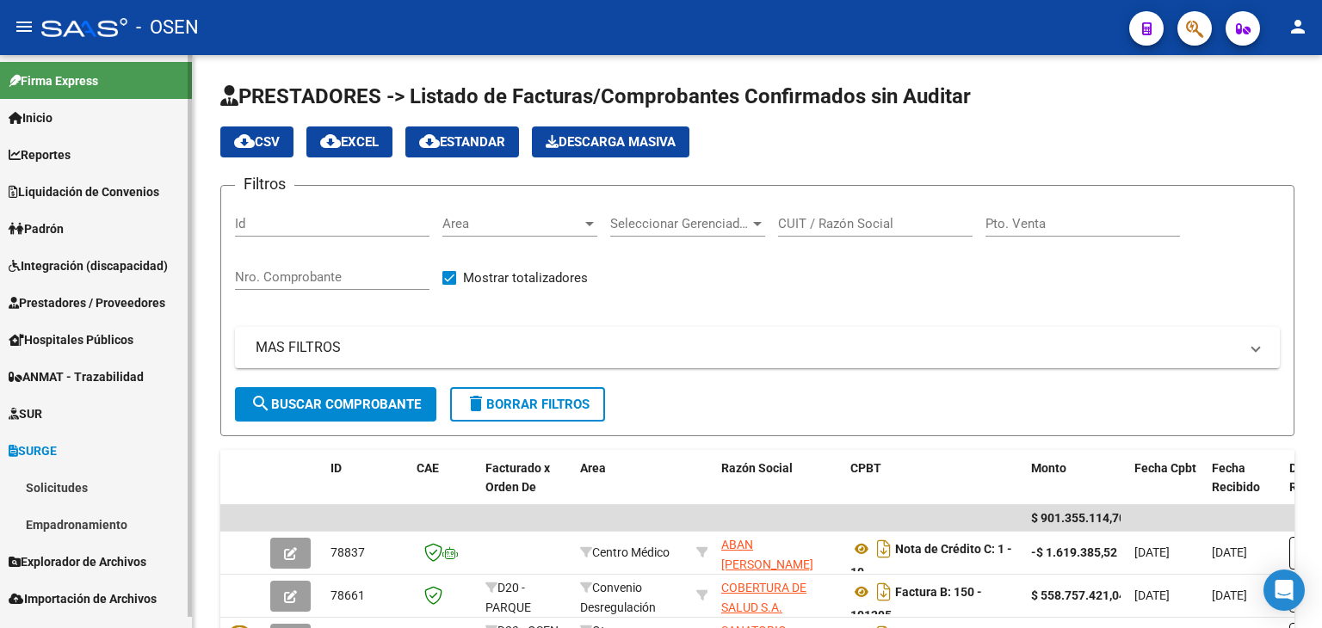
scroll to position [0, 0]
click at [111, 491] on link "Solicitudes" at bounding box center [96, 487] width 192 height 37
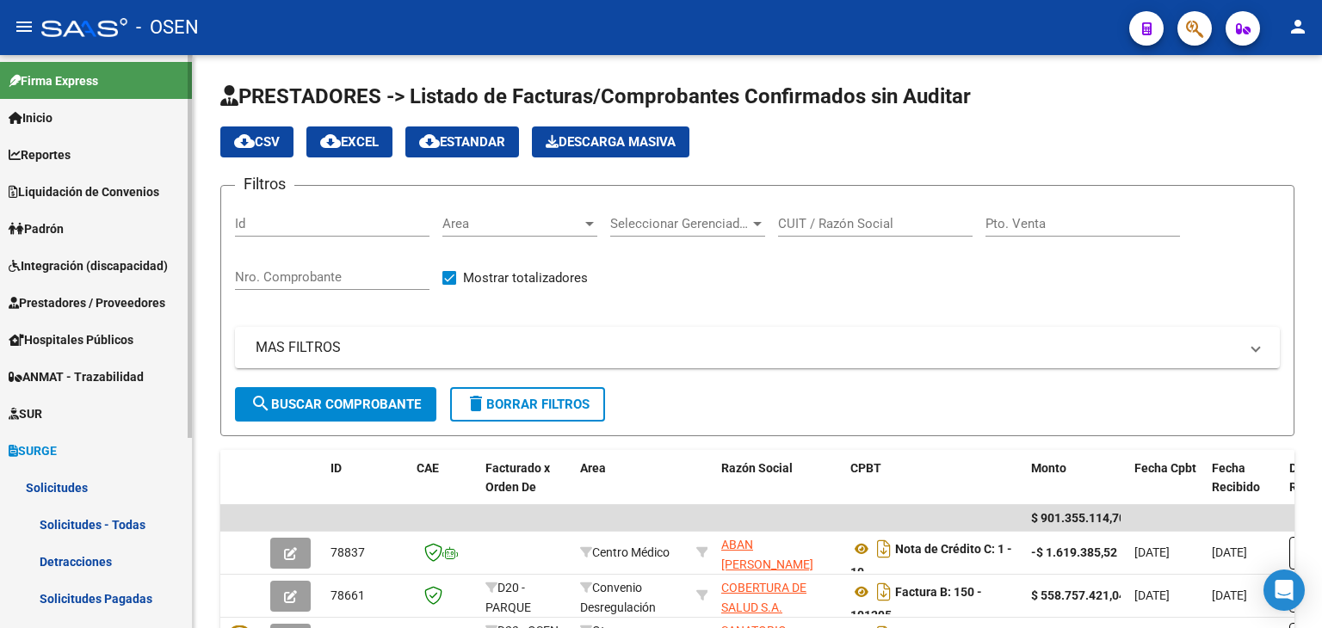
click at [134, 521] on link "Solicitudes - Todas" at bounding box center [96, 524] width 192 height 37
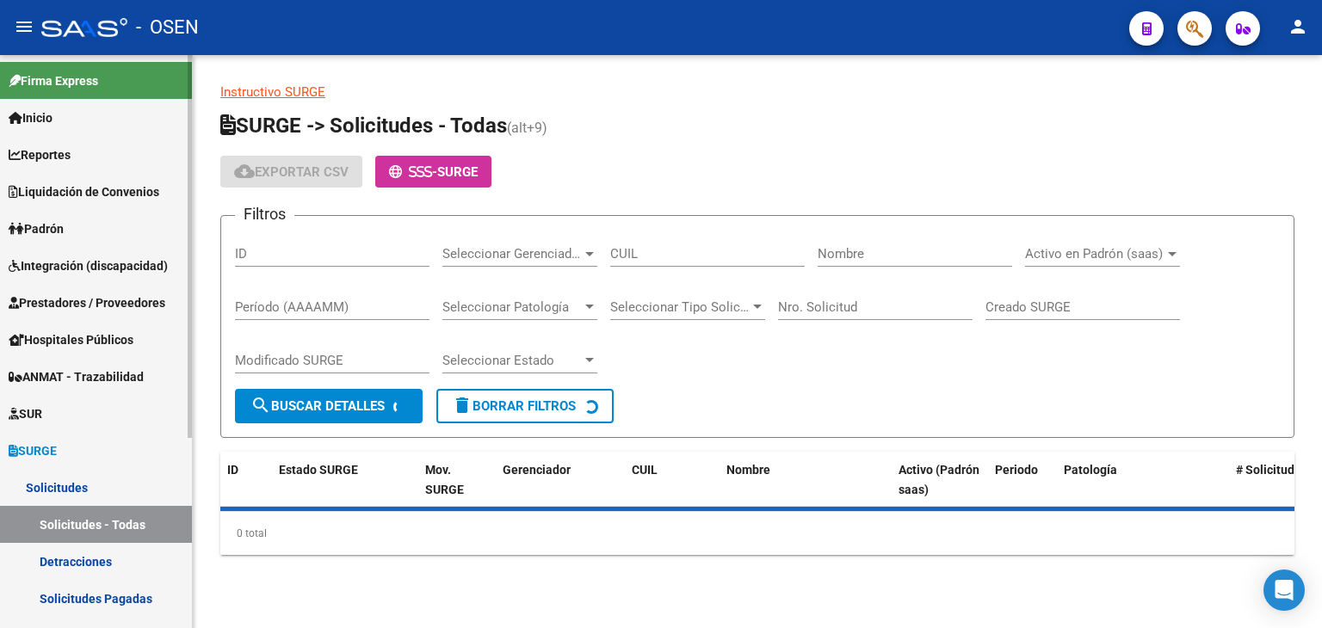
scroll to position [172, 0]
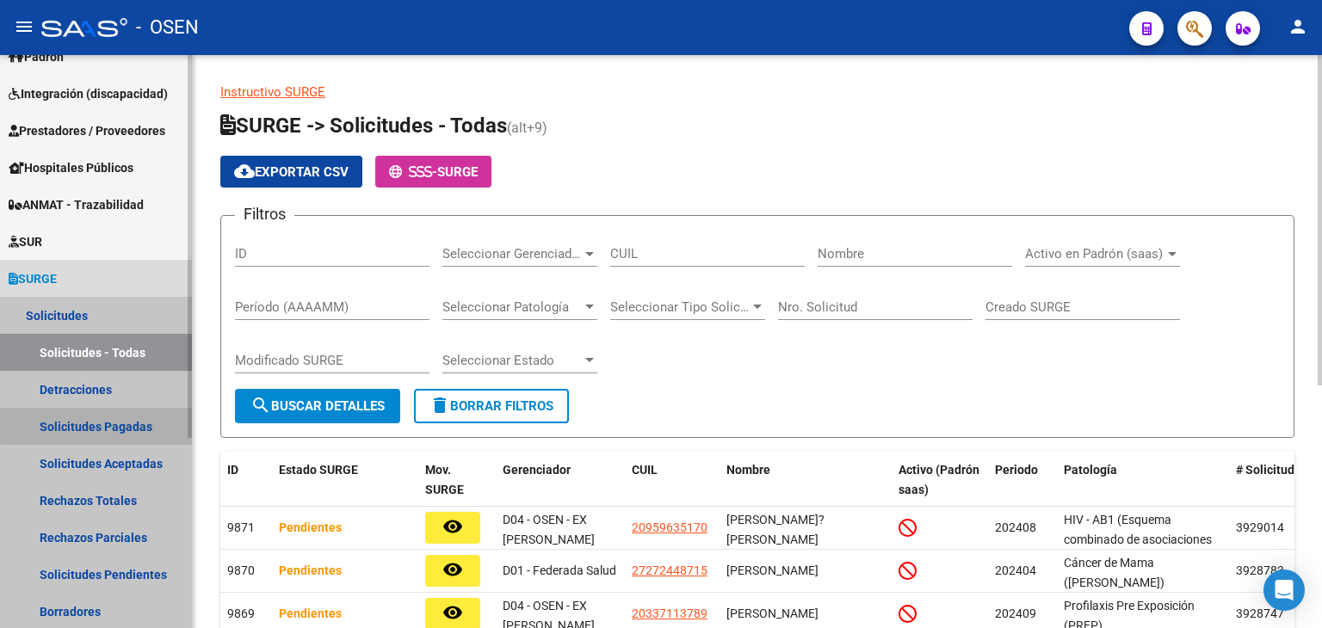
click at [114, 420] on link "Solicitudes Pagadas" at bounding box center [96, 426] width 192 height 37
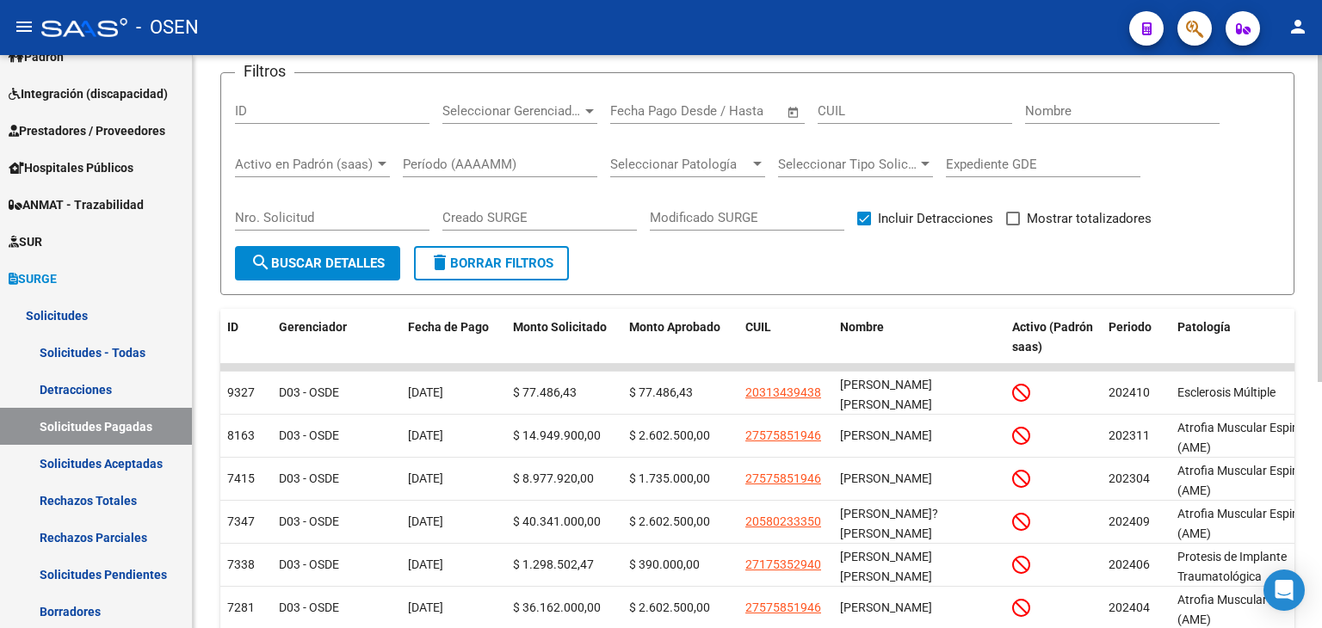
scroll to position [172, 0]
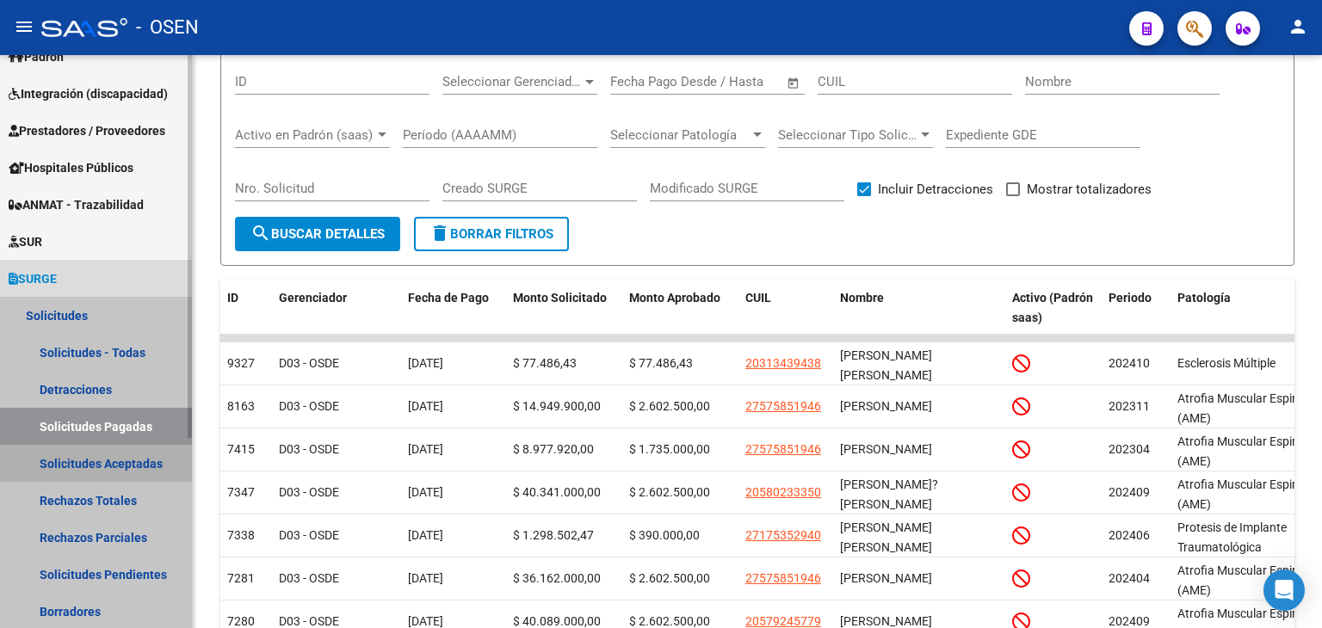
click at [137, 460] on link "Solicitudes Aceptadas" at bounding box center [96, 463] width 192 height 37
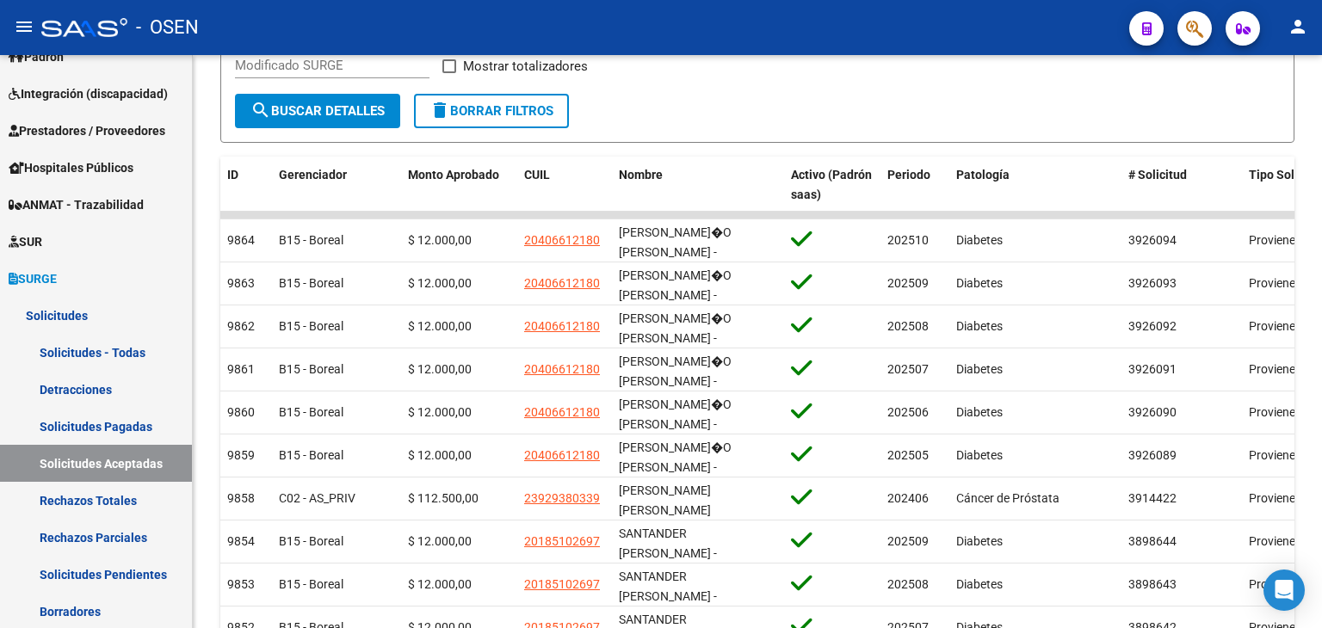
scroll to position [258, 0]
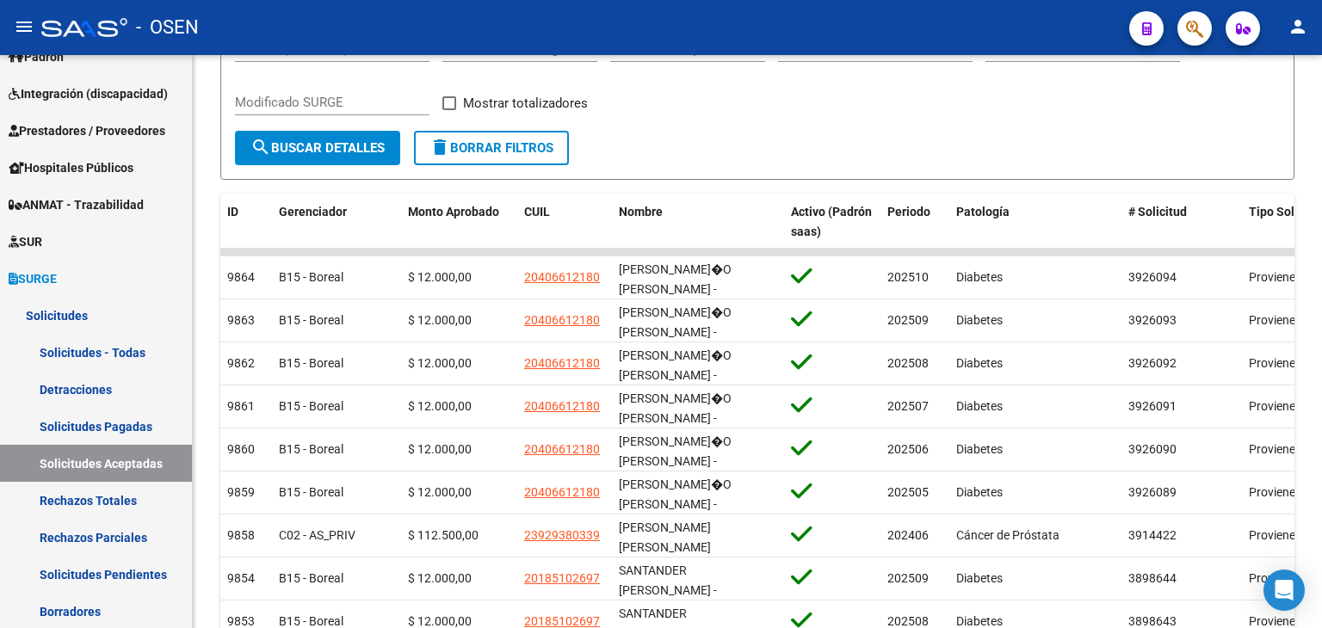
drag, startPoint x: 1204, startPoint y: 47, endPoint x: 1200, endPoint y: 39, distance: 9.6
click at [1202, 46] on mat-toolbar "menu - OSEN person" at bounding box center [661, 27] width 1322 height 55
click at [1199, 36] on icon "button" at bounding box center [1194, 29] width 17 height 20
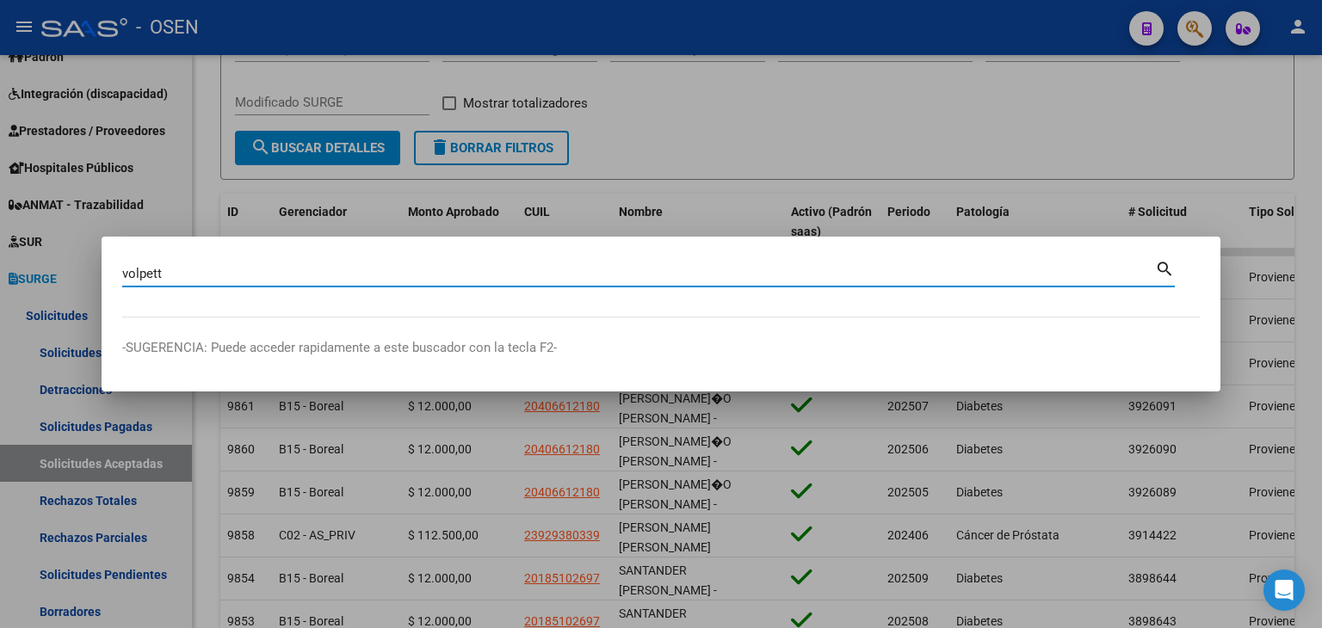
type input "volpett"
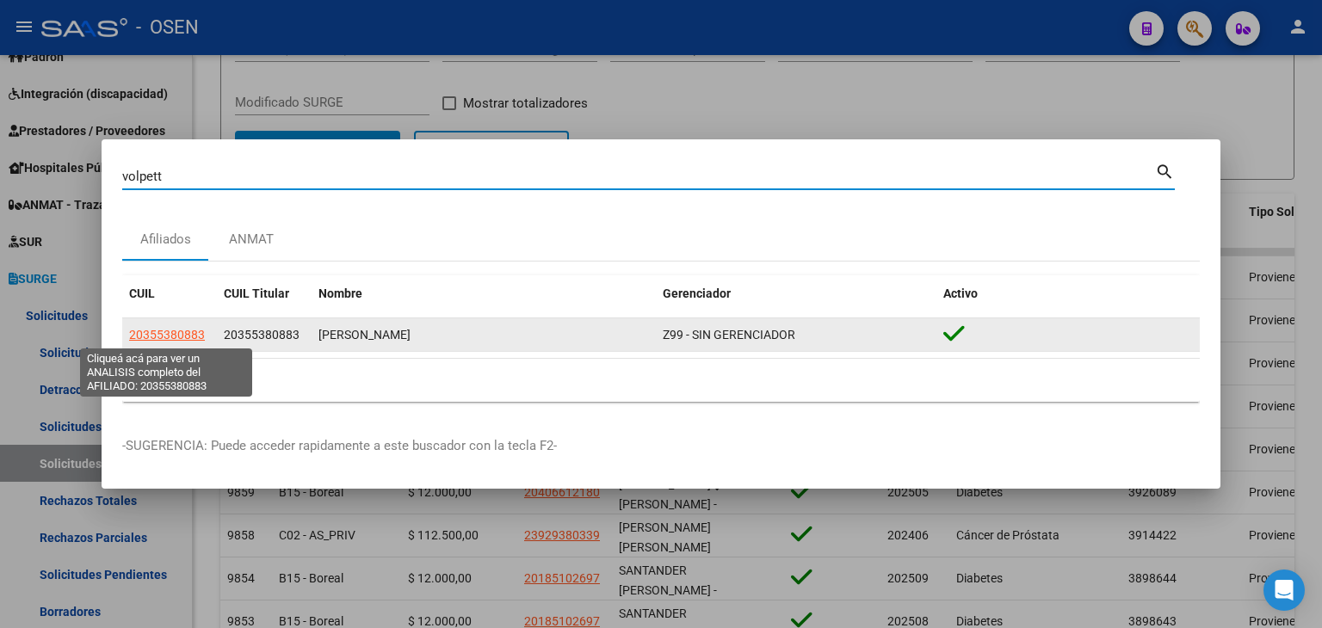
click at [159, 328] on span "20355380883" at bounding box center [167, 335] width 76 height 14
type textarea "20355380883"
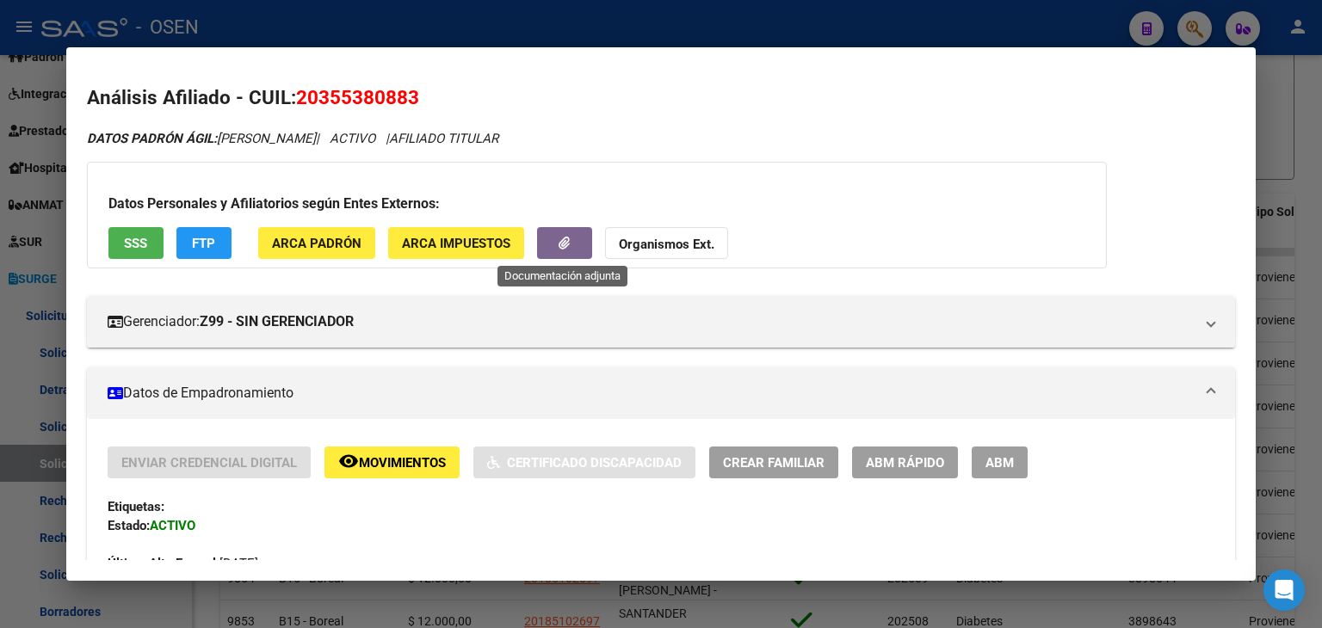
click at [554, 237] on button "button" at bounding box center [564, 243] width 55 height 32
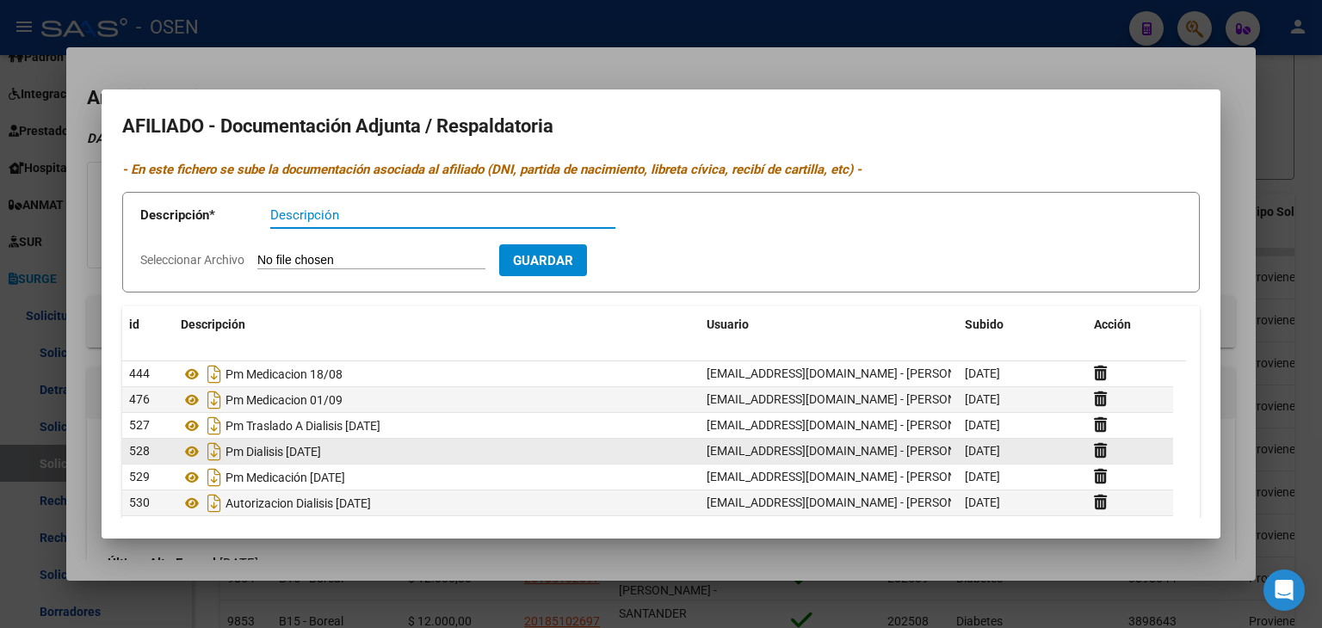
scroll to position [60, 0]
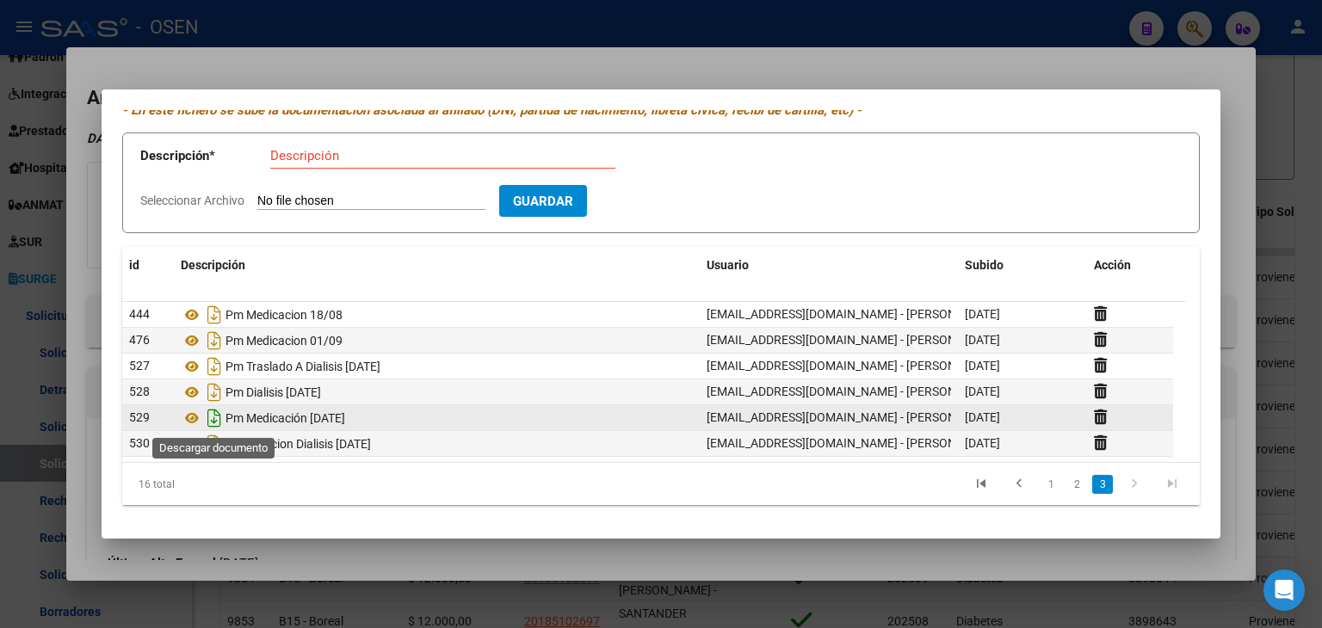
click at [213, 417] on icon "Descargar documento" at bounding box center [214, 418] width 22 height 28
click at [491, 9] on div at bounding box center [661, 314] width 1322 height 628
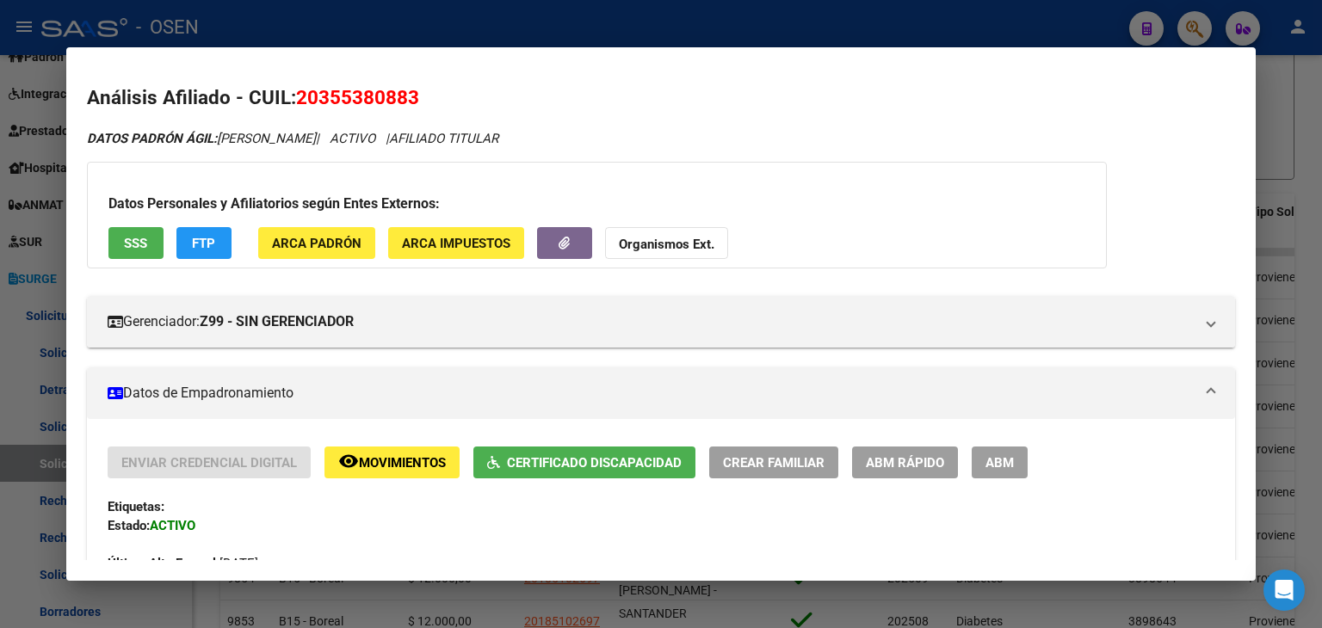
click at [484, 13] on div at bounding box center [661, 314] width 1322 height 628
